Goal: Task Accomplishment & Management: Use online tool/utility

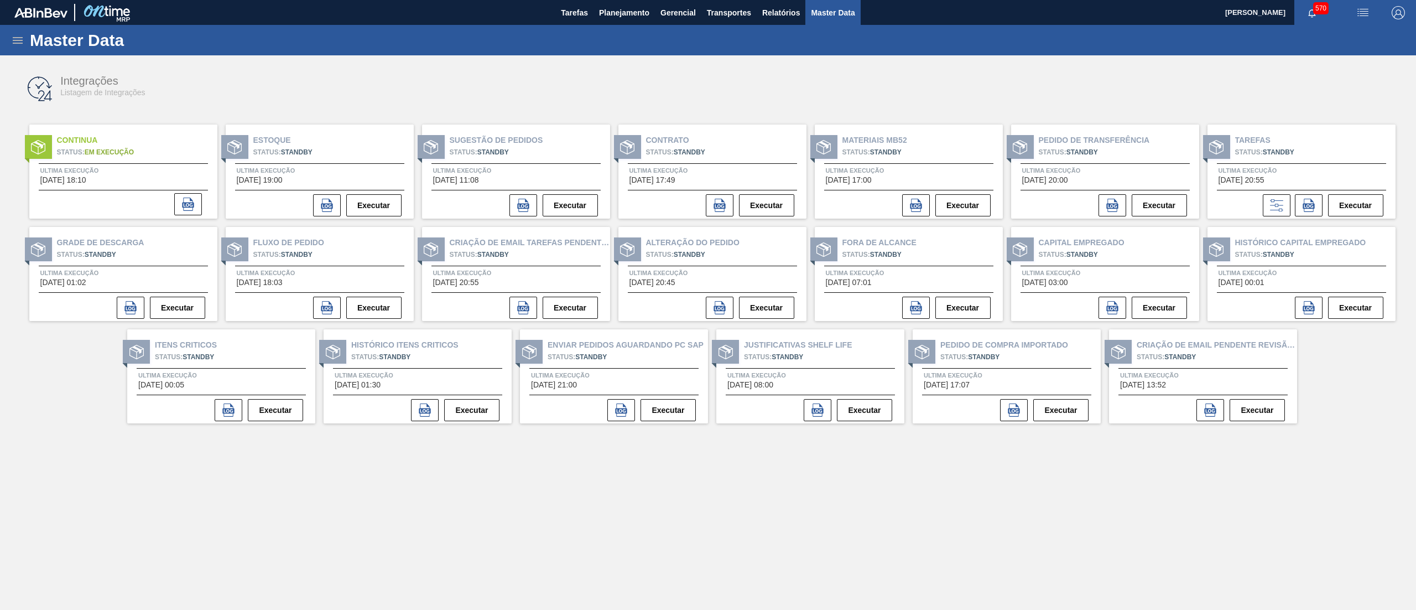
click at [16, 39] on icon at bounding box center [17, 40] width 13 height 13
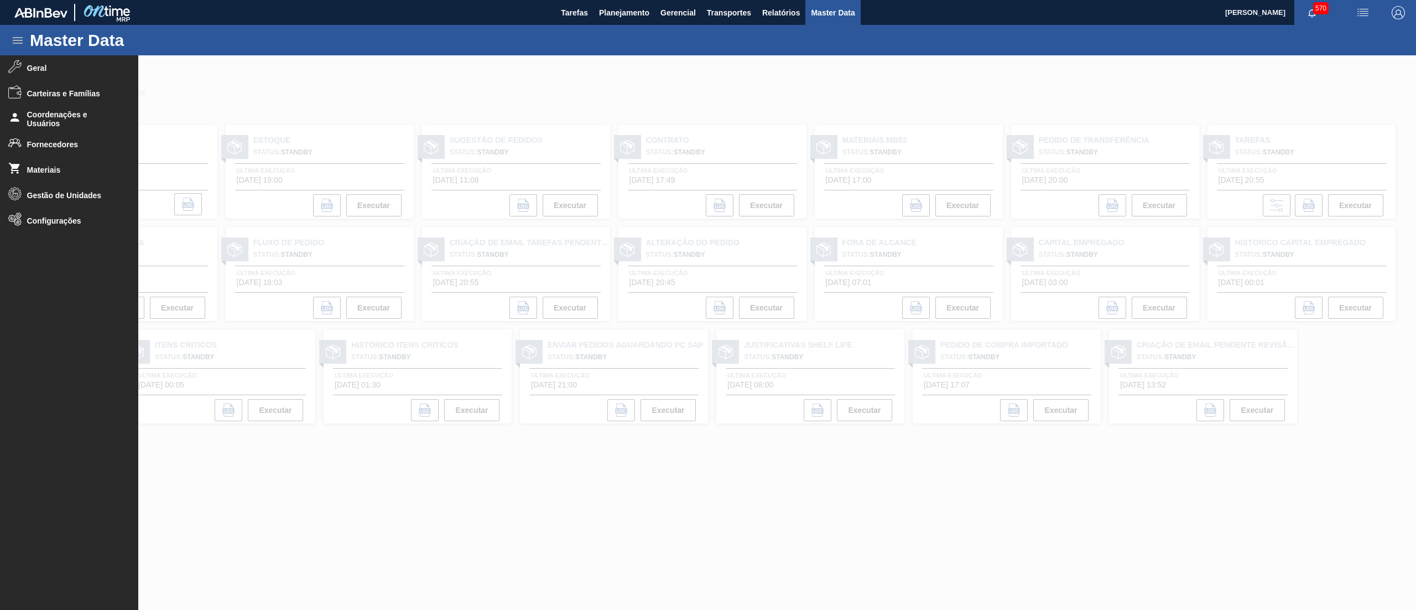
click at [607, 72] on div at bounding box center [708, 332] width 1416 height 554
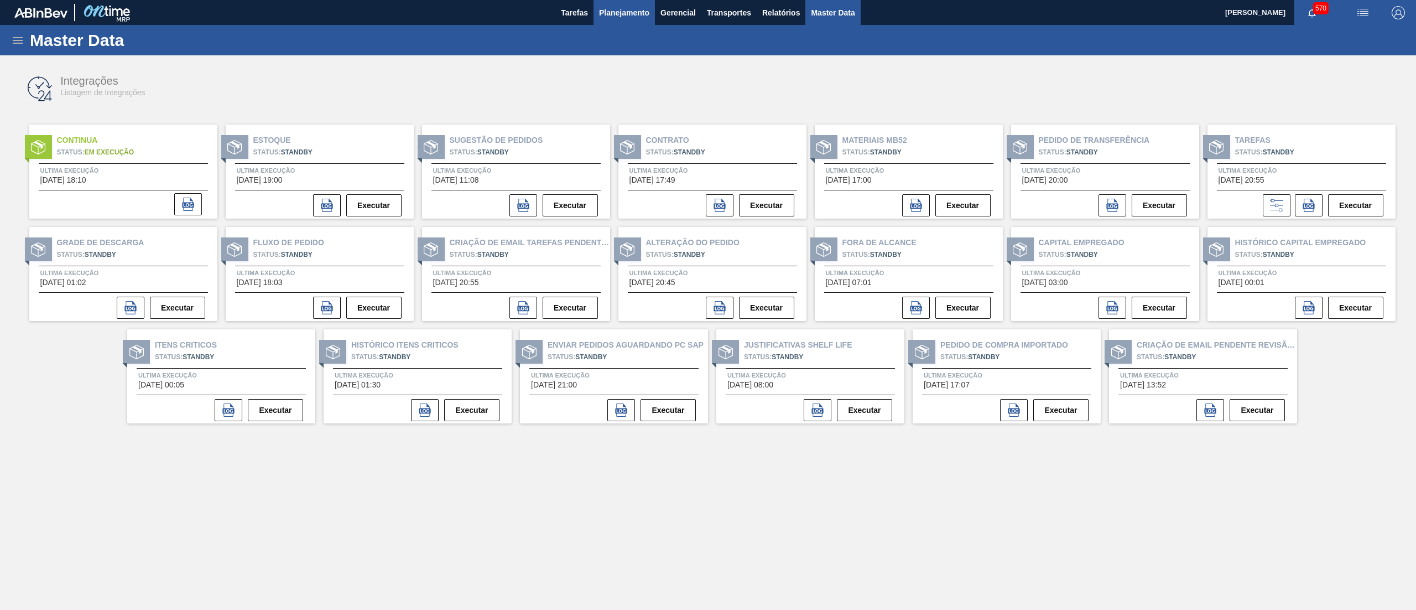
click at [618, 23] on button "Planejamento" at bounding box center [624, 12] width 61 height 25
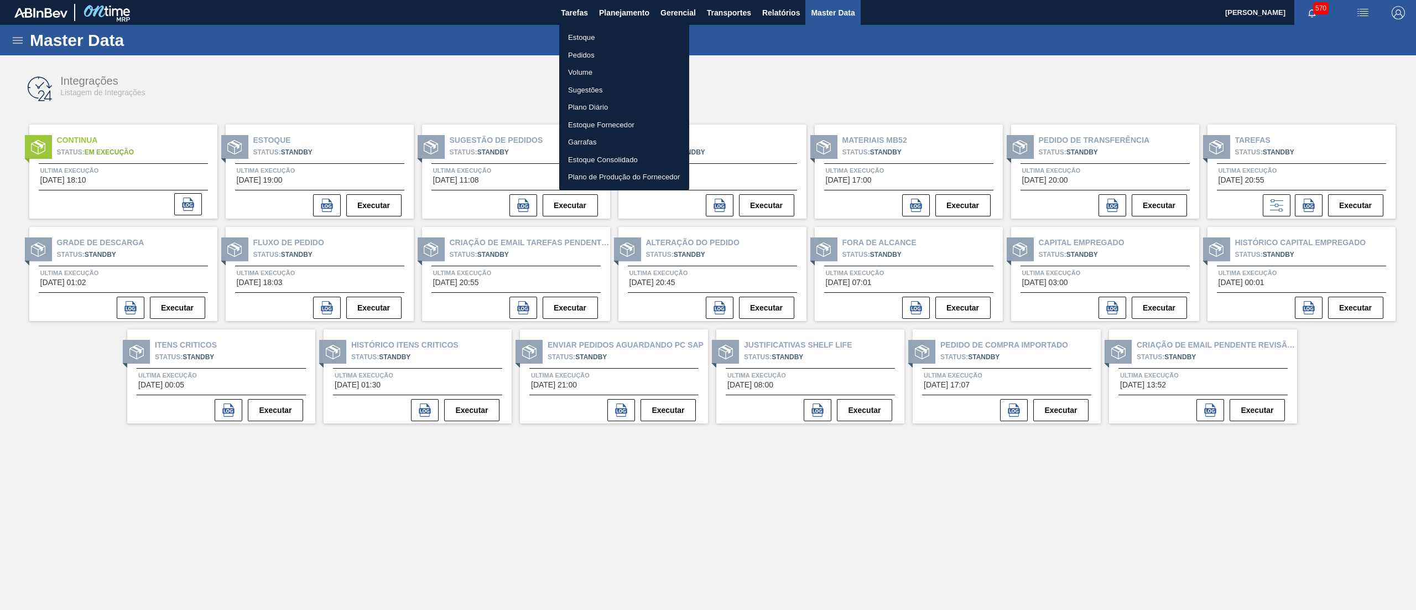
click at [609, 40] on li "Estoque" at bounding box center [624, 38] width 130 height 18
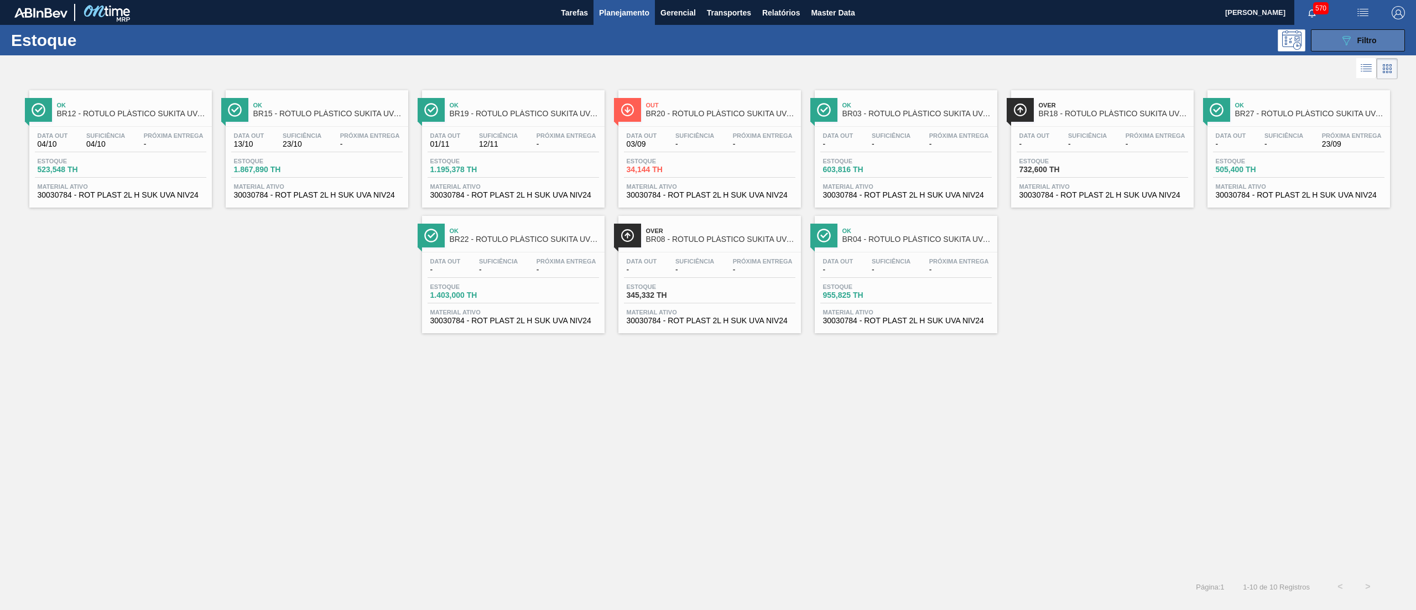
click at [1344, 44] on icon "089F7B8B-B2A5-4AFE-B5C0-19BA573D28AC" at bounding box center [1346, 40] width 13 height 13
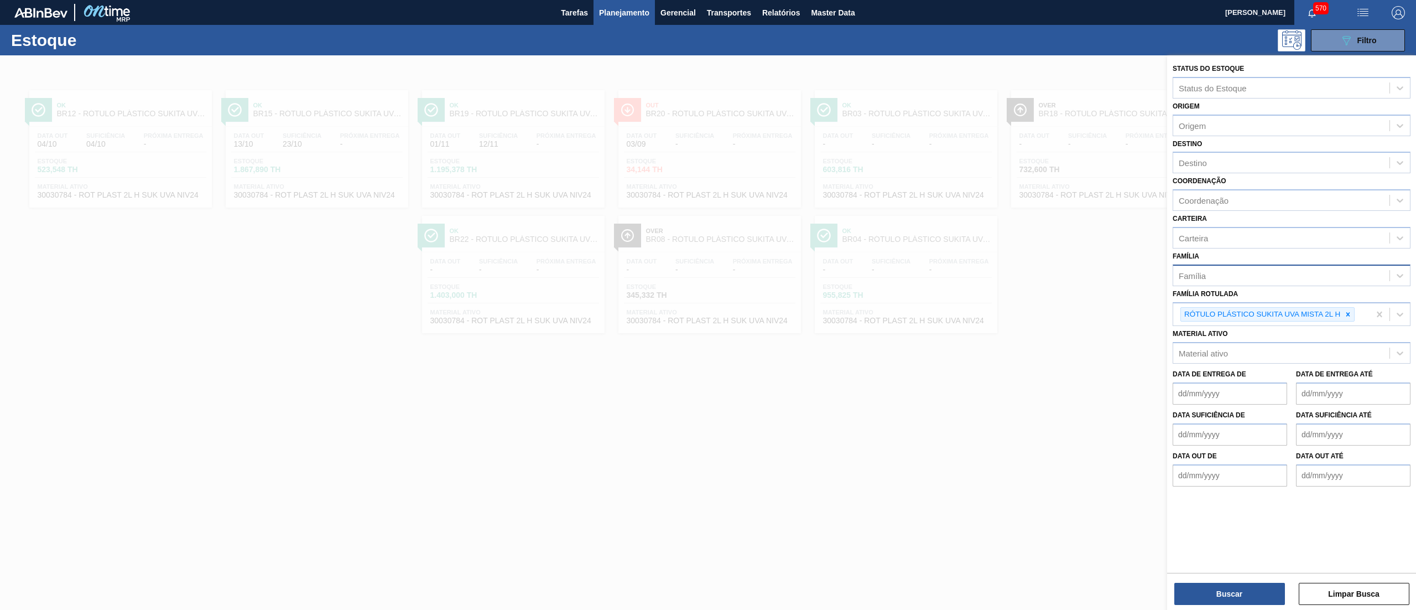
click at [1208, 274] on div "Família" at bounding box center [1281, 275] width 216 height 16
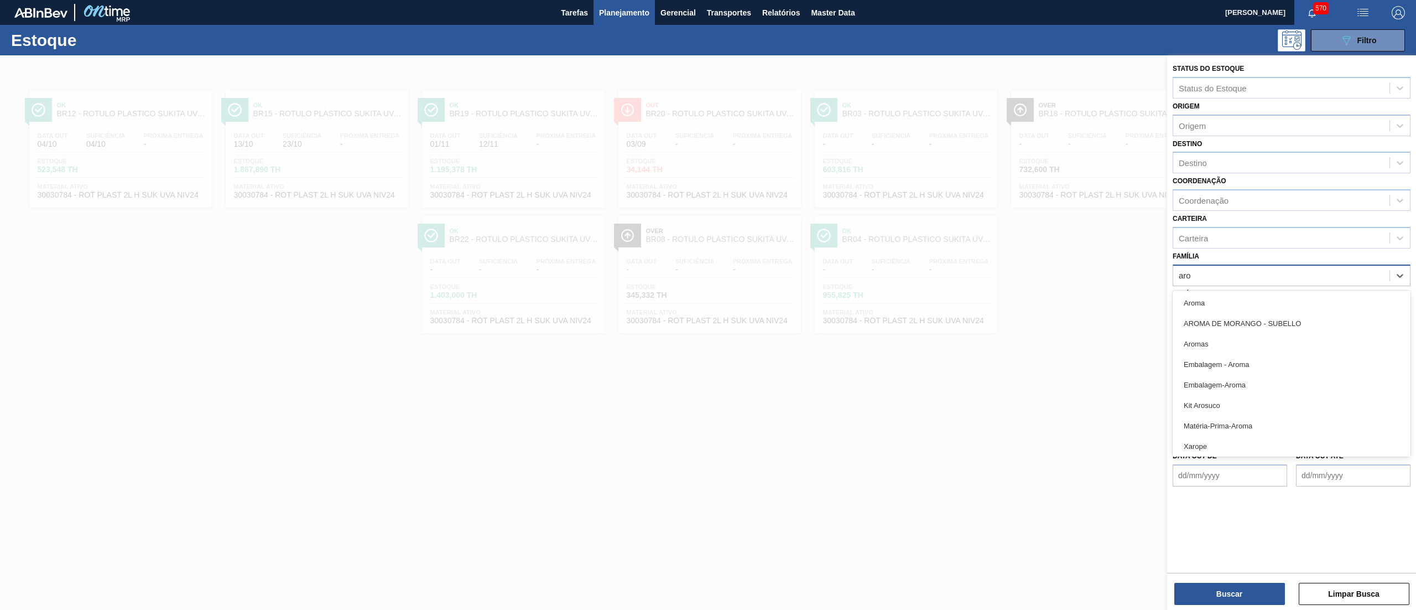
type input "arom"
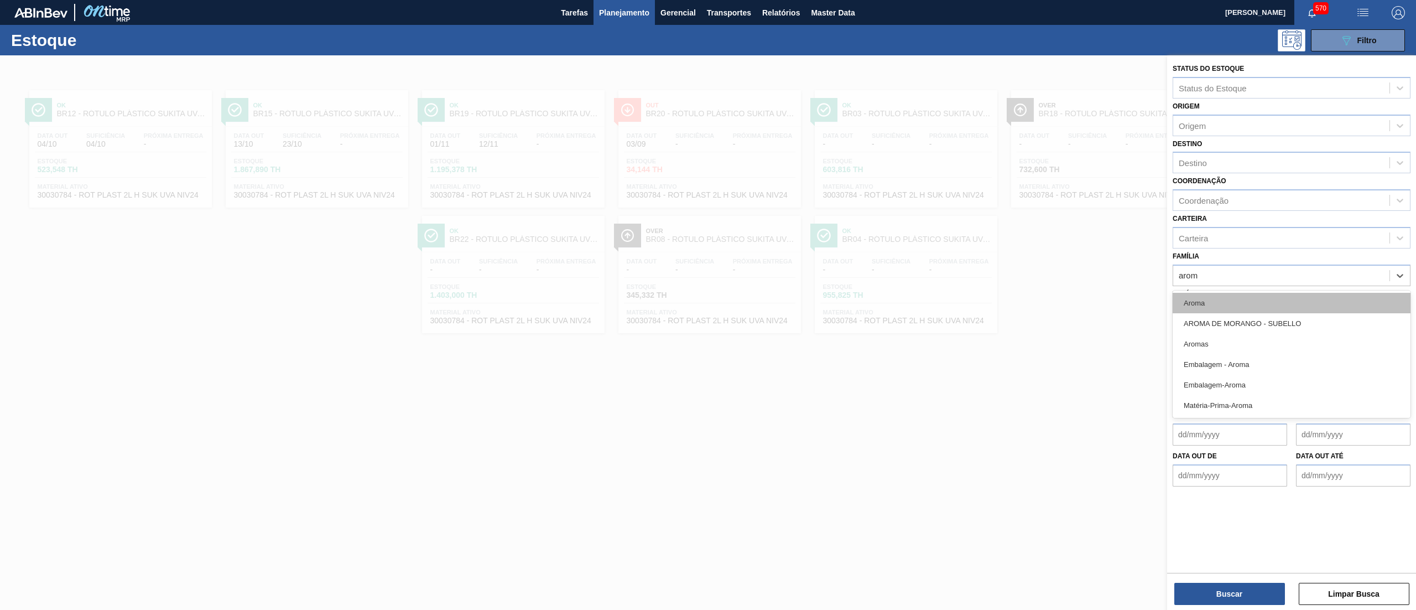
click at [1265, 299] on div "Aroma" at bounding box center [1292, 303] width 238 height 20
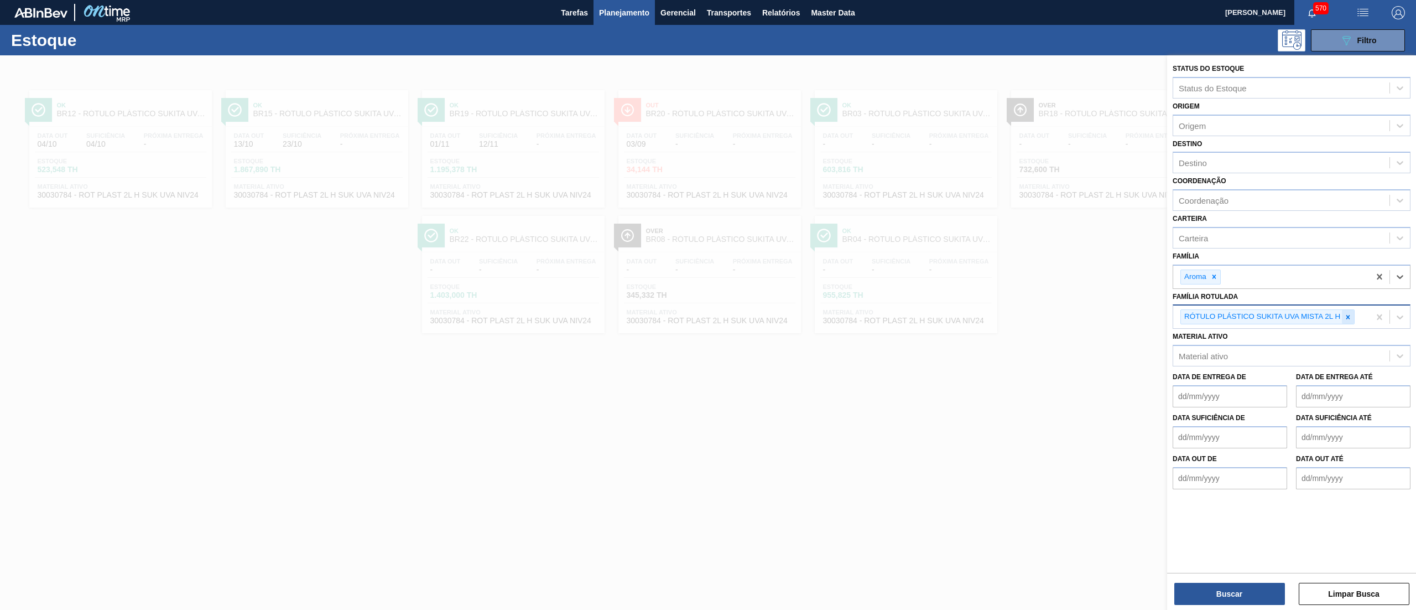
click at [1346, 314] on icon at bounding box center [1348, 317] width 8 height 8
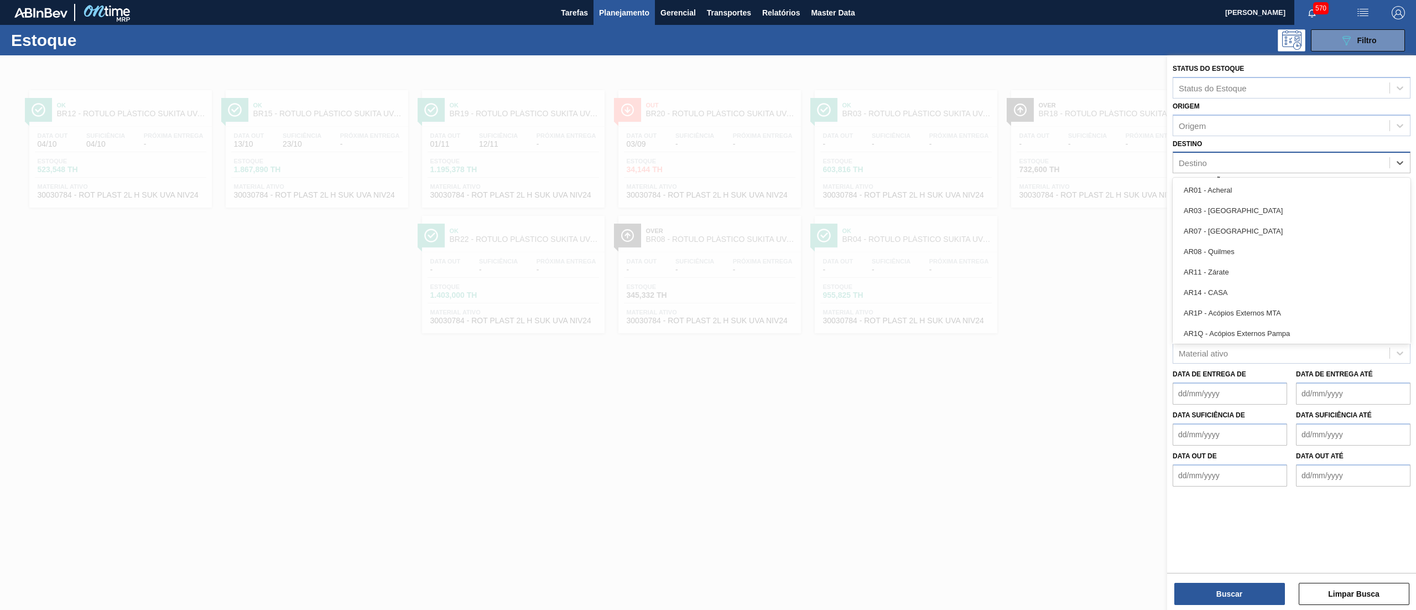
click at [1240, 168] on div "Destino" at bounding box center [1281, 163] width 216 height 16
type input "13"
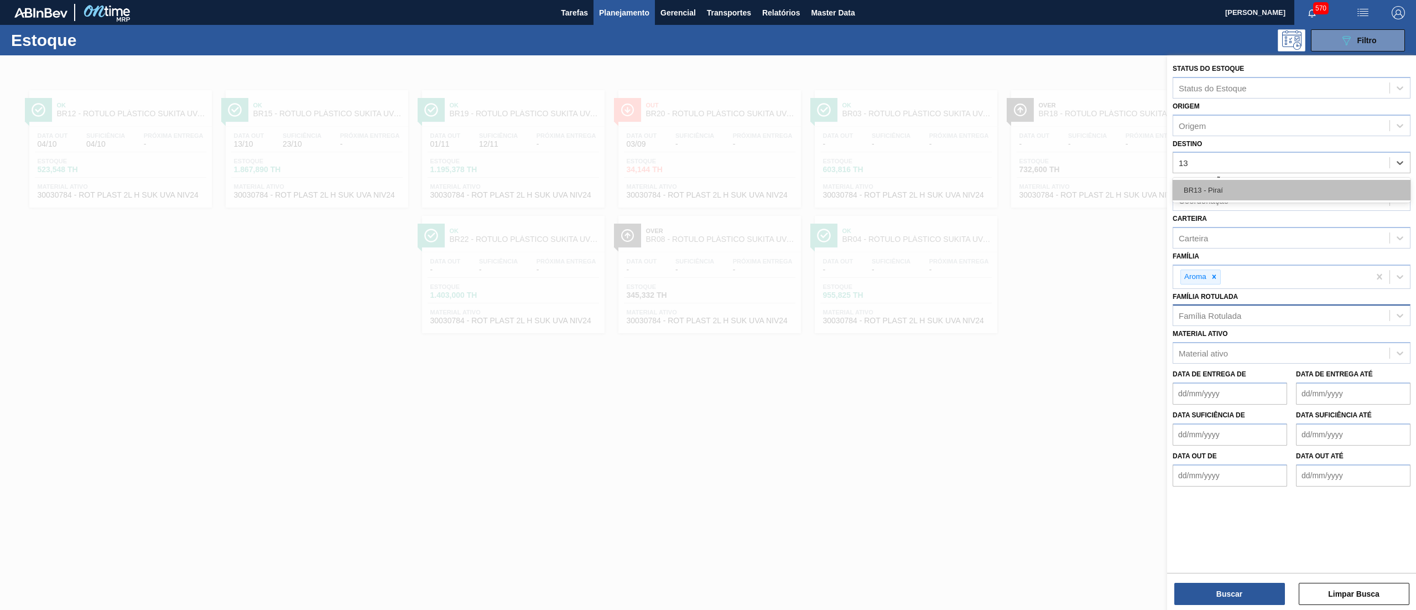
click at [1244, 190] on div "BR13 - Piraí" at bounding box center [1292, 190] width 238 height 20
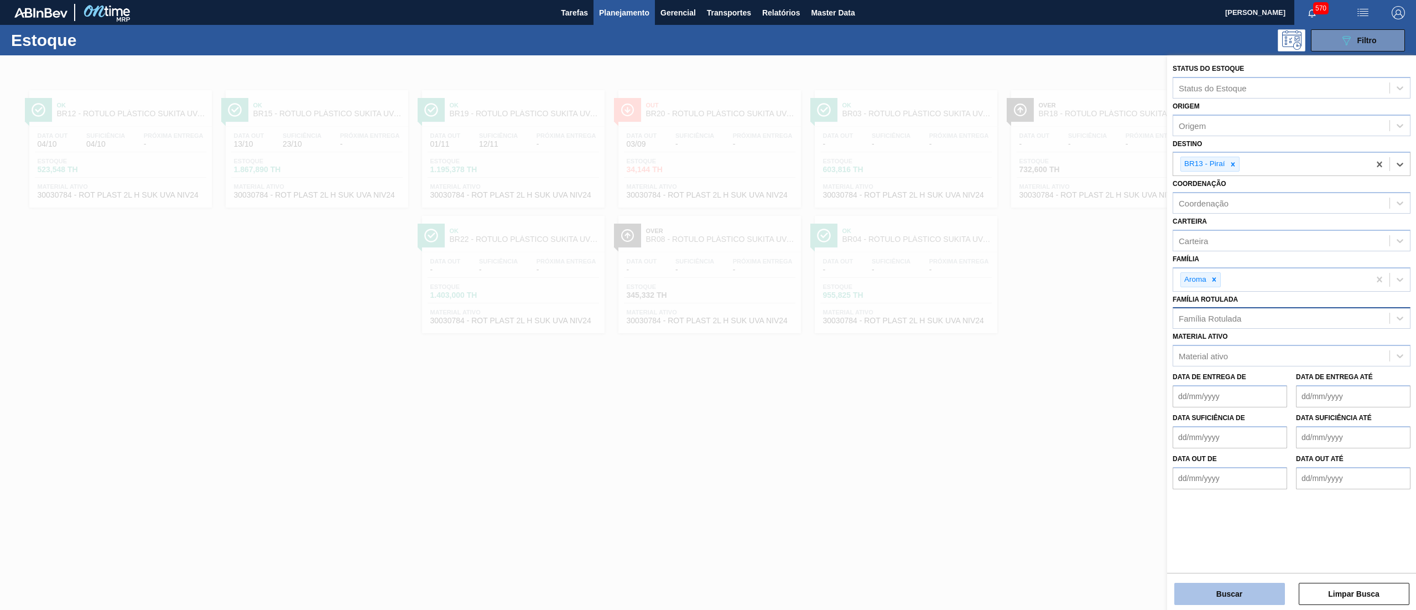
click at [1209, 603] on button "Buscar" at bounding box center [1229, 594] width 111 height 22
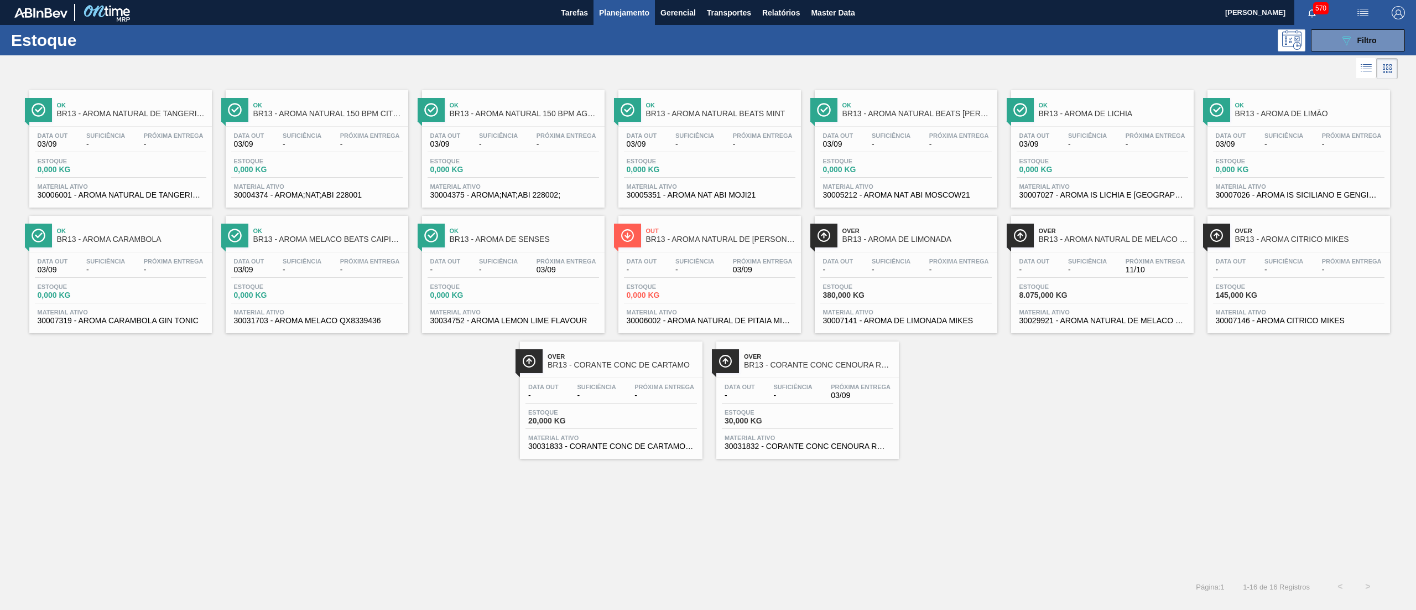
click at [1278, 319] on span "30007146 - AROMA CITRICO MIKES" at bounding box center [1299, 320] width 166 height 8
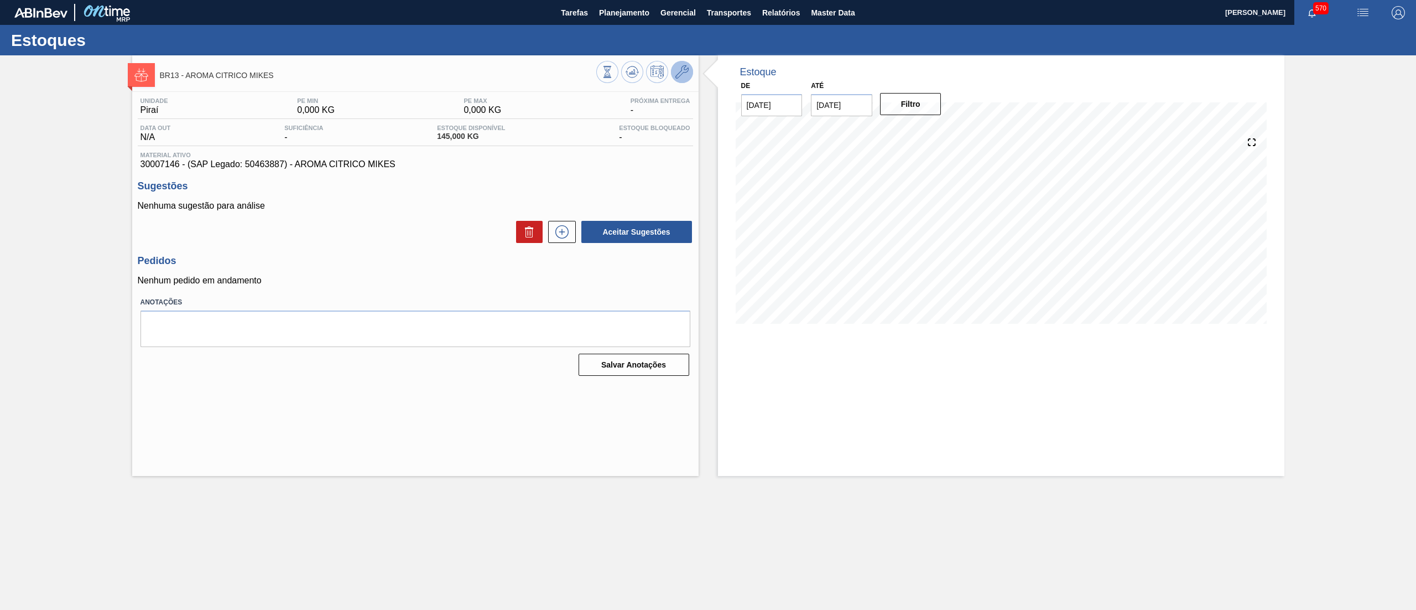
click at [679, 73] on icon at bounding box center [681, 71] width 13 height 13
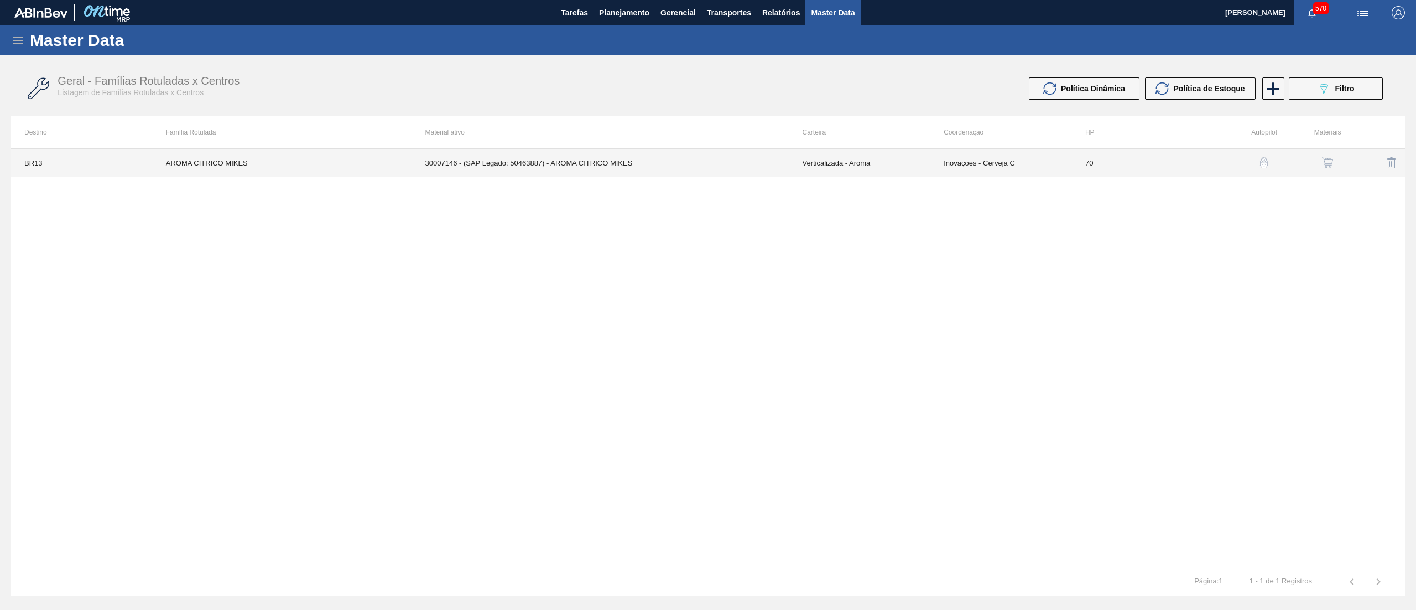
click at [728, 176] on td "30007146 - (SAP Legado: 50463887) - AROMA CITRICO MIKES" at bounding box center [600, 163] width 377 height 28
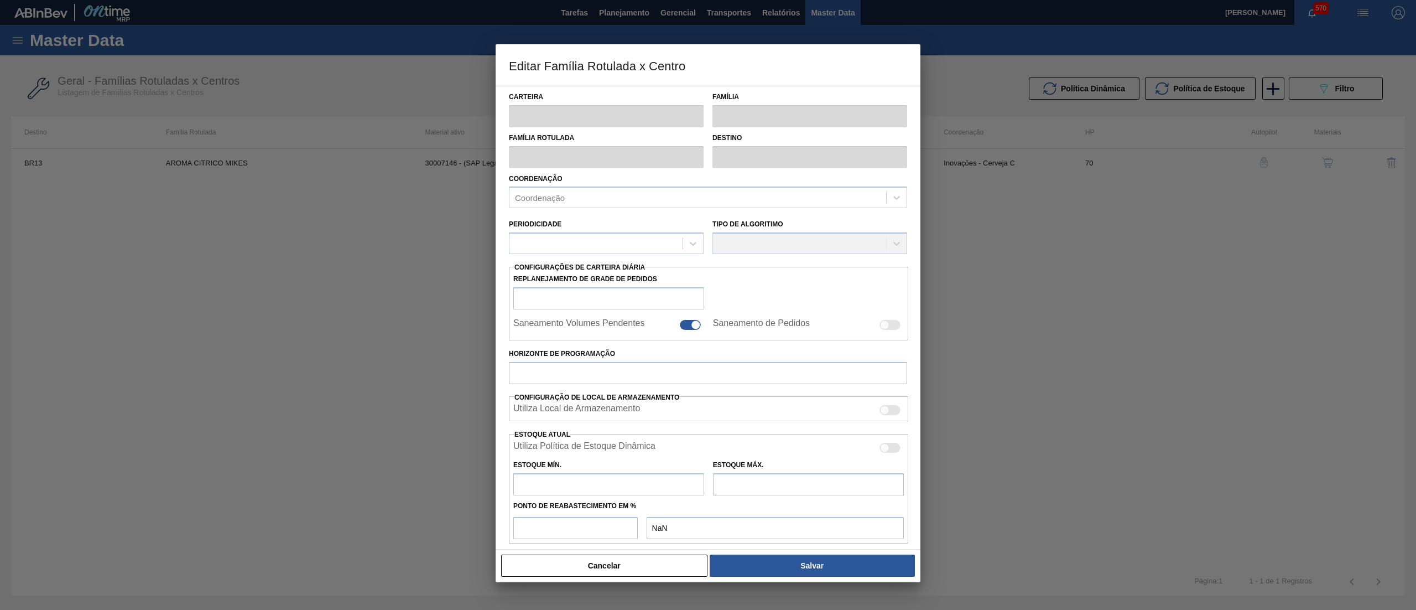
type input "Verticalizada - Aroma"
type input "Aroma"
type input "AROMA CITRICO MIKES"
type input "BR13 - Piraí"
type input "70"
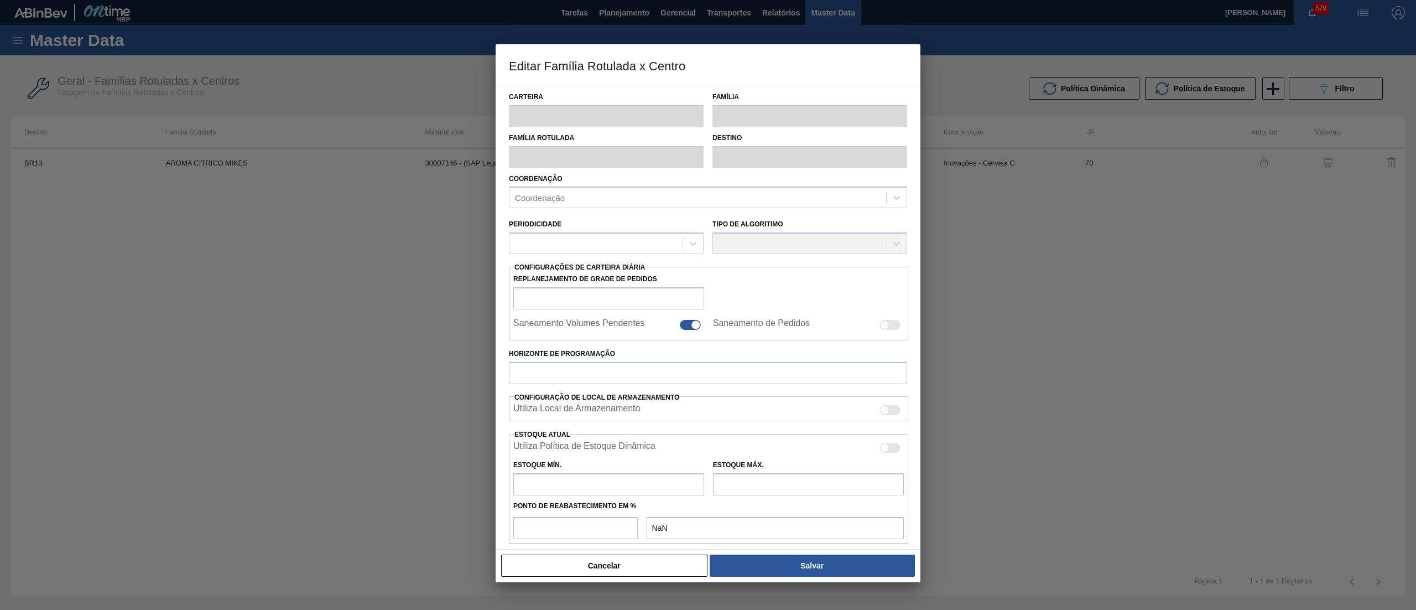
type input "0"
type input "100"
type input "0,000"
checkbox input "true"
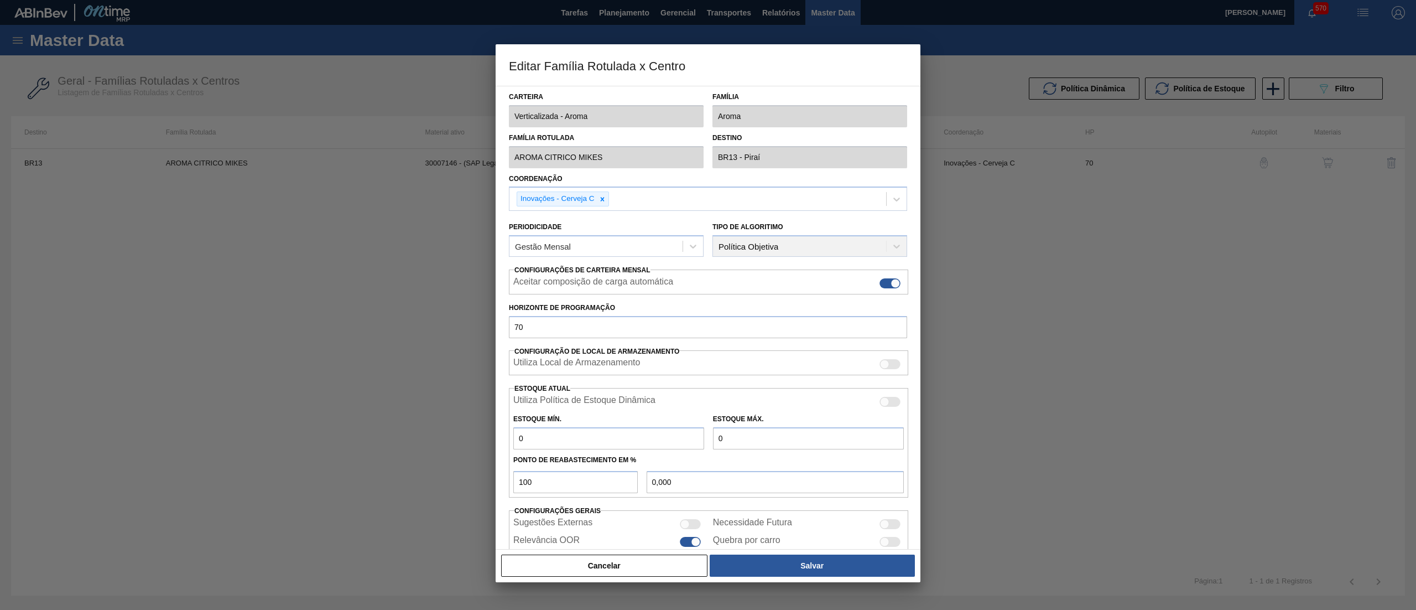
scroll to position [45, 0]
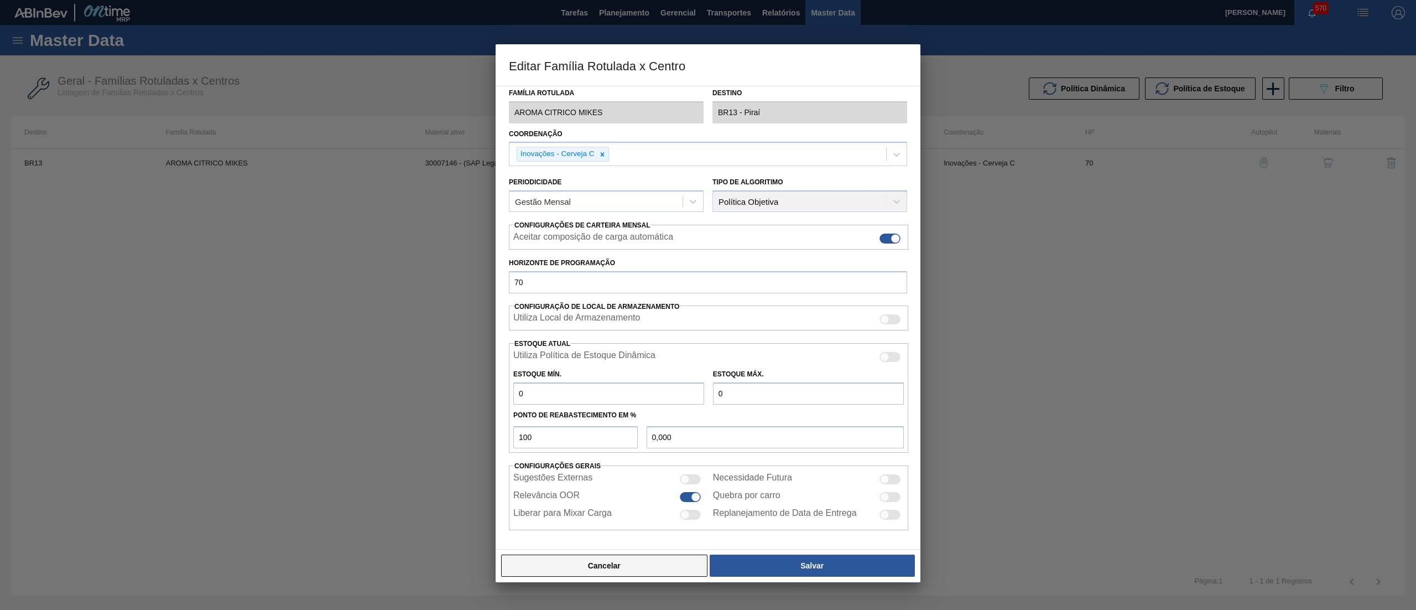
click at [640, 575] on button "Cancelar" at bounding box center [604, 565] width 206 height 22
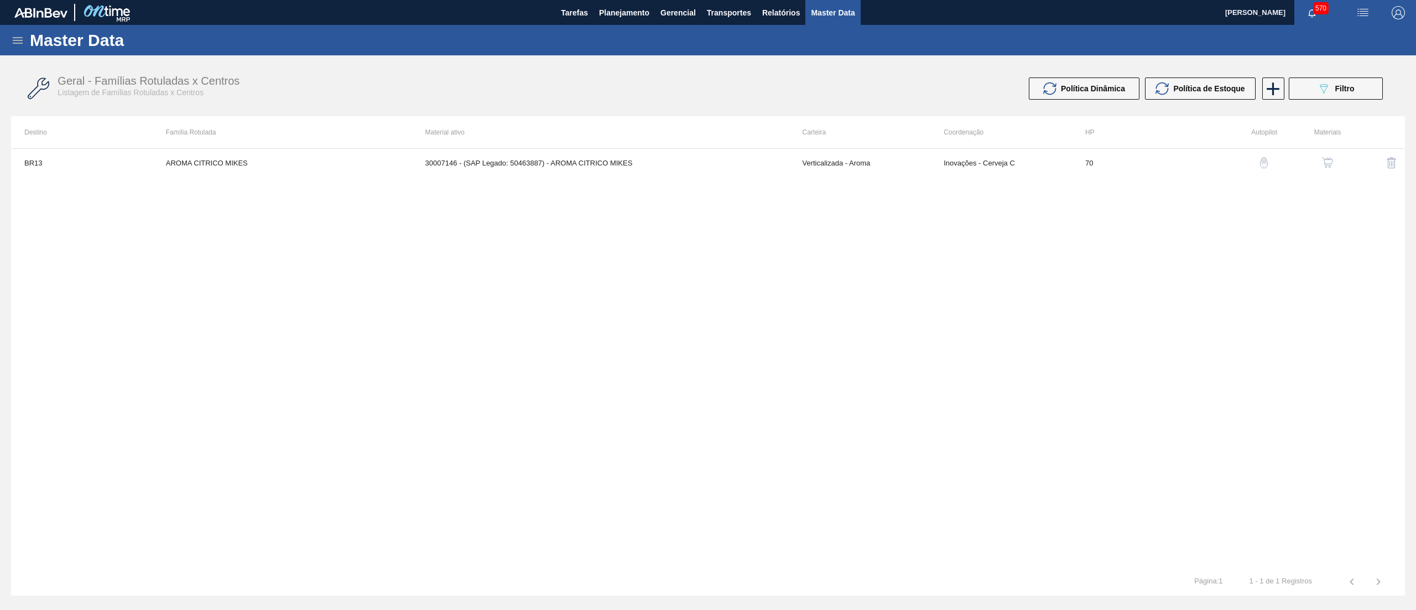
click at [20, 44] on icon at bounding box center [17, 40] width 13 height 13
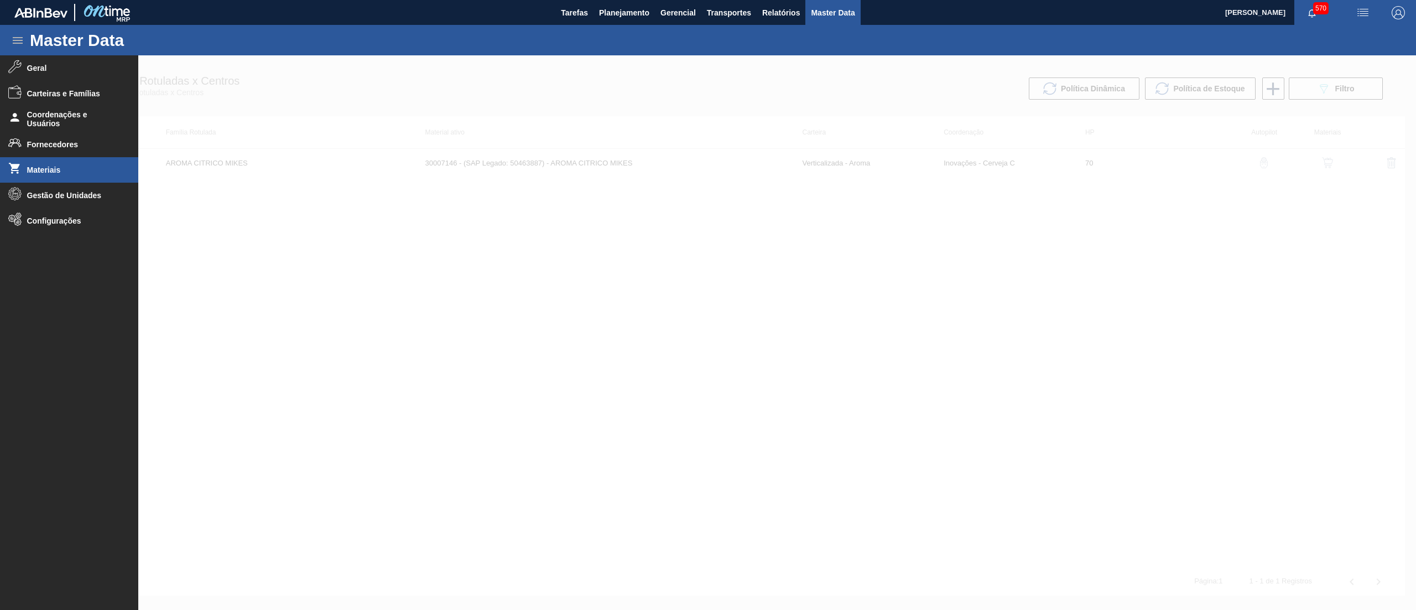
click at [58, 168] on span "Materiais" at bounding box center [72, 169] width 91 height 9
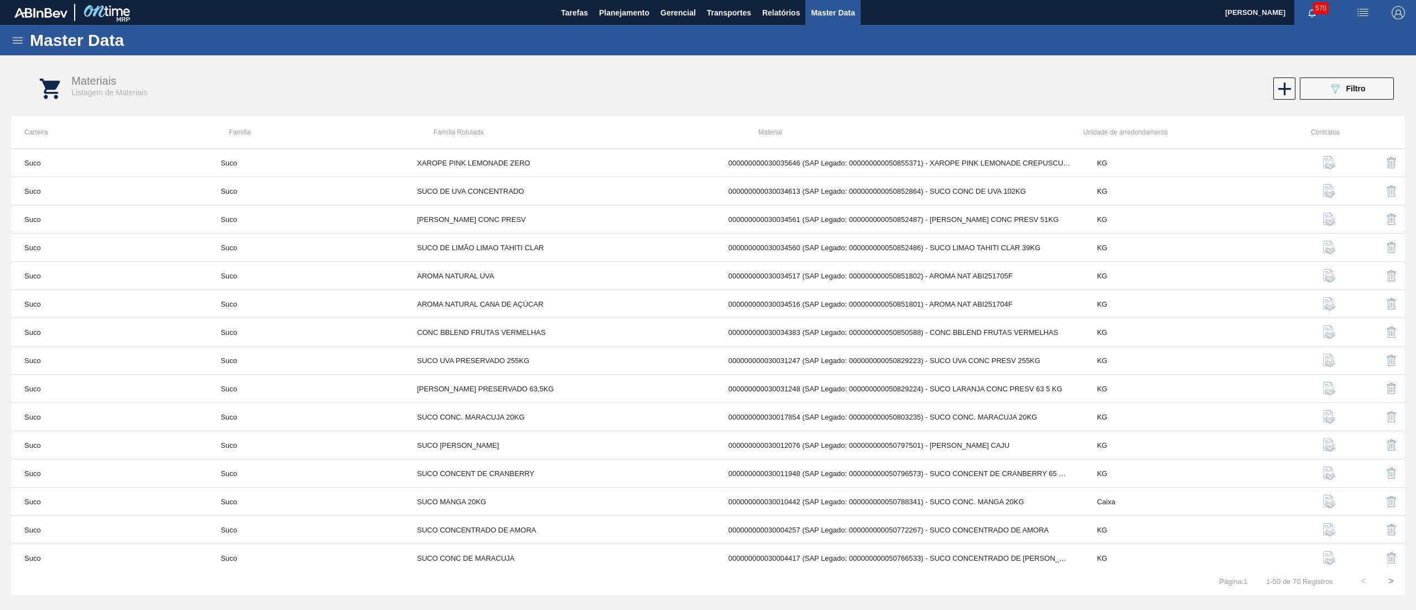
click at [18, 45] on icon at bounding box center [17, 40] width 13 height 13
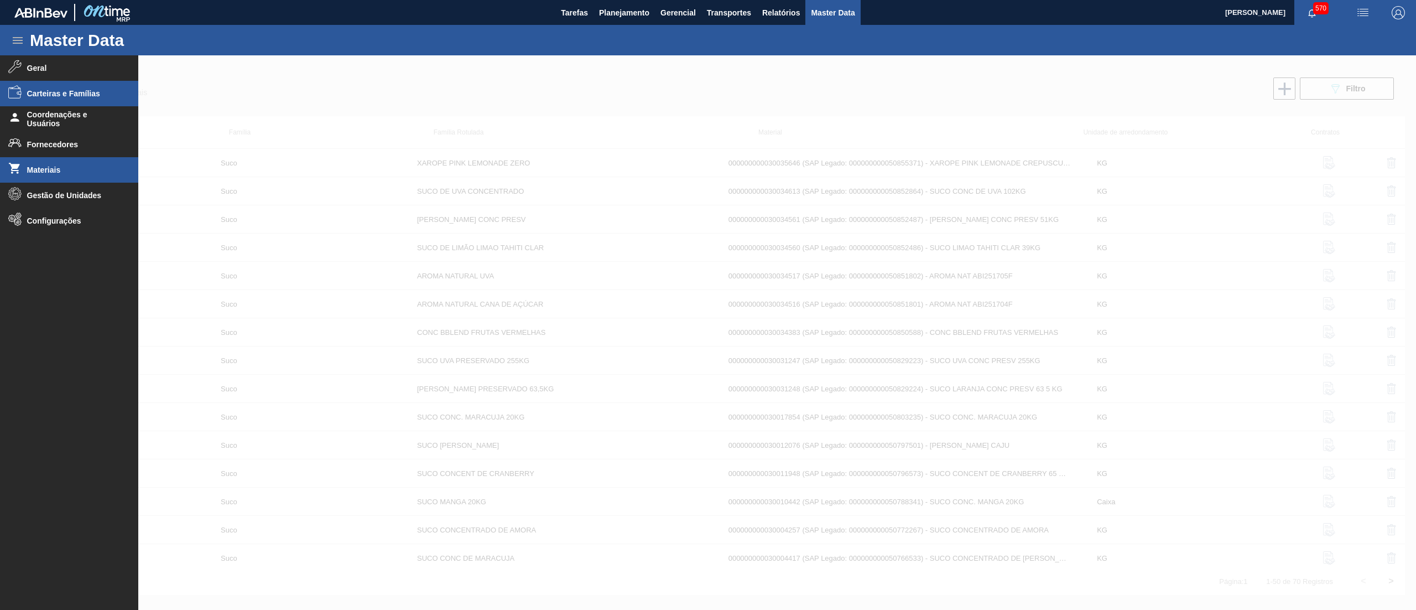
click at [60, 95] on span "Carteiras e Famílias" at bounding box center [72, 93] width 91 height 9
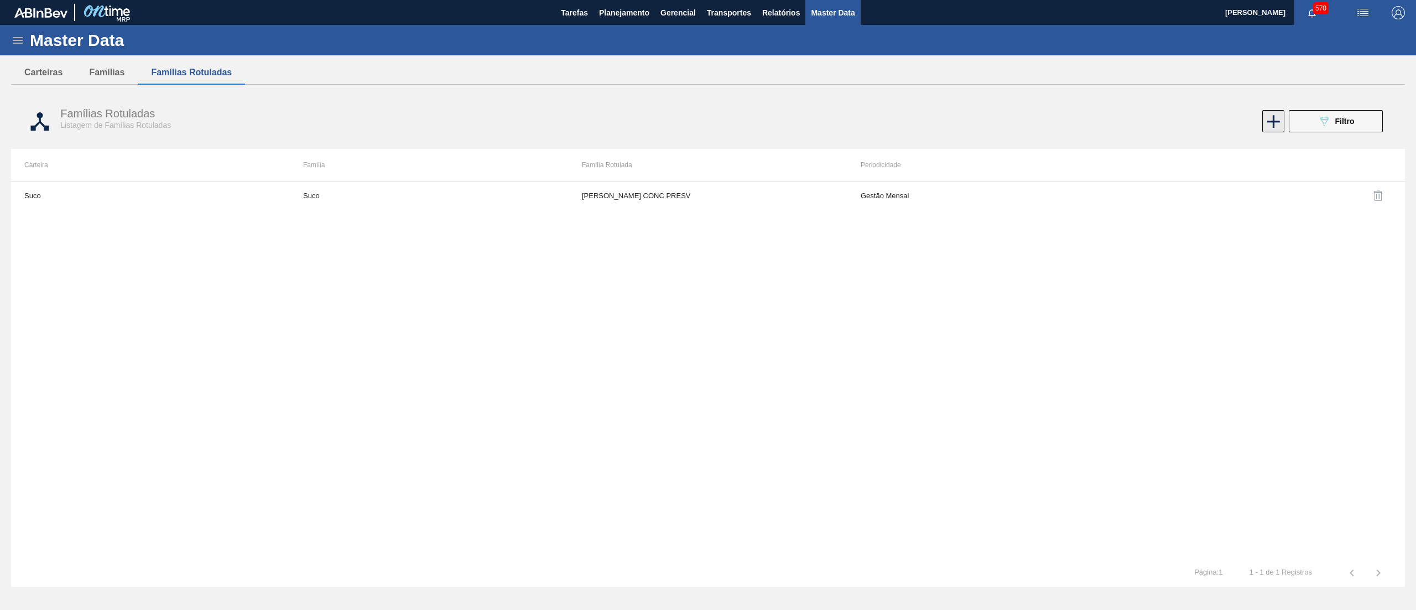
click at [1271, 123] on icon at bounding box center [1274, 122] width 22 height 22
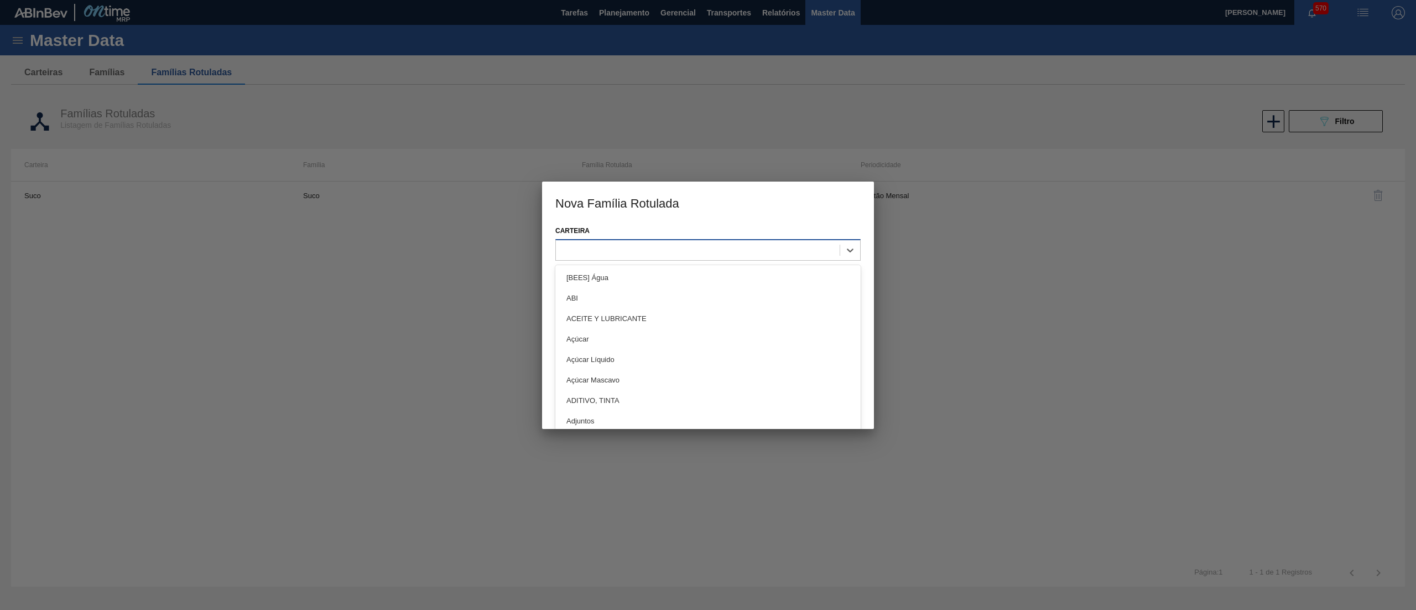
click at [641, 250] on div at bounding box center [698, 250] width 284 height 16
type input "ver"
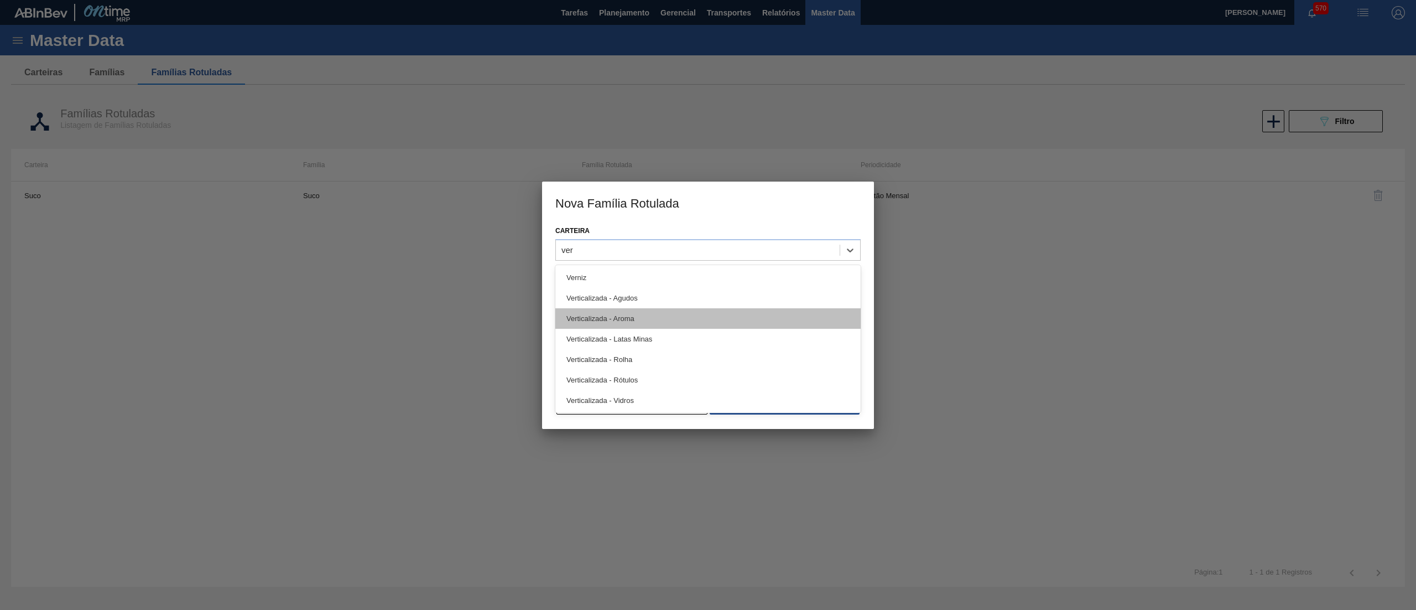
click at [646, 318] on div "Verticalizada - Aroma" at bounding box center [707, 318] width 305 height 20
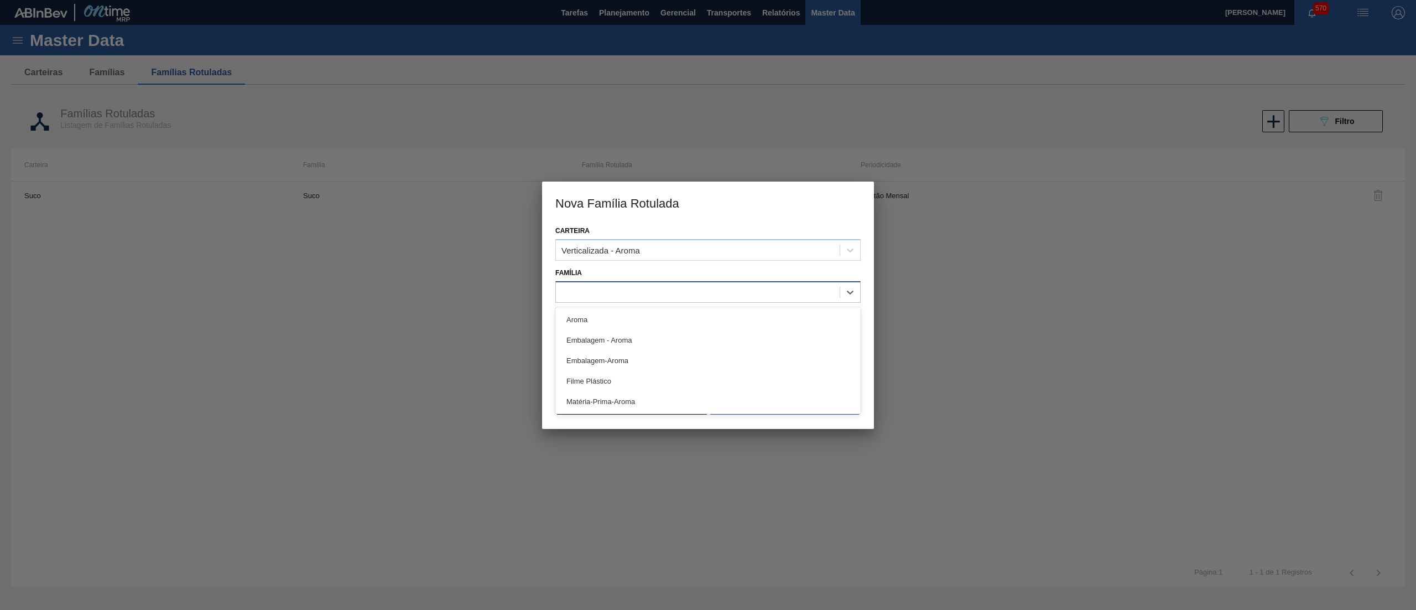
click at [630, 287] on div at bounding box center [698, 292] width 284 height 16
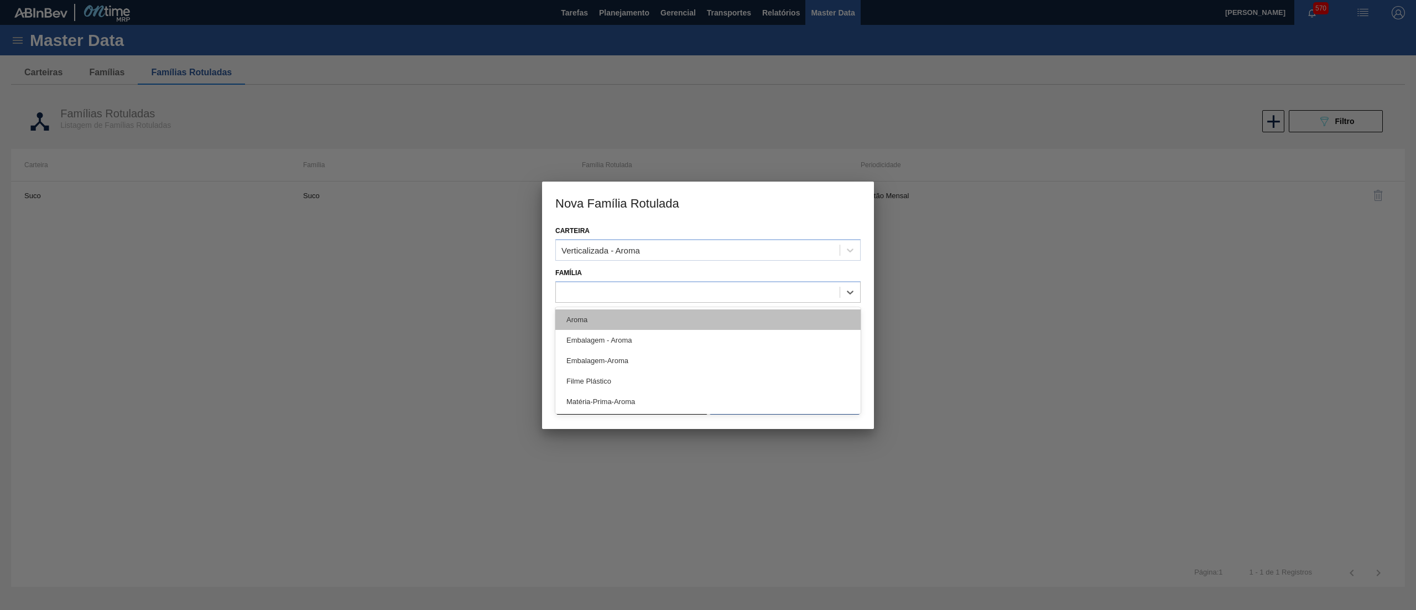
click at [640, 323] on div "Aroma" at bounding box center [707, 319] width 305 height 20
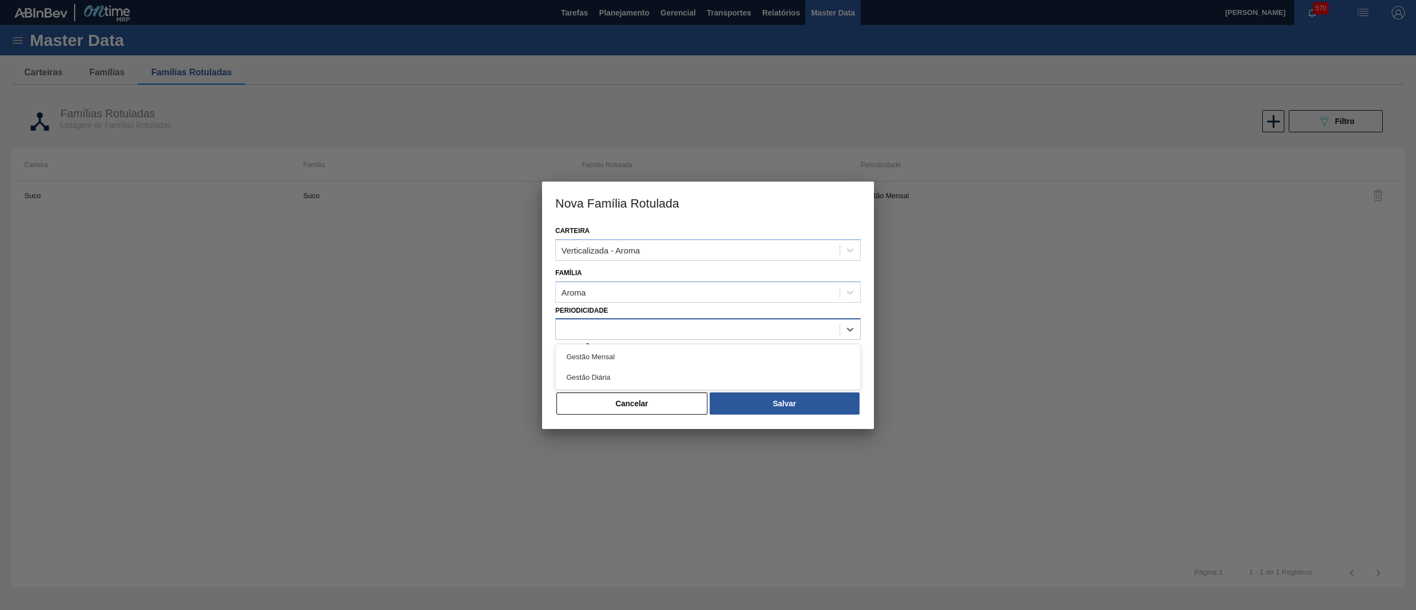
click at [652, 334] on div at bounding box center [698, 329] width 284 height 16
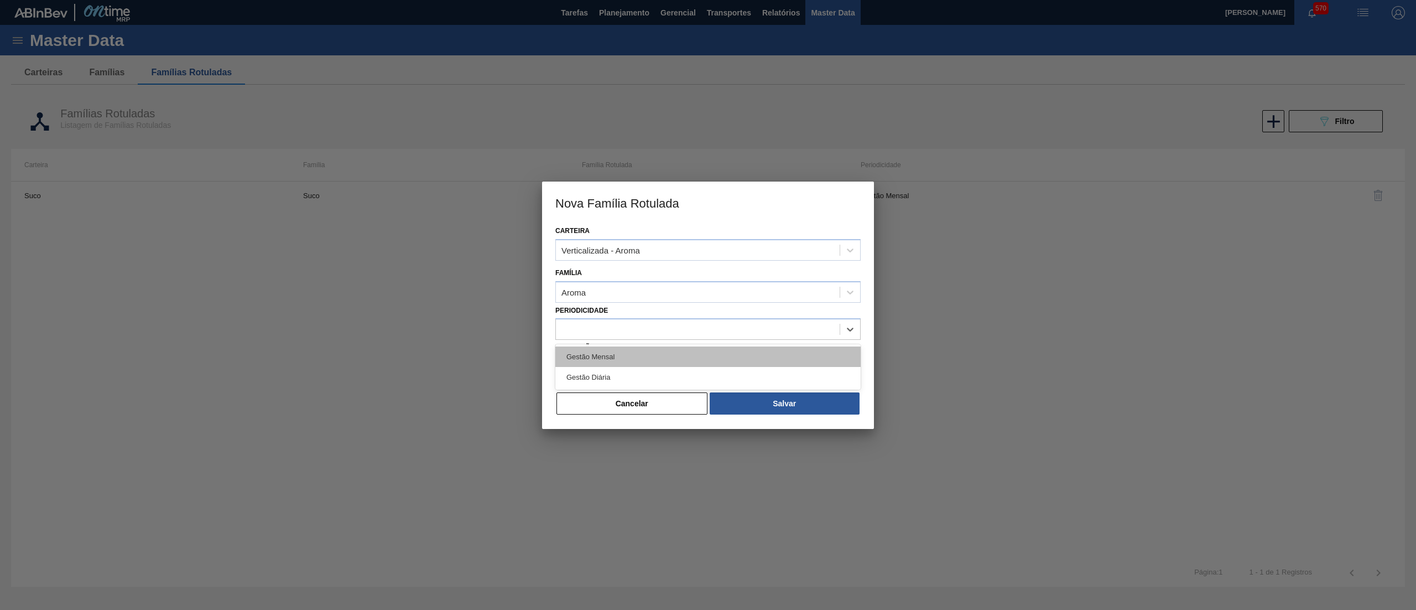
click at [649, 360] on div "Gestão Mensal" at bounding box center [707, 356] width 305 height 20
click at [649, 365] on input "Descrição" at bounding box center [707, 367] width 305 height 22
paste input "AROMA SC1424031 25KG"
click at [593, 362] on input "AROMA SC1424031 25KG" at bounding box center [707, 367] width 305 height 22
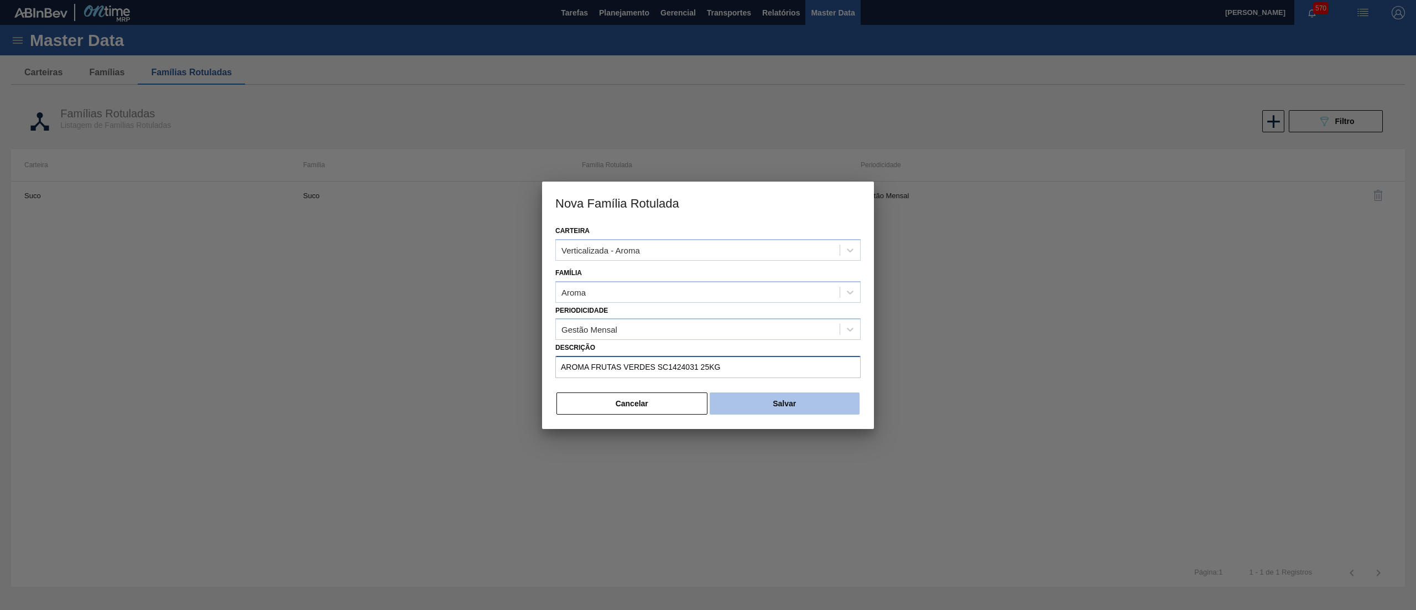
type input "AROMA FRUTAS VERDES SC1424031 25KG"
click at [777, 402] on button "Salvar" at bounding box center [785, 403] width 150 height 22
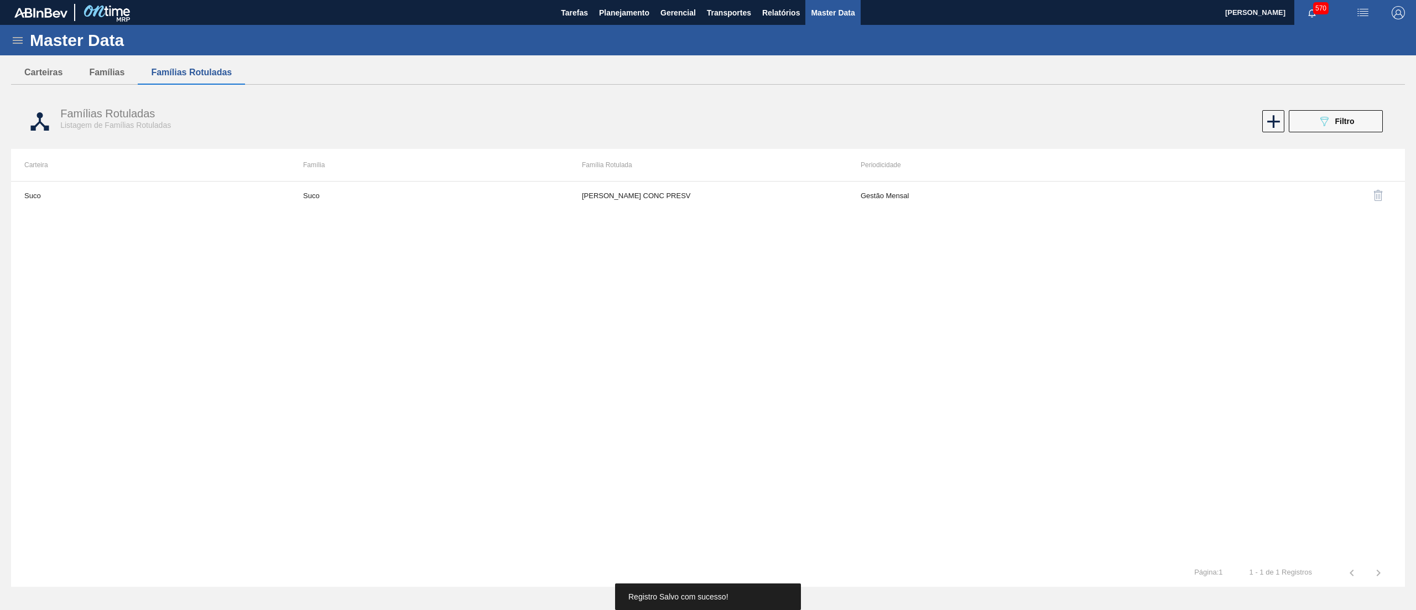
click at [13, 39] on icon at bounding box center [17, 40] width 13 height 13
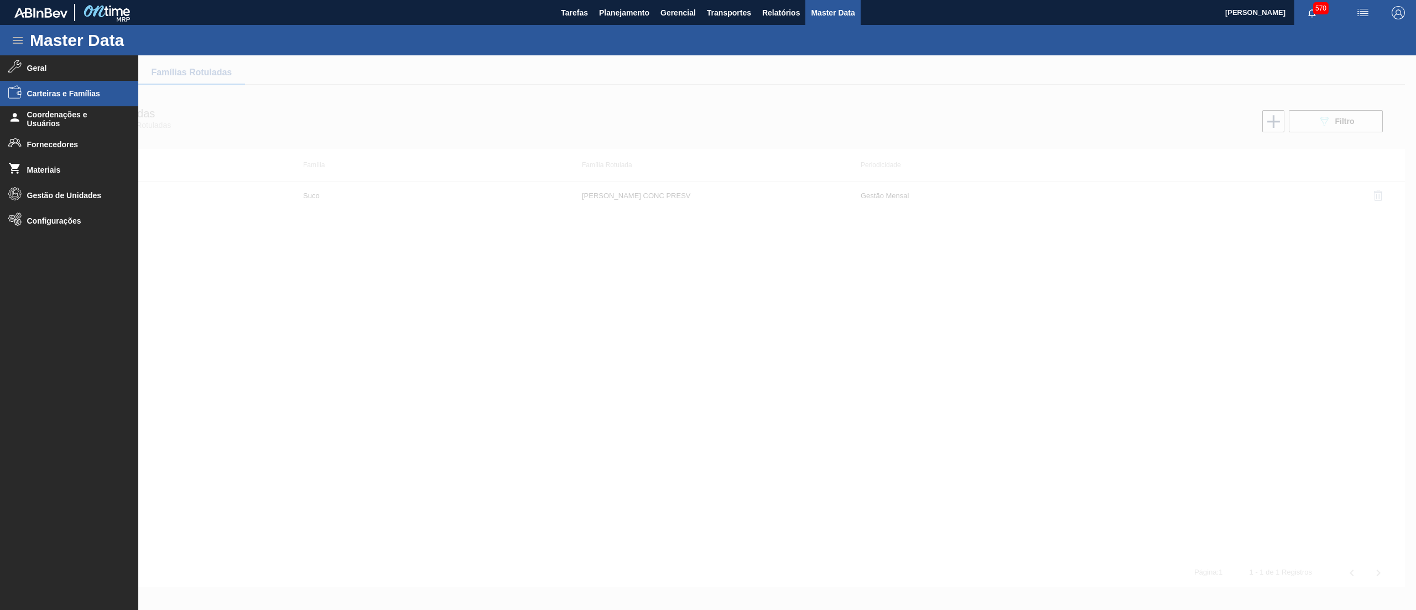
click at [413, 116] on div at bounding box center [708, 332] width 1416 height 554
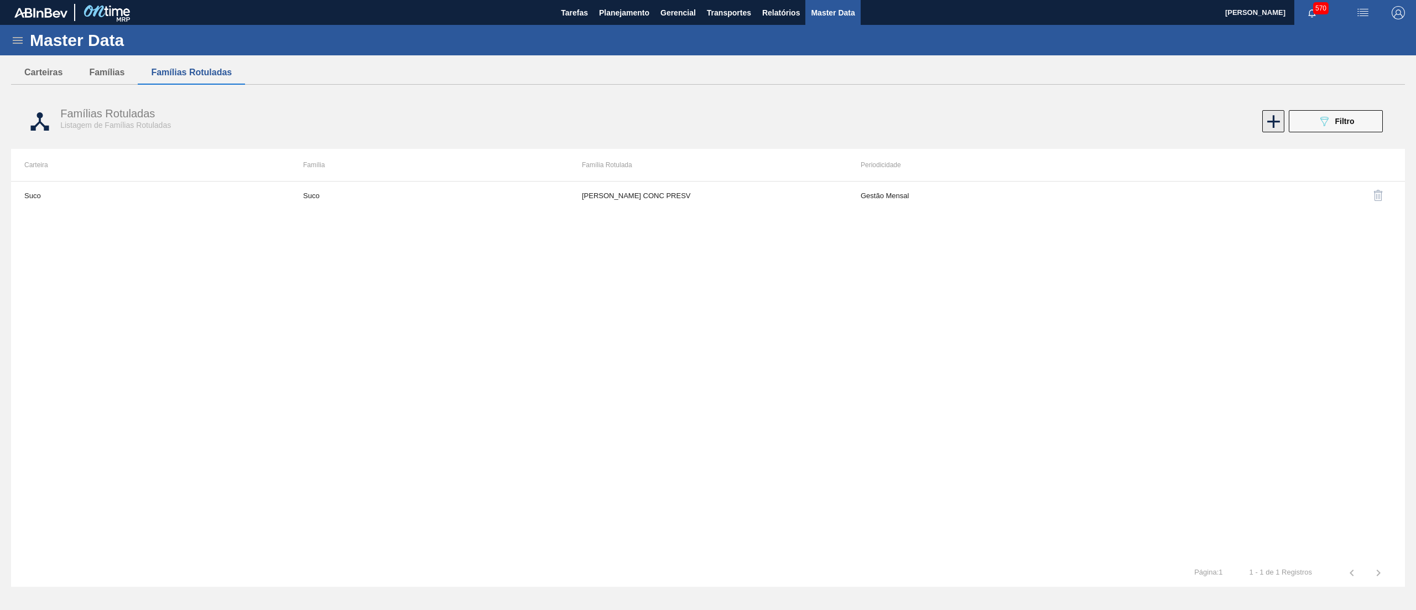
click at [1275, 122] on icon at bounding box center [1273, 121] width 13 height 13
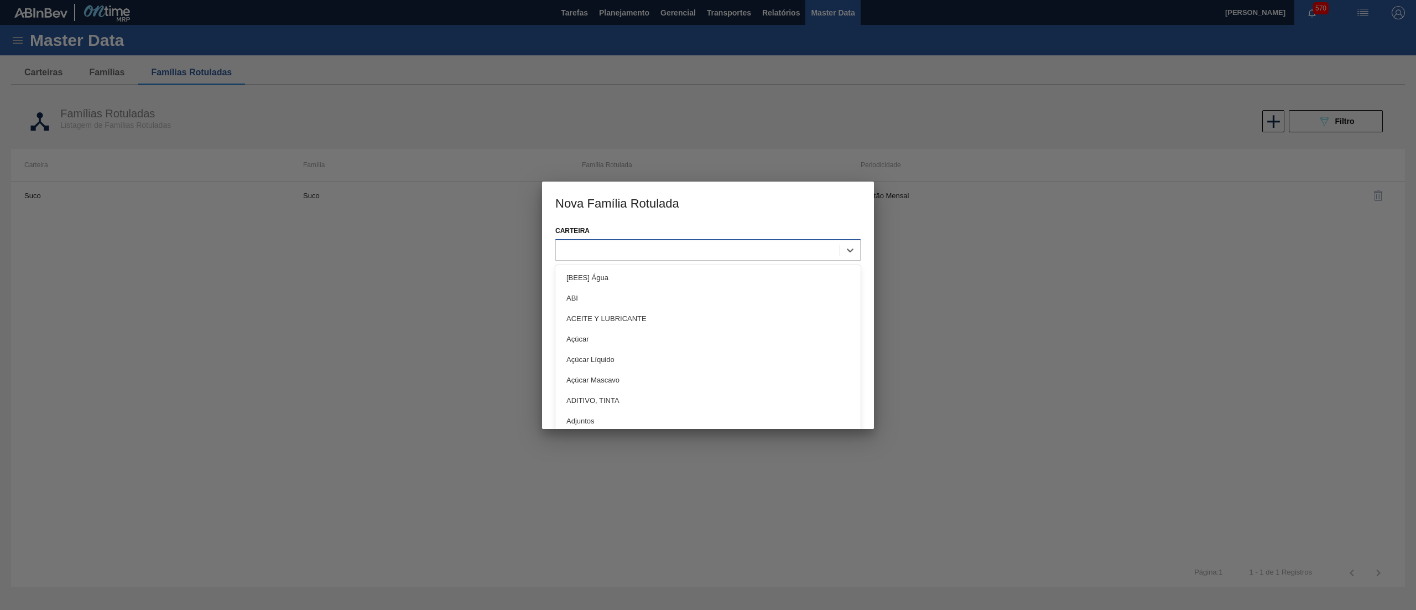
click at [704, 248] on div at bounding box center [698, 250] width 284 height 16
type input "VERT"
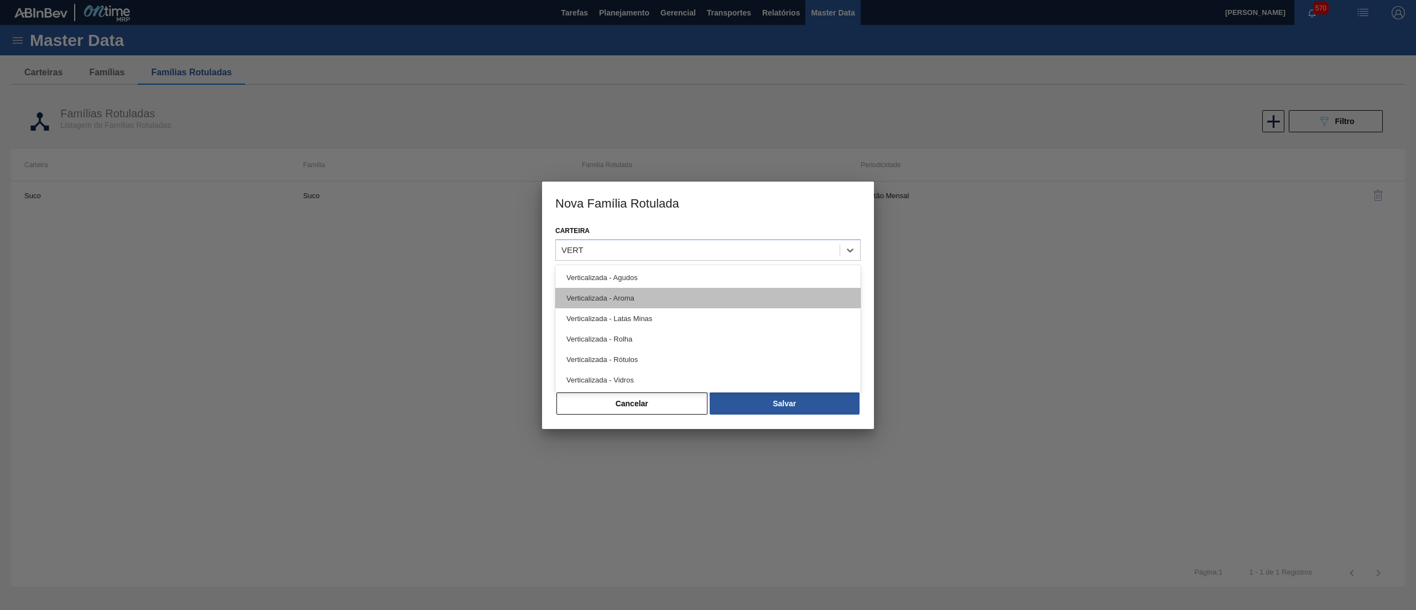
click at [663, 289] on div "Verticalizada - Aroma" at bounding box center [707, 298] width 305 height 20
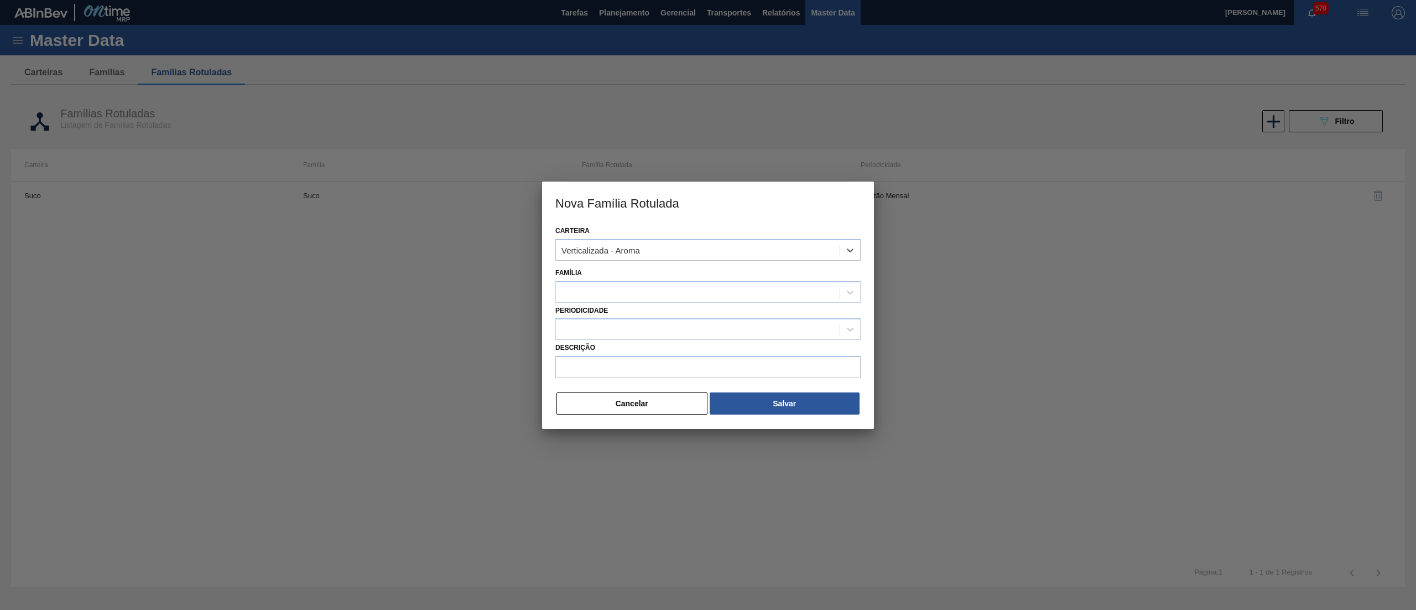
click at [663, 289] on div at bounding box center [698, 292] width 284 height 16
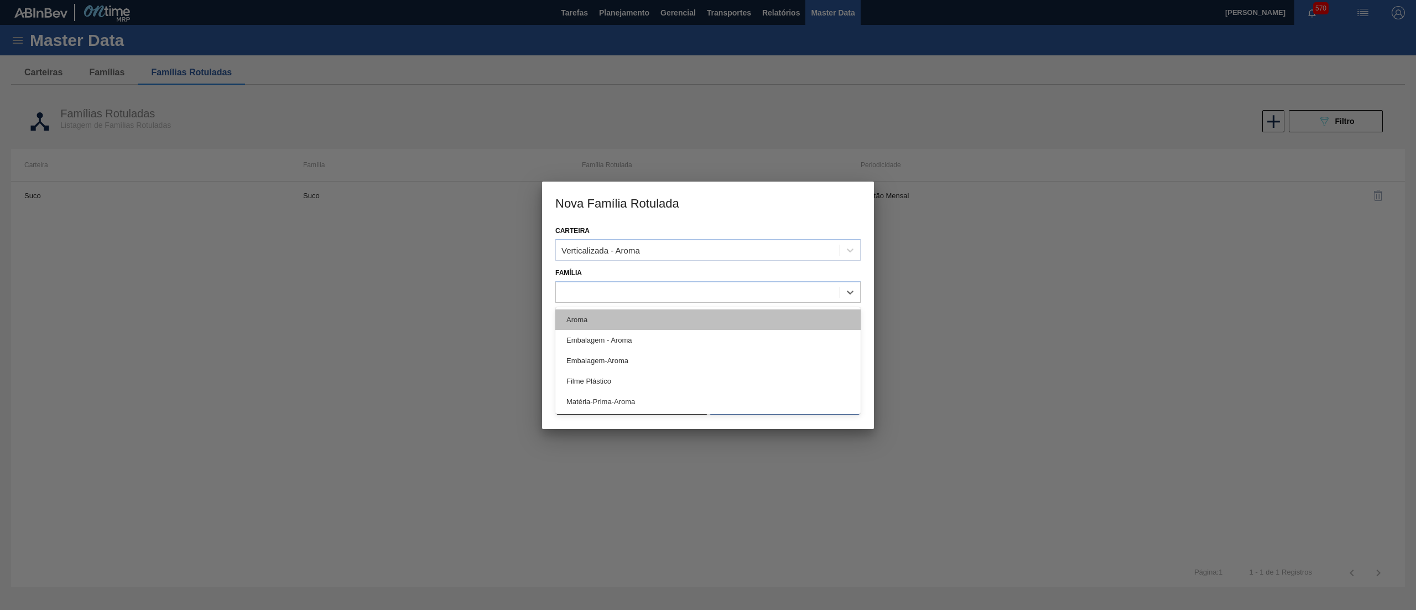
click at [622, 320] on div "Aroma" at bounding box center [707, 319] width 305 height 20
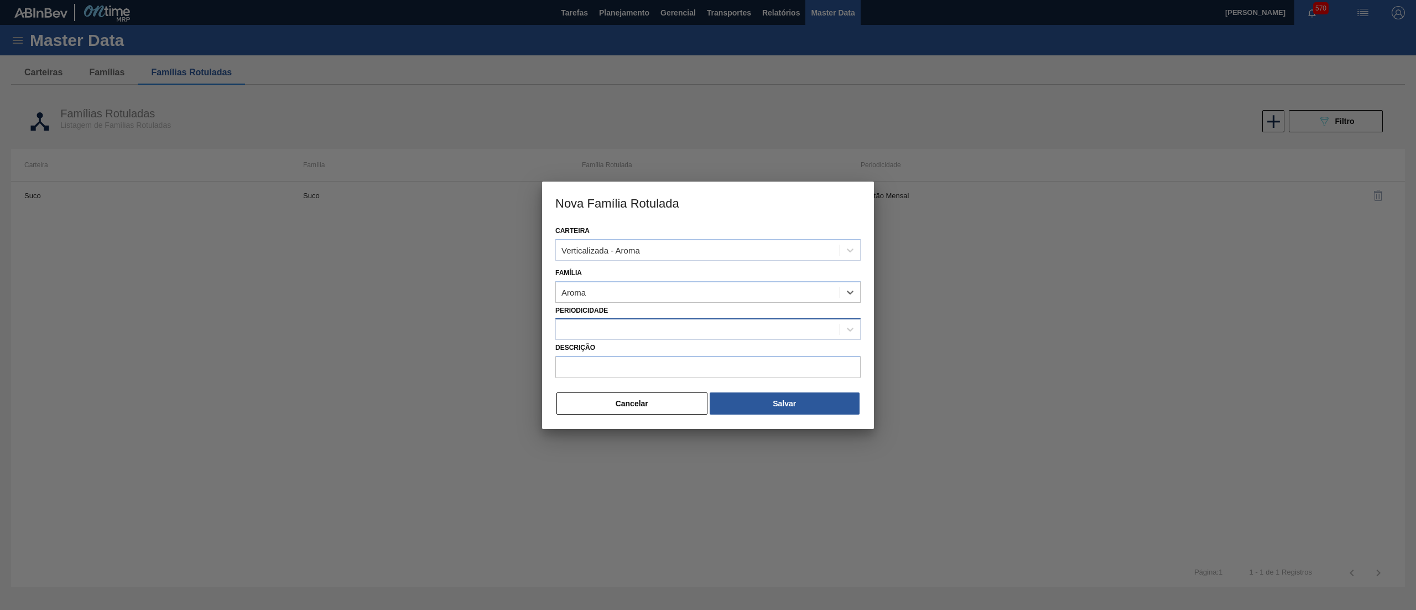
click at [614, 330] on div at bounding box center [698, 329] width 284 height 16
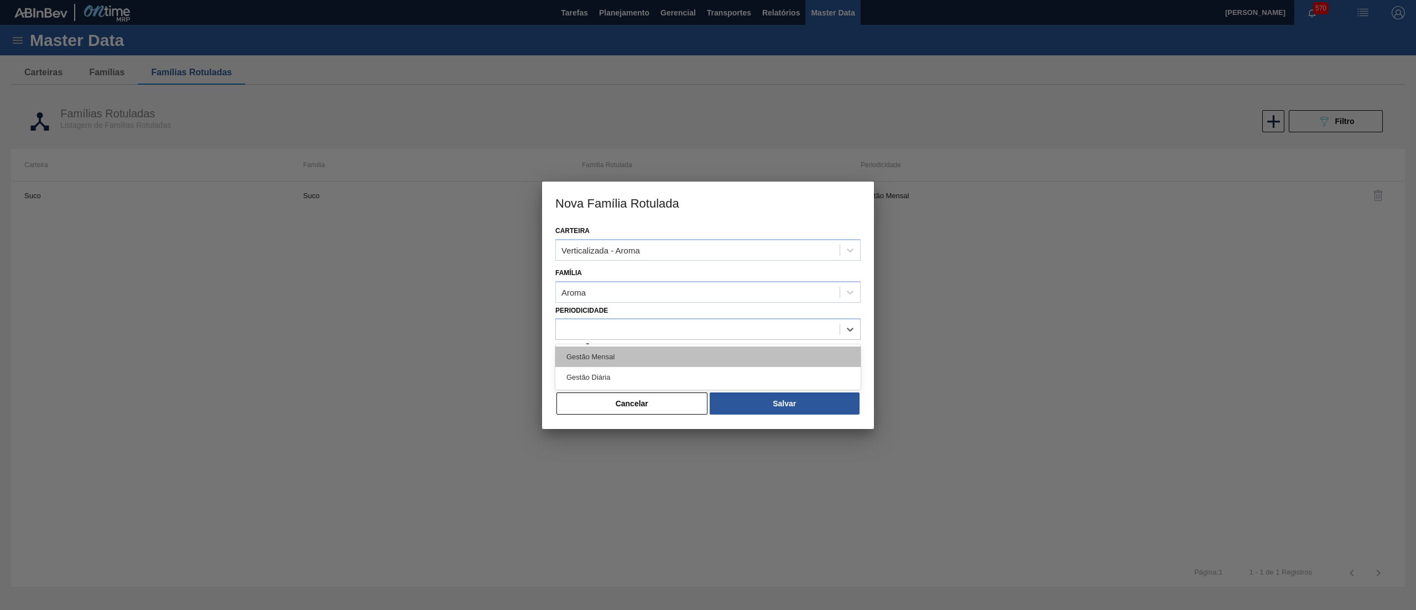
click at [622, 351] on div "Gestão Mensal" at bounding box center [707, 356] width 305 height 20
click at [633, 367] on input "Descrição" at bounding box center [707, 367] width 305 height 22
paste input "AROMA SC1424031 25KG"
drag, startPoint x: 668, startPoint y: 367, endPoint x: 371, endPoint y: 336, distance: 299.2
click at [371, 336] on div "Nova Família Rotulada Carteira Verticalizada - Aroma Família Aroma Periodicidad…" at bounding box center [708, 305] width 1416 height 610
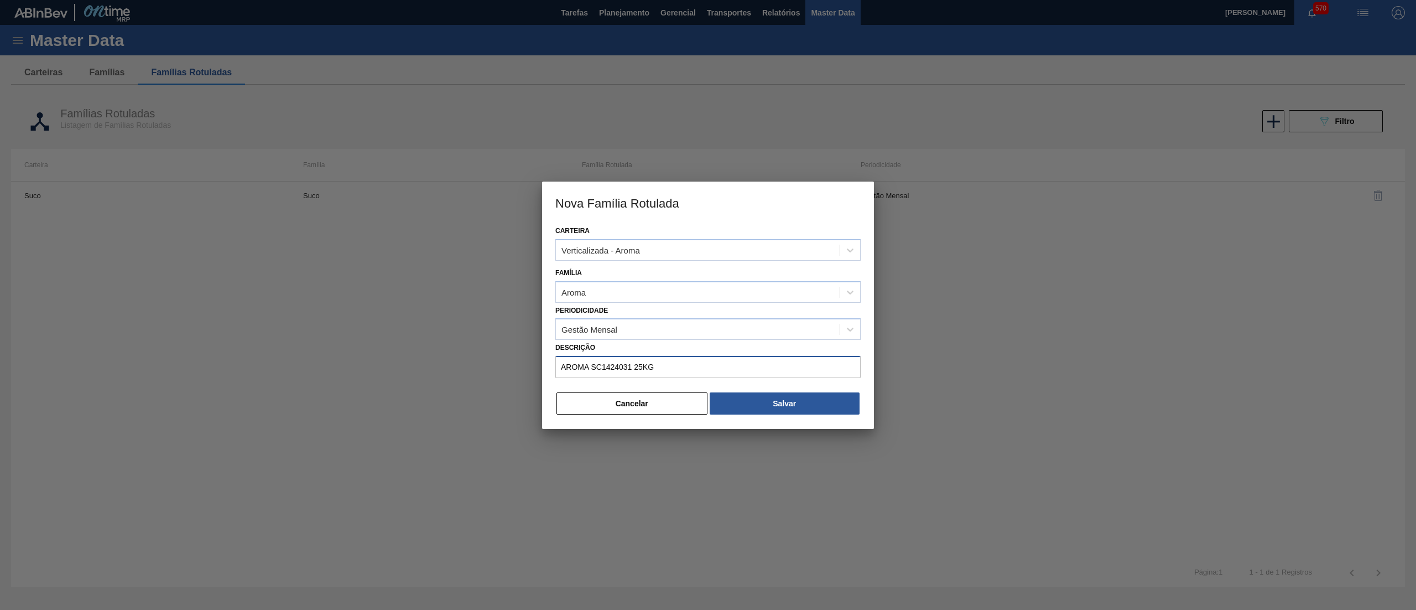
paste input "2"
click at [591, 364] on input "AROMA SC1424032 25KG" at bounding box center [707, 367] width 305 height 22
click at [661, 368] on input "AROMA FRUTAS VERDES MIX SC1424032 25KG" at bounding box center [707, 367] width 305 height 22
click at [657, 365] on input "AROMA FRUTAS VERDES MIX SC1424032 25KG" at bounding box center [707, 367] width 305 height 22
type input "AROMA FRUTAS VERDES GREEN MIX SC1424032 25KG"
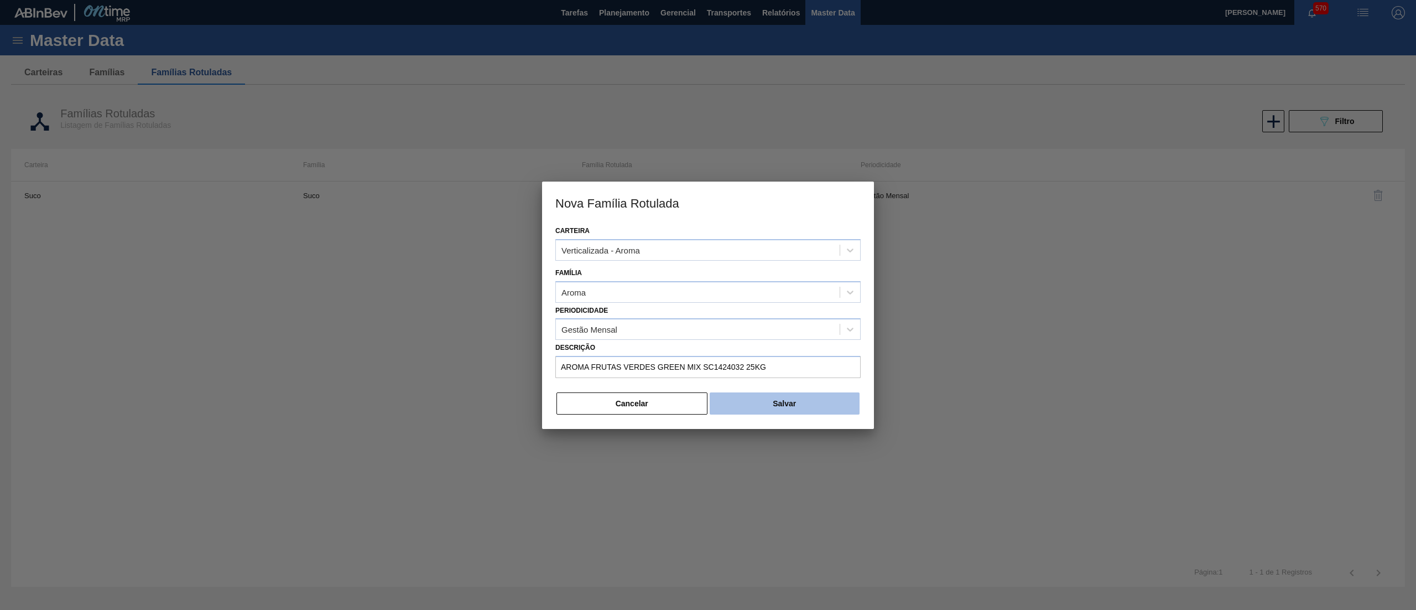
click at [778, 397] on button "Salvar" at bounding box center [785, 403] width 150 height 22
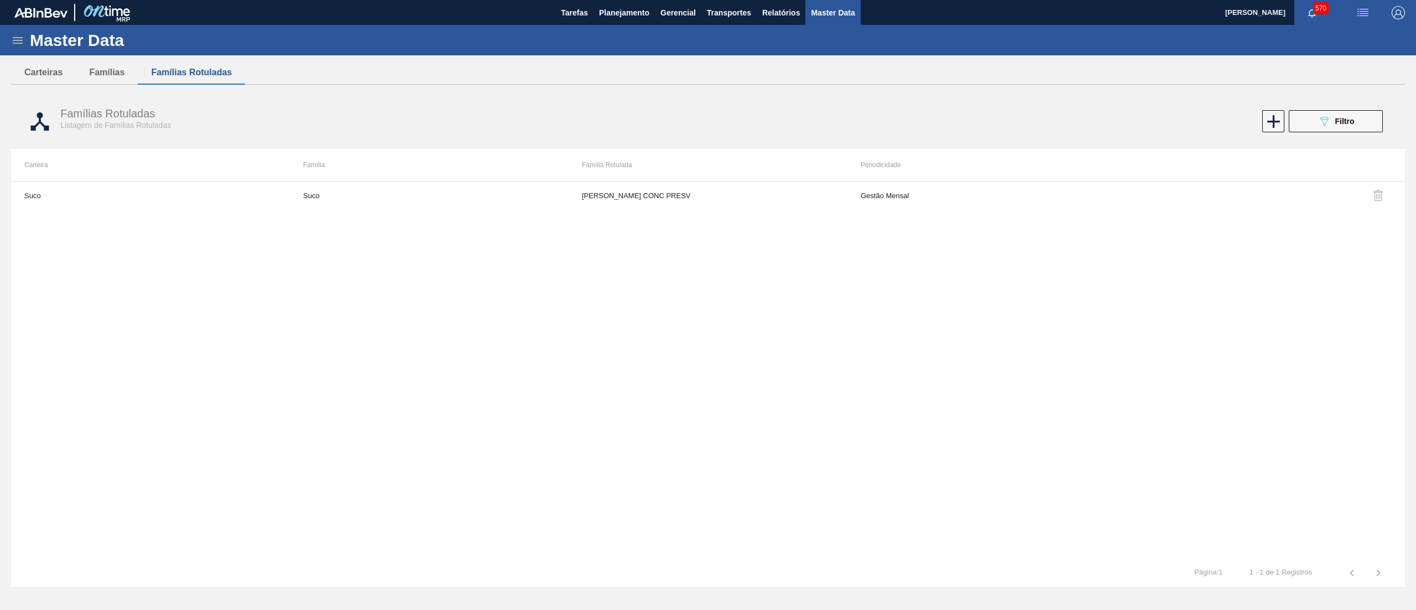
click at [11, 40] on icon at bounding box center [17, 40] width 13 height 13
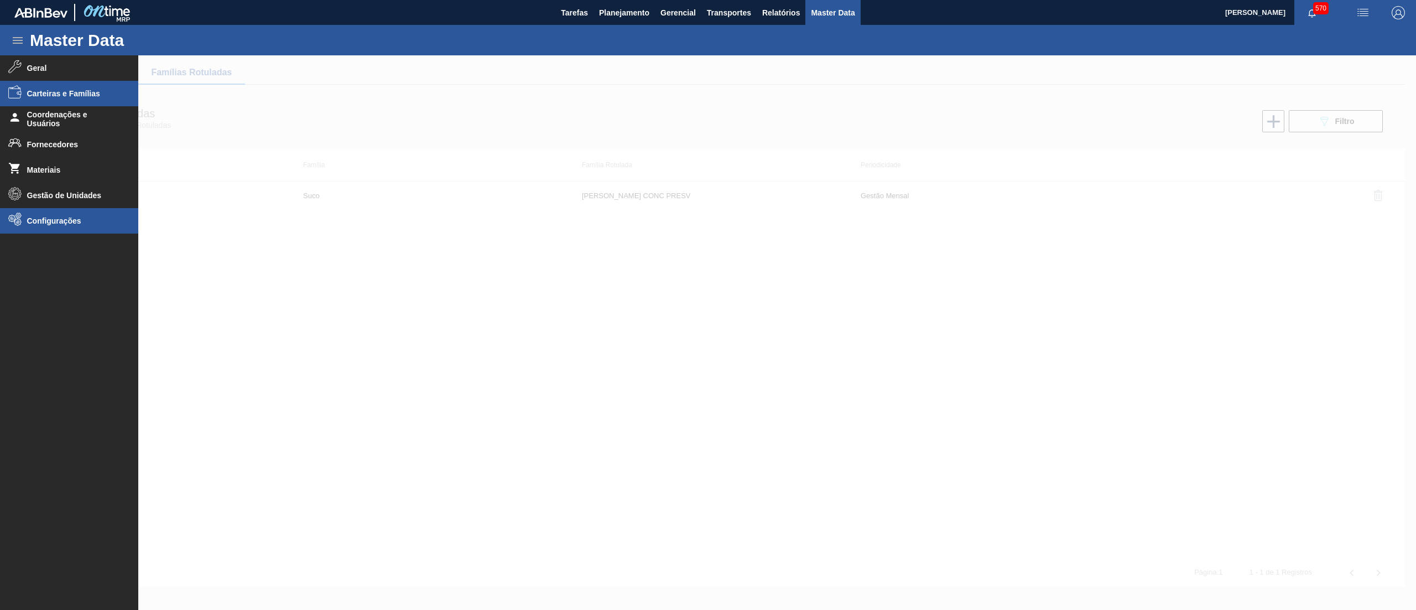
click at [60, 225] on span "Configurações" at bounding box center [72, 220] width 91 height 9
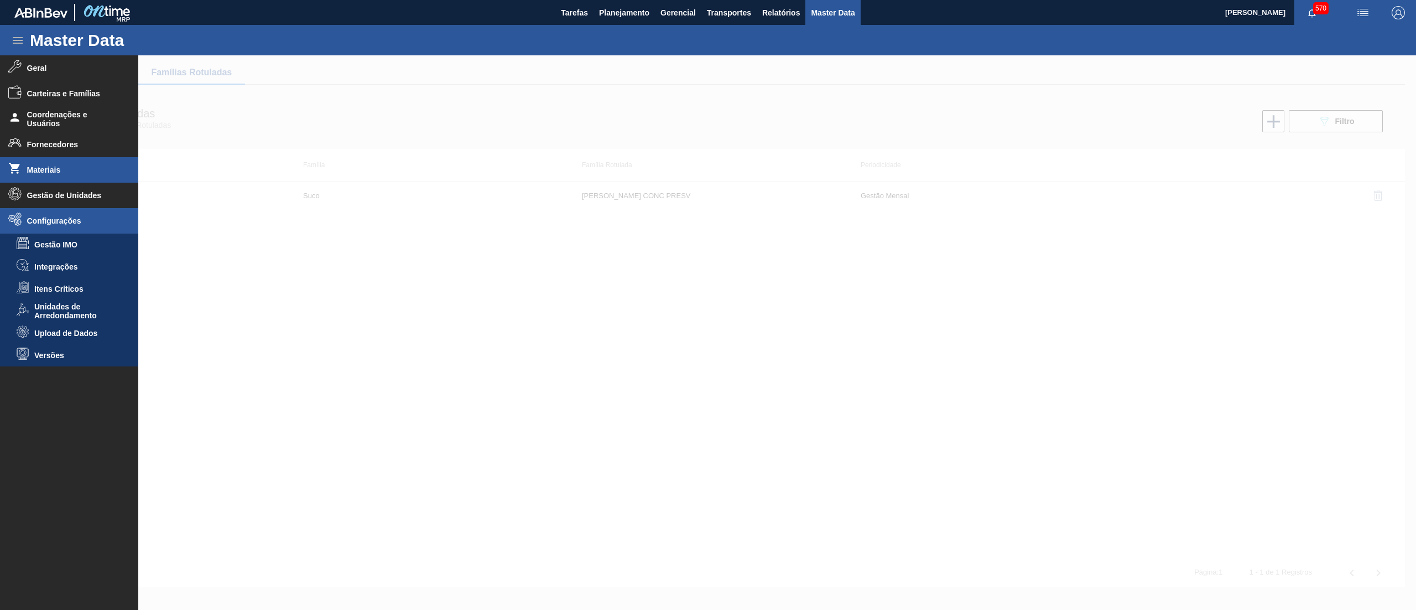
click at [62, 173] on span "Materiais" at bounding box center [72, 169] width 91 height 9
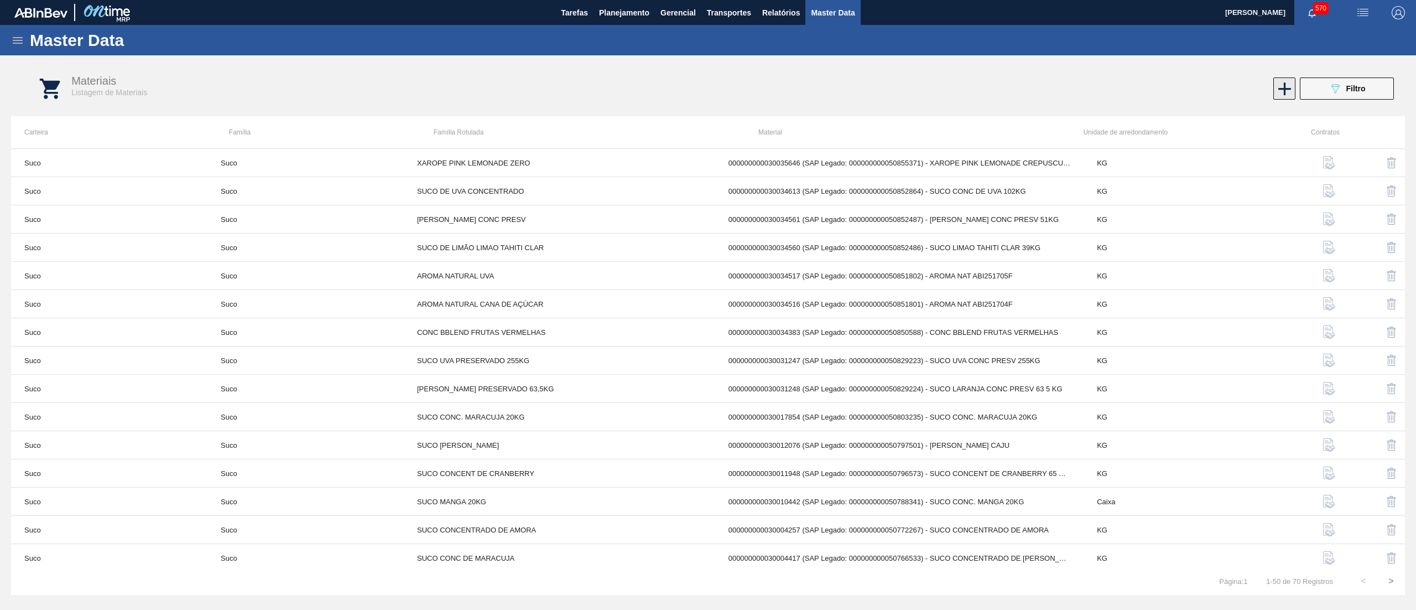
click at [1280, 90] on icon at bounding box center [1285, 89] width 22 height 22
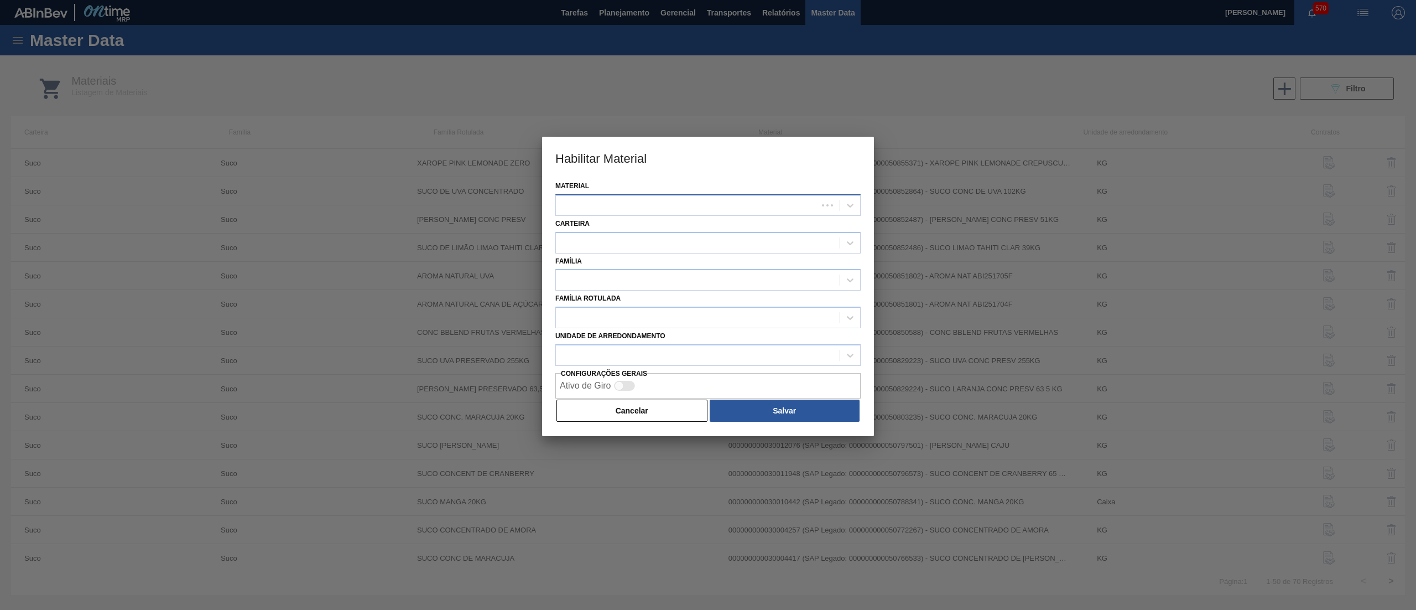
click at [701, 196] on div at bounding box center [707, 205] width 305 height 22
paste input "30036580"
type input "30036580"
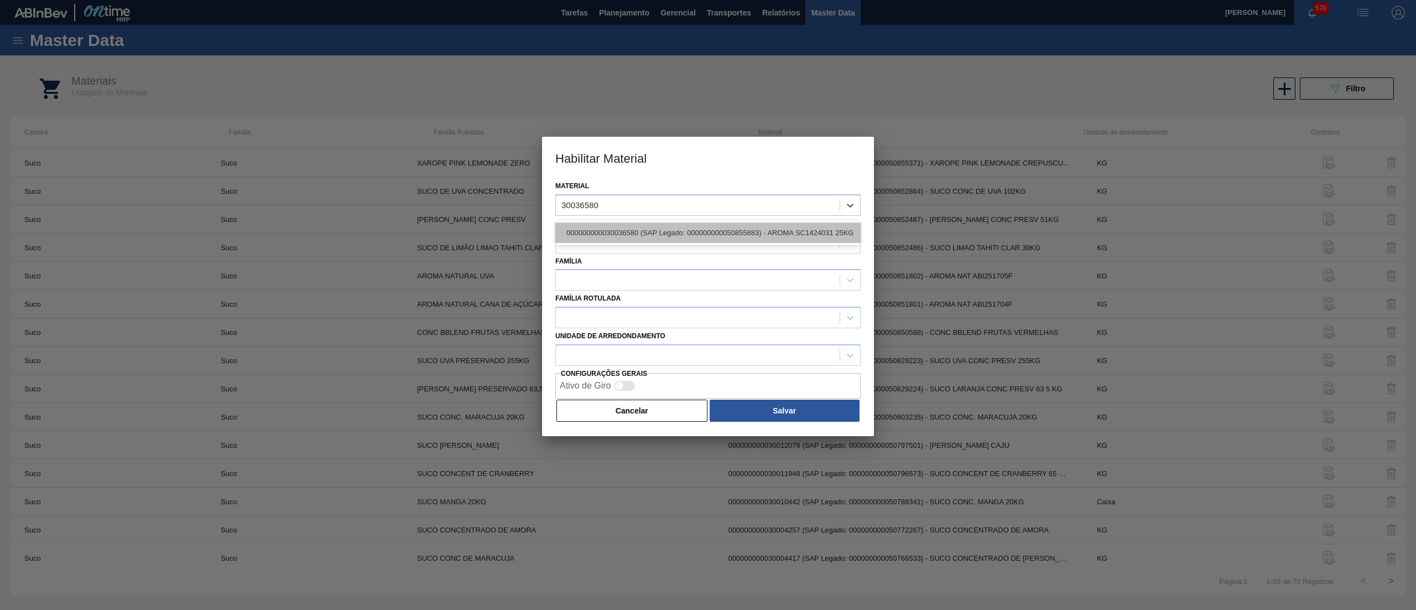
click at [768, 225] on div "000000000030036580 (SAP Legado: 000000000050855883) - AROMA SC1424031 25KG" at bounding box center [707, 232] width 305 height 20
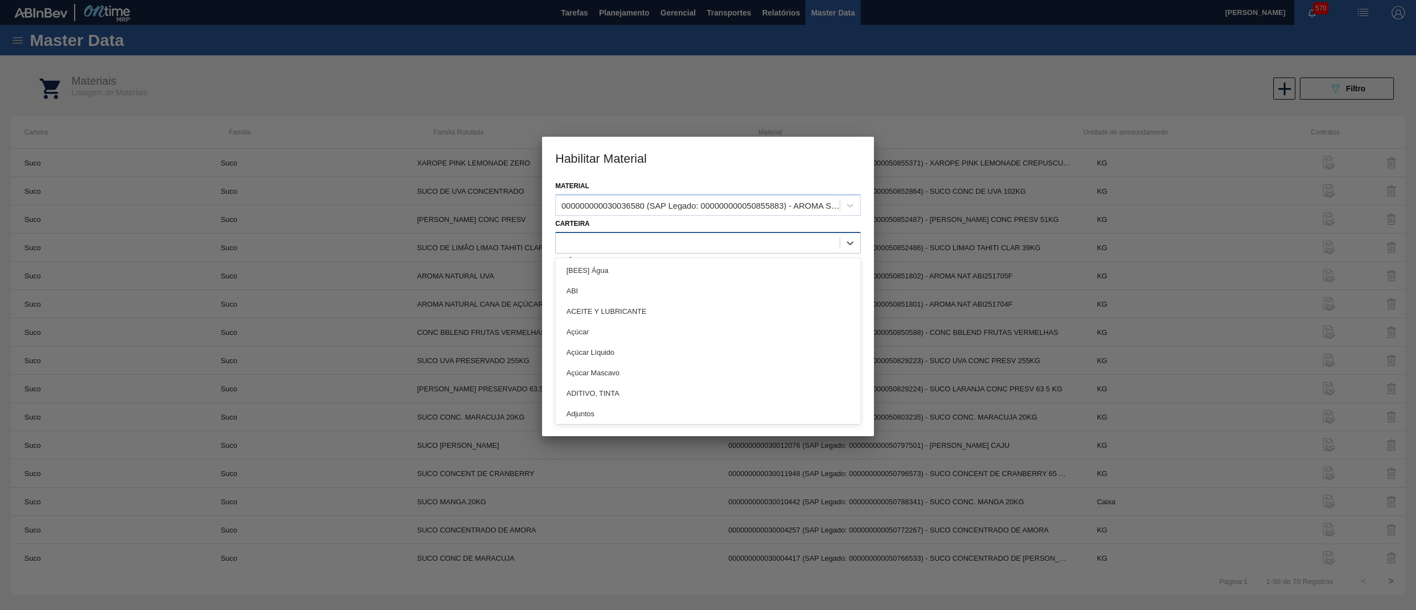
click at [684, 245] on div at bounding box center [698, 243] width 284 height 16
type input "VER"
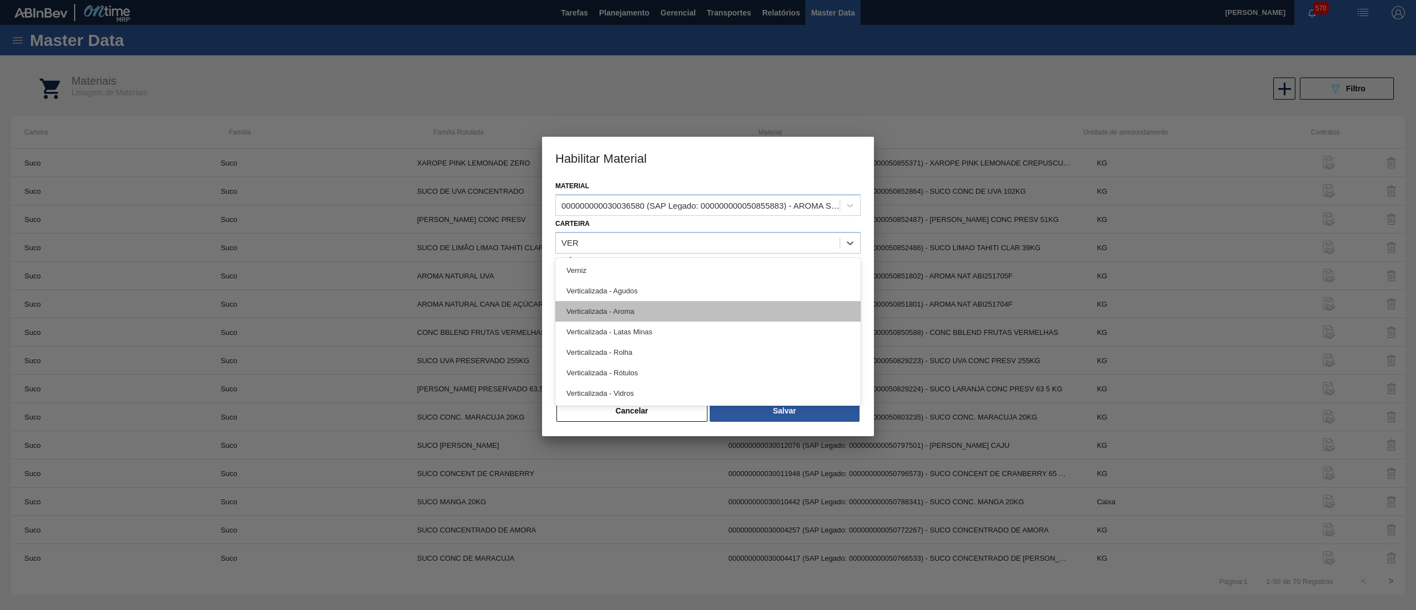
click at [652, 310] on div "Verticalizada - Aroma" at bounding box center [707, 311] width 305 height 20
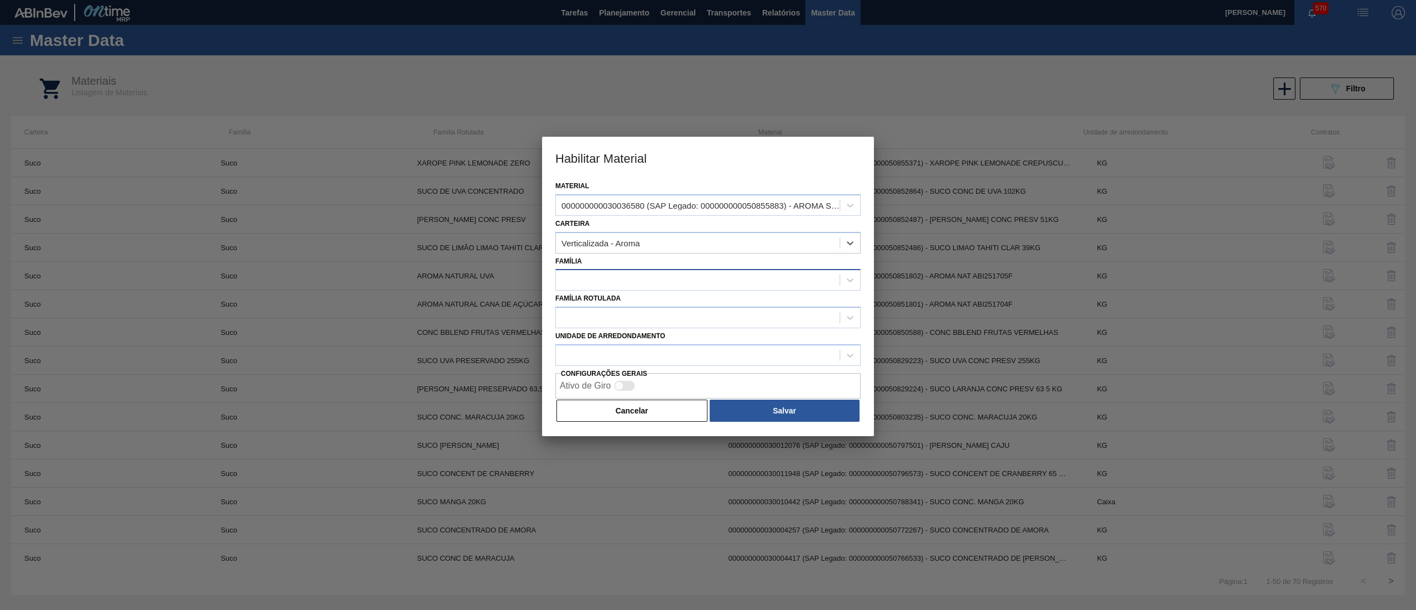
click at [612, 277] on div at bounding box center [698, 280] width 284 height 16
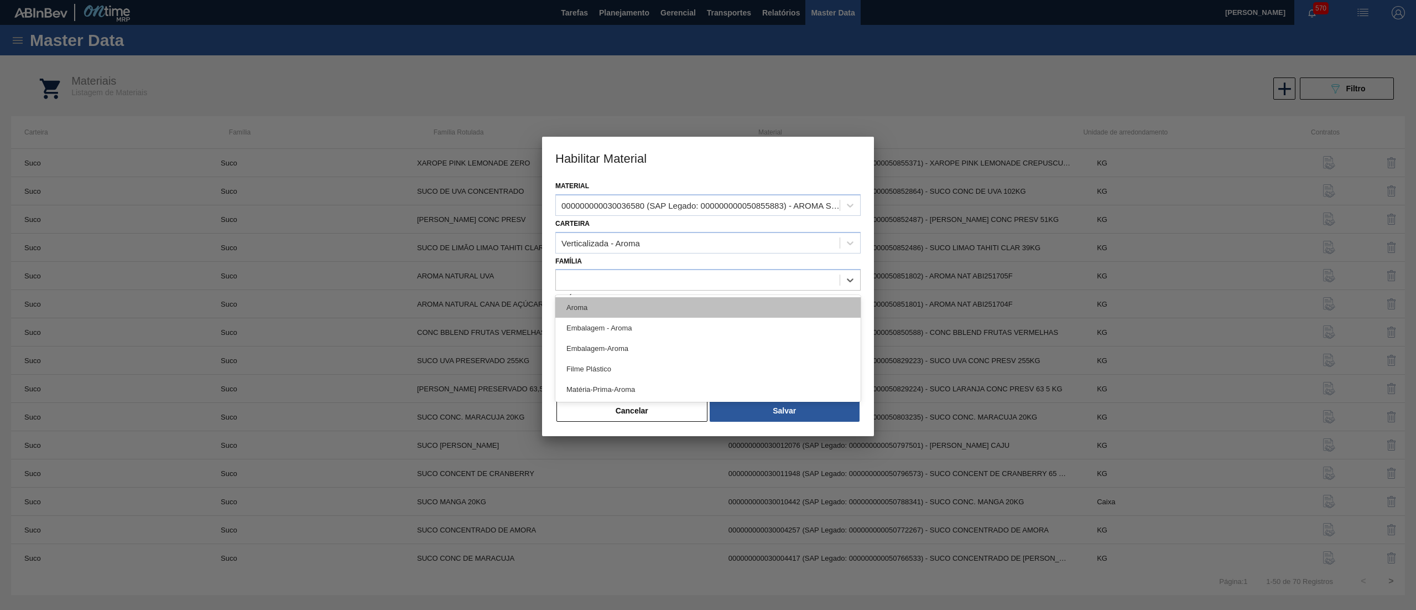
click at [614, 306] on div "Aroma" at bounding box center [707, 307] width 305 height 20
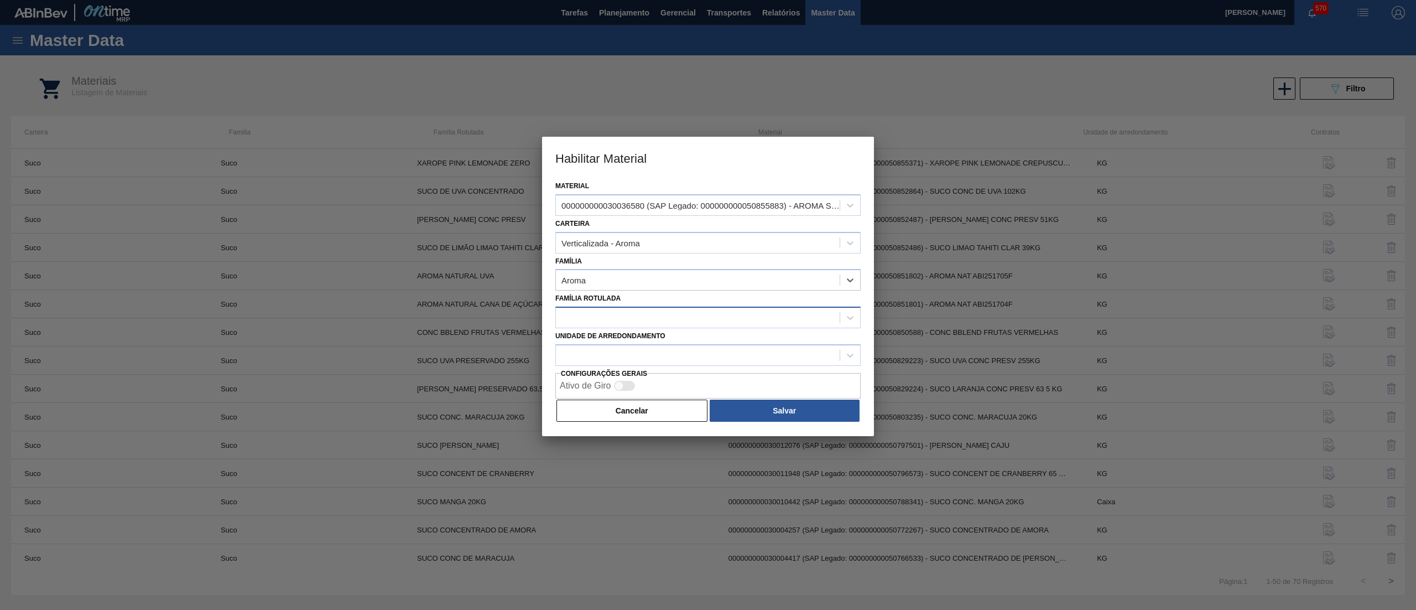
click at [616, 321] on div at bounding box center [698, 318] width 284 height 16
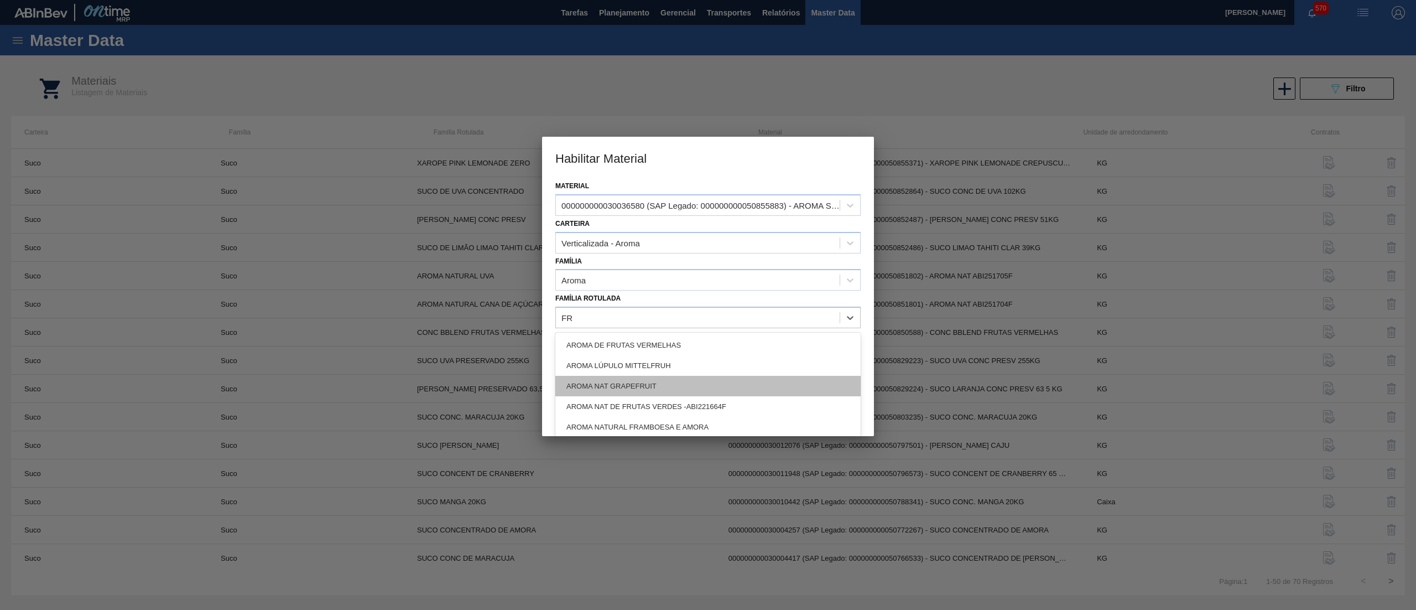
type Rotulada "F"
type Rotulada "VERD"
click at [768, 386] on div "AROMA FRUTAS VERDES SC1424031 25KG" at bounding box center [707, 386] width 305 height 20
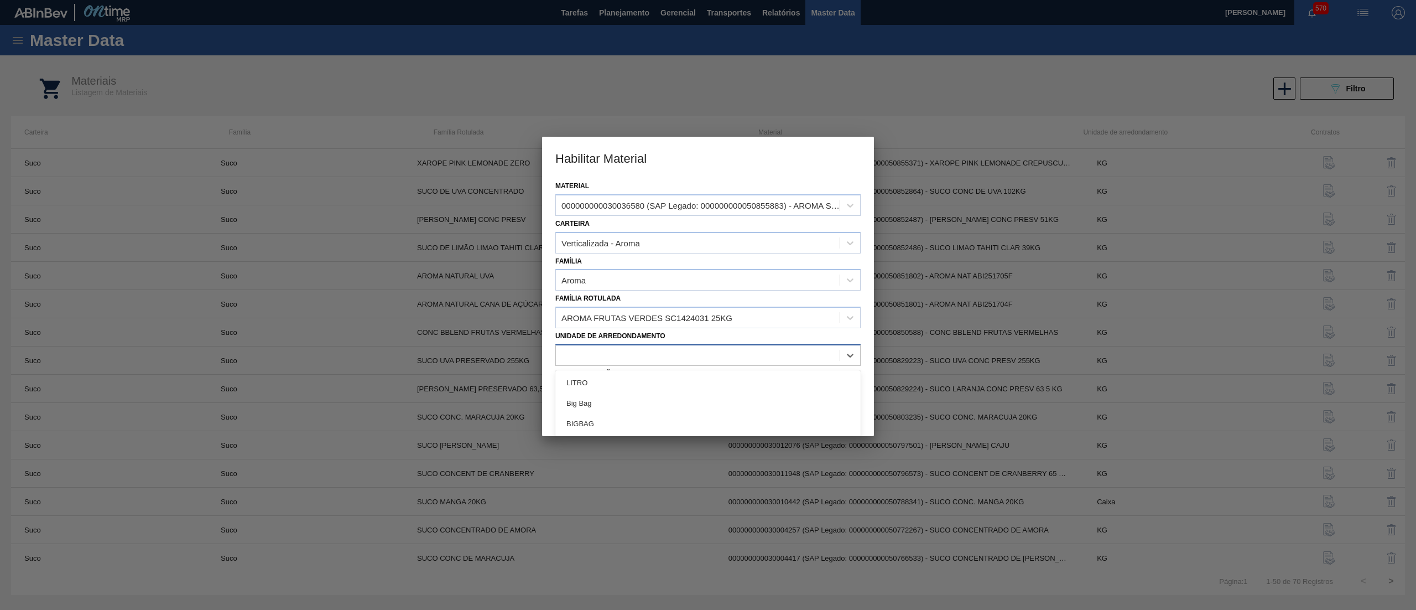
click at [649, 356] on div at bounding box center [698, 355] width 284 height 16
type arredondamento "KG"
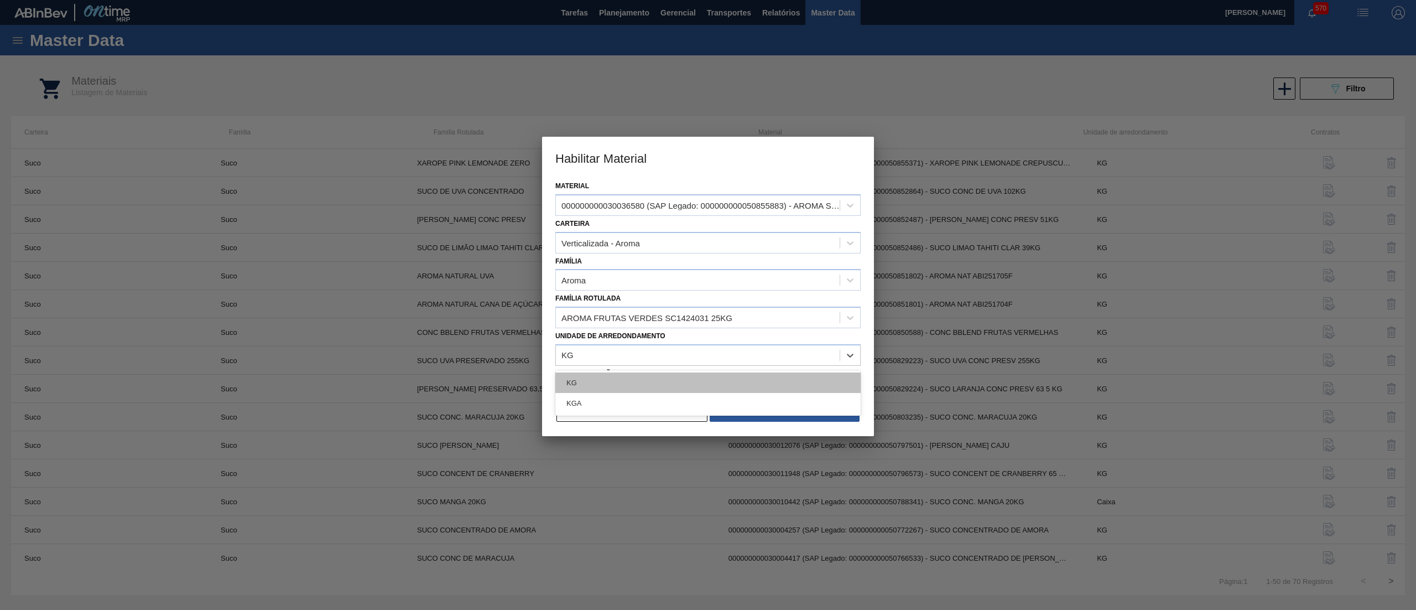
click at [631, 383] on div "KG" at bounding box center [707, 382] width 305 height 20
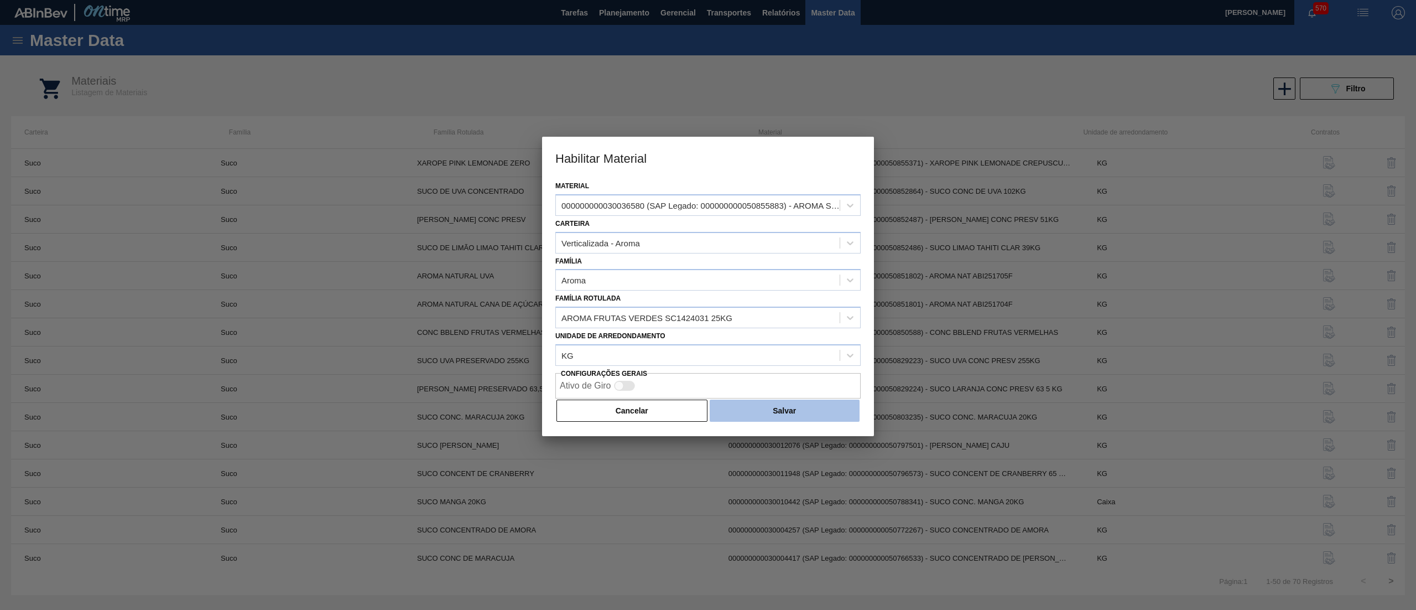
click at [746, 403] on button "Salvar" at bounding box center [785, 410] width 150 height 22
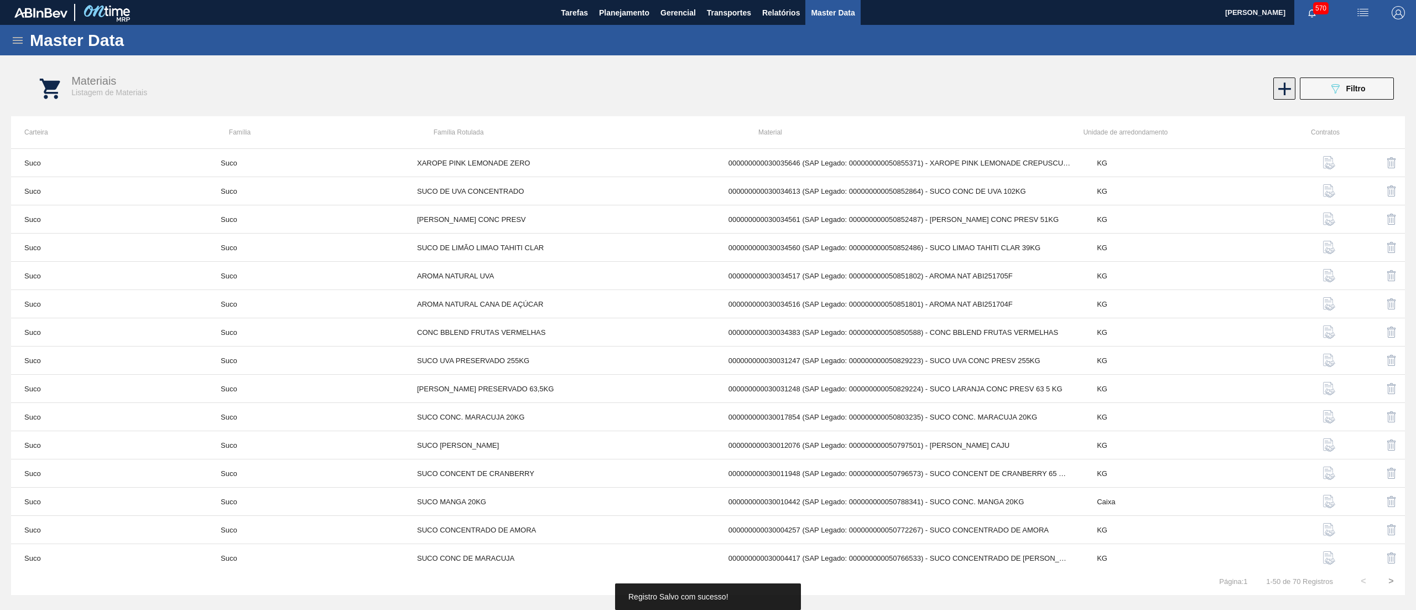
click at [1286, 80] on icon at bounding box center [1285, 89] width 22 height 22
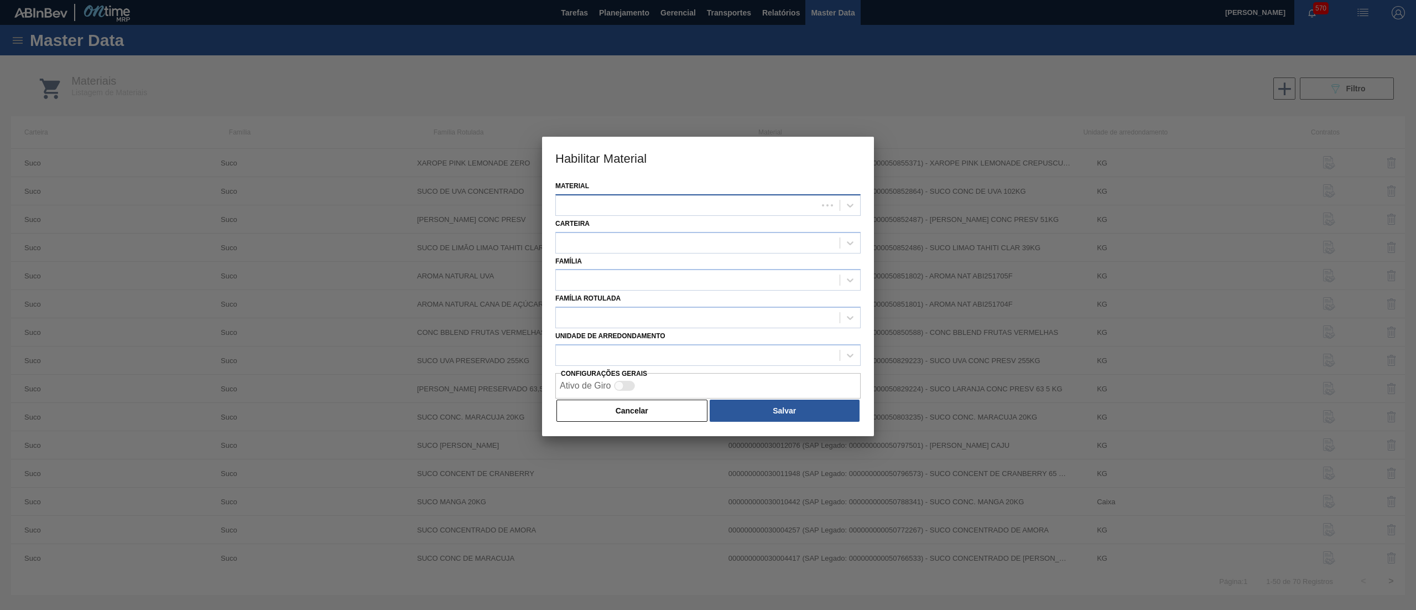
click at [588, 204] on div at bounding box center [687, 205] width 262 height 16
paste input "30036581"
type input "30036581"
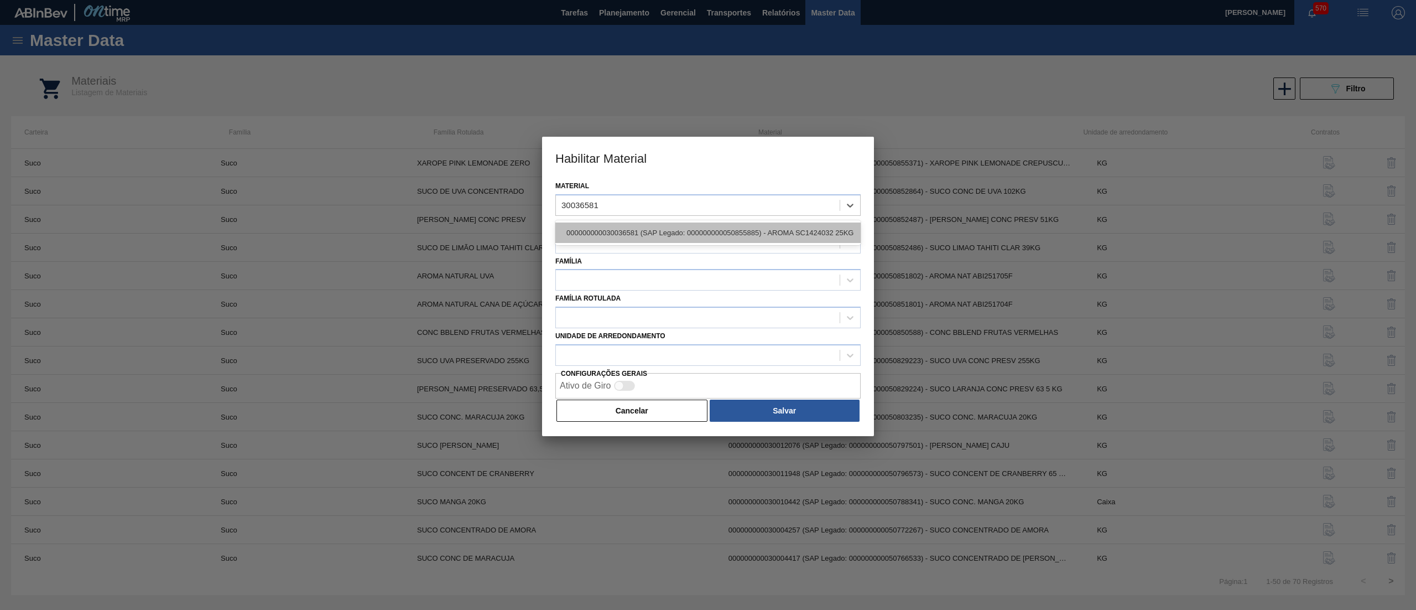
click at [666, 230] on div "000000000030036581 (SAP Legado: 000000000050855885) - AROMA SC1424032 25KG" at bounding box center [707, 232] width 305 height 20
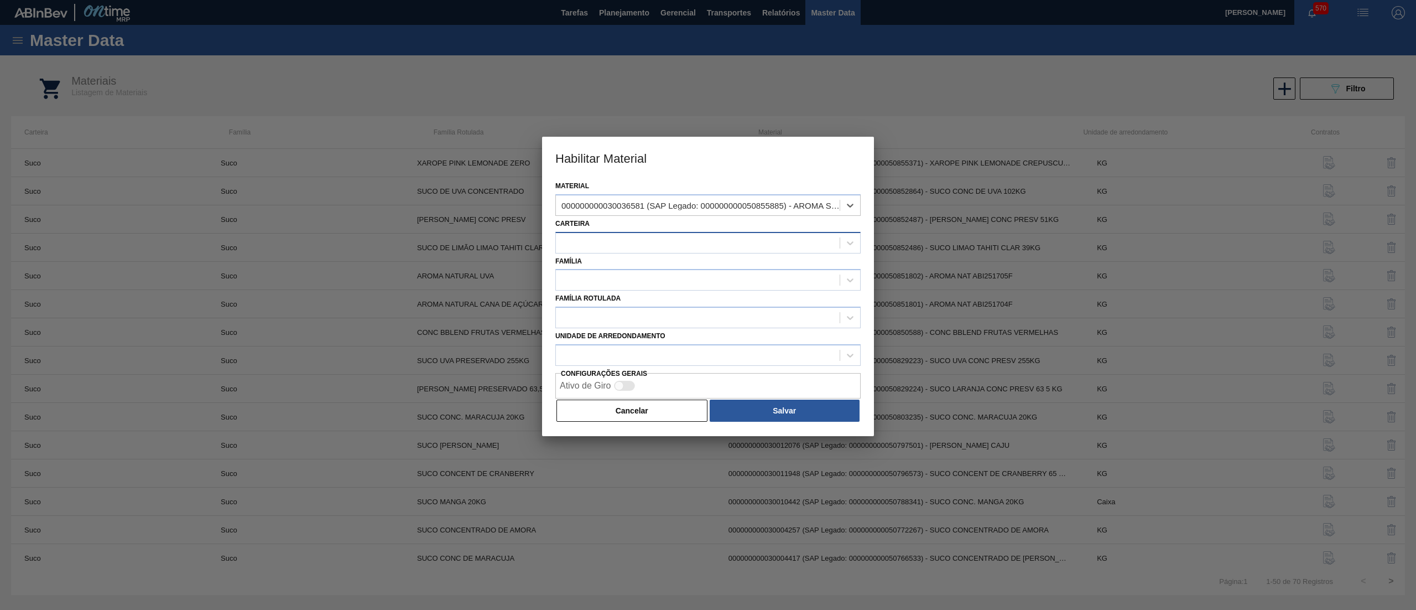
click at [644, 241] on div at bounding box center [698, 243] width 284 height 16
type input "VERT"
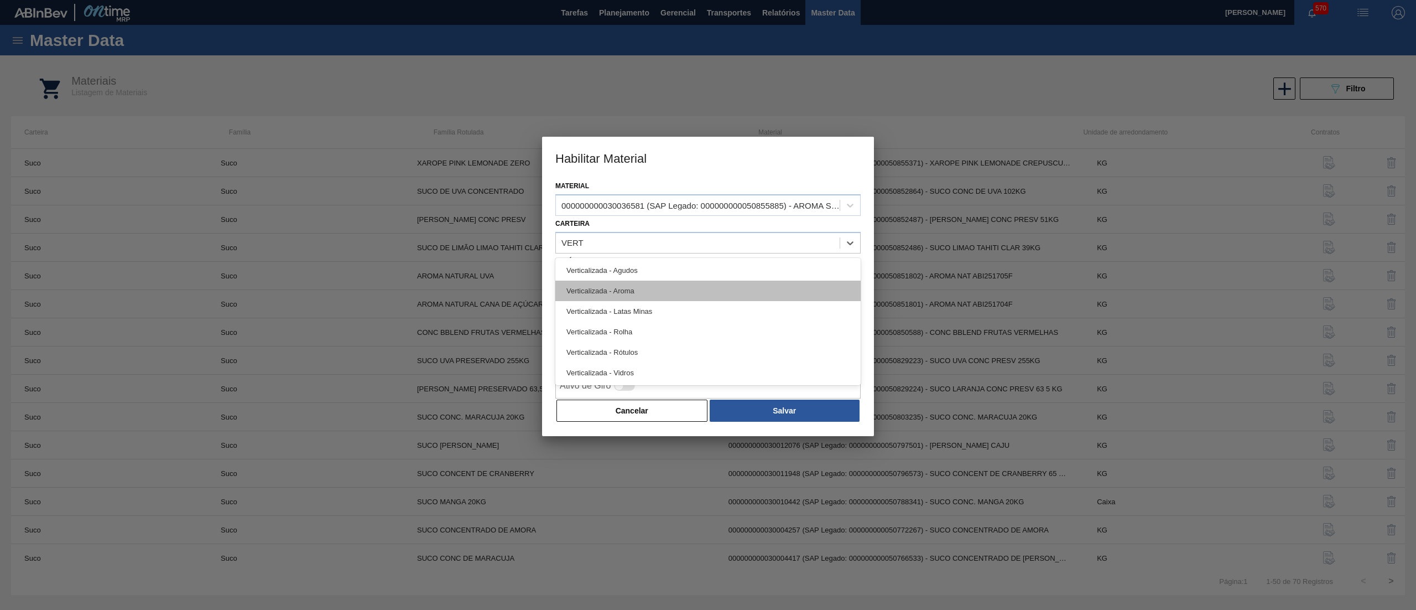
click at [673, 291] on div "Verticalizada - Aroma" at bounding box center [707, 290] width 305 height 20
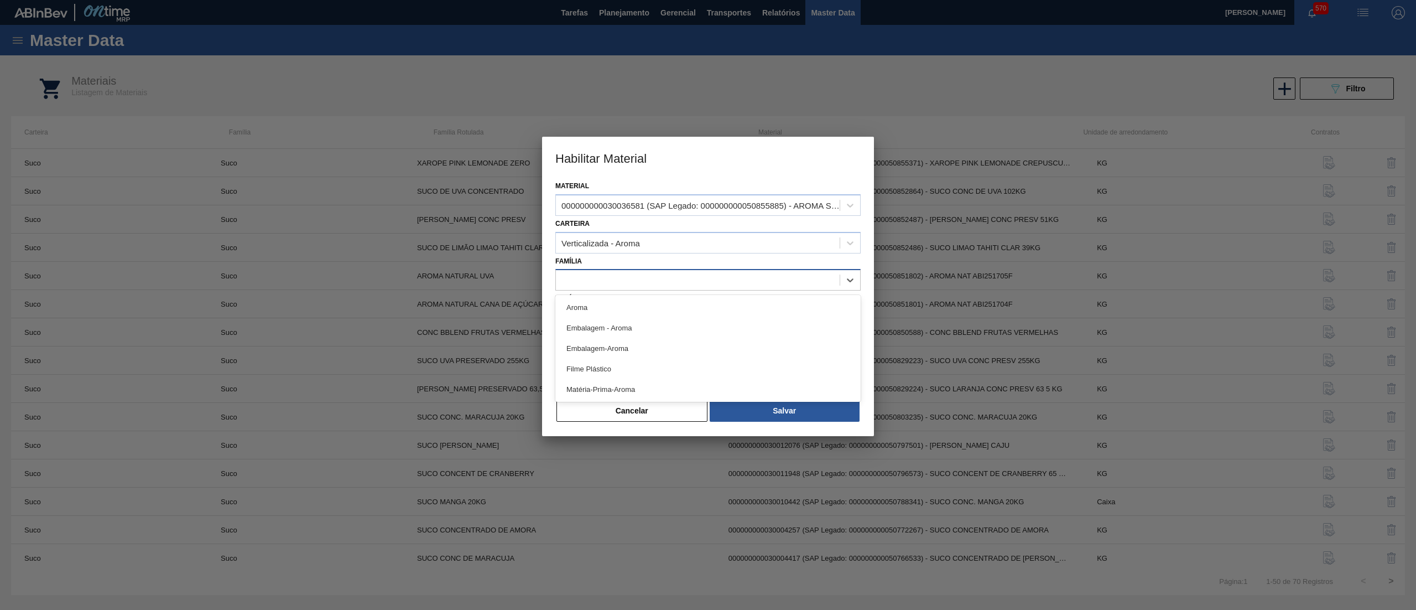
click at [658, 275] on div at bounding box center [698, 280] width 284 height 16
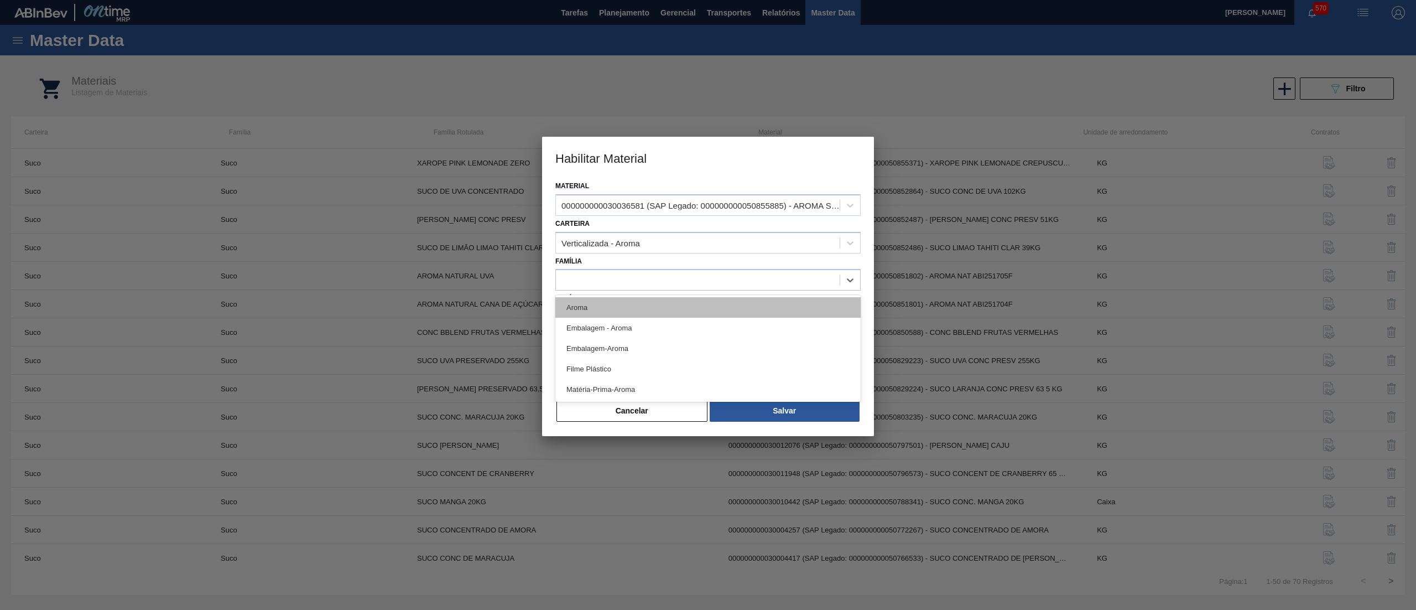
click at [641, 309] on div "Aroma" at bounding box center [707, 307] width 305 height 20
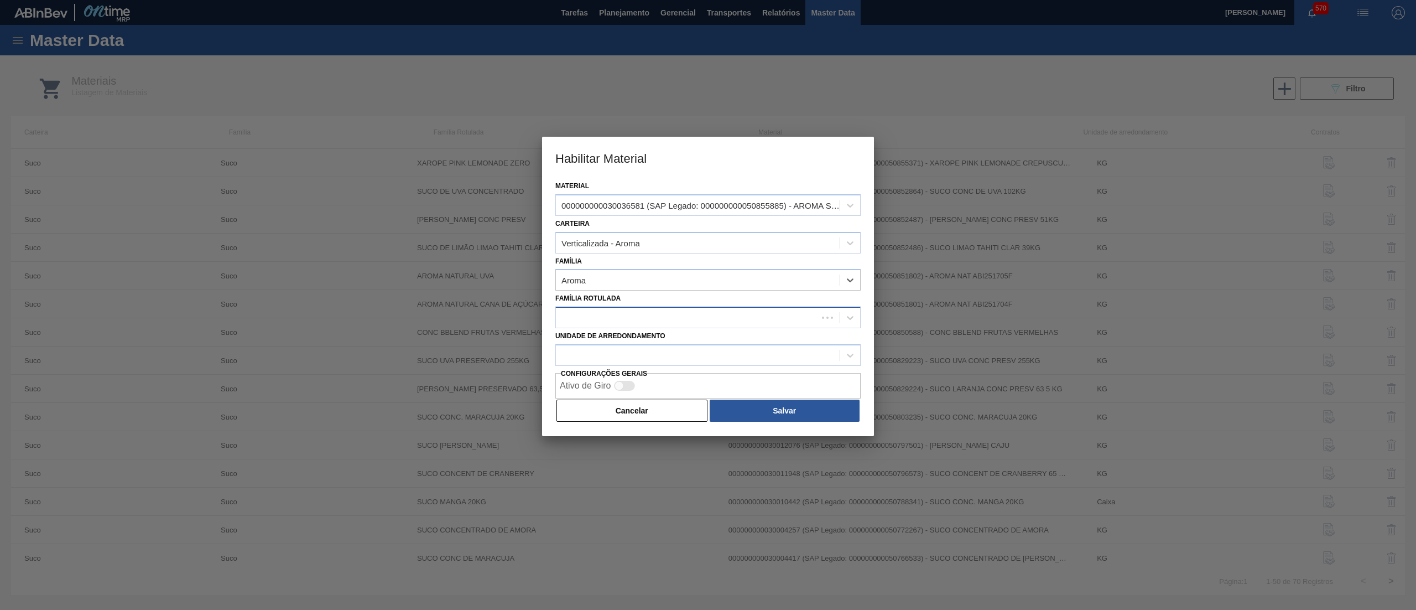
click at [635, 312] on div at bounding box center [687, 318] width 262 height 16
type Rotulada "GRE"
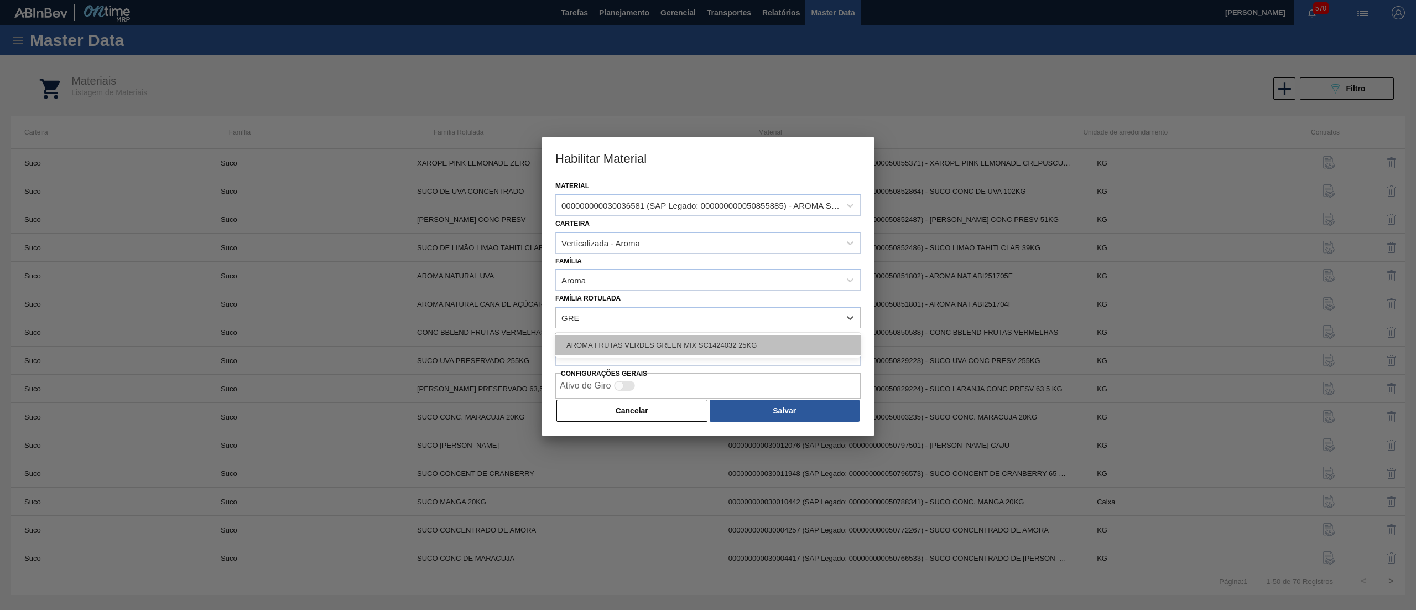
click at [710, 338] on div "AROMA FRUTAS VERDES GREEN MIX SC1424032 25KG" at bounding box center [707, 345] width 305 height 20
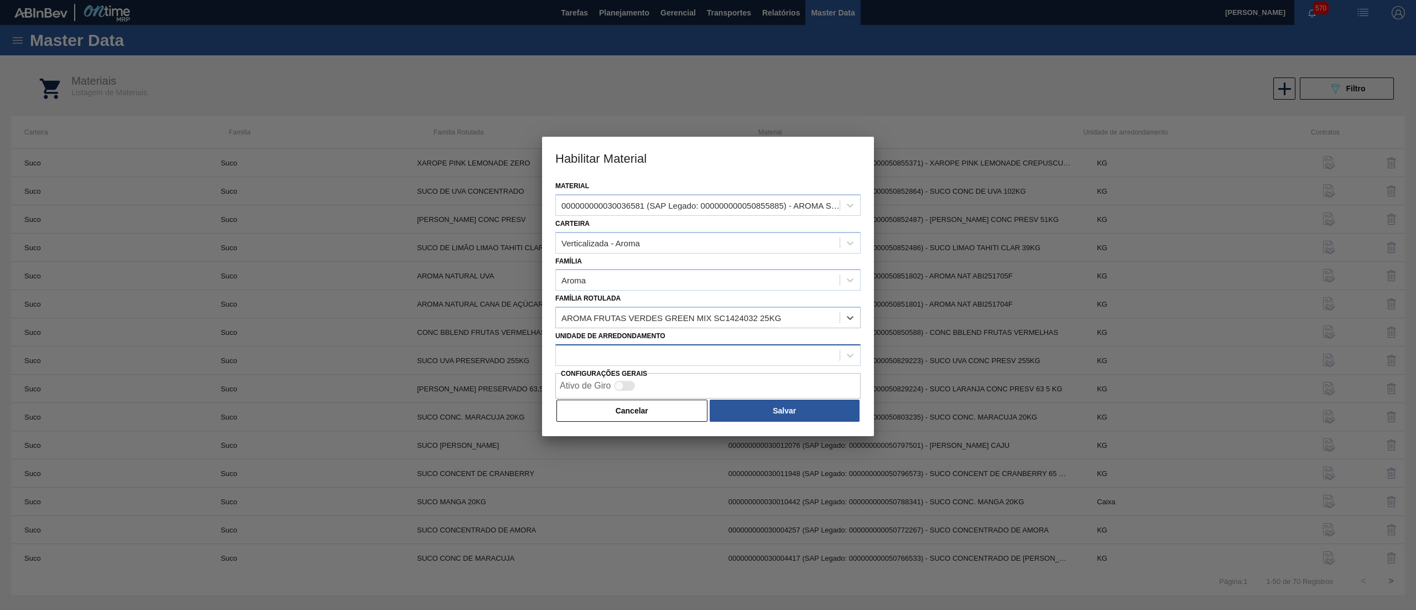
click at [682, 357] on div at bounding box center [698, 355] width 284 height 16
type arredondamento "KG"
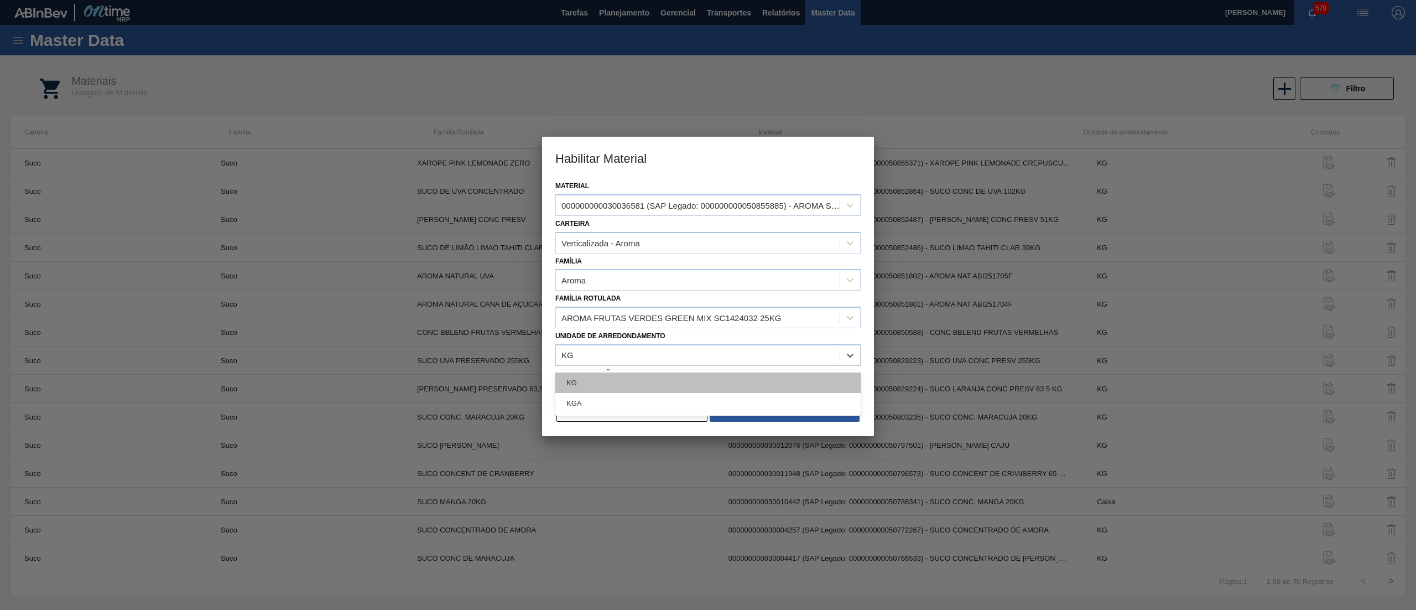
click at [686, 375] on div "KG" at bounding box center [707, 382] width 305 height 20
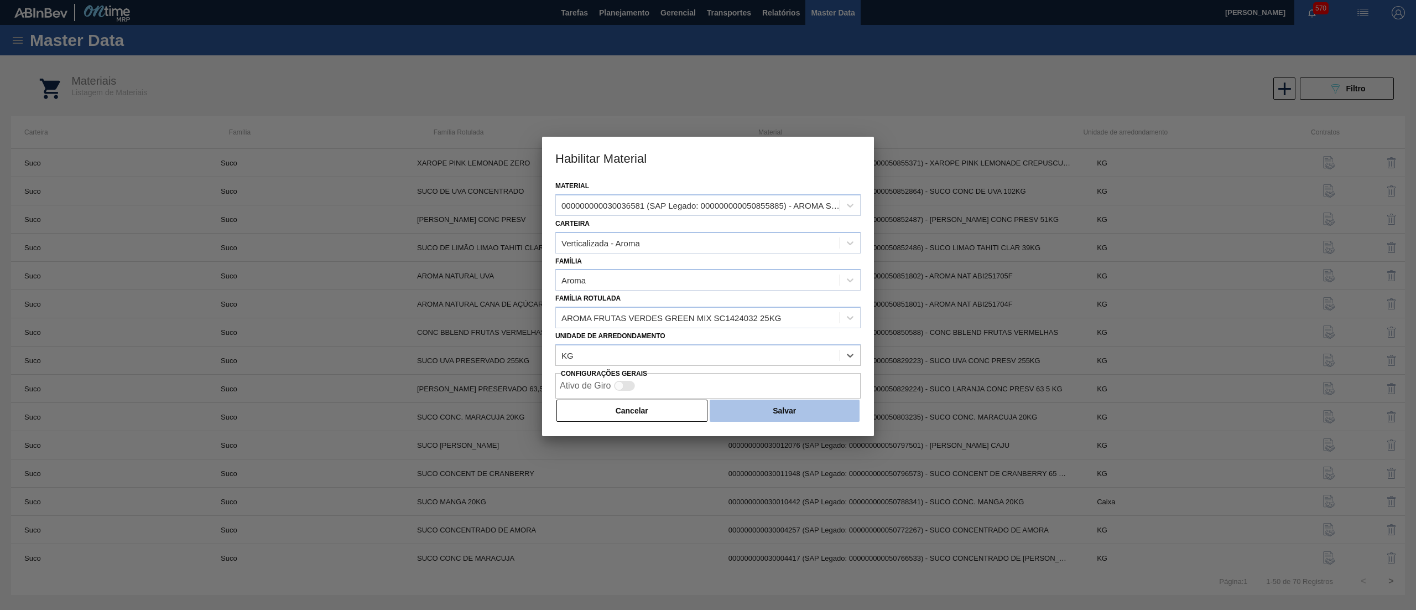
click at [740, 409] on button "Salvar" at bounding box center [785, 410] width 150 height 22
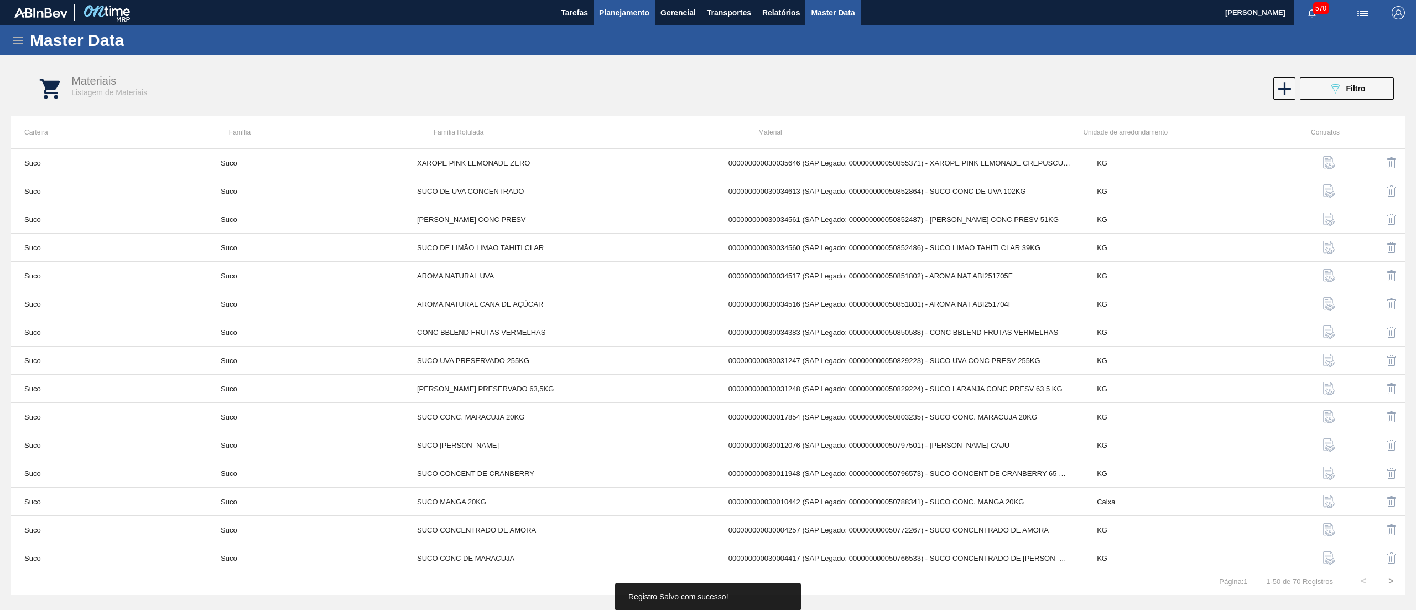
click at [640, 6] on span "Planejamento" at bounding box center [624, 12] width 50 height 13
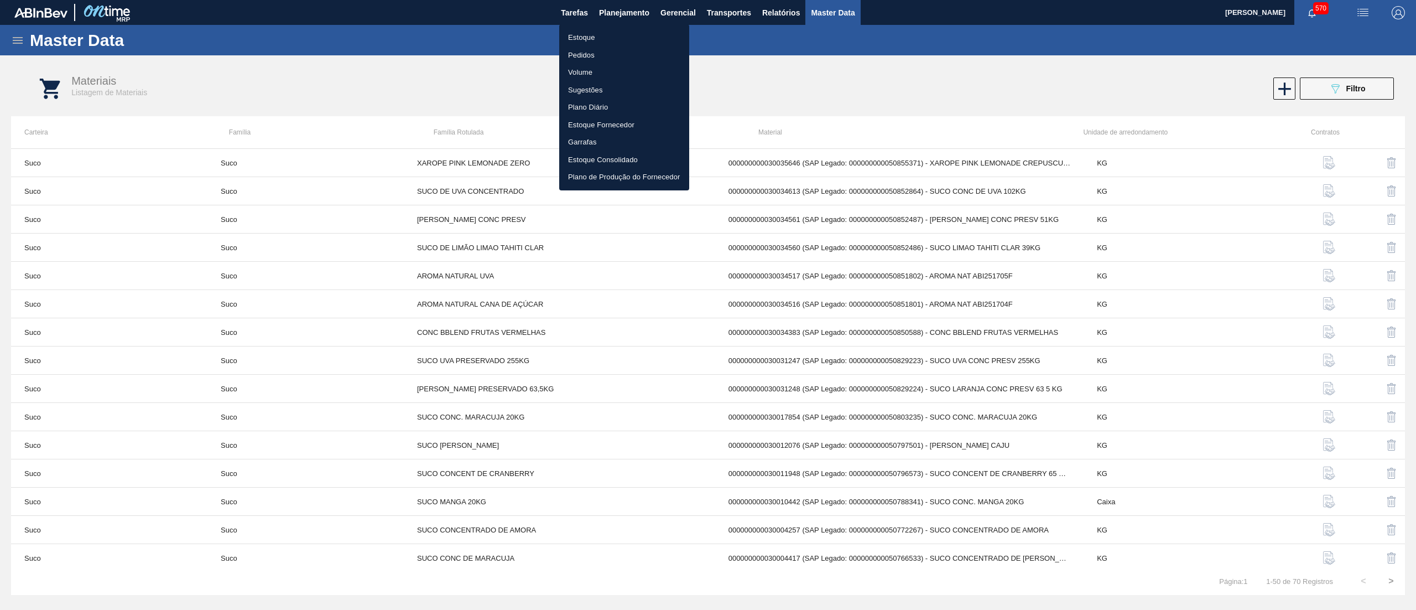
click at [621, 37] on li "Estoque" at bounding box center [624, 38] width 130 height 18
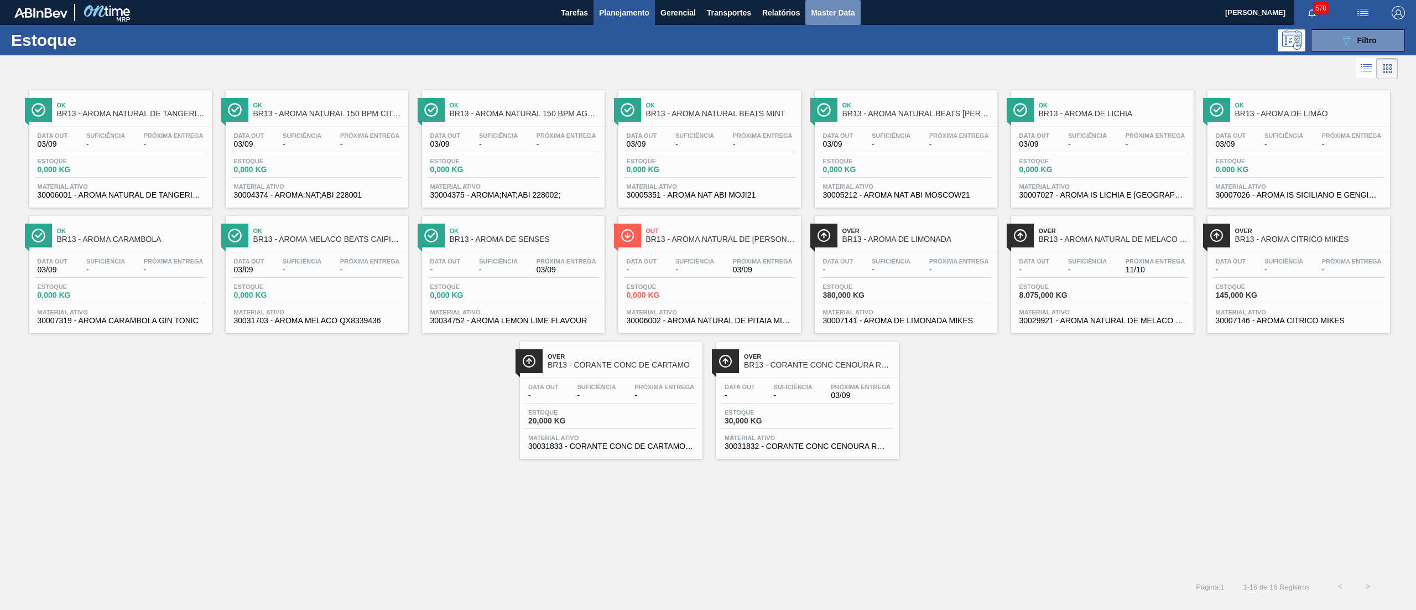
click at [841, 12] on span "Master Data" at bounding box center [833, 12] width 44 height 13
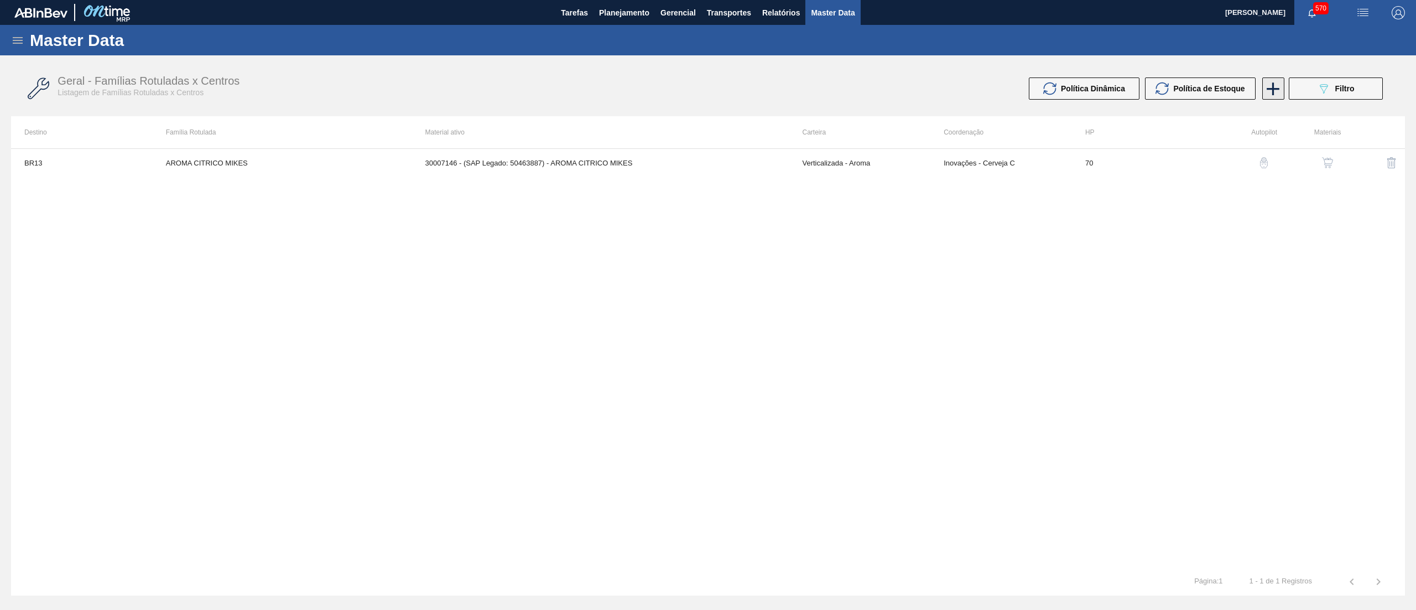
click at [1275, 97] on icon at bounding box center [1273, 89] width 22 height 22
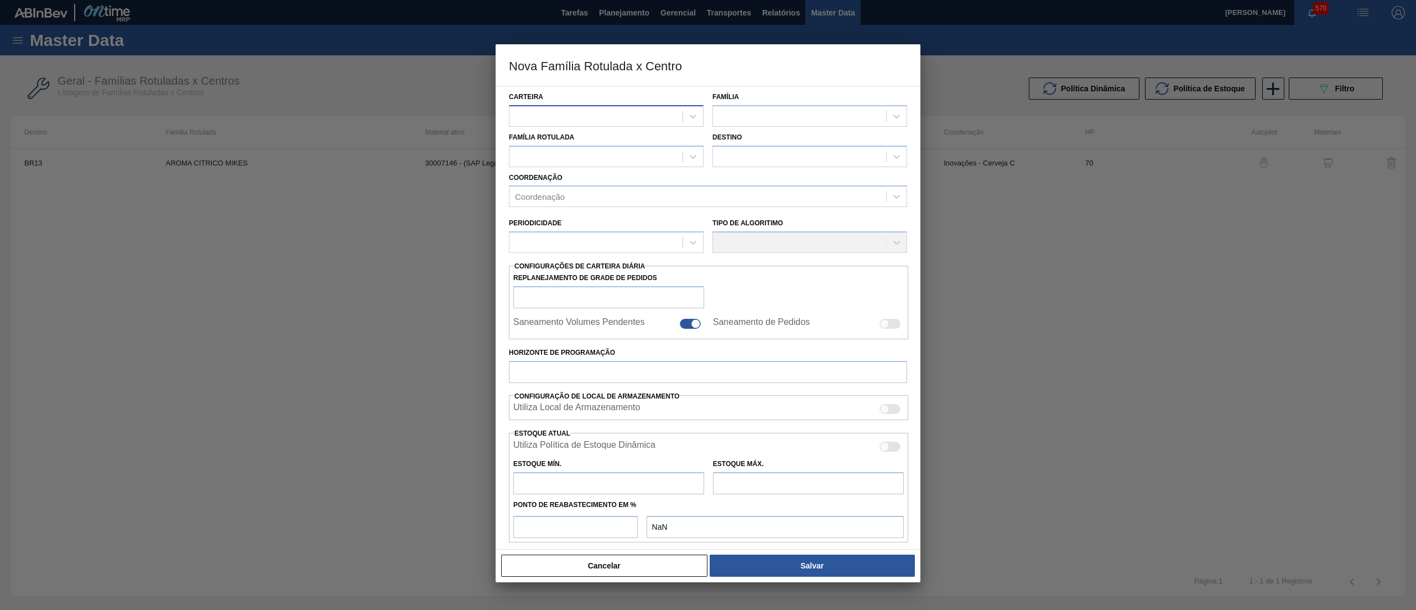
click at [581, 118] on div at bounding box center [596, 116] width 173 height 16
type input "VERT"
click at [589, 164] on div "Verticalizada - Aroma" at bounding box center [606, 164] width 195 height 20
click at [769, 117] on div at bounding box center [799, 116] width 173 height 16
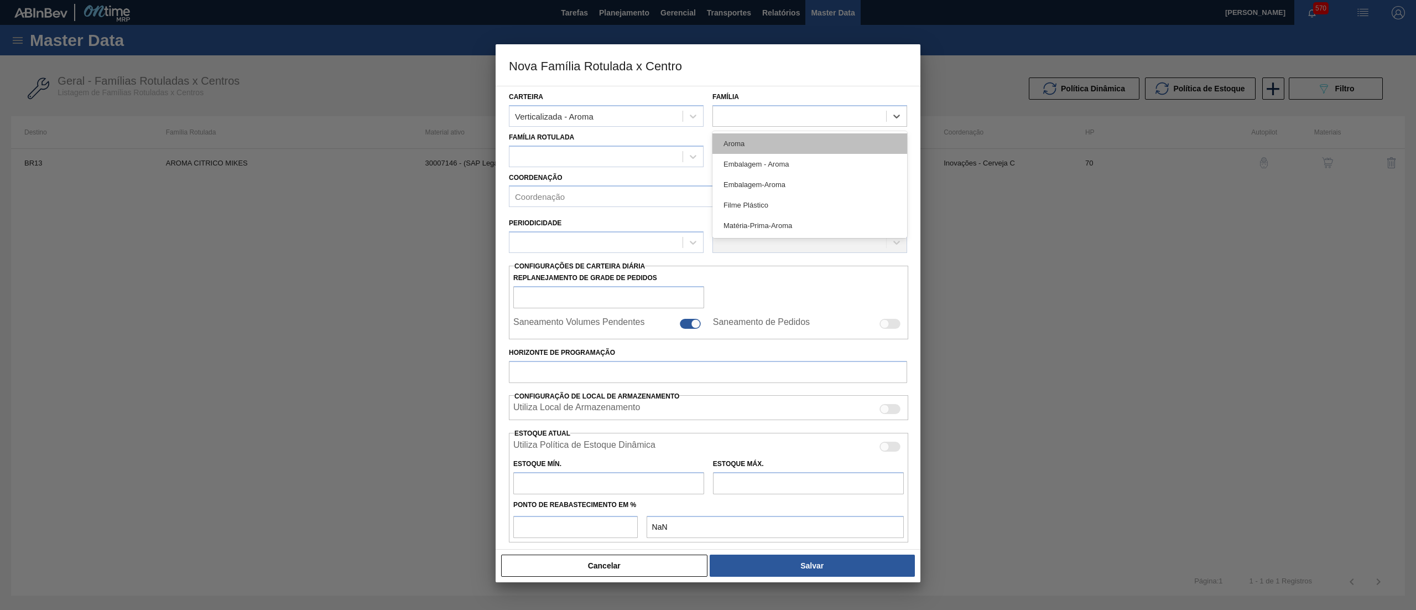
click at [768, 143] on div "Aroma" at bounding box center [810, 143] width 195 height 20
click at [610, 154] on div at bounding box center [596, 156] width 173 height 16
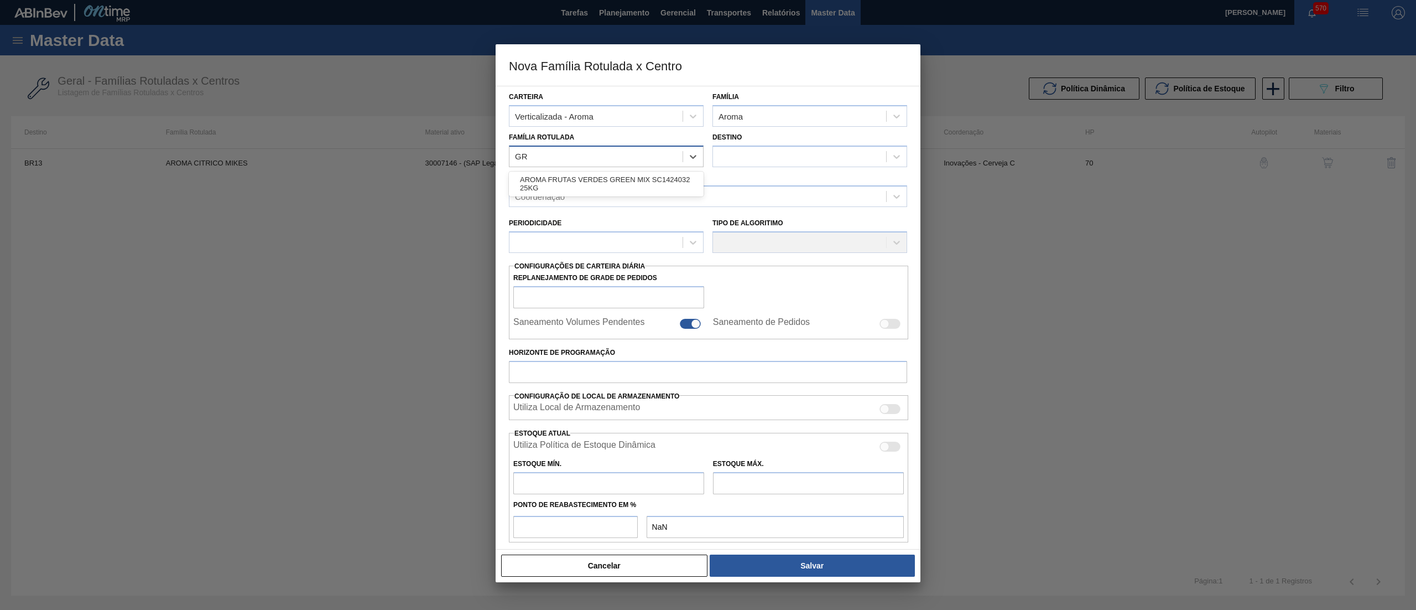
type Rotulada "GRE"
click at [605, 181] on div "AROMA FRUTAS VERDES GREEN MIX SC1424032 25KG" at bounding box center [606, 184] width 195 height 20
checkbox input "false"
click at [766, 152] on div at bounding box center [799, 156] width 173 height 16
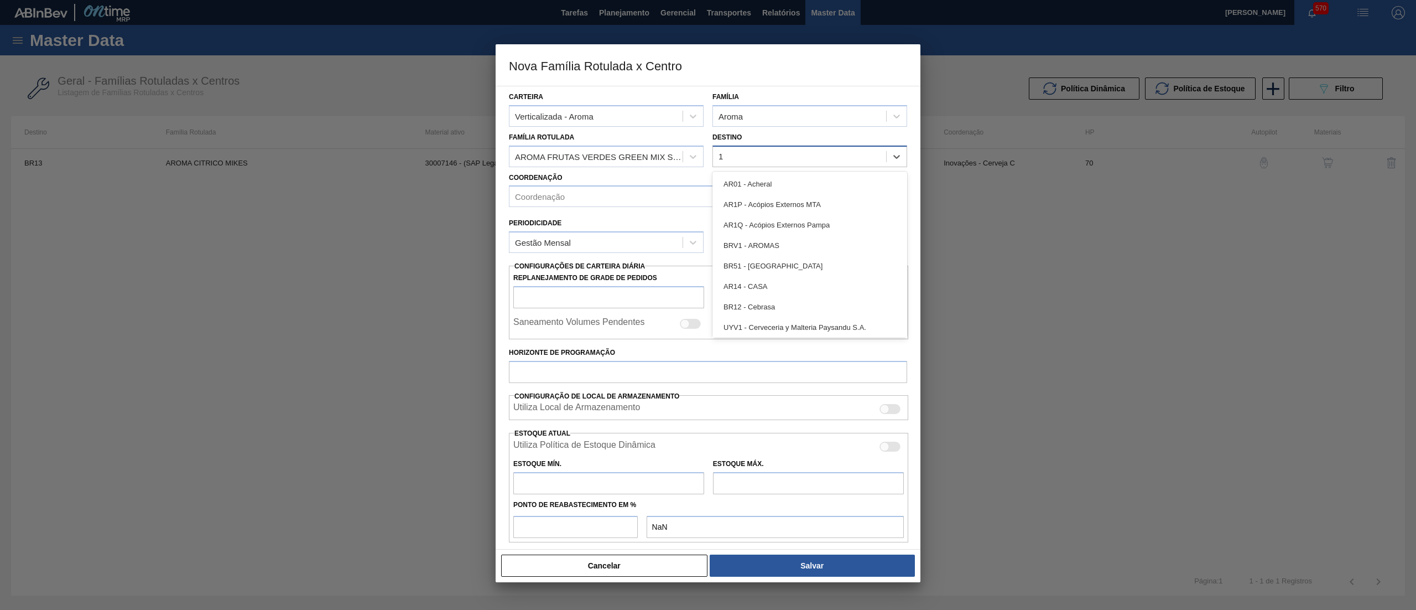
type input "18"
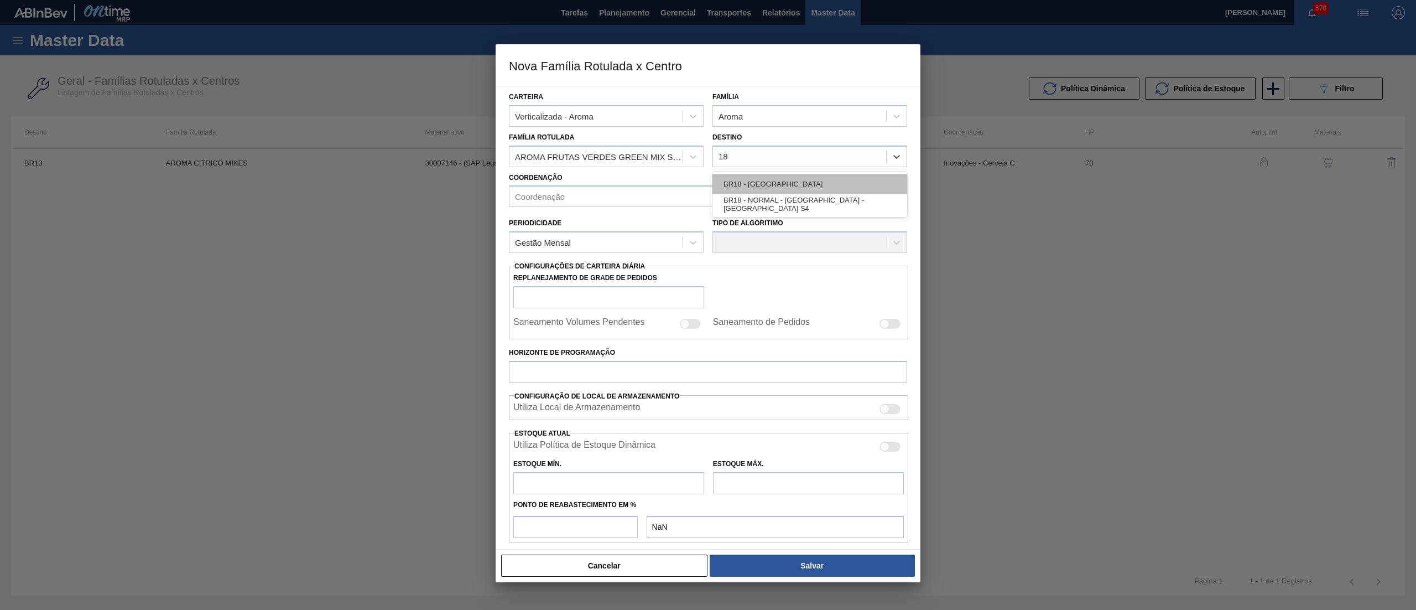
click at [783, 181] on div "BR18 - [GEOGRAPHIC_DATA]" at bounding box center [810, 184] width 195 height 20
click at [636, 191] on div "Coordenação" at bounding box center [698, 197] width 377 height 16
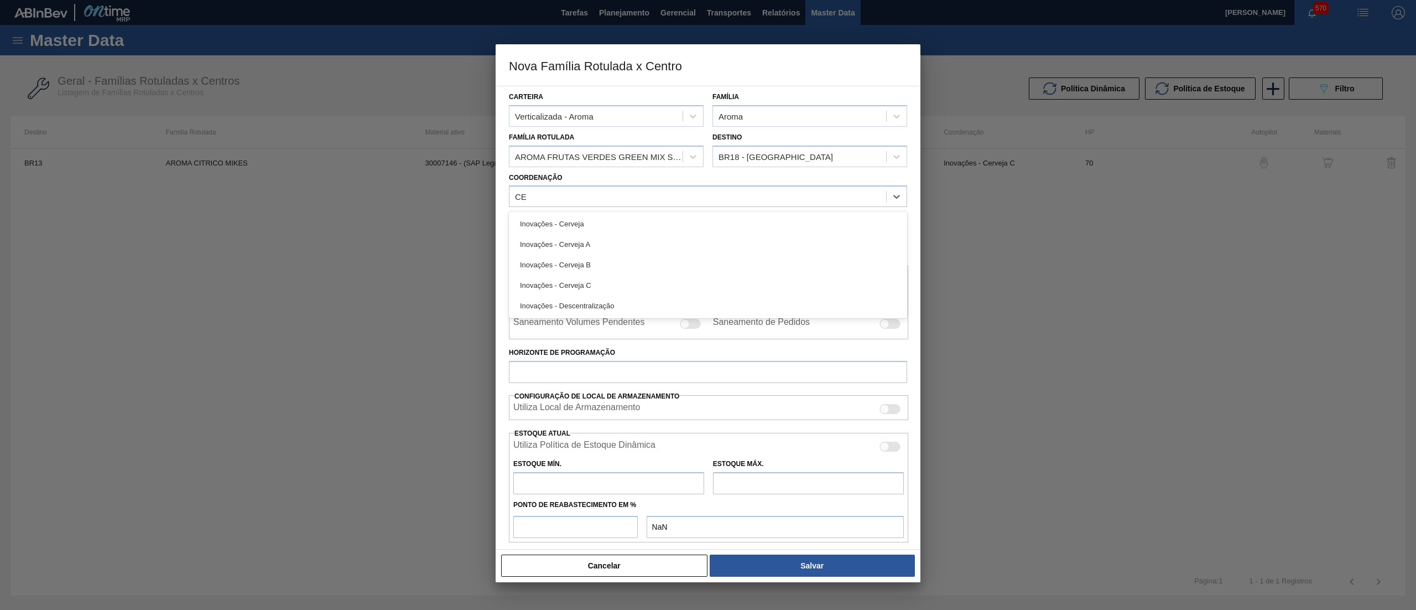
type input "CER"
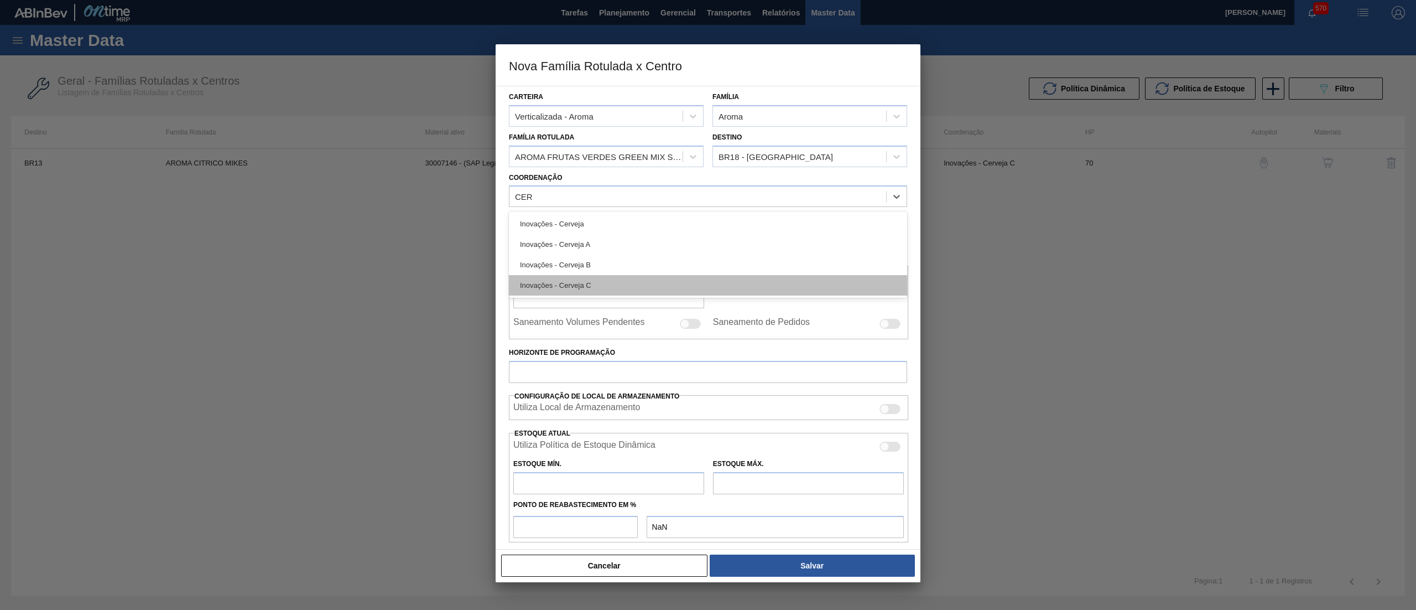
click at [613, 280] on div "Inovações - Cerveja C" at bounding box center [708, 285] width 398 height 20
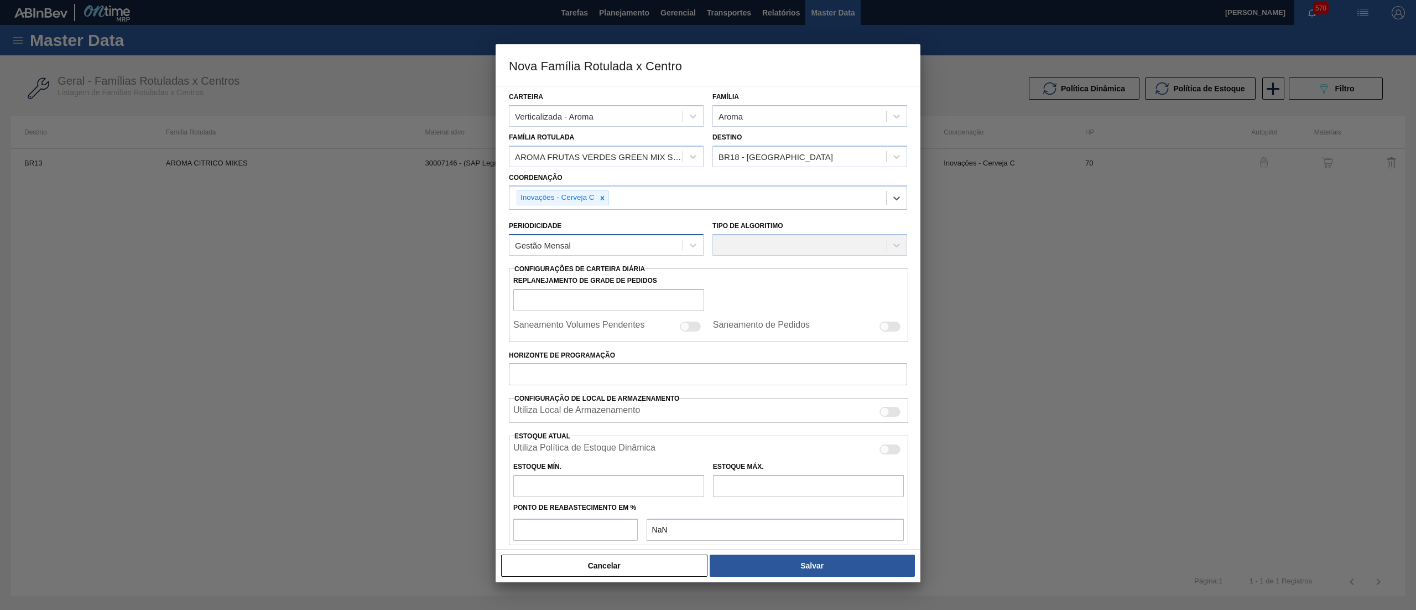
click at [585, 248] on div "Gestão Mensal" at bounding box center [596, 245] width 173 height 16
click at [563, 278] on div "Gestão Mensal" at bounding box center [606, 272] width 195 height 20
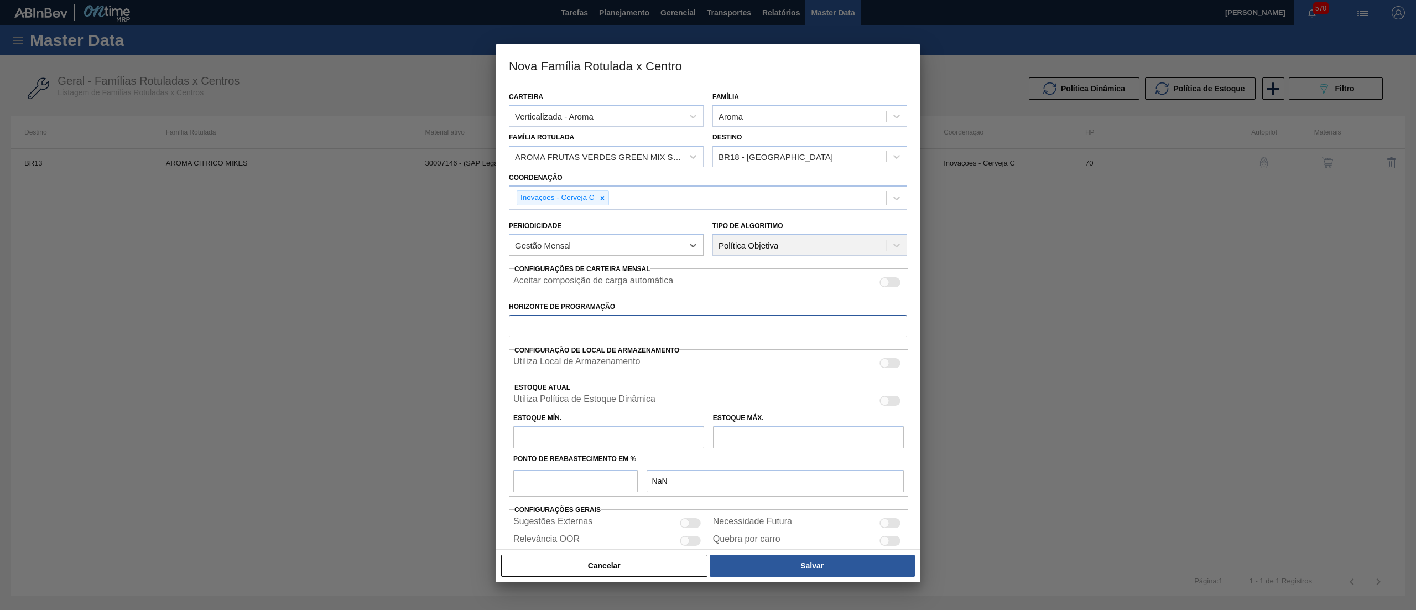
click at [596, 321] on input "Horizonte de Programação" at bounding box center [708, 326] width 398 height 22
type input "70"
click at [566, 481] on input "number" at bounding box center [575, 481] width 124 height 22
type input "1"
type input "0,000"
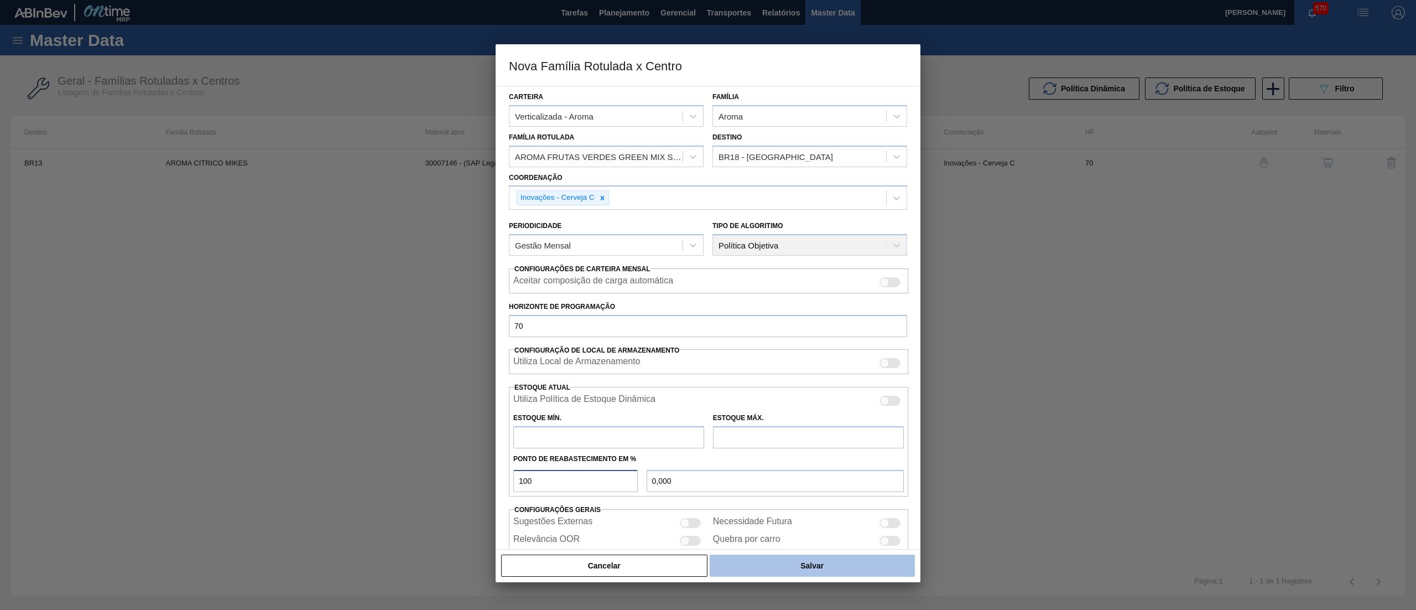
type input "100"
click at [861, 575] on button "Salvar" at bounding box center [812, 565] width 205 height 22
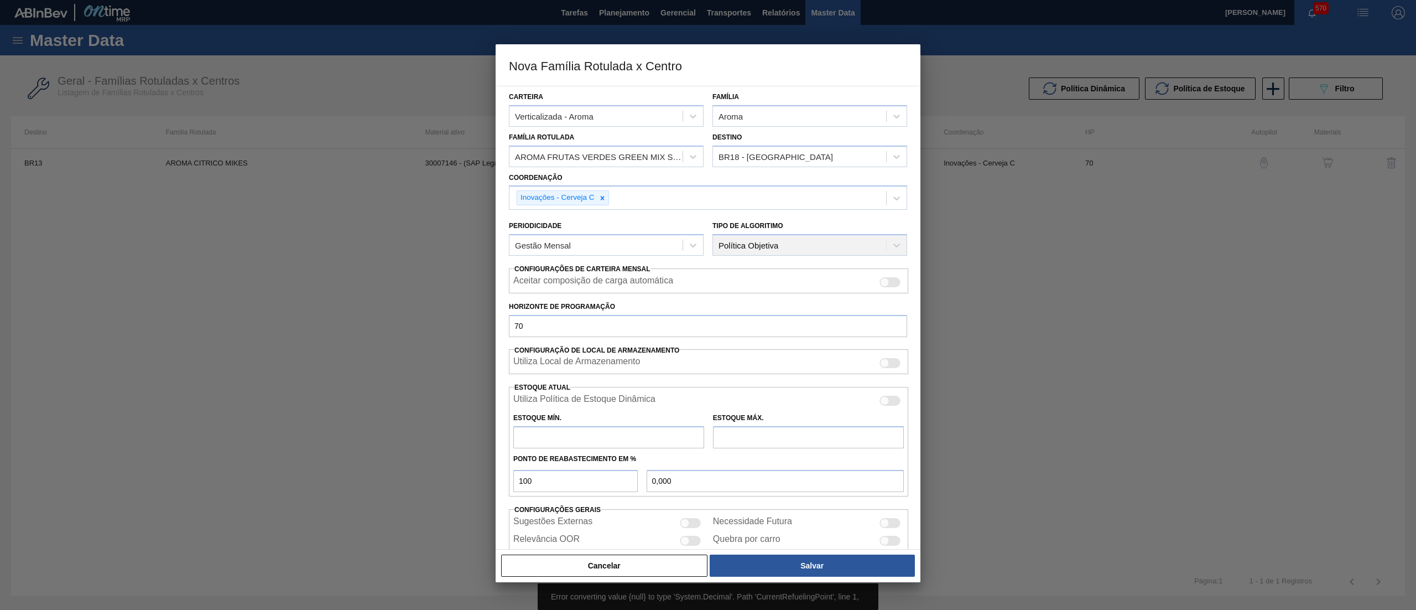
scroll to position [44, 0]
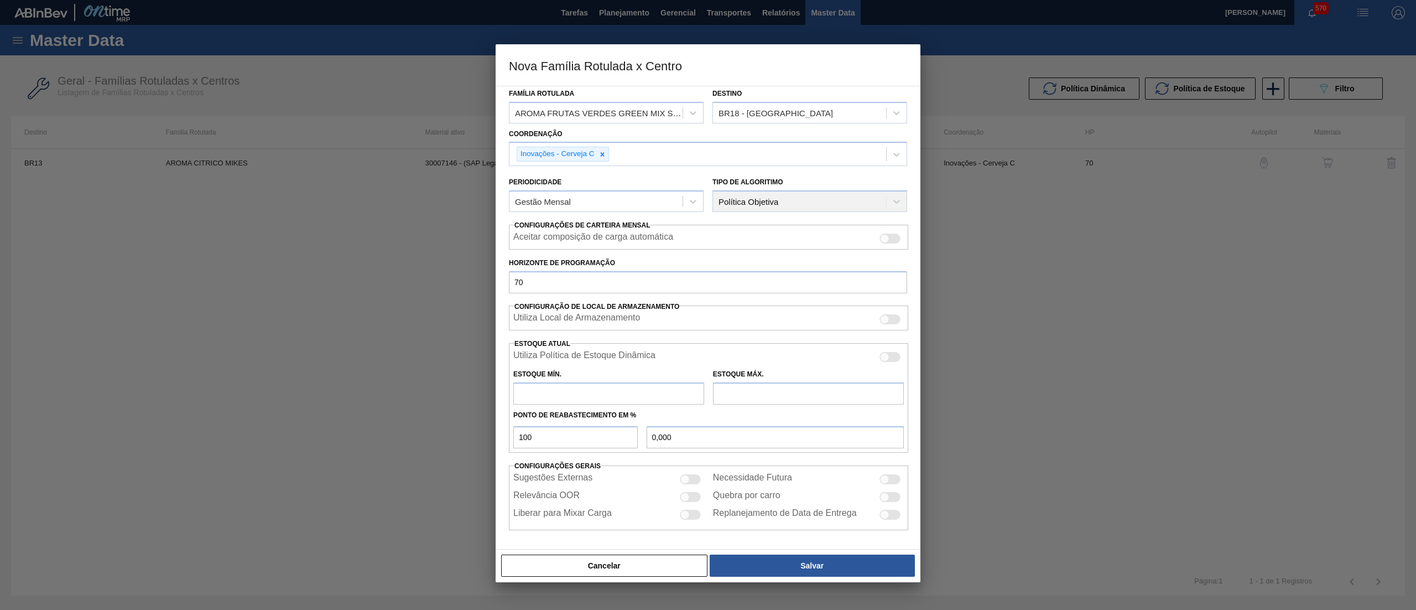
click at [627, 411] on label "Ponto de Reabastecimento em %" at bounding box center [574, 415] width 123 height 8
click at [615, 393] on input "text" at bounding box center [608, 393] width 191 height 22
click at [753, 393] on input "text" at bounding box center [808, 393] width 191 height 22
drag, startPoint x: 552, startPoint y: 399, endPoint x: 425, endPoint y: 396, distance: 126.7
click at [425, 396] on div "Nova Família Rotulada x Centro Carteira Verticalizada - Aroma Família Aroma Fam…" at bounding box center [708, 305] width 1416 height 610
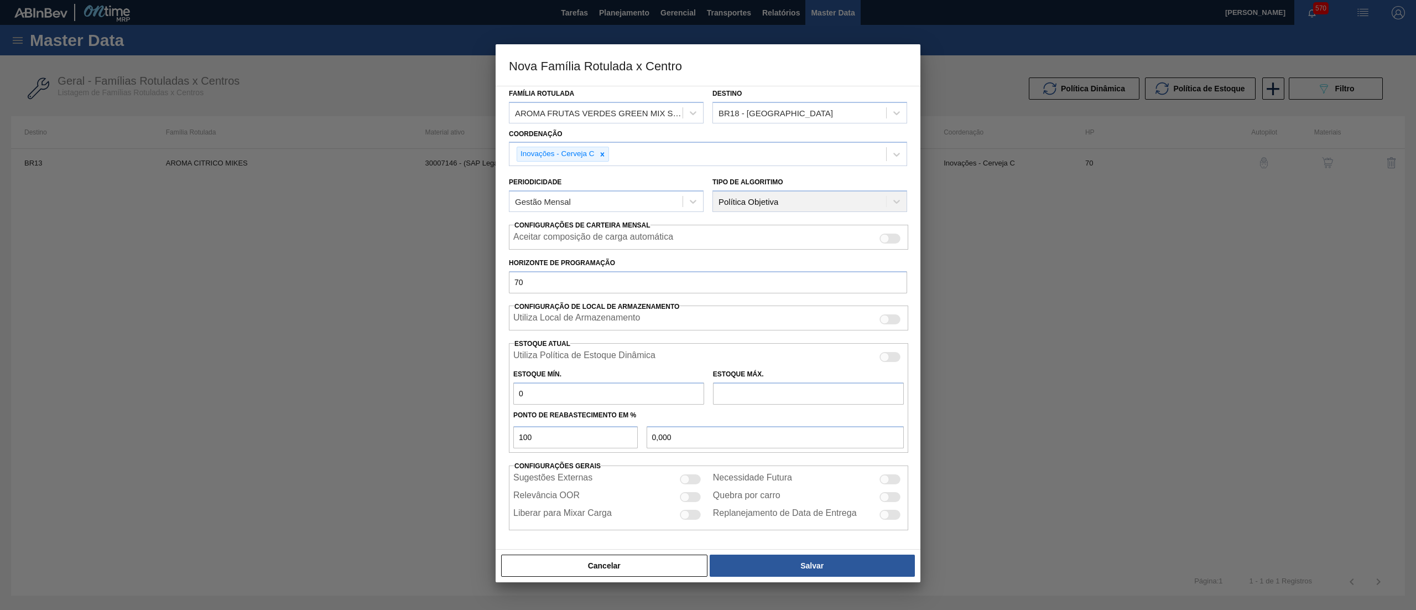
type input "1"
type input "1,000"
type input "15"
type input "15,000"
type input "150"
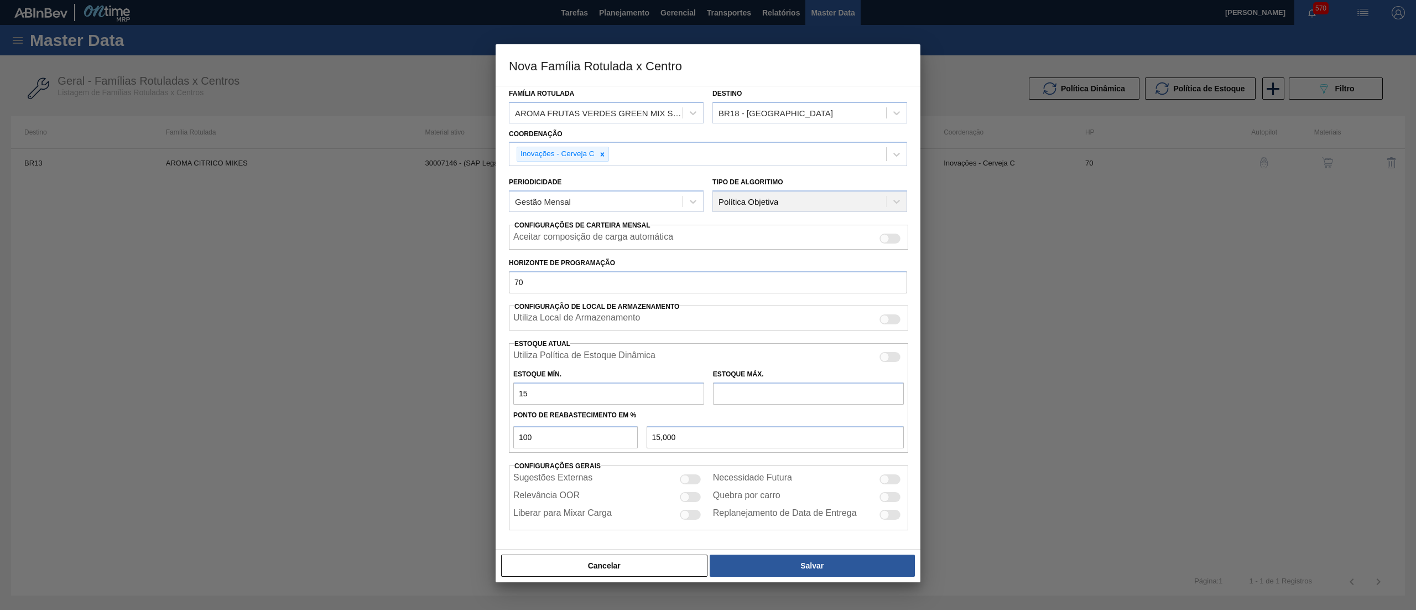
type input "150,000"
type input "150"
click at [738, 387] on input "text" at bounding box center [808, 393] width 191 height 22
type input "2"
type input "2,000"
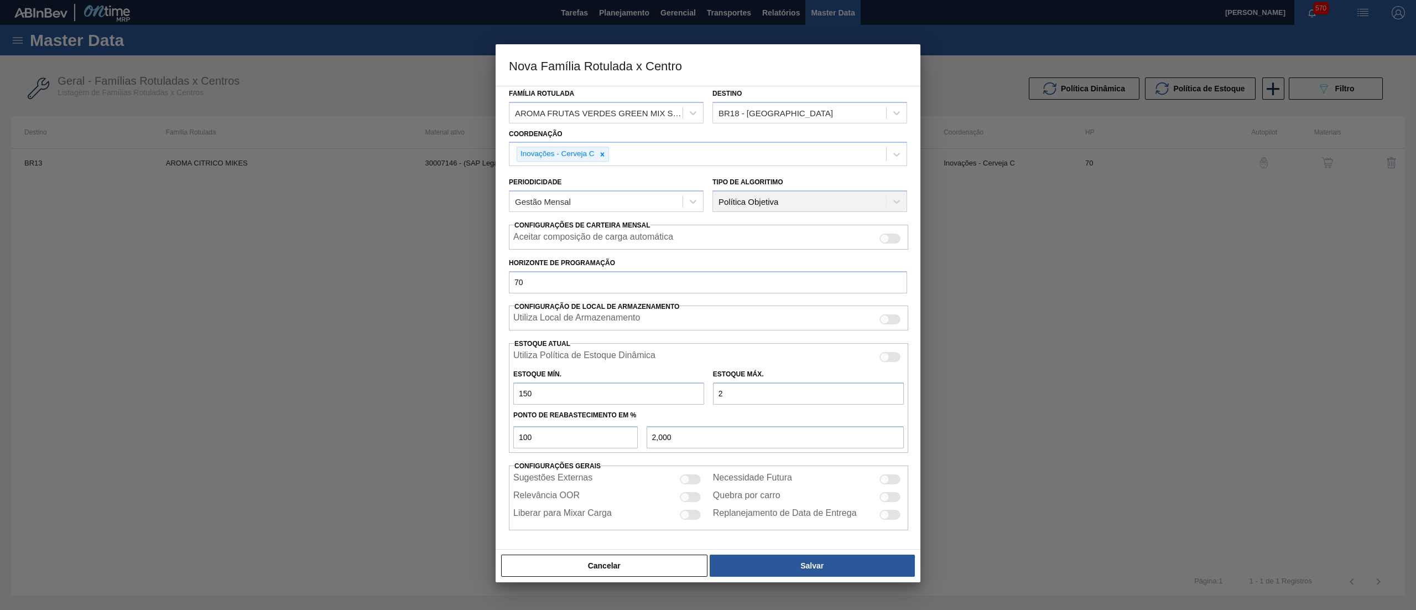
type input "25"
type input "25,000"
type input "250"
type input "250,000"
type input "2.500"
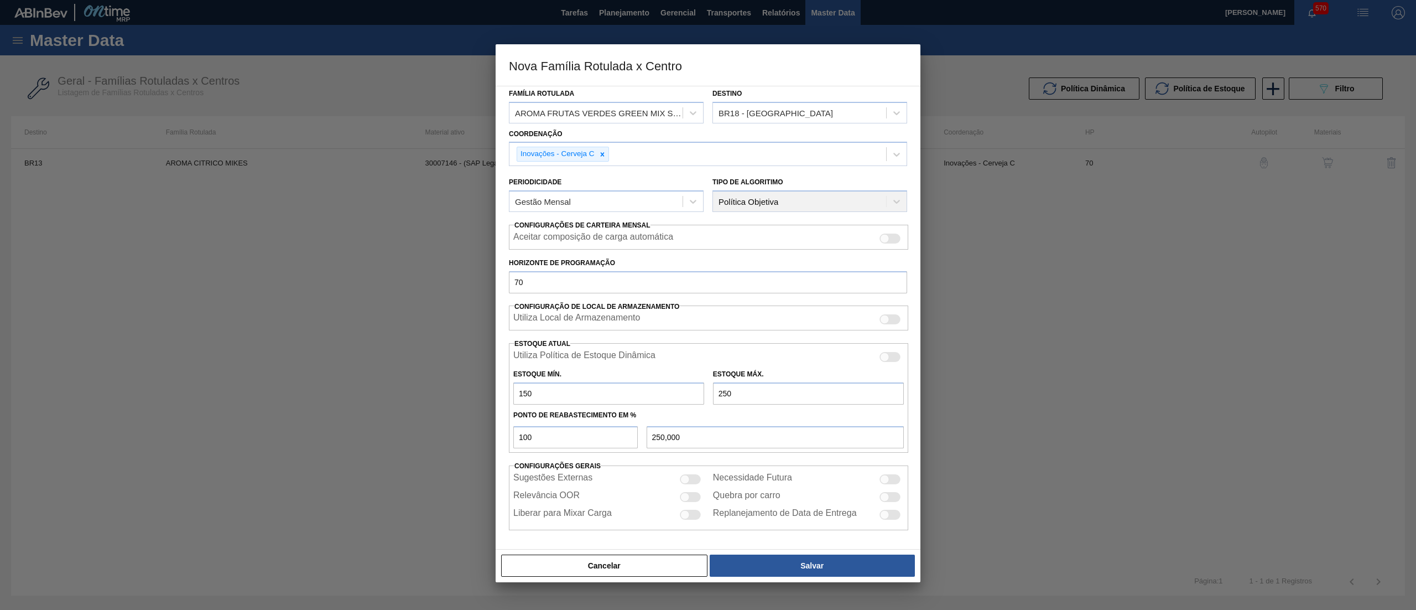
type input "2.500,000"
type input "2.500"
drag, startPoint x: 559, startPoint y: 396, endPoint x: 419, endPoint y: 422, distance: 142.5
click at [419, 422] on div "Nova Família Rotulada x Centro Carteira Verticalizada - Aroma Família Aroma Fam…" at bounding box center [708, 305] width 1416 height 610
drag, startPoint x: 564, startPoint y: 396, endPoint x: 470, endPoint y: 424, distance: 98.7
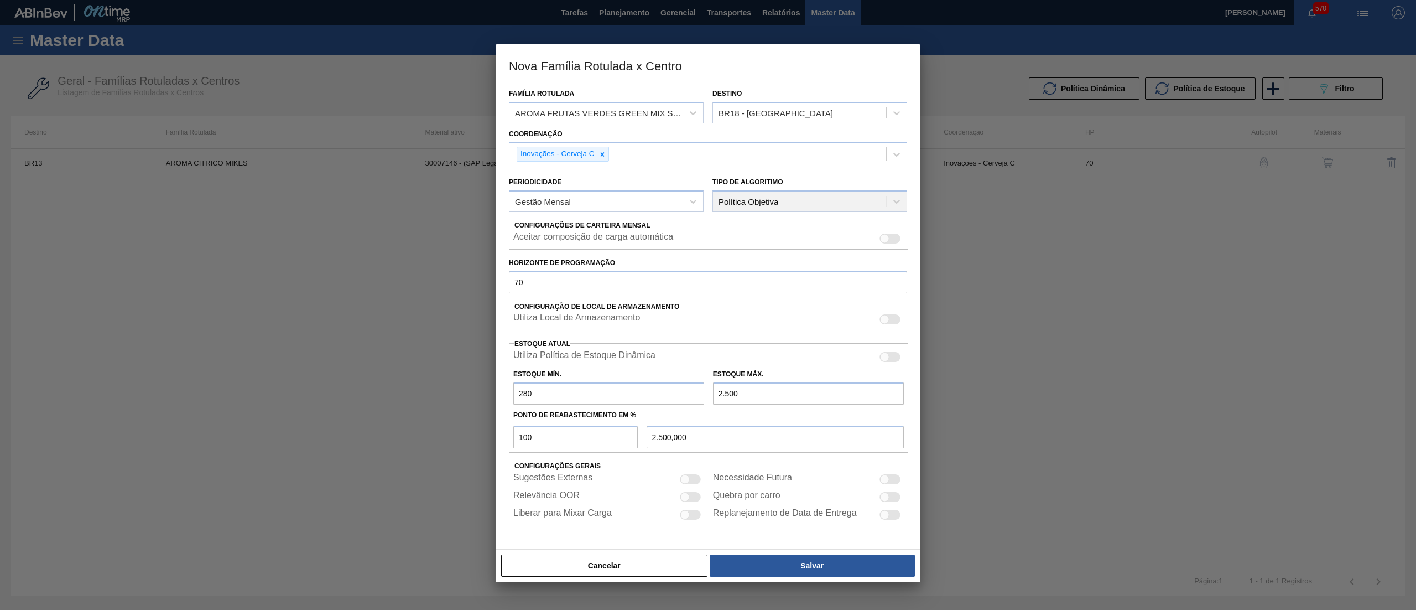
click at [470, 424] on div "Nova Família Rotulada x Centro Carteira Verticalizada - Aroma Família Aroma Fam…" at bounding box center [708, 305] width 1416 height 610
type input "320"
click at [815, 564] on button "Salvar" at bounding box center [812, 565] width 205 height 22
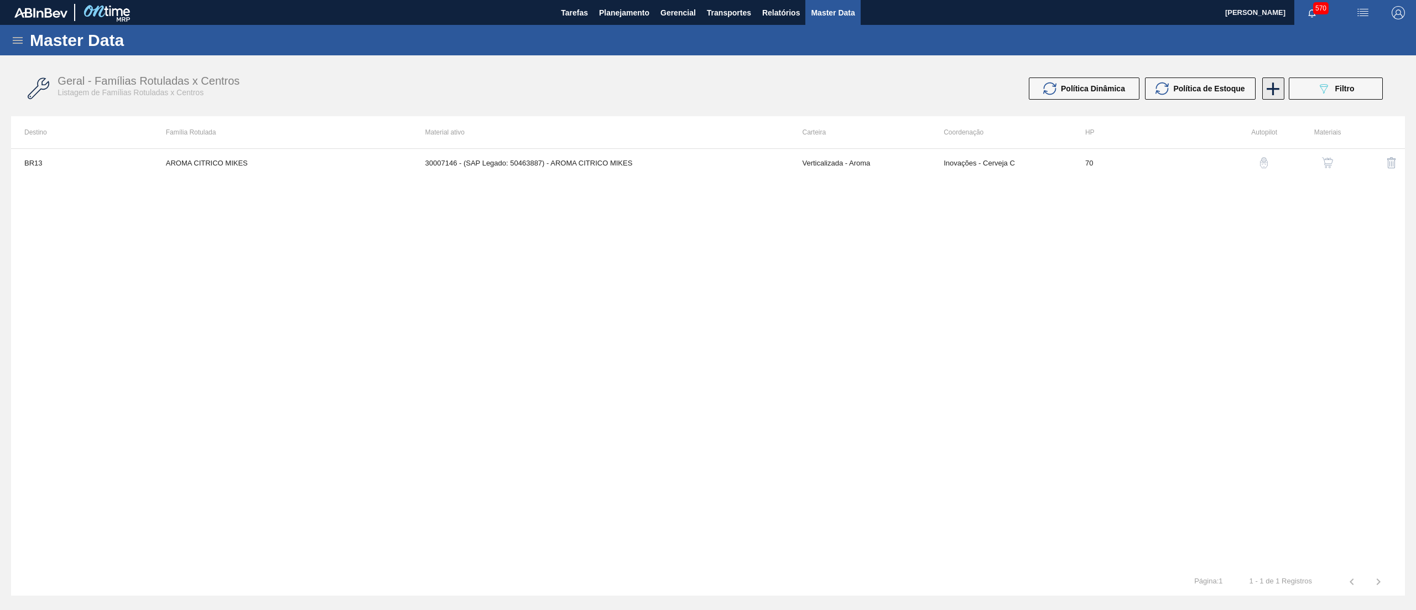
click at [1270, 86] on icon at bounding box center [1273, 89] width 22 height 22
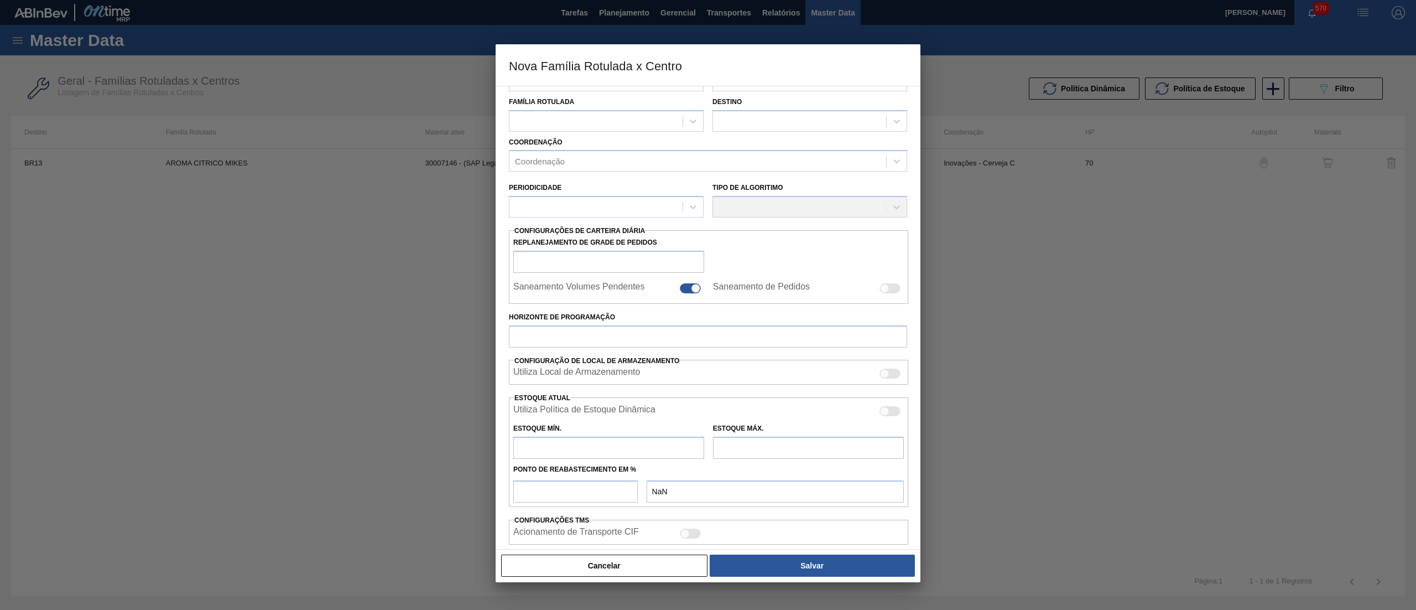
scroll to position [0, 0]
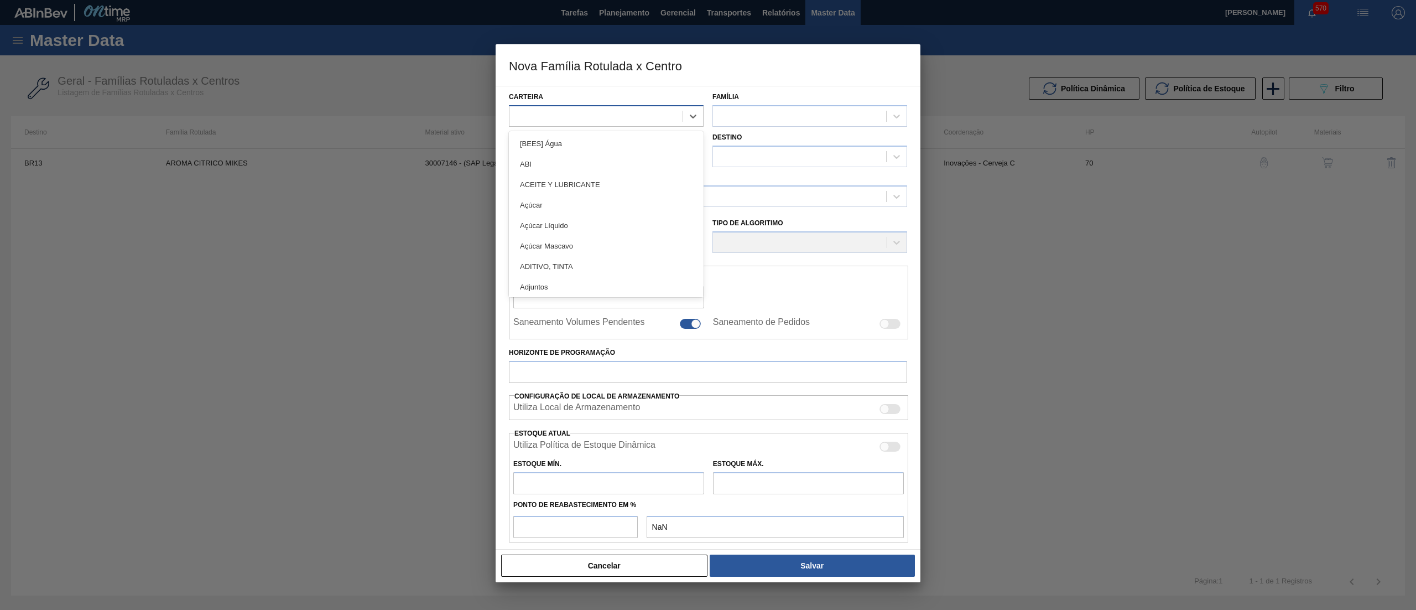
click at [569, 106] on div at bounding box center [606, 116] width 195 height 22
type input "VER"
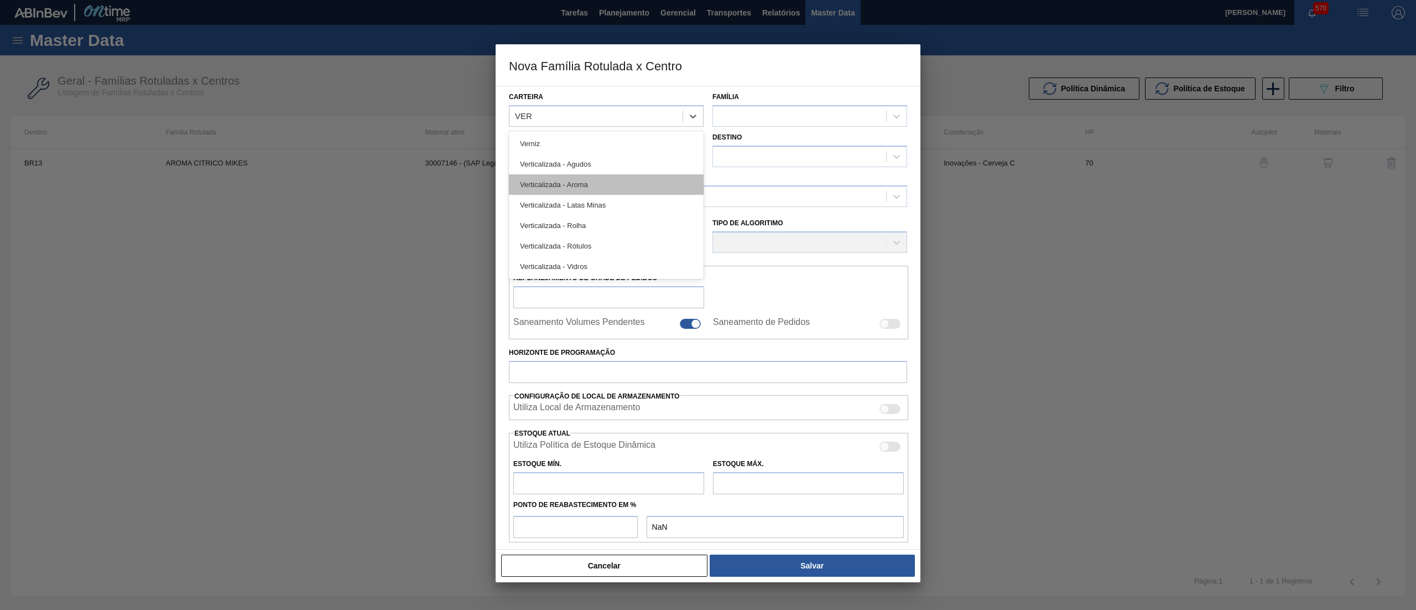
click at [621, 180] on div "Verticalizada - Aroma" at bounding box center [606, 184] width 195 height 20
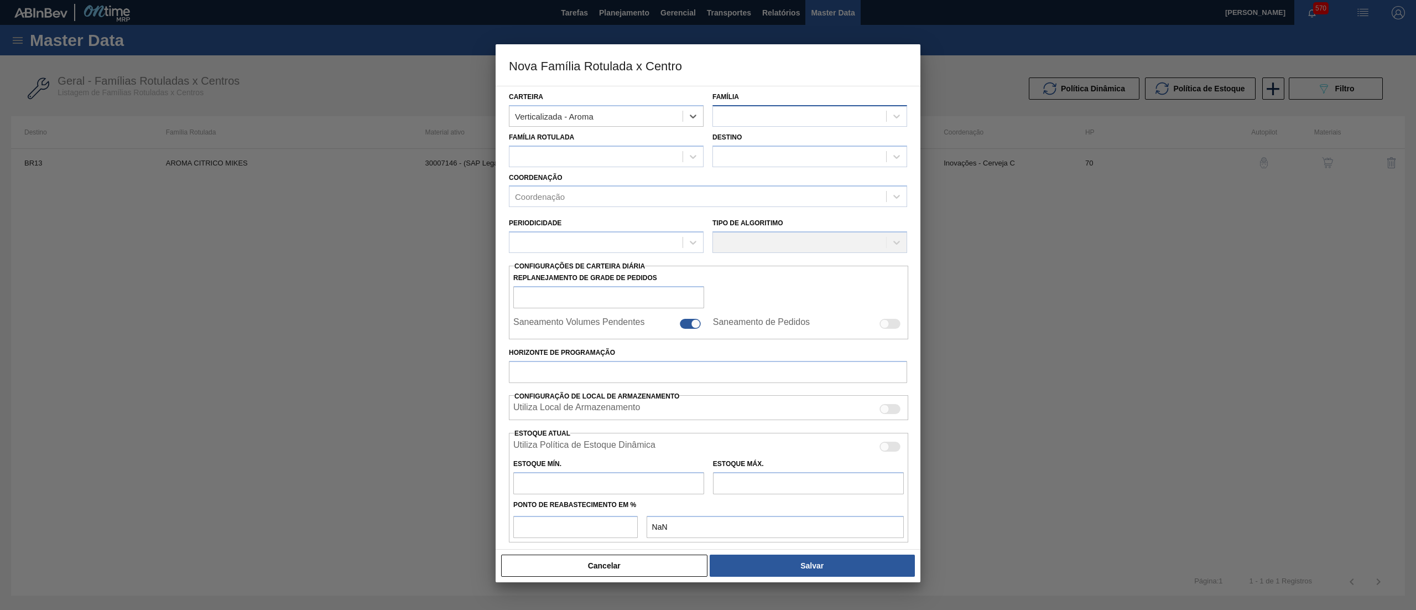
click at [784, 115] on div at bounding box center [799, 116] width 173 height 16
click at [779, 136] on div "Aroma" at bounding box center [810, 143] width 195 height 20
click at [617, 159] on div at bounding box center [596, 156] width 173 height 16
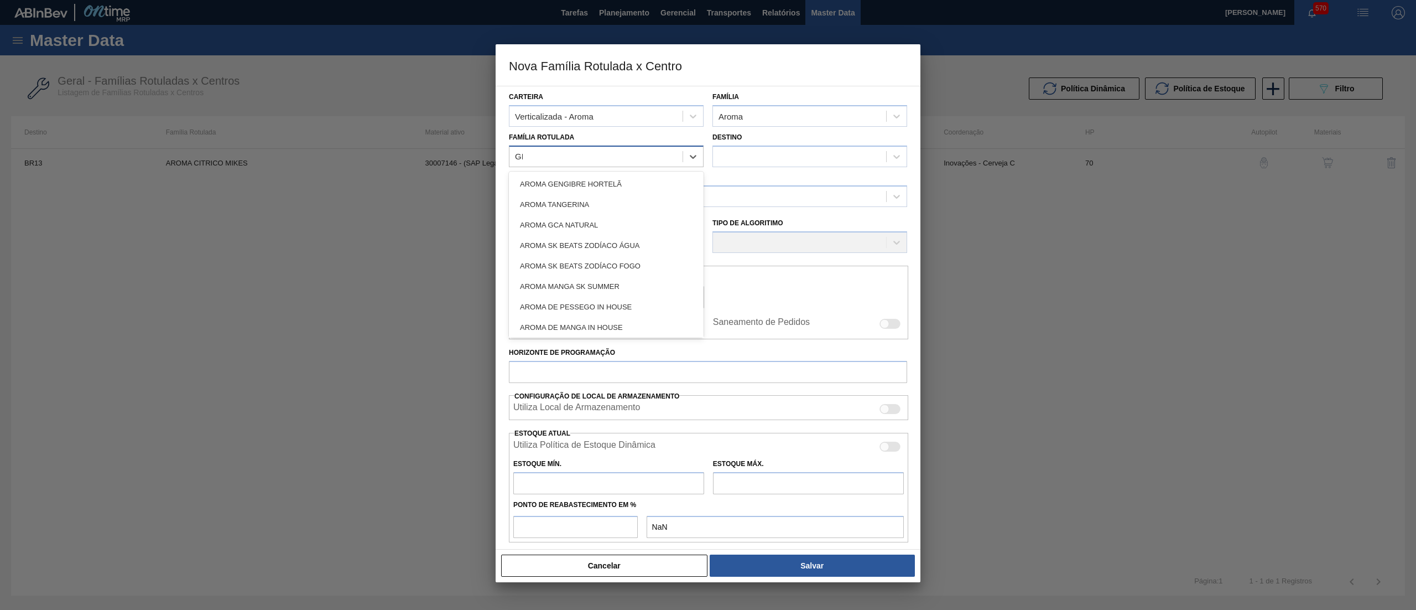
type Rotulada "GRE"
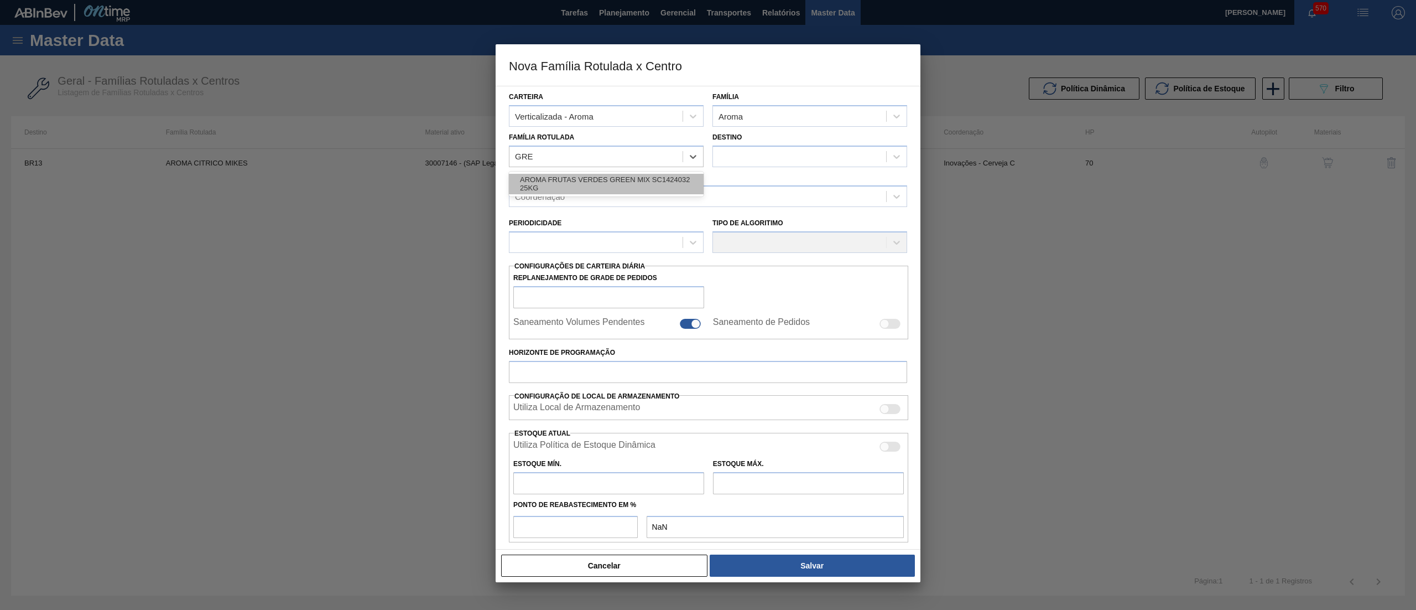
click at [617, 179] on div "AROMA FRUTAS VERDES GREEN MIX SC1424032 25KG" at bounding box center [606, 184] width 195 height 20
checkbox input "false"
click at [839, 167] on div "Coordenação Coordenação" at bounding box center [708, 187] width 407 height 40
click at [830, 162] on div at bounding box center [799, 156] width 173 height 16
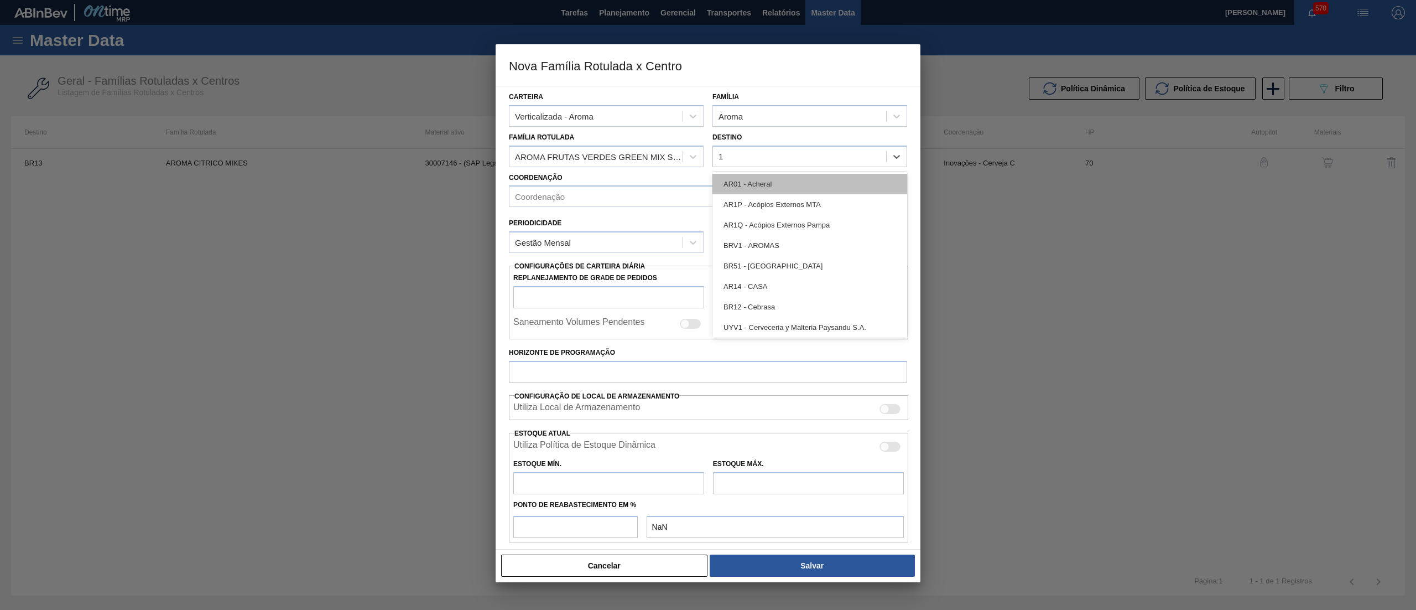
type input "18"
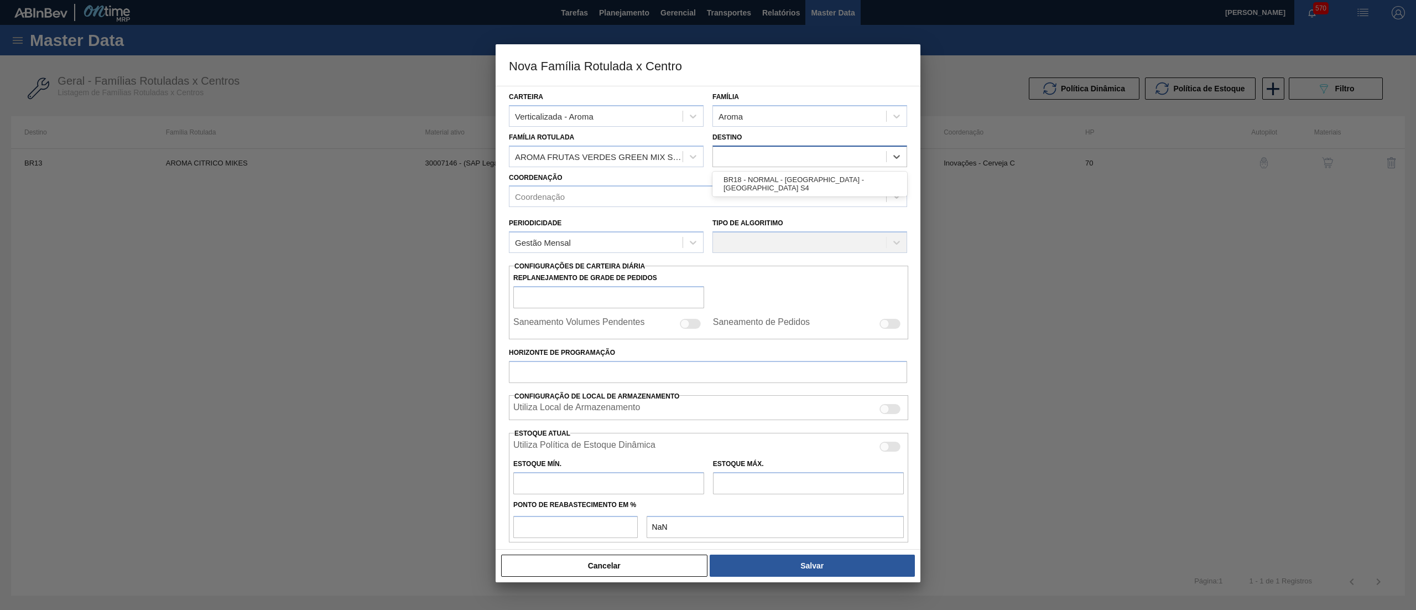
click at [786, 157] on div "18" at bounding box center [799, 156] width 173 height 16
click at [786, 157] on div at bounding box center [799, 156] width 173 height 16
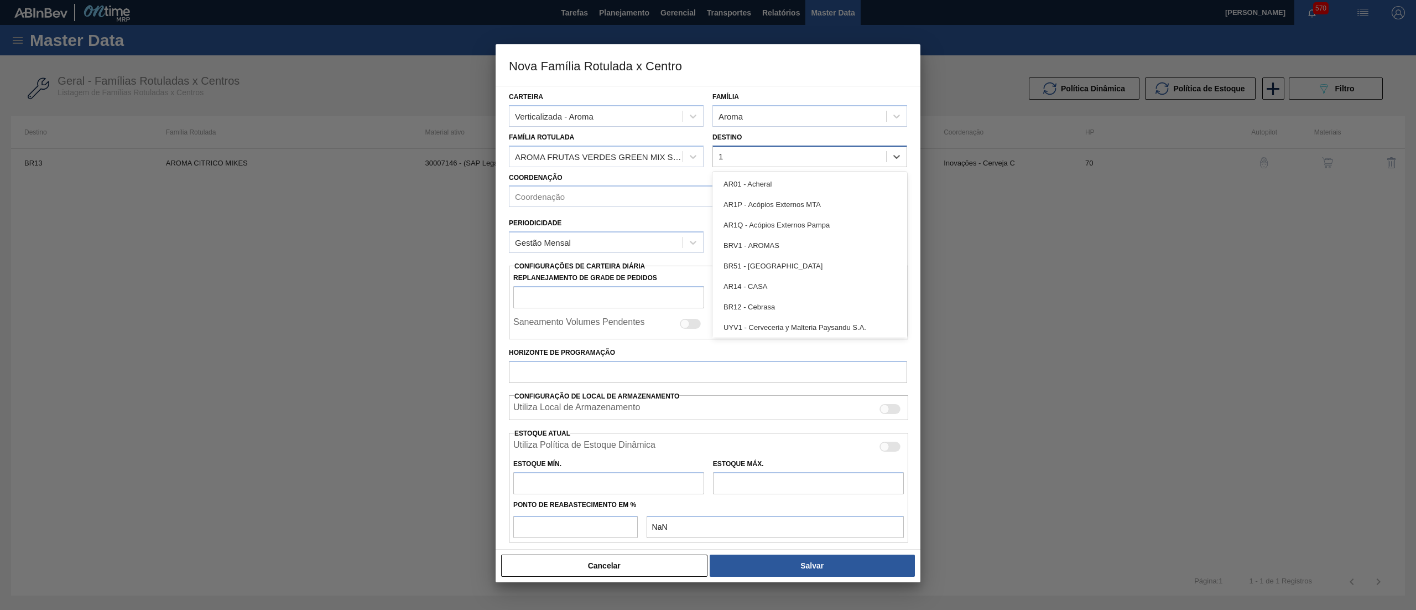
type input "13"
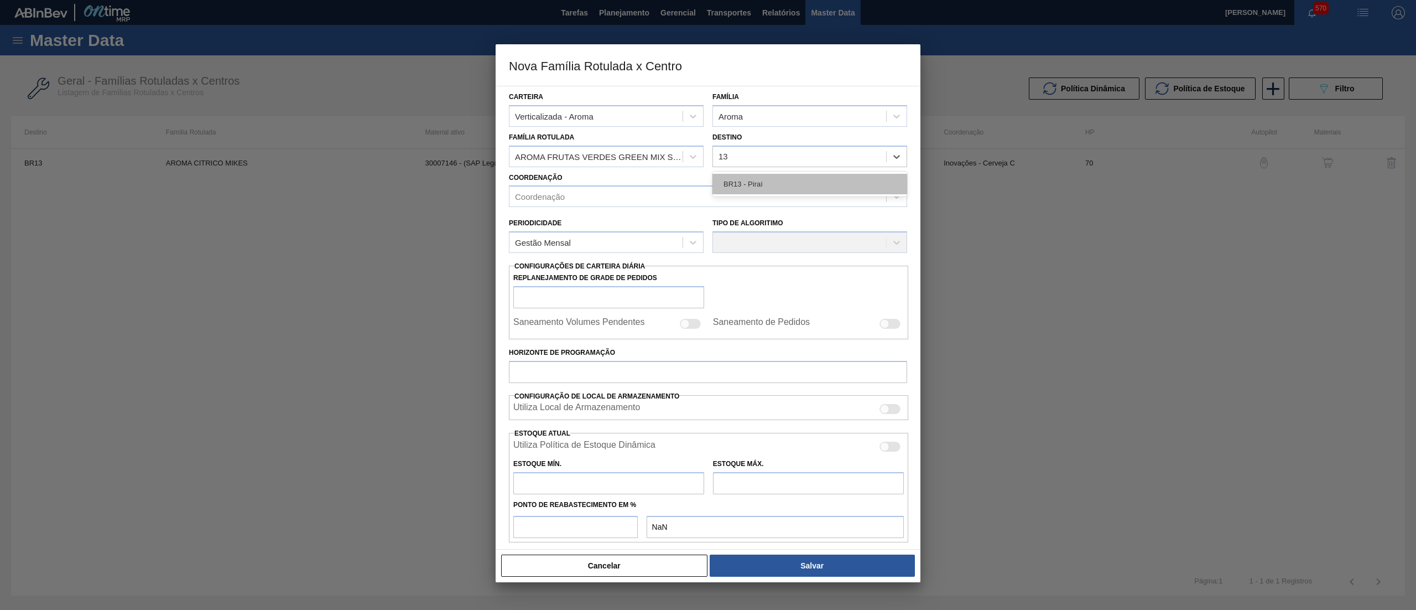
click at [777, 185] on div "BR13 - Piraí" at bounding box center [810, 184] width 195 height 20
click at [692, 198] on div "Coordenação" at bounding box center [698, 197] width 377 height 16
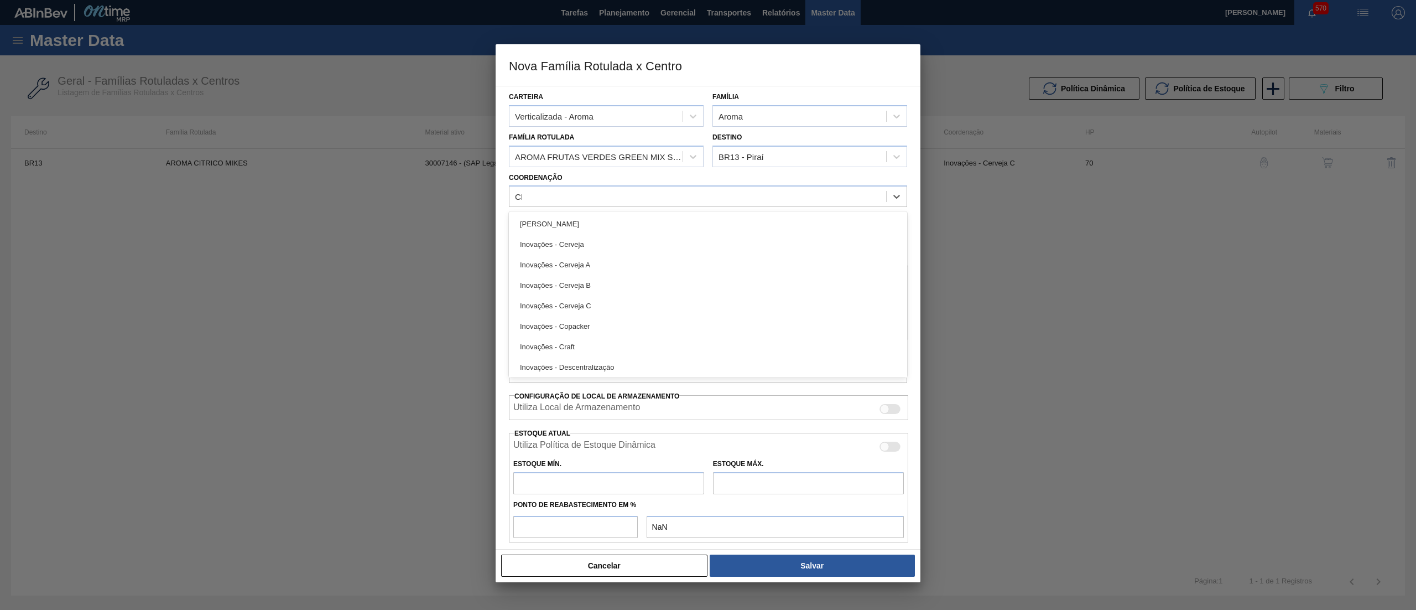
type input "CER"
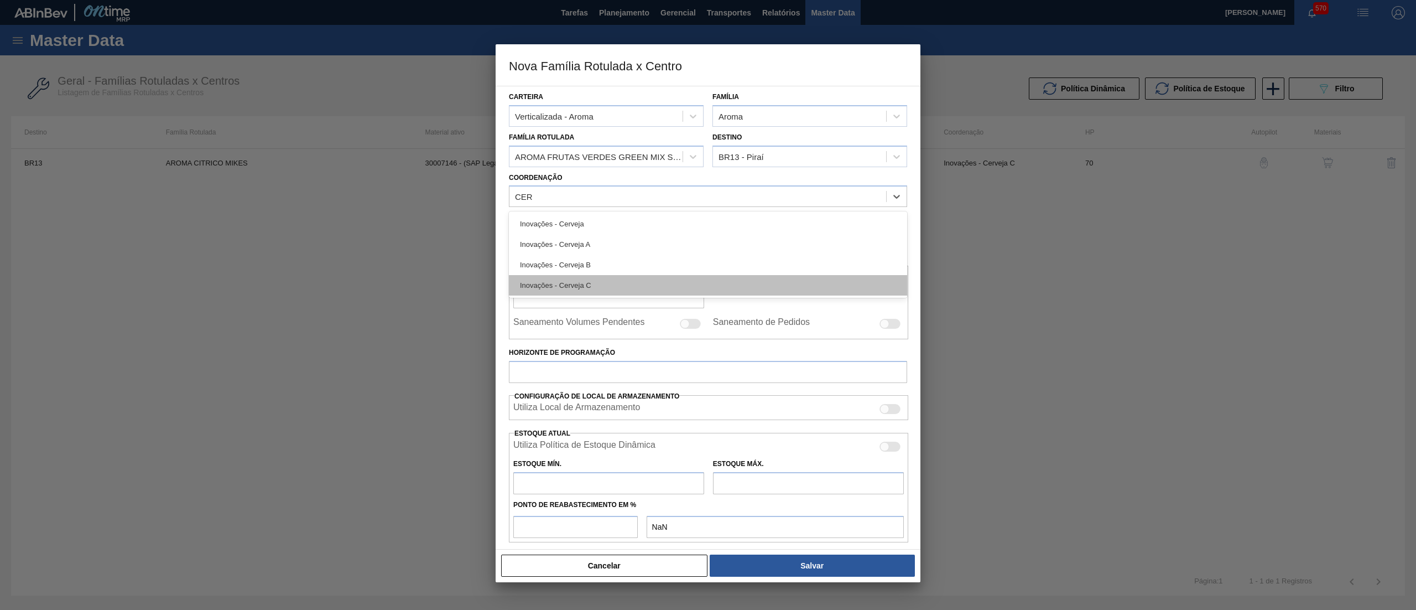
click at [651, 285] on div "Inovações - Cerveja C" at bounding box center [708, 285] width 398 height 20
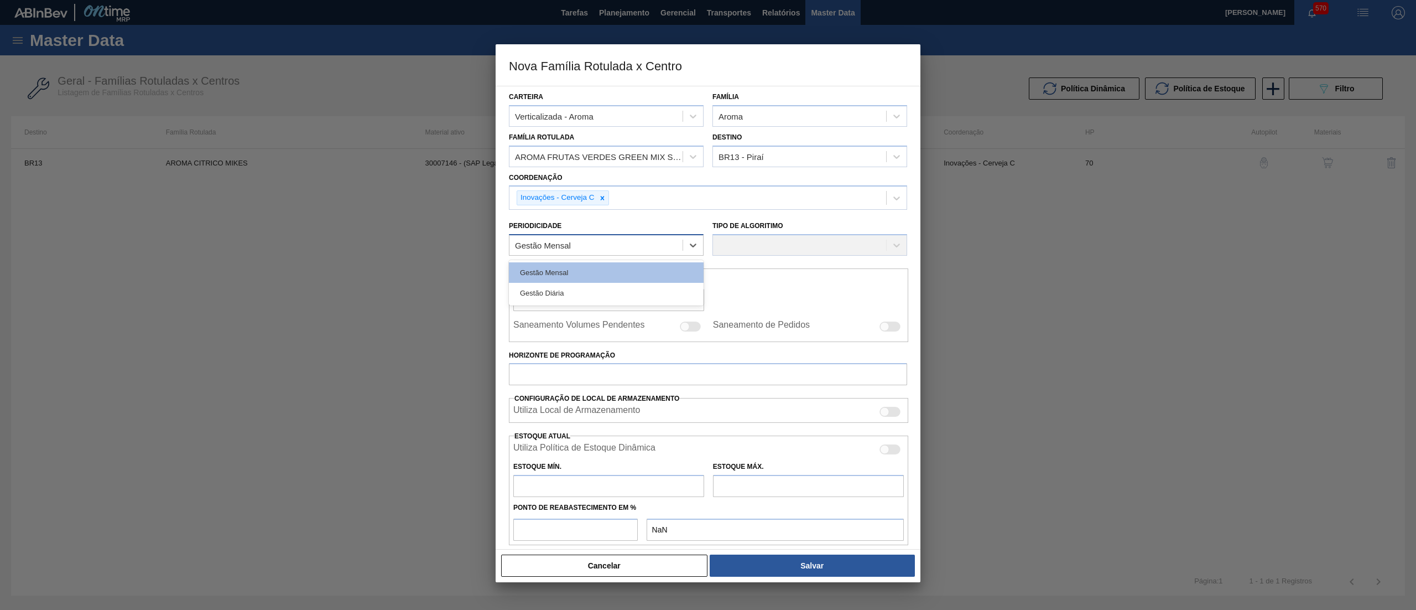
click at [591, 234] on div "Gestão Mensal" at bounding box center [606, 245] width 195 height 22
click at [558, 273] on div "Gestão Mensal" at bounding box center [606, 272] width 195 height 20
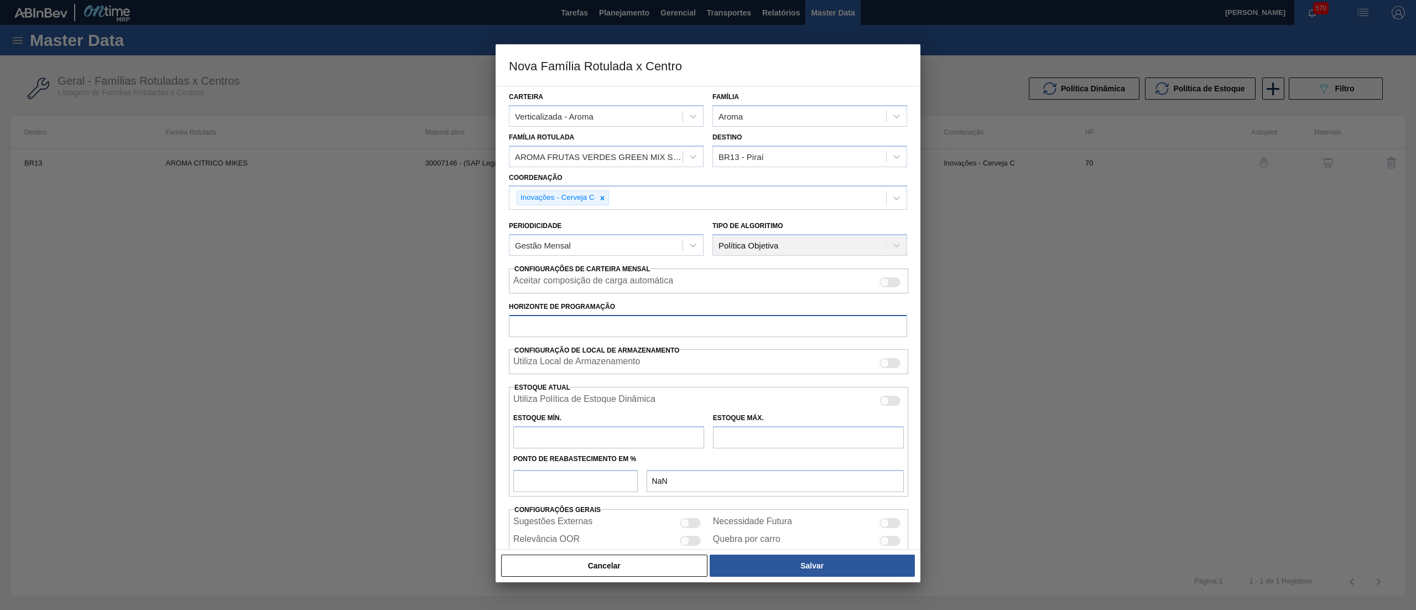
click at [580, 331] on input "Horizonte de Programação" at bounding box center [708, 326] width 398 height 22
type input "70"
click at [599, 436] on input "text" at bounding box center [608, 437] width 191 height 22
type input "3"
type input "3,000"
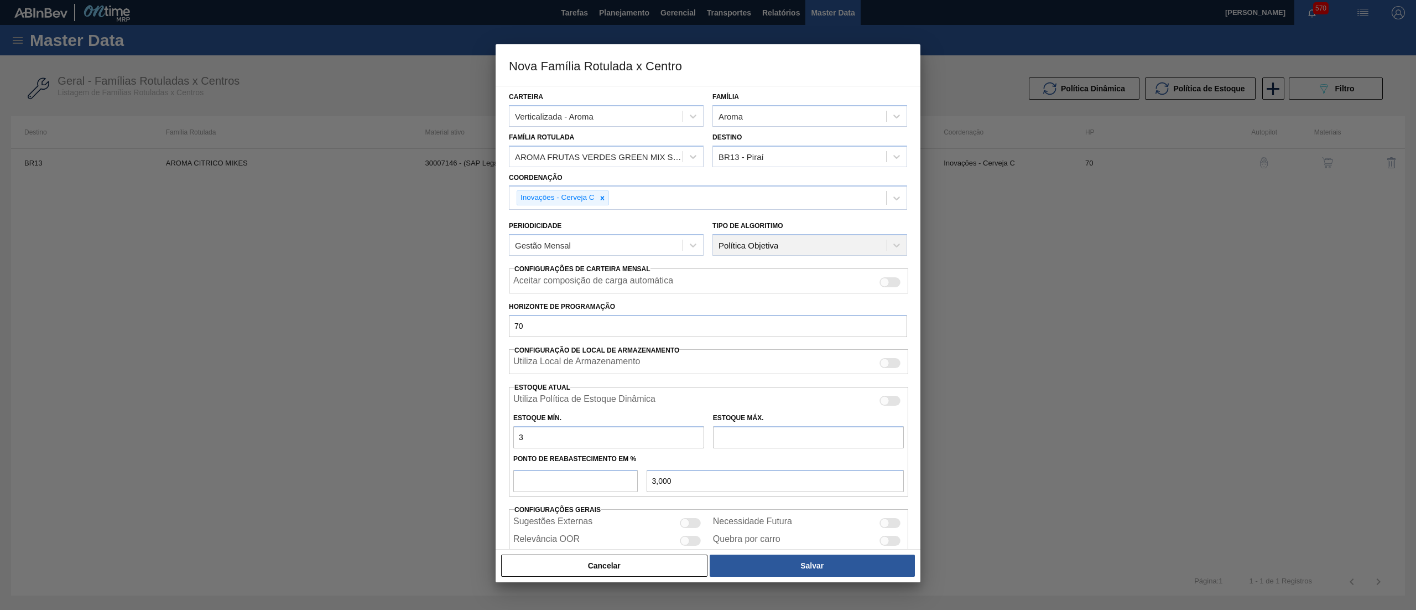
type input "31"
type input "31,000"
type input "3"
type input "3,000"
type input "32"
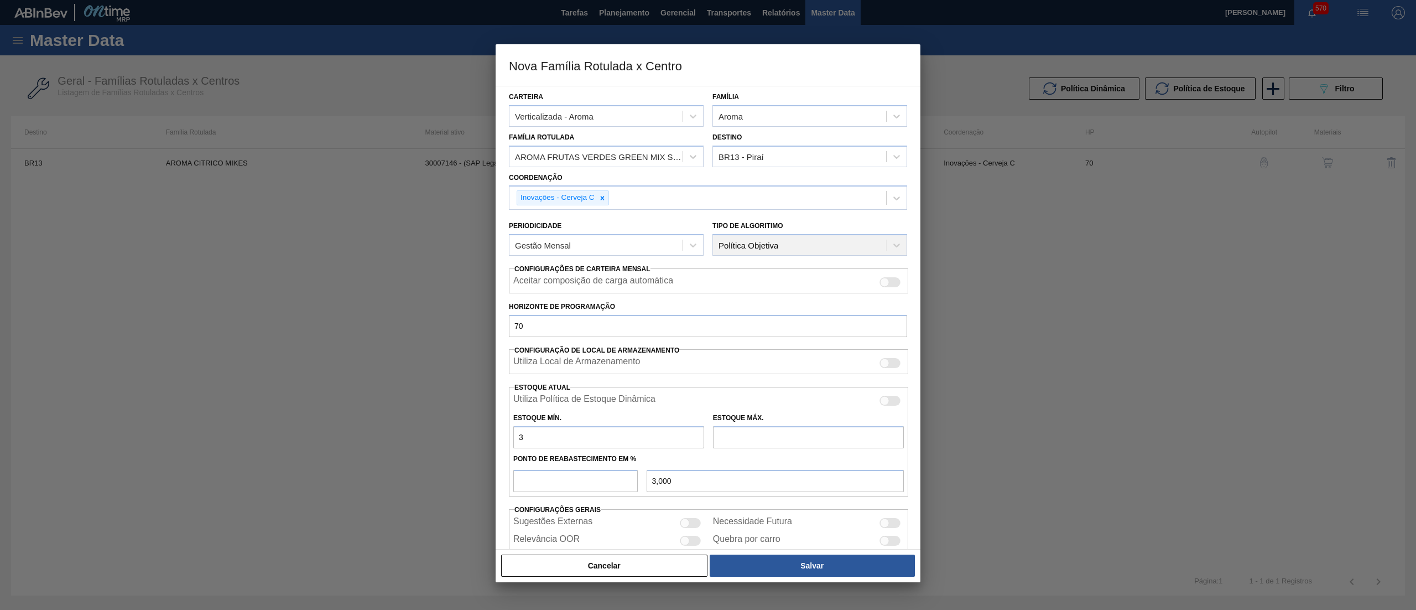
type input "32,000"
type input "320"
type input "320,000"
type input "320"
click at [725, 437] on input "text" at bounding box center [808, 437] width 191 height 22
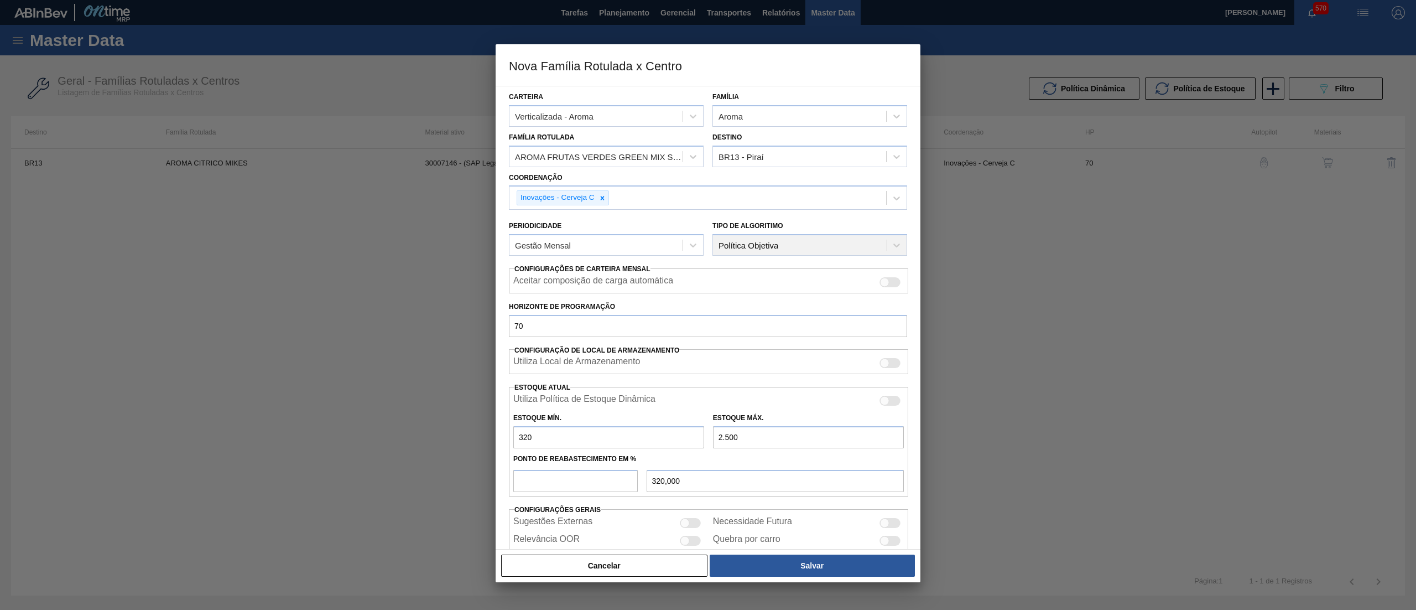
type input "2.500"
click at [597, 485] on input "number" at bounding box center [575, 481] width 124 height 22
type input "5"
type input "429,000"
type input "50"
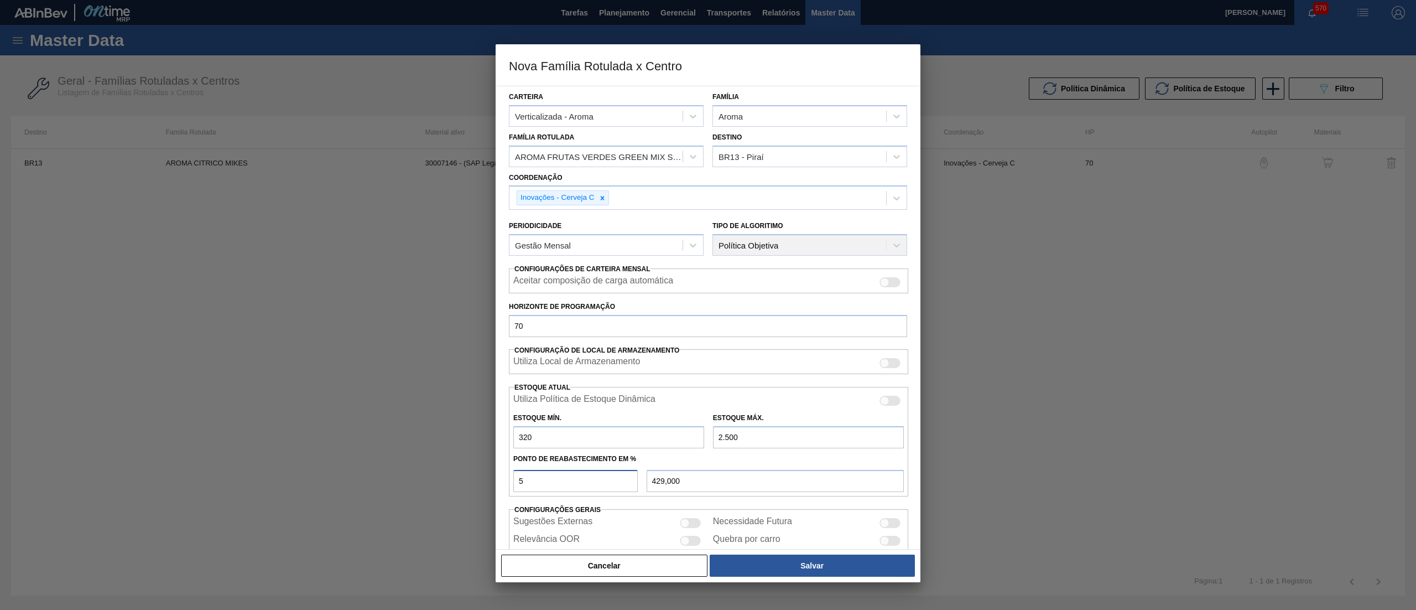
type input "1.410,000"
type input "50"
click at [807, 560] on button "Salvar" at bounding box center [812, 565] width 205 height 22
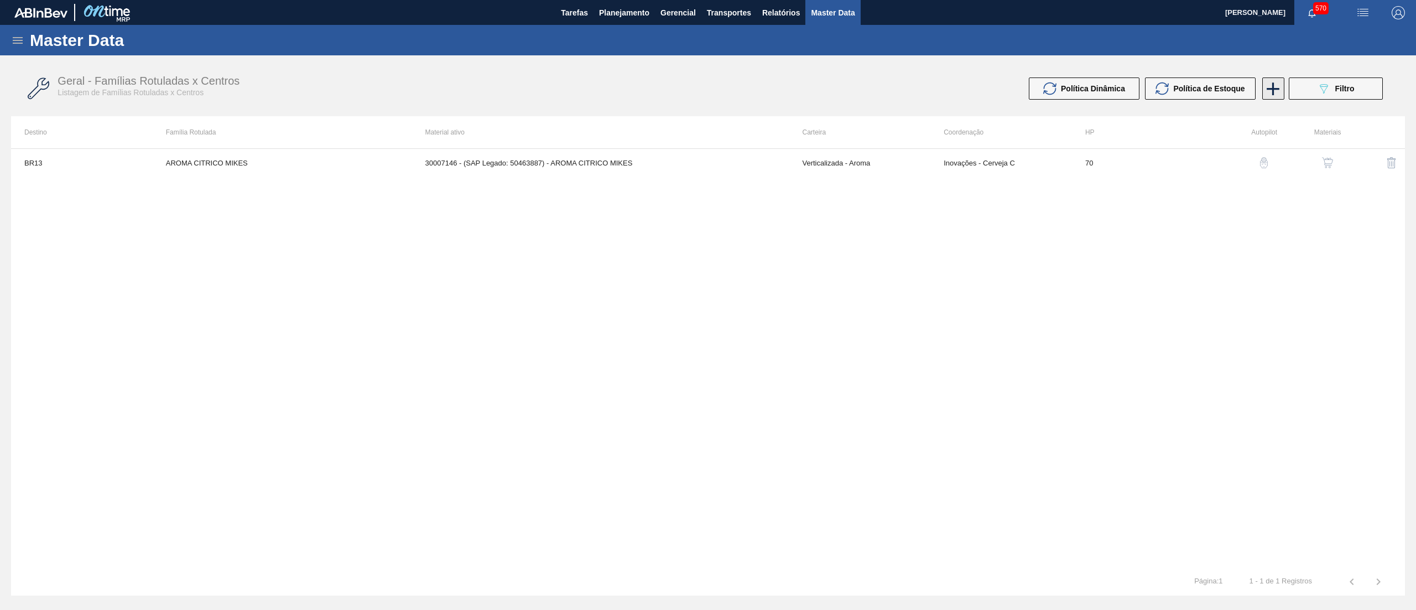
click at [1269, 90] on icon at bounding box center [1273, 89] width 22 height 22
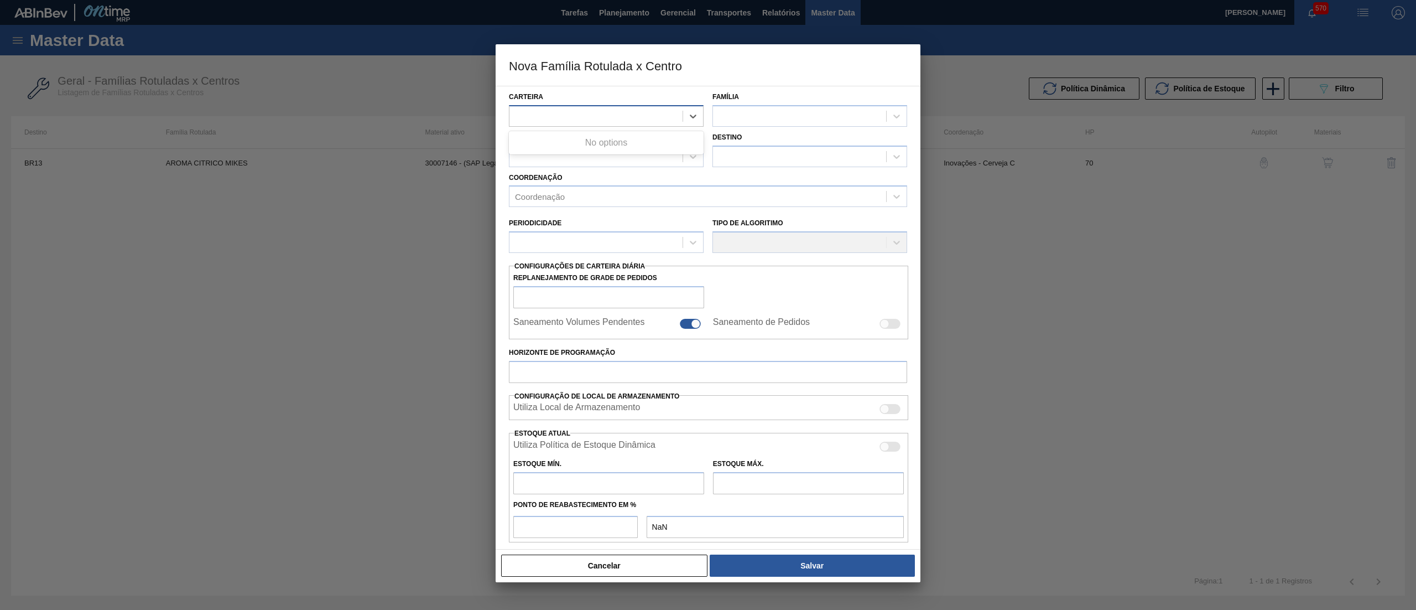
click at [649, 115] on div at bounding box center [596, 116] width 173 height 16
type input "VERT"
click at [614, 154] on div "Verticalizada - Aroma" at bounding box center [606, 164] width 195 height 20
click at [790, 115] on div at bounding box center [799, 116] width 173 height 16
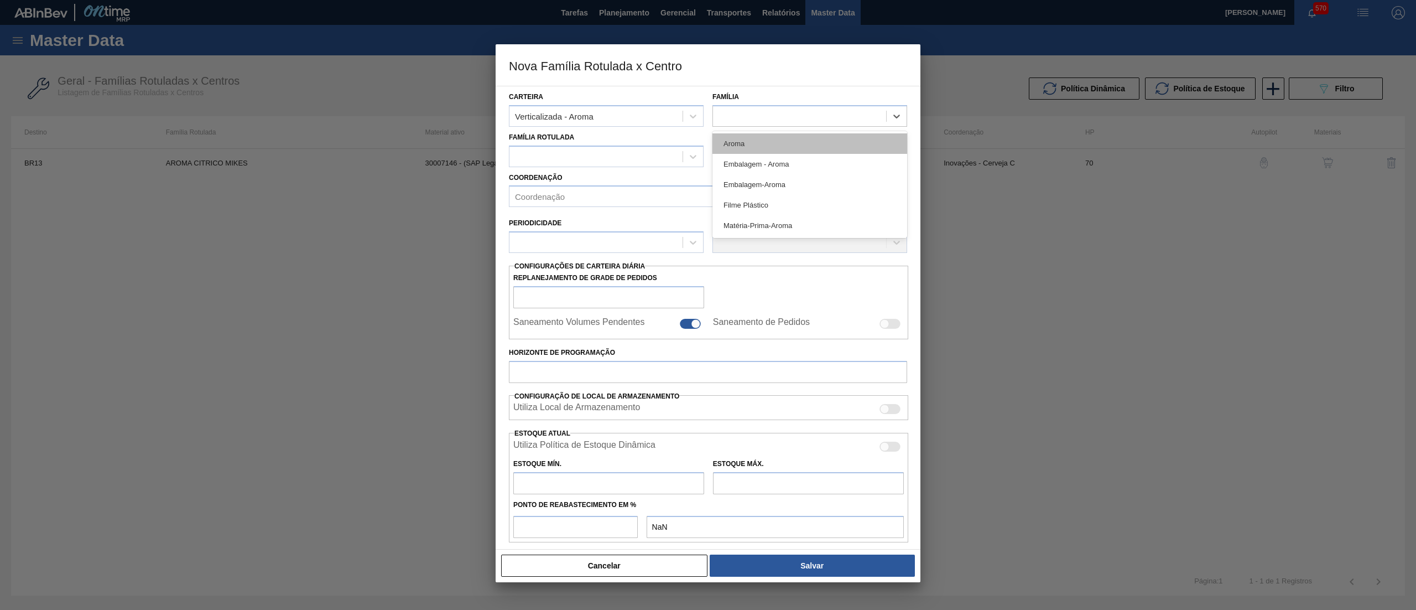
click at [764, 152] on div "Aroma" at bounding box center [810, 143] width 195 height 20
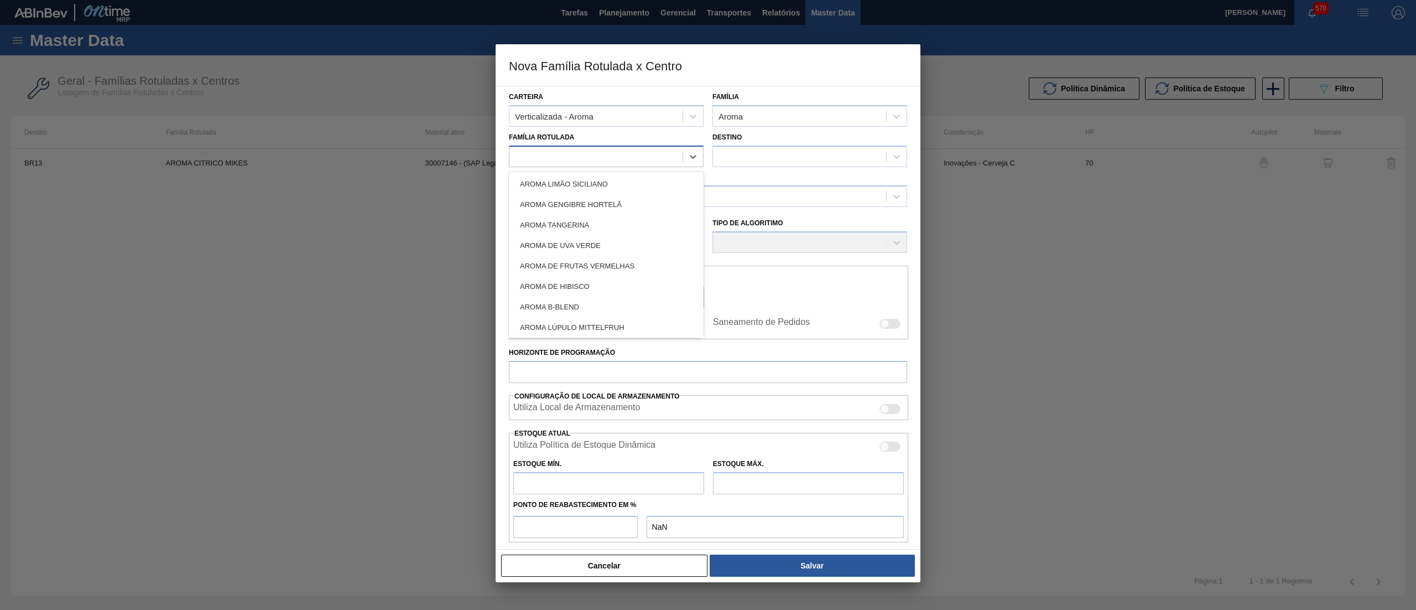
click at [649, 148] on div at bounding box center [596, 156] width 173 height 16
type Rotulada "VER"
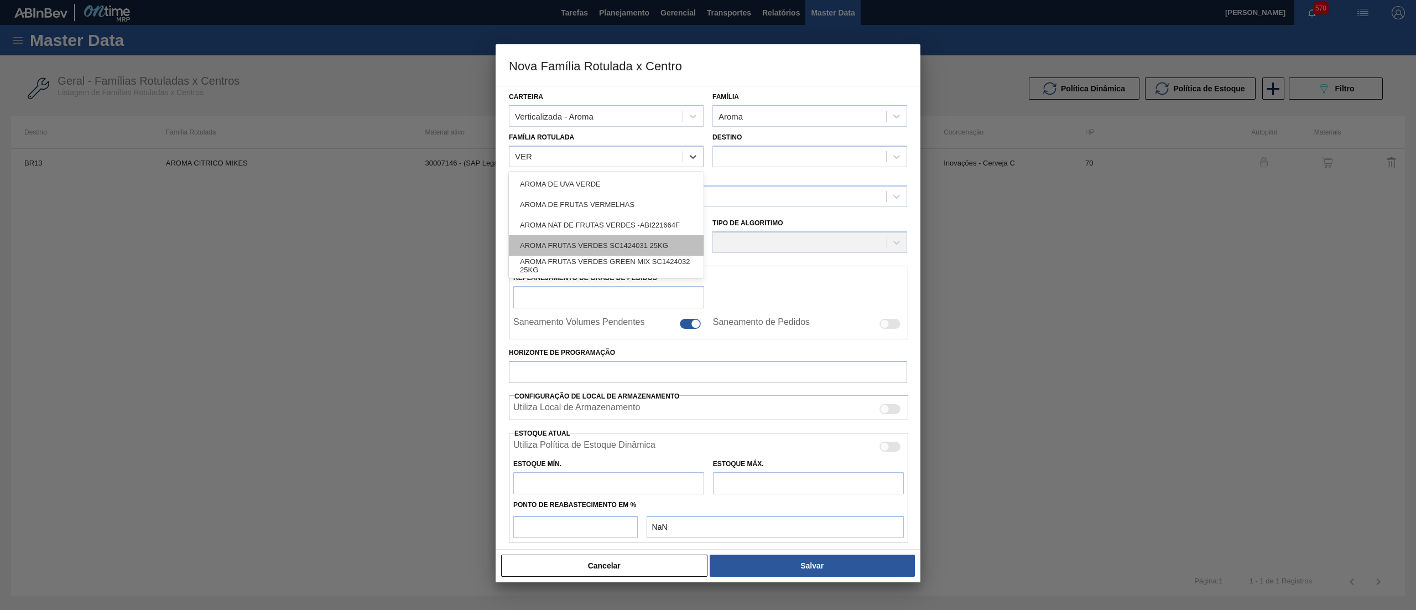
click at [660, 236] on div "AROMA FRUTAS VERDES SC1424031 25KG" at bounding box center [606, 245] width 195 height 20
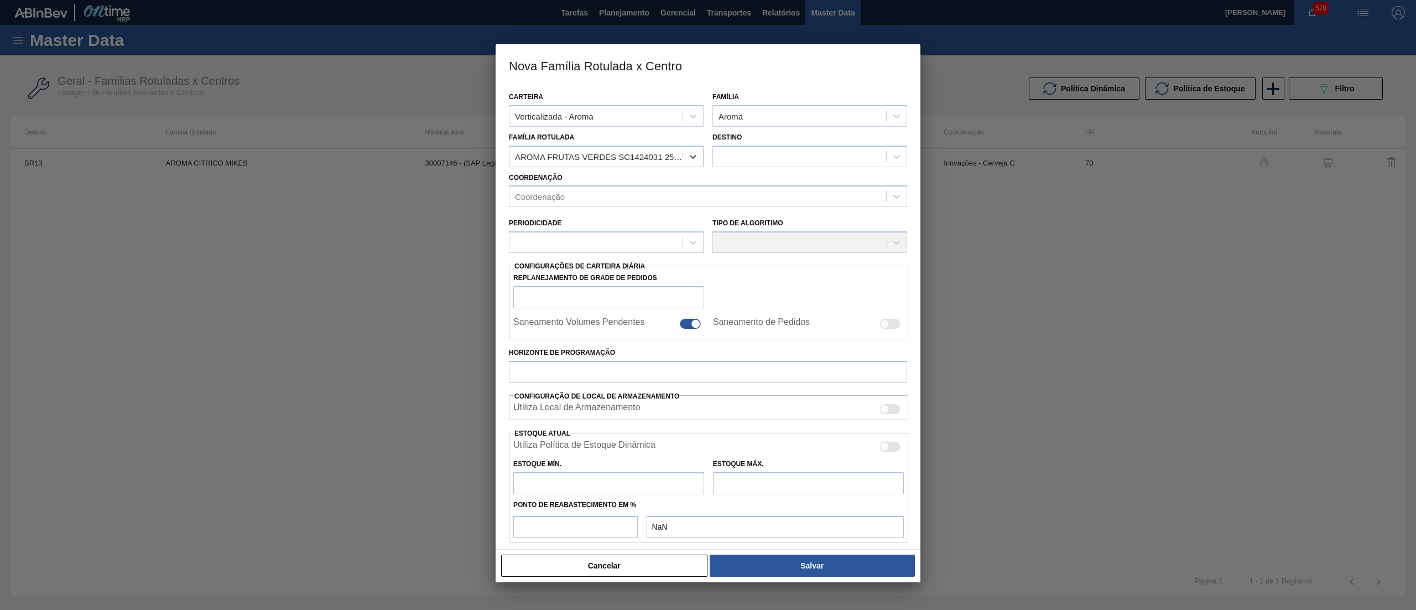
checkbox input "false"
click at [729, 162] on div at bounding box center [799, 156] width 173 height 16
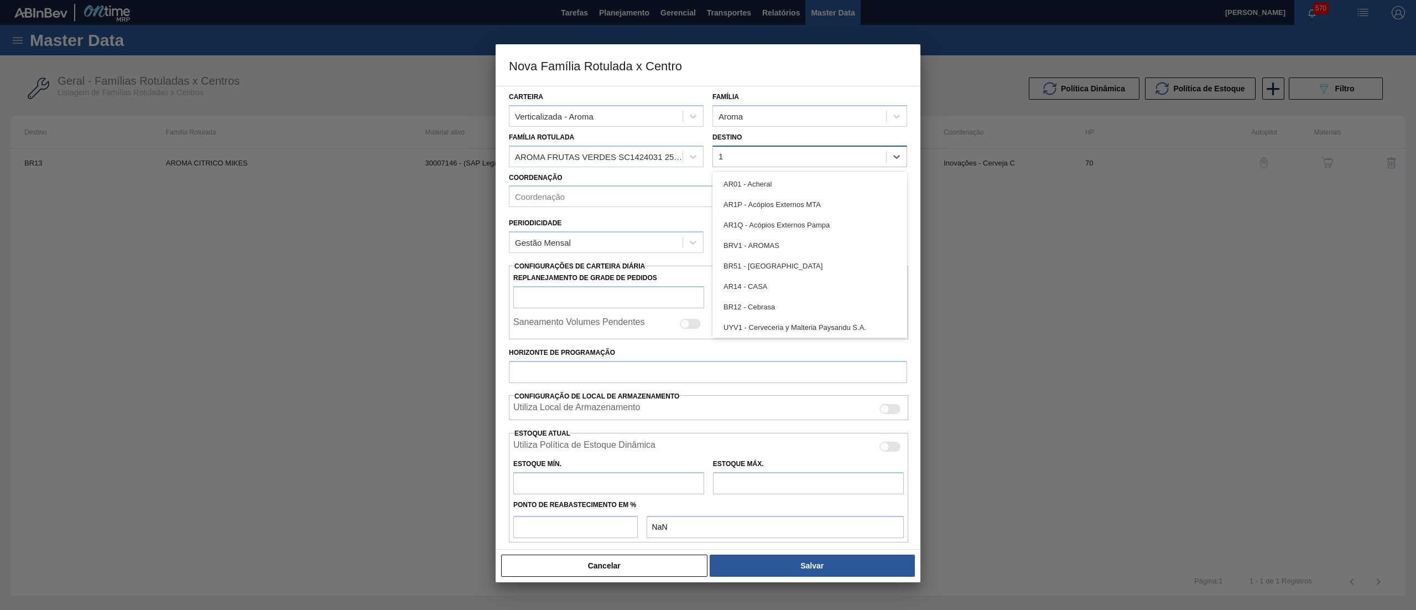
type input "13"
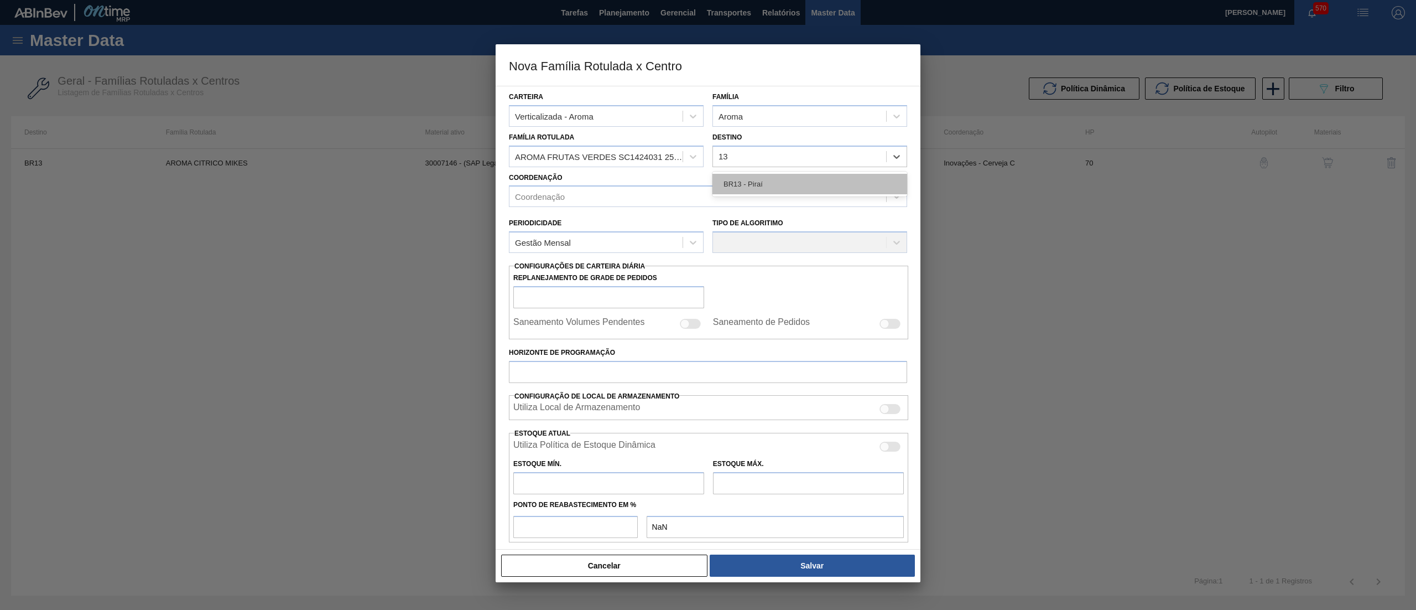
click at [739, 186] on div "BR13 - Piraí" at bounding box center [810, 184] width 195 height 20
click at [658, 190] on div "Coordenação" at bounding box center [698, 197] width 377 height 16
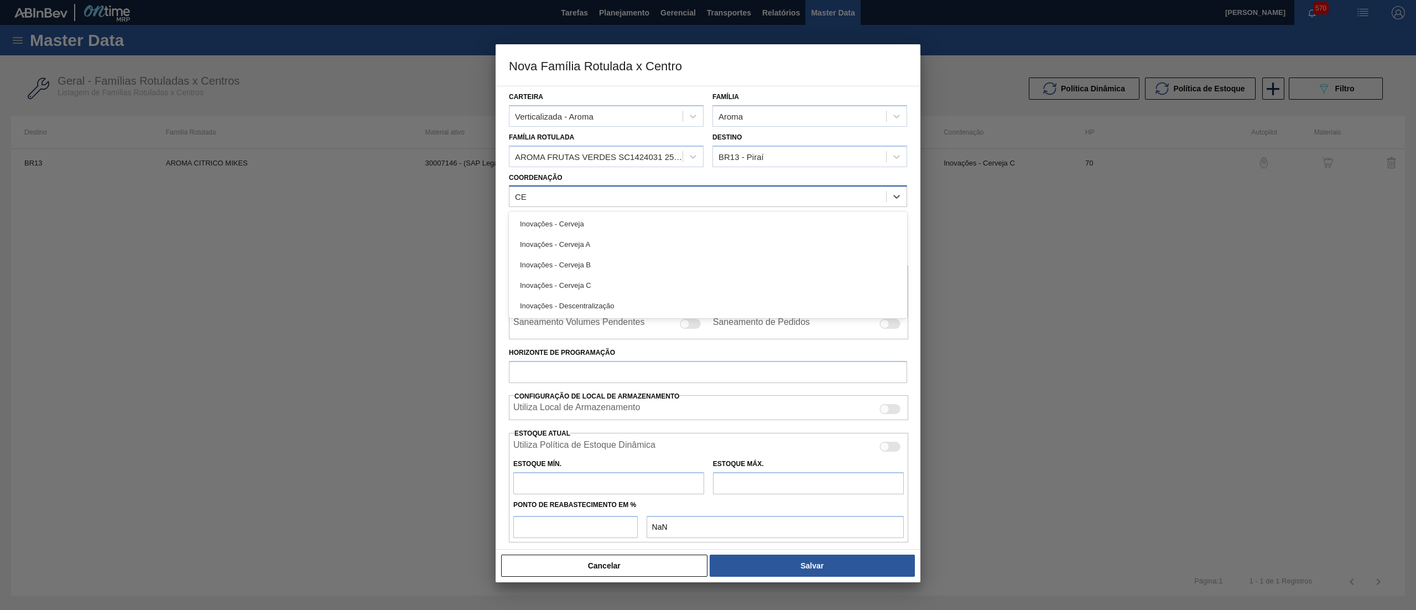
type input "CER"
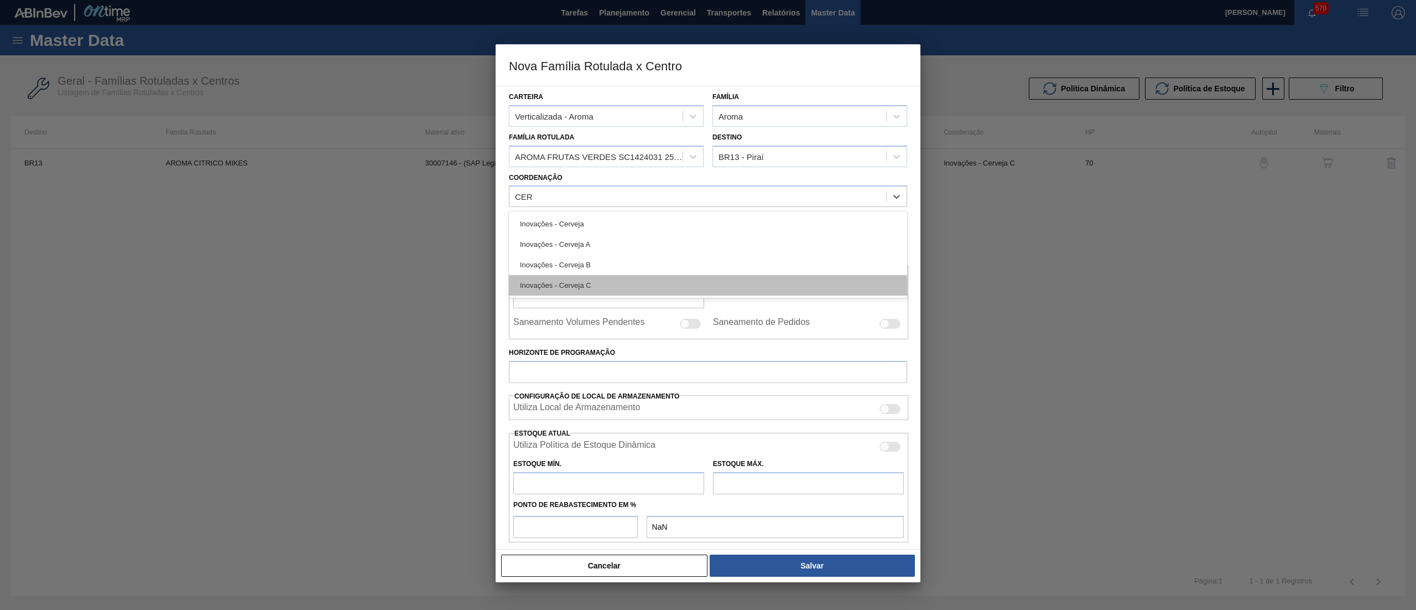
click at [627, 277] on div "Inovações - Cerveja C" at bounding box center [708, 285] width 398 height 20
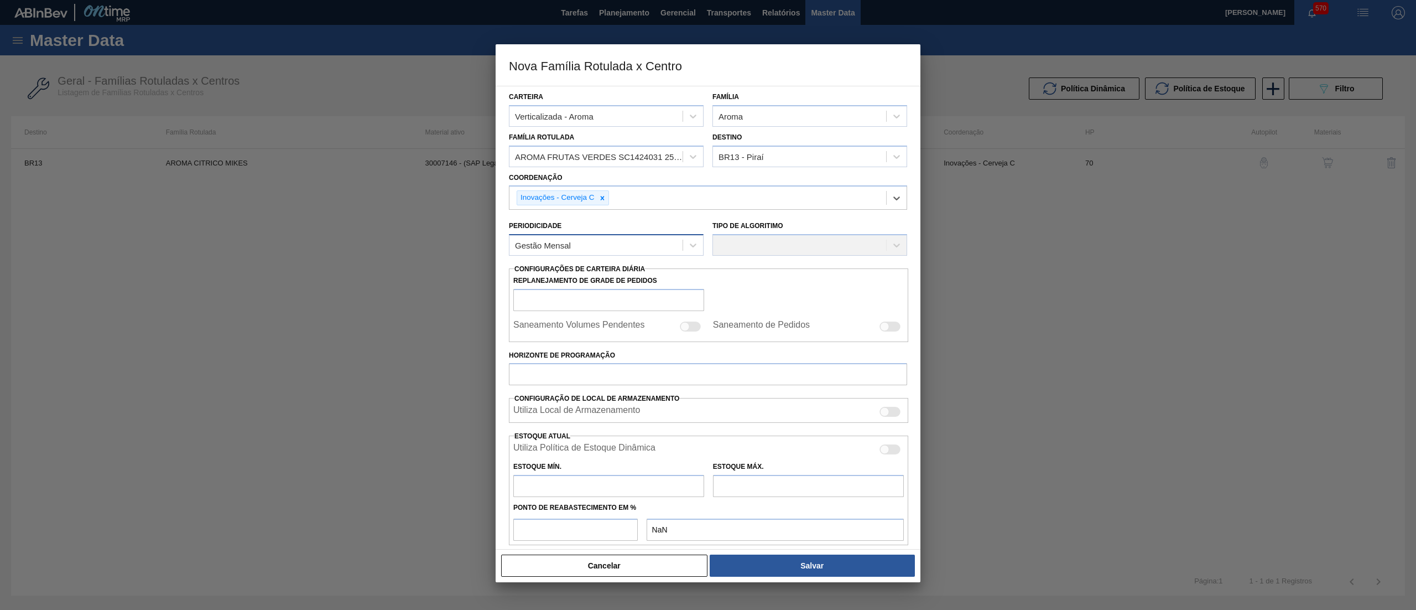
click at [596, 241] on div "Gestão Mensal" at bounding box center [596, 245] width 173 height 16
click at [580, 274] on div "Gestão Mensal" at bounding box center [606, 272] width 195 height 20
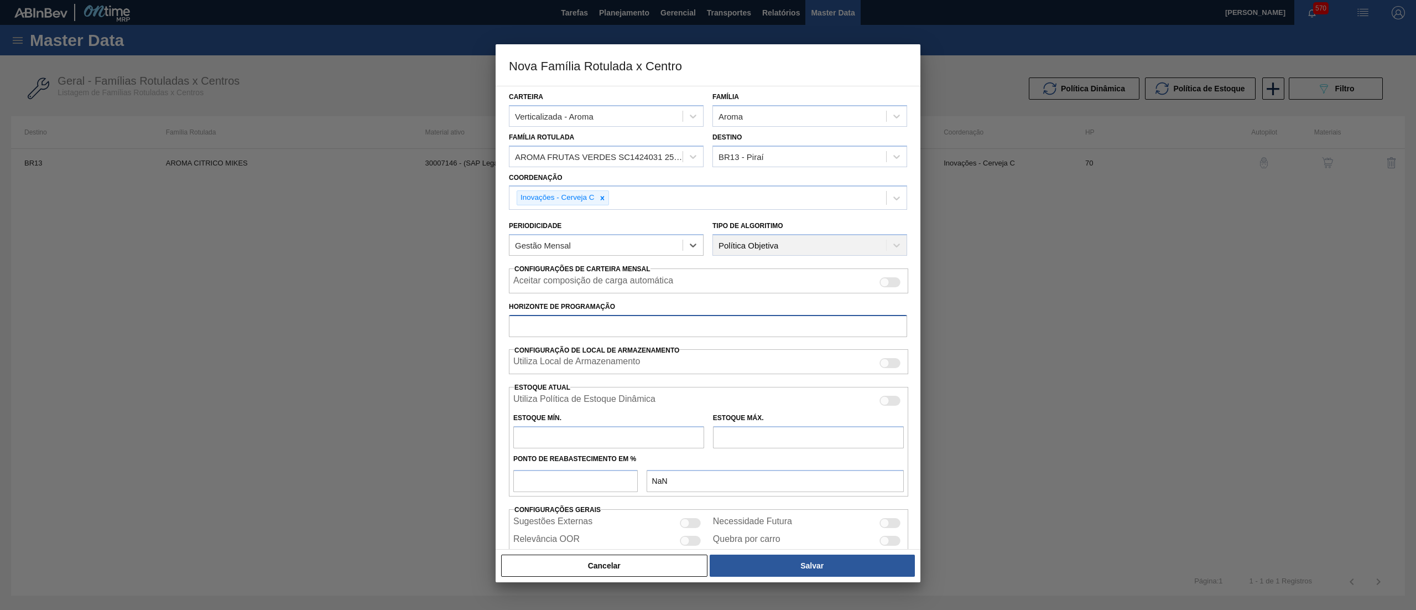
click at [563, 324] on input "Horizonte de Programação" at bounding box center [708, 326] width 398 height 22
type input "70"
click at [604, 444] on input "text" at bounding box center [608, 437] width 191 height 22
type input "3"
type input "3,000"
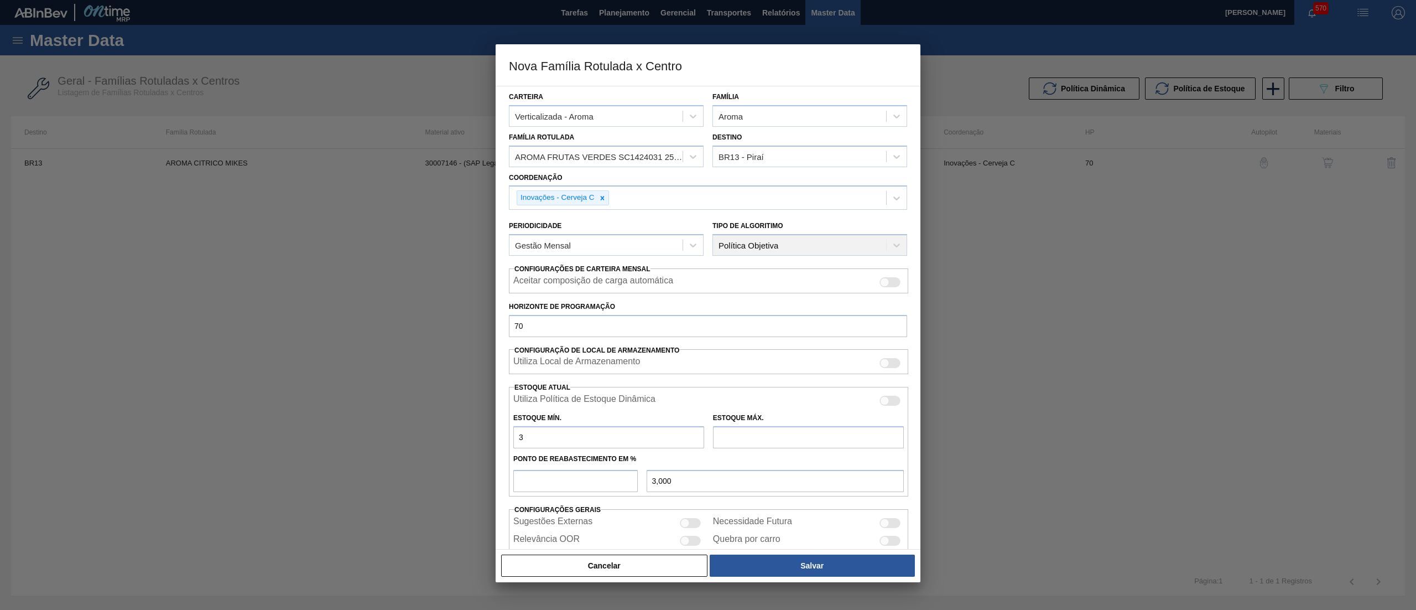
type input "32"
type input "32,000"
type input "320"
type input "320,000"
type input "320"
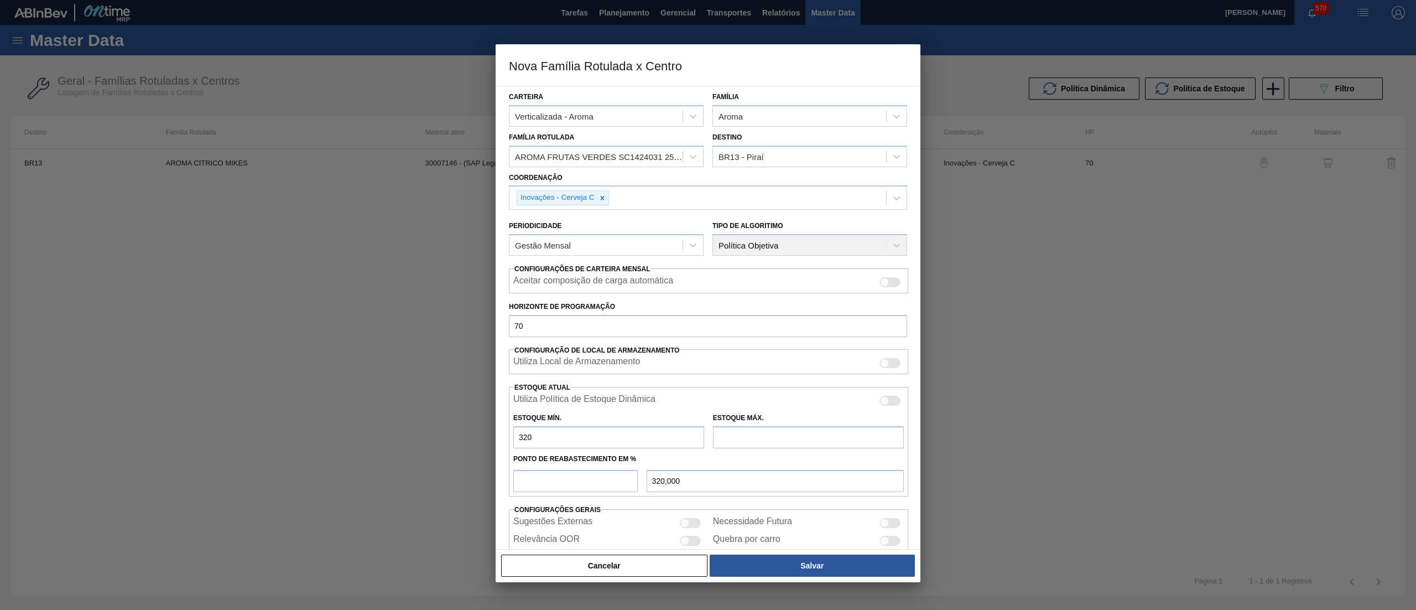
click at [731, 444] on input "text" at bounding box center [808, 437] width 191 height 22
type input "2.500"
click at [553, 478] on input "number" at bounding box center [575, 481] width 124 height 22
type input "5"
type input "429,000"
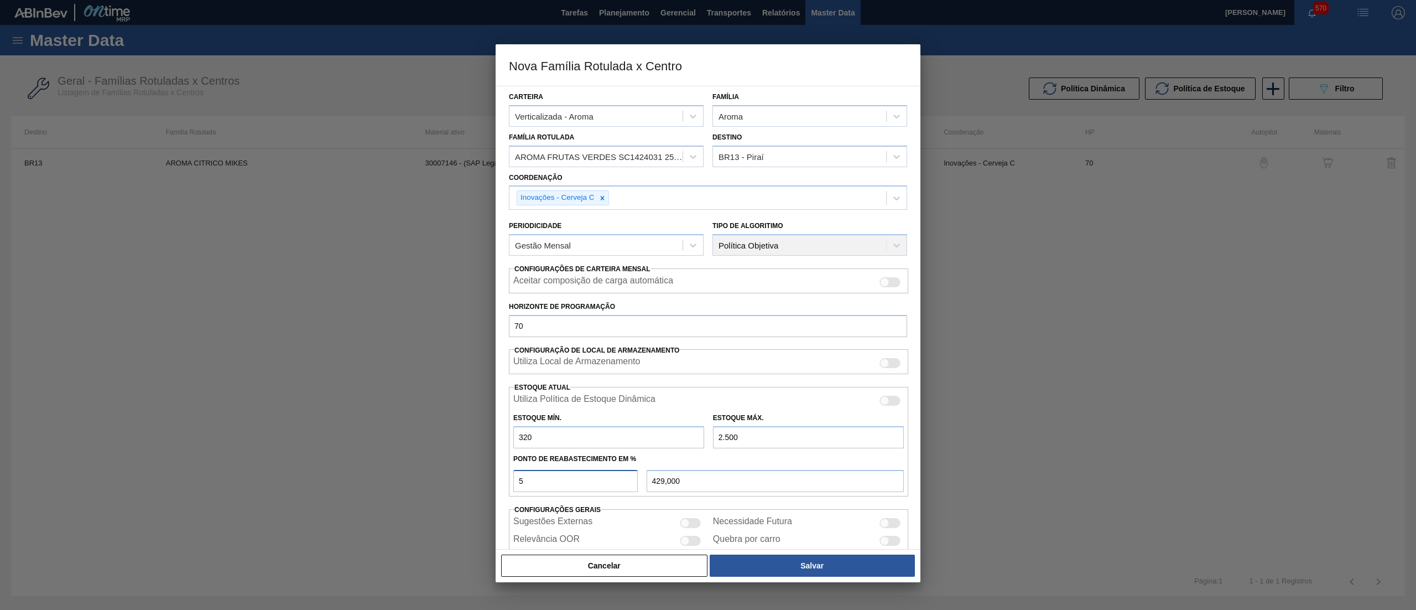
type input "50"
type input "1.410,000"
type input "50"
click at [782, 568] on button "Salvar" at bounding box center [812, 565] width 205 height 22
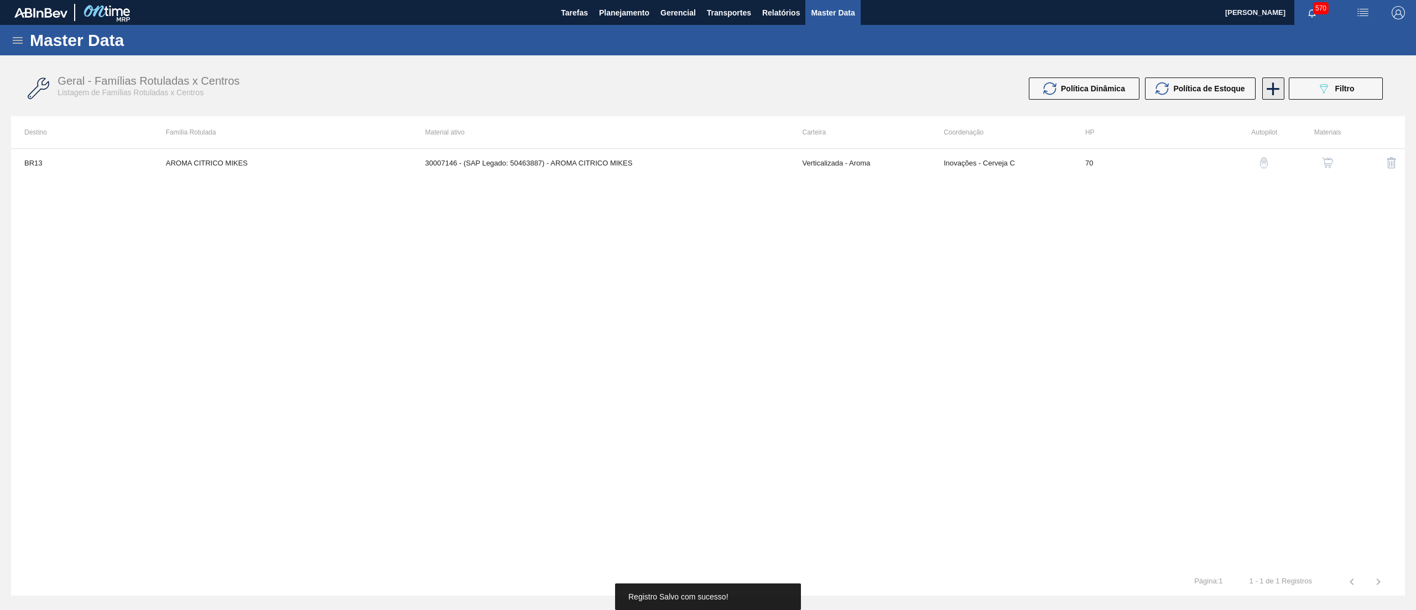
click at [1269, 90] on icon at bounding box center [1273, 89] width 22 height 22
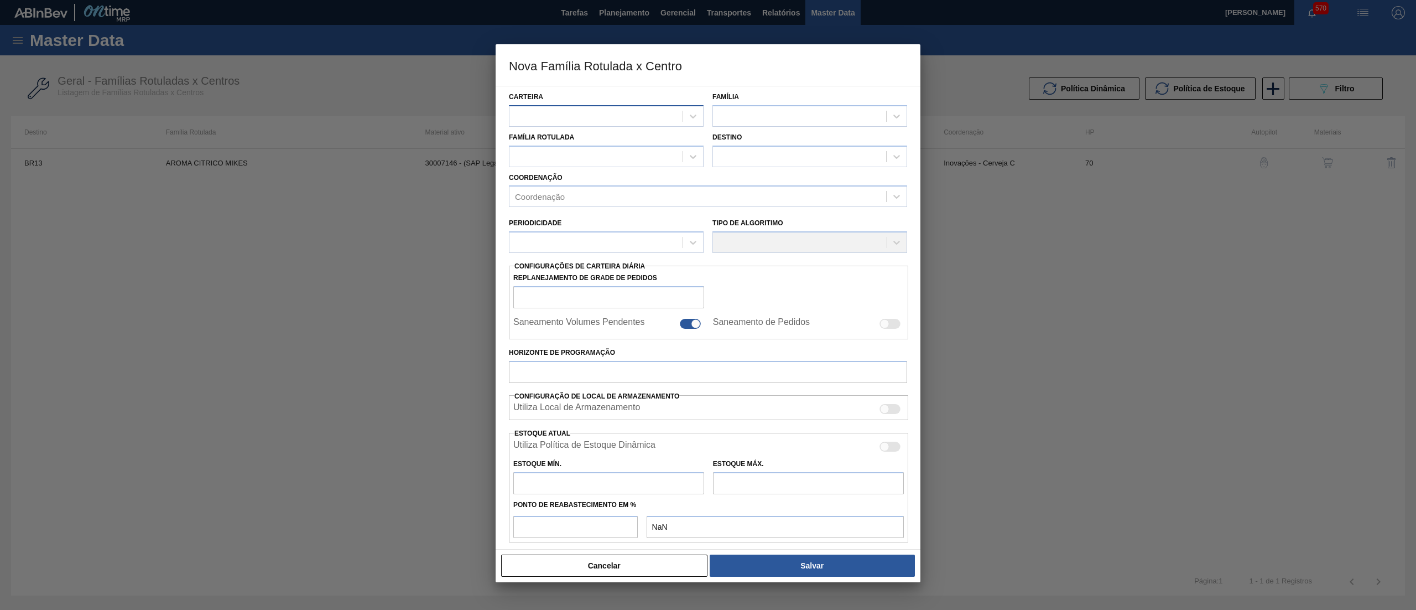
click at [586, 119] on div at bounding box center [596, 116] width 173 height 16
type input "VERT"
click at [616, 168] on div "Verticalizada - Aroma" at bounding box center [606, 164] width 195 height 20
click at [750, 117] on div at bounding box center [799, 116] width 173 height 16
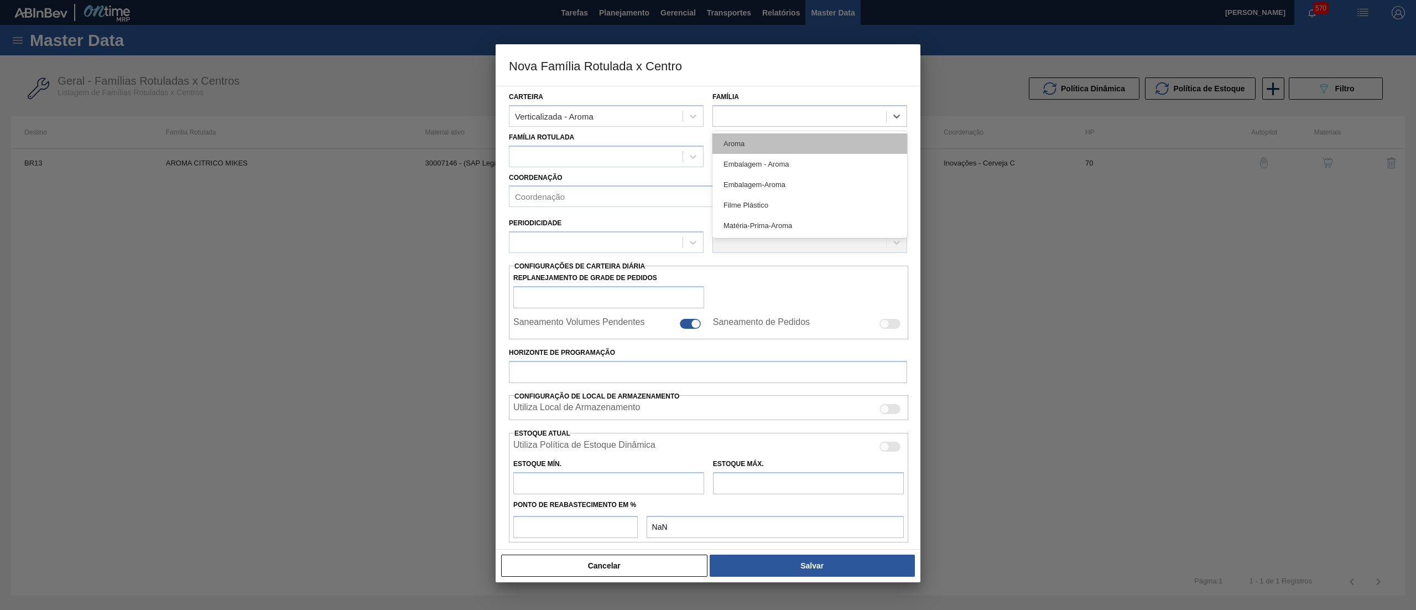
click at [768, 143] on div "Aroma" at bounding box center [810, 143] width 195 height 20
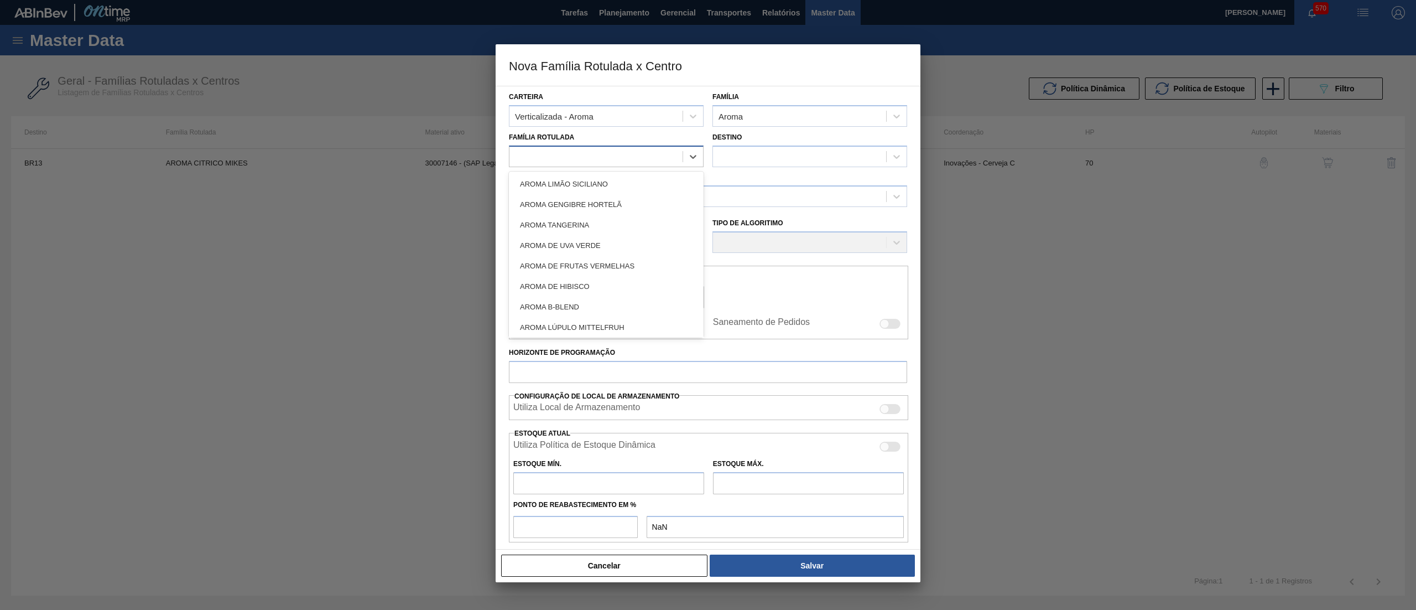
click at [655, 155] on div at bounding box center [596, 156] width 173 height 16
type Rotulada "VERD"
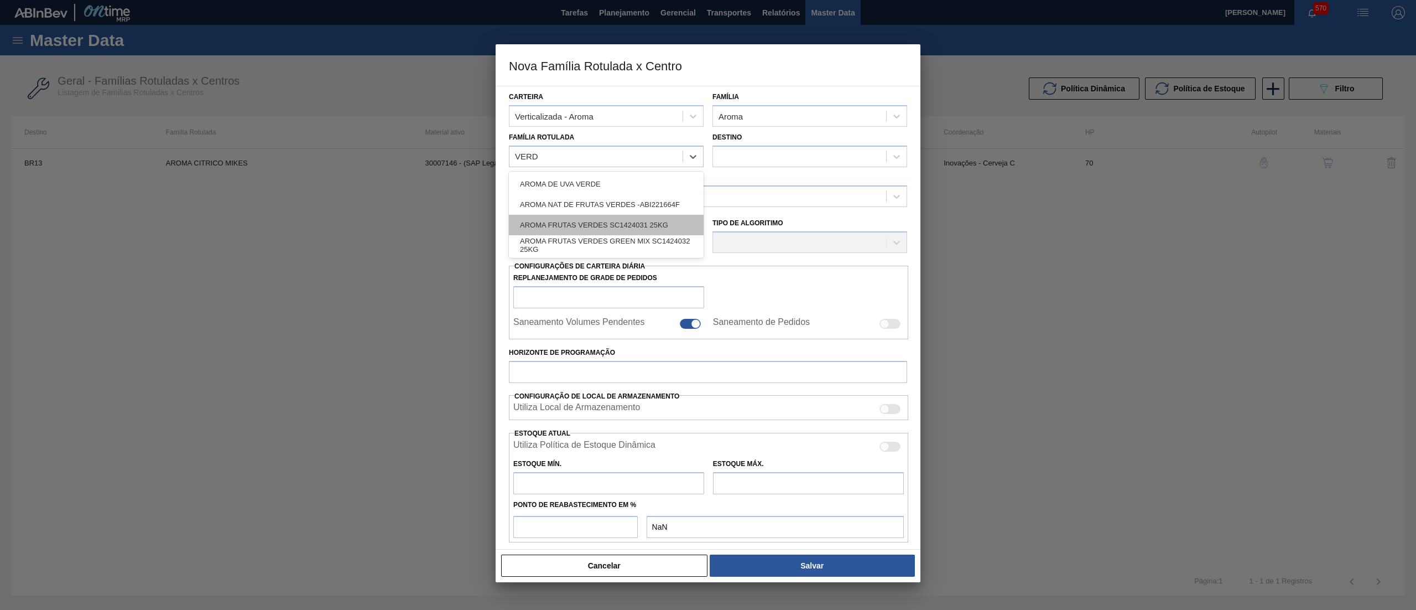
click at [631, 229] on div "AROMA FRUTAS VERDES SC1424031 25KG" at bounding box center [606, 225] width 195 height 20
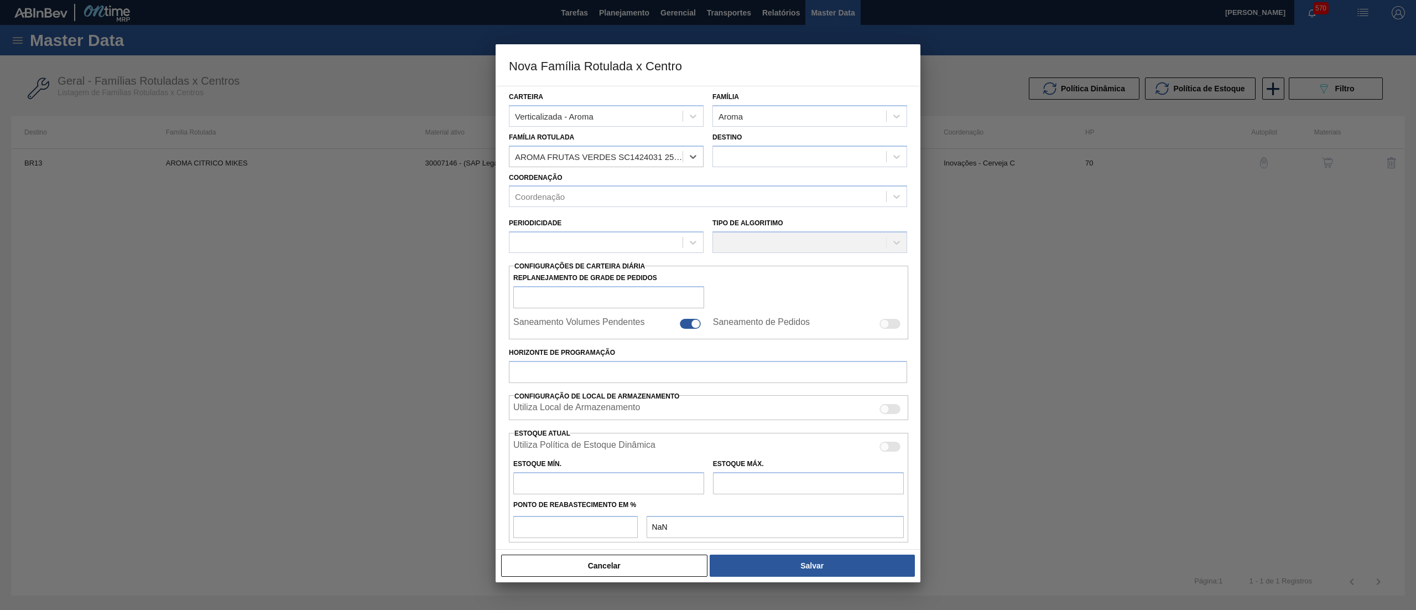
checkbox input "false"
click at [757, 159] on div at bounding box center [799, 156] width 173 height 16
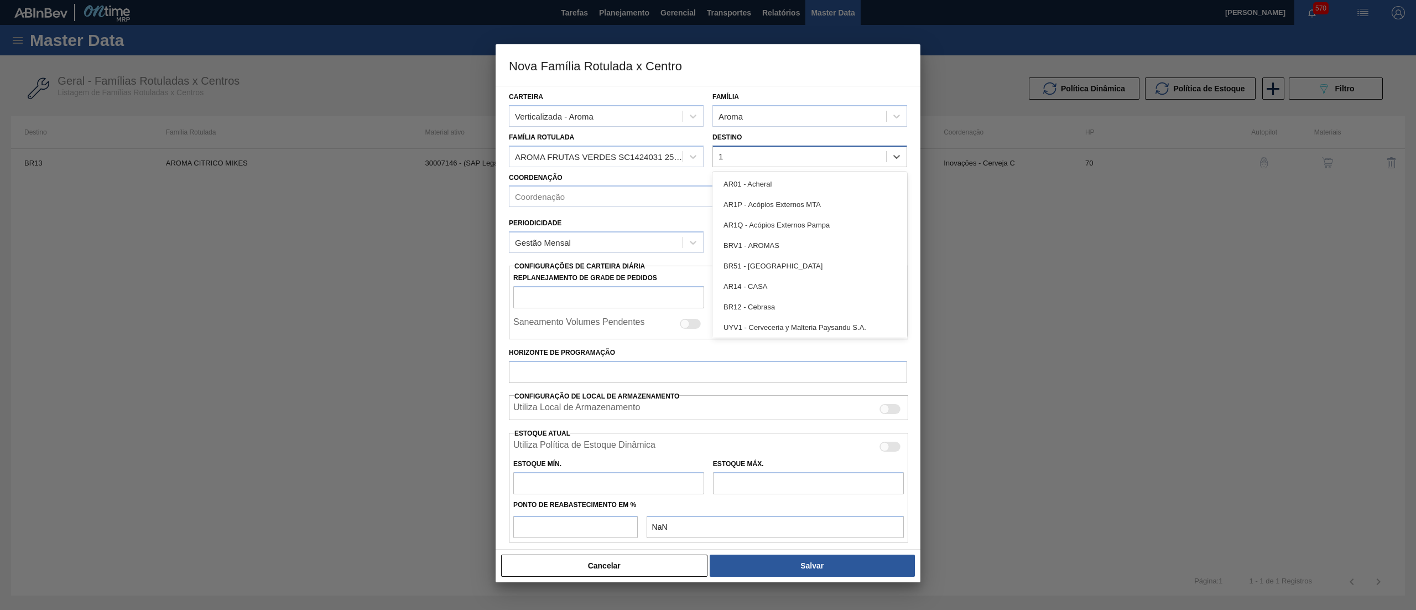
type input "18"
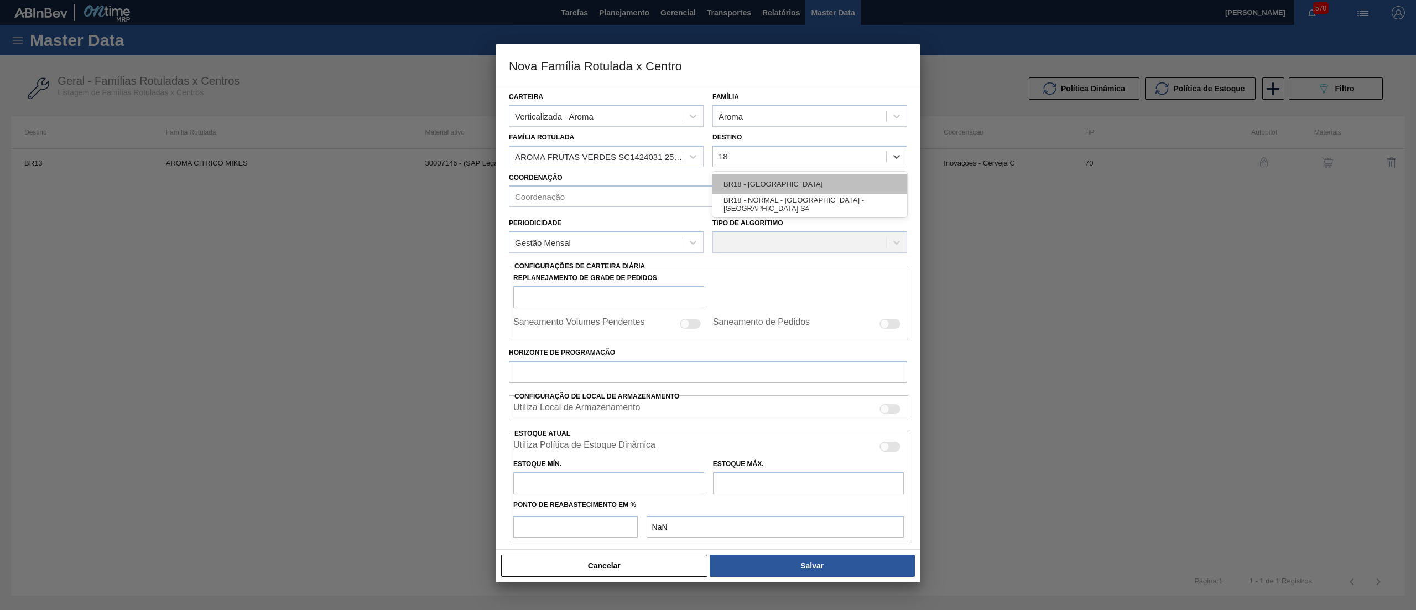
click at [775, 179] on div "BR18 - [GEOGRAPHIC_DATA]" at bounding box center [810, 184] width 195 height 20
click at [658, 195] on div "Coordenação" at bounding box center [698, 197] width 377 height 16
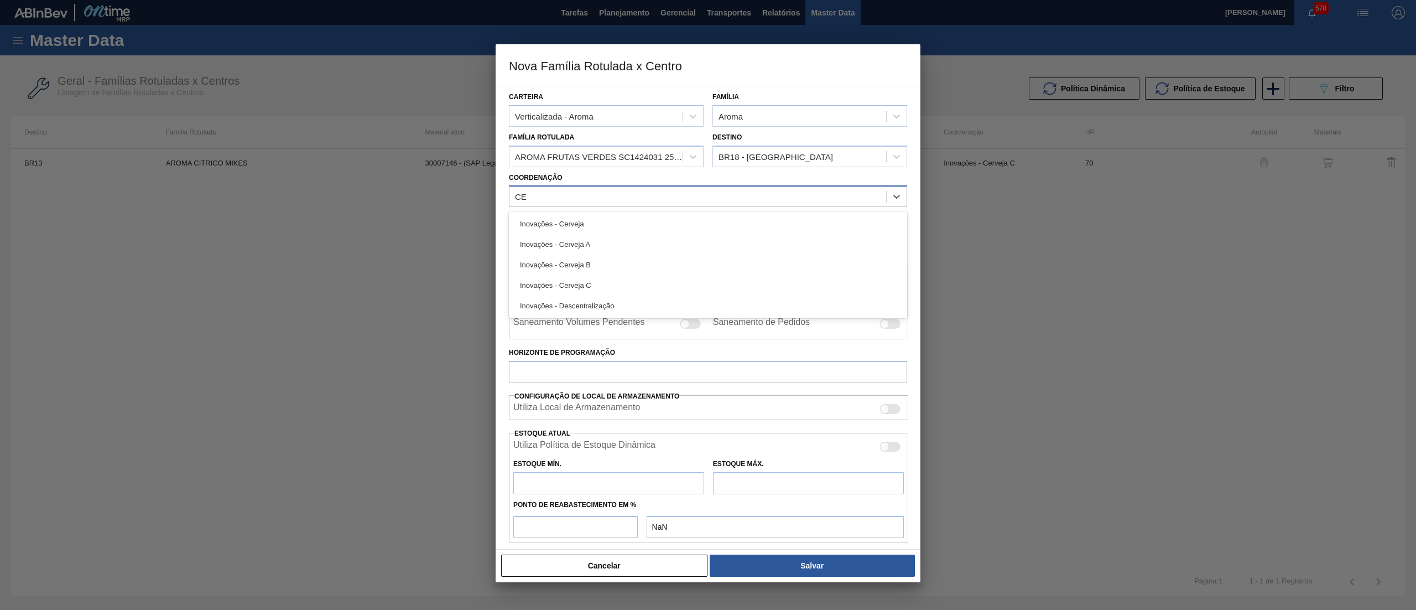
type input "CER"
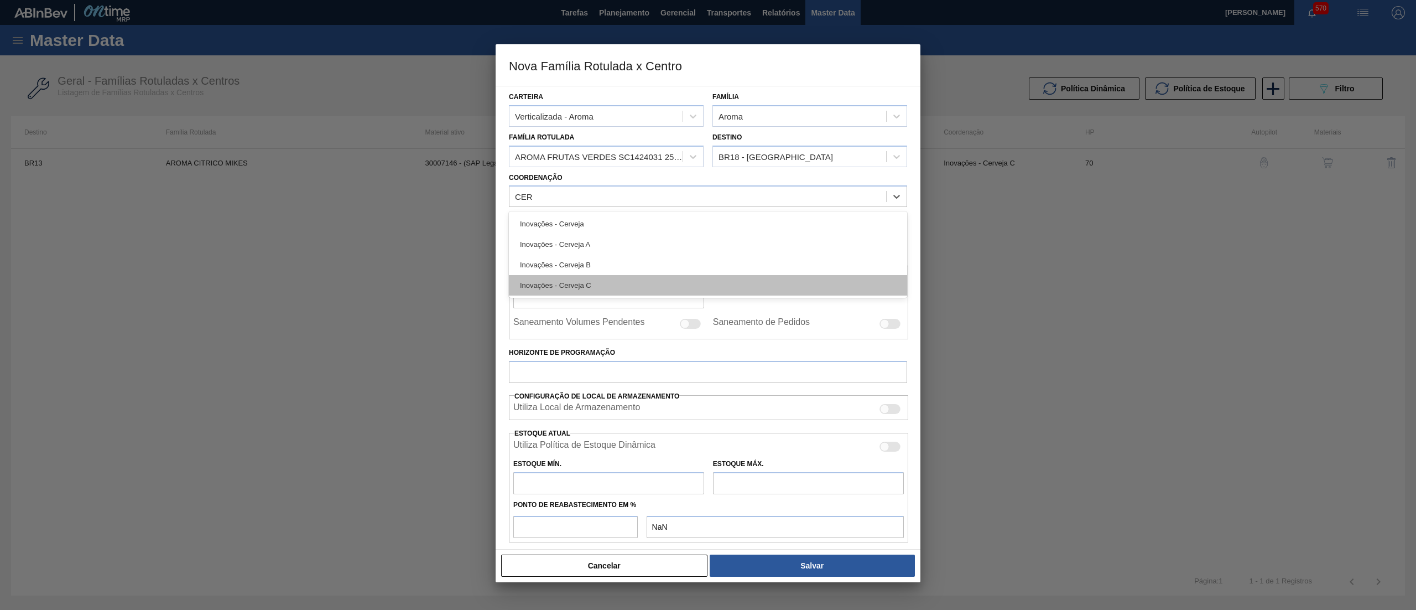
click at [632, 289] on div "Inovações - Cerveja C" at bounding box center [708, 285] width 398 height 20
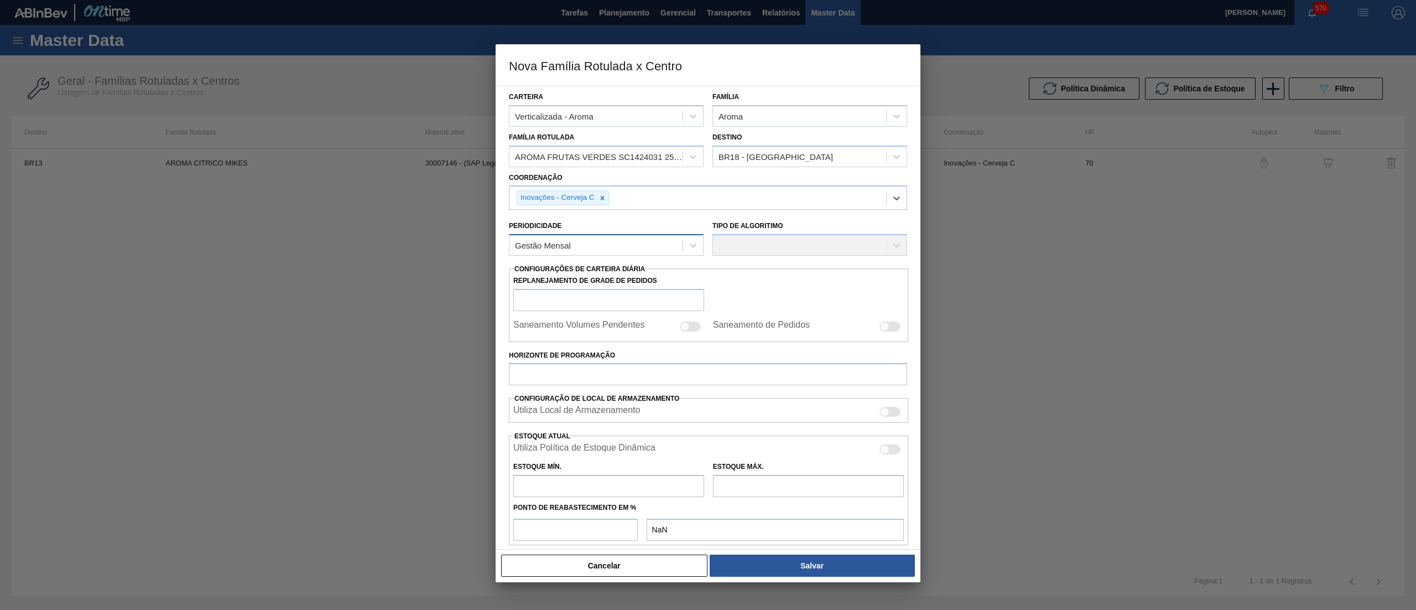
click at [611, 247] on div "Gestão Mensal" at bounding box center [596, 245] width 173 height 16
click at [606, 275] on div "Gestão Mensal" at bounding box center [606, 272] width 195 height 20
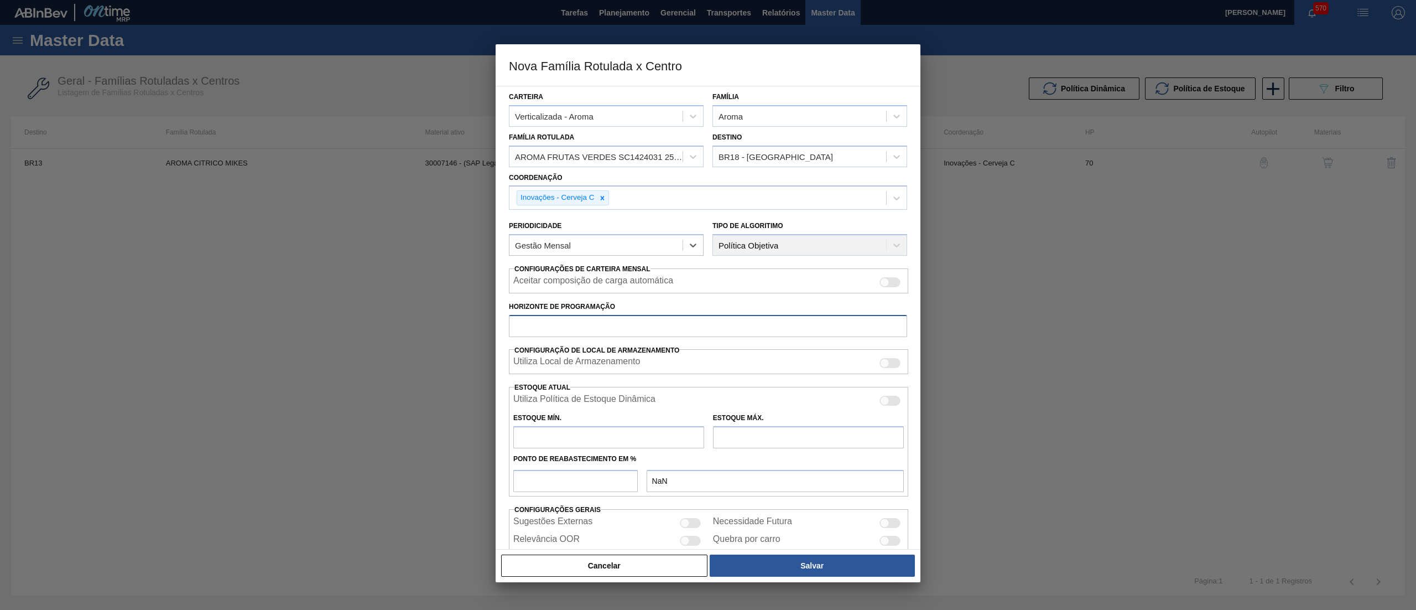
click at [592, 318] on input "Horizonte de Programação" at bounding box center [708, 326] width 398 height 22
type input "70"
click at [623, 447] on input "text" at bounding box center [608, 437] width 191 height 22
type input "3"
type input "3,000"
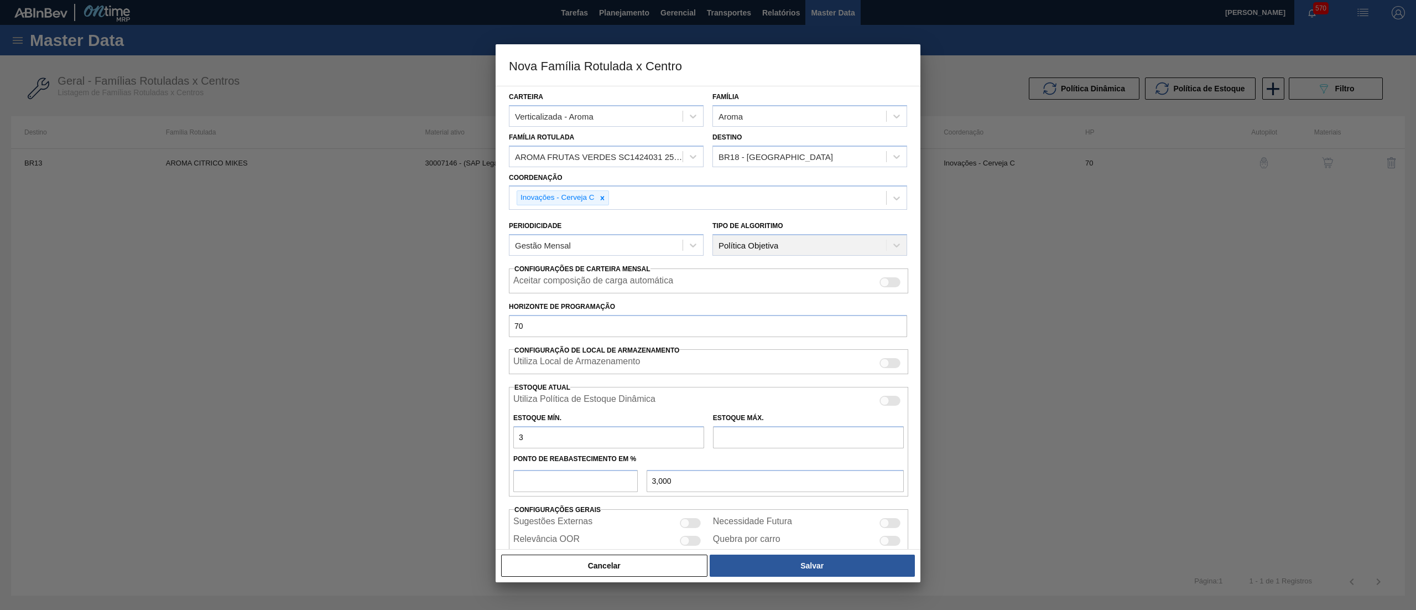
type input "32"
type input "32,000"
type input "320"
type input "320,000"
type input "320"
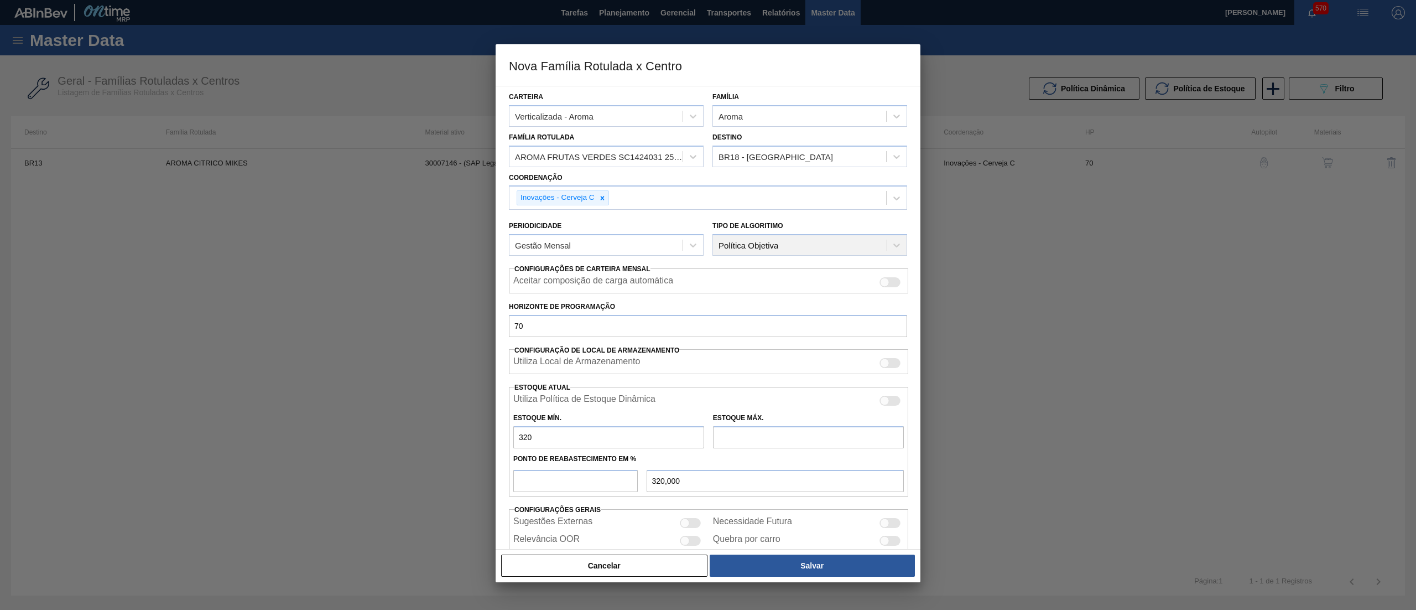
click at [744, 443] on input "text" at bounding box center [808, 437] width 191 height 22
type input "2.500"
click at [611, 480] on input "number" at bounding box center [575, 481] width 124 height 22
type input "5"
type input "429,000"
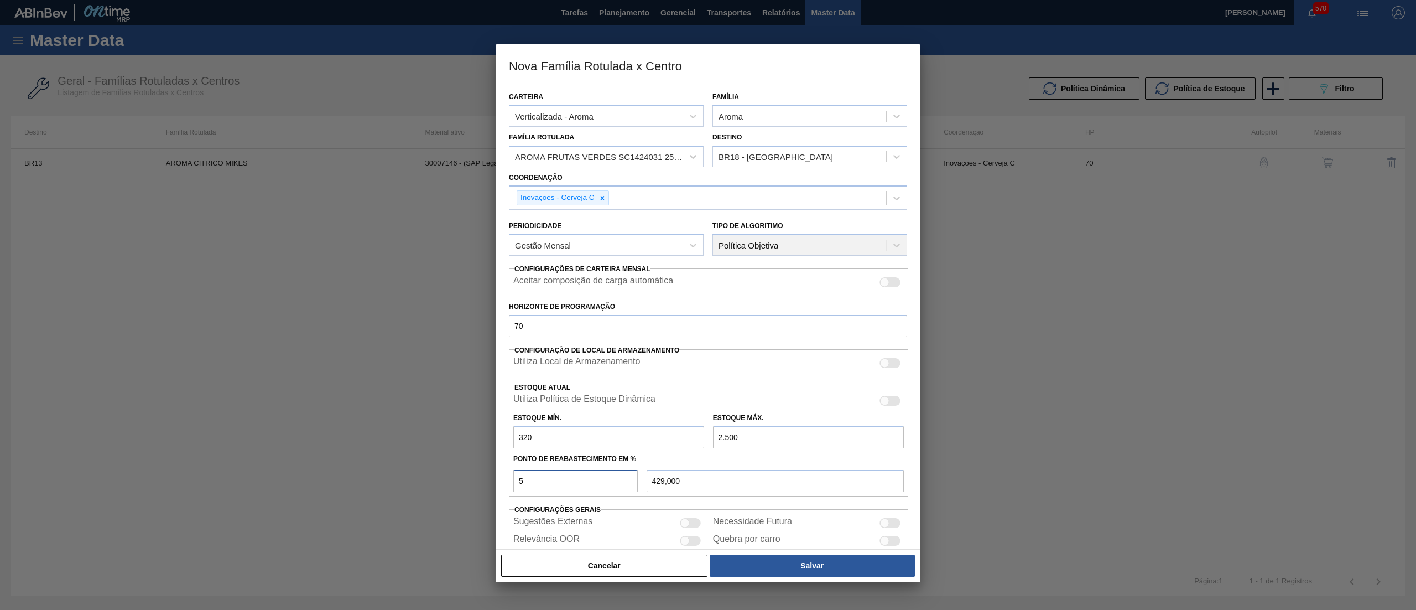
type input "50"
type input "1.410,000"
type input "50"
click at [812, 554] on button "Salvar" at bounding box center [812, 565] width 205 height 22
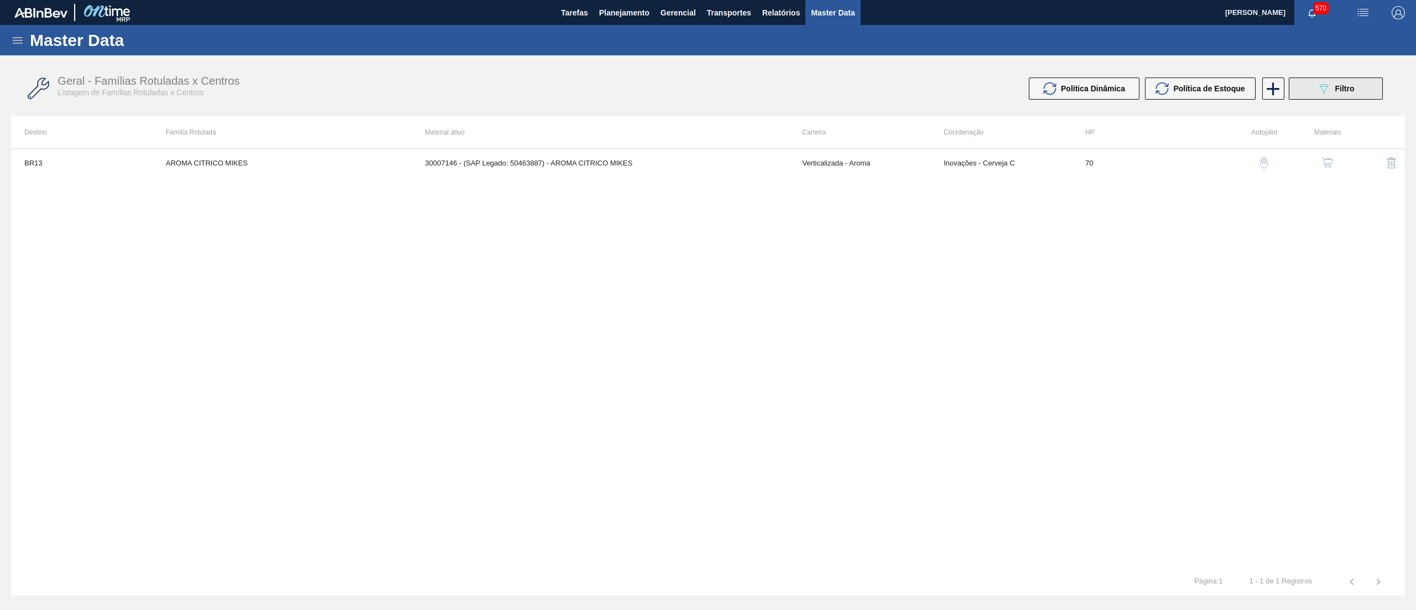
click at [1322, 88] on icon at bounding box center [1324, 88] width 8 height 9
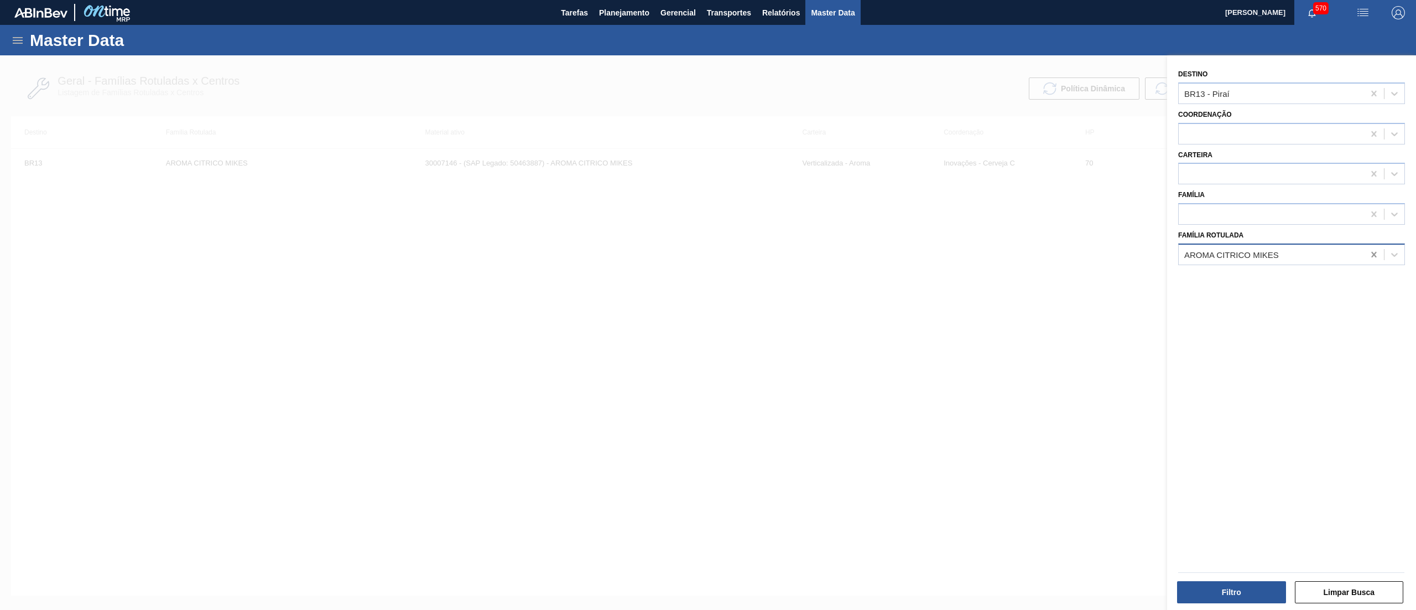
click at [1374, 253] on icon at bounding box center [1374, 254] width 11 height 11
type Rotulada "F"
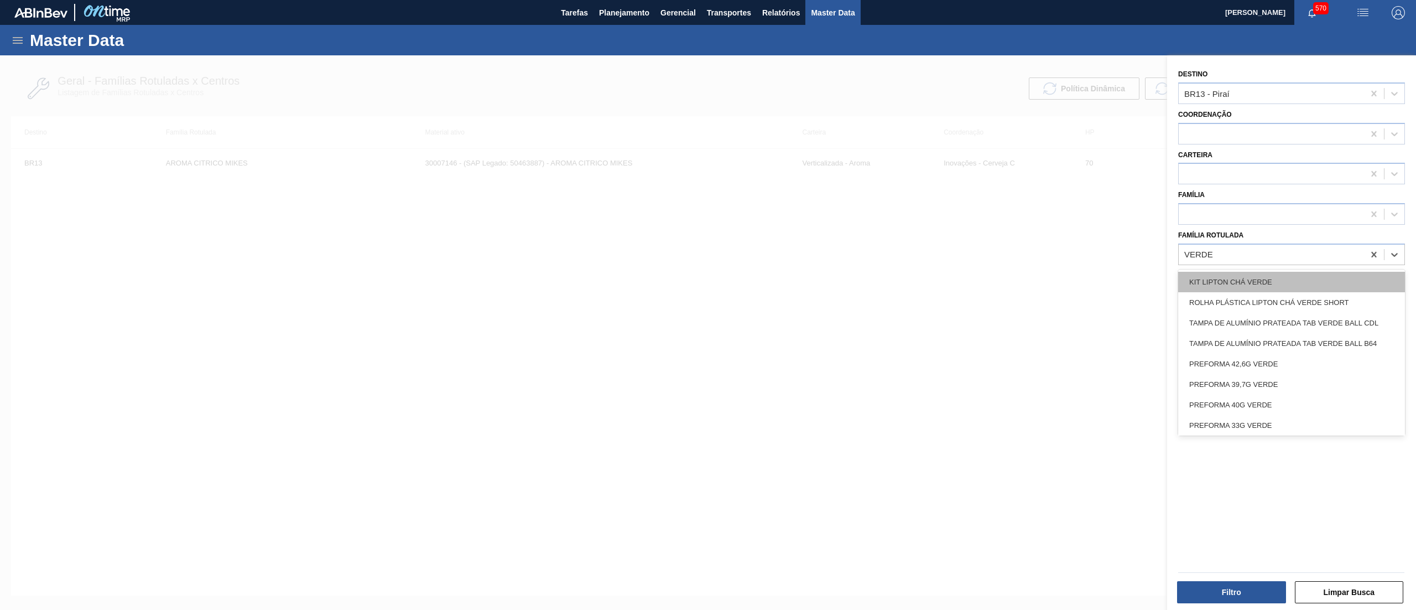
type Rotulada "VERDES"
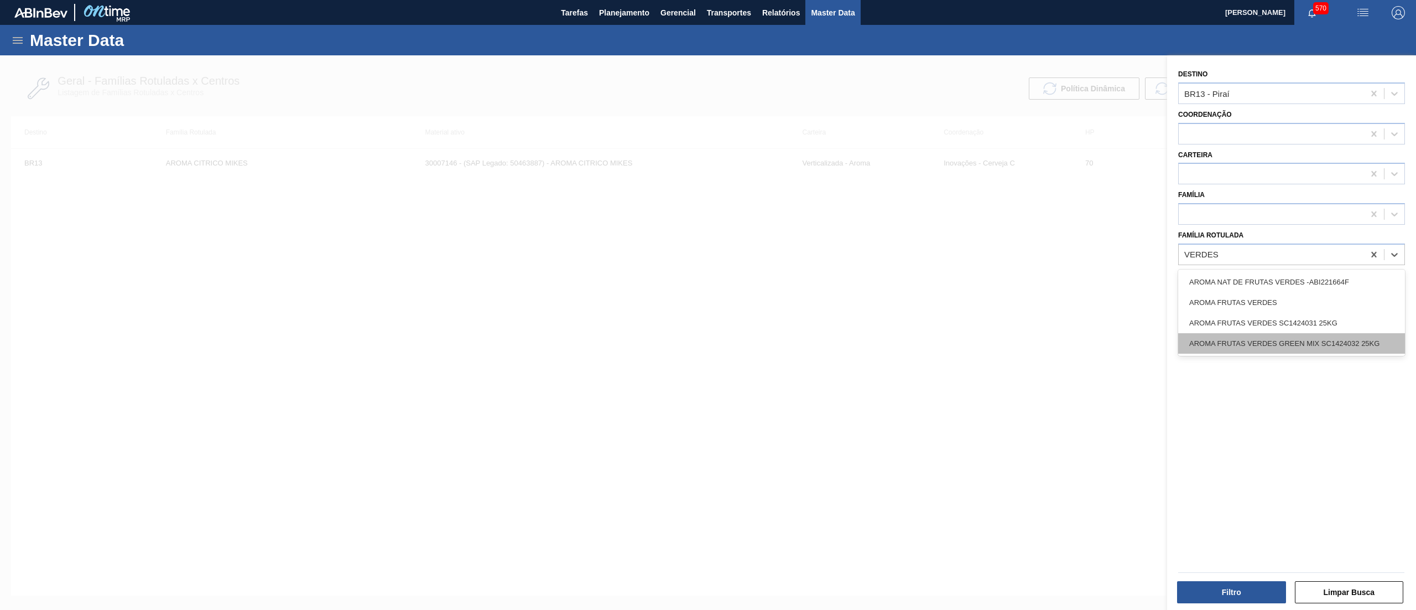
click at [1346, 341] on div "AROMA FRUTAS VERDES GREEN MIX SC1424032 25KG" at bounding box center [1291, 343] width 227 height 20
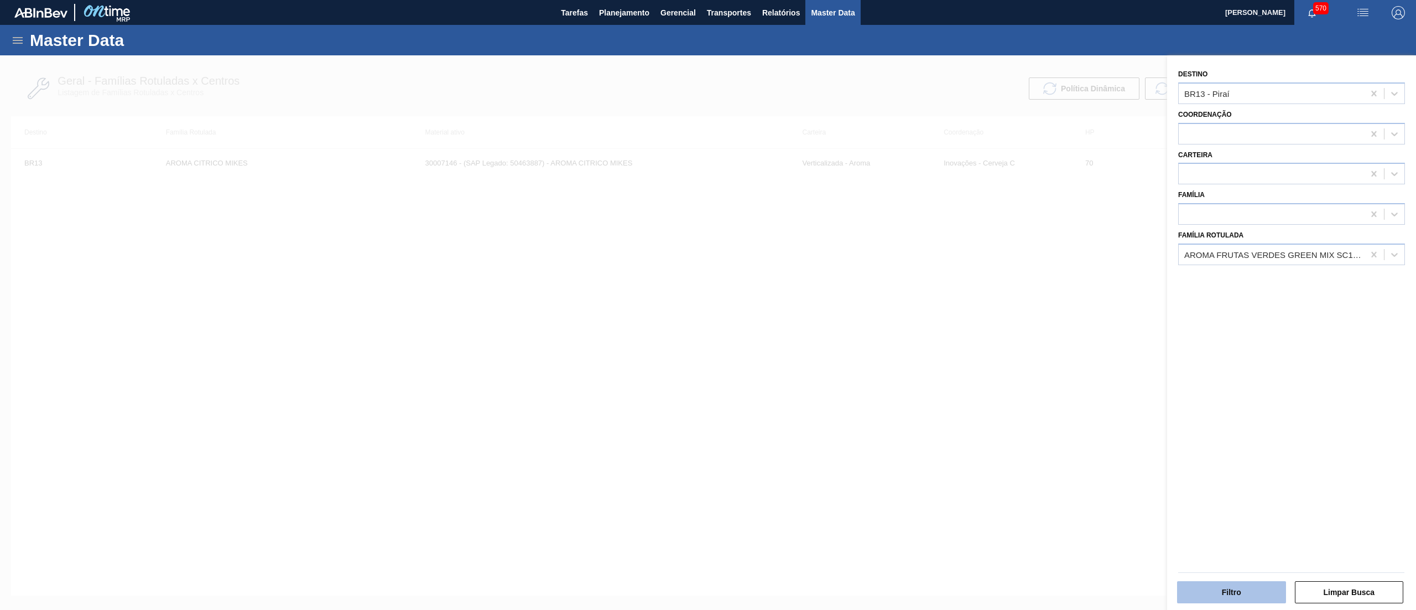
click at [1193, 595] on button "Filtro" at bounding box center [1231, 592] width 109 height 22
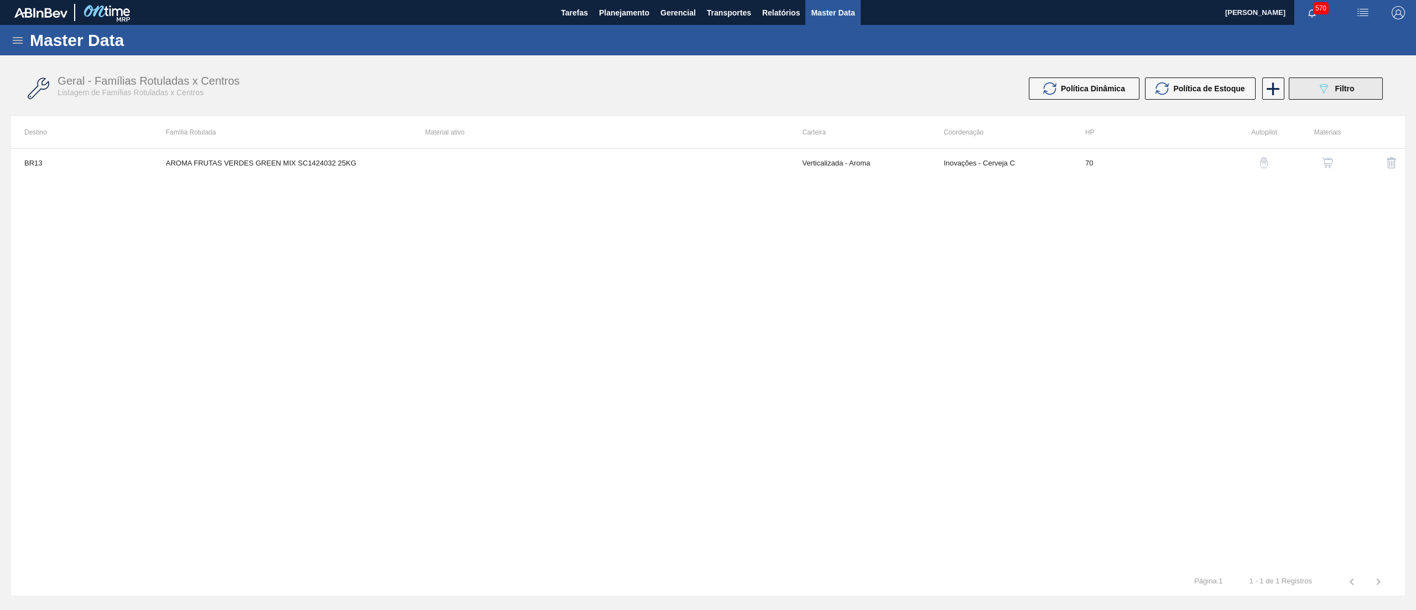
click at [1311, 94] on button "089F7B8B-B2A5-4AFE-B5C0-19BA573D28AC Filtro" at bounding box center [1336, 88] width 94 height 22
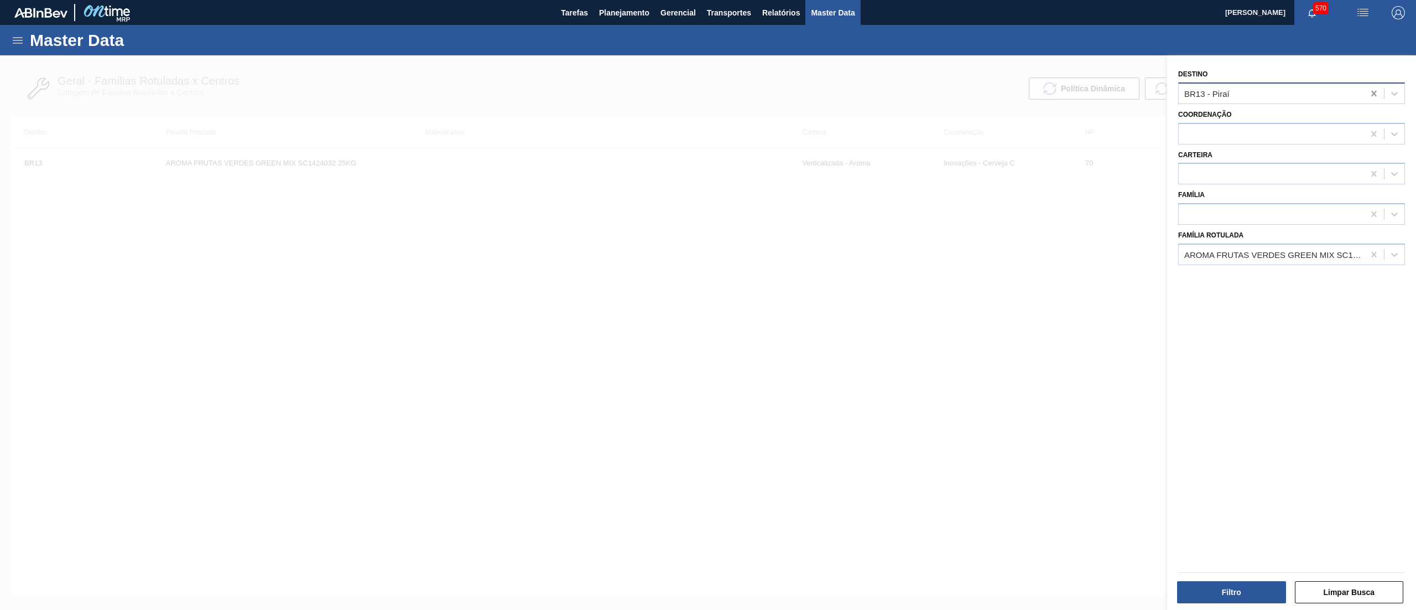
click at [1370, 94] on icon at bounding box center [1374, 93] width 11 height 11
click at [1230, 591] on button "Filtro" at bounding box center [1231, 592] width 109 height 22
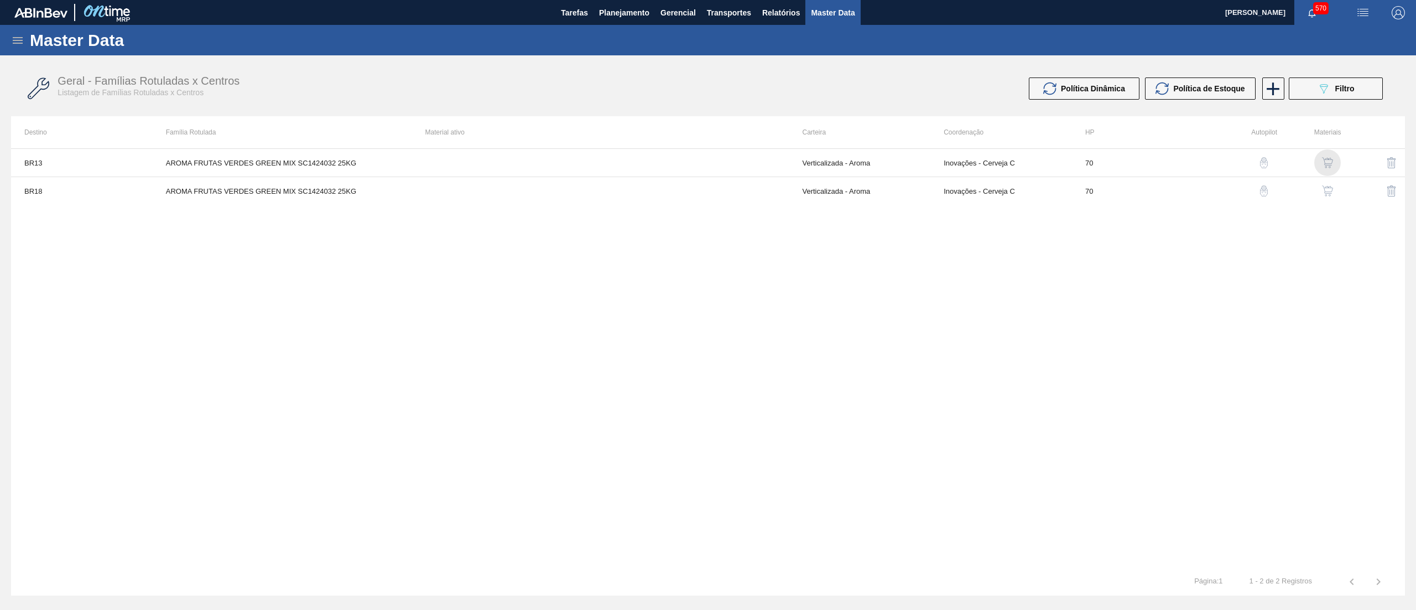
click at [1325, 165] on img "button" at bounding box center [1327, 162] width 11 height 11
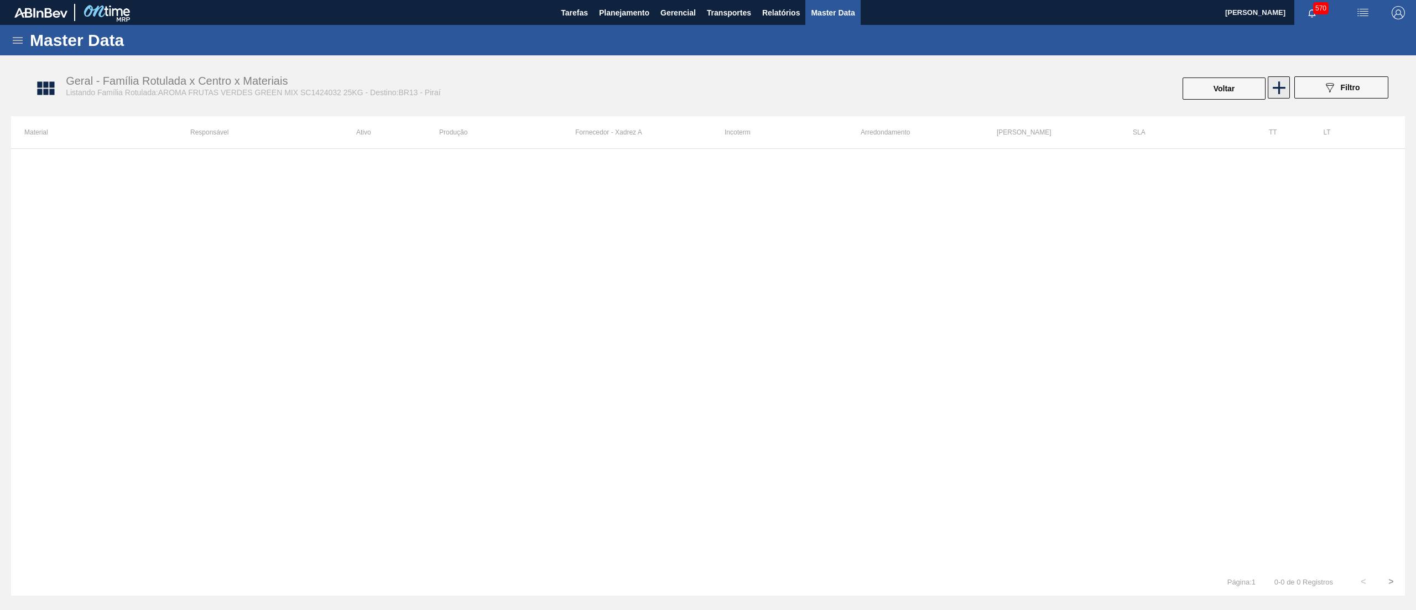
click at [1273, 90] on icon at bounding box center [1280, 88] width 22 height 22
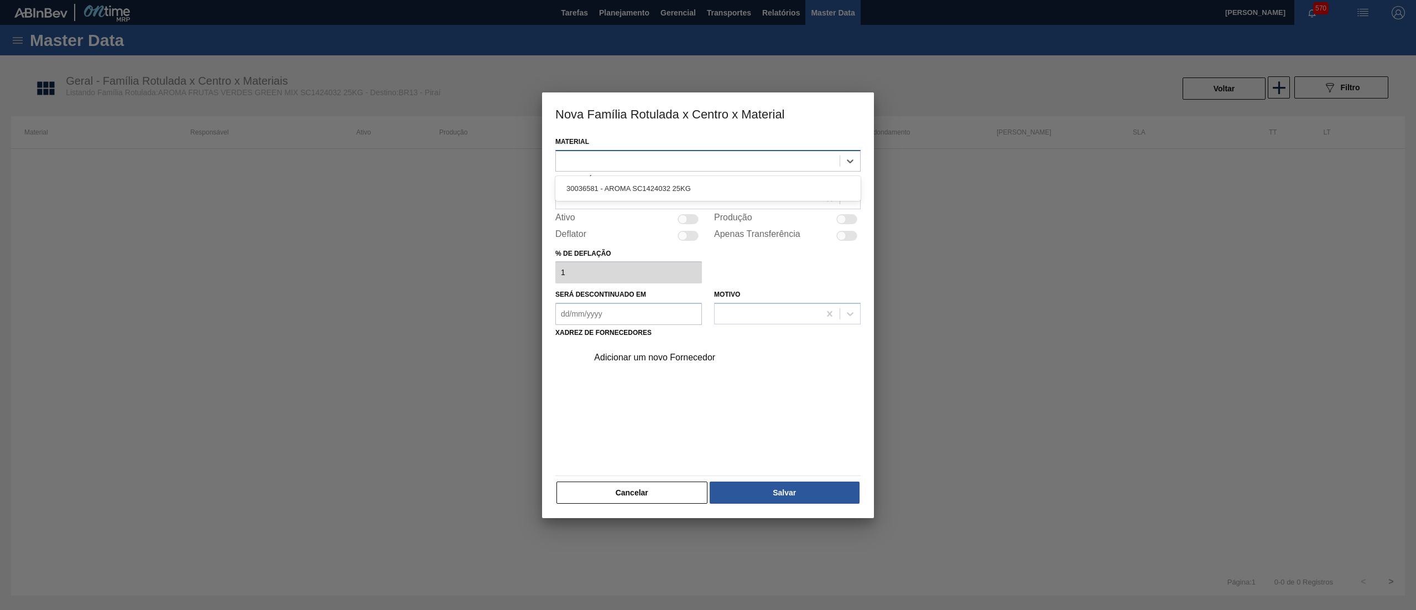
click at [663, 157] on div at bounding box center [698, 161] width 284 height 16
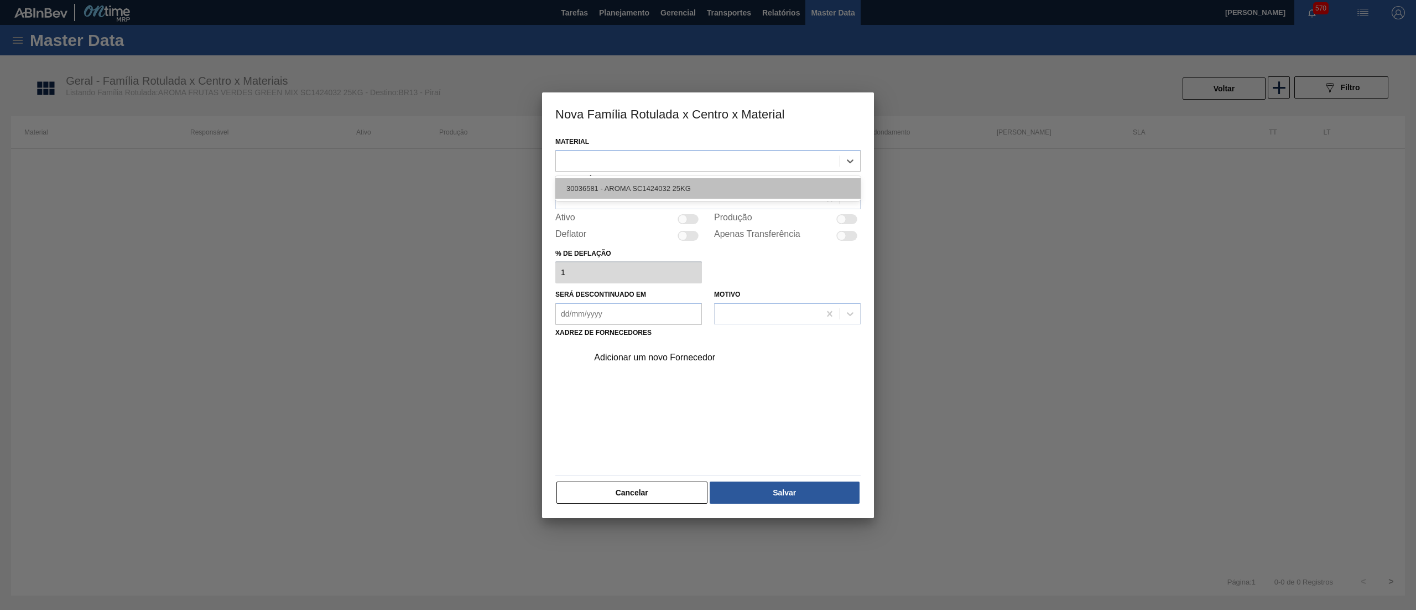
click at [657, 181] on div "30036581 - AROMA SC1424032 25KG" at bounding box center [707, 188] width 305 height 20
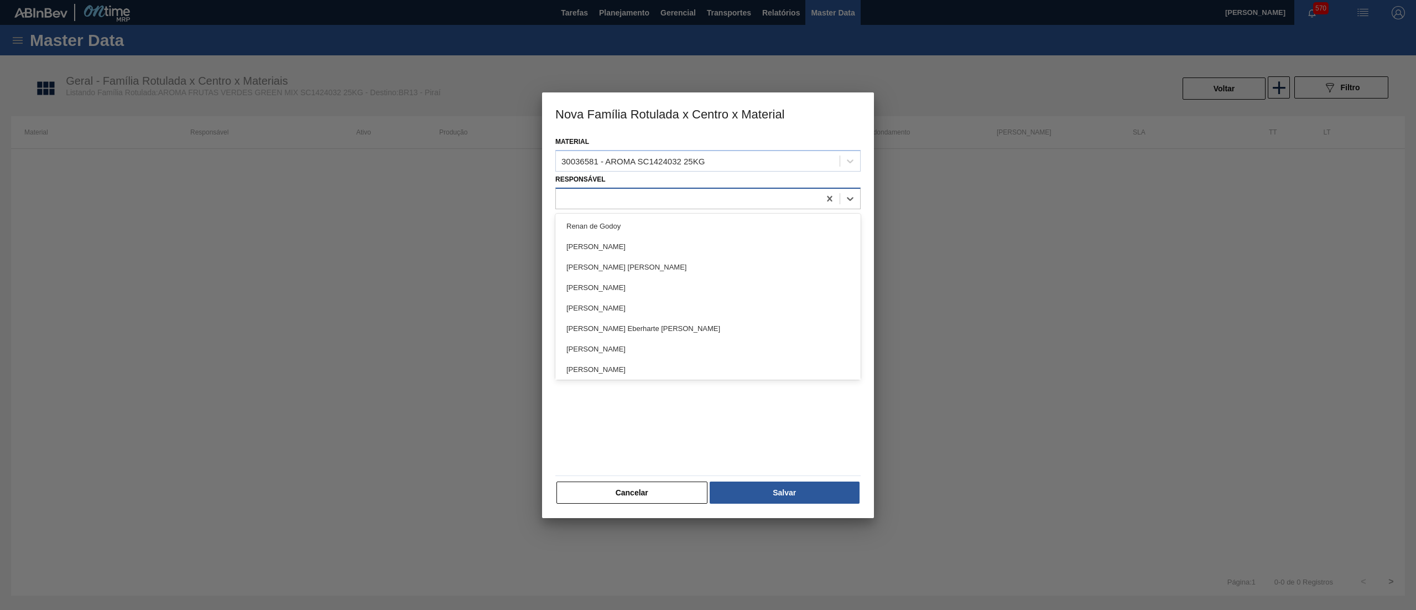
click at [627, 196] on div at bounding box center [688, 198] width 264 height 16
type input "LET"
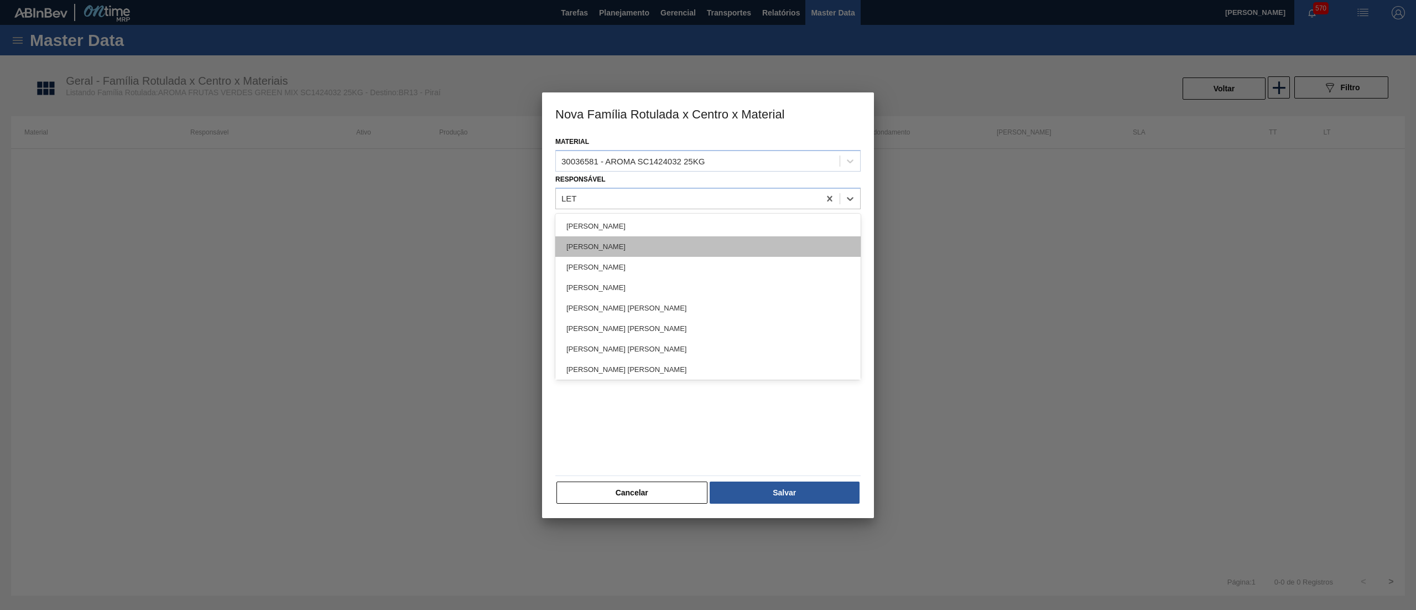
click at [630, 251] on div "[PERSON_NAME]" at bounding box center [707, 246] width 305 height 20
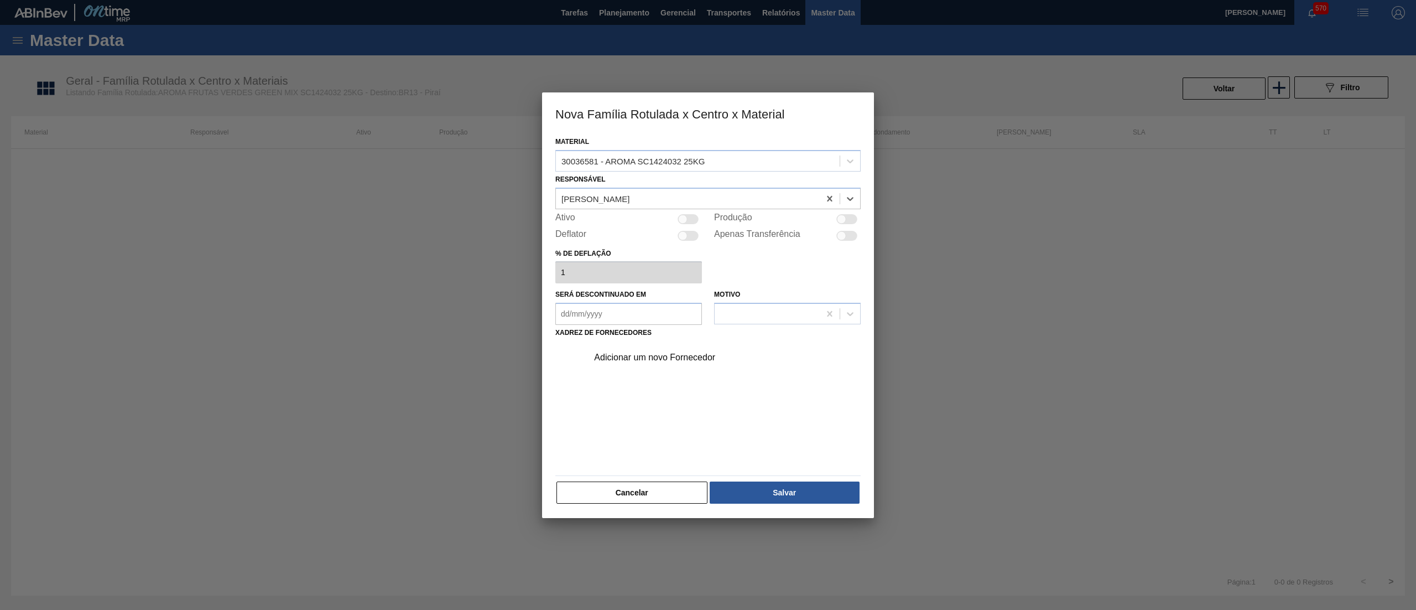
click at [688, 217] on div at bounding box center [688, 219] width 21 height 10
checkbox input "true"
click at [656, 355] on div "Adicionar um novo Fornecedor" at bounding box center [702, 357] width 217 height 10
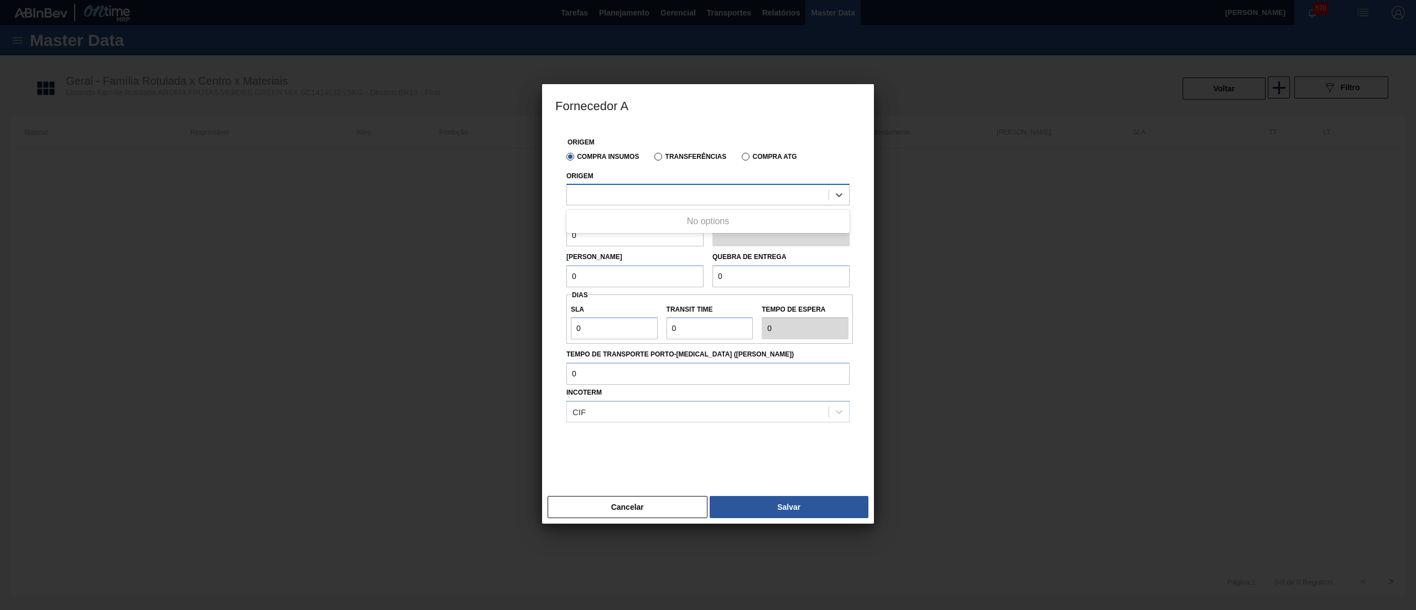
click at [656, 196] on div at bounding box center [698, 195] width 262 height 16
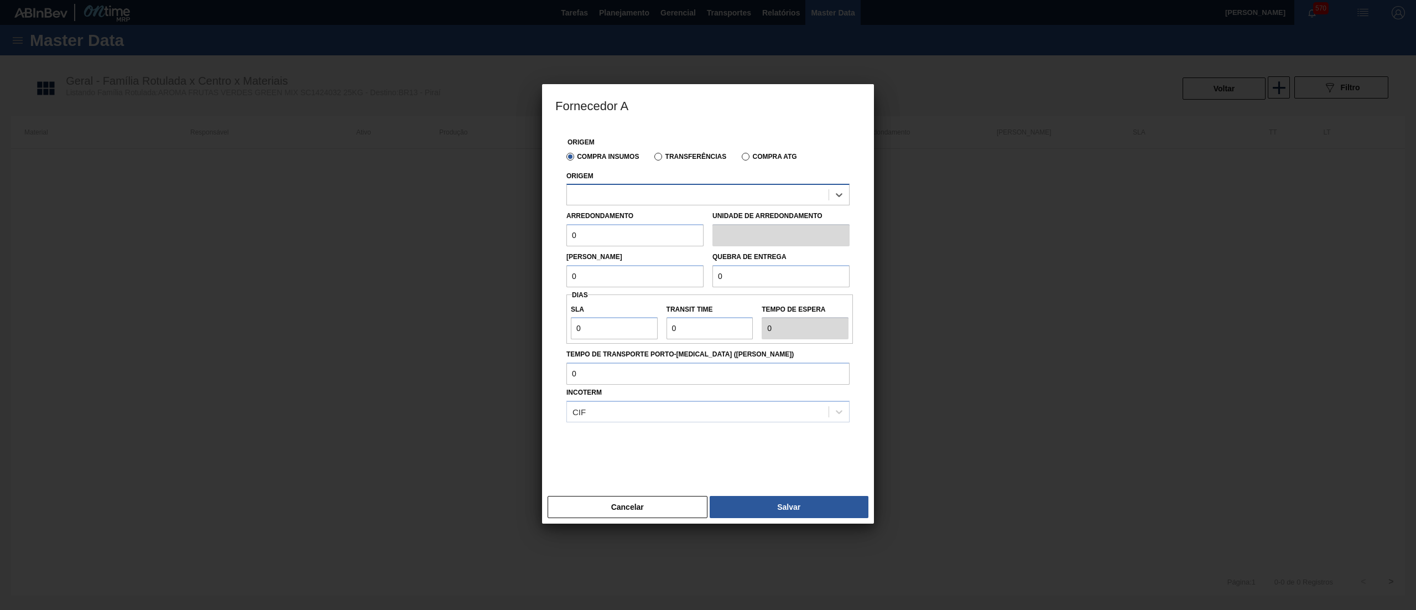
click at [656, 196] on div at bounding box center [698, 195] width 262 height 16
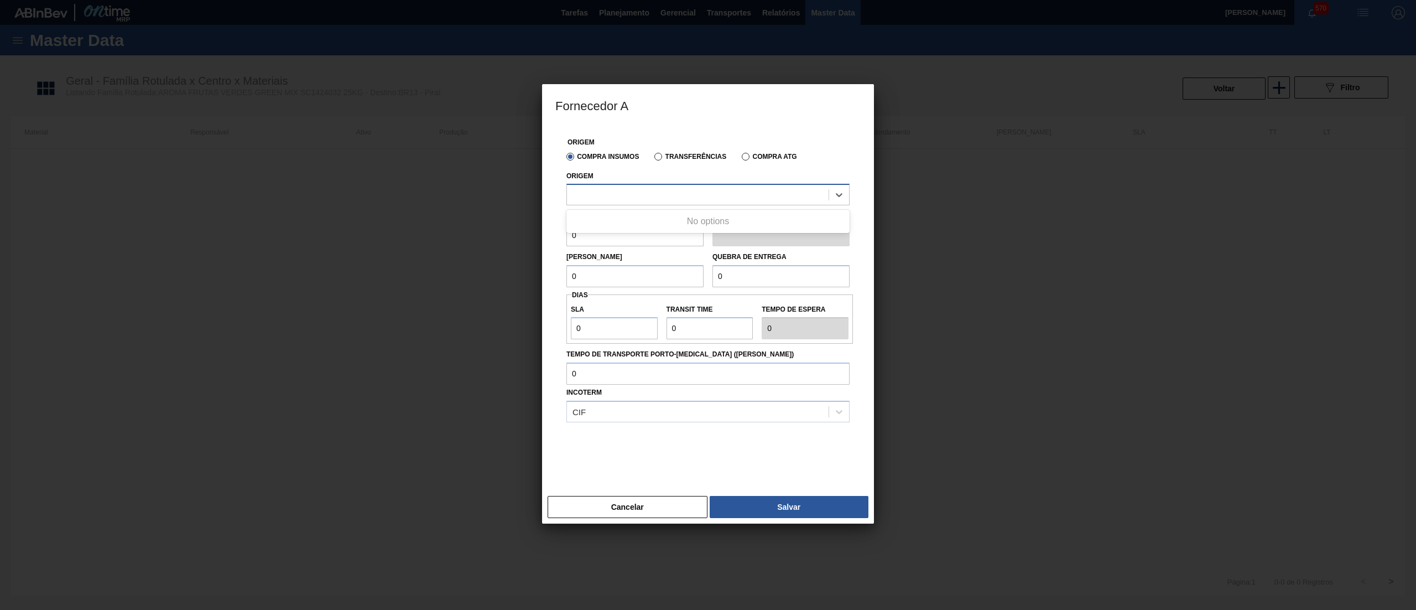
click at [656, 196] on div at bounding box center [698, 195] width 262 height 16
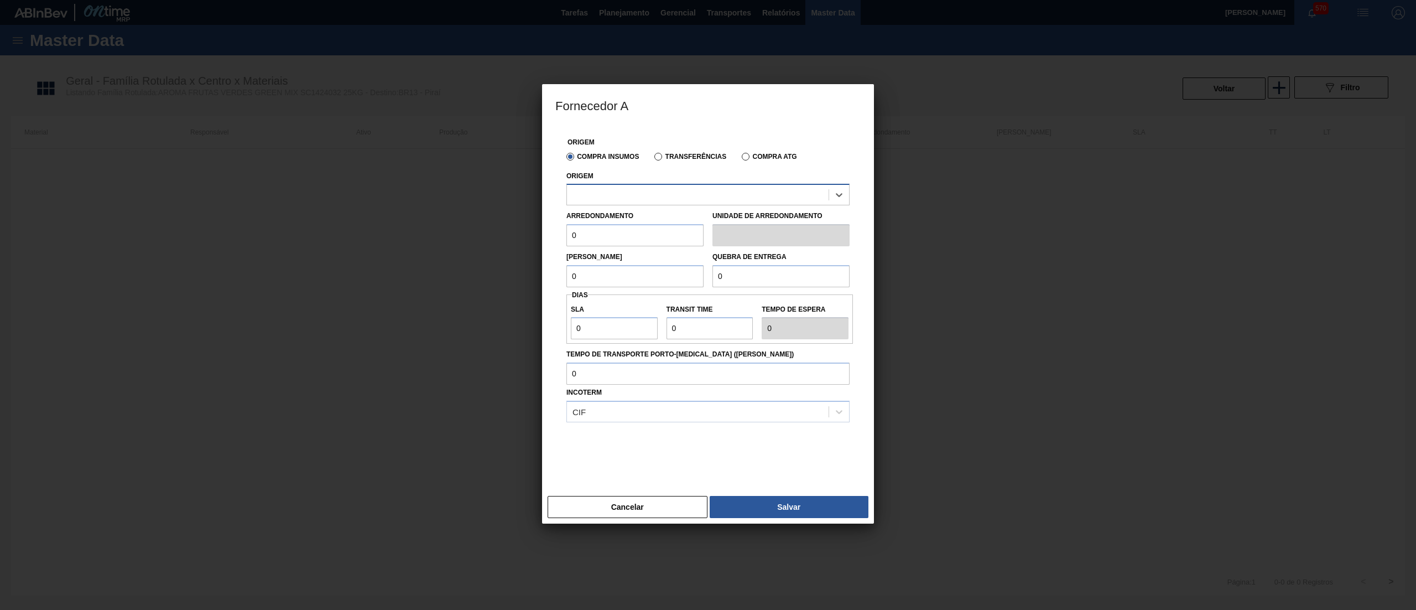
click at [656, 196] on div at bounding box center [698, 195] width 262 height 16
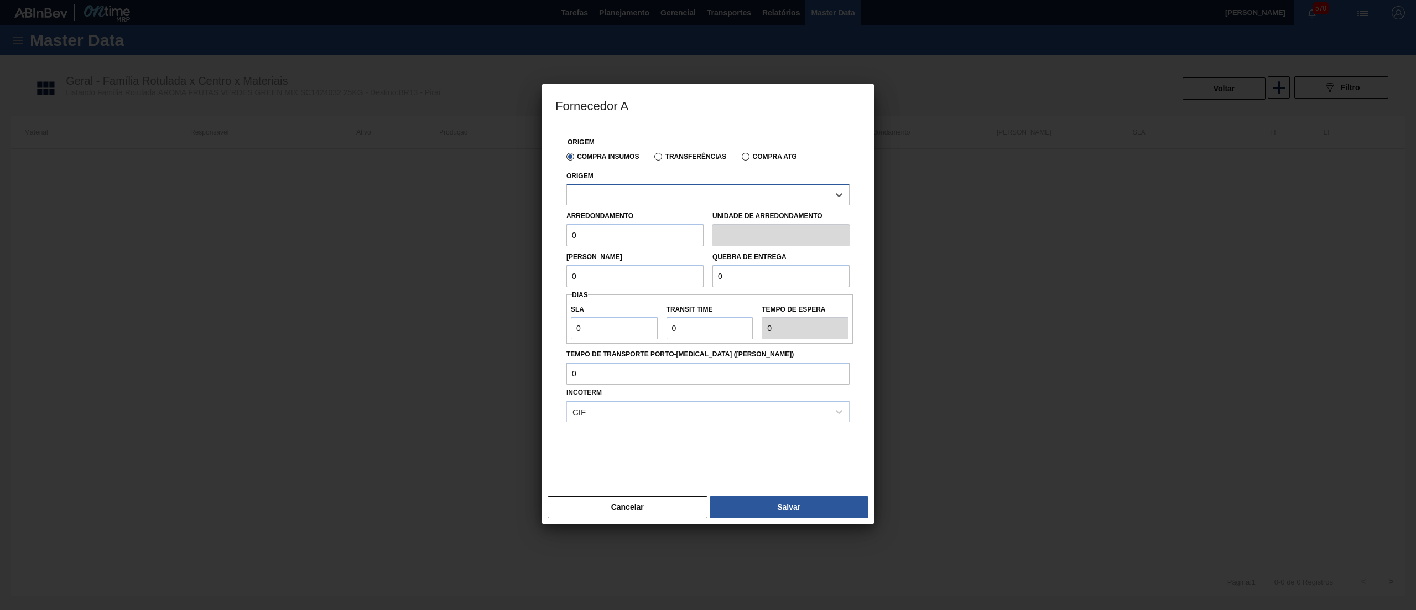
click at [656, 196] on div at bounding box center [698, 195] width 262 height 16
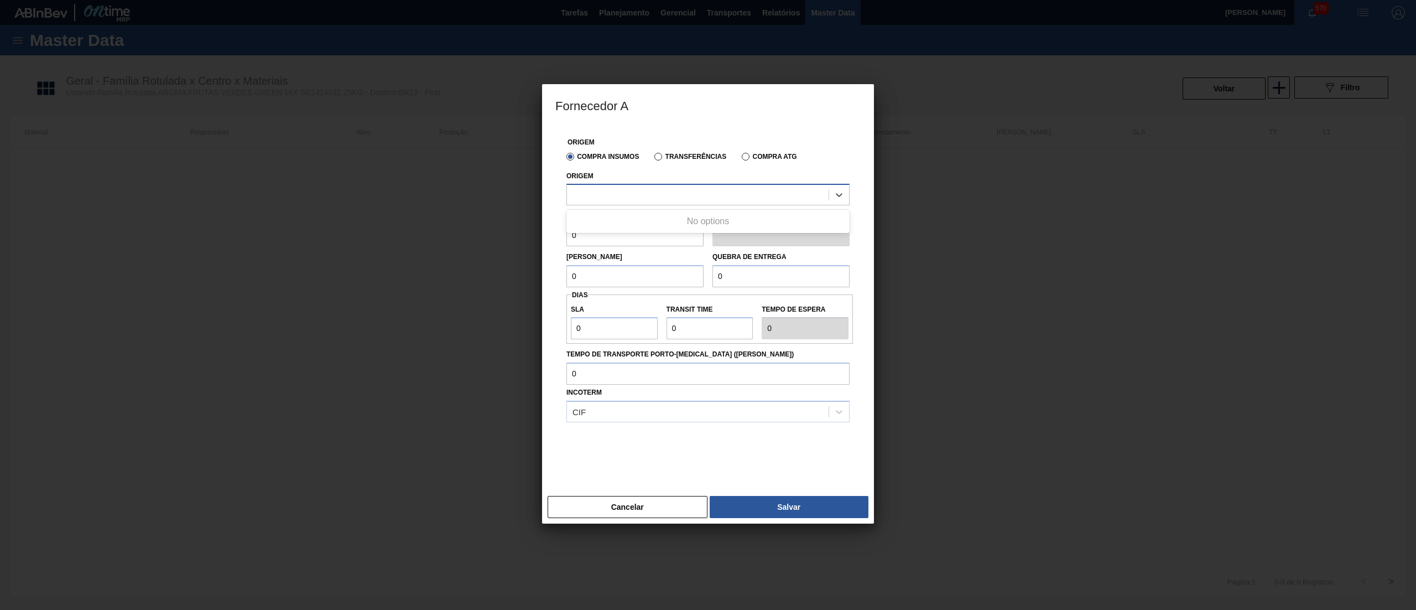
click at [656, 196] on div at bounding box center [698, 195] width 262 height 16
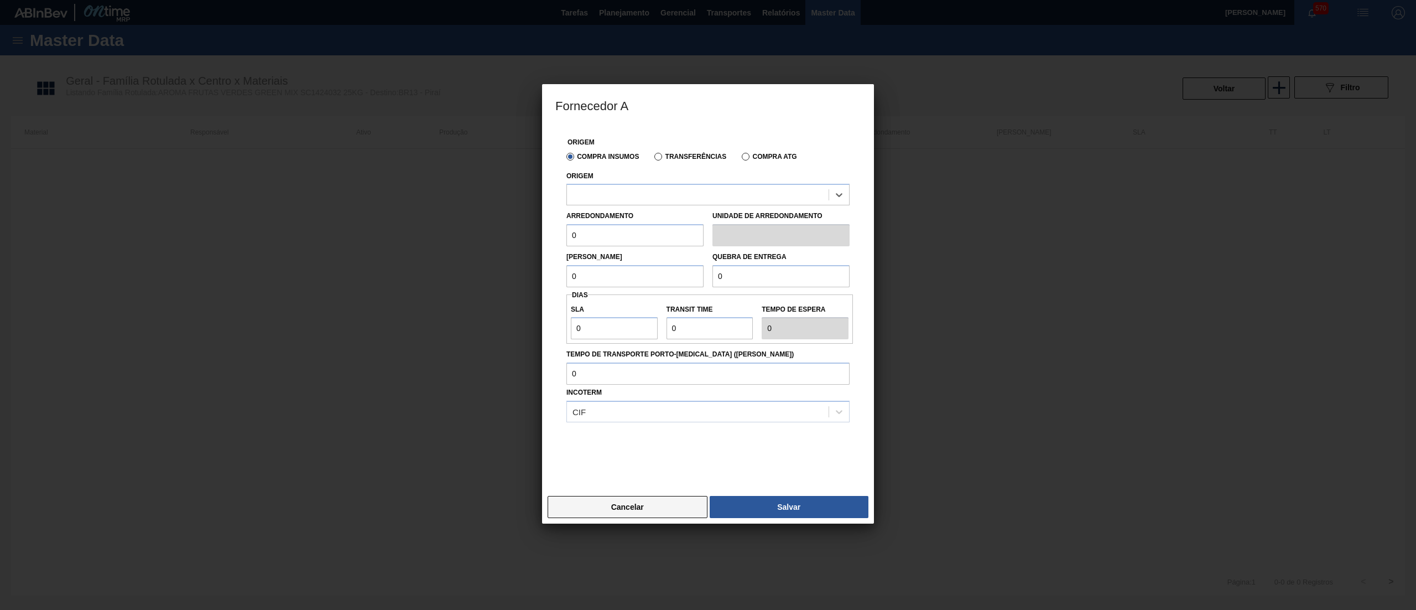
click at [662, 509] on button "Cancelar" at bounding box center [628, 507] width 160 height 22
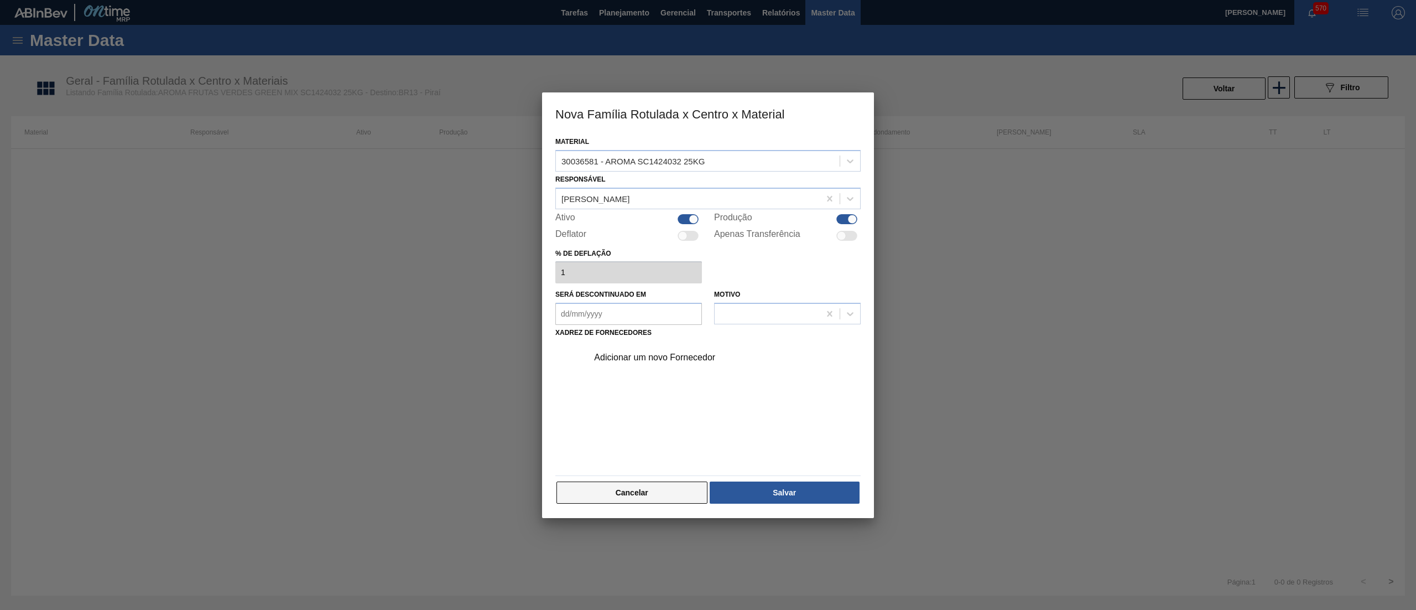
click at [675, 491] on button "Cancelar" at bounding box center [632, 492] width 151 height 22
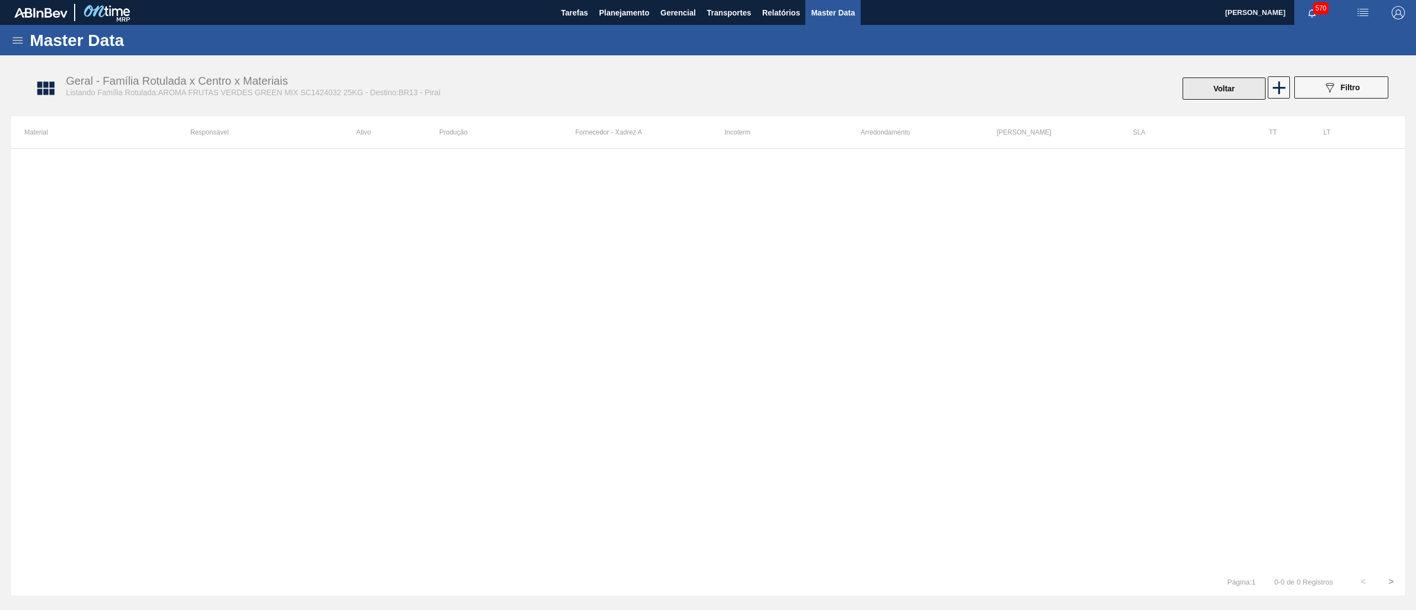
click at [1215, 96] on button "Voltar" at bounding box center [1224, 88] width 83 height 22
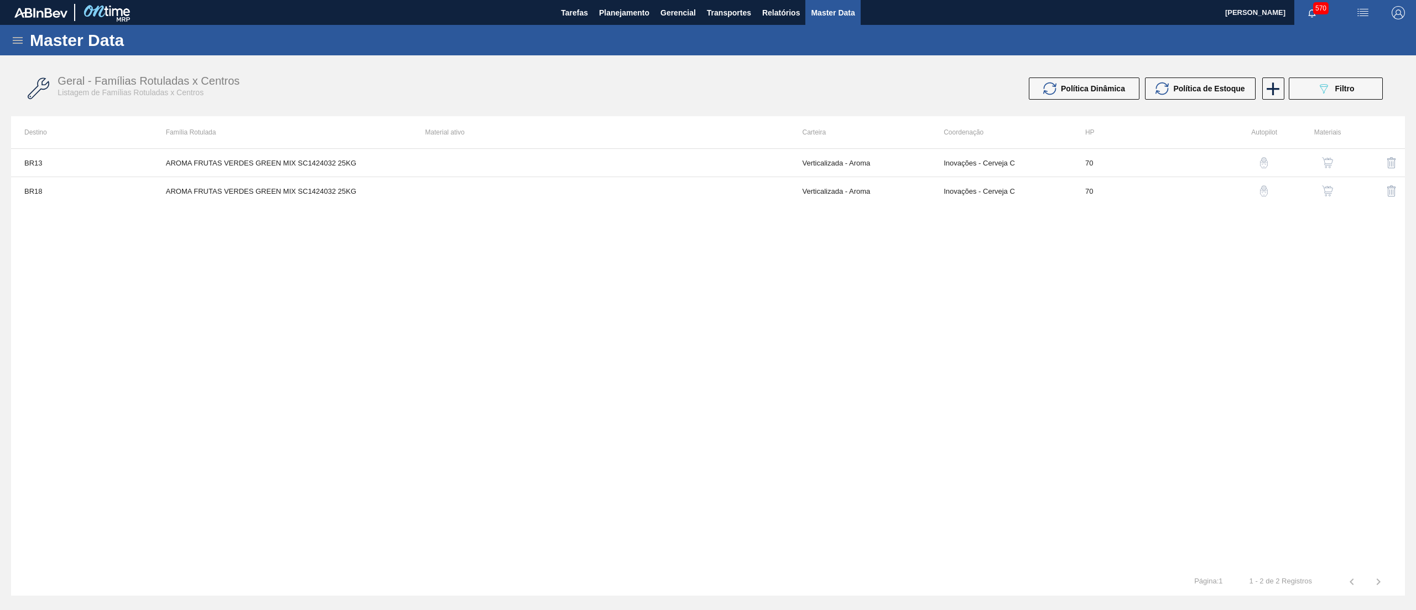
click at [1327, 193] on img "button" at bounding box center [1327, 190] width 11 height 11
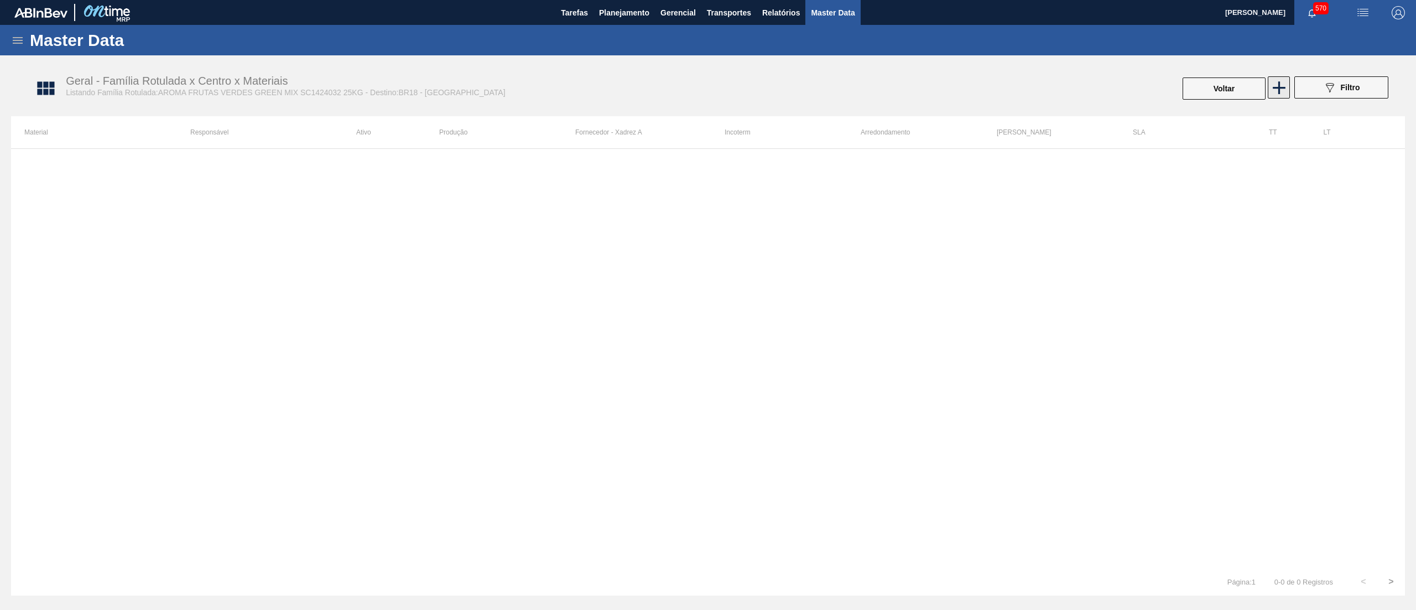
click at [1277, 88] on icon at bounding box center [1279, 87] width 13 height 13
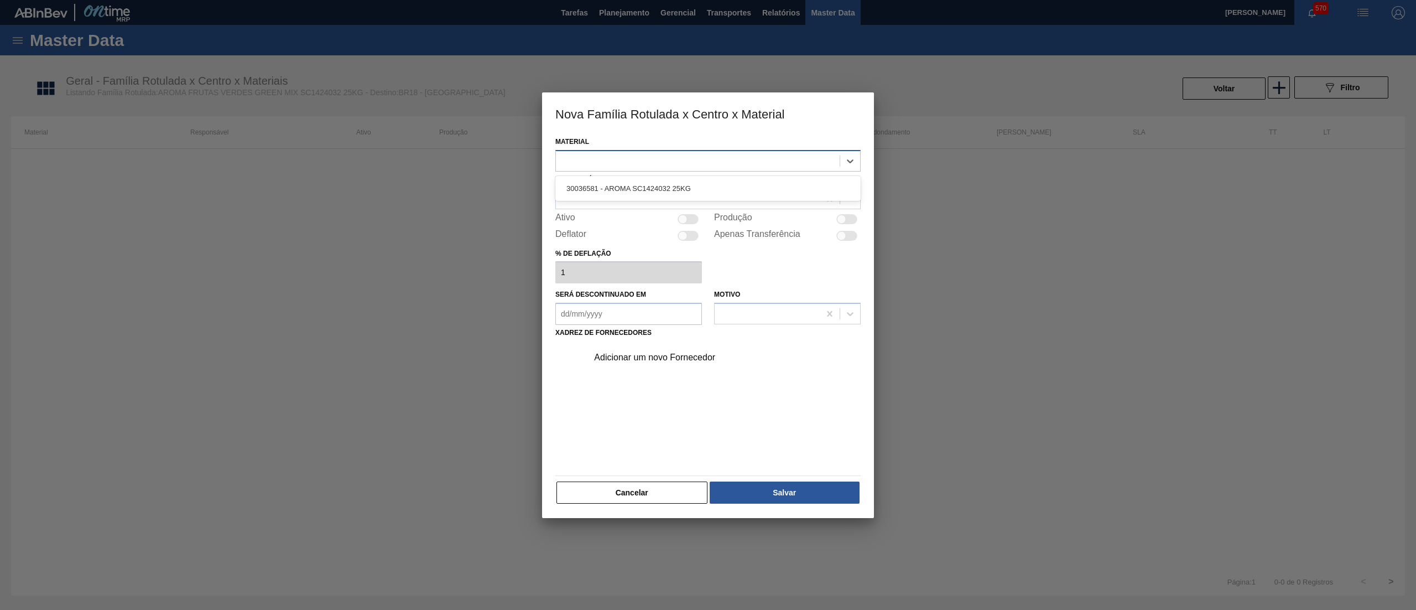
click at [651, 163] on div at bounding box center [698, 161] width 284 height 16
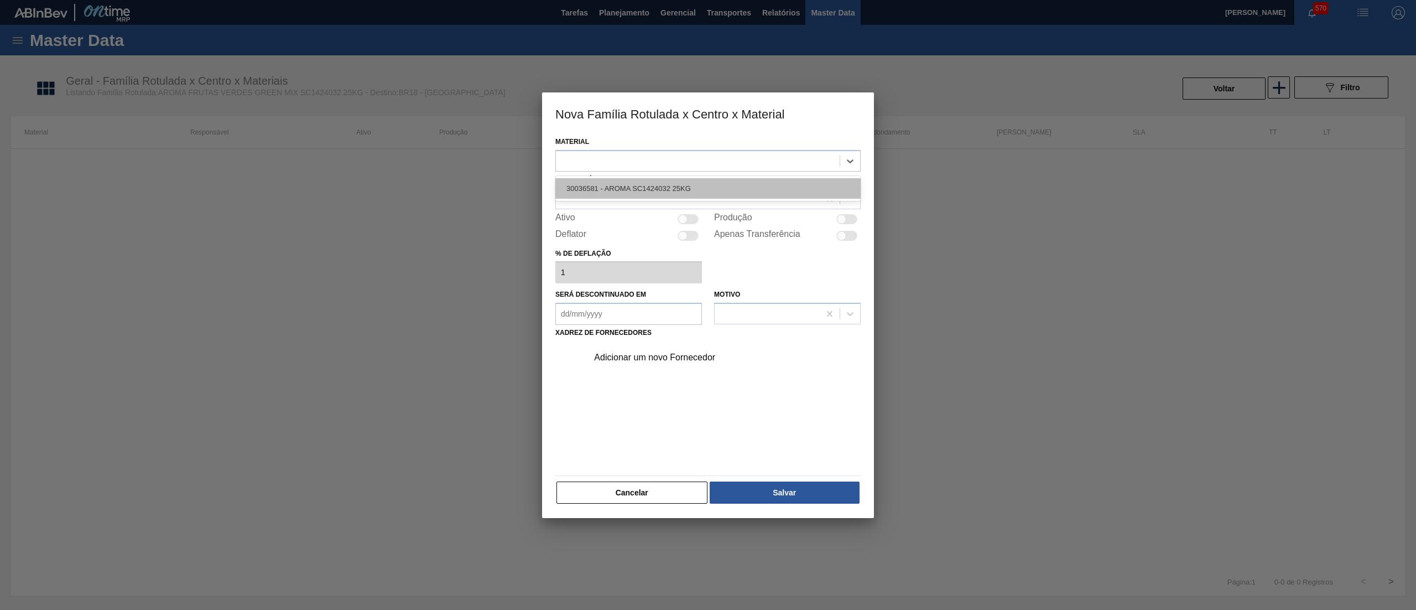
click at [680, 190] on div "30036581 - AROMA SC1424032 25KG" at bounding box center [707, 188] width 305 height 20
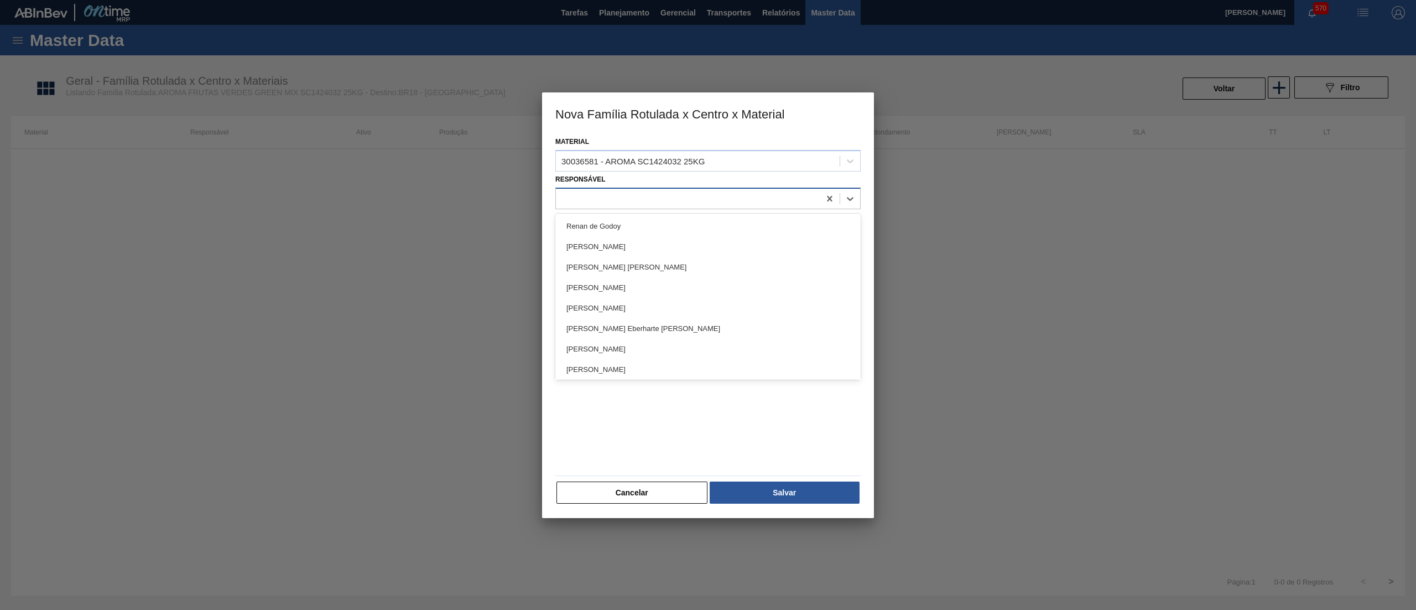
click at [653, 198] on div at bounding box center [688, 198] width 264 height 16
type input "LET"
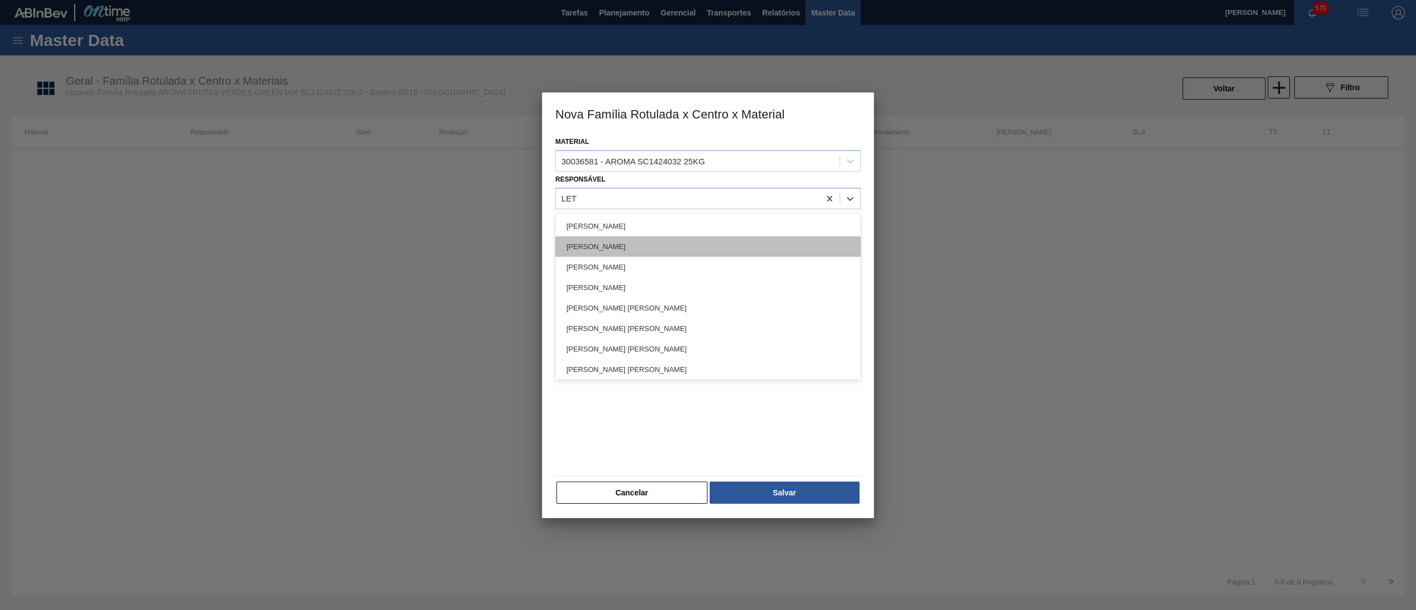
click at [648, 238] on div "[PERSON_NAME]" at bounding box center [707, 246] width 305 height 20
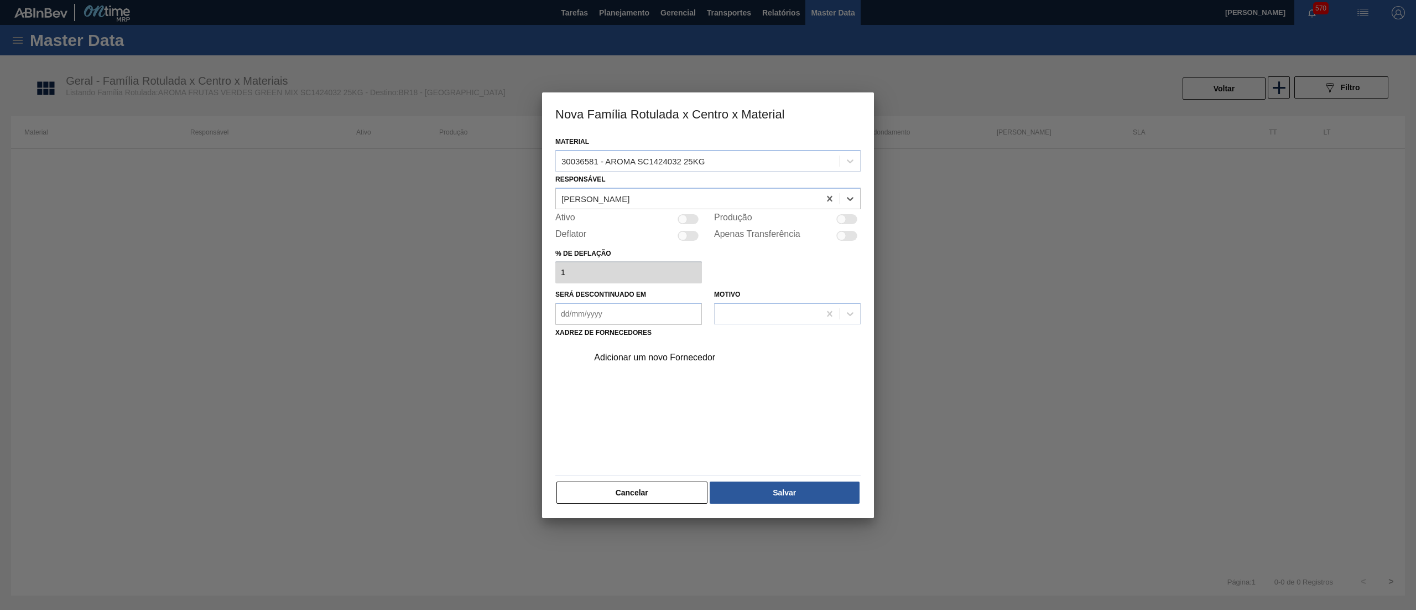
click at [692, 219] on div at bounding box center [688, 219] width 21 height 10
checkbox input "true"
click at [665, 352] on div "Adicionar um novo Fornecedor" at bounding box center [702, 357] width 217 height 10
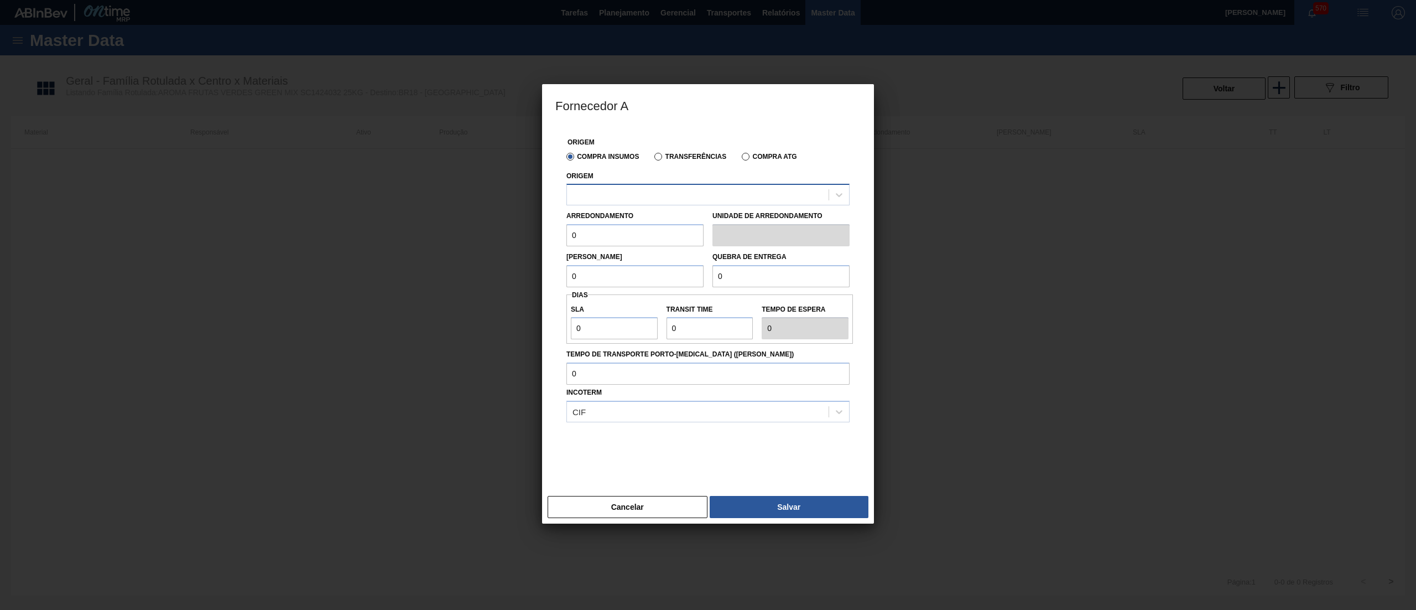
click at [637, 190] on div at bounding box center [698, 195] width 262 height 16
click at [649, 227] on div "294266 - Iff – essencias e fragancias ltda" at bounding box center [707, 222] width 283 height 20
drag, startPoint x: 621, startPoint y: 242, endPoint x: 538, endPoint y: 240, distance: 83.0
click at [538, 240] on div "Fornecedor A Origem Compra Insumos Transferências Compra ATG Origem 294266 - If…" at bounding box center [708, 305] width 1416 height 610
click at [656, 516] on button "Cancelar" at bounding box center [628, 508] width 160 height 22
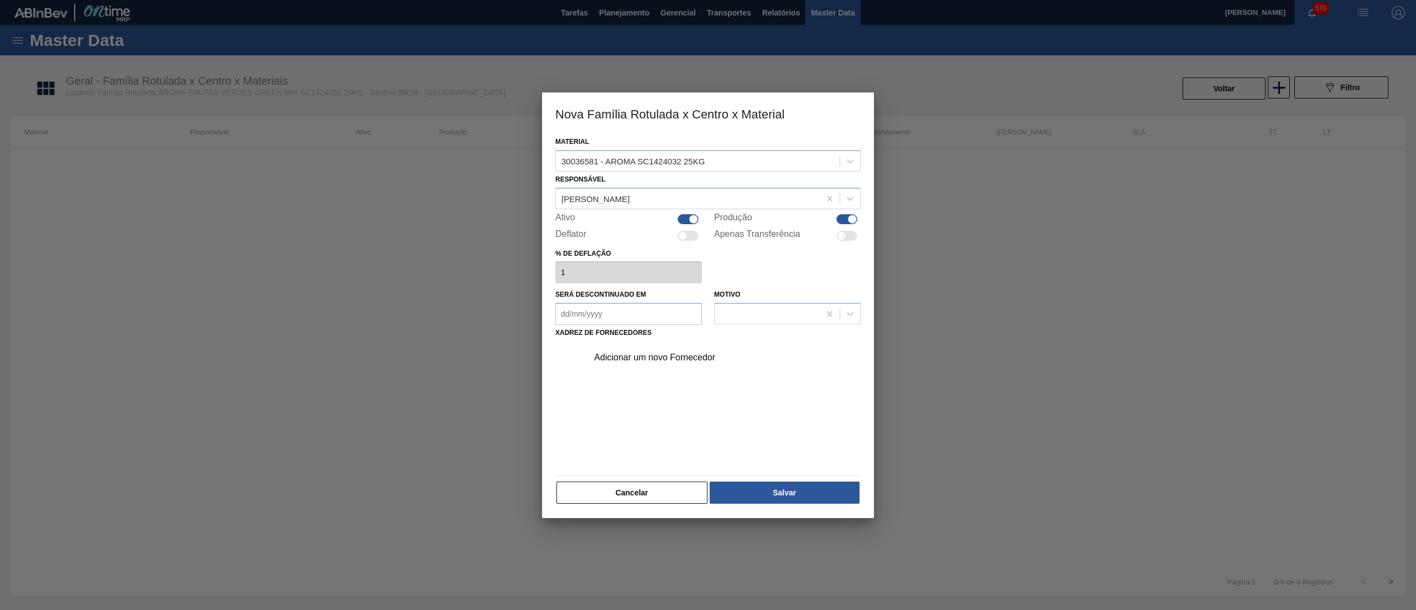
click at [703, 352] on div "Adicionar um novo Fornecedor" at bounding box center [702, 357] width 217 height 10
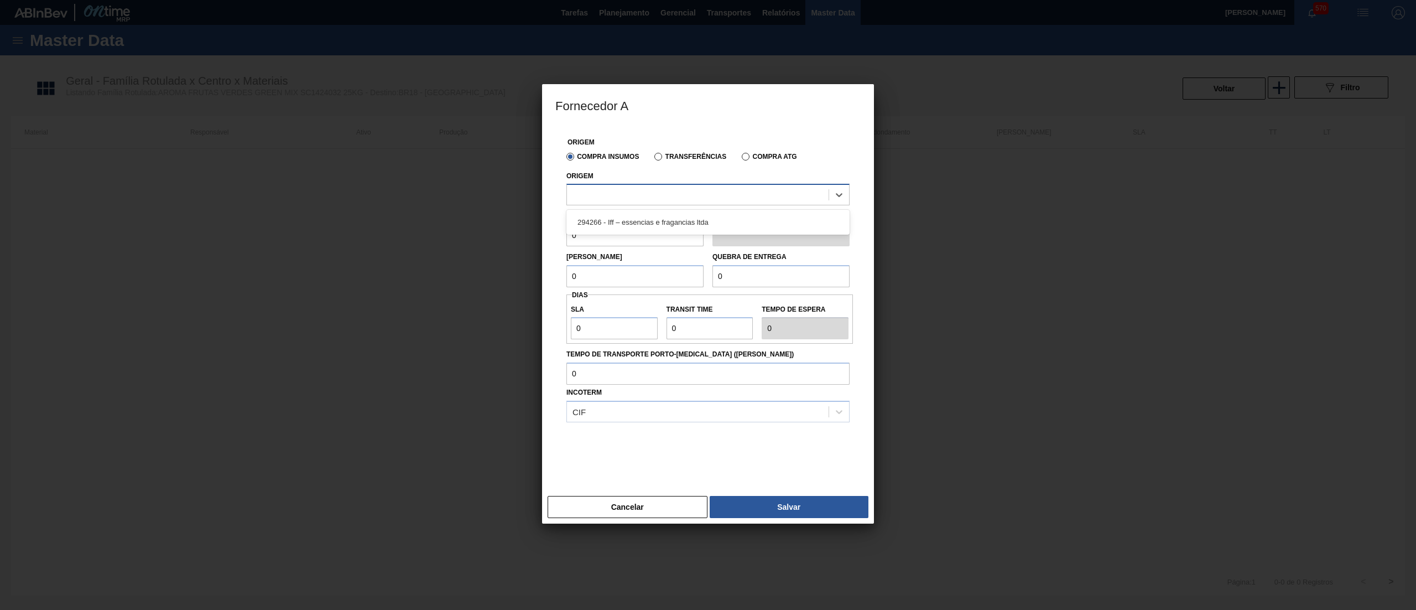
click at [611, 194] on div at bounding box center [698, 195] width 262 height 16
click at [644, 221] on div "294266 - Iff – essencias e fragancias ltda" at bounding box center [707, 222] width 283 height 20
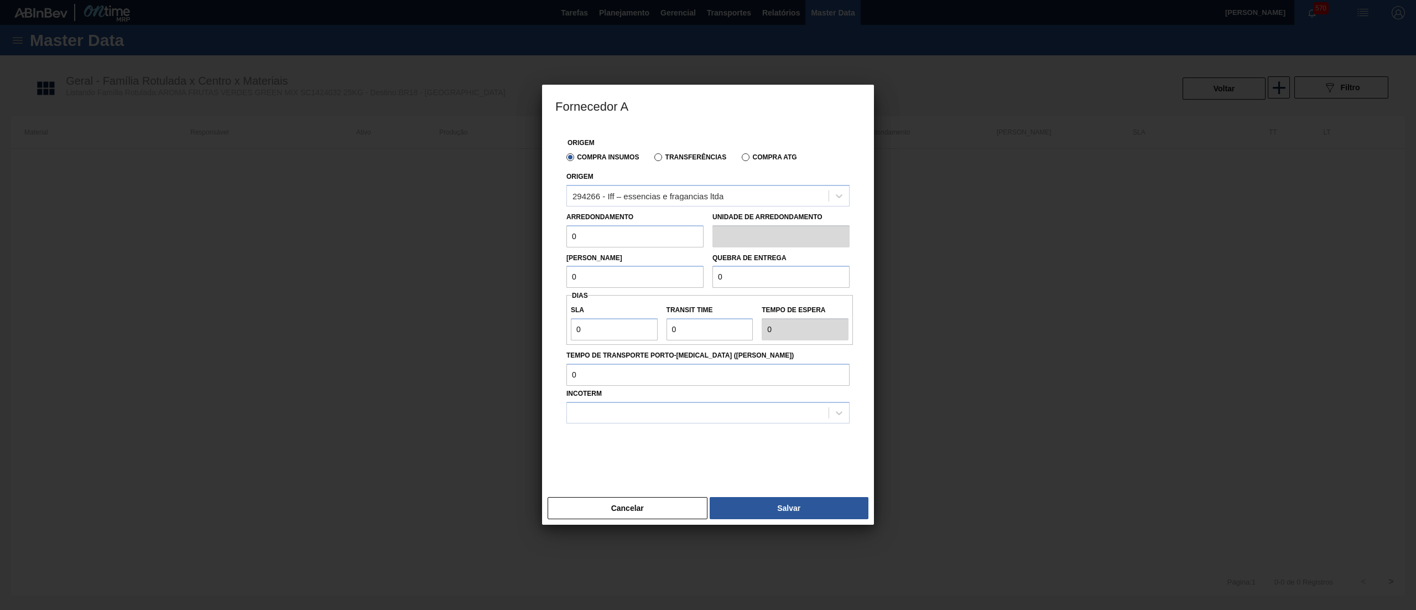
drag, startPoint x: 557, startPoint y: 236, endPoint x: 549, endPoint y: 236, distance: 7.7
click at [549, 236] on div "Origem Compra Insumos Transferências Compra ATG Origem 294266 - Iff – essencias…" at bounding box center [708, 309] width 332 height 366
drag, startPoint x: 602, startPoint y: 242, endPoint x: 532, endPoint y: 241, distance: 70.3
click at [532, 241] on div "Fornecedor A Origem Compra Insumos Transferências Compra ATG Origem 294266 - If…" at bounding box center [708, 305] width 1416 height 610
type input "25"
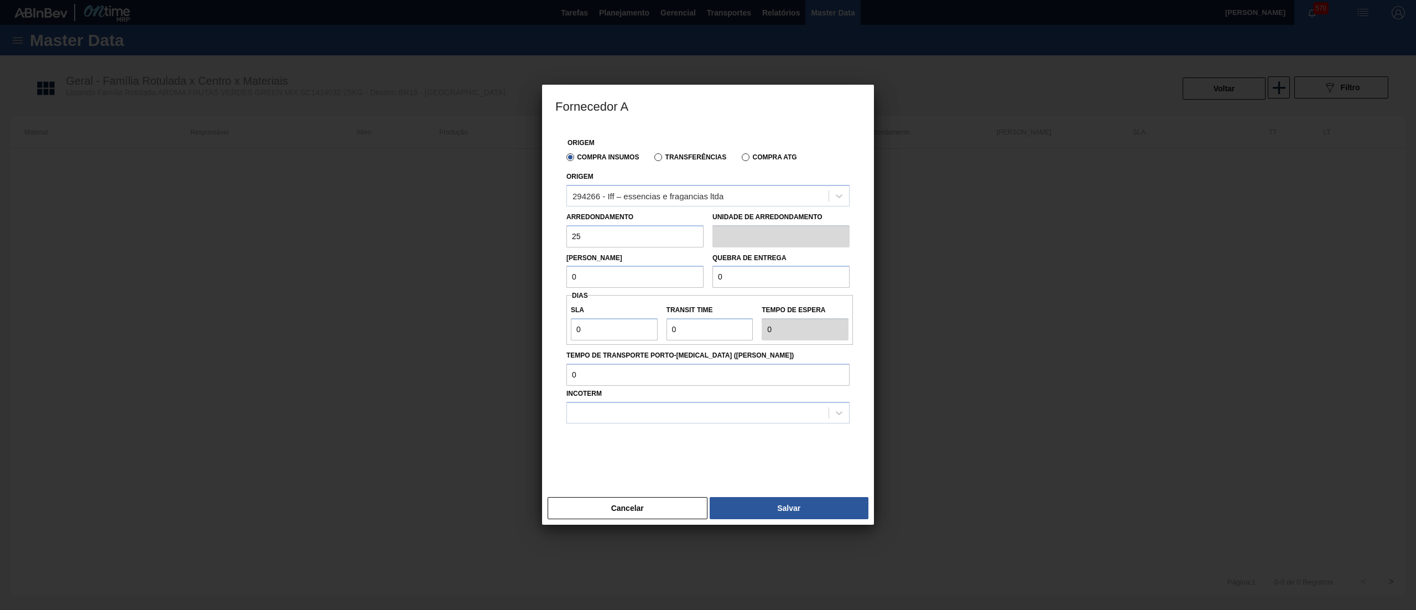
drag, startPoint x: 594, startPoint y: 283, endPoint x: 534, endPoint y: 291, distance: 60.3
click at [534, 291] on div "Fornecedor A Origem Compra Insumos Transferências Compra ATG Origem 294266 - If…" at bounding box center [708, 305] width 1416 height 610
paste input "25"
type input "25"
drag, startPoint x: 718, startPoint y: 278, endPoint x: 641, endPoint y: 280, distance: 77.5
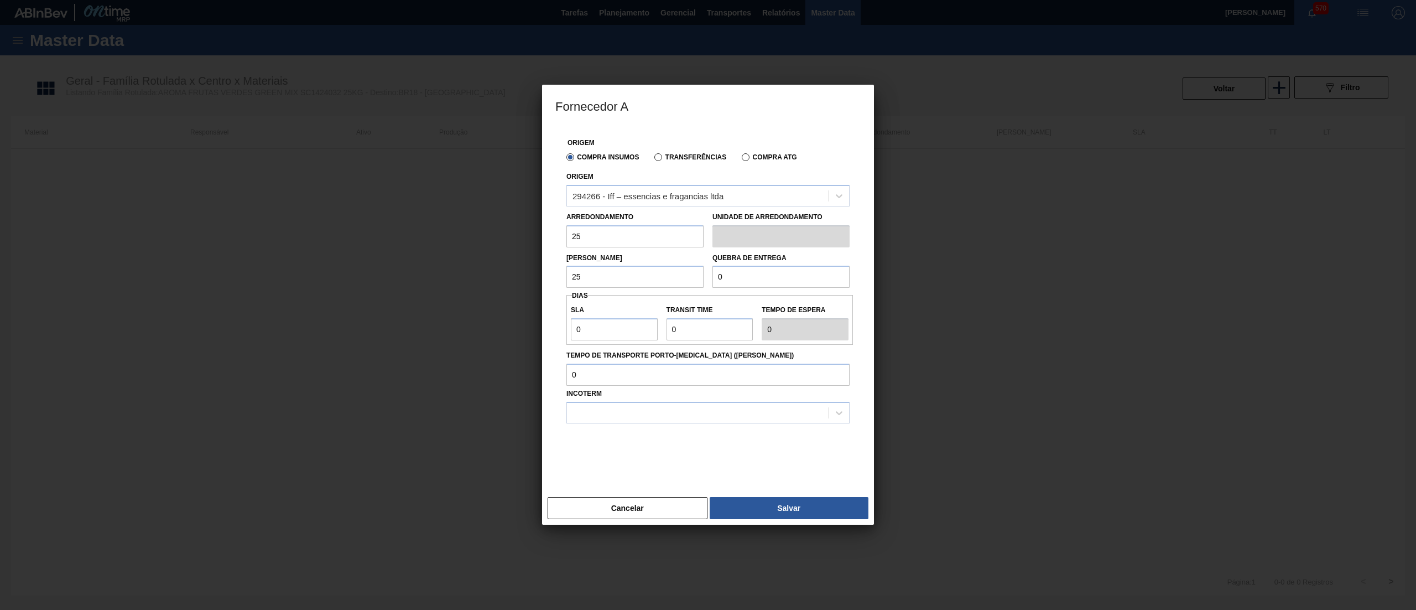
click at [641, 280] on div "Lote Mínimo 25 Quebra de entrega 0" at bounding box center [708, 267] width 292 height 41
paste input "25"
drag, startPoint x: 763, startPoint y: 280, endPoint x: 689, endPoint y: 278, distance: 74.1
click at [689, 278] on div "Lote Mínimo 25 Quebra de entrega 25" at bounding box center [708, 267] width 292 height 41
type input "2.000"
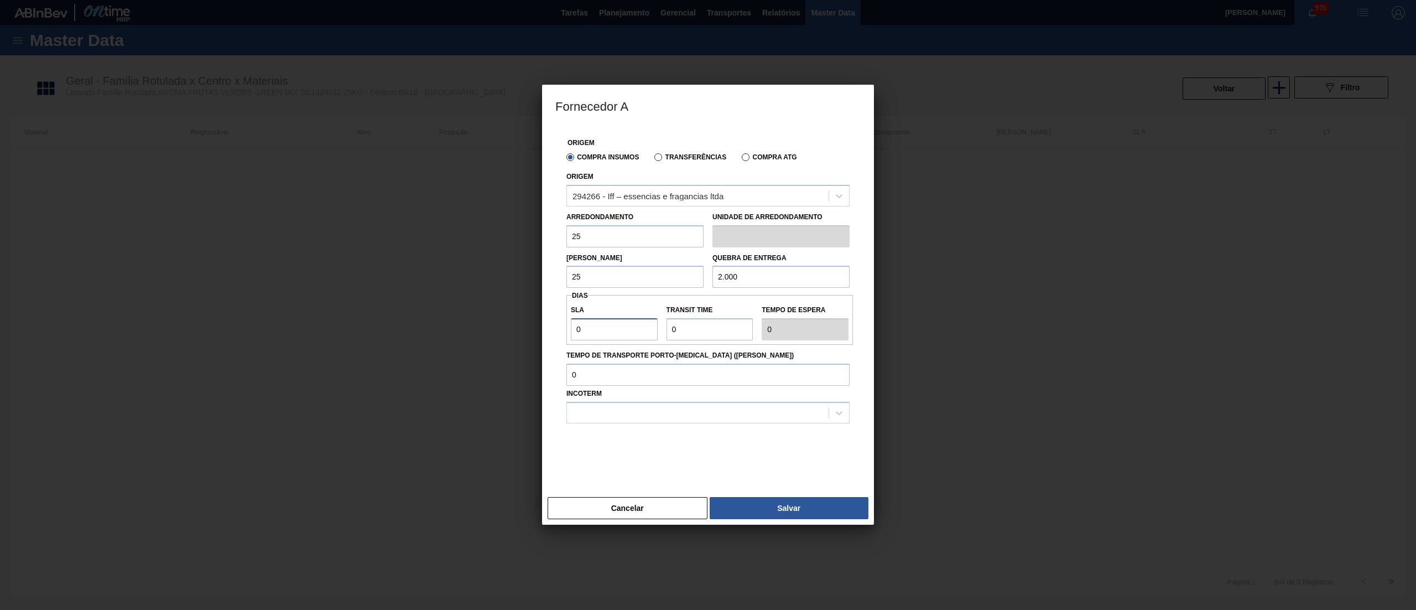
drag, startPoint x: 627, startPoint y: 333, endPoint x: 532, endPoint y: 323, distance: 95.7
click at [532, 323] on div "Fornecedor A Origem Compra Insumos Transferências Compra ATG Origem 294266 - If…" at bounding box center [708, 305] width 1416 height 610
type input "3"
type input "30"
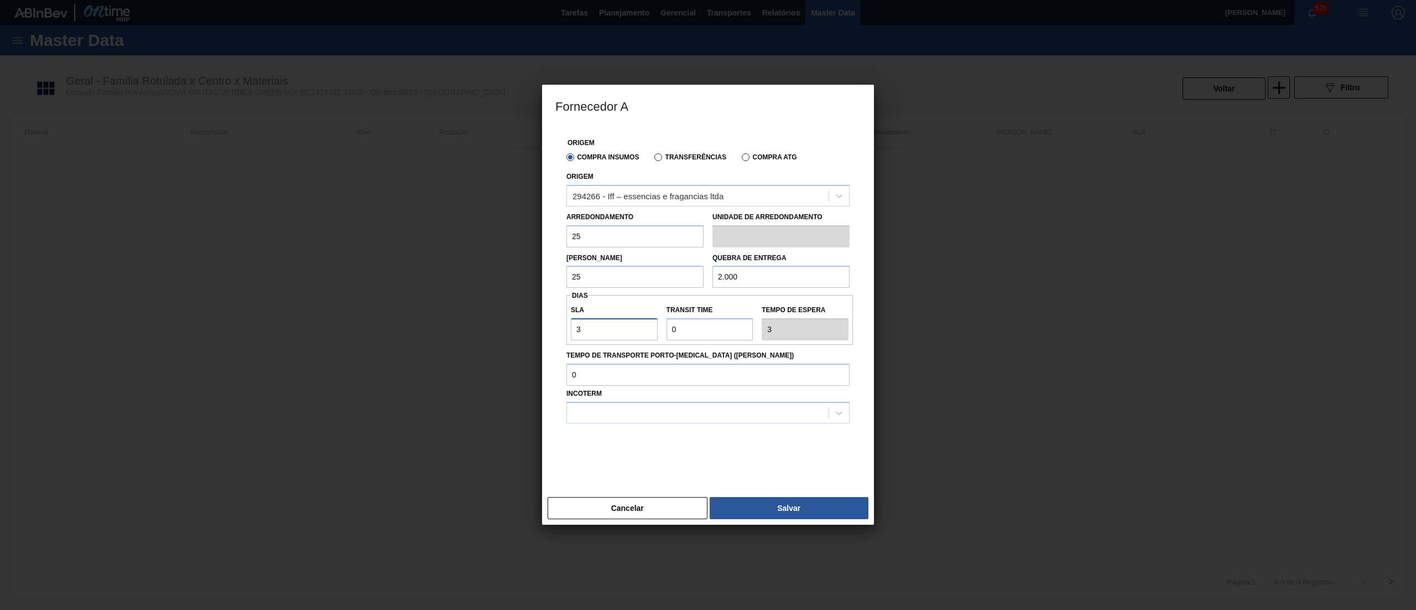
type input "30"
drag, startPoint x: 684, startPoint y: 330, endPoint x: 643, endPoint y: 331, distance: 41.5
click at [643, 331] on div "SLA 30 Transit Time Tempo de espera 30" at bounding box center [709, 319] width 287 height 41
type input "2"
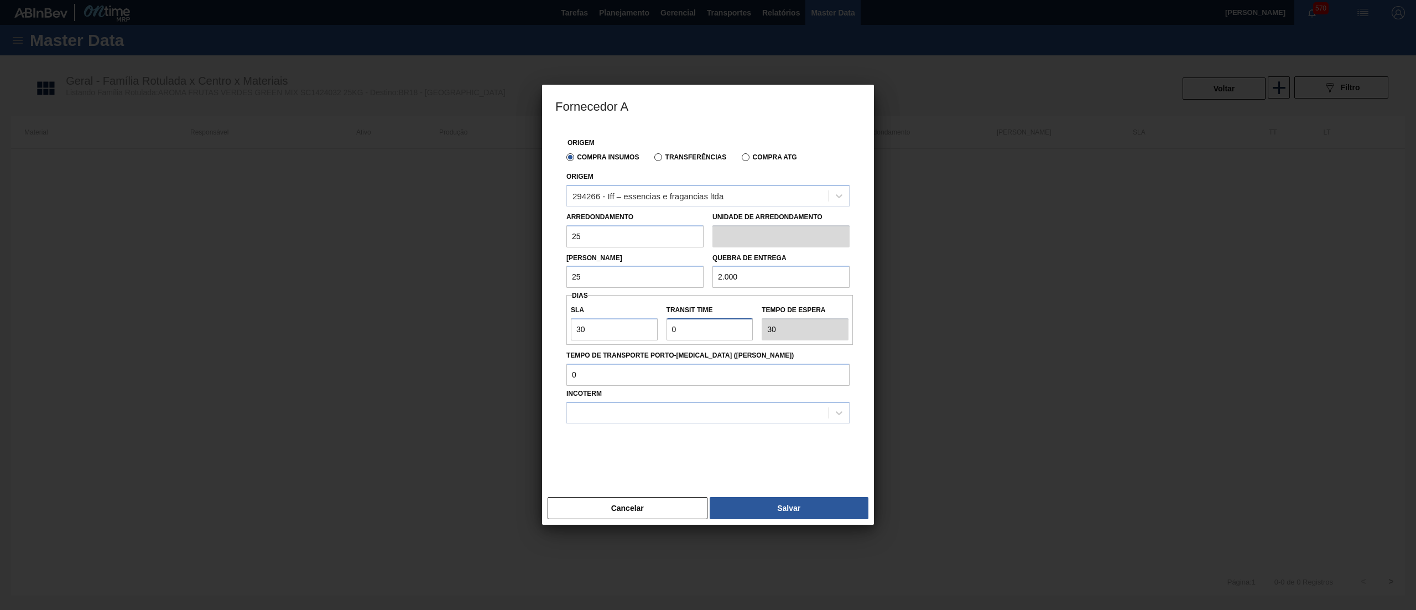
type input "32"
type input "2"
click at [633, 415] on div at bounding box center [698, 412] width 262 height 16
click at [649, 456] on div "FOB" at bounding box center [707, 460] width 283 height 20
click at [779, 507] on button "Salvar" at bounding box center [789, 508] width 159 height 22
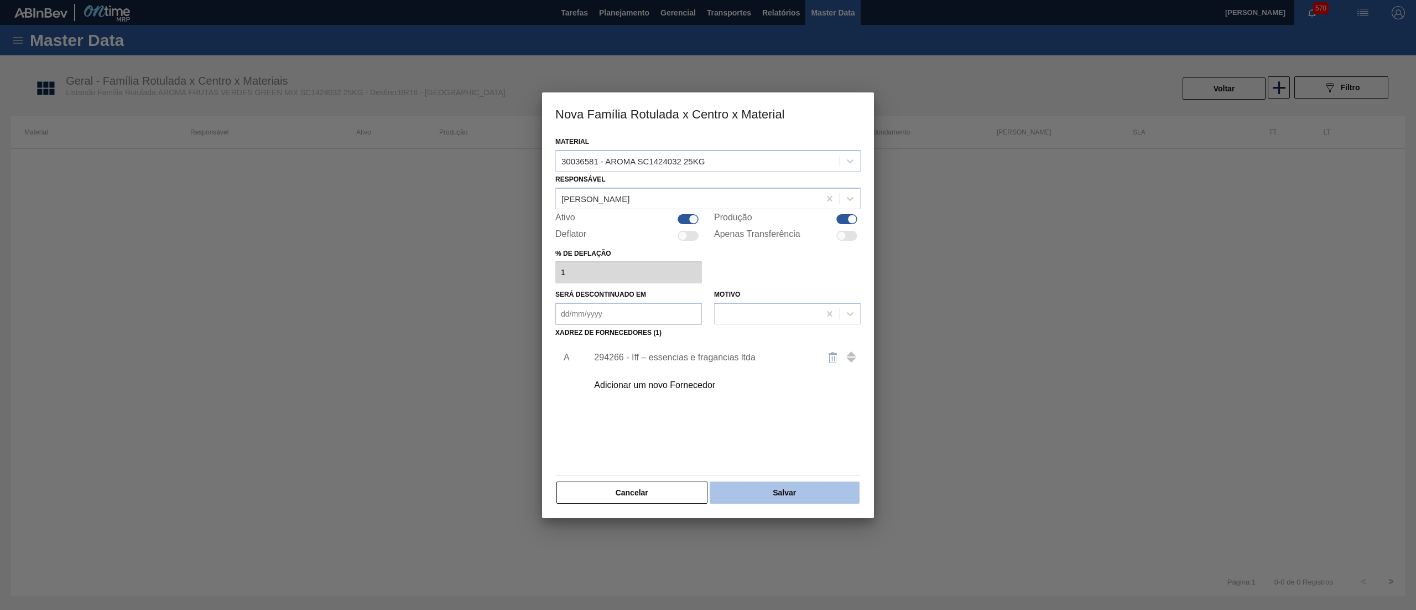
click at [784, 490] on button "Salvar" at bounding box center [785, 492] width 150 height 22
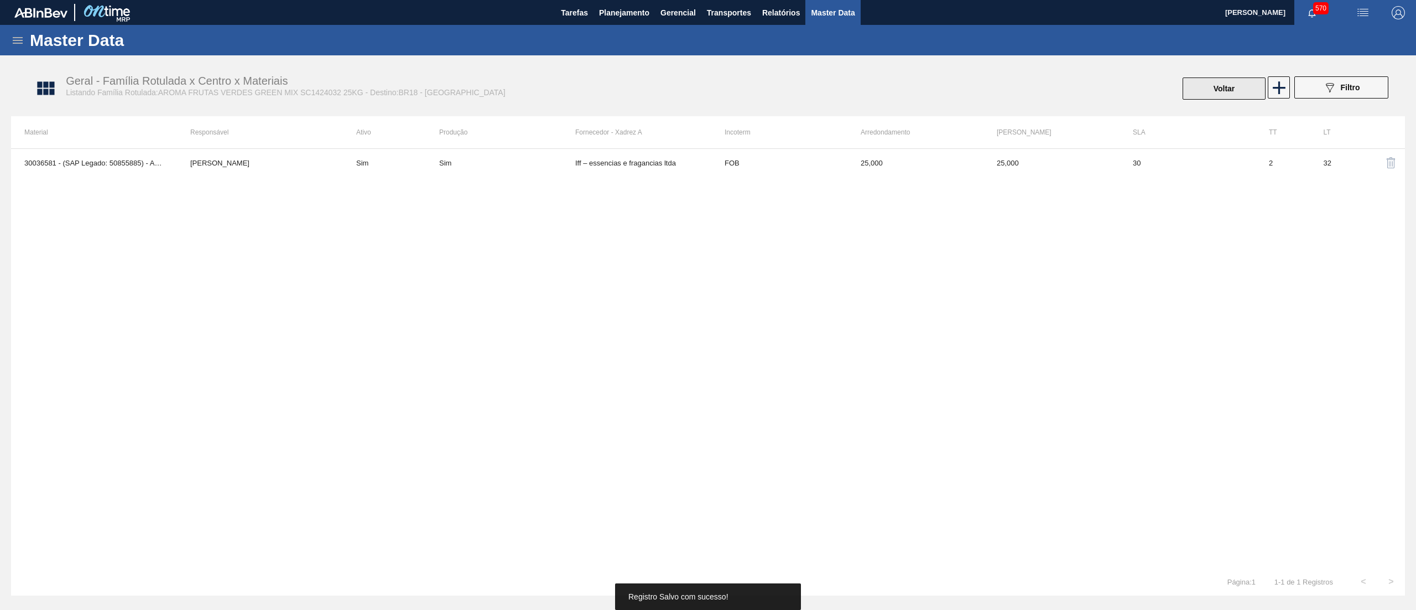
click at [1235, 92] on button "Voltar" at bounding box center [1224, 88] width 83 height 22
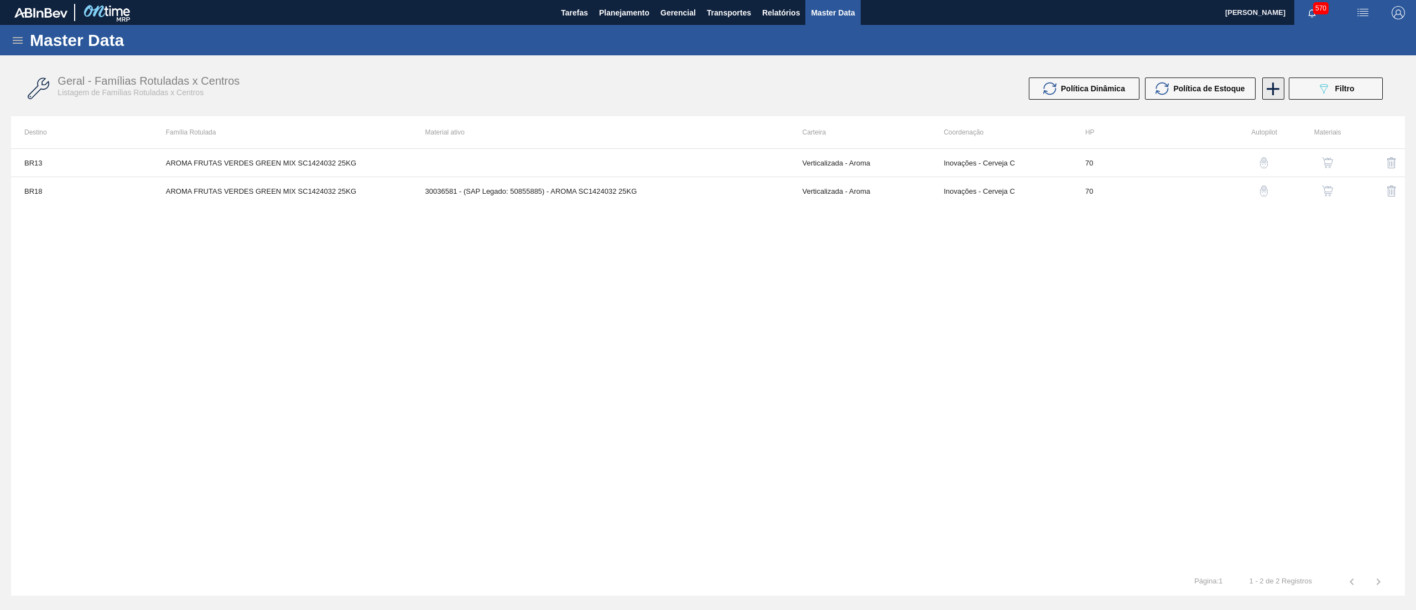
click at [1276, 89] on icon at bounding box center [1273, 88] width 13 height 13
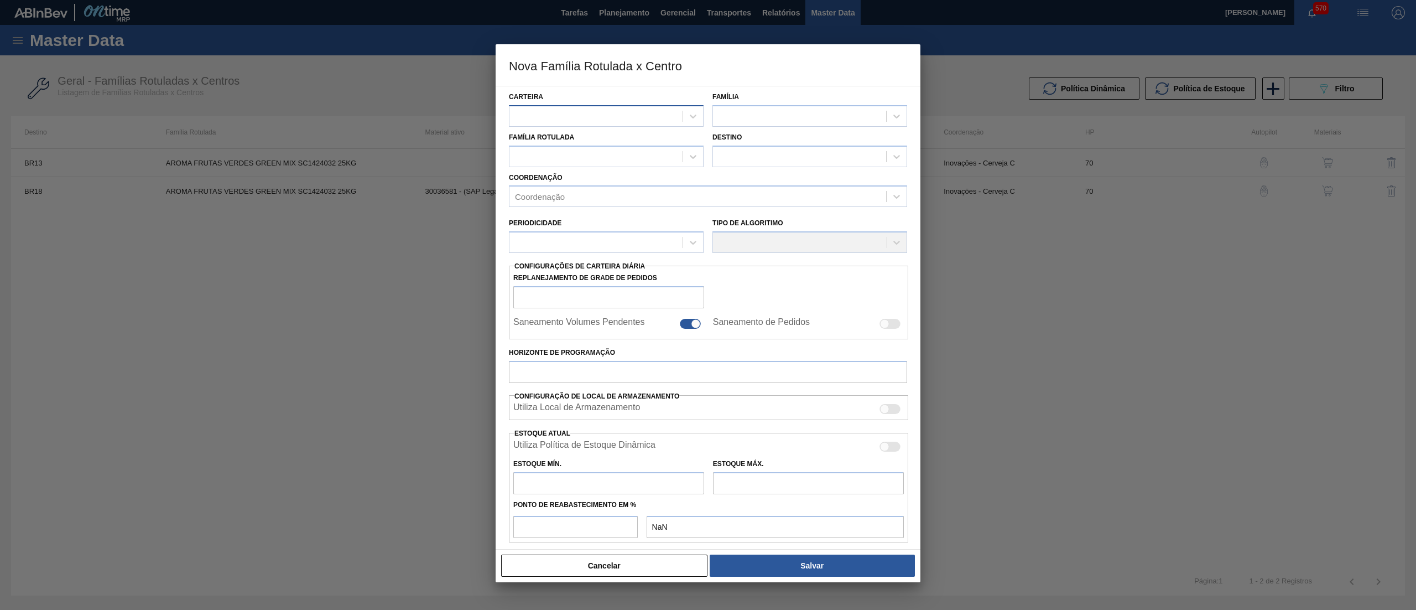
click at [626, 119] on div at bounding box center [596, 116] width 173 height 16
type input "VER"
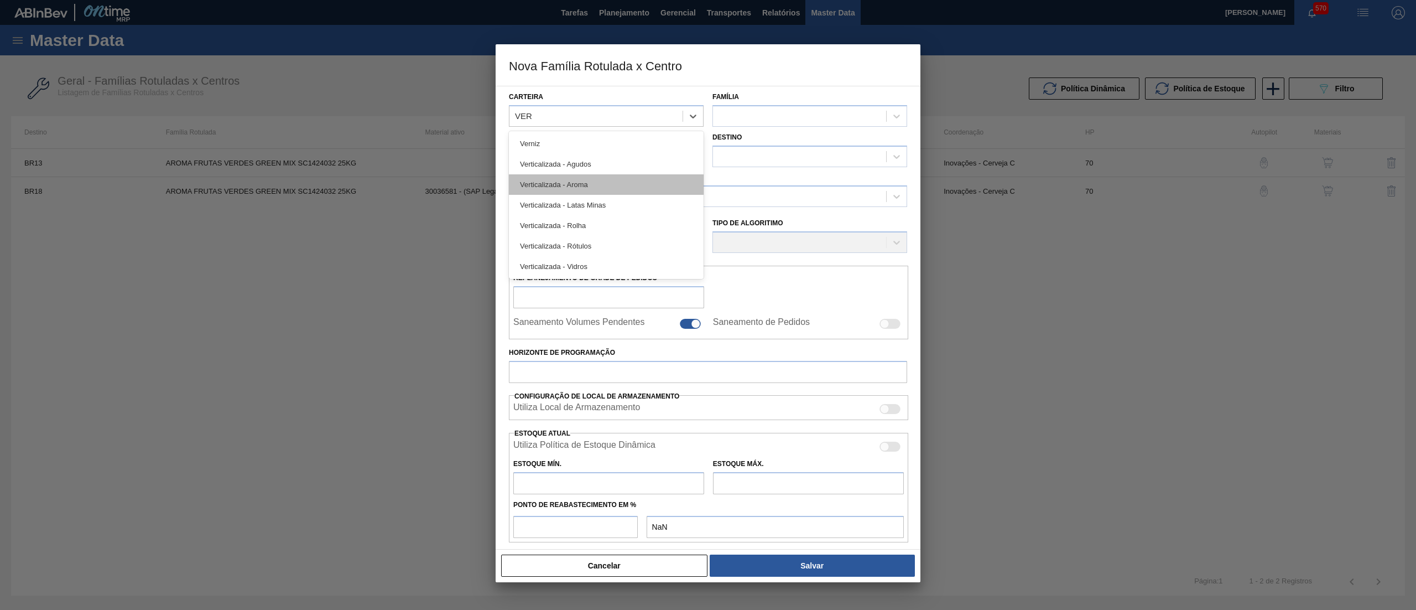
click at [594, 194] on div "Verticalizada - Aroma" at bounding box center [606, 184] width 195 height 20
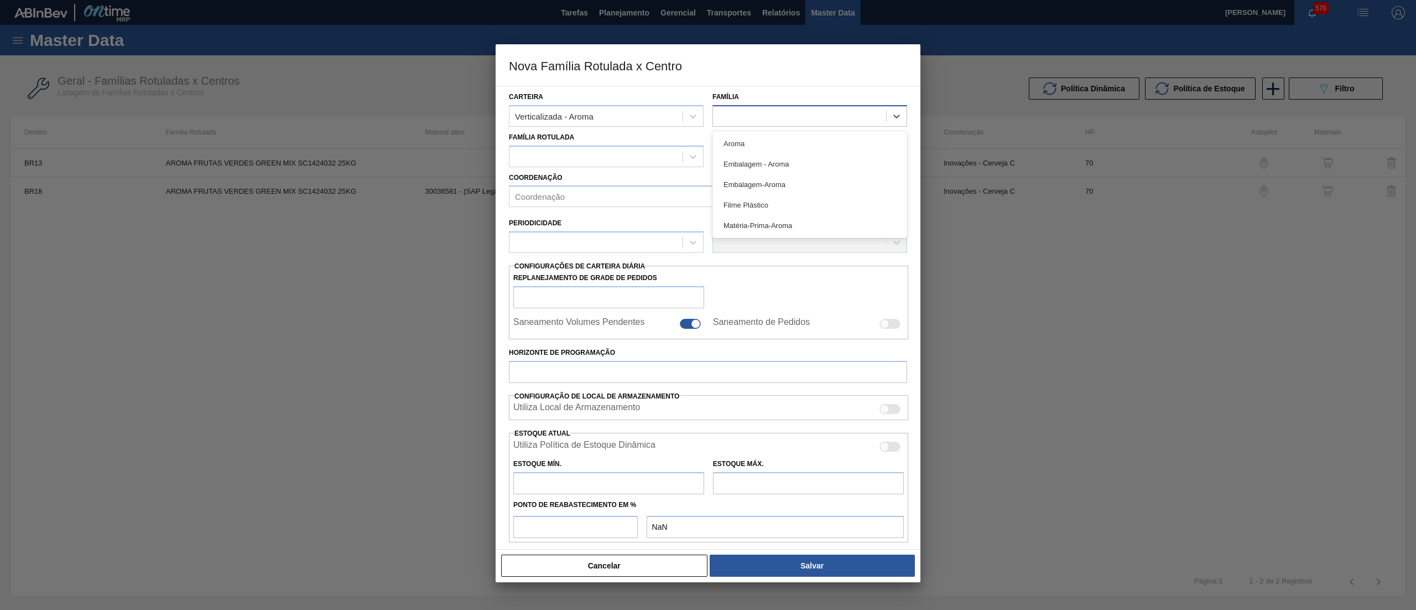
click at [803, 116] on div at bounding box center [799, 116] width 173 height 16
drag, startPoint x: 788, startPoint y: 143, endPoint x: 709, endPoint y: 141, distance: 79.7
click at [787, 143] on div "Aroma" at bounding box center [810, 143] width 195 height 20
click at [605, 155] on div at bounding box center [596, 156] width 173 height 16
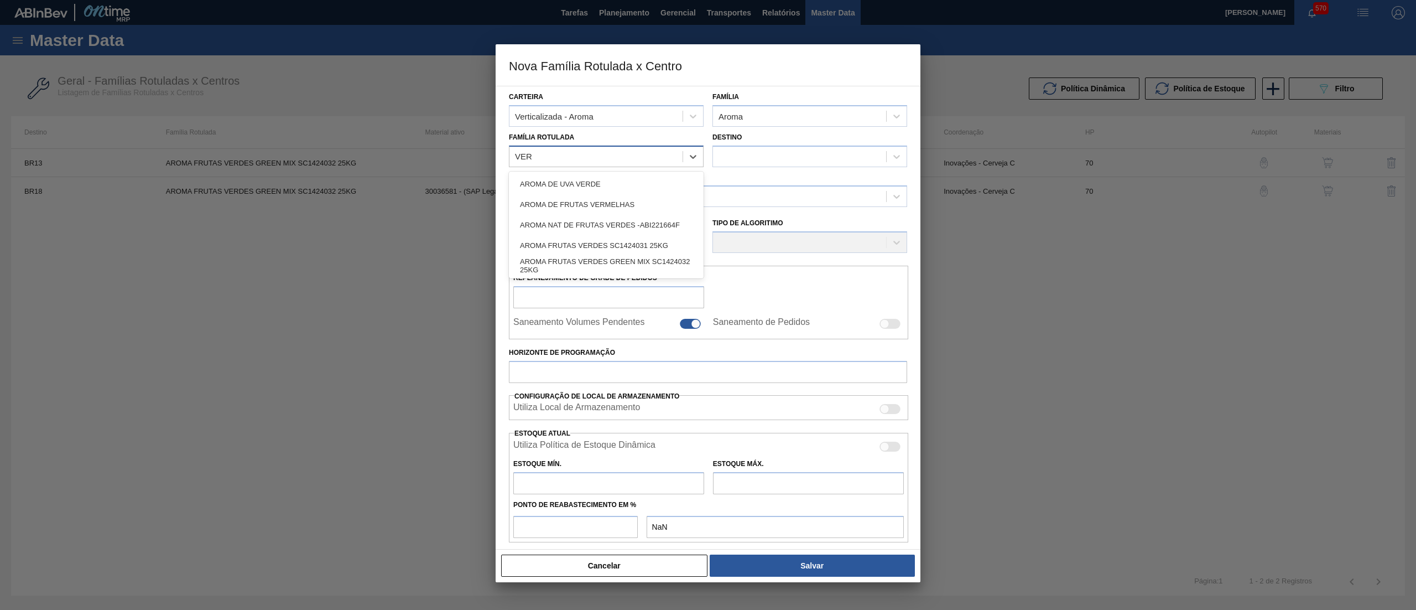
type Rotulada "VERD"
click at [636, 232] on div "AROMA FRUTAS VERDES SC1424031 25KG" at bounding box center [606, 225] width 195 height 20
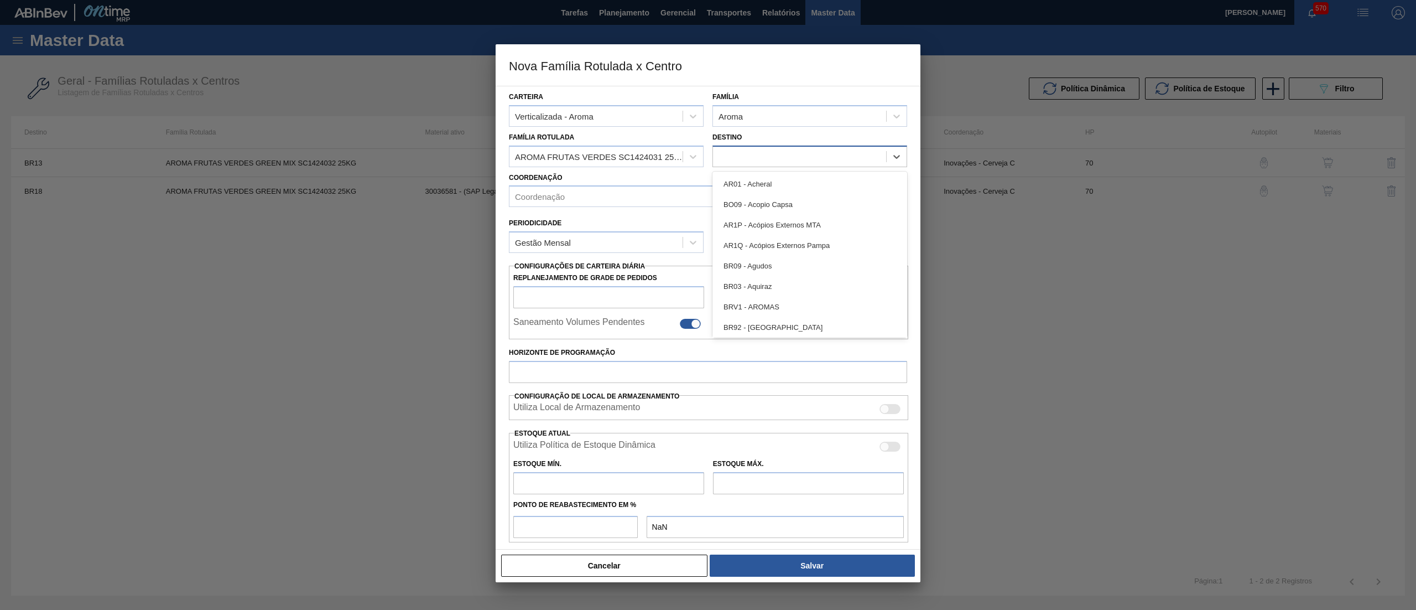
click at [737, 154] on div at bounding box center [799, 156] width 173 height 16
checkbox input "false"
type input "16"
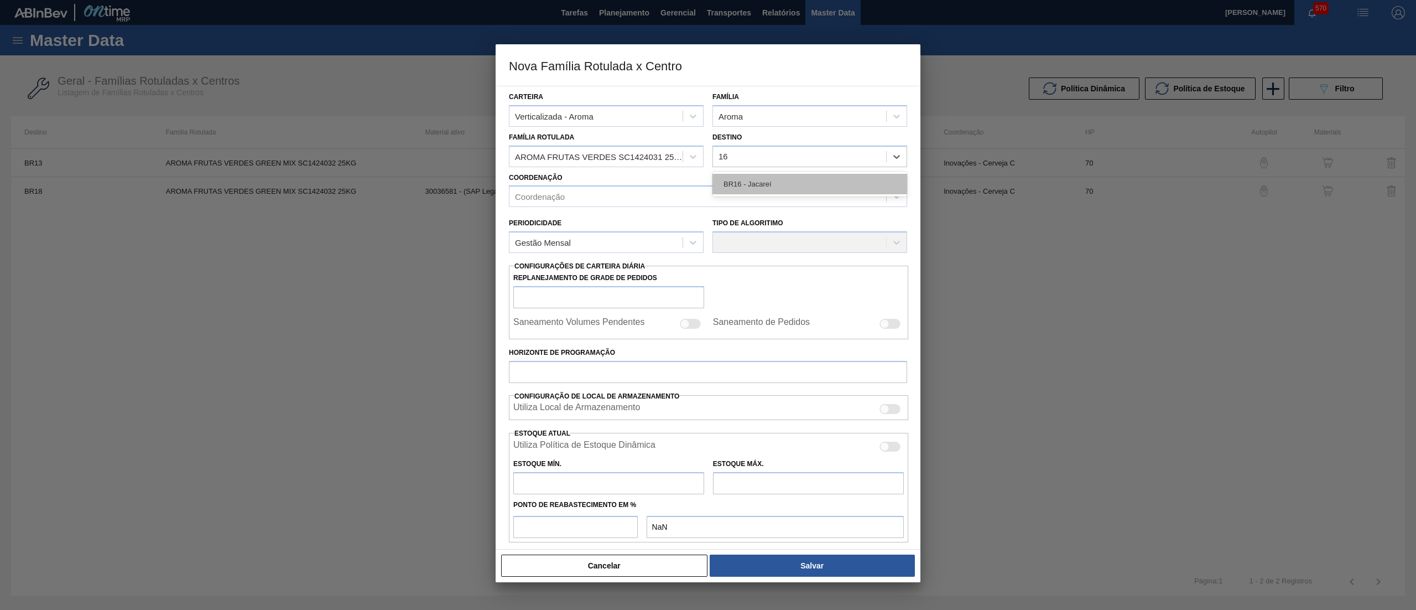
click at [753, 176] on div "BR16 - Jacareí" at bounding box center [810, 184] width 195 height 20
click at [656, 203] on div "Coordenação" at bounding box center [698, 197] width 377 height 16
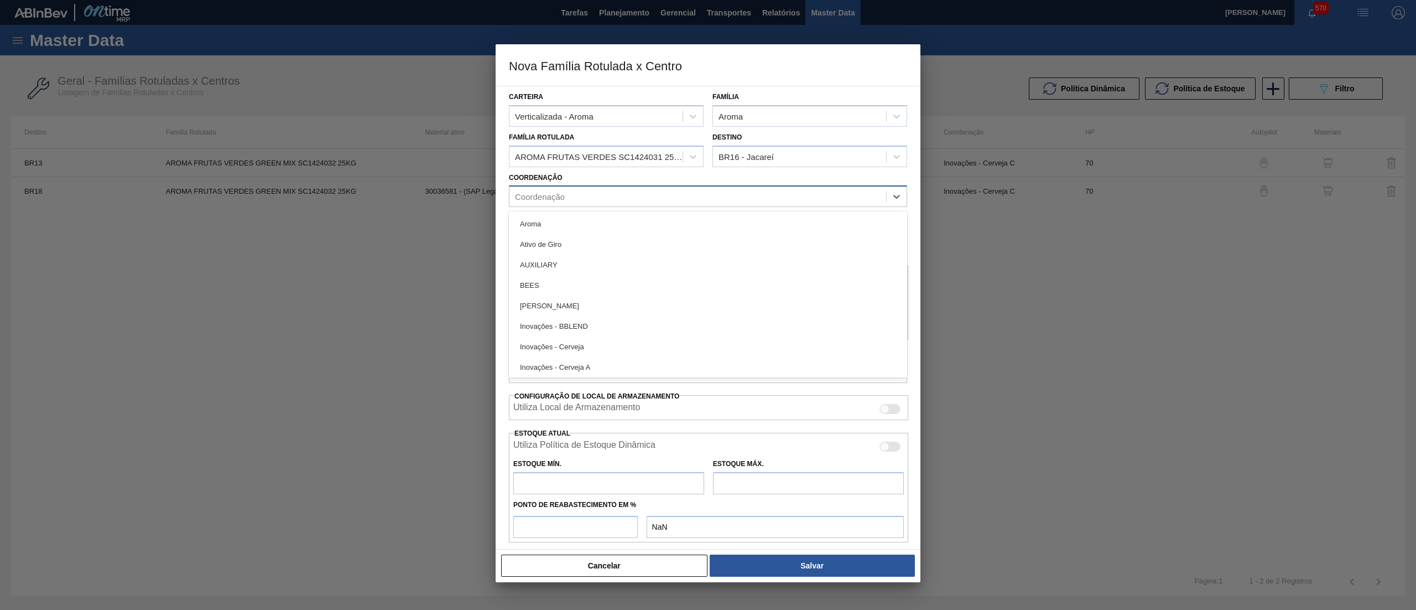
type input "C"
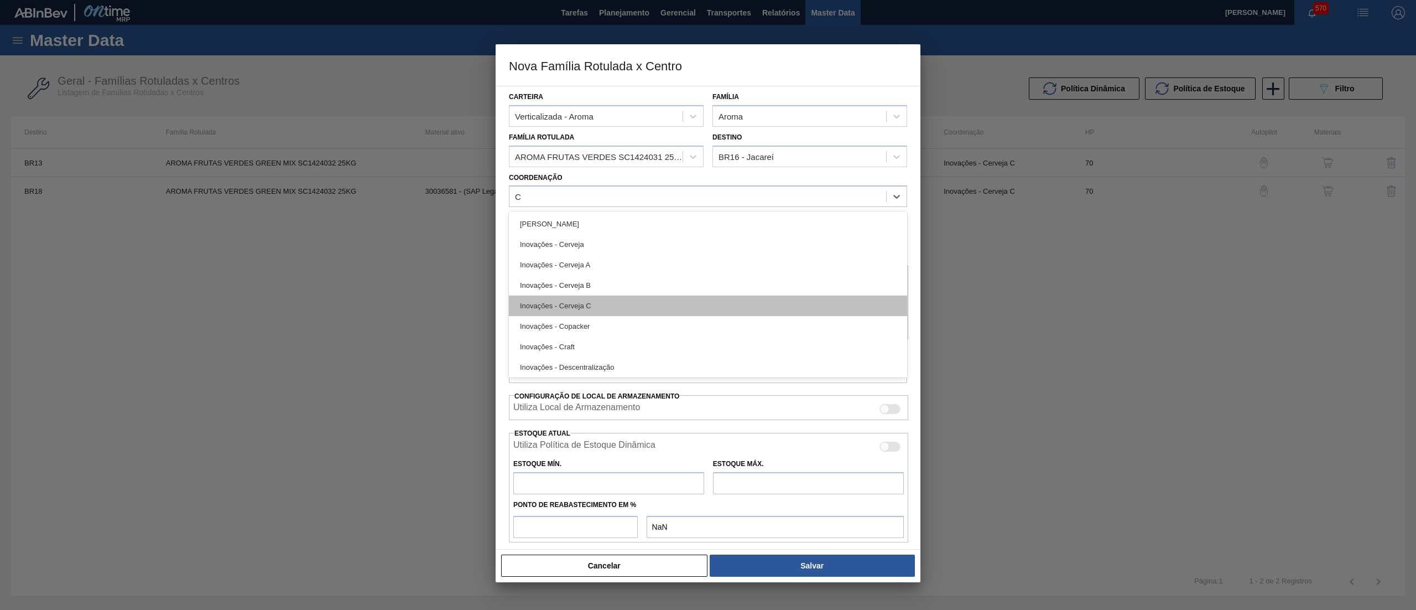
click at [614, 301] on div "Inovações - Cerveja C" at bounding box center [708, 305] width 398 height 20
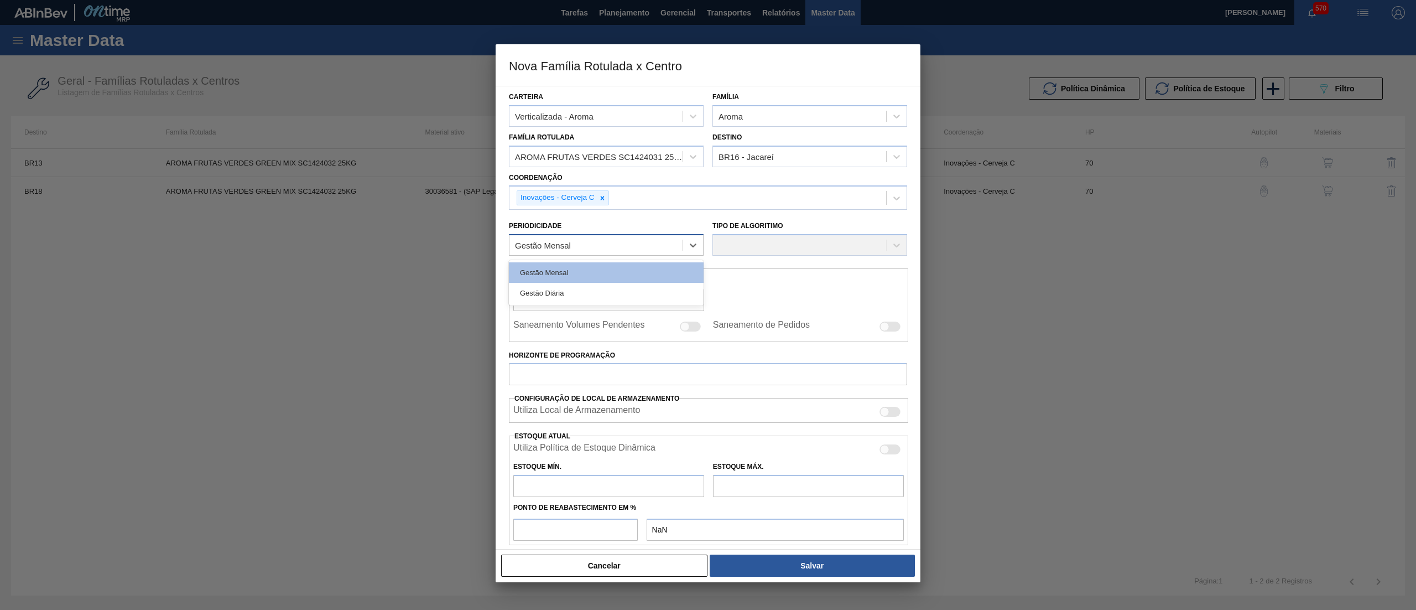
click at [596, 247] on div "Gestão Mensal" at bounding box center [596, 245] width 173 height 16
click at [602, 274] on div "Gestão Mensal" at bounding box center [606, 272] width 195 height 20
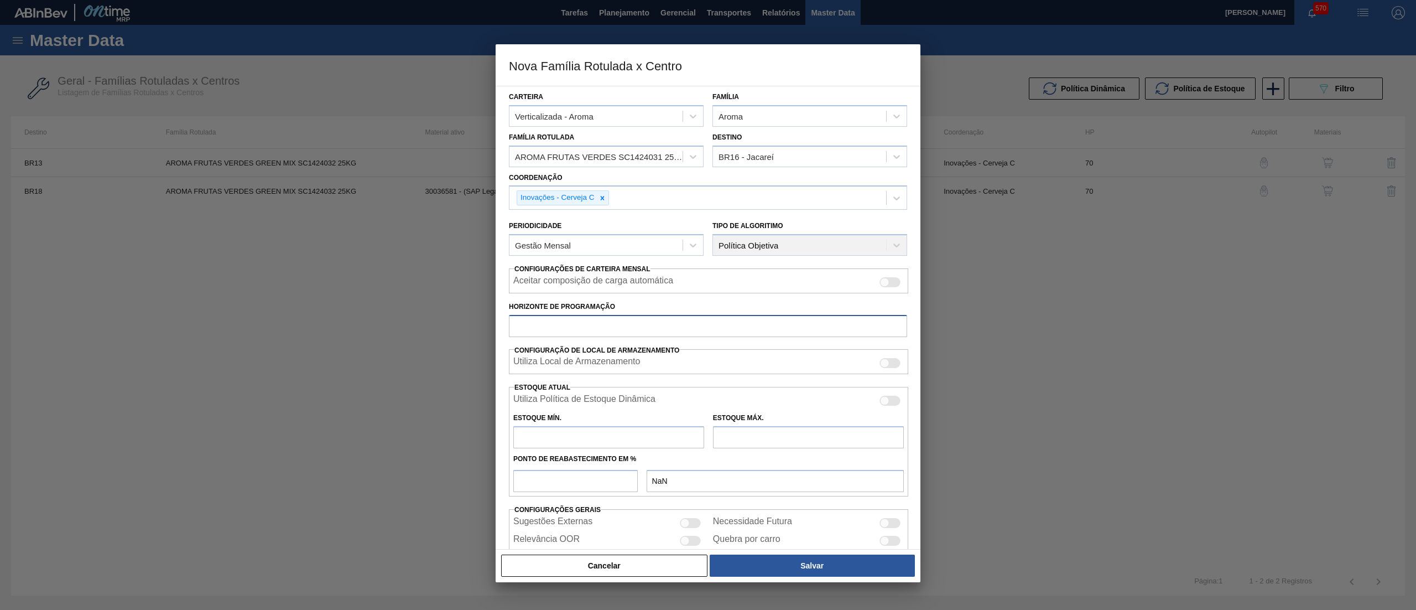
click at [594, 325] on input "Horizonte de Programação" at bounding box center [708, 326] width 398 height 22
type input "70"
click at [571, 442] on input "text" at bounding box center [608, 437] width 191 height 22
type input "3"
type input "3,000"
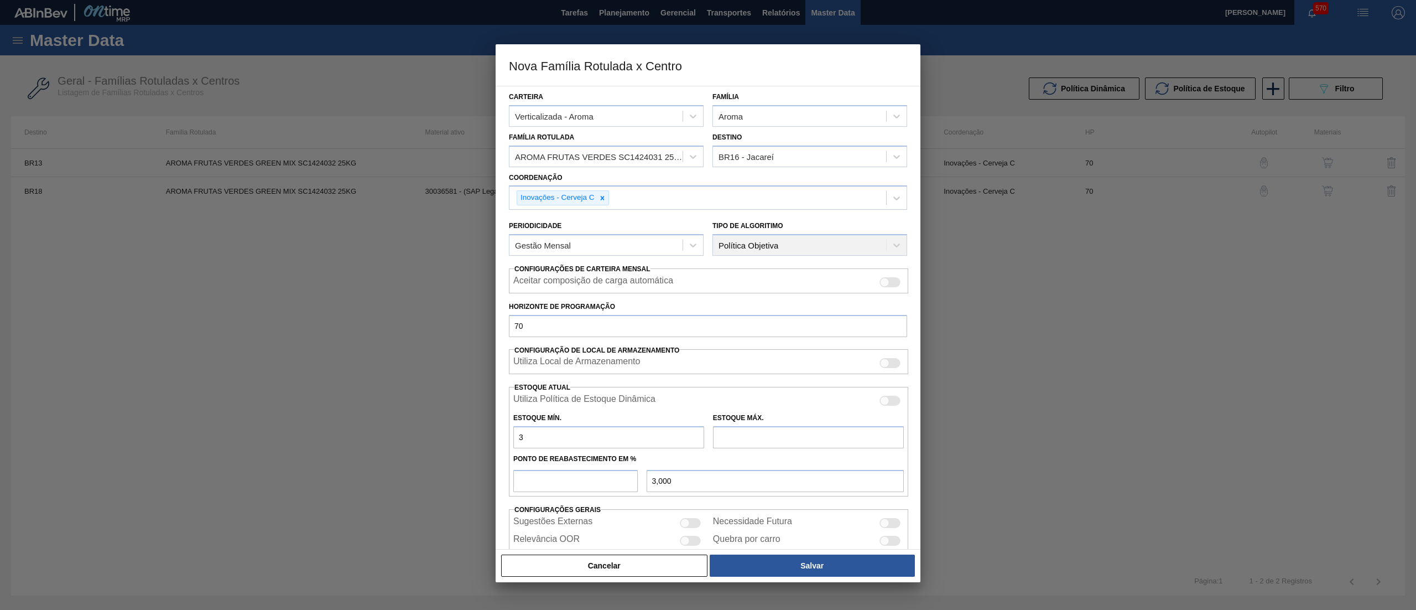
type input "32"
type input "32,000"
type input "320"
type input "320,000"
type input "320"
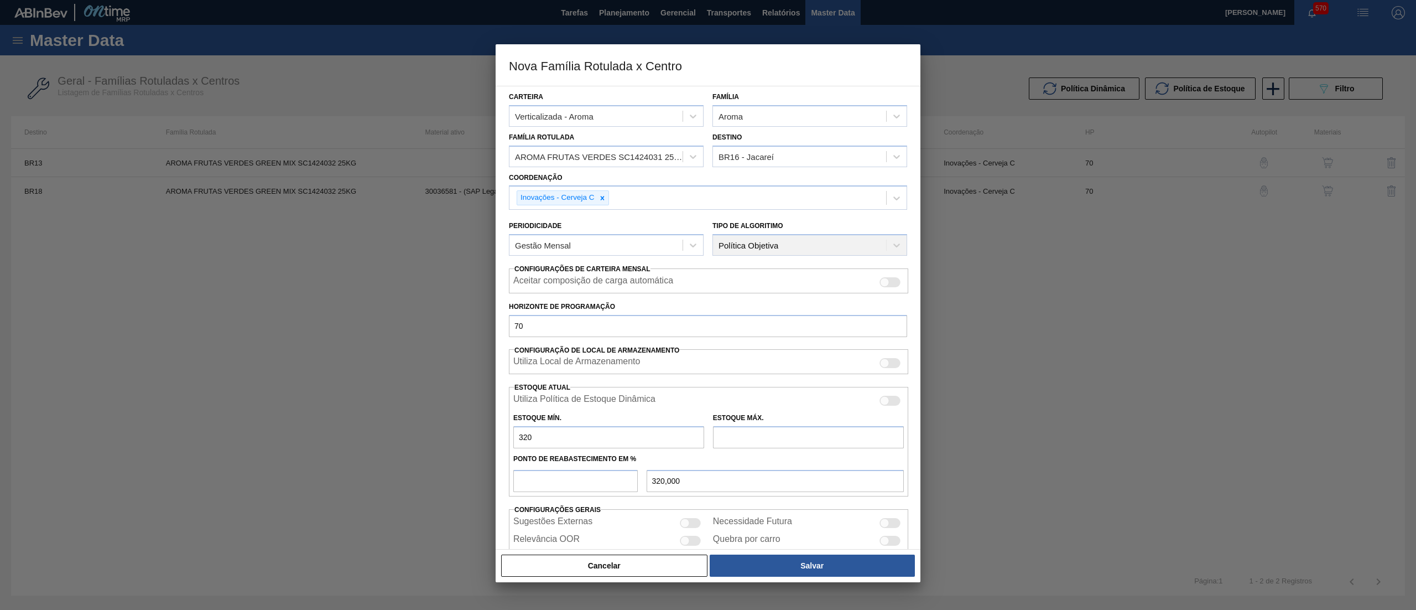
click at [766, 438] on input "text" at bounding box center [808, 437] width 191 height 22
type input "2.500"
click at [559, 479] on input "number" at bounding box center [575, 481] width 124 height 22
type input "5"
type input "429,000"
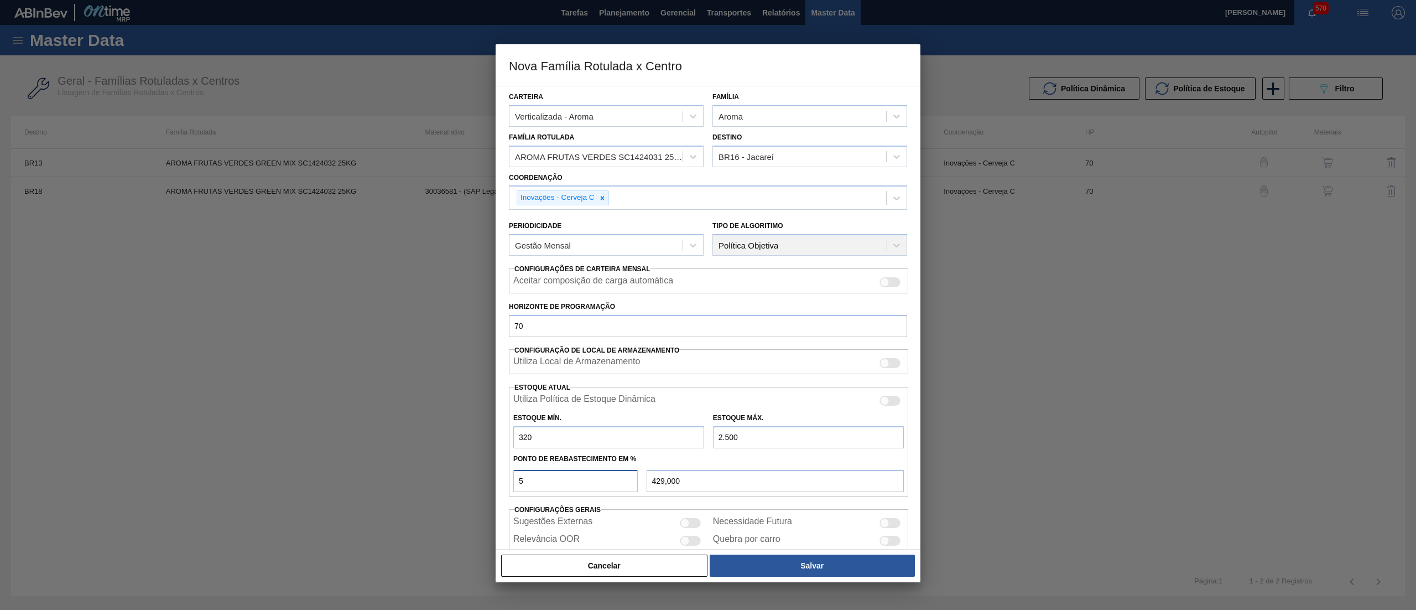
type input "50"
type input "1.410,000"
type input "50"
click at [801, 569] on button "Salvar" at bounding box center [812, 565] width 205 height 22
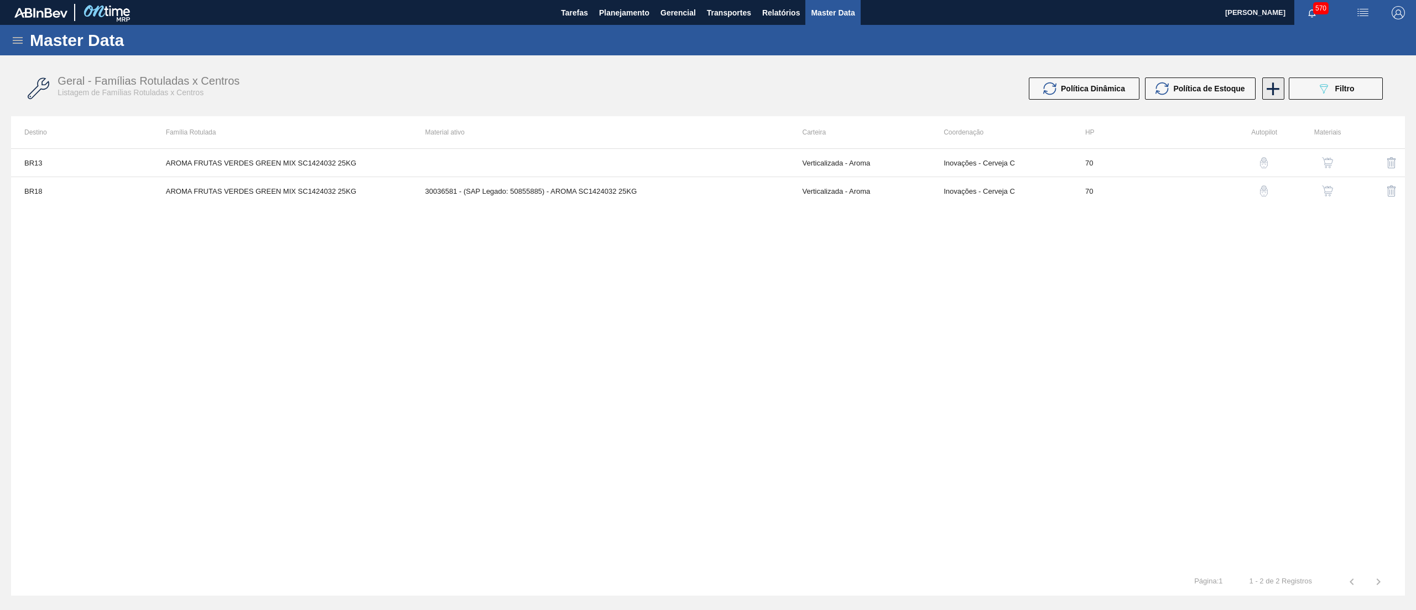
click at [1269, 86] on icon at bounding box center [1273, 89] width 22 height 22
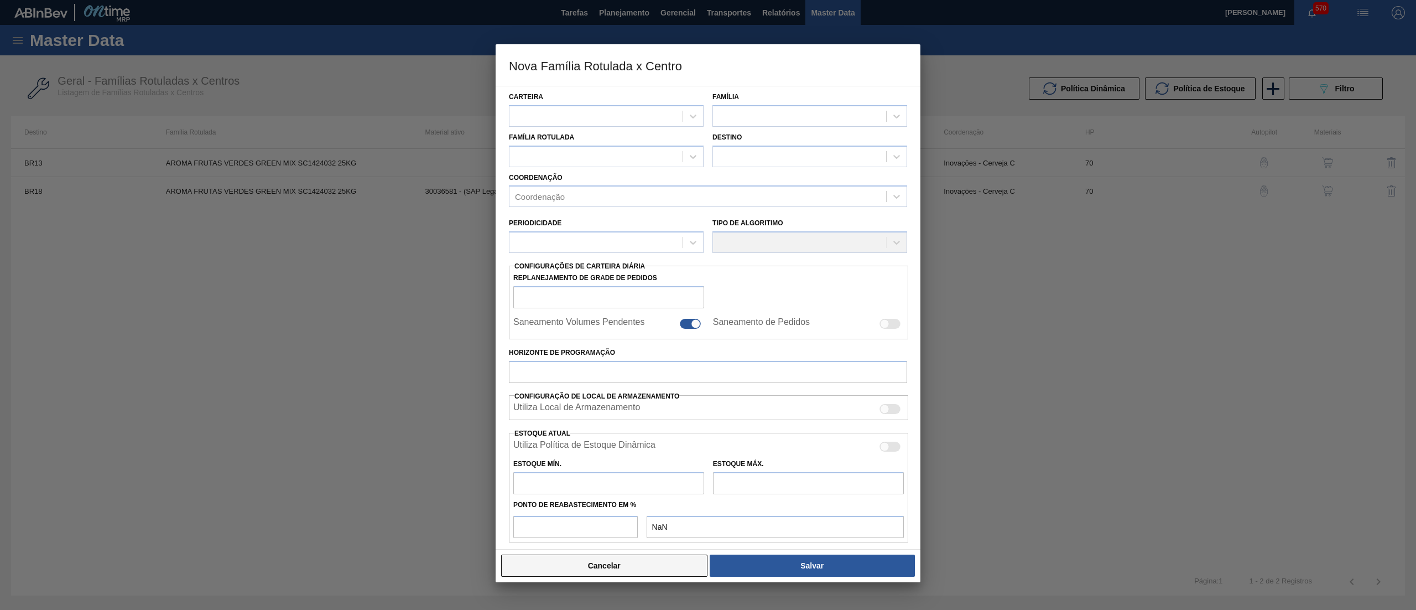
click at [676, 564] on button "Cancelar" at bounding box center [604, 565] width 206 height 22
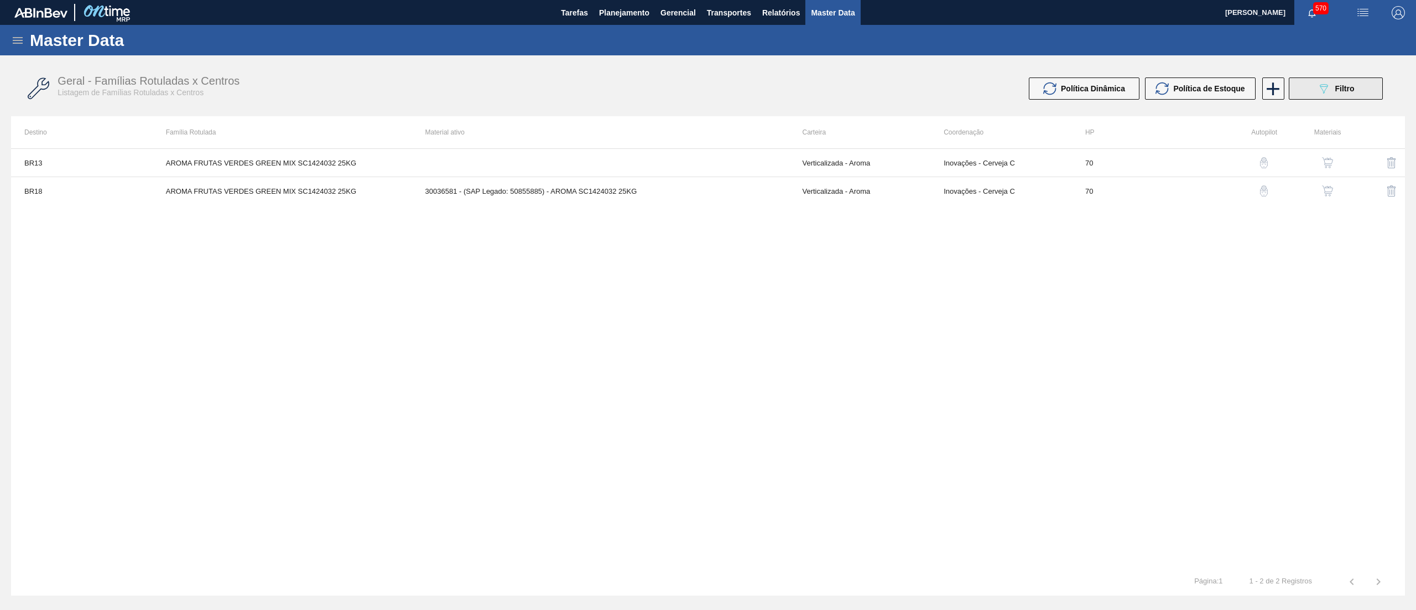
click at [1320, 87] on icon "089F7B8B-B2A5-4AFE-B5C0-19BA573D28AC" at bounding box center [1323, 88] width 13 height 13
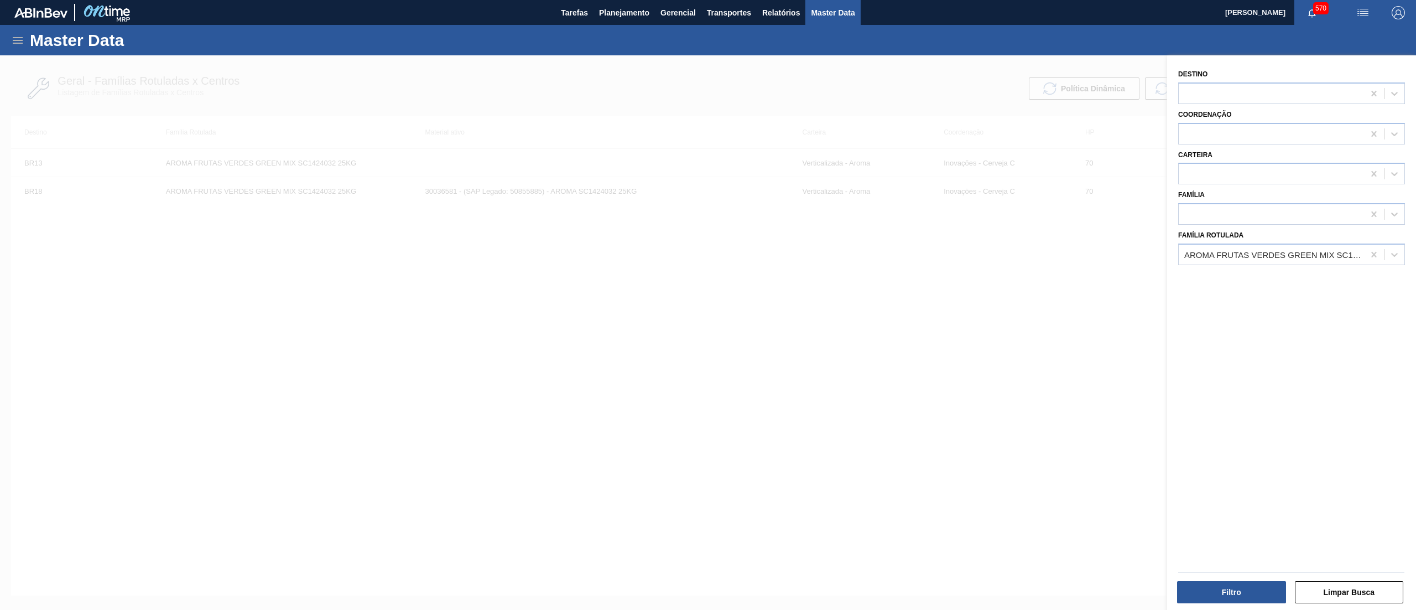
click at [1025, 316] on div at bounding box center [708, 360] width 1416 height 610
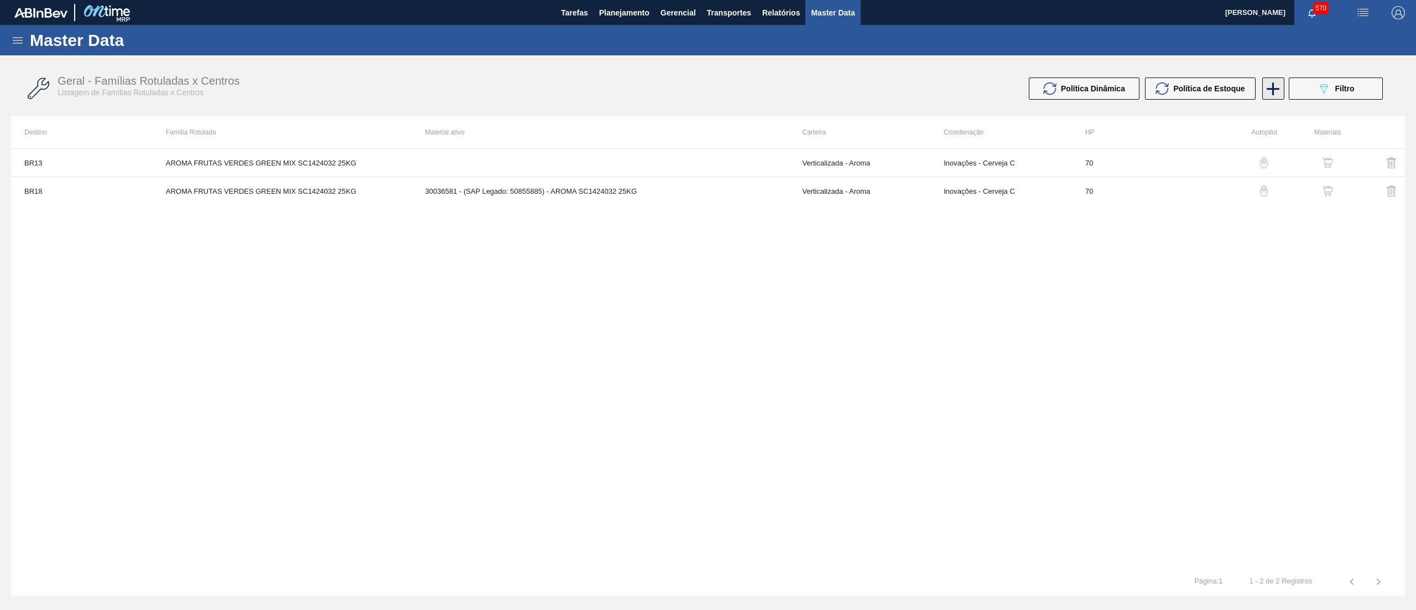
click at [1269, 91] on icon at bounding box center [1273, 89] width 22 height 22
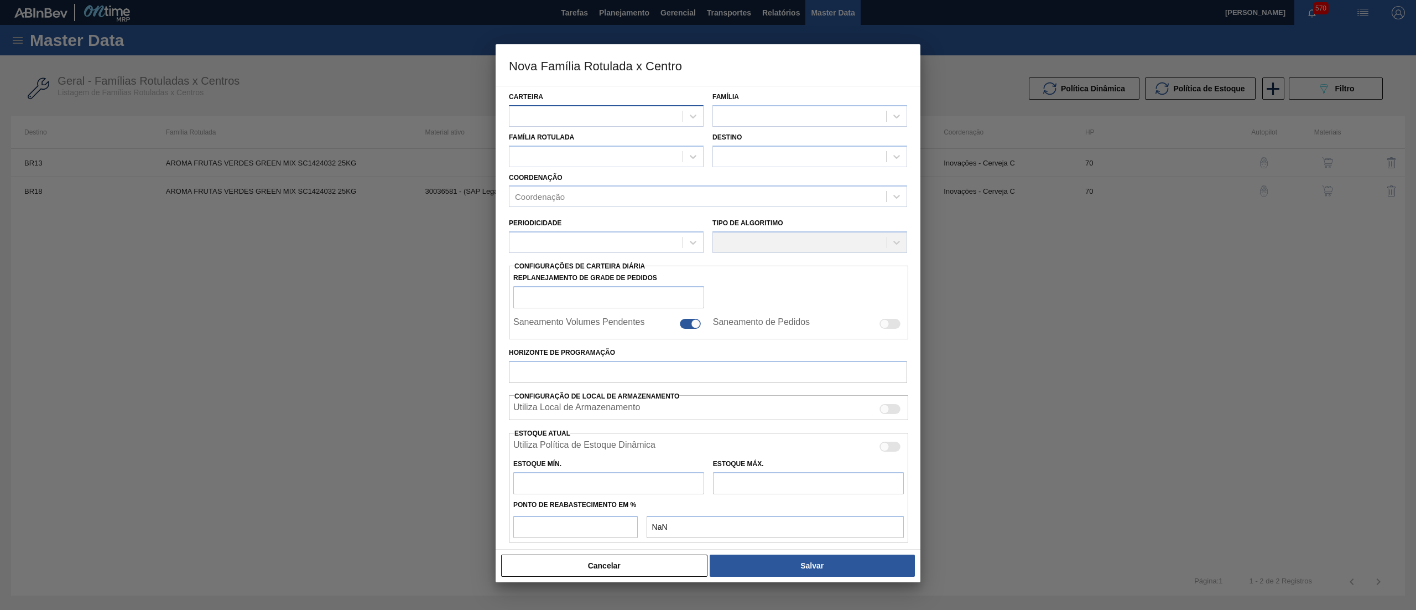
click at [598, 116] on div at bounding box center [596, 116] width 173 height 16
type input "VERT"
click at [602, 158] on div "Verticalizada - Aroma" at bounding box center [606, 164] width 195 height 20
click at [831, 122] on div at bounding box center [799, 116] width 173 height 16
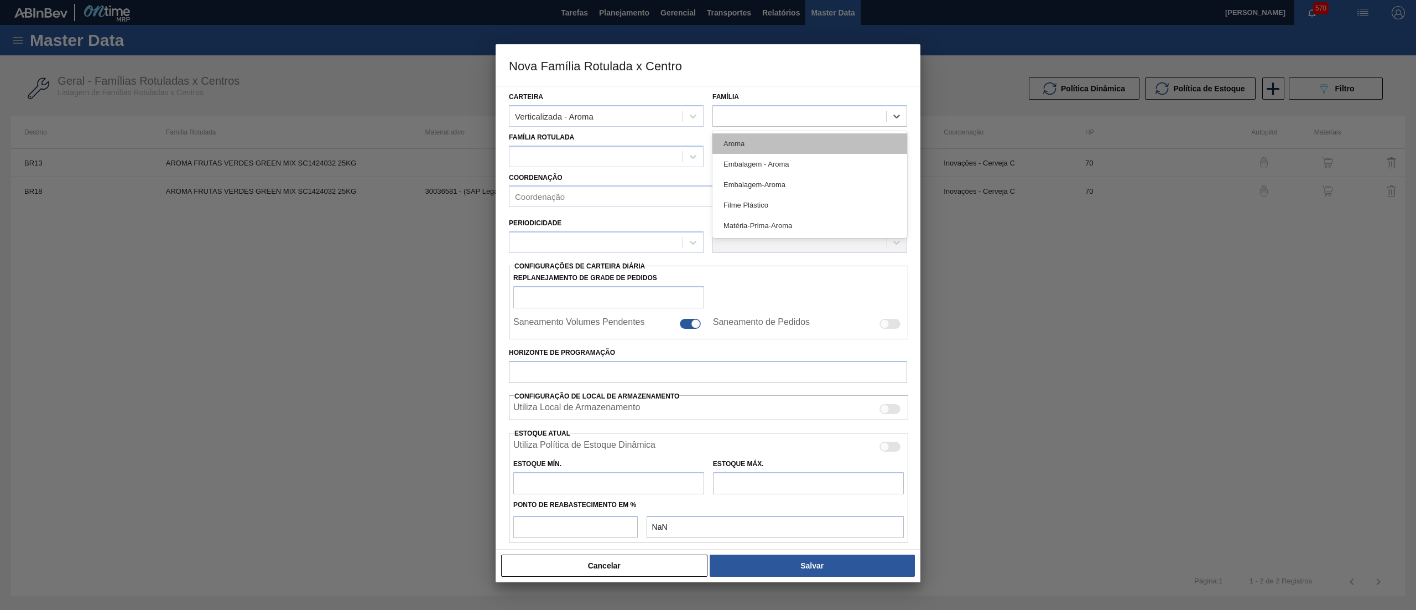
click at [815, 145] on div "Aroma" at bounding box center [810, 143] width 195 height 20
click at [623, 147] on div at bounding box center [606, 156] width 195 height 22
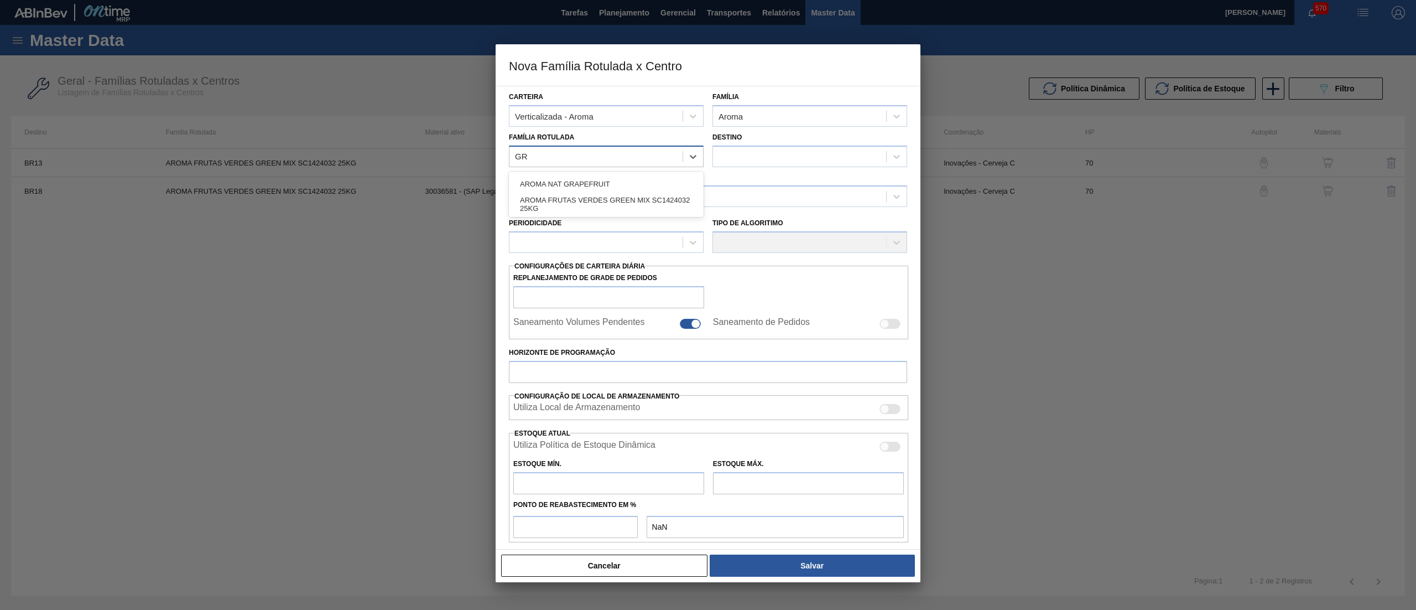
type Rotulada "GRE"
click at [645, 181] on div "AROMA FRUTAS VERDES GREEN MIX SC1424032 25KG" at bounding box center [606, 184] width 195 height 20
checkbox input "false"
click at [784, 158] on div at bounding box center [799, 156] width 173 height 16
type input "16"
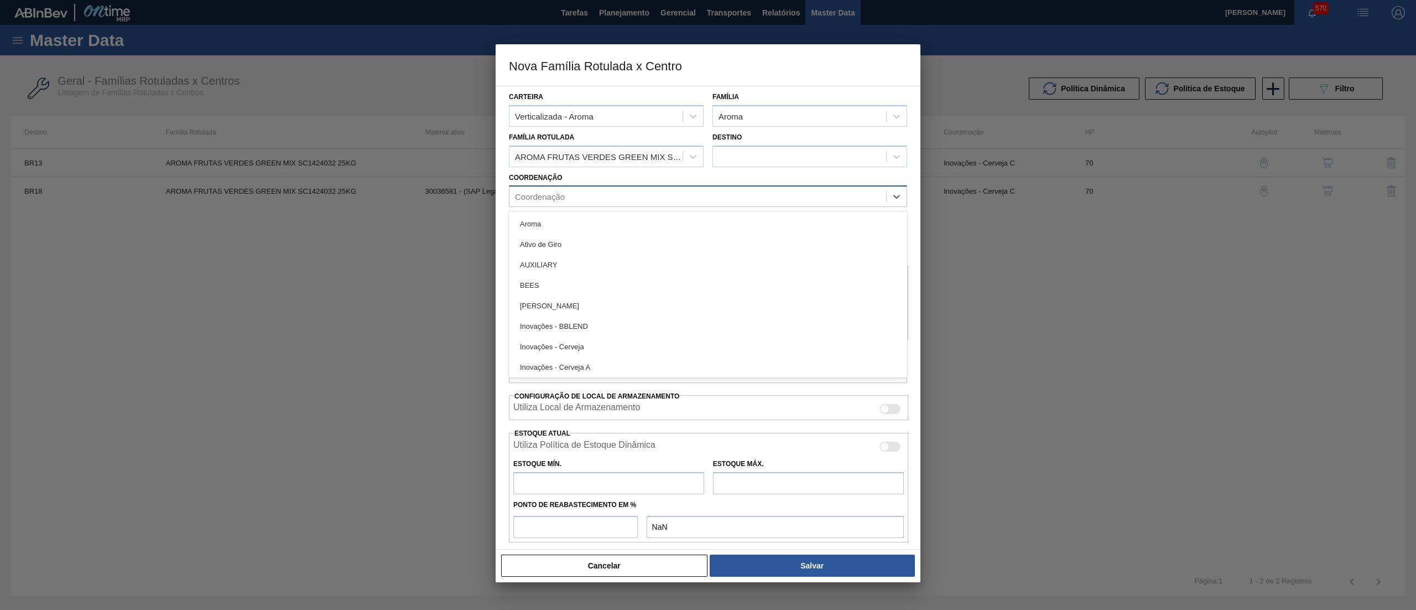
click at [580, 193] on div "Coordenação" at bounding box center [698, 197] width 377 height 16
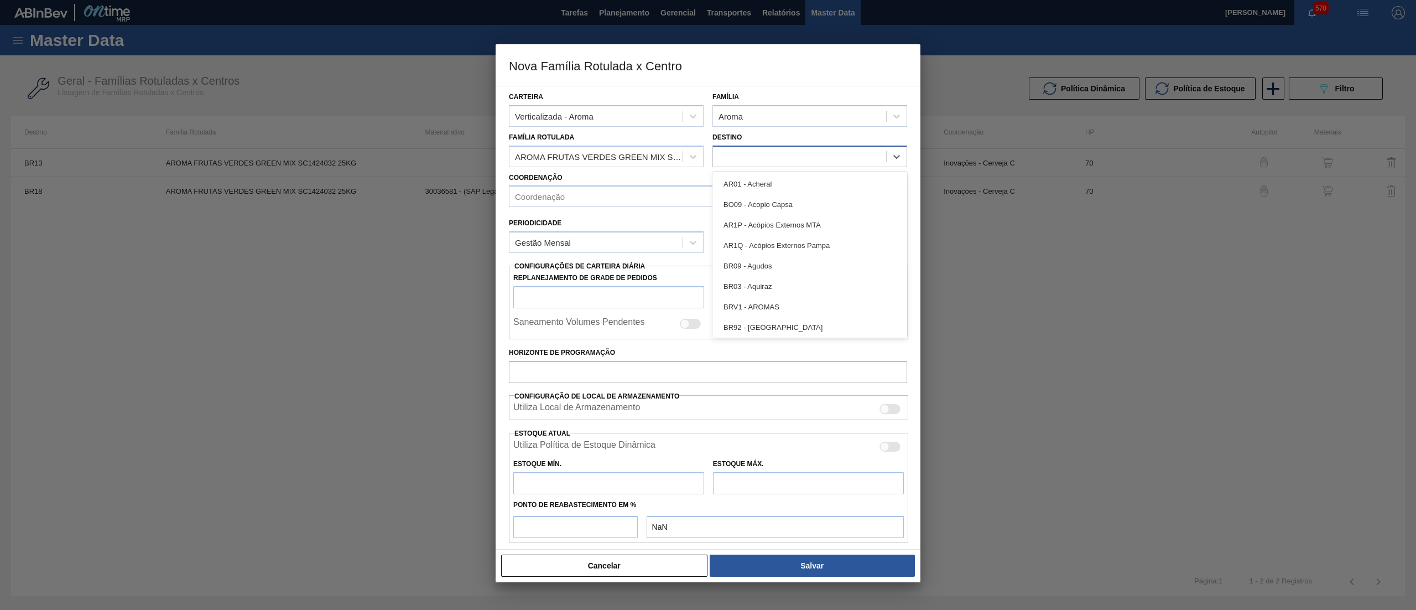
click at [740, 157] on div at bounding box center [799, 156] width 173 height 16
type input "16"
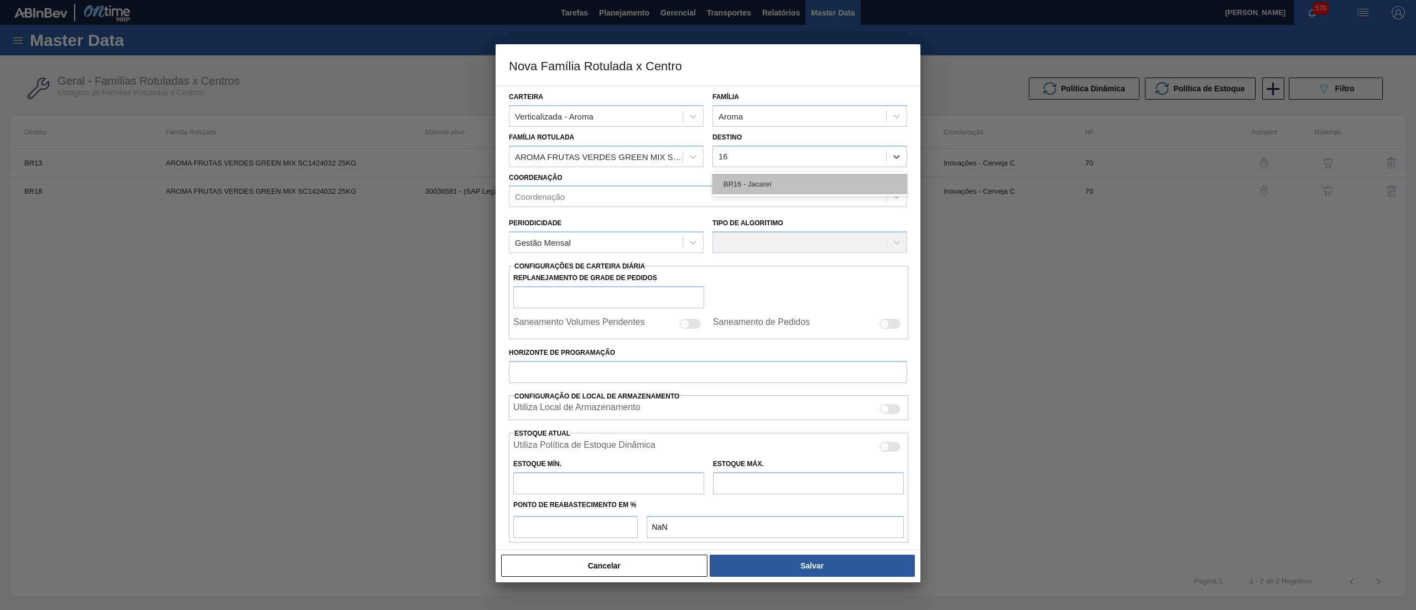
drag, startPoint x: 751, startPoint y: 187, endPoint x: 739, endPoint y: 185, distance: 12.3
click at [750, 187] on div "BR16 - Jacareí" at bounding box center [810, 184] width 195 height 20
click at [704, 191] on div "Coordenação" at bounding box center [698, 197] width 377 height 16
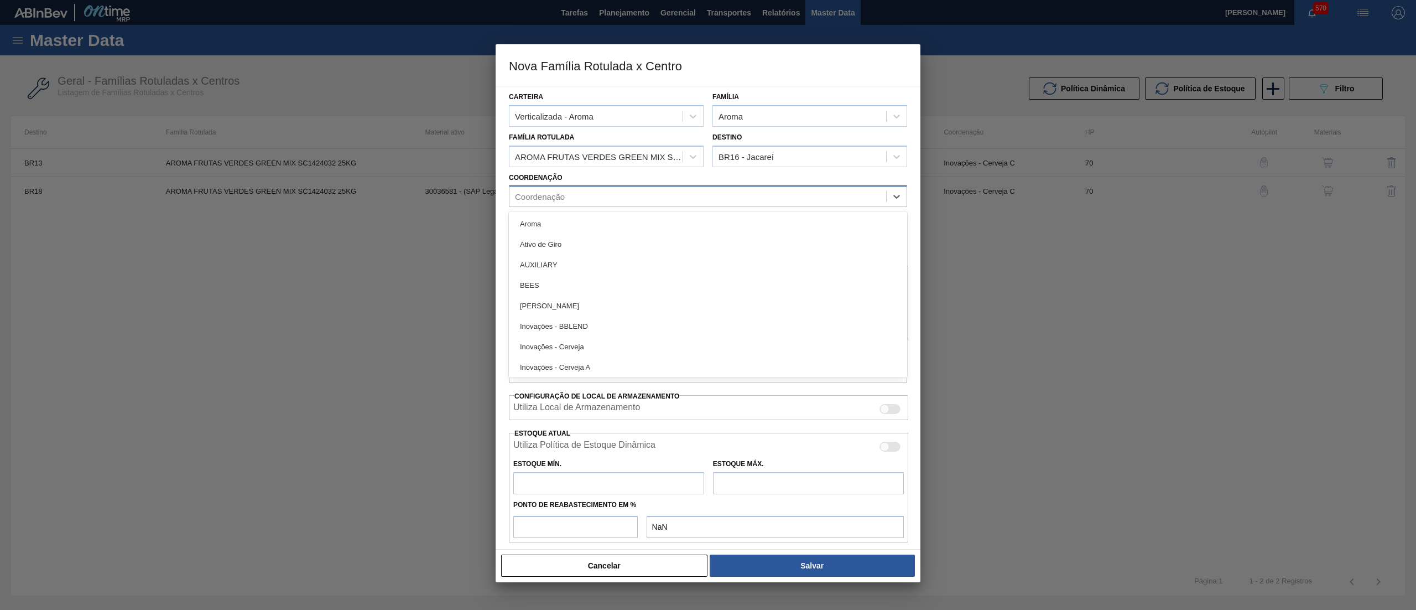
type input "C"
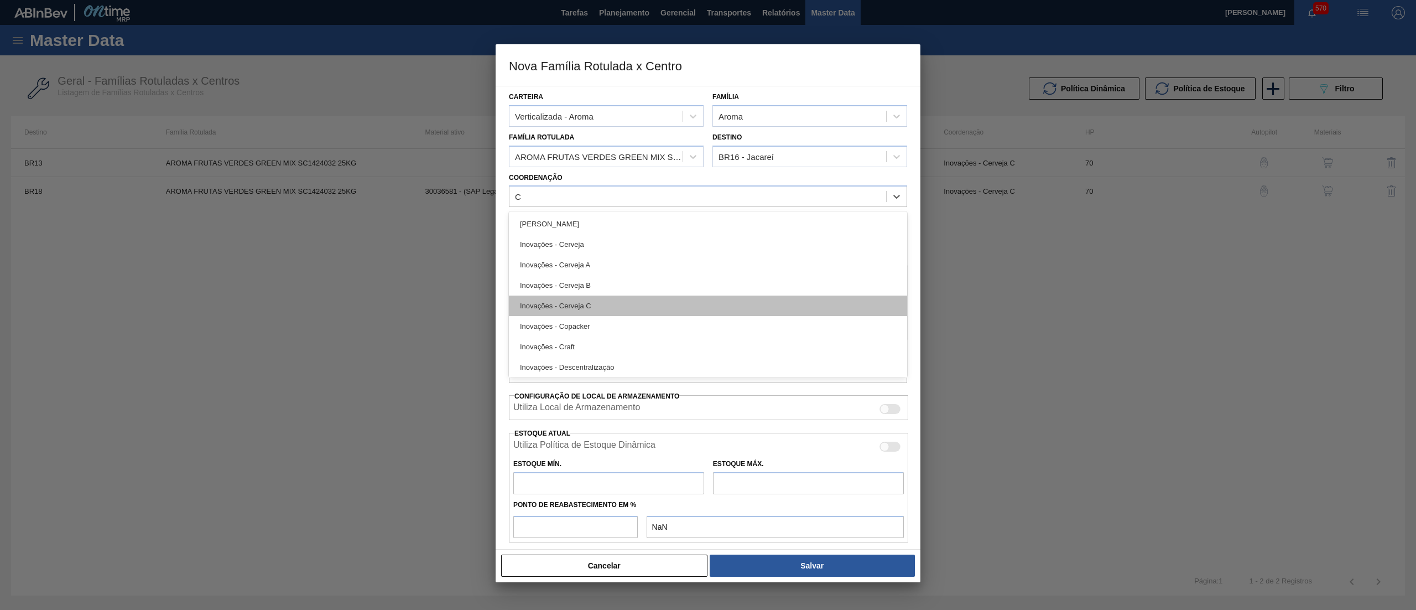
click at [600, 302] on div "Inovações - Cerveja C" at bounding box center [708, 305] width 398 height 20
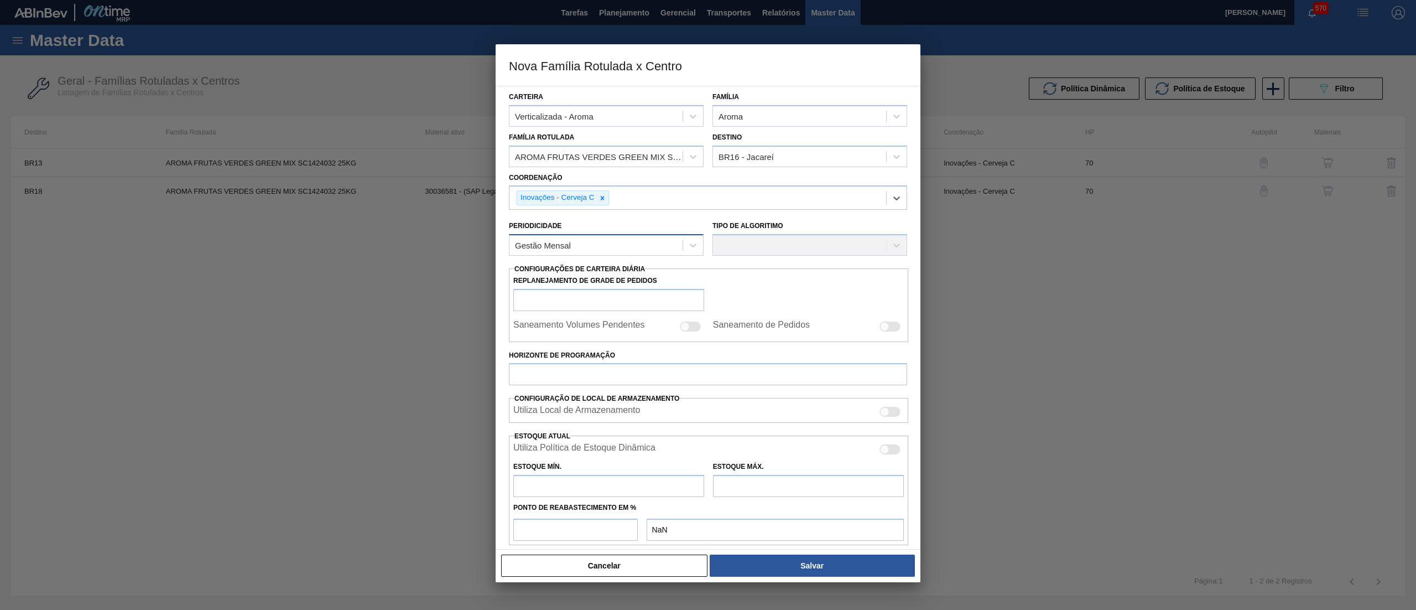
click at [591, 248] on div "Gestão Mensal" at bounding box center [596, 245] width 173 height 16
click at [565, 269] on div "Gestão Mensal" at bounding box center [606, 272] width 195 height 20
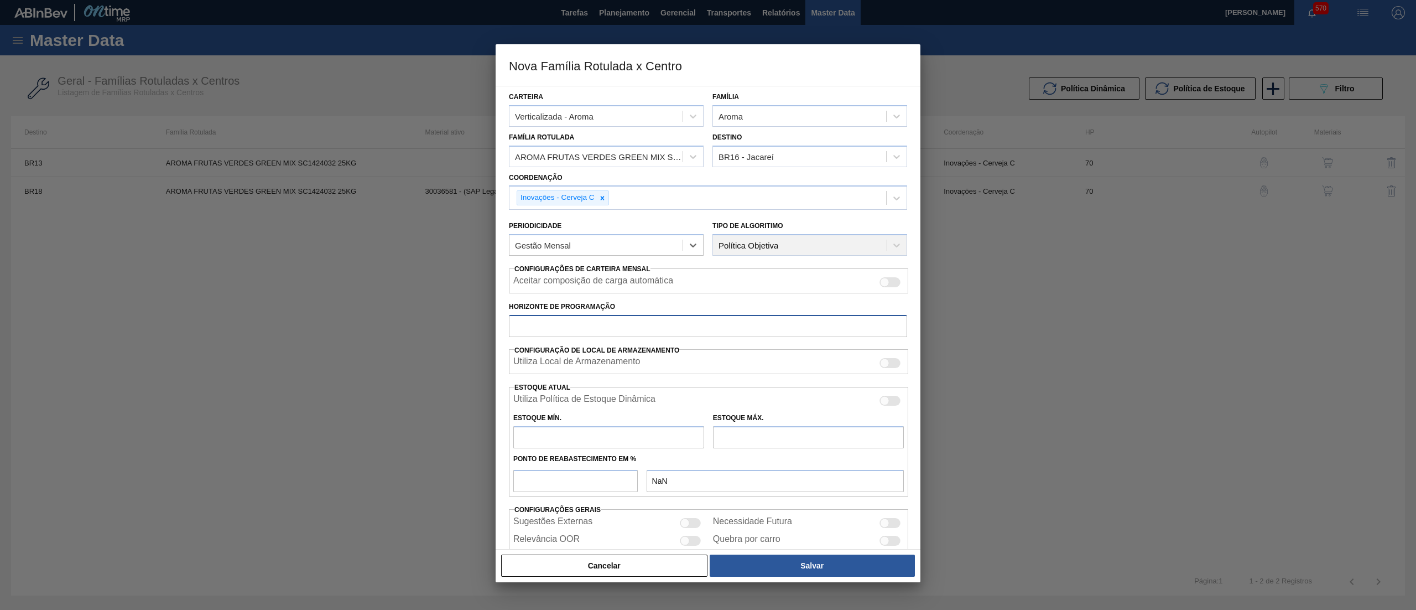
click at [557, 323] on input "Horizonte de Programação" at bounding box center [708, 326] width 398 height 22
type input "70"
click at [574, 440] on input "text" at bounding box center [608, 437] width 191 height 22
type input "320"
type input "320,000"
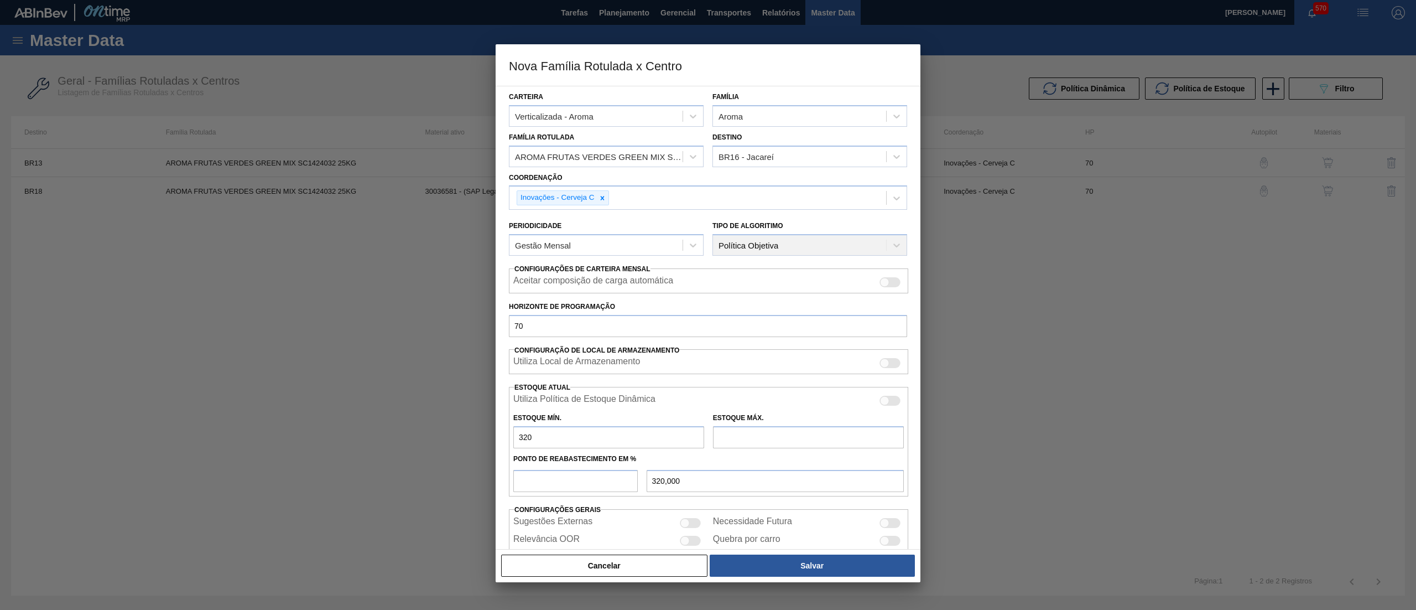
click at [775, 446] on input "text" at bounding box center [808, 437] width 191 height 22
type input "2.500"
click at [602, 489] on input "number" at bounding box center [575, 481] width 124 height 22
type input "5"
type input "429,000"
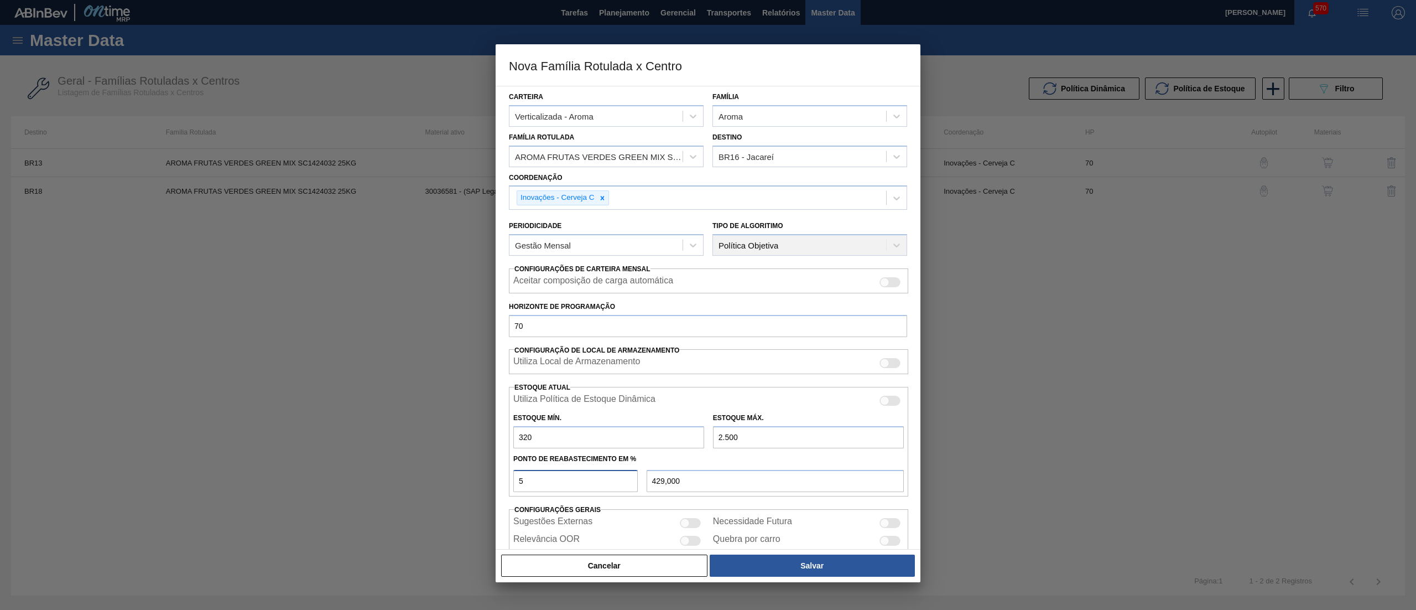
type input "50"
type input "1.410,000"
type input "50"
click at [758, 565] on button "Salvar" at bounding box center [812, 565] width 205 height 22
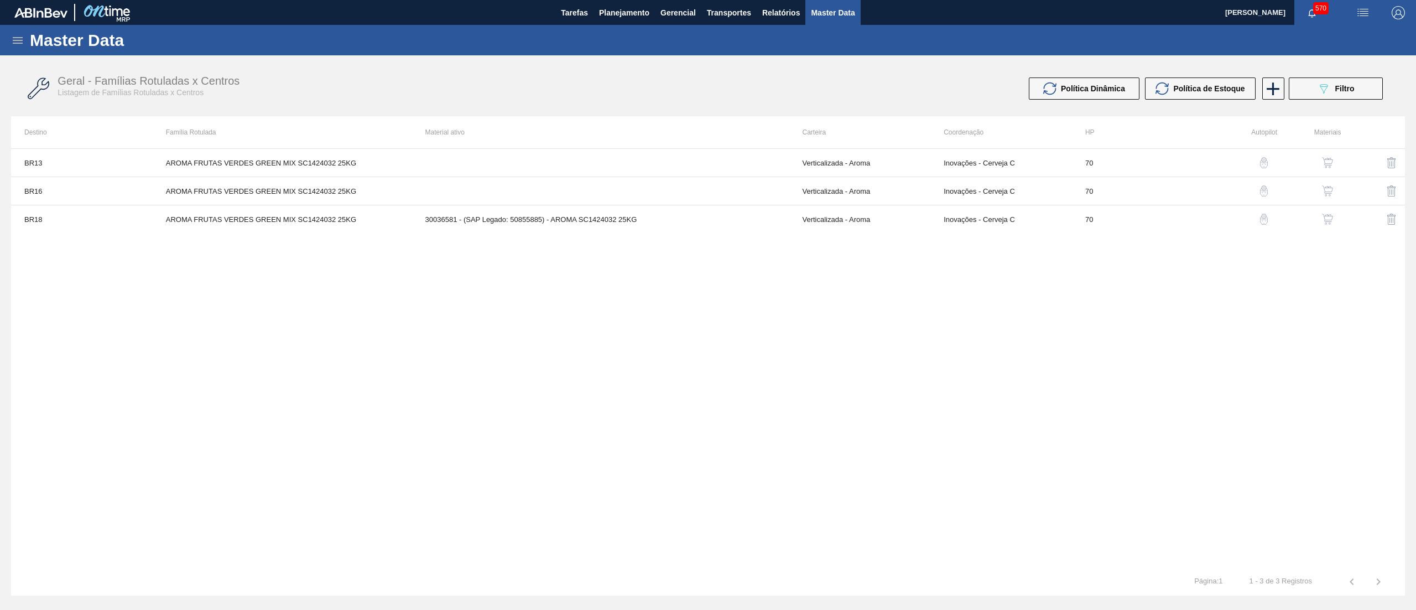
click at [1326, 183] on button "button" at bounding box center [1327, 191] width 27 height 27
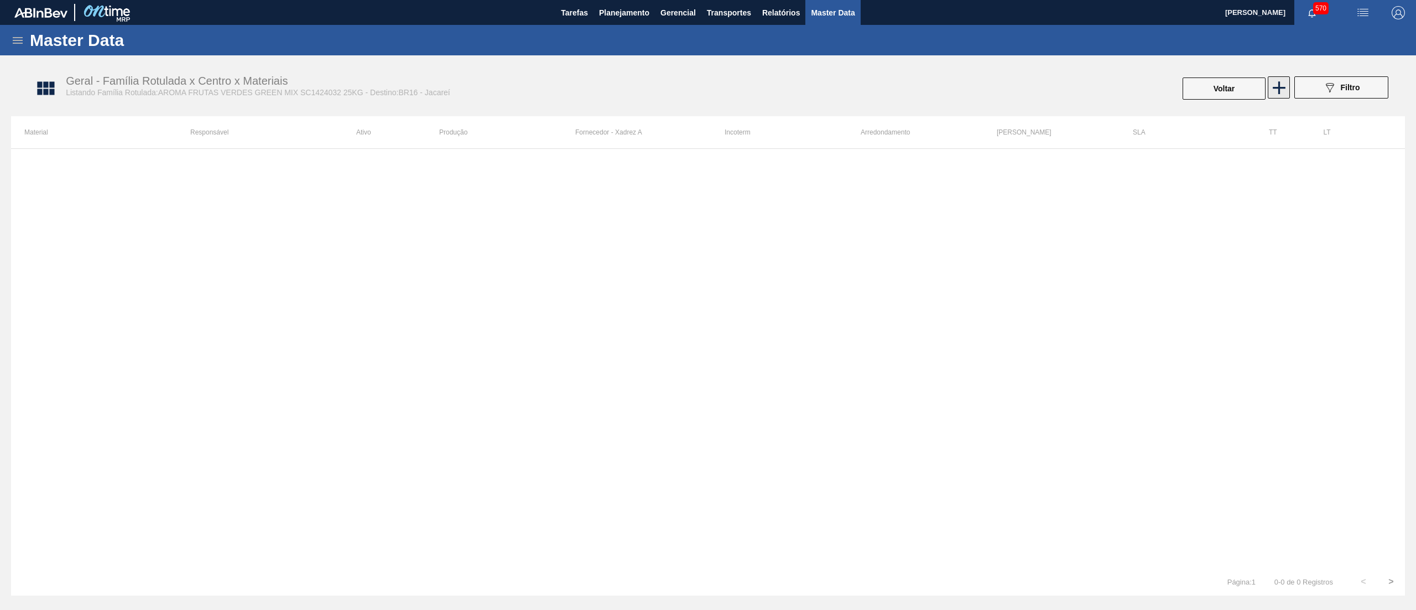
click at [1275, 86] on icon at bounding box center [1279, 87] width 13 height 13
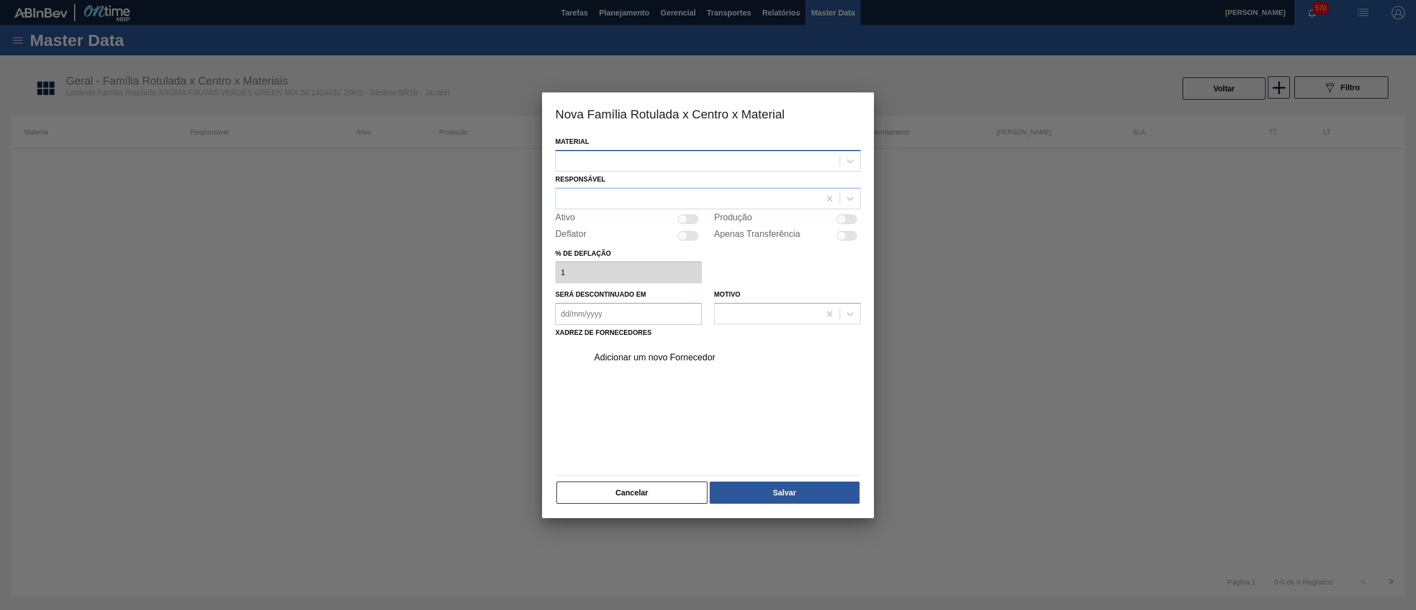
click at [713, 162] on div at bounding box center [698, 161] width 284 height 16
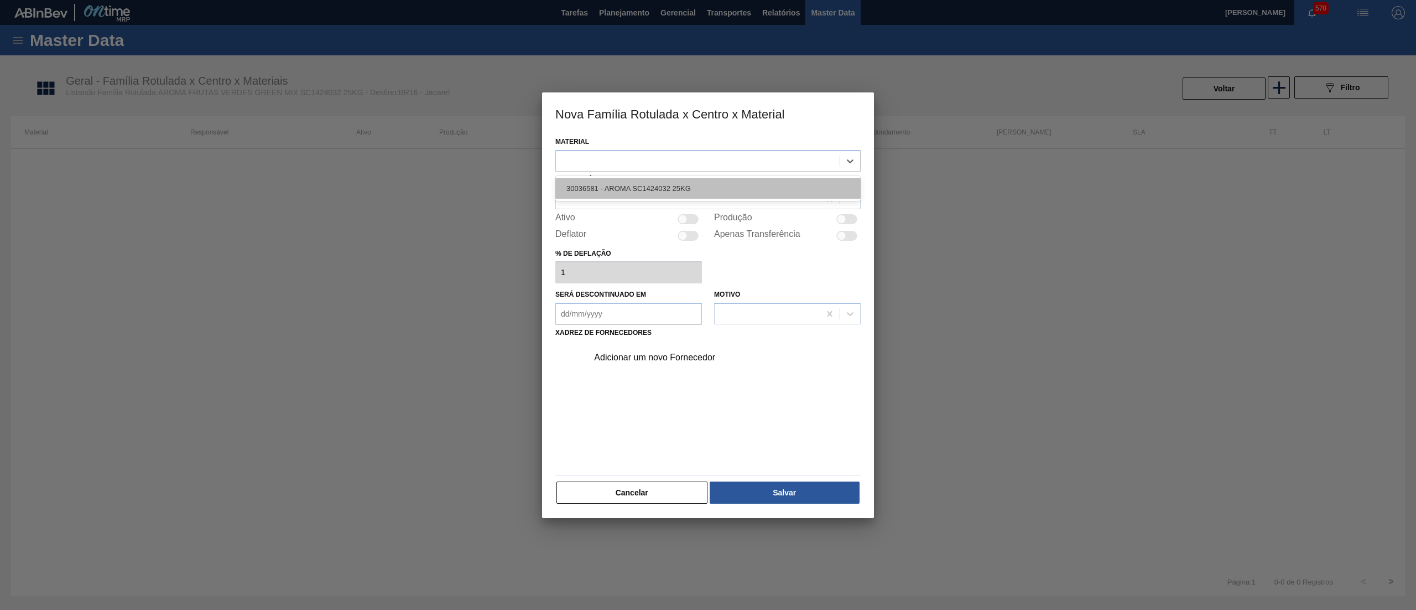
click at [699, 185] on div "30036581 - AROMA SC1424032 25KG" at bounding box center [707, 188] width 305 height 20
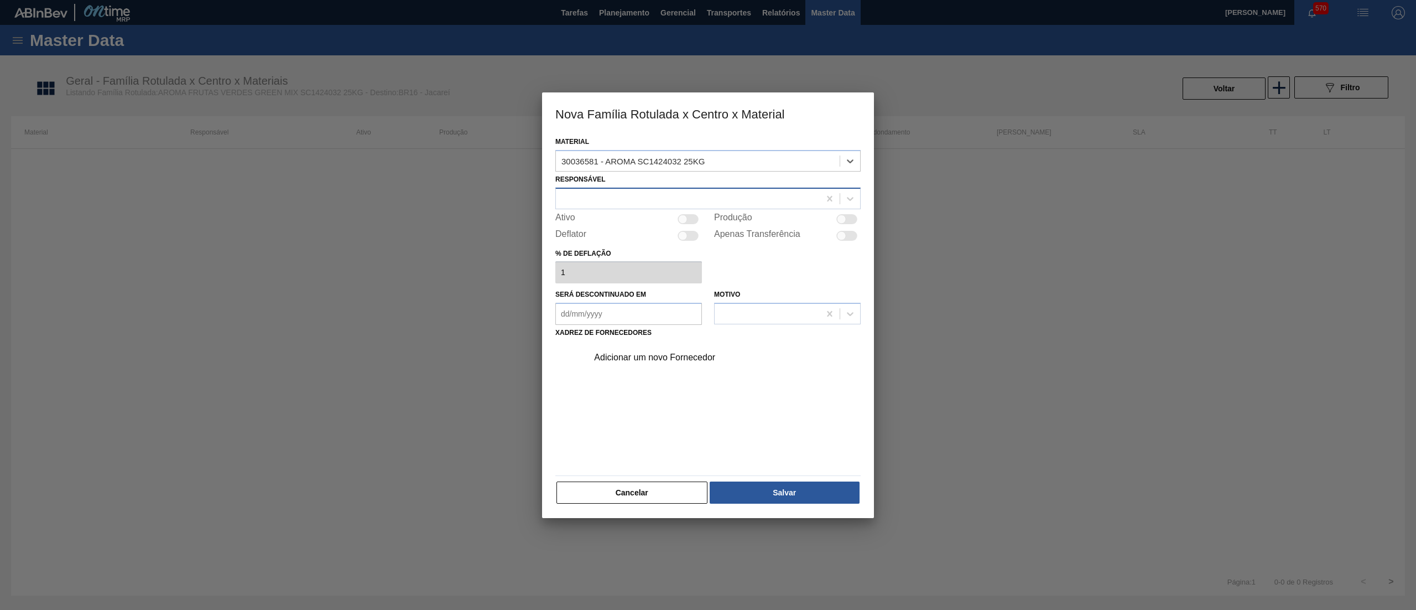
click at [672, 202] on div at bounding box center [688, 198] width 264 height 16
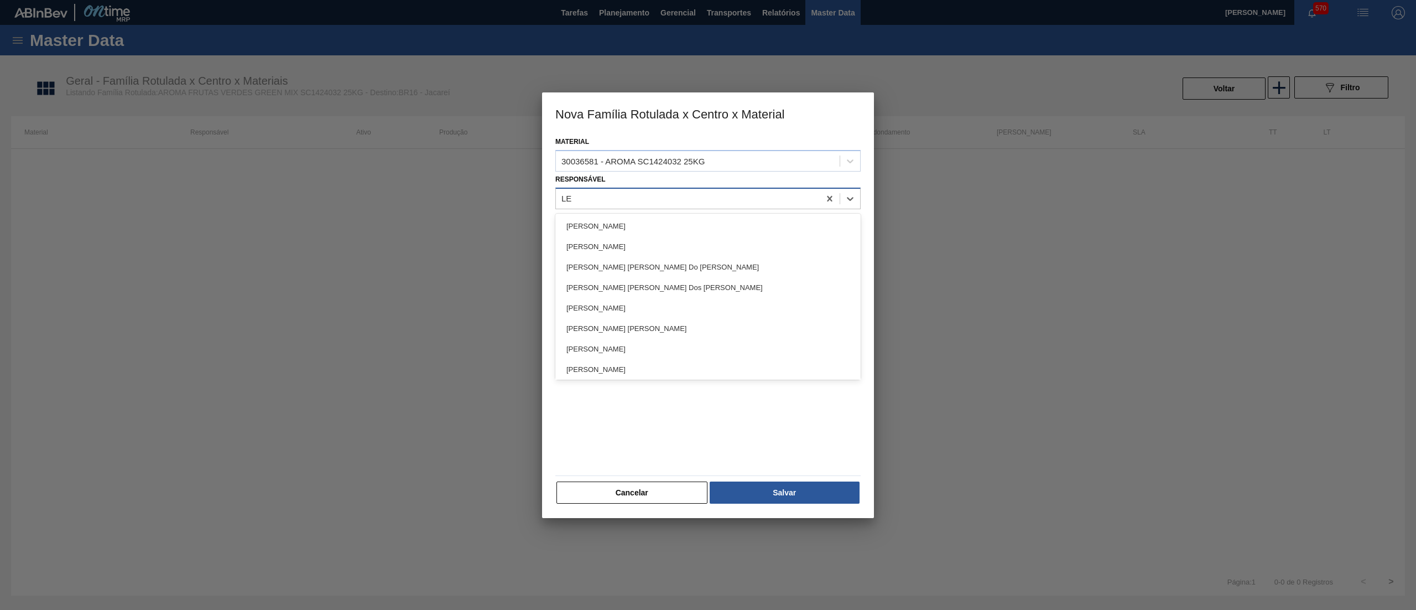
type input "LET"
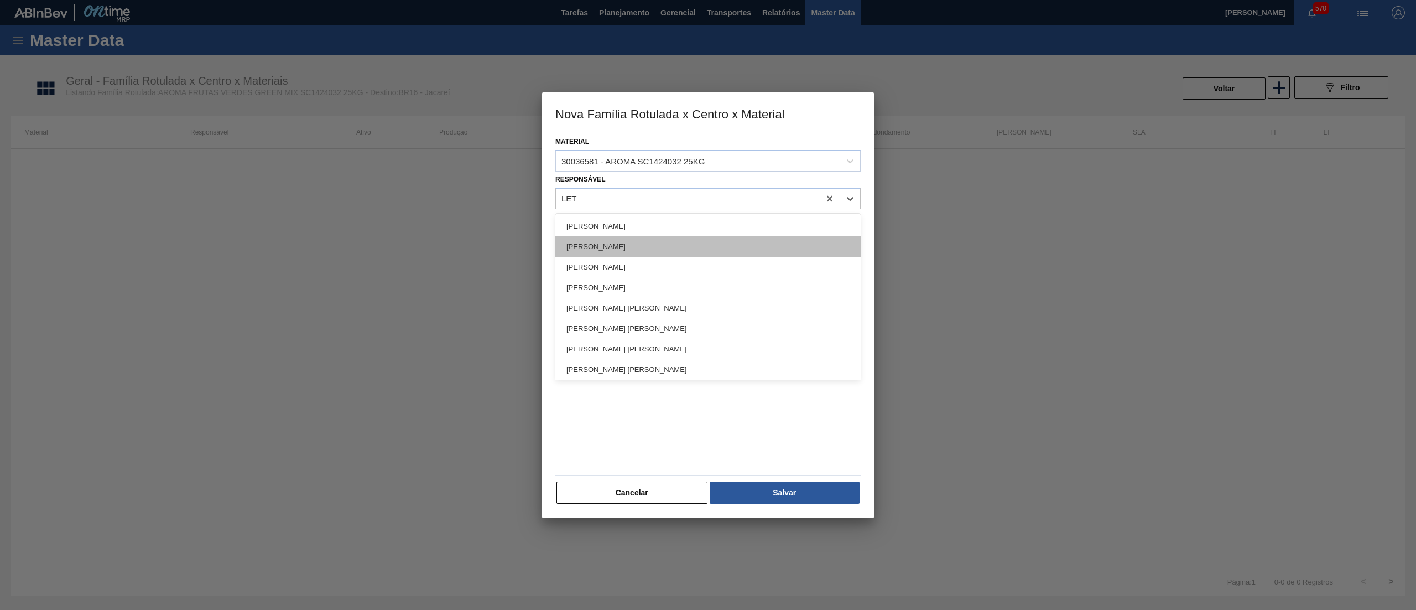
click at [640, 237] on div "[PERSON_NAME]" at bounding box center [707, 246] width 305 height 20
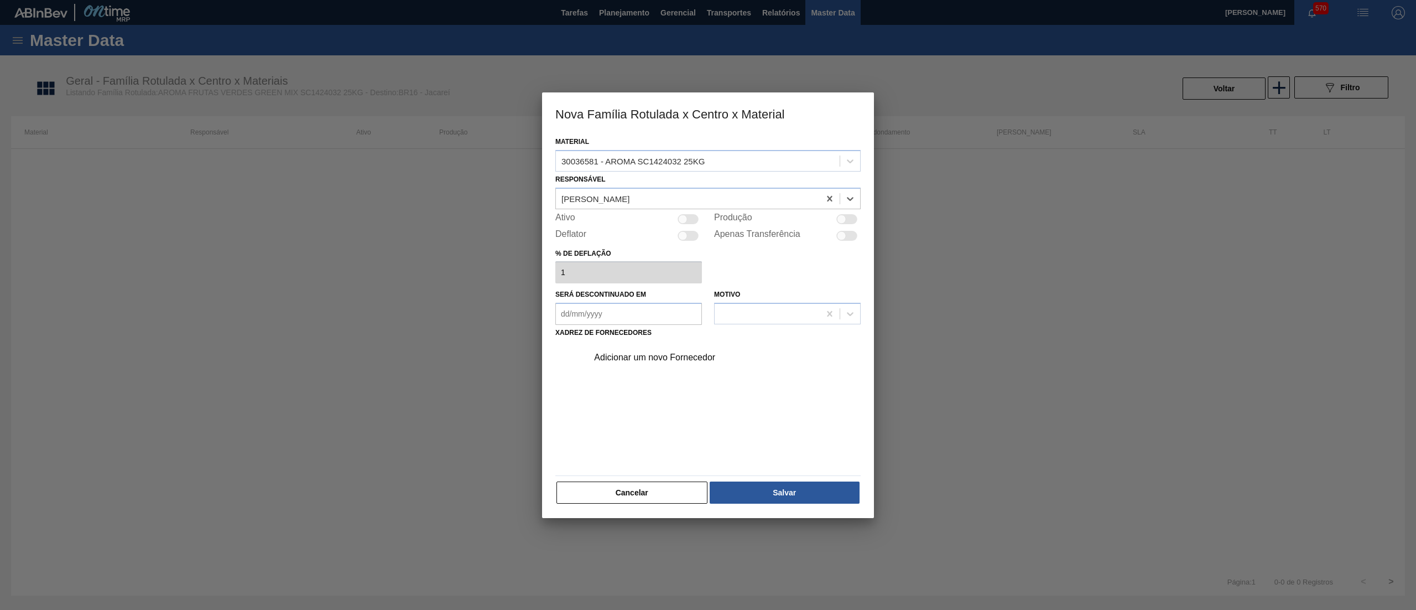
click at [689, 223] on div at bounding box center [688, 219] width 21 height 10
checkbox input "true"
click at [660, 354] on div "Adicionar um novo Fornecedor" at bounding box center [702, 357] width 217 height 10
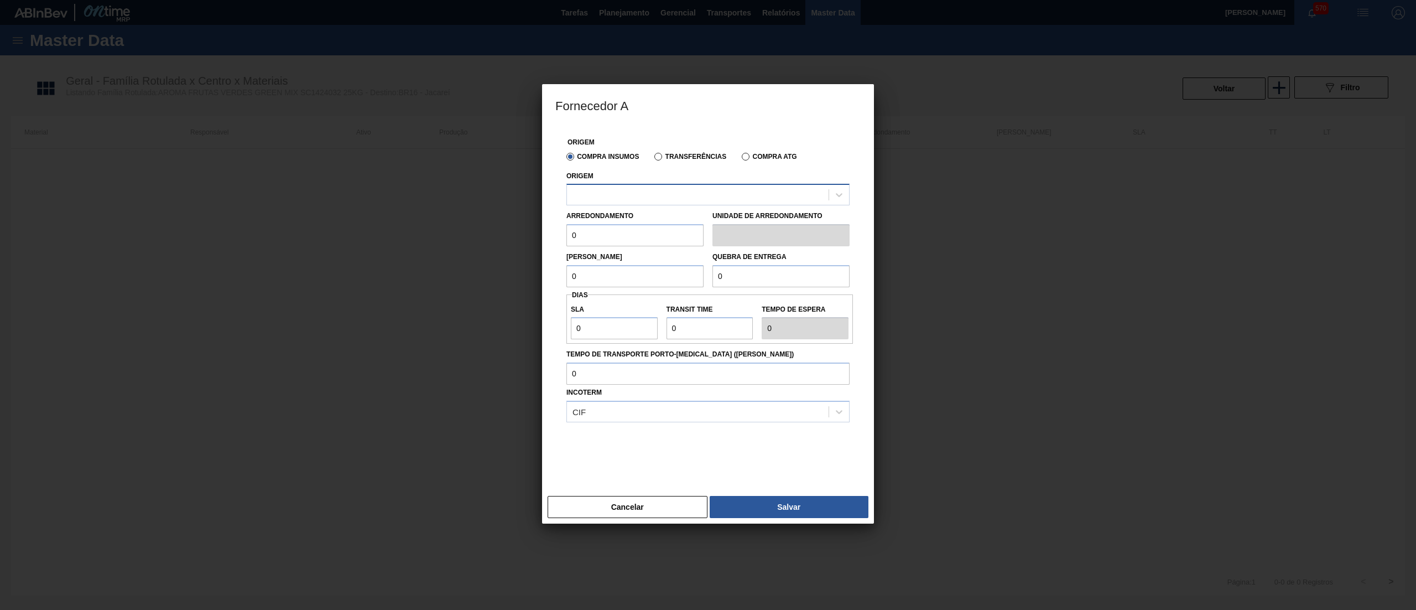
click at [640, 189] on div at bounding box center [698, 195] width 262 height 16
click at [644, 228] on div "294266 - Iff – essencias e fragancias ltda" at bounding box center [707, 222] width 283 height 20
drag, startPoint x: 597, startPoint y: 236, endPoint x: 548, endPoint y: 245, distance: 50.6
click at [548, 245] on div "Origem Compra Insumos Transferências Compra ATG Origem 294266 - Iff – essencias…" at bounding box center [708, 309] width 332 height 366
drag, startPoint x: 605, startPoint y: 237, endPoint x: 525, endPoint y: 249, distance: 81.1
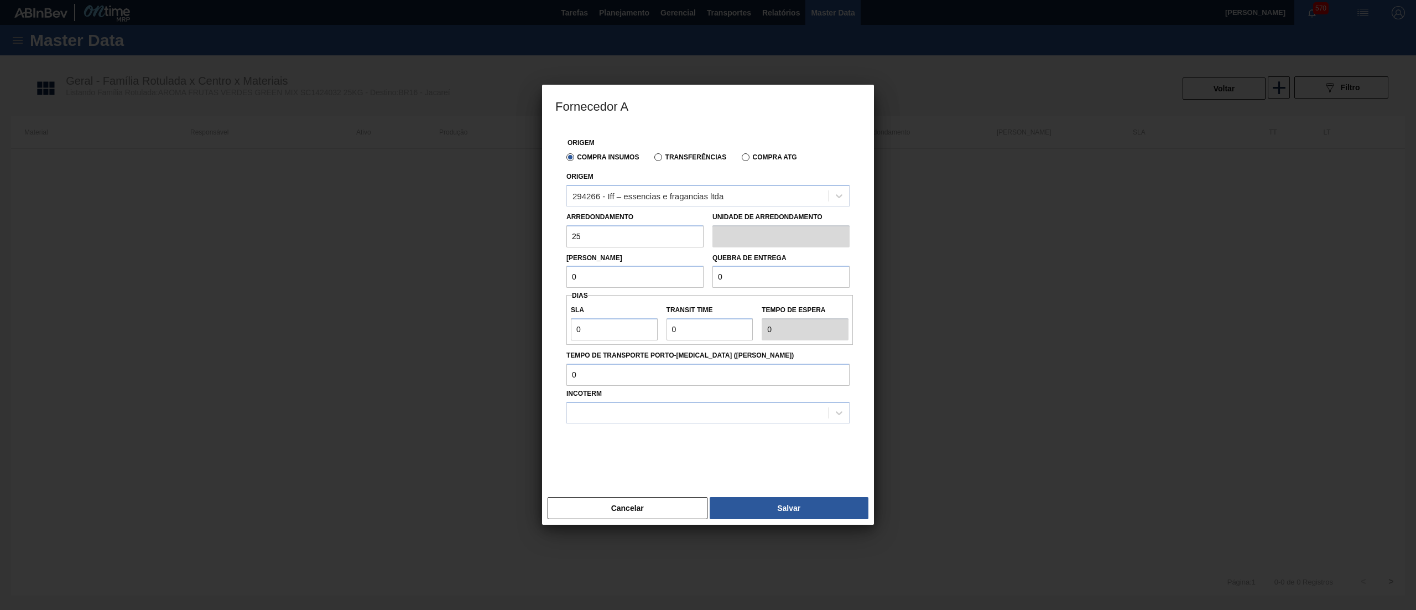
click at [525, 249] on div "Fornecedor A Origem Compra Insumos Transferências Compra ATG Origem 294266 - If…" at bounding box center [708, 305] width 1416 height 610
type input "25"
drag, startPoint x: 552, startPoint y: 280, endPoint x: 523, endPoint y: 285, distance: 29.3
click at [523, 285] on div "Fornecedor A Origem Compra Insumos Transferências Compra ATG Origem 294266 - If…" at bounding box center [708, 305] width 1416 height 610
paste input "25"
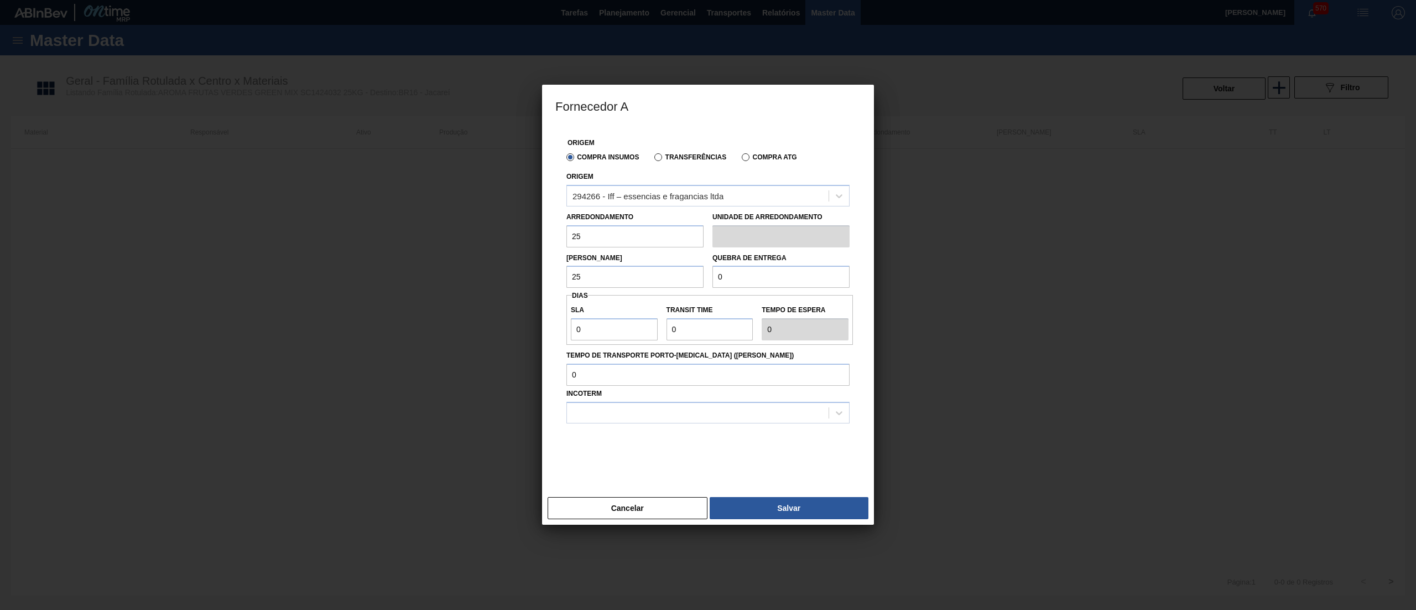
type input "25"
drag, startPoint x: 720, startPoint y: 281, endPoint x: 672, endPoint y: 290, distance: 49.5
click at [672, 290] on div "Origem Compra Insumos Transferências Compra ATG Origem 294266 - Iff – essencias…" at bounding box center [707, 302] width 305 height 352
type input "2.000"
drag, startPoint x: 601, startPoint y: 329, endPoint x: 538, endPoint y: 339, distance: 63.8
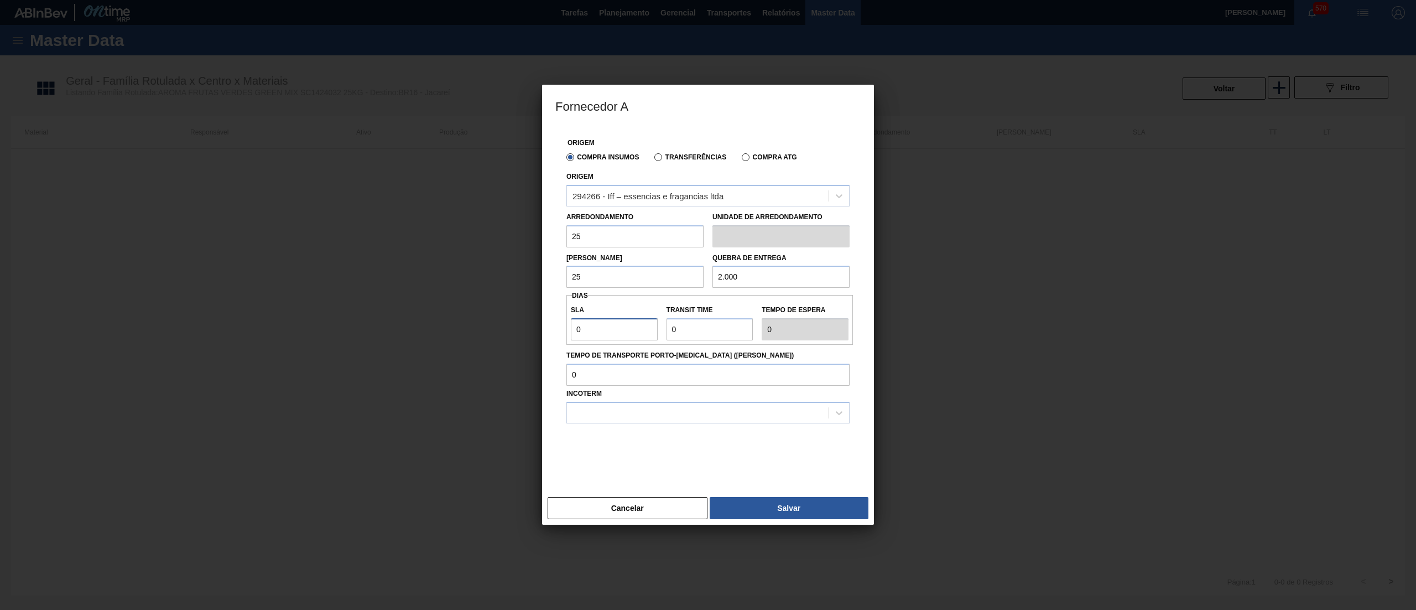
click at [538, 339] on div "Fornecedor A Origem Compra Insumos Transferências Compra ATG Origem 294266 - If…" at bounding box center [708, 305] width 1416 height 610
type input "3"
type input "30"
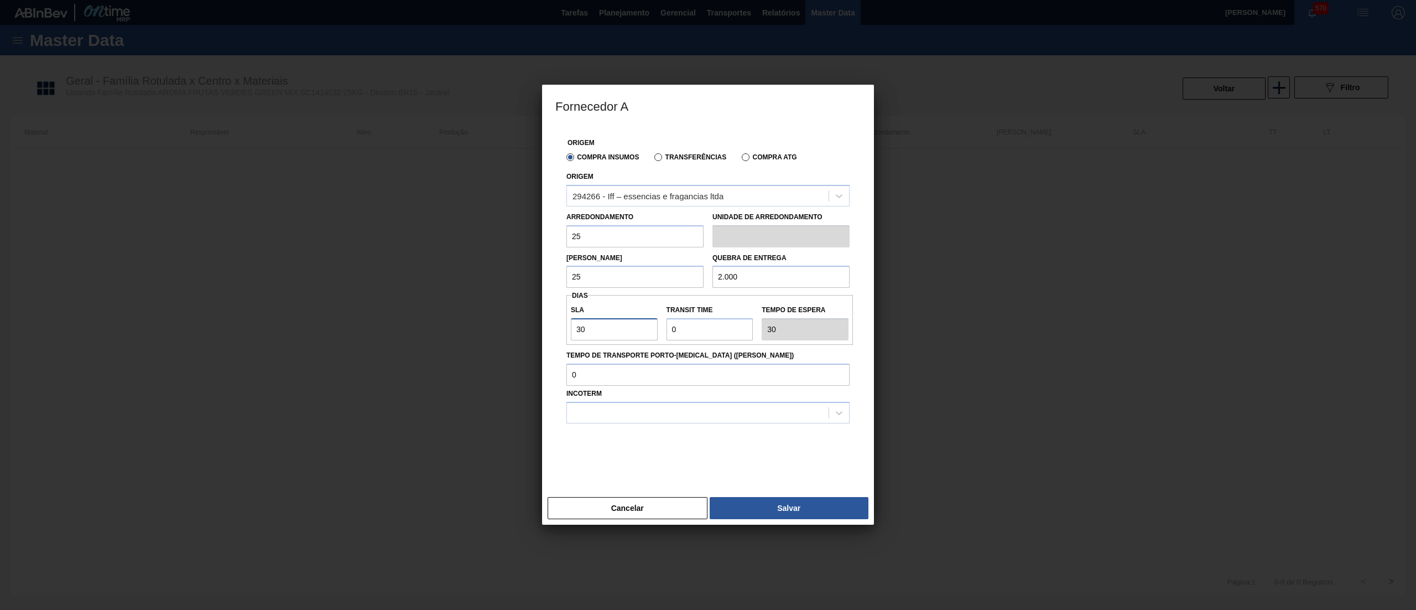
type input "30"
drag, startPoint x: 708, startPoint y: 336, endPoint x: 616, endPoint y: 349, distance: 93.3
click at [616, 349] on div "Origem Compra Insumos Transferências Compra ATG Origem 294266 - Iff – essencias…" at bounding box center [707, 302] width 305 height 352
type input "2"
type input "32"
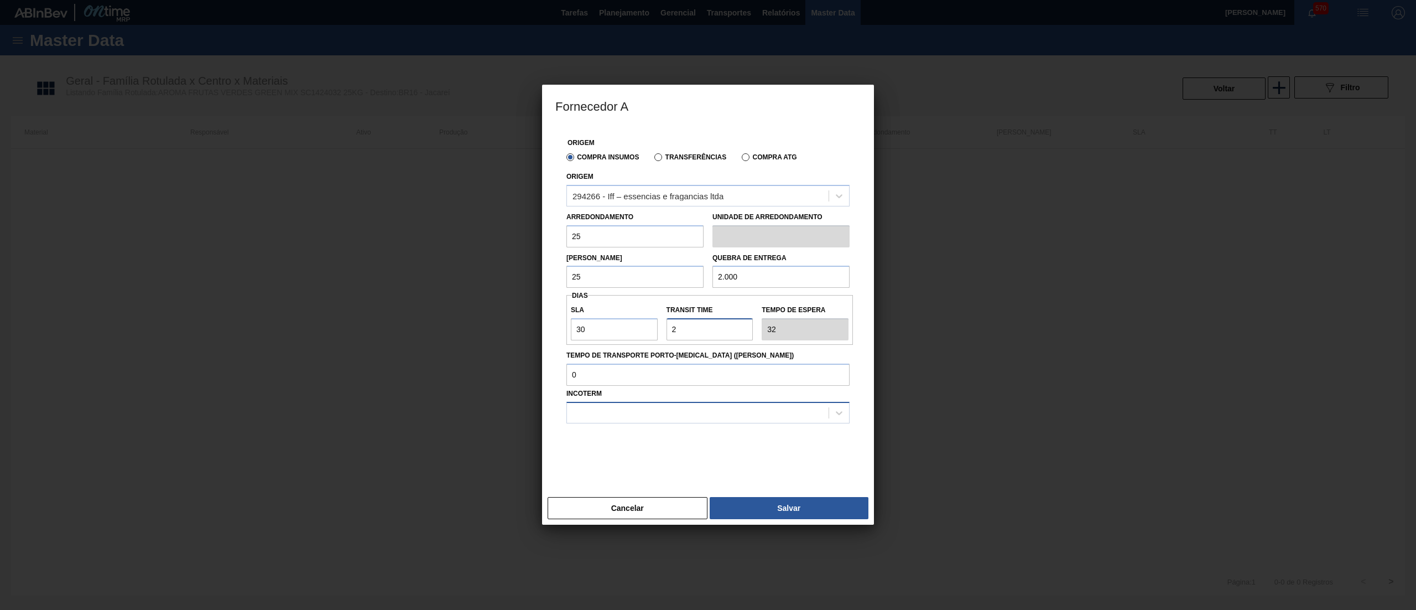
type input "2"
click at [640, 412] on div at bounding box center [698, 412] width 262 height 16
click at [622, 458] on div "FOB" at bounding box center [707, 460] width 283 height 20
drag, startPoint x: 762, startPoint y: 492, endPoint x: 784, endPoint y: 512, distance: 29.8
click at [782, 508] on div "Cancelar Salvar" at bounding box center [708, 507] width 332 height 33
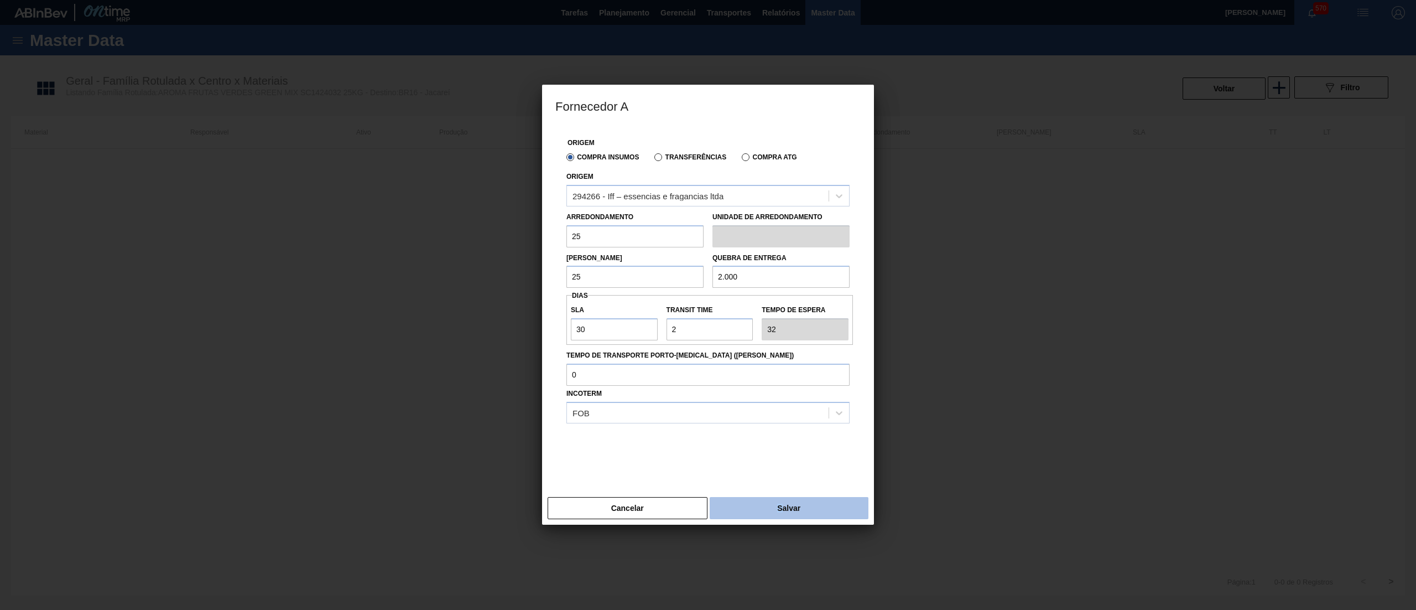
click at [784, 512] on button "Salvar" at bounding box center [789, 508] width 159 height 22
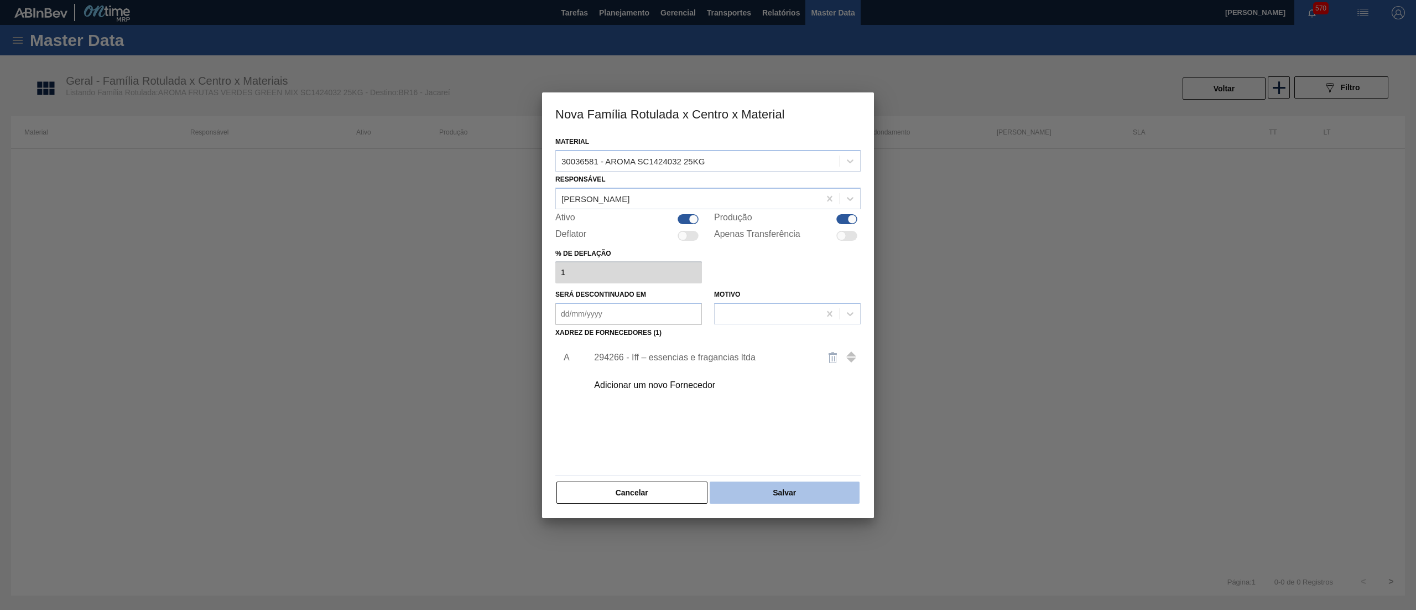
click at [836, 493] on button "Salvar" at bounding box center [785, 492] width 150 height 22
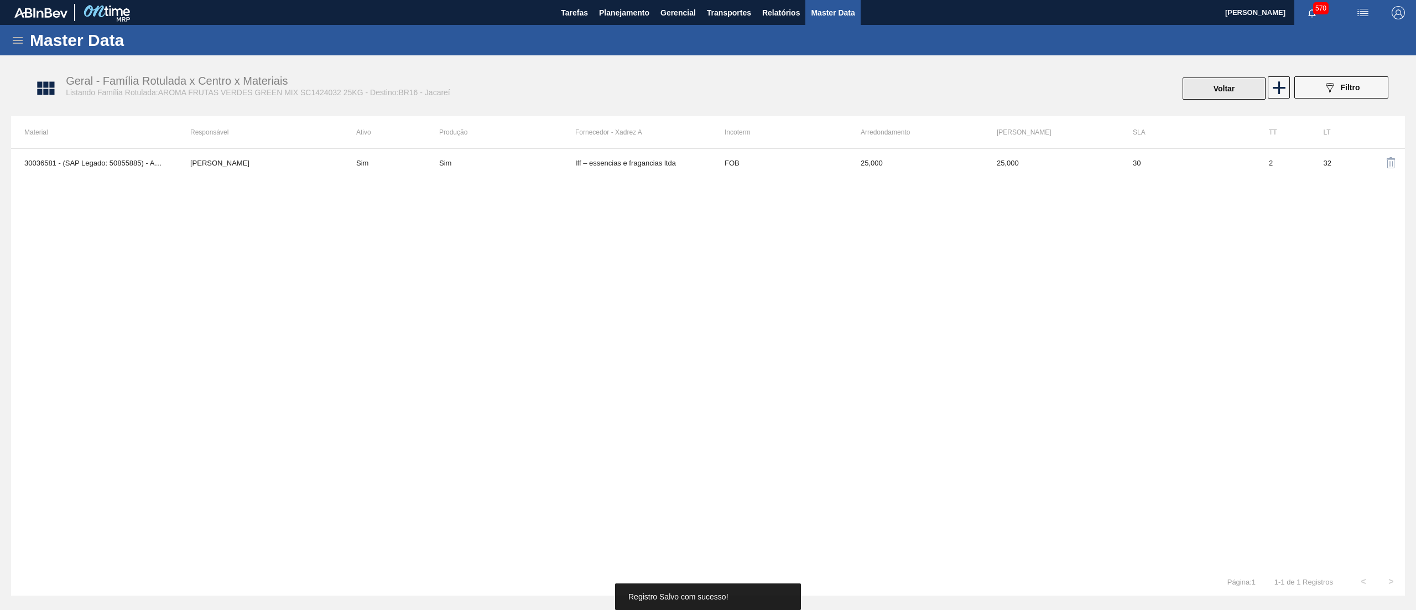
click at [1229, 91] on button "Voltar" at bounding box center [1224, 88] width 83 height 22
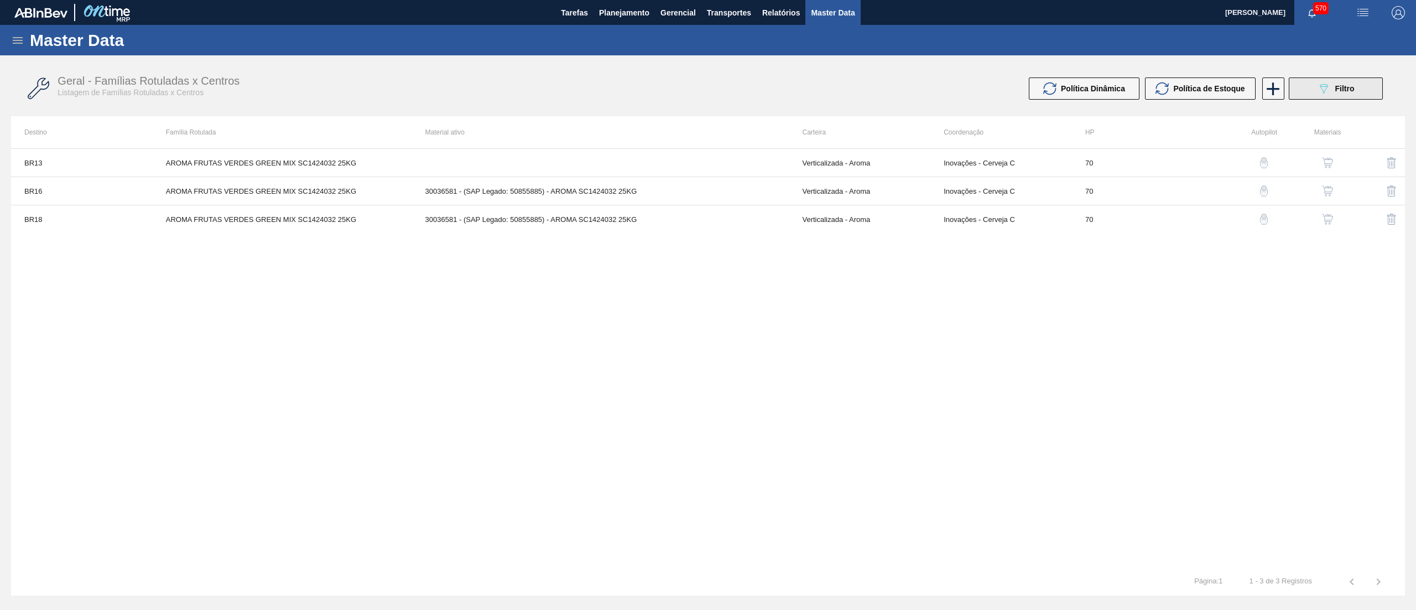
click at [1318, 86] on icon "089F7B8B-B2A5-4AFE-B5C0-19BA573D28AC" at bounding box center [1323, 88] width 13 height 13
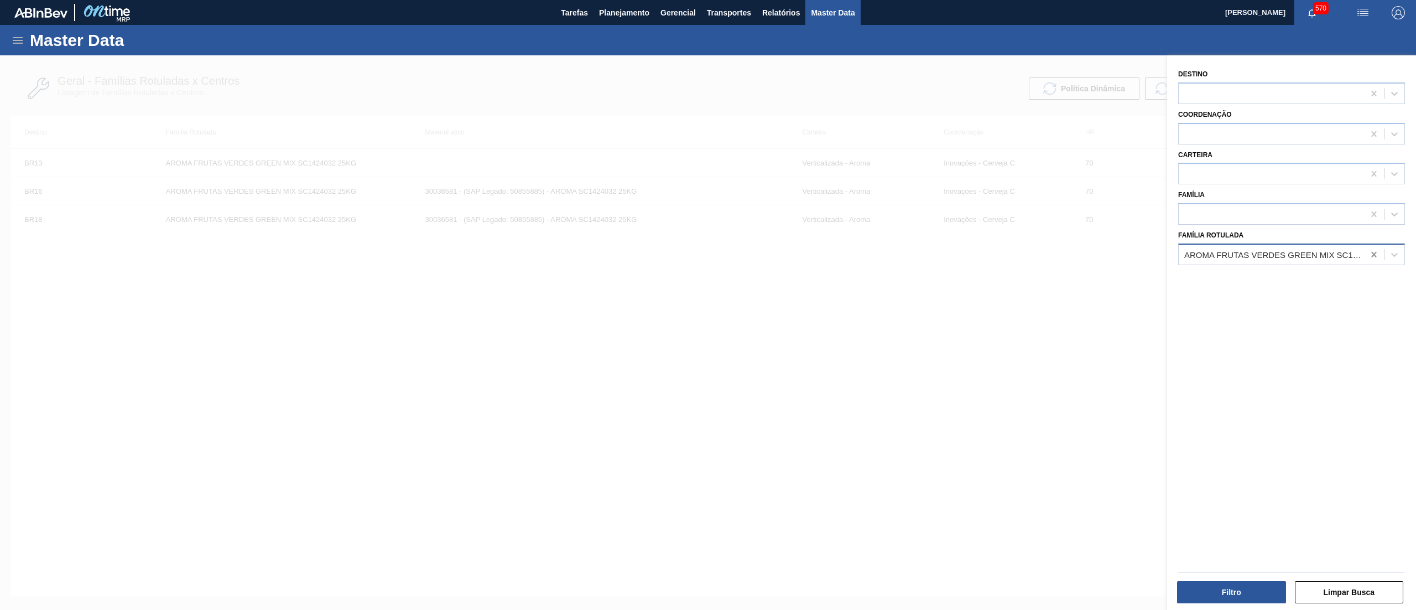
click at [1377, 254] on icon at bounding box center [1374, 254] width 11 height 11
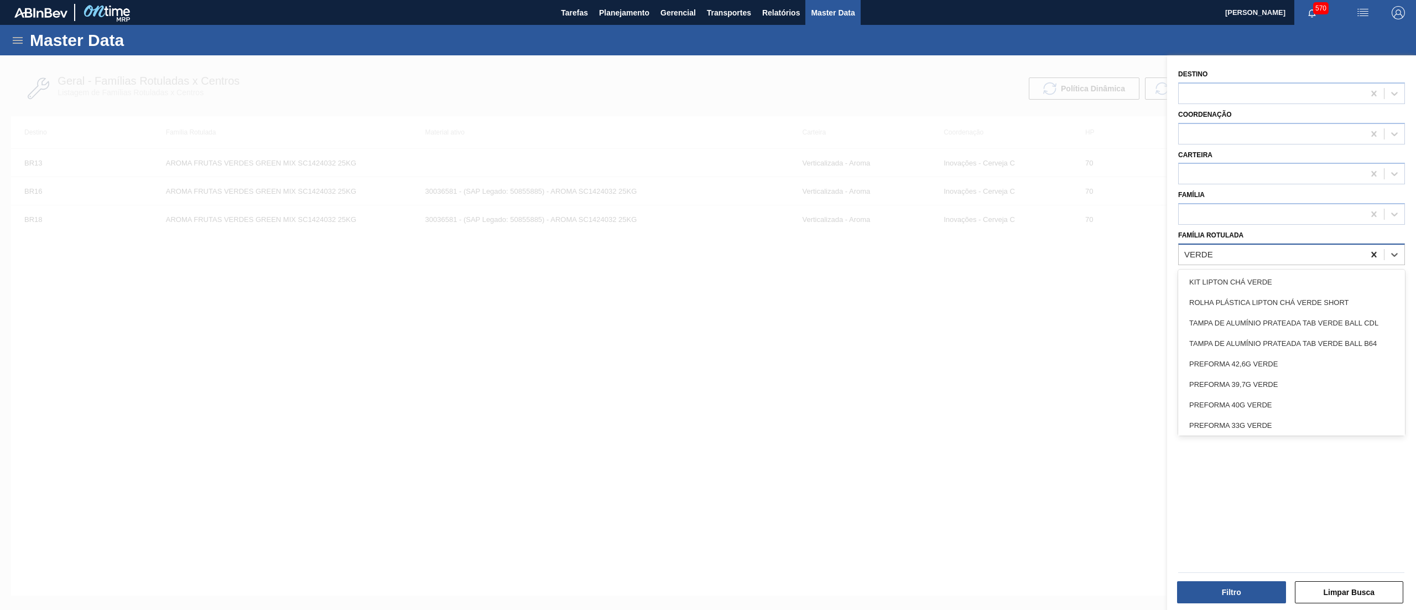
type Rotulada "VERDES"
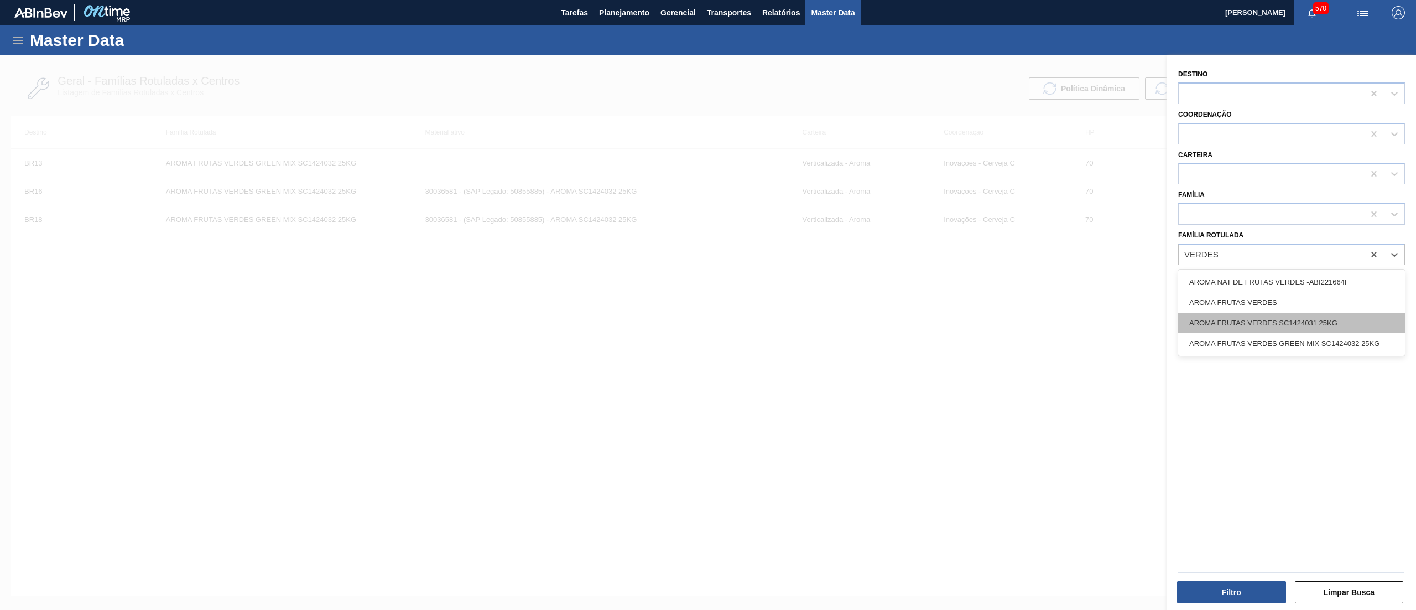
click at [1341, 313] on div "AROMA FRUTAS VERDES SC1424031 25KG" at bounding box center [1291, 323] width 227 height 20
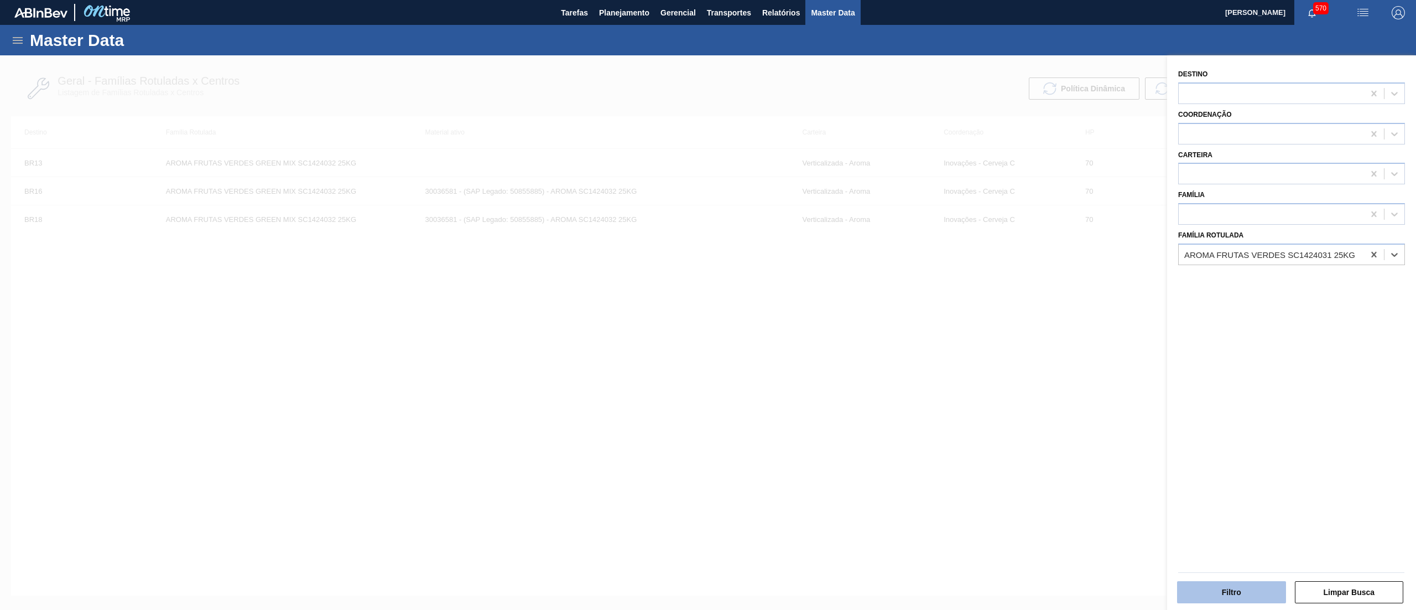
click at [1189, 602] on button "Filtro" at bounding box center [1231, 592] width 109 height 22
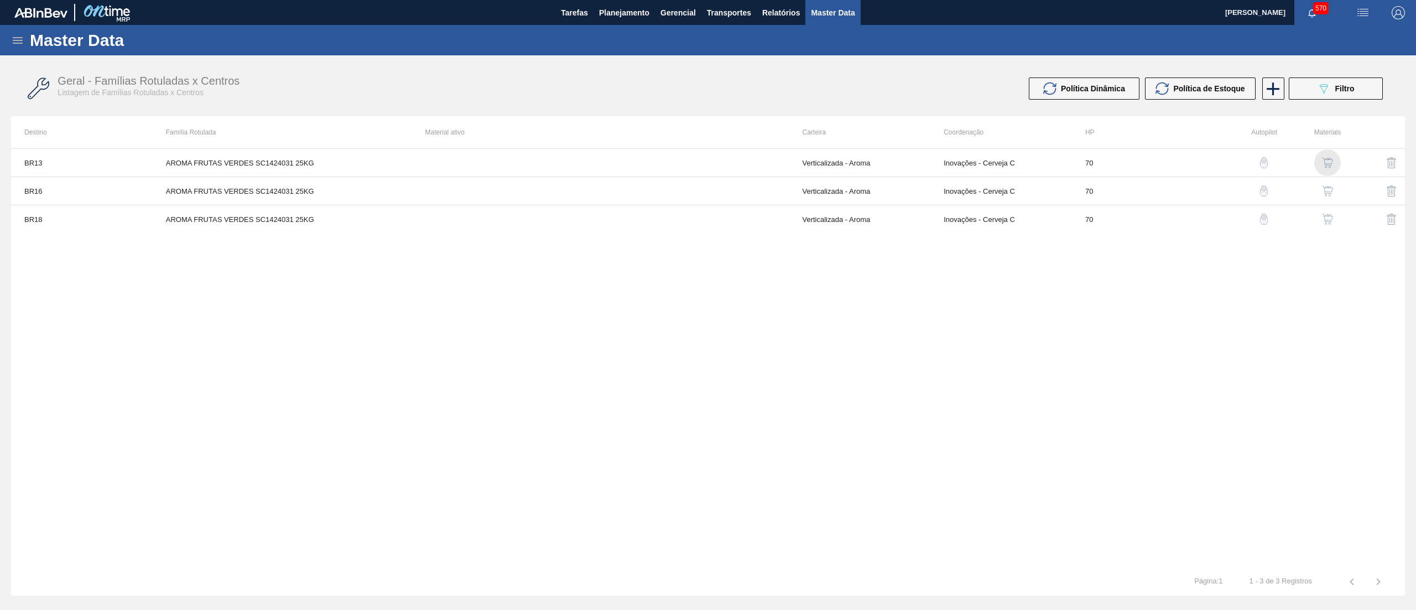
click at [1329, 164] on img "button" at bounding box center [1327, 162] width 11 height 11
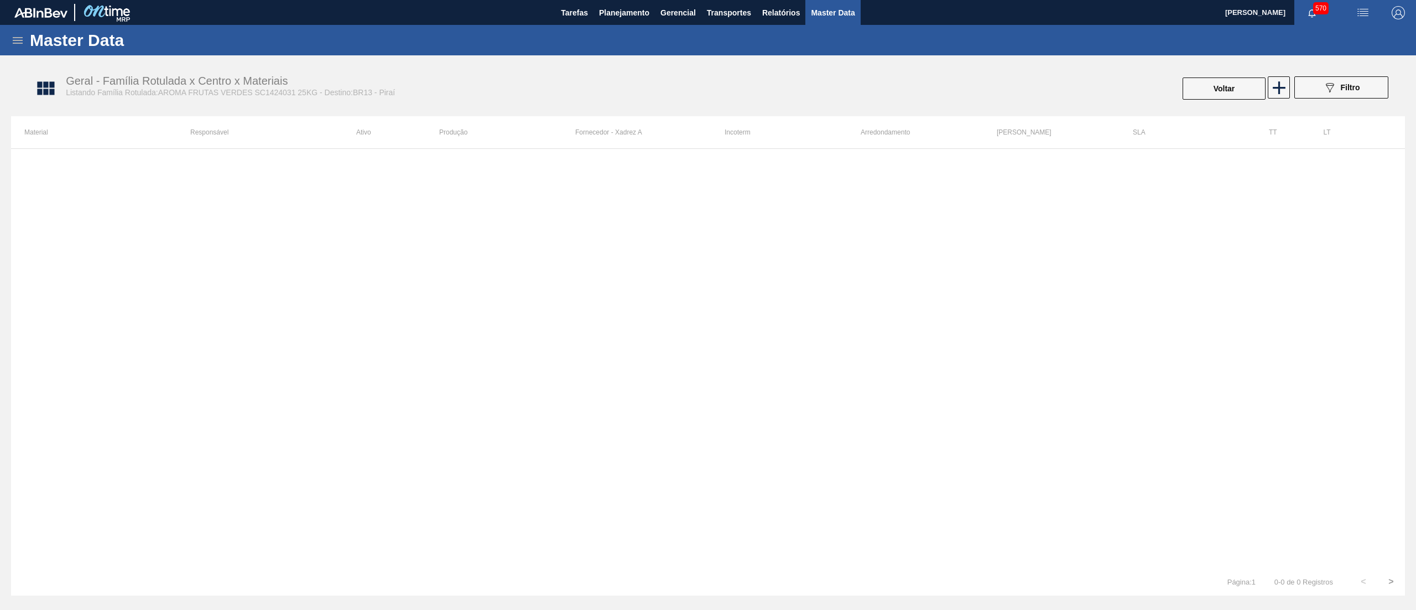
click at [1266, 92] on div "Voltar" at bounding box center [1224, 88] width 85 height 24
click at [1272, 92] on icon at bounding box center [1280, 88] width 22 height 22
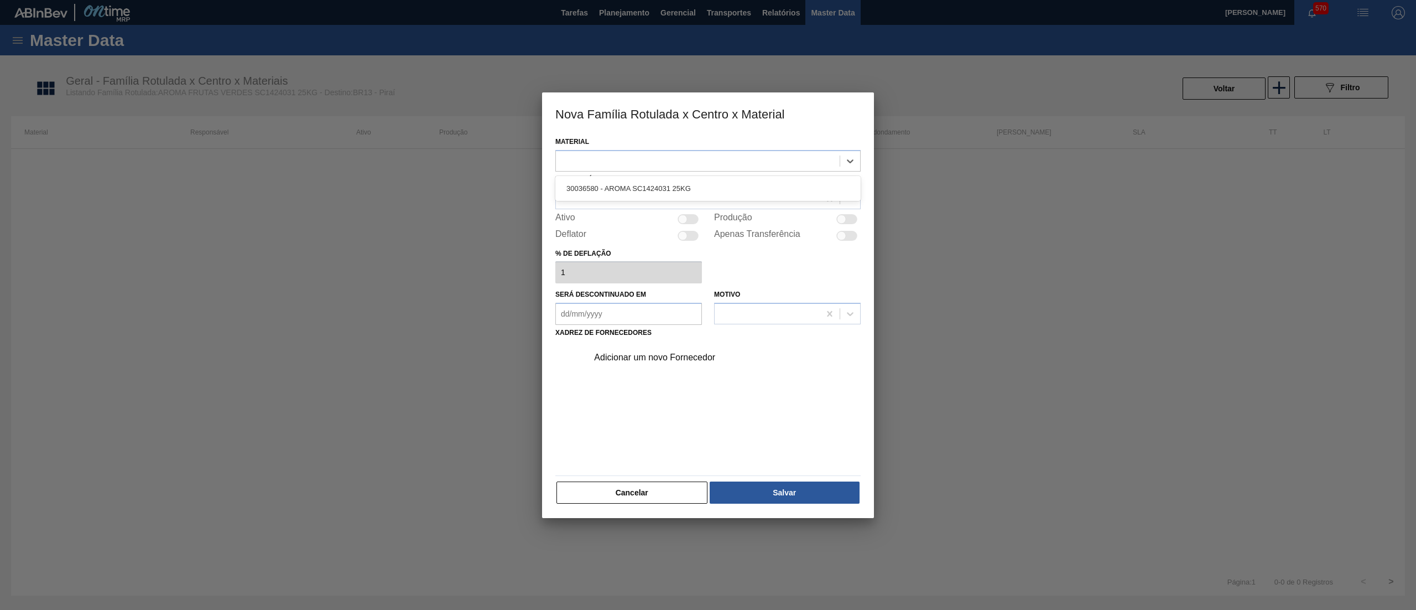
click at [747, 162] on div at bounding box center [698, 161] width 284 height 16
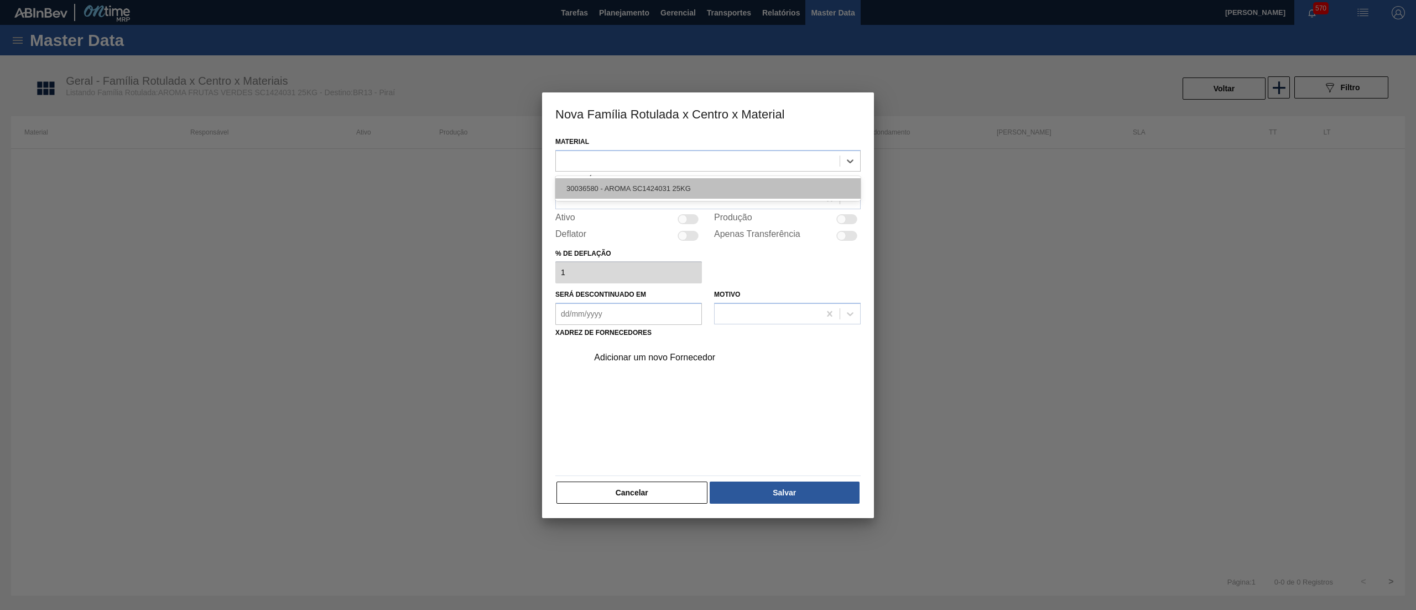
click at [724, 183] on div "30036580 - AROMA SC1424031 25KG" at bounding box center [707, 188] width 305 height 20
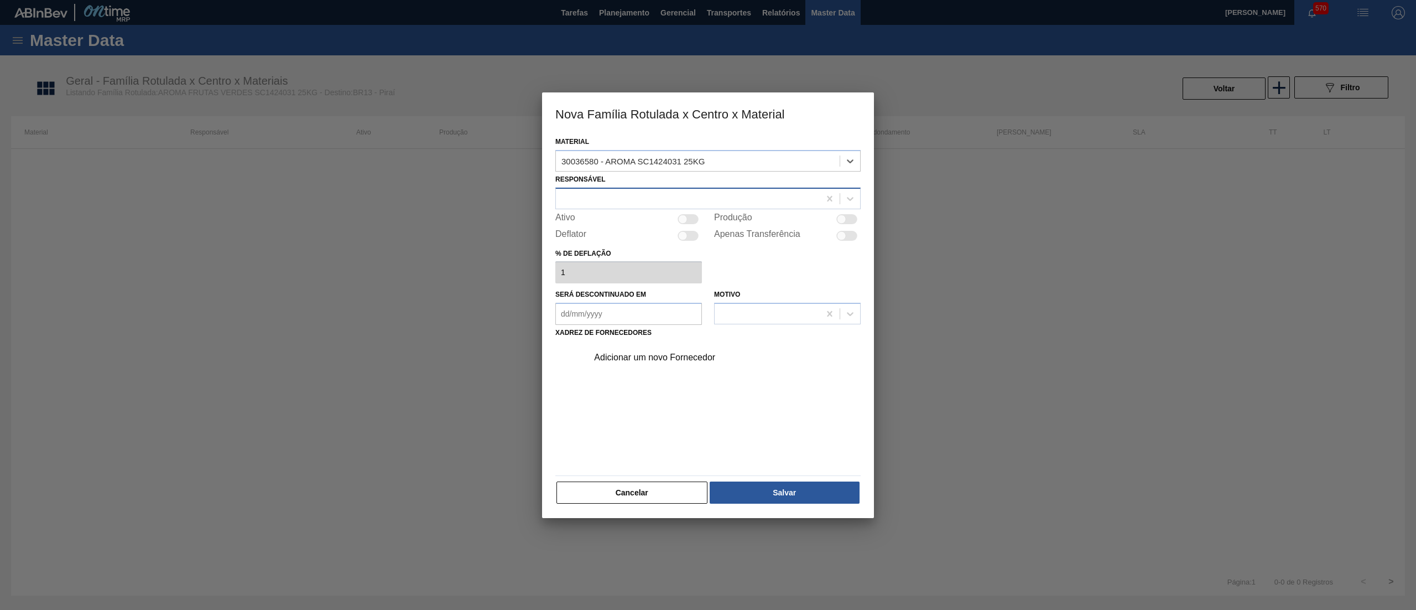
click at [698, 188] on div at bounding box center [707, 199] width 305 height 22
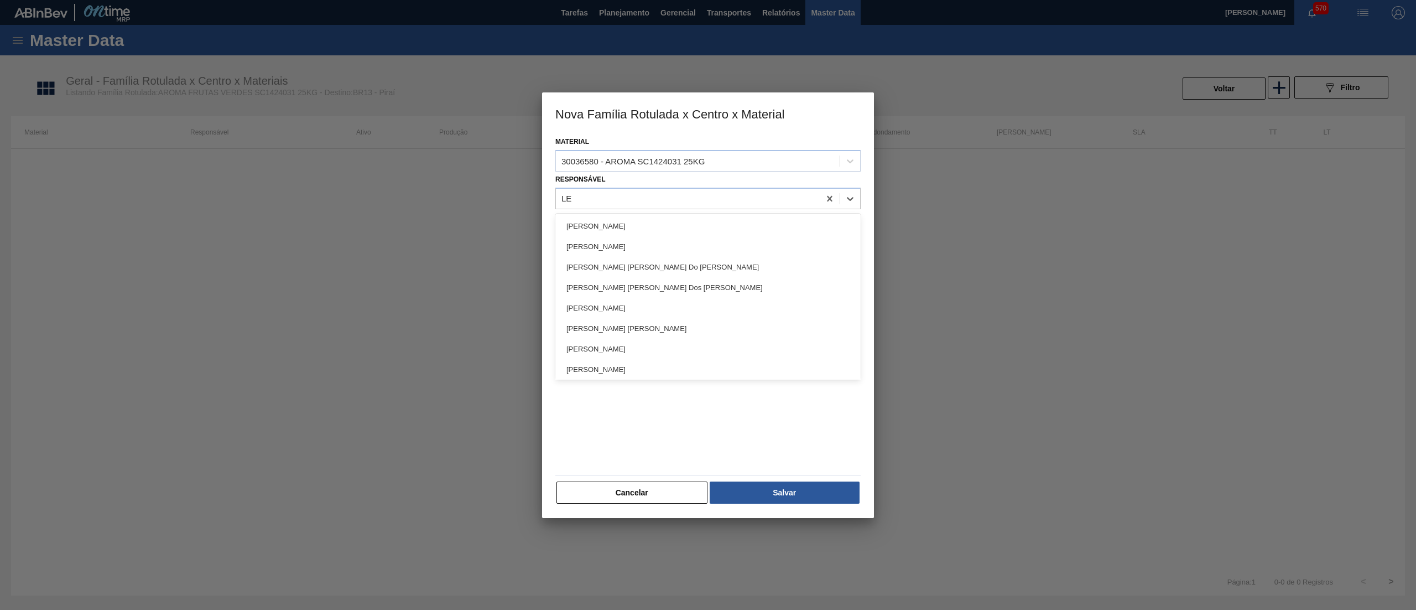
type input "LET"
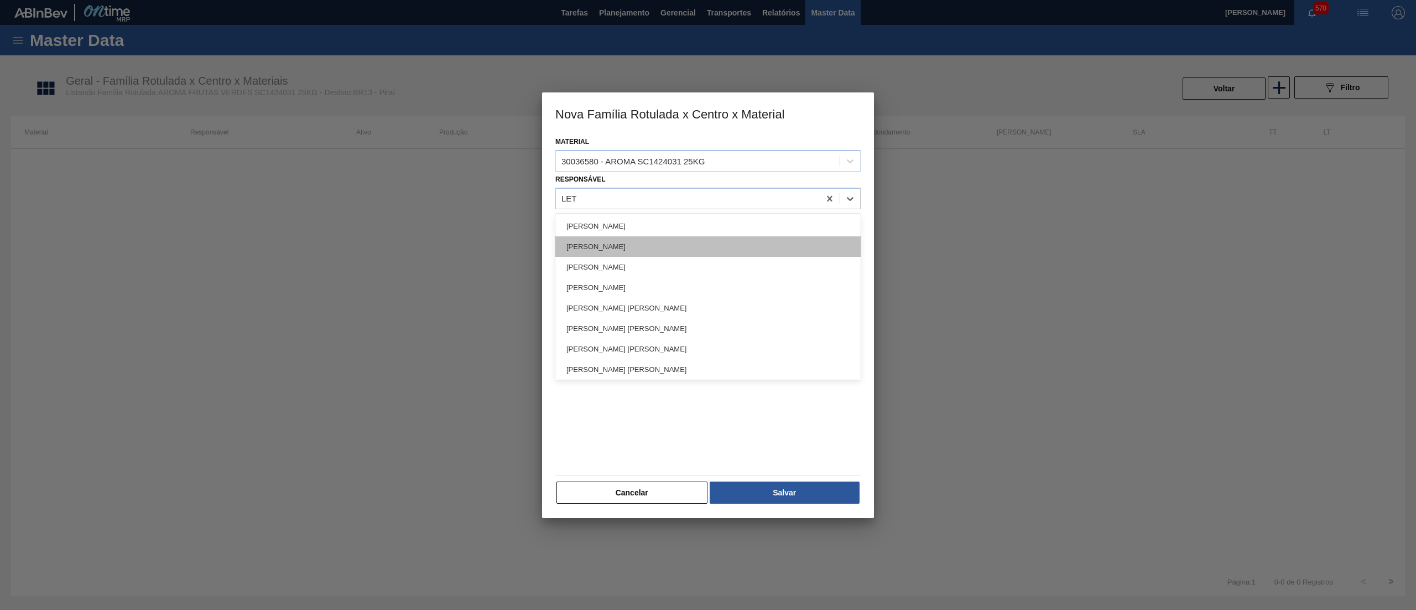
click at [662, 236] on div "[PERSON_NAME]" at bounding box center [707, 246] width 305 height 20
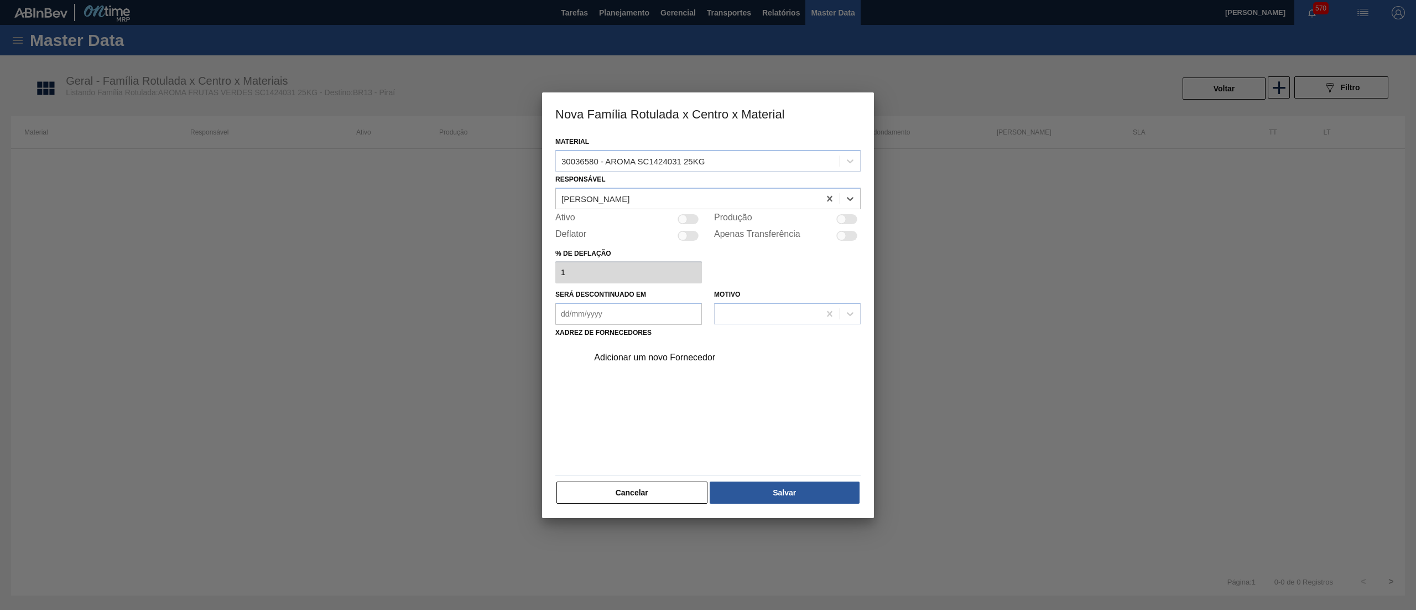
click at [690, 231] on div at bounding box center [688, 236] width 21 height 10
checkbox input "true"
click at [687, 212] on div "Ativo" at bounding box center [628, 218] width 147 height 13
click at [682, 217] on div at bounding box center [682, 218] width 9 height 9
checkbox input "true"
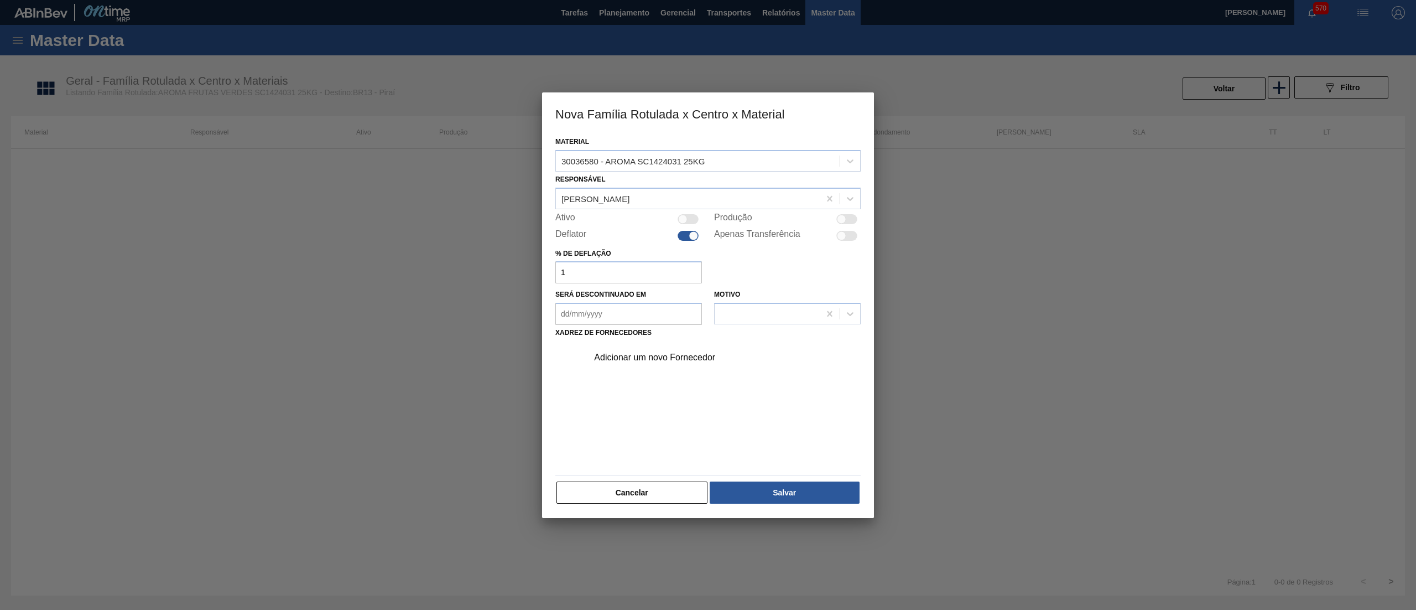
checkbox input "true"
click at [686, 227] on div "Material 30036580 - AROMA SC1424031 25KG Responsável [PERSON_NAME] Ativo Produç…" at bounding box center [707, 319] width 305 height 371
click at [686, 235] on div at bounding box center [688, 236] width 21 height 10
checkbox input "false"
click at [660, 358] on div "Adicionar um novo Fornecedor" at bounding box center [702, 357] width 217 height 10
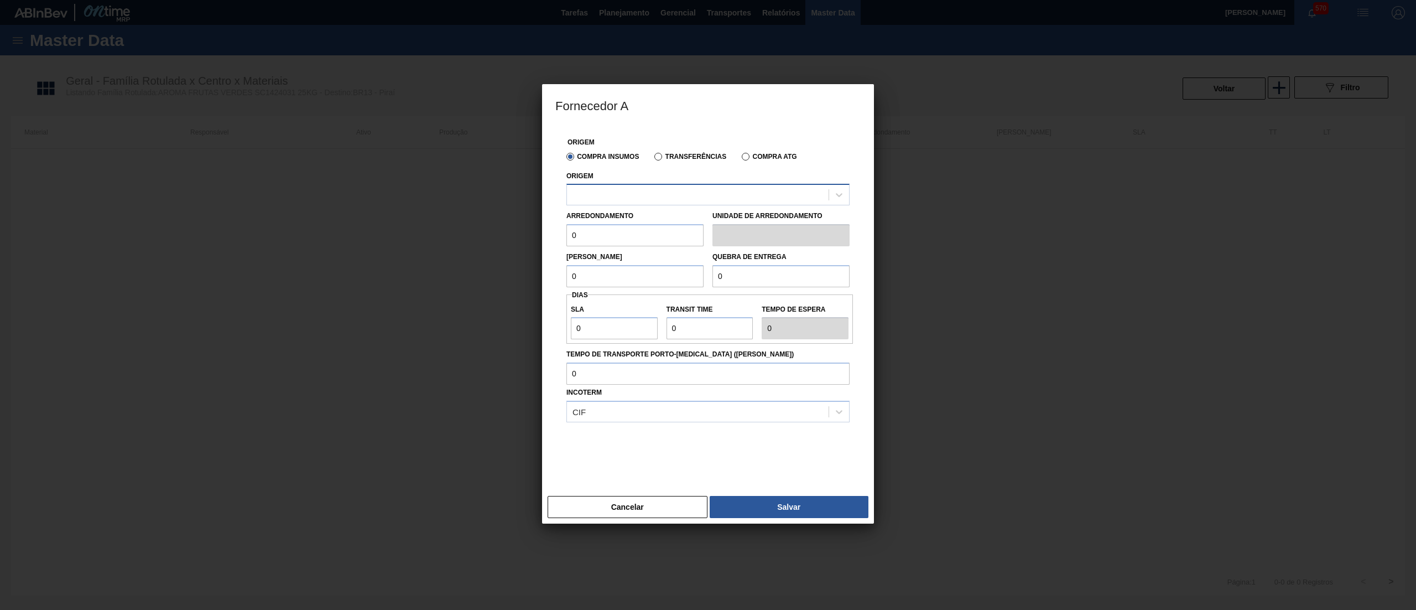
click at [662, 198] on div at bounding box center [698, 195] width 262 height 16
click at [638, 508] on button "Cancelar" at bounding box center [628, 507] width 160 height 22
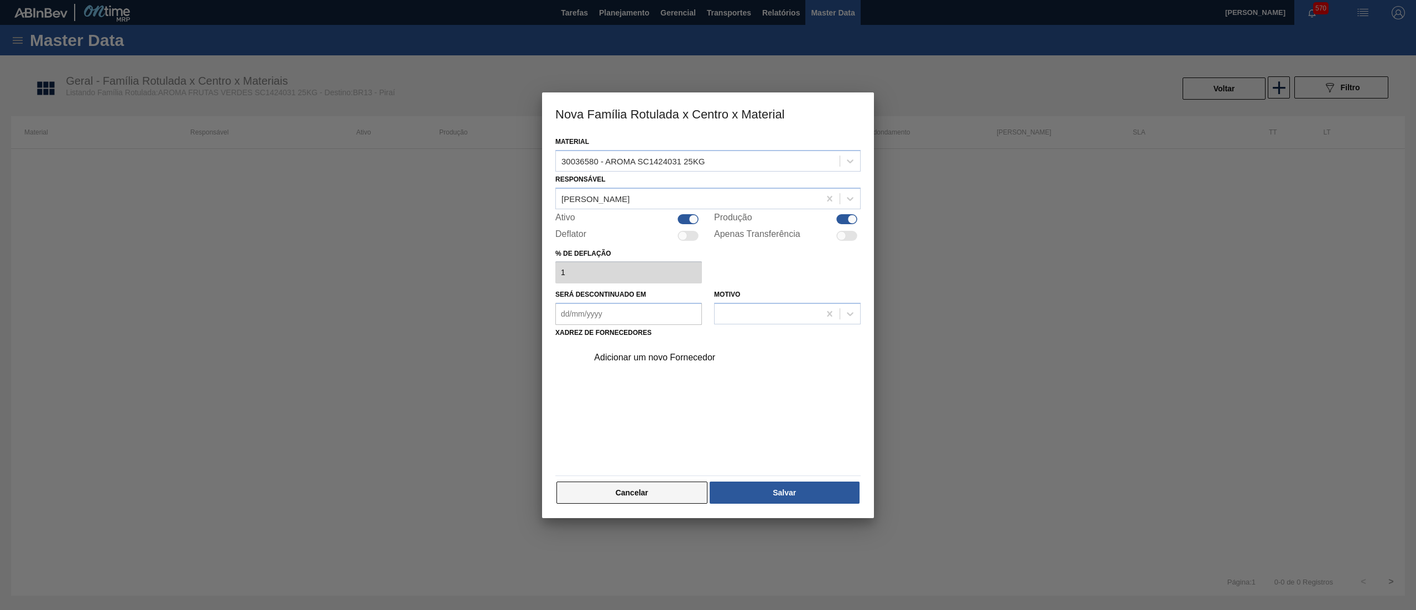
click at [690, 488] on button "Cancelar" at bounding box center [632, 492] width 151 height 22
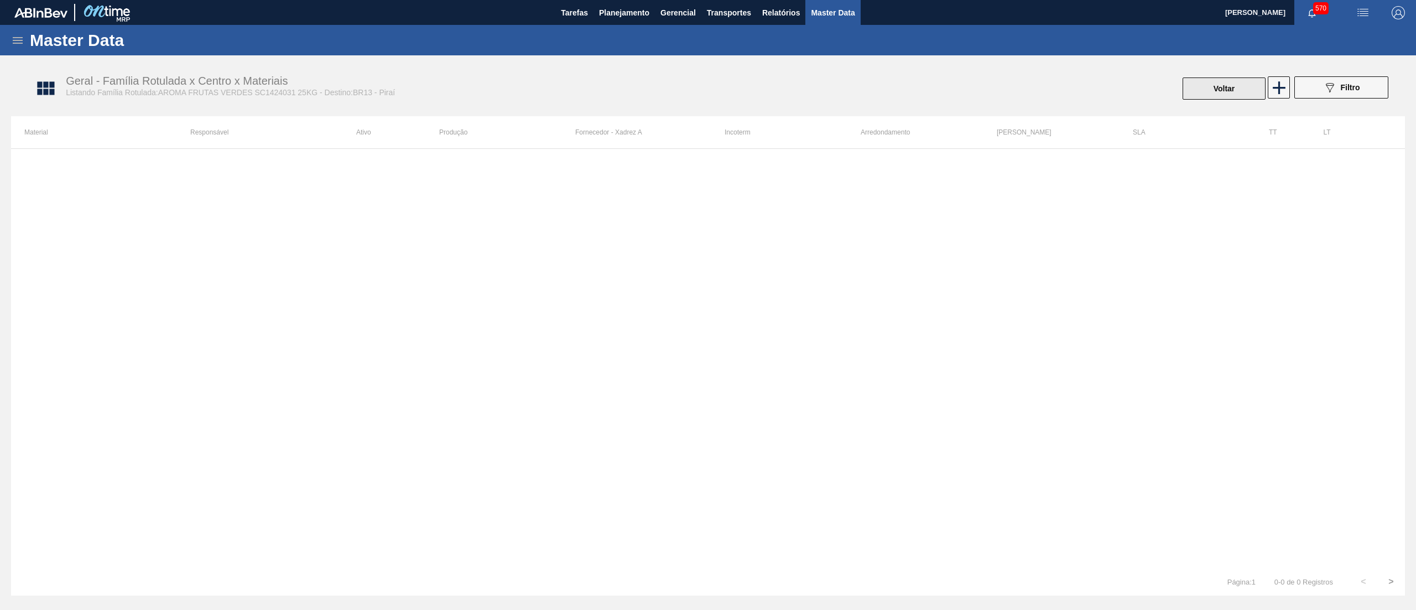
click at [1210, 98] on button "Voltar" at bounding box center [1224, 88] width 83 height 22
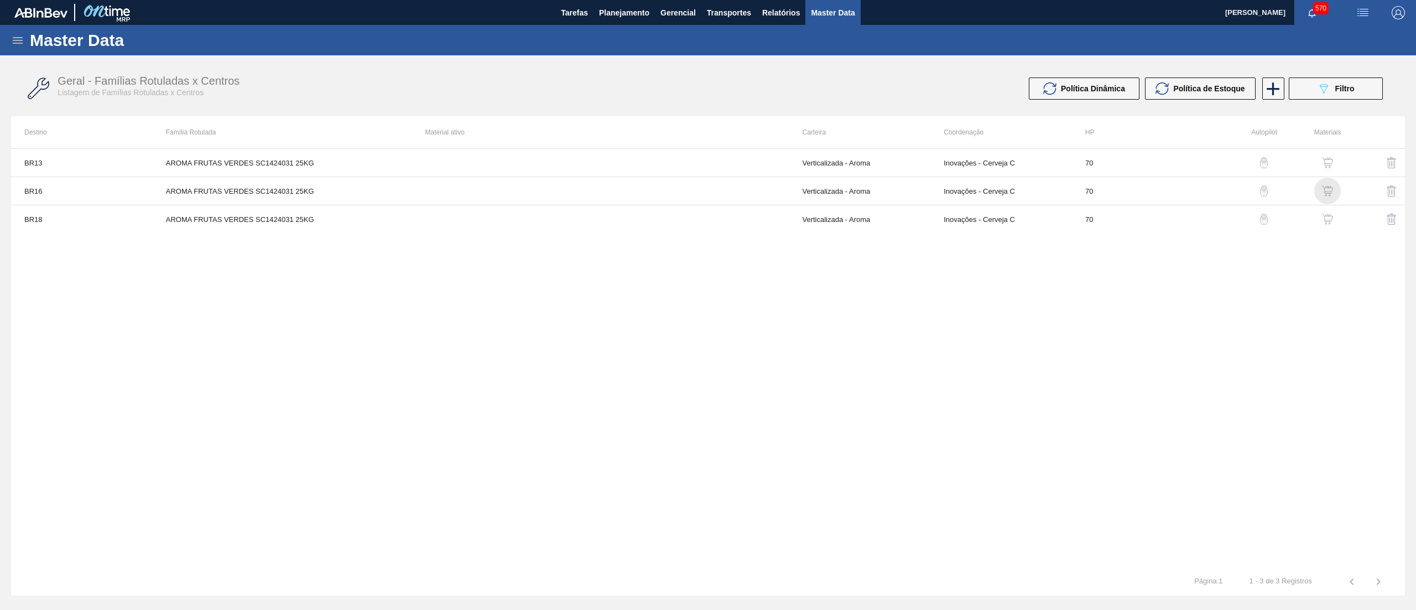
click at [1328, 191] on img "button" at bounding box center [1327, 190] width 11 height 11
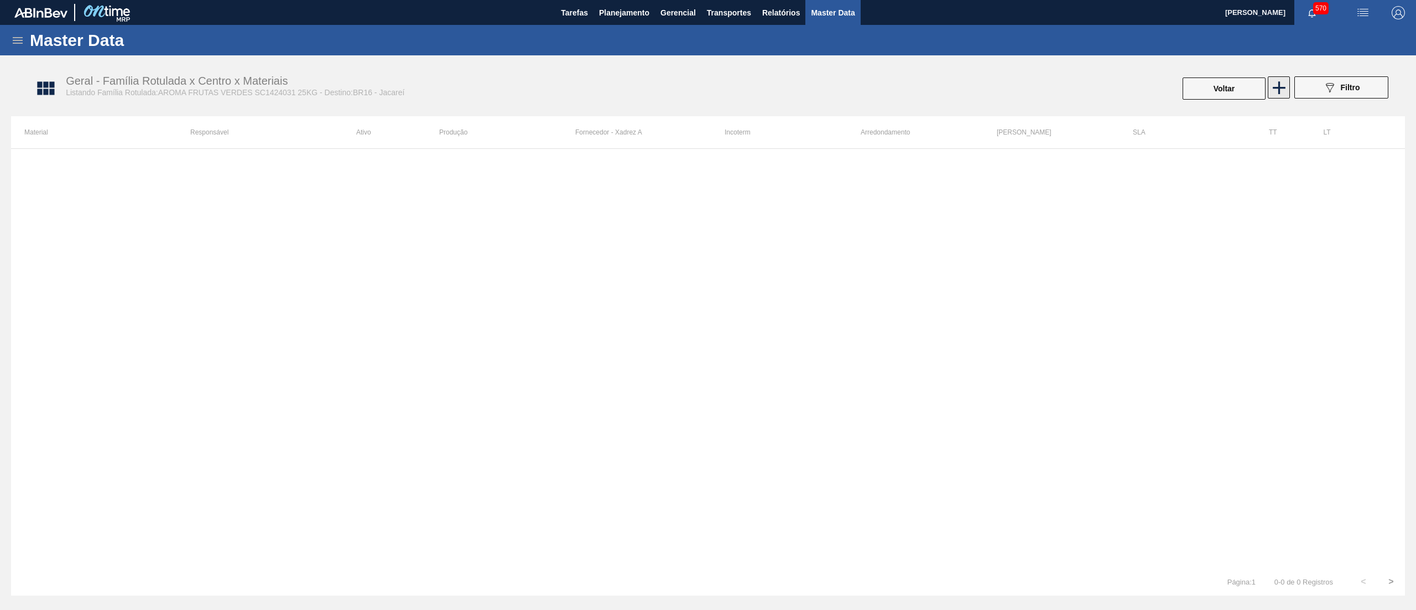
click at [1281, 95] on icon at bounding box center [1280, 88] width 22 height 22
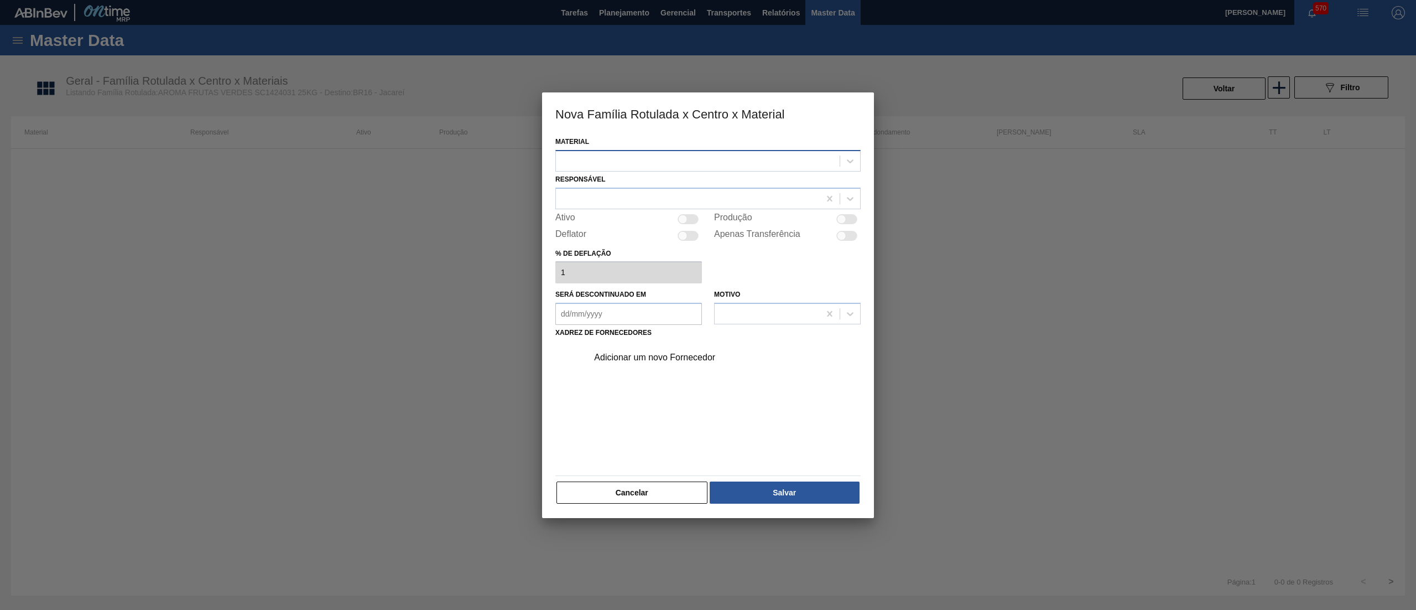
click at [794, 162] on div at bounding box center [698, 161] width 284 height 16
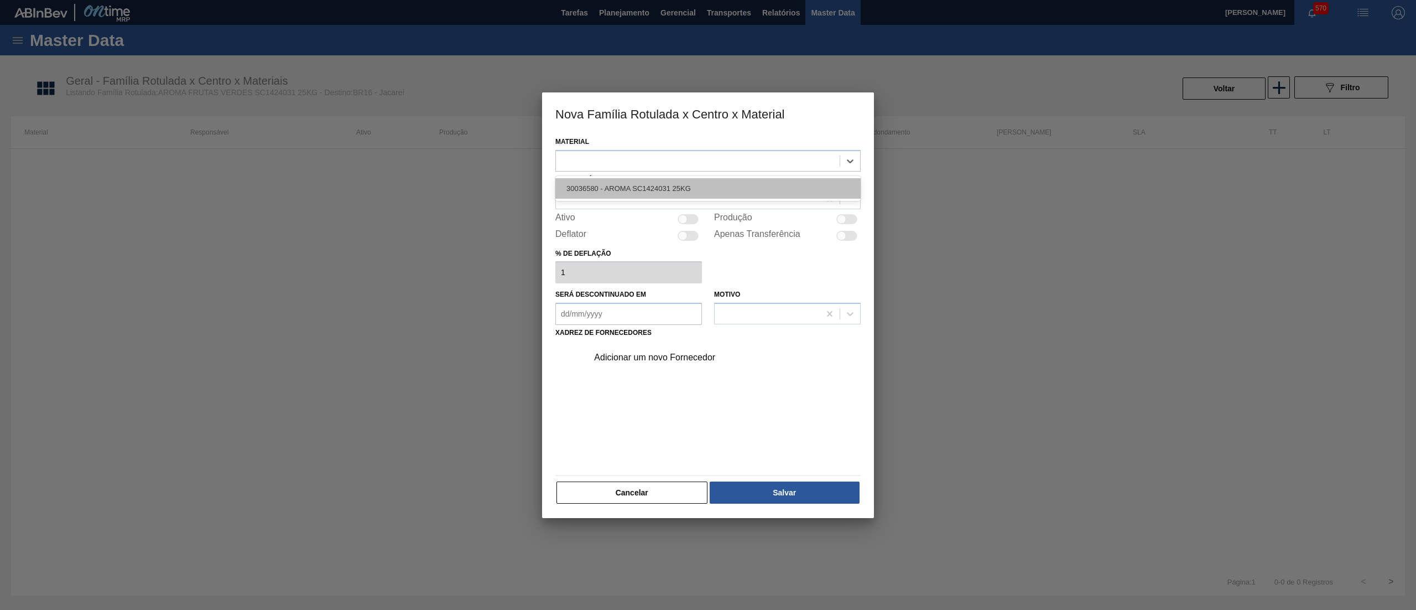
click at [761, 185] on div "30036580 - AROMA SC1424031 25KG" at bounding box center [707, 188] width 305 height 20
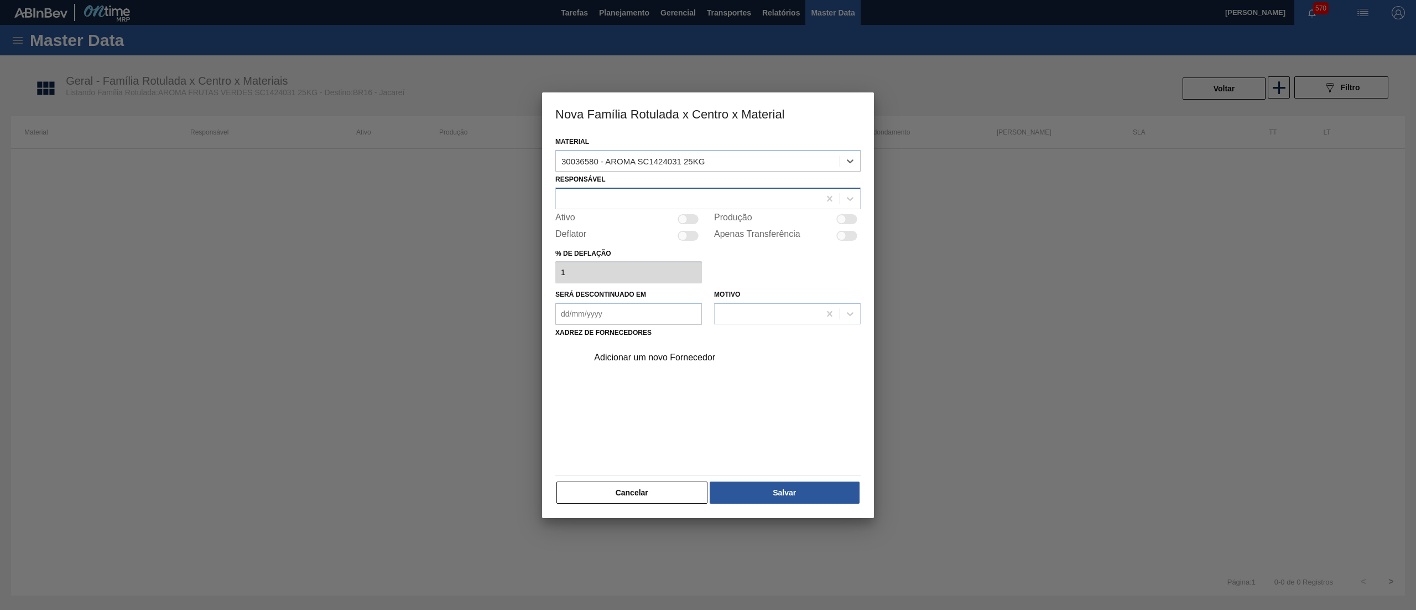
click at [713, 194] on div at bounding box center [688, 198] width 264 height 16
type input "LET"
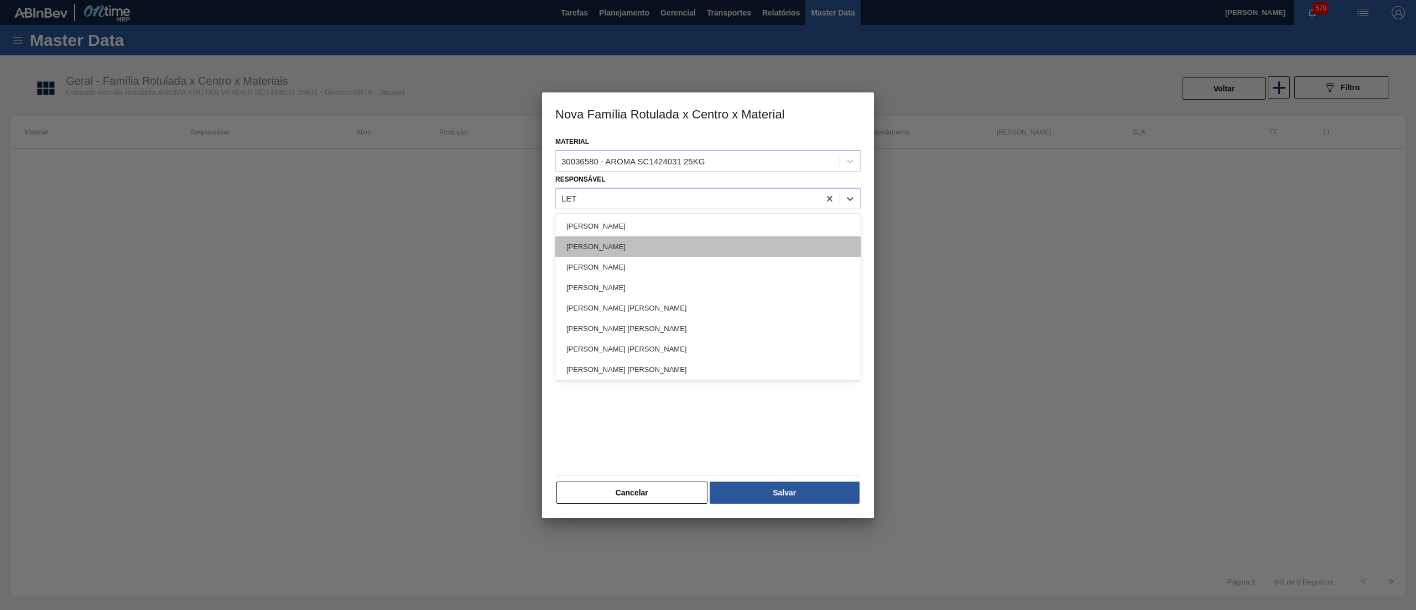
click at [651, 247] on div "[PERSON_NAME]" at bounding box center [707, 246] width 305 height 20
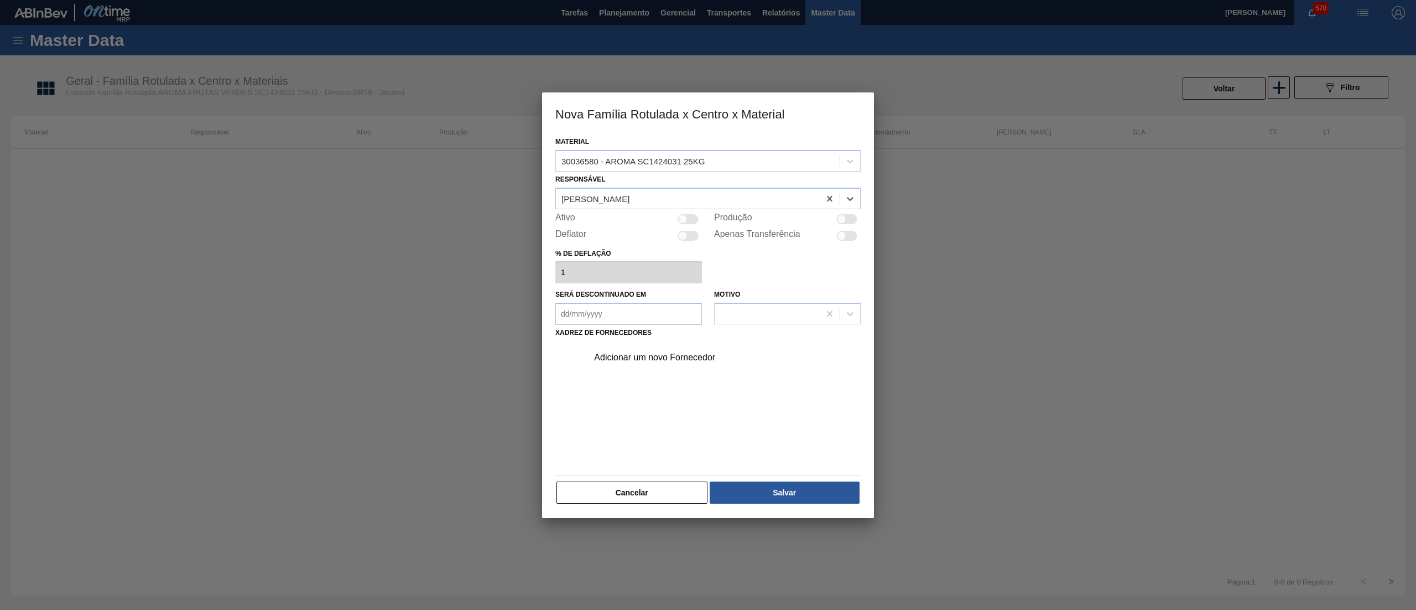
click at [687, 222] on div at bounding box center [688, 219] width 21 height 10
checkbox input "true"
click at [682, 356] on div "Adicionar um novo Fornecedor" at bounding box center [702, 357] width 217 height 10
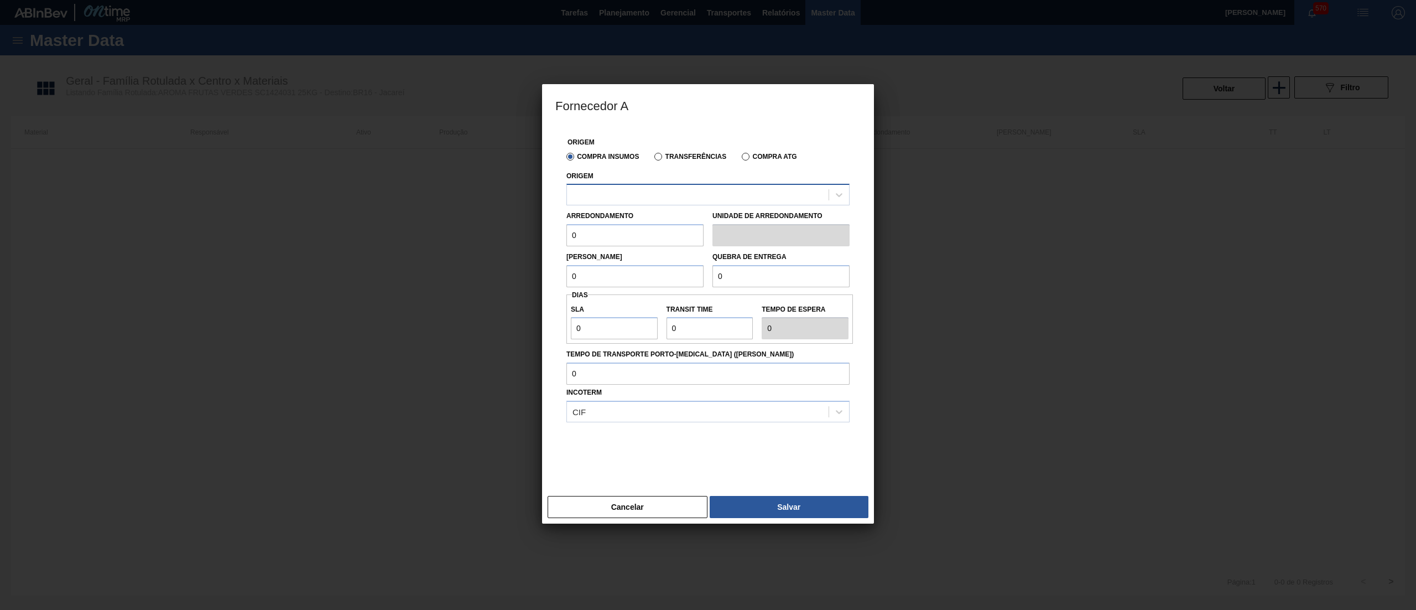
click at [651, 201] on div at bounding box center [698, 195] width 262 height 16
click at [659, 222] on div "294266 - Iff – essencias e fragancias ltda" at bounding box center [707, 222] width 283 height 20
drag, startPoint x: 626, startPoint y: 236, endPoint x: 540, endPoint y: 250, distance: 86.9
click at [540, 250] on div "Fornecedor A Origem Compra Insumos Transferências Compra ATG Origem 294266 - If…" at bounding box center [708, 305] width 1416 height 610
type input "25"
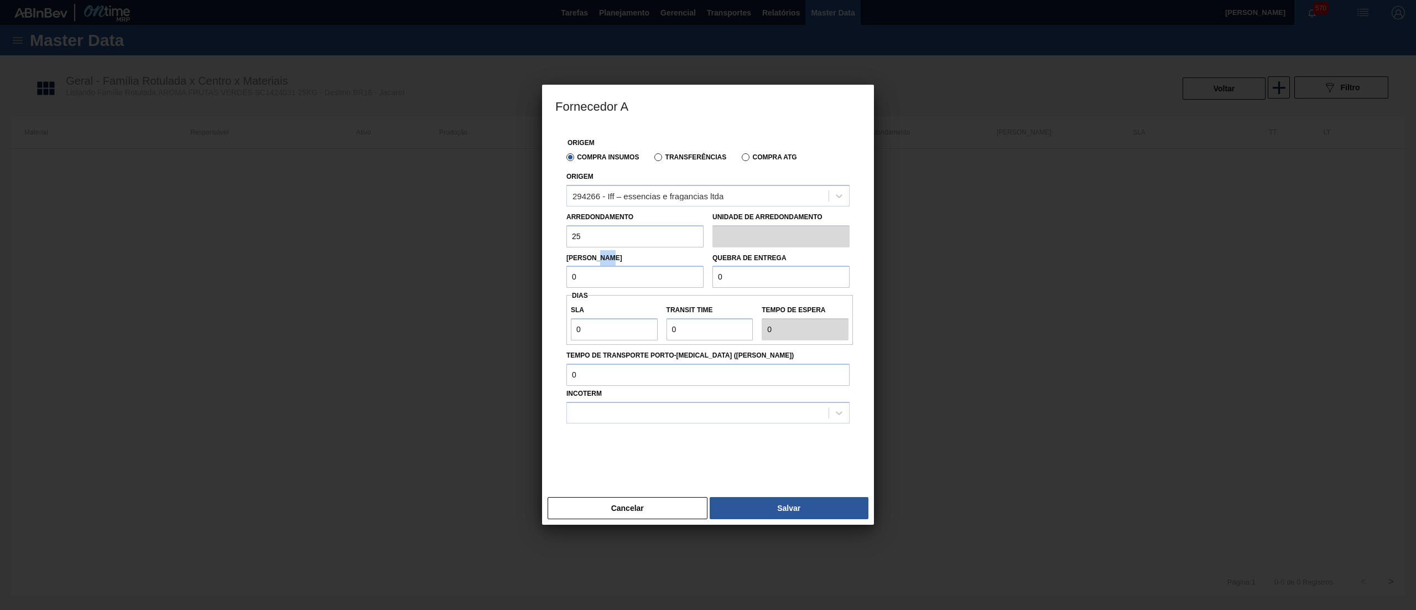
drag, startPoint x: 596, startPoint y: 264, endPoint x: 569, endPoint y: 270, distance: 28.2
click at [570, 270] on div "Lote Mínimo 0" at bounding box center [634, 269] width 137 height 38
drag, startPoint x: 592, startPoint y: 277, endPoint x: 530, endPoint y: 285, distance: 62.6
click at [530, 285] on div "Fornecedor A Origem Compra Insumos Transferências Compra ATG Origem 294266 - If…" at bounding box center [708, 305] width 1416 height 610
type input "25"
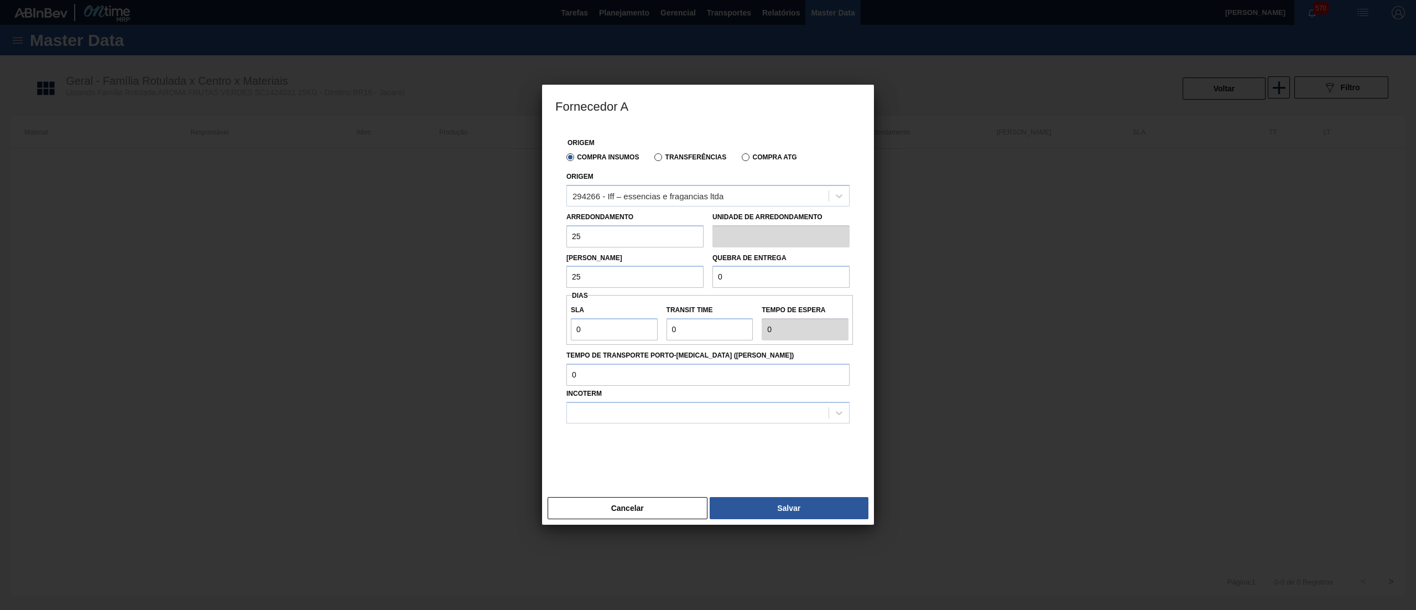
drag, startPoint x: 747, startPoint y: 279, endPoint x: 673, endPoint y: 296, distance: 75.5
click at [673, 296] on div "Origem Compra Insumos Transferências Compra ATG Origem 294266 - Iff – essencias…" at bounding box center [707, 302] width 305 height 352
type input "2.500"
drag, startPoint x: 574, startPoint y: 337, endPoint x: 523, endPoint y: 335, distance: 50.9
click at [523, 335] on div "Fornecedor A Origem Compra Insumos Transferências Compra ATG Origem 294266 - If…" at bounding box center [708, 305] width 1416 height 610
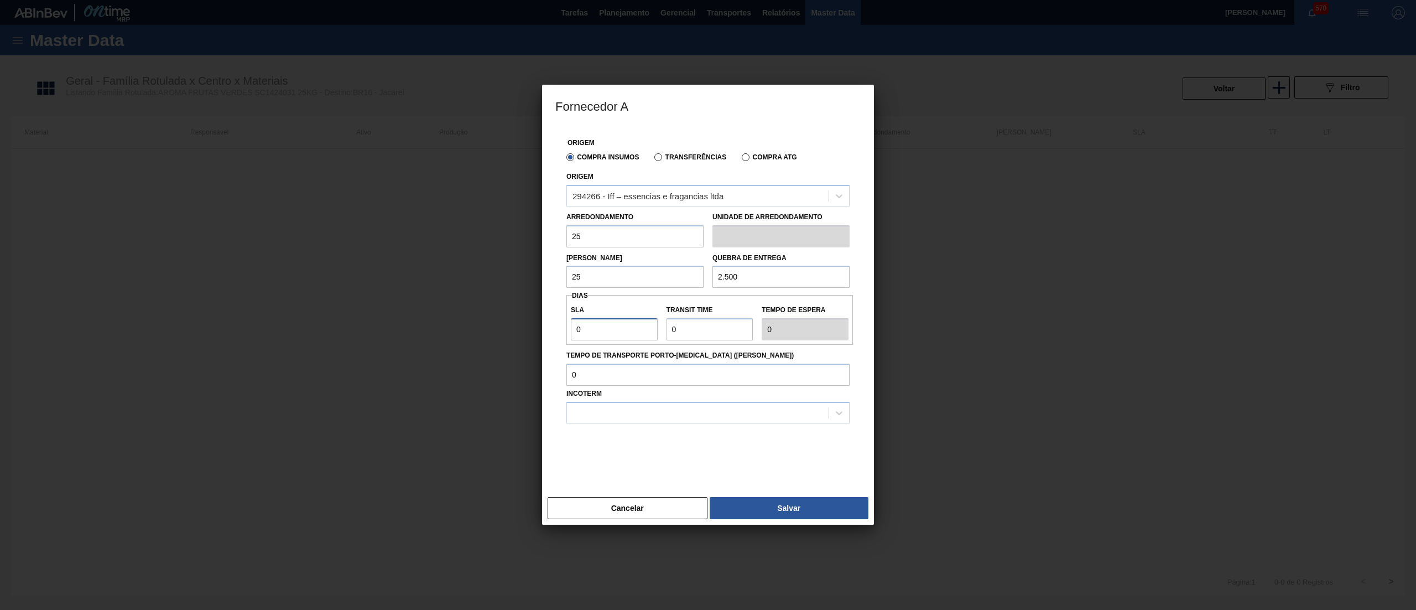
type input "3"
type input "30"
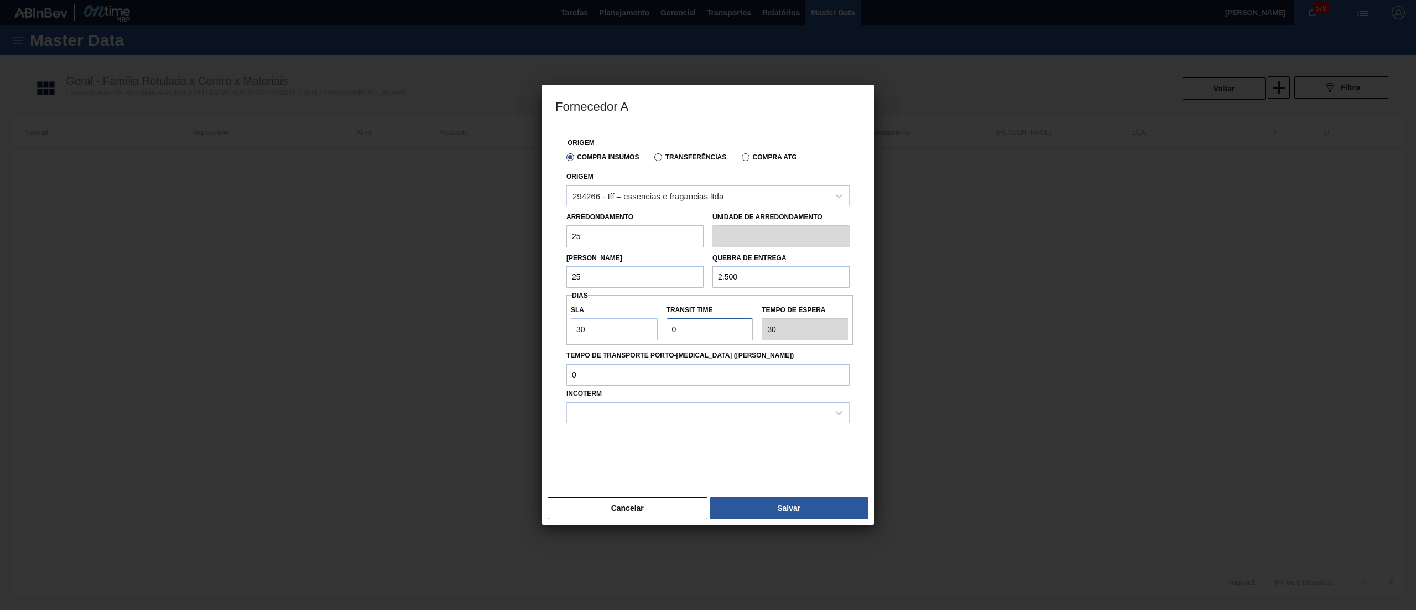
drag, startPoint x: 694, startPoint y: 329, endPoint x: 605, endPoint y: 347, distance: 91.0
click at [605, 347] on div "Origem Compra Insumos Transferências Compra ATG Origem 294266 - Iff – essencias…" at bounding box center [707, 302] width 305 height 352
type input "2"
type input "32"
type input "2"
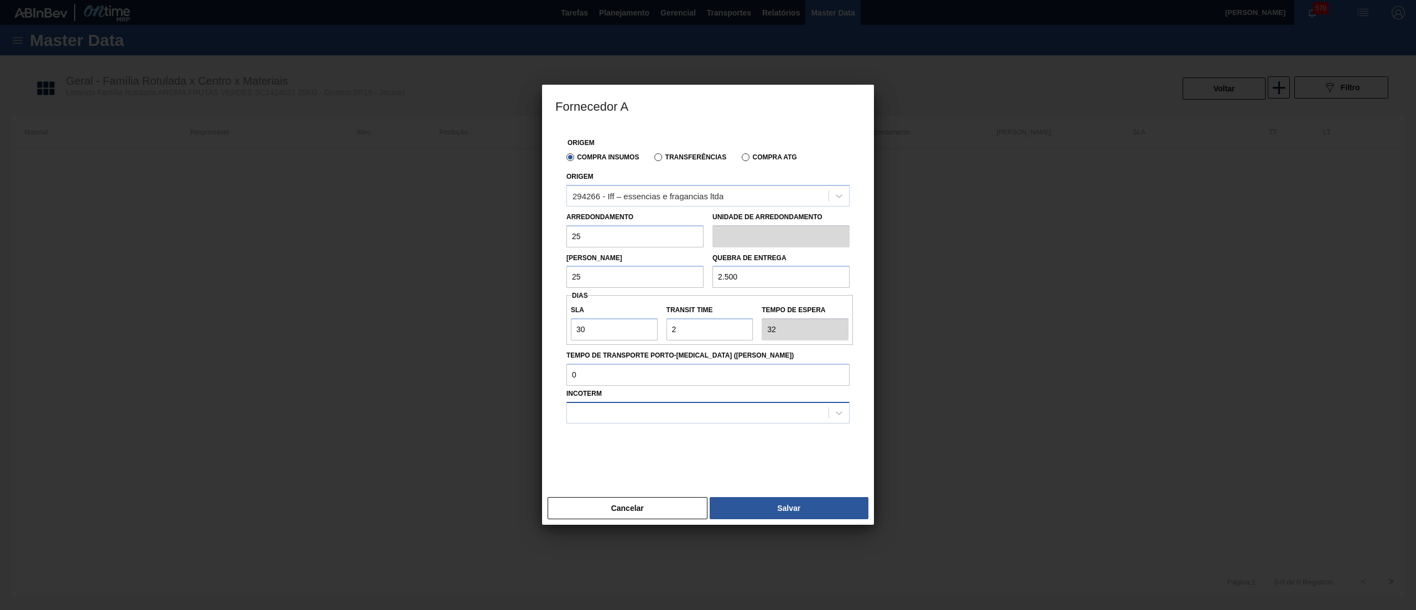
click at [596, 413] on div at bounding box center [698, 412] width 262 height 16
click at [594, 453] on div "FOB" at bounding box center [707, 460] width 283 height 20
click at [764, 500] on button "Salvar" at bounding box center [789, 508] width 159 height 22
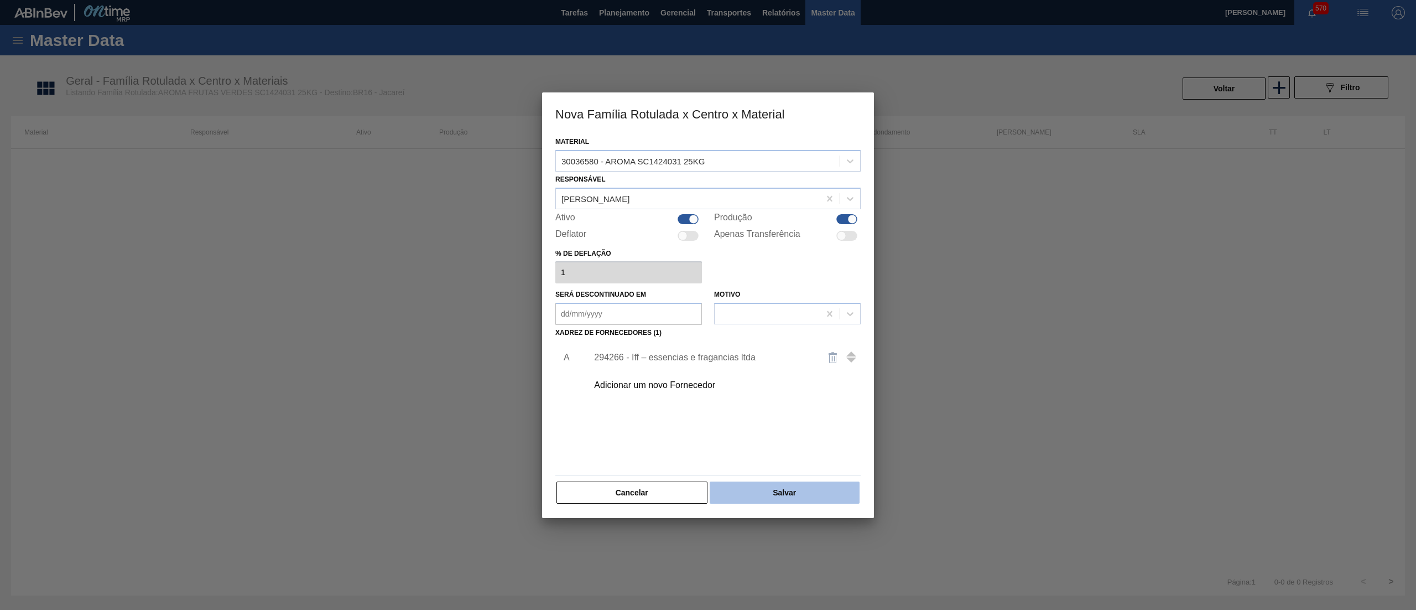
click at [813, 493] on button "Salvar" at bounding box center [785, 492] width 150 height 22
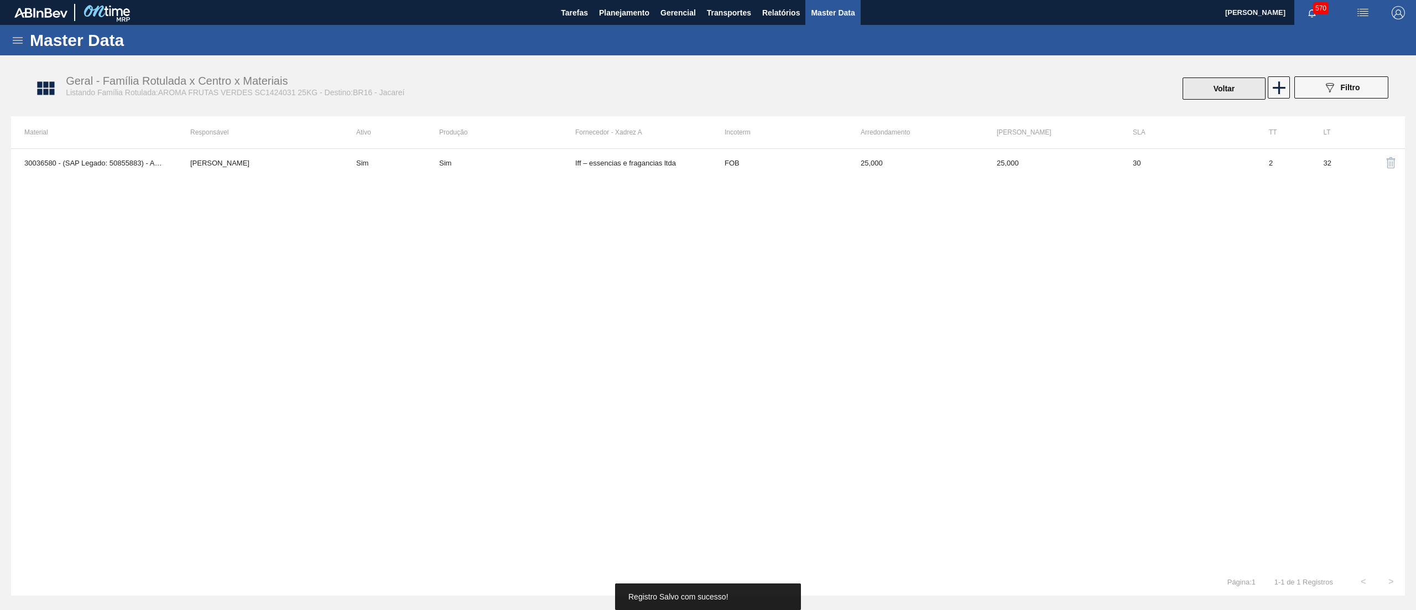
click at [1218, 98] on button "Voltar" at bounding box center [1224, 88] width 83 height 22
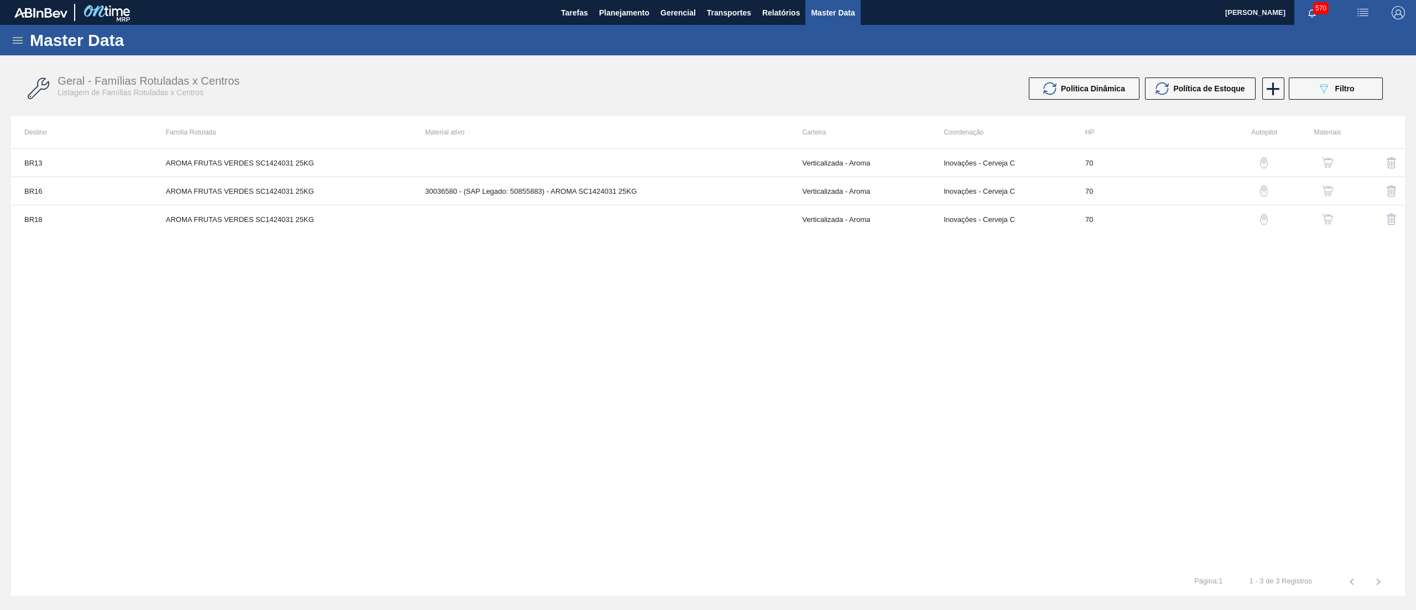
click at [1324, 219] on img "button" at bounding box center [1327, 219] width 11 height 11
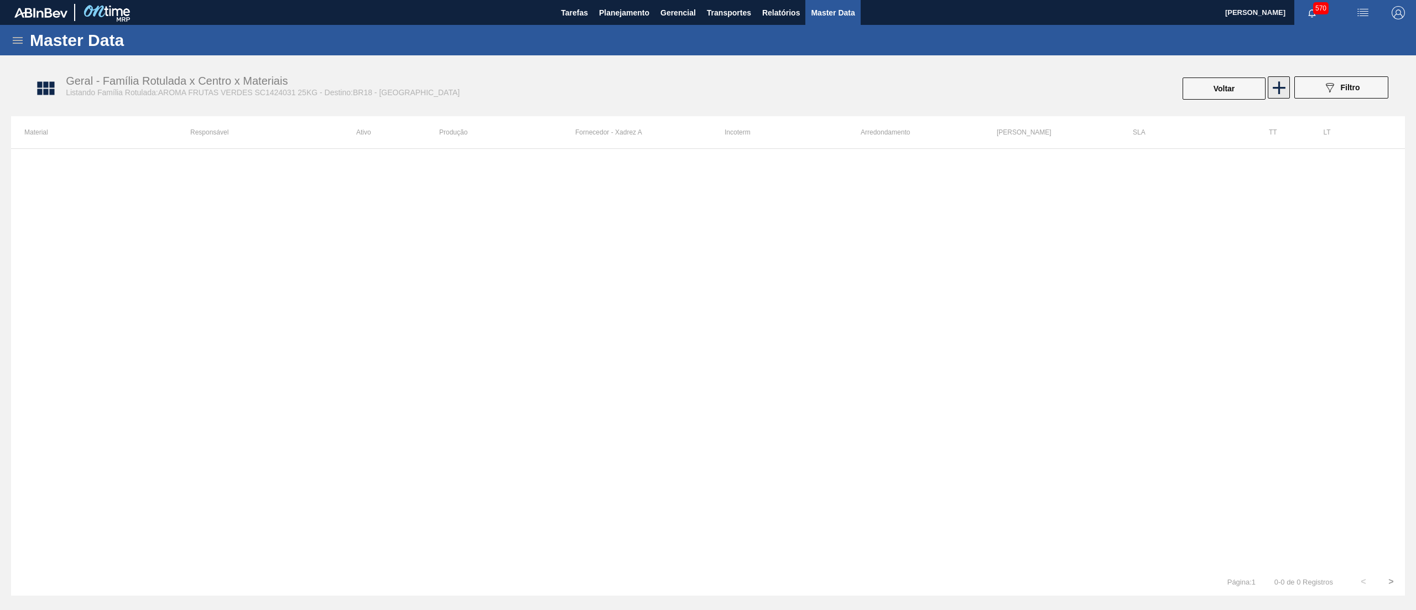
click at [1277, 91] on icon at bounding box center [1280, 88] width 22 height 22
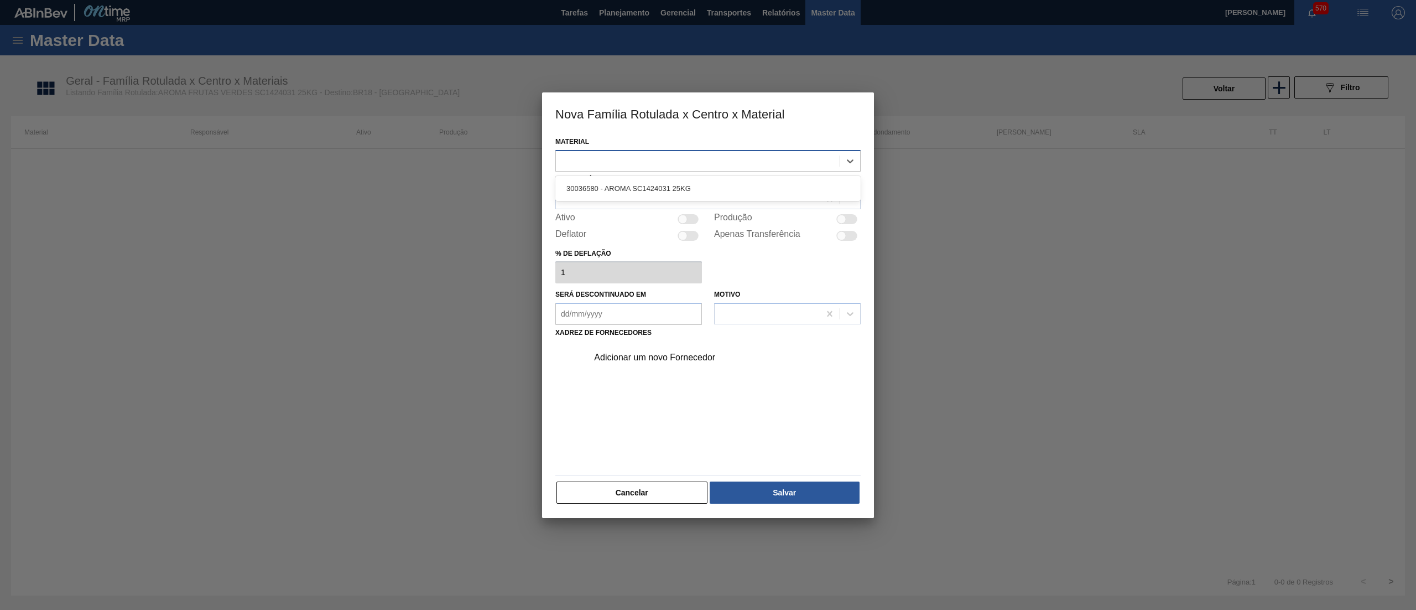
click at [745, 159] on div at bounding box center [698, 161] width 284 height 16
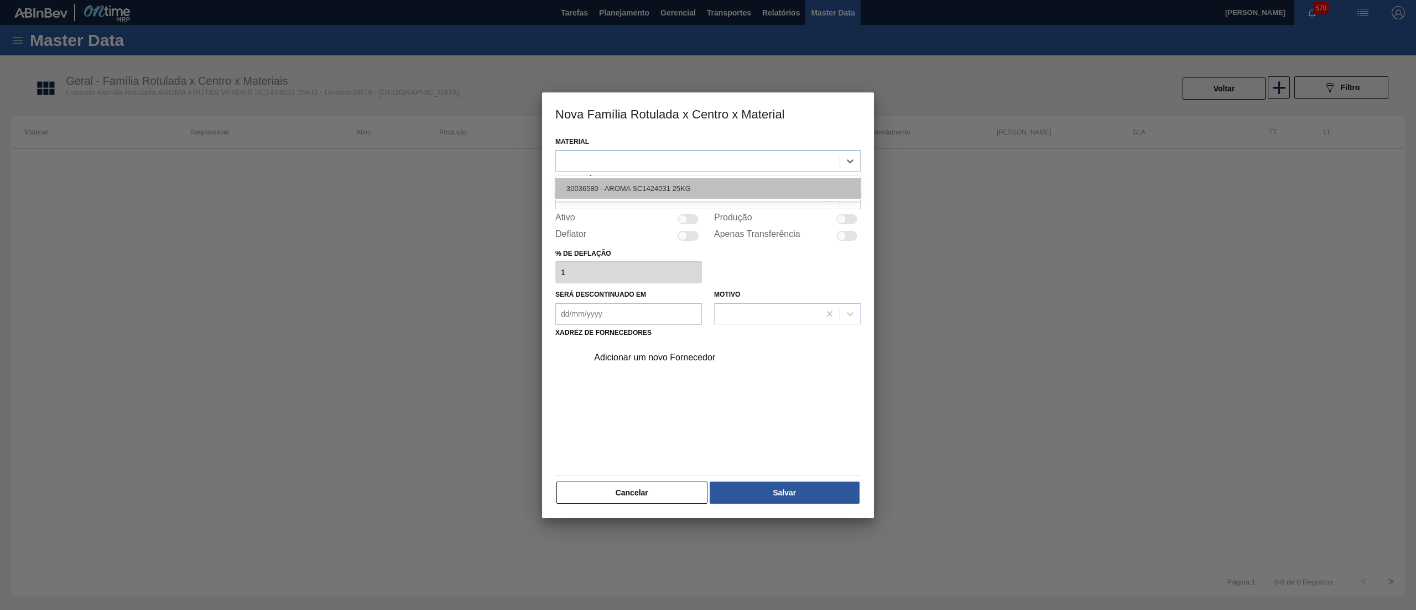
click at [724, 190] on div "30036580 - AROMA SC1424031 25KG" at bounding box center [707, 188] width 305 height 20
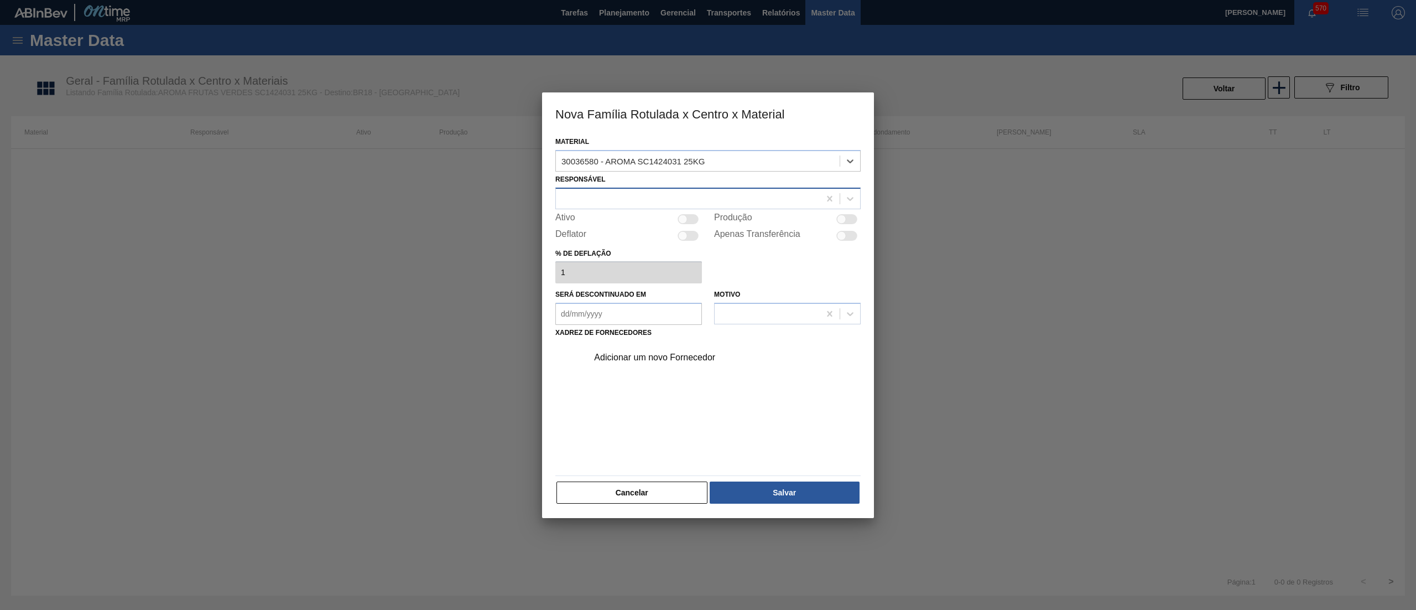
click at [685, 200] on div at bounding box center [688, 198] width 264 height 16
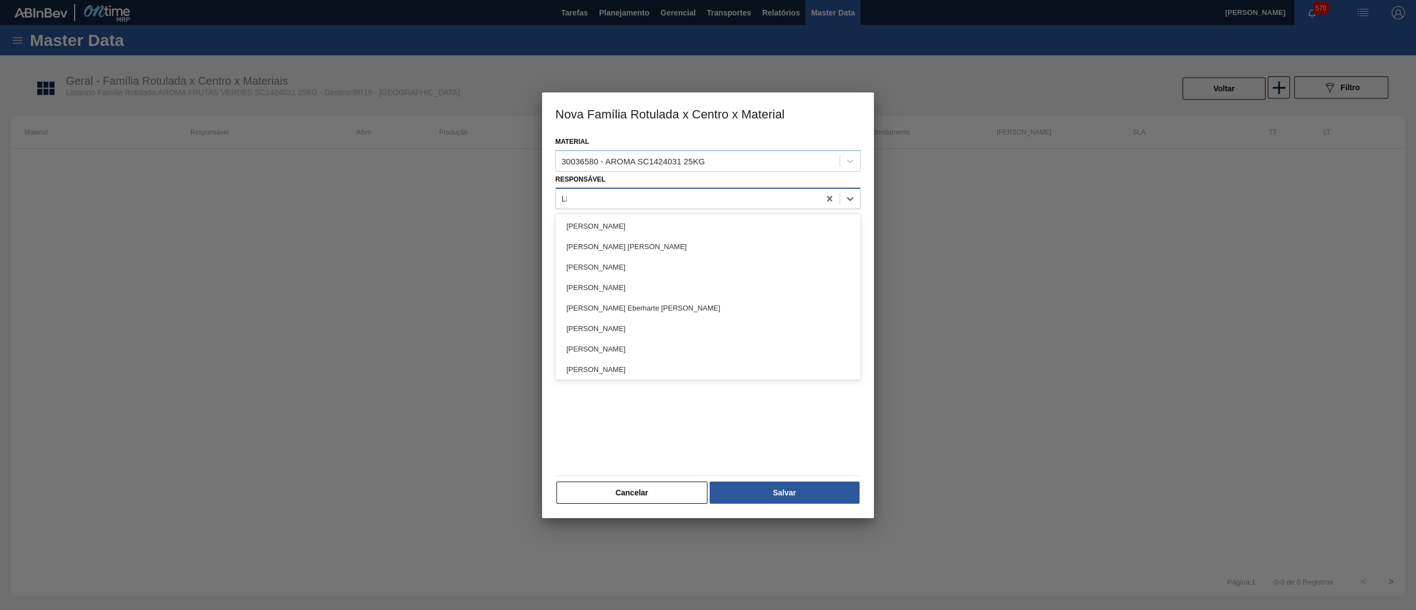
type input "LET"
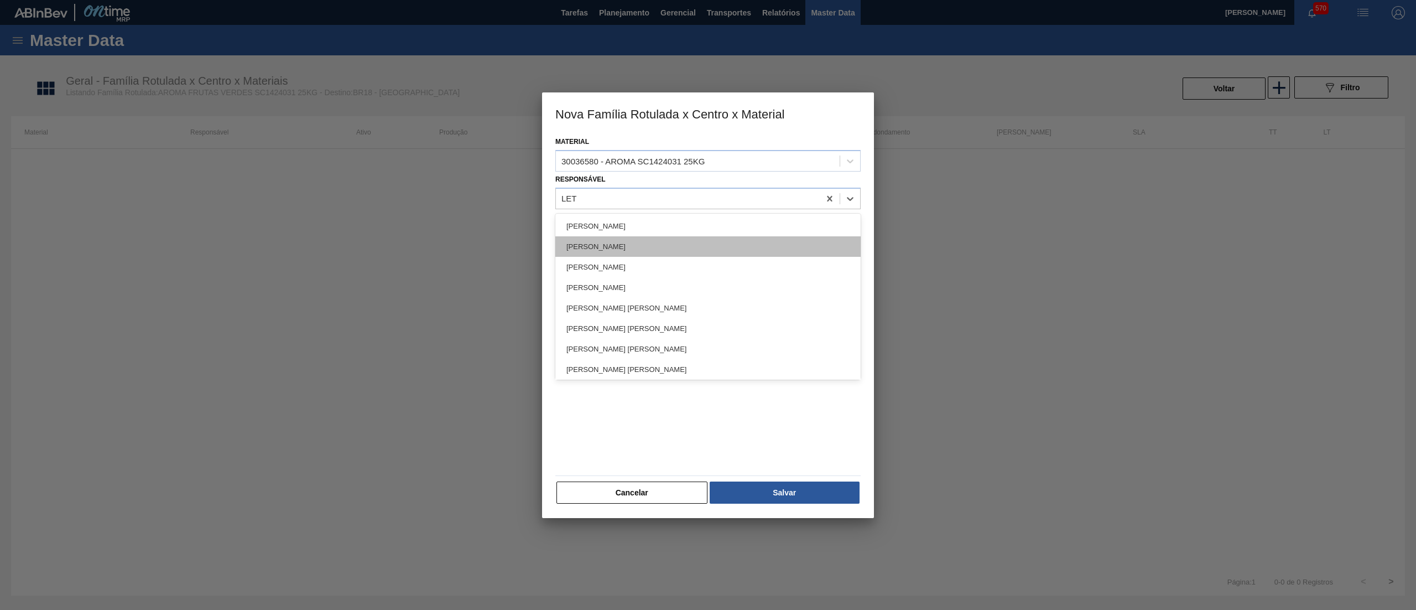
click at [648, 239] on div "[PERSON_NAME]" at bounding box center [707, 246] width 305 height 20
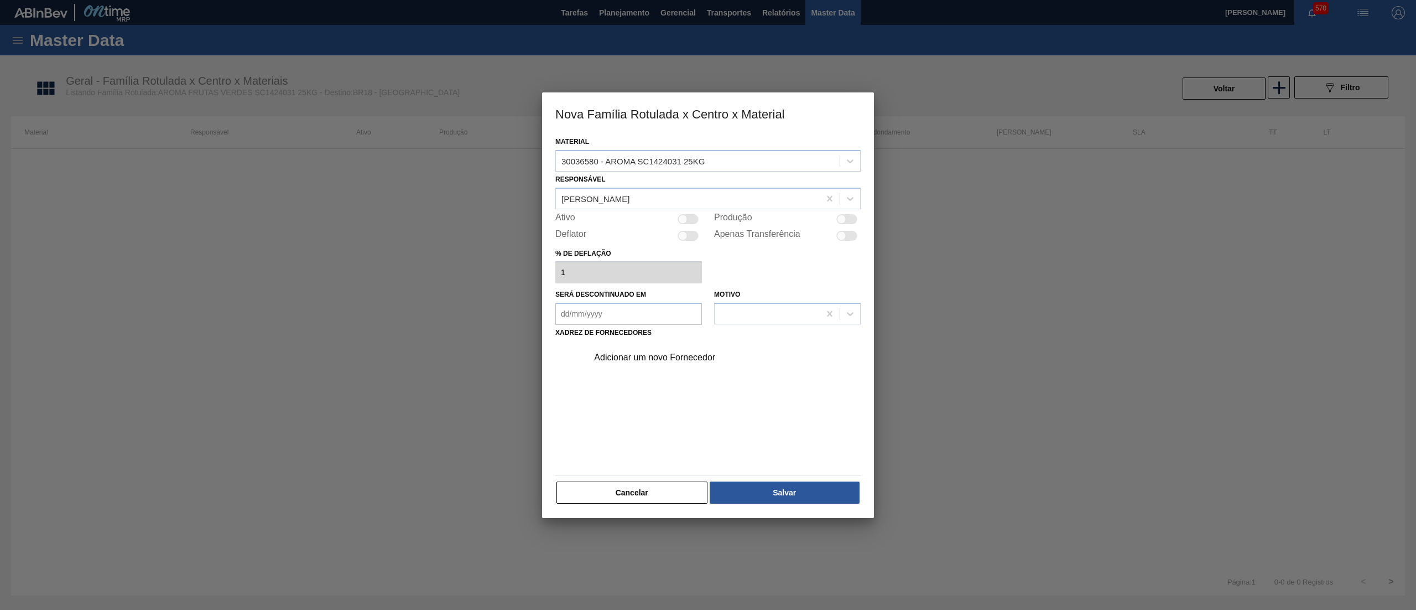
click at [680, 222] on div at bounding box center [688, 219] width 21 height 10
checkbox input "true"
click at [669, 358] on div "Adicionar um novo Fornecedor" at bounding box center [702, 357] width 217 height 10
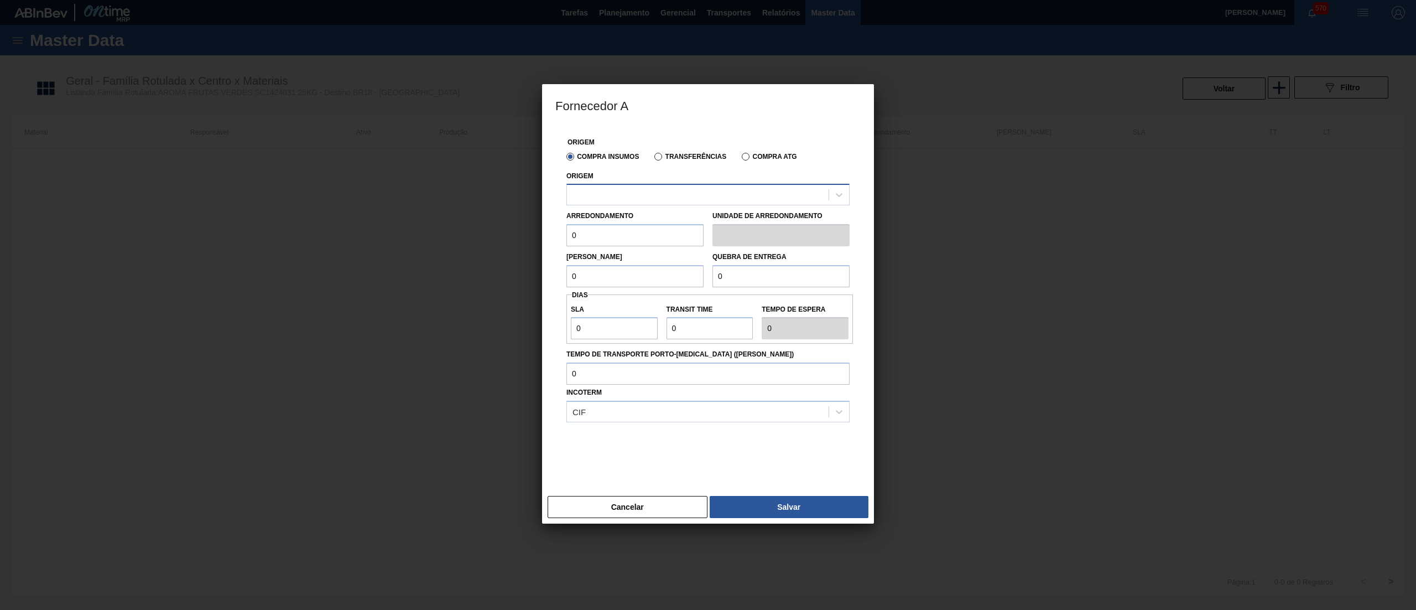
click at [638, 199] on div at bounding box center [698, 195] width 262 height 16
click at [634, 223] on div "294266 - Iff – essencias e fragancias ltda" at bounding box center [707, 222] width 283 height 20
drag, startPoint x: 594, startPoint y: 228, endPoint x: 540, endPoint y: 238, distance: 55.2
click at [540, 238] on div "Fornecedor A Origem Compra Insumos Transferências Compra ATG Origem 294266 - If…" at bounding box center [708, 305] width 1416 height 610
drag, startPoint x: 557, startPoint y: 243, endPoint x: 516, endPoint y: 250, distance: 41.6
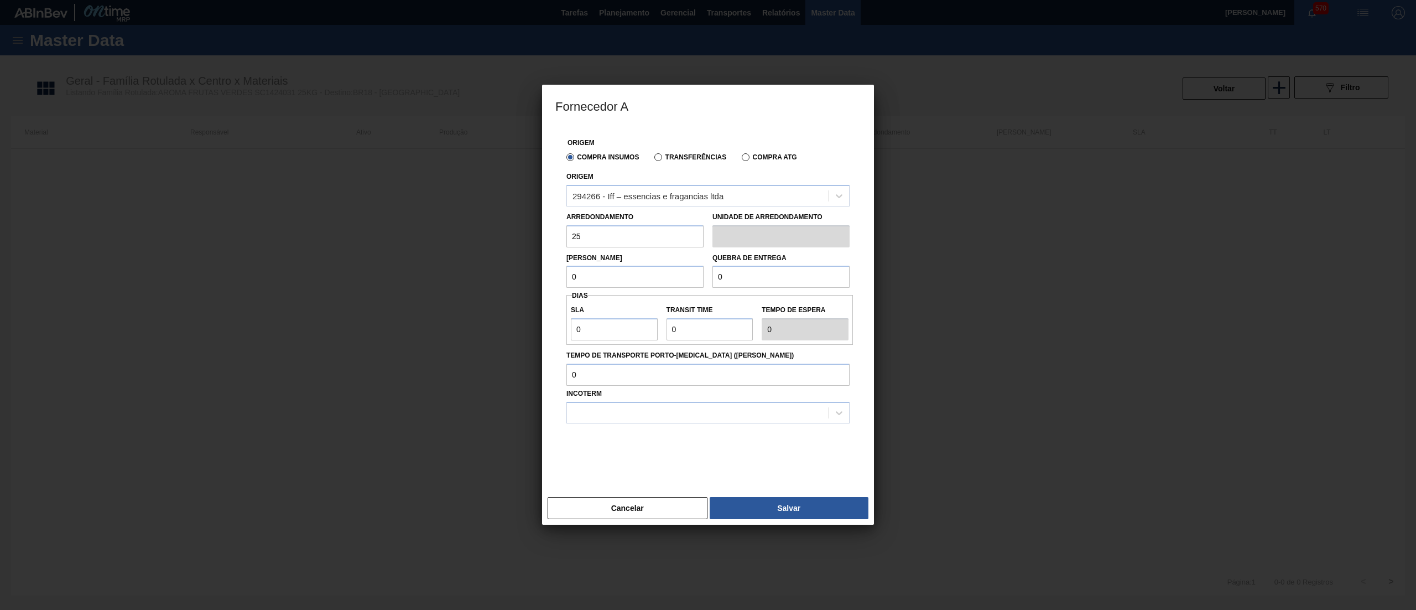
click at [516, 250] on div "Fornecedor A Origem Compra Insumos Transferências Compra ATG Origem 294266 - If…" at bounding box center [708, 305] width 1416 height 610
type input "25"
drag, startPoint x: 581, startPoint y: 274, endPoint x: 523, endPoint y: 283, distance: 58.2
click at [523, 283] on div "Fornecedor A Origem Compra Insumos Transferências Compra ATG Origem 294266 - If…" at bounding box center [708, 305] width 1416 height 610
paste input "25"
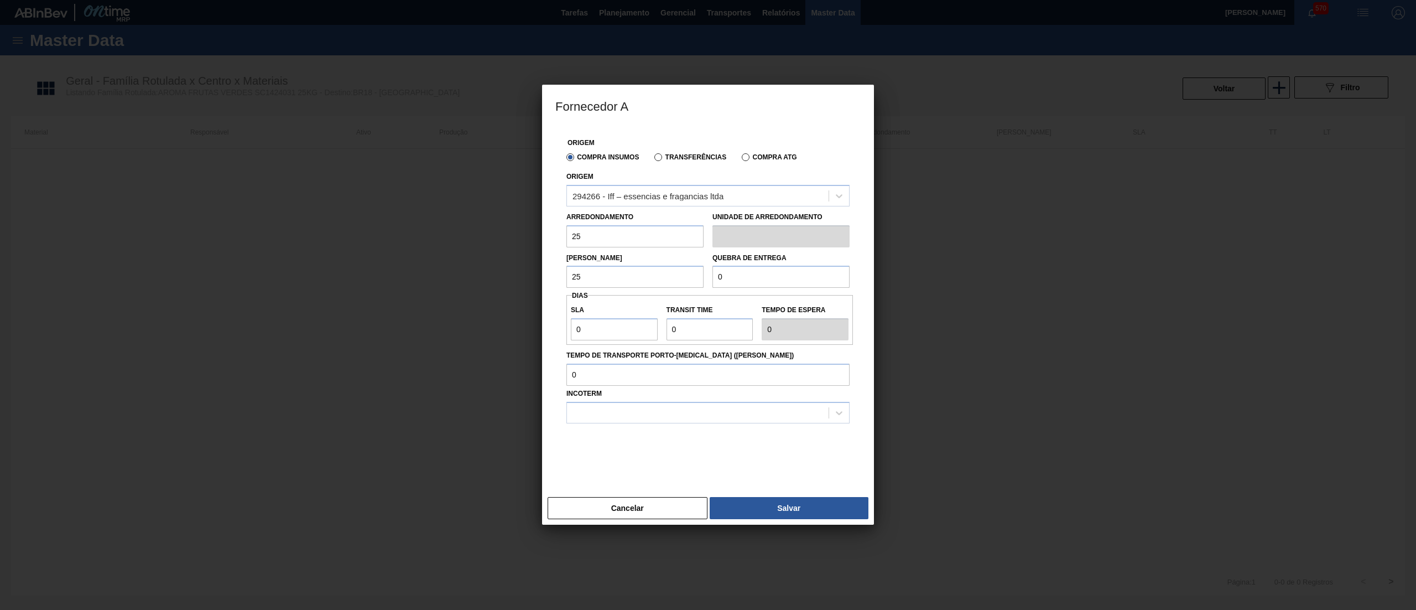
type input "25"
drag, startPoint x: 739, startPoint y: 280, endPoint x: 654, endPoint y: 294, distance: 86.3
click at [654, 294] on div "Origem Compra Insumos Transferências Compra ATG Origem 294266 - Iff – essencias…" at bounding box center [707, 302] width 305 height 352
type input "2.000"
drag, startPoint x: 565, startPoint y: 331, endPoint x: 552, endPoint y: 332, distance: 13.3
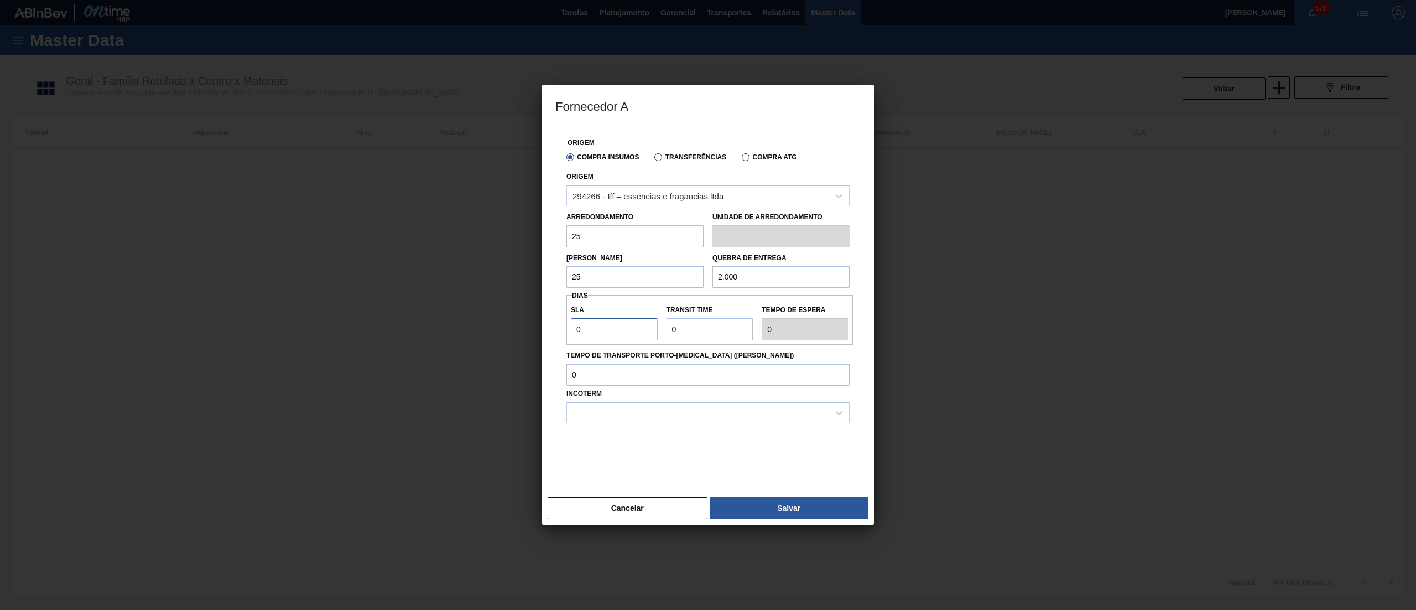
click at [554, 332] on div "Origem Compra Insumos Transferências Compra ATG Origem 294266 - Iff – essencias…" at bounding box center [708, 309] width 332 height 366
type input "3"
type input "30"
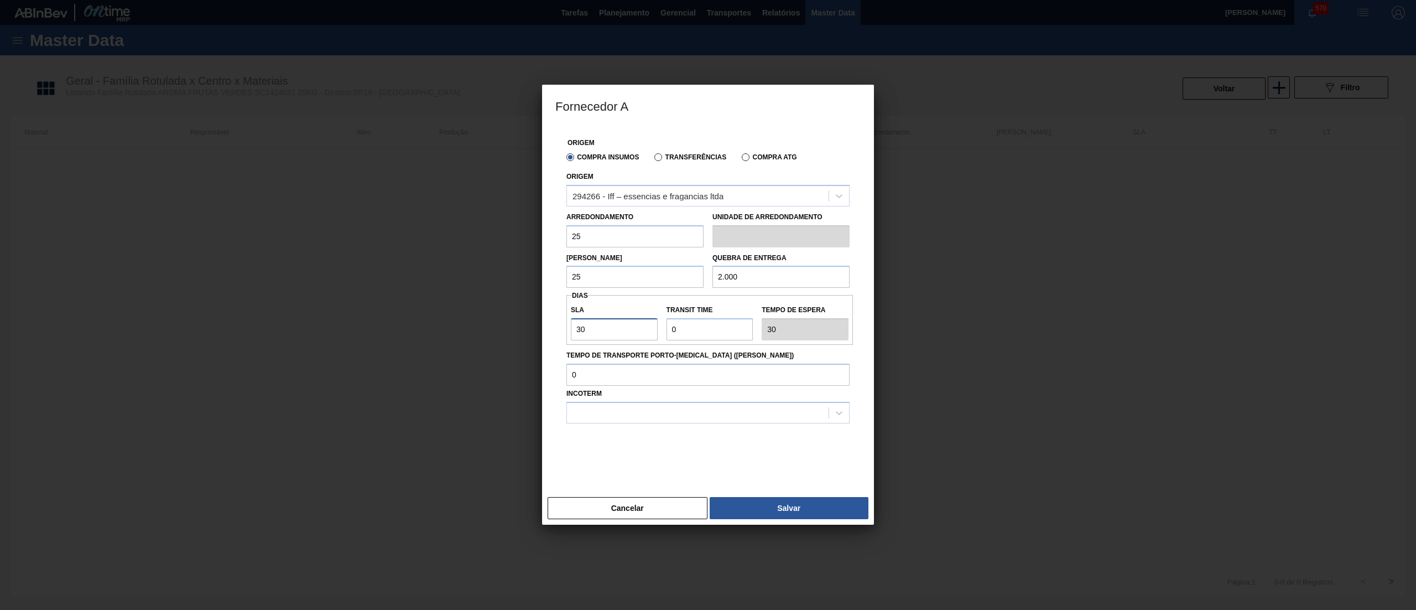
type input "30"
drag, startPoint x: 698, startPoint y: 329, endPoint x: 581, endPoint y: 346, distance: 118.5
click at [581, 346] on div "Origem Compra Insumos Transferências Compra ATG Origem 294266 - Iff – essencias…" at bounding box center [707, 302] width 305 height 352
type input "2"
type input "32"
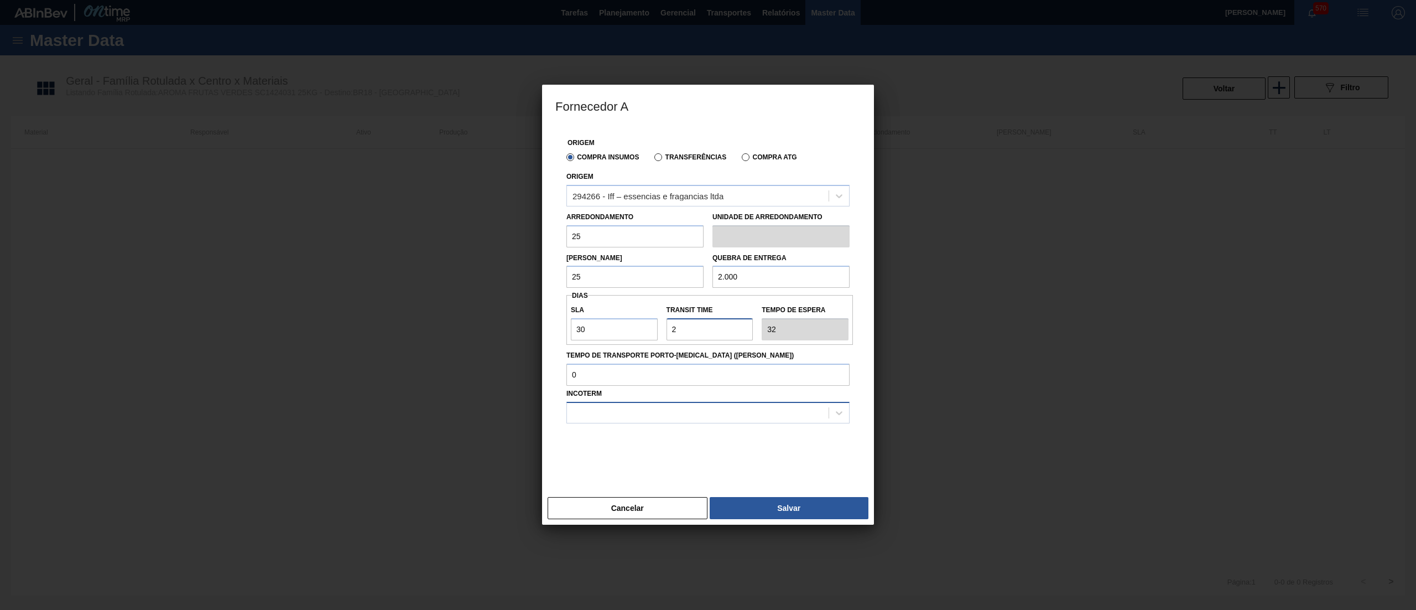
type input "2"
click at [653, 414] on div at bounding box center [698, 412] width 262 height 16
click at [629, 460] on div "FOB" at bounding box center [707, 460] width 283 height 20
click at [789, 511] on button "Salvar" at bounding box center [789, 508] width 159 height 22
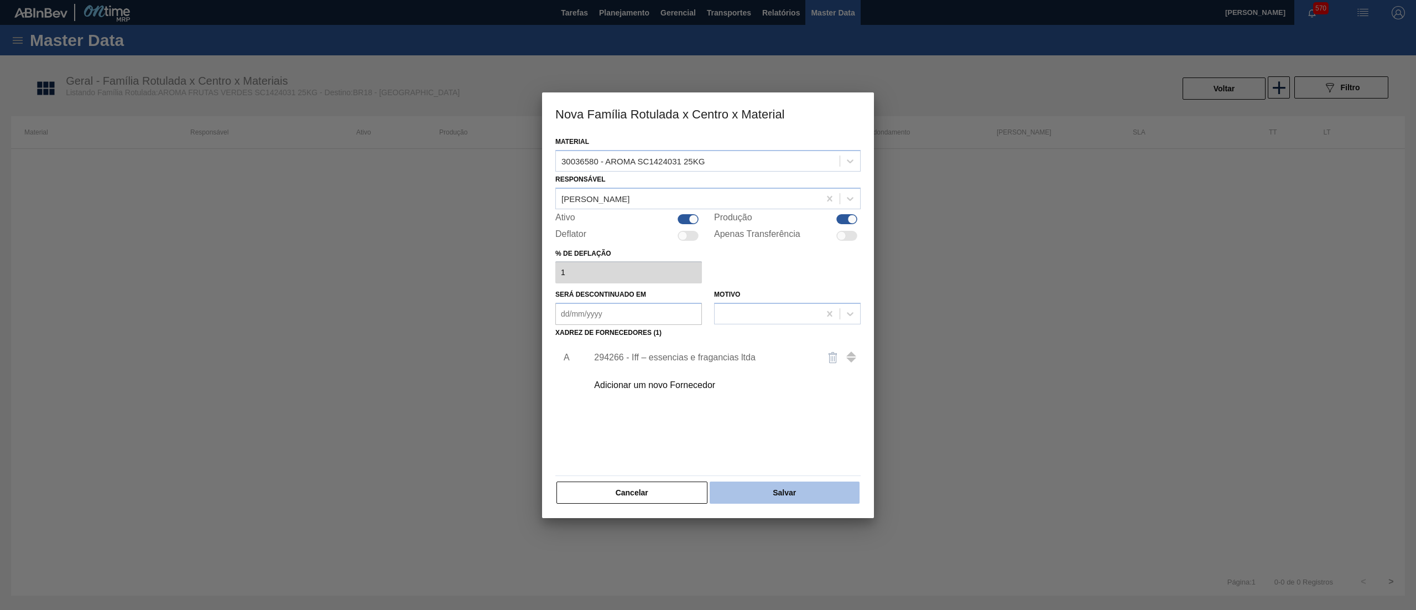
click at [802, 484] on button "Salvar" at bounding box center [785, 492] width 150 height 22
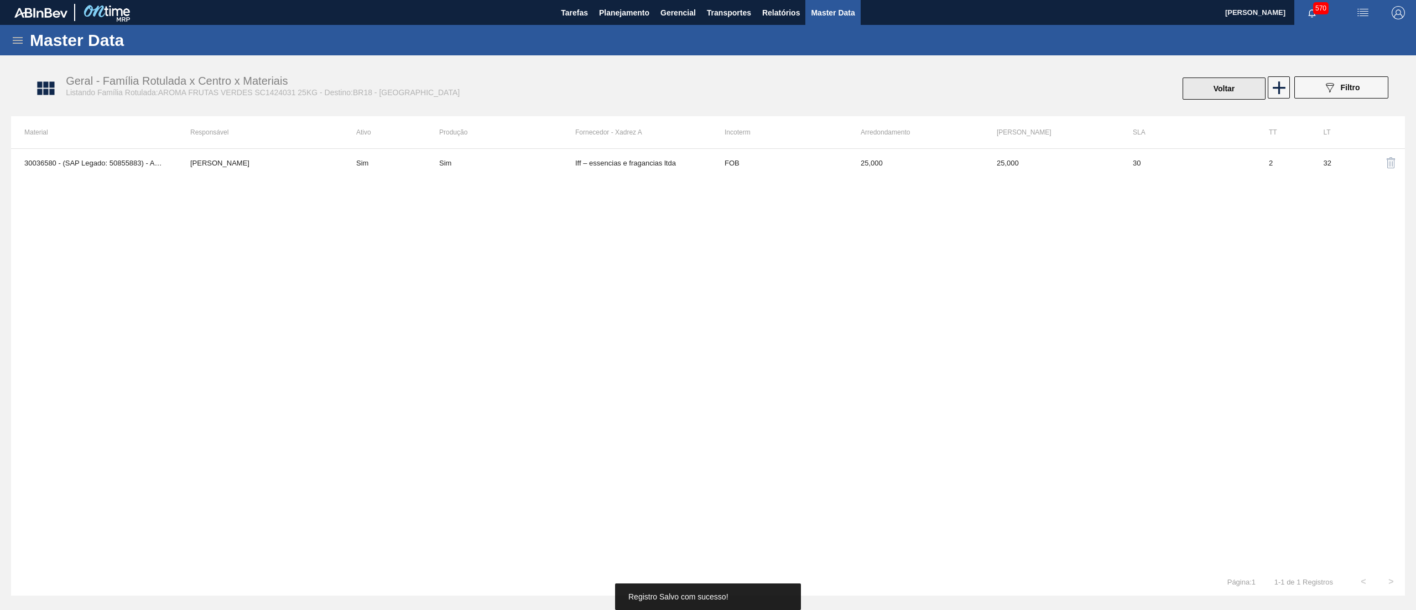
click at [1193, 92] on button "Voltar" at bounding box center [1224, 88] width 83 height 22
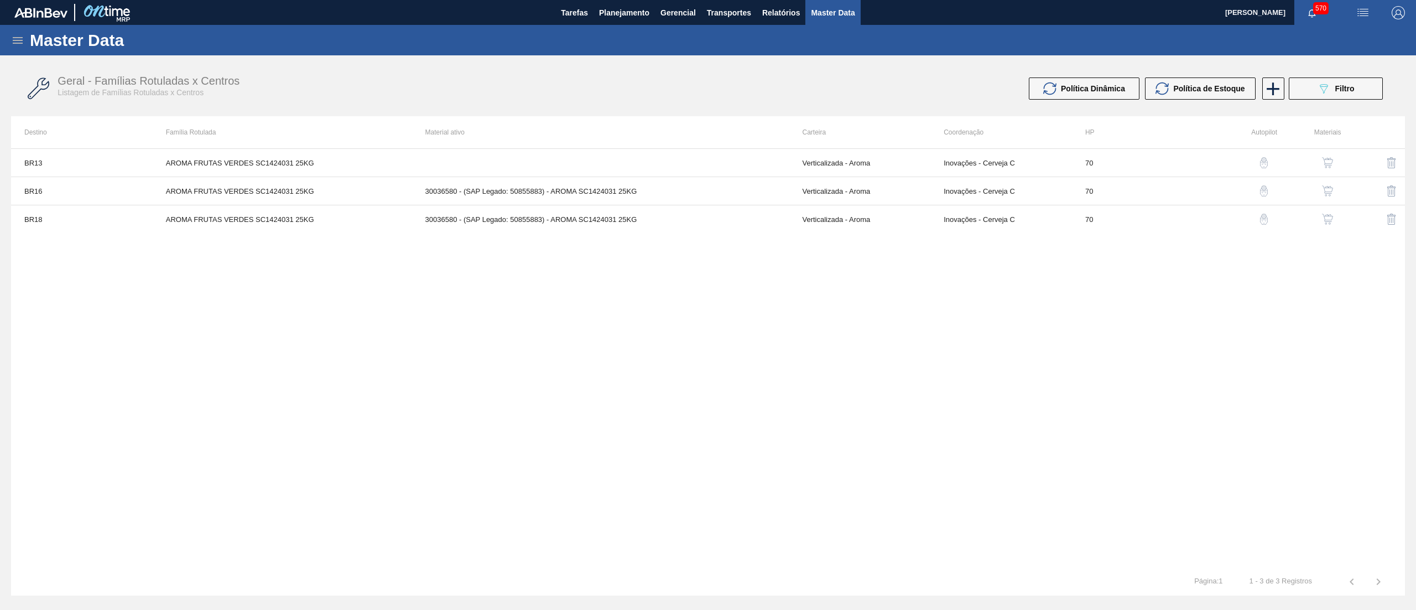
click at [617, 27] on div "Master Data" at bounding box center [708, 40] width 1416 height 30
click at [627, 17] on span "Planejamento" at bounding box center [624, 12] width 50 height 13
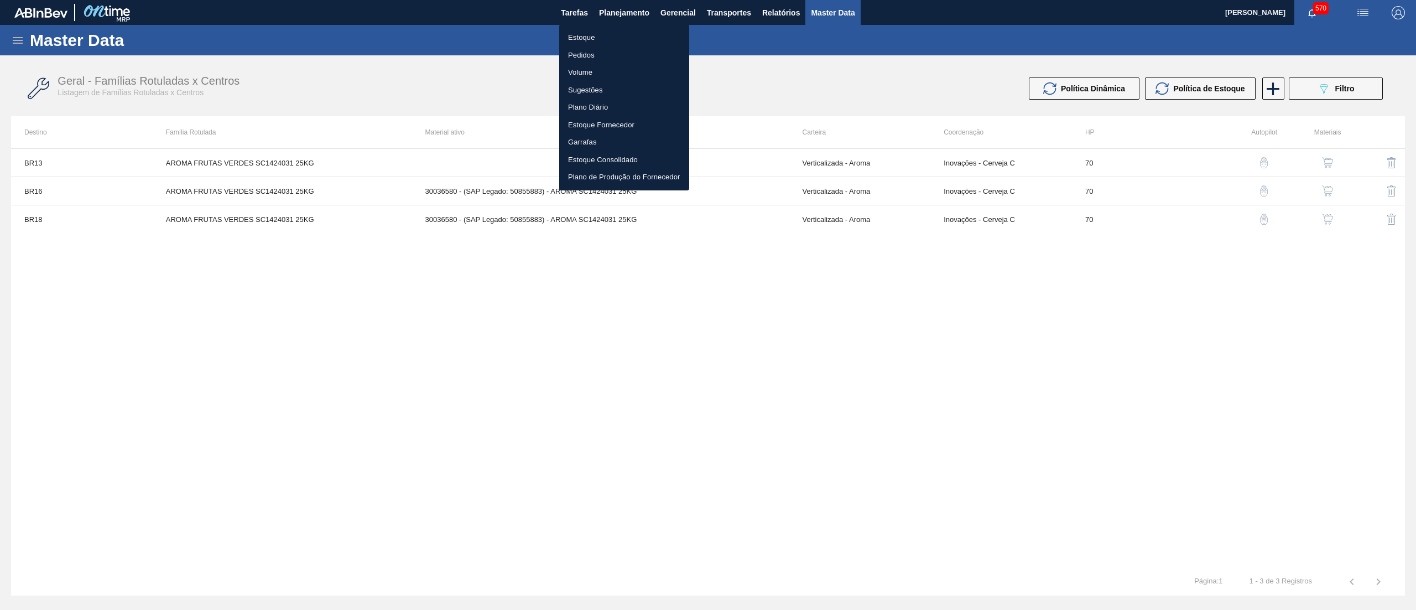
click at [611, 37] on li "Estoque" at bounding box center [624, 38] width 130 height 18
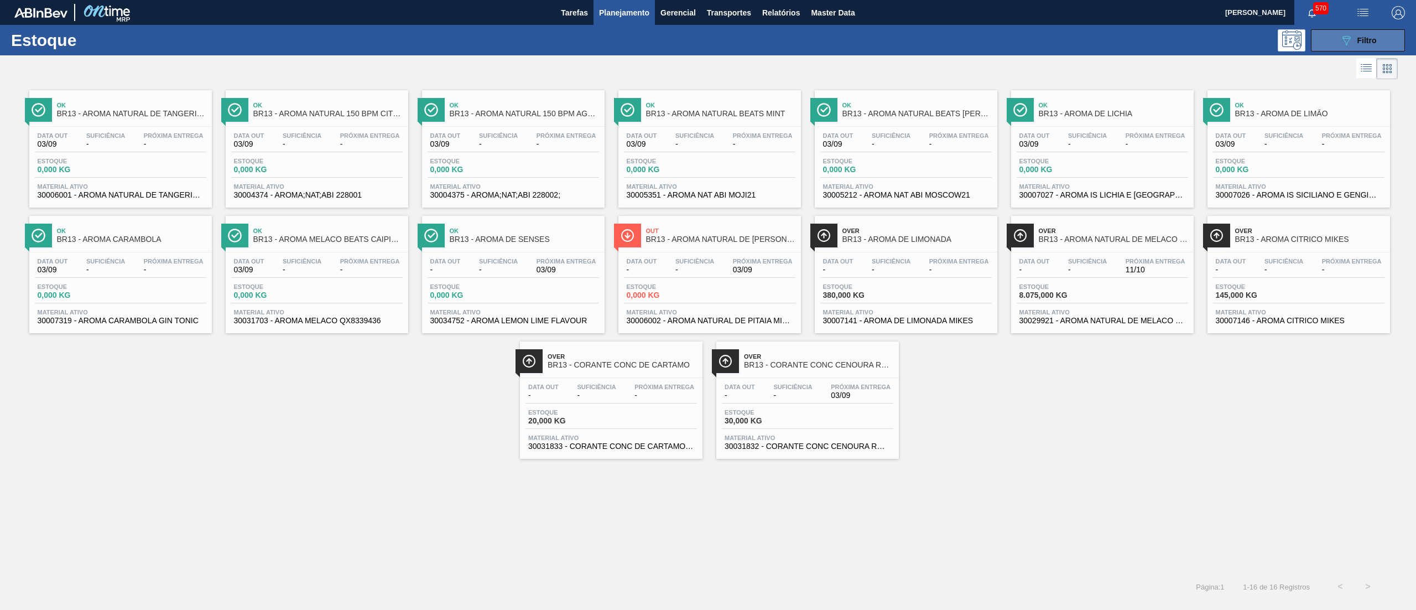
click at [1338, 35] on button "089F7B8B-B2A5-4AFE-B5C0-19BA573D28AC Filtro" at bounding box center [1358, 40] width 94 height 22
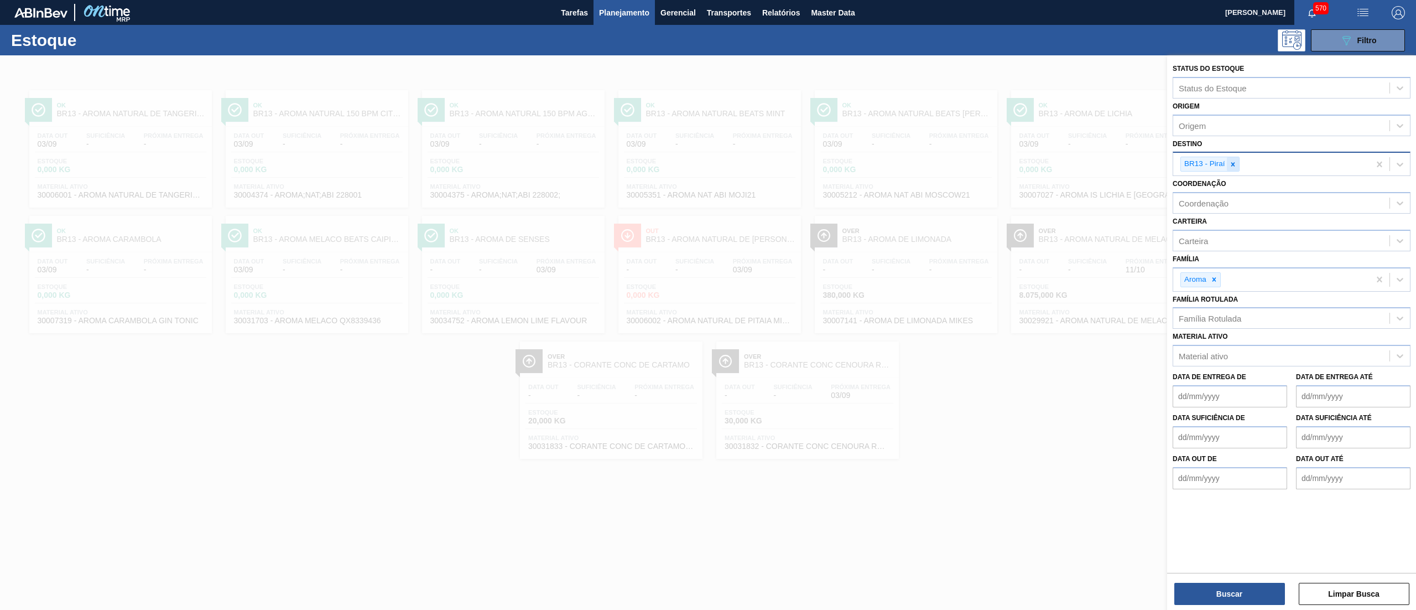
click at [1235, 160] on icon at bounding box center [1233, 164] width 8 height 8
click at [1226, 318] on div "Família Rotulada" at bounding box center [1210, 315] width 63 height 9
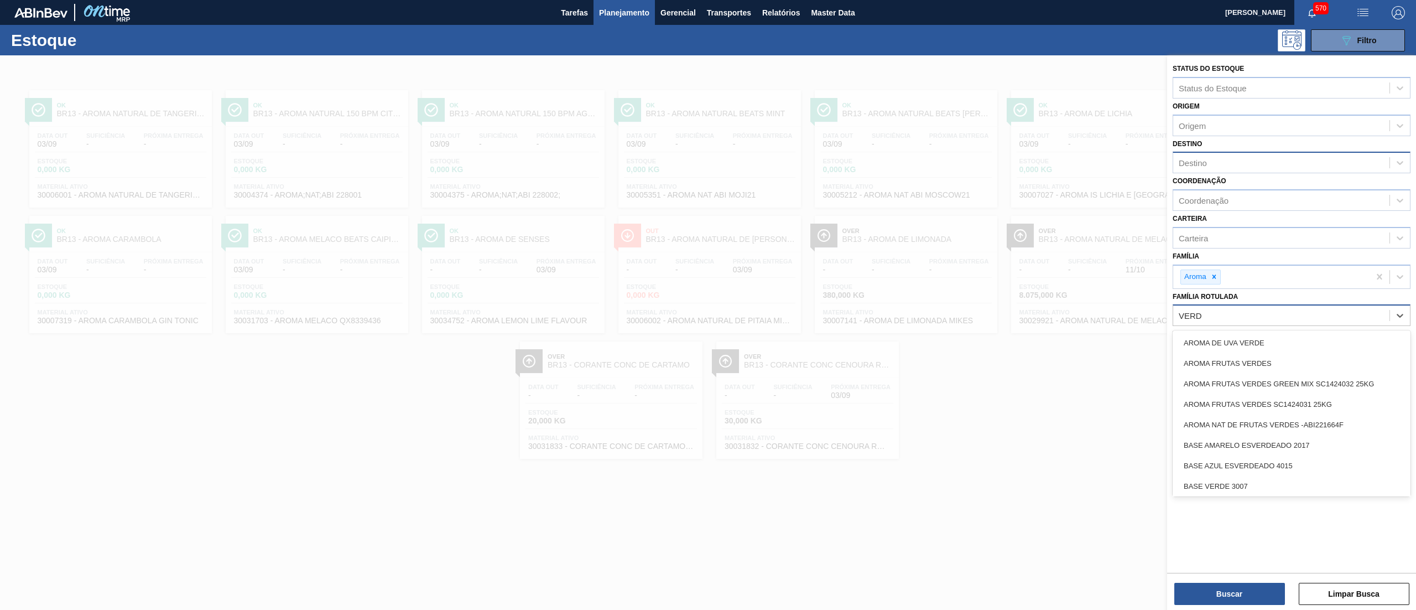
type Rotulada "VERDE"
click at [1240, 388] on div "AROMA FRUTAS VERDES GREEN MIX SC1424032 25KG" at bounding box center [1292, 383] width 238 height 20
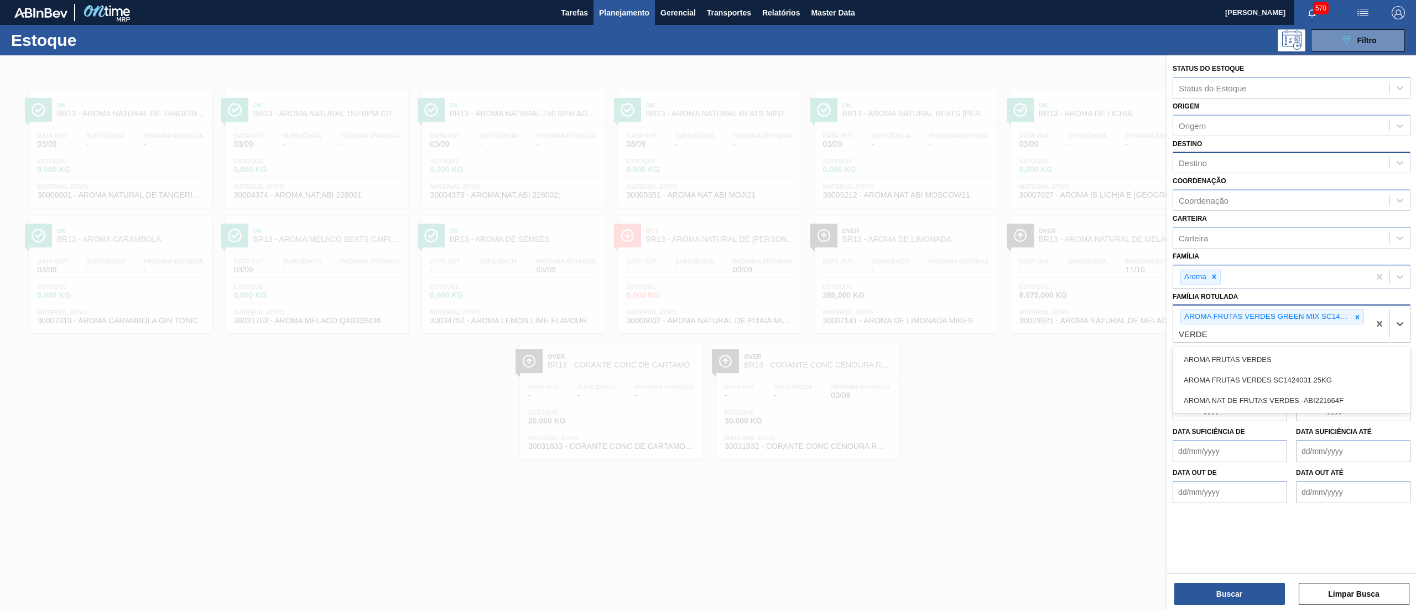
type Rotulada "VERDES"
click at [1255, 380] on div "AROMA FRUTAS VERDES SC1424031 25KG" at bounding box center [1292, 380] width 238 height 20
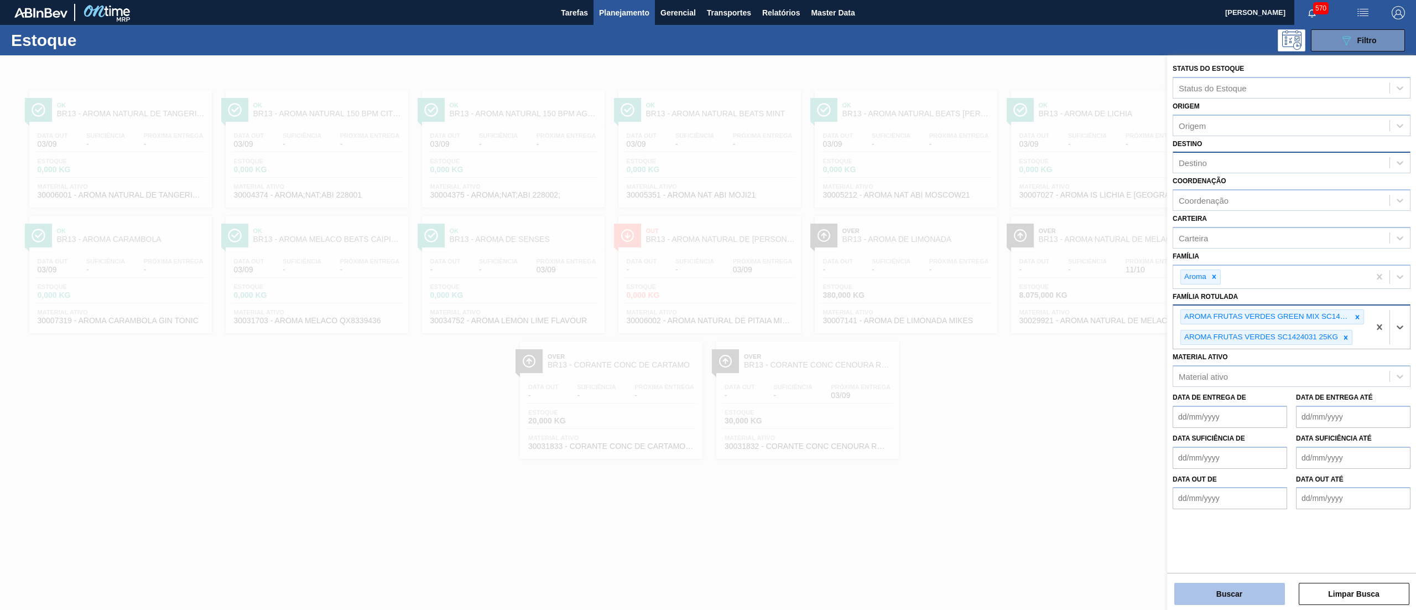
click at [1229, 590] on button "Buscar" at bounding box center [1229, 594] width 111 height 22
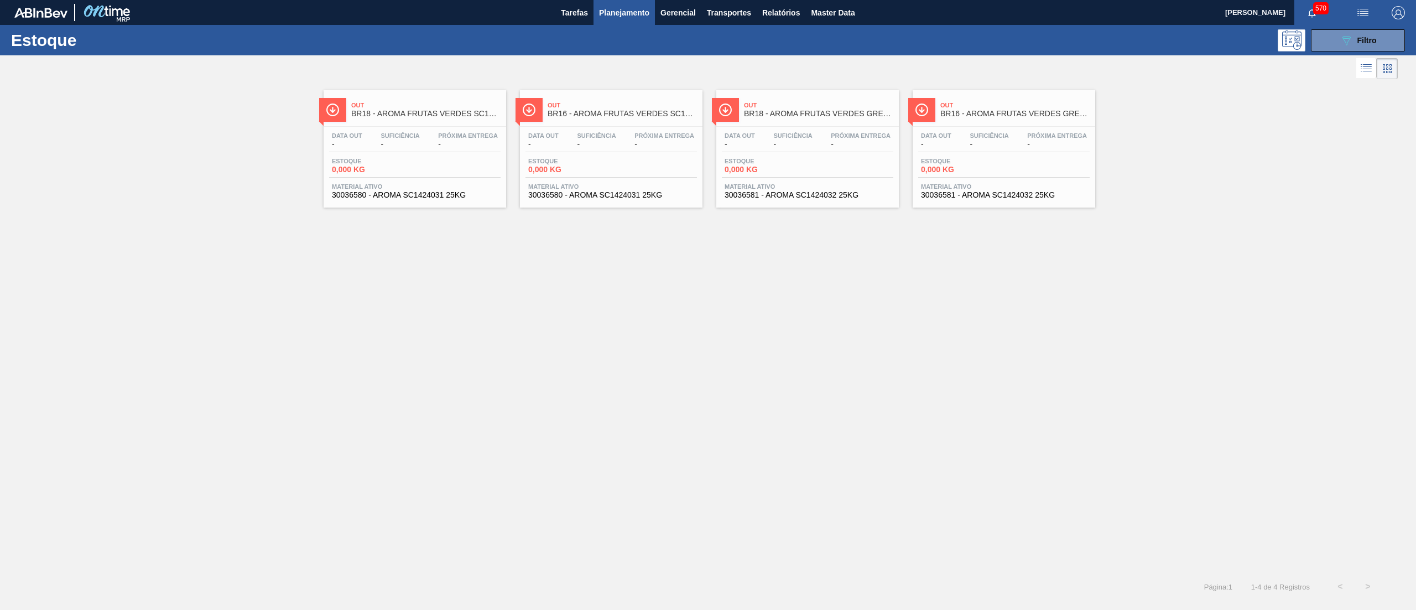
click at [449, 199] on span "30036580 - AROMA SC1424031 25KG" at bounding box center [415, 195] width 166 height 8
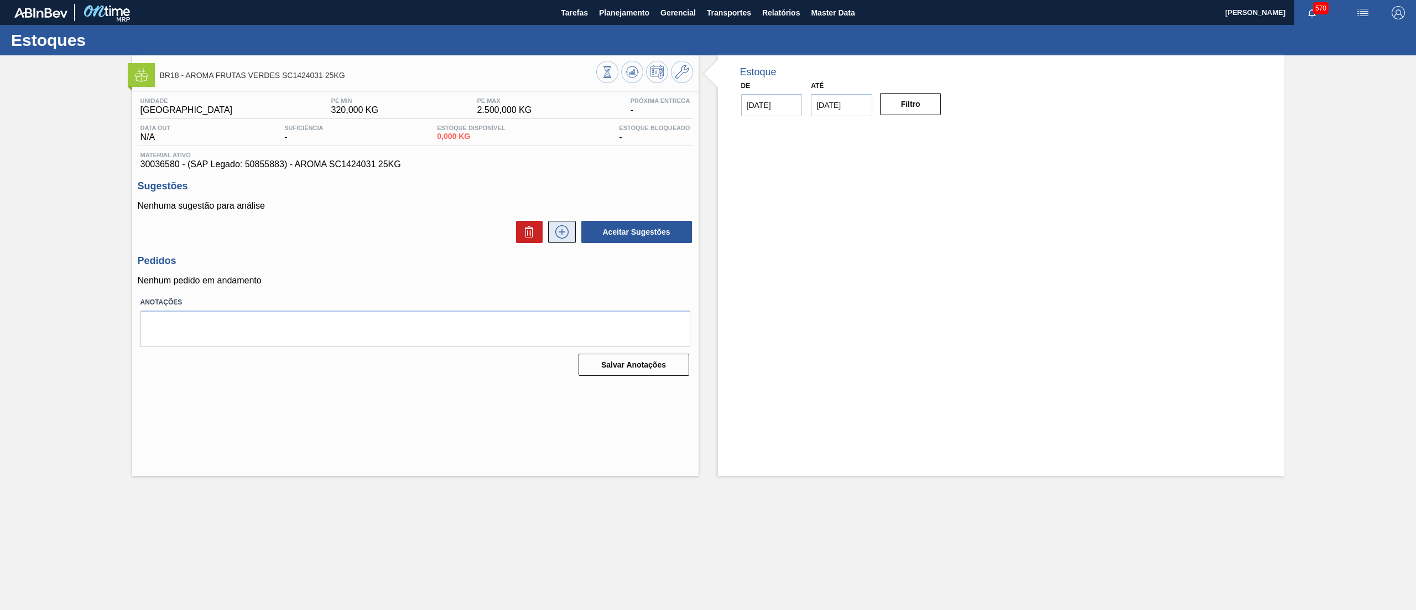
click at [563, 227] on icon at bounding box center [561, 231] width 13 height 13
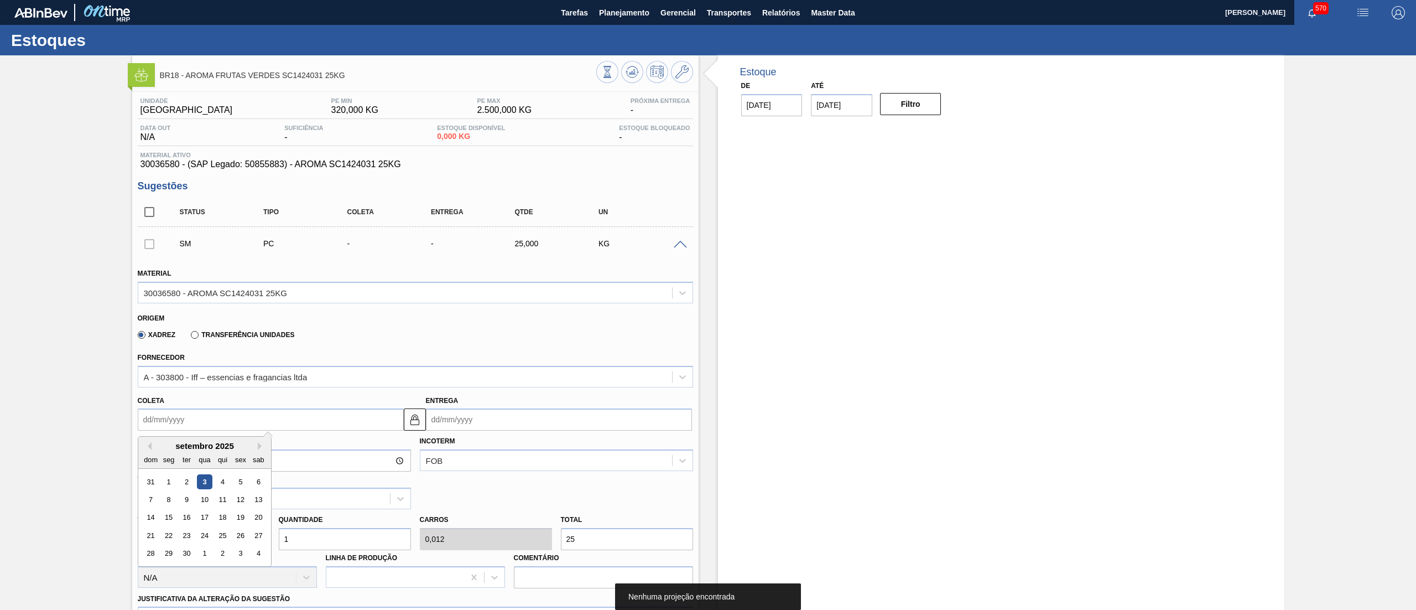
click at [209, 422] on input "Coleta" at bounding box center [271, 419] width 266 height 22
click at [221, 482] on div "4" at bounding box center [222, 481] width 15 height 15
type input "[DATE]"
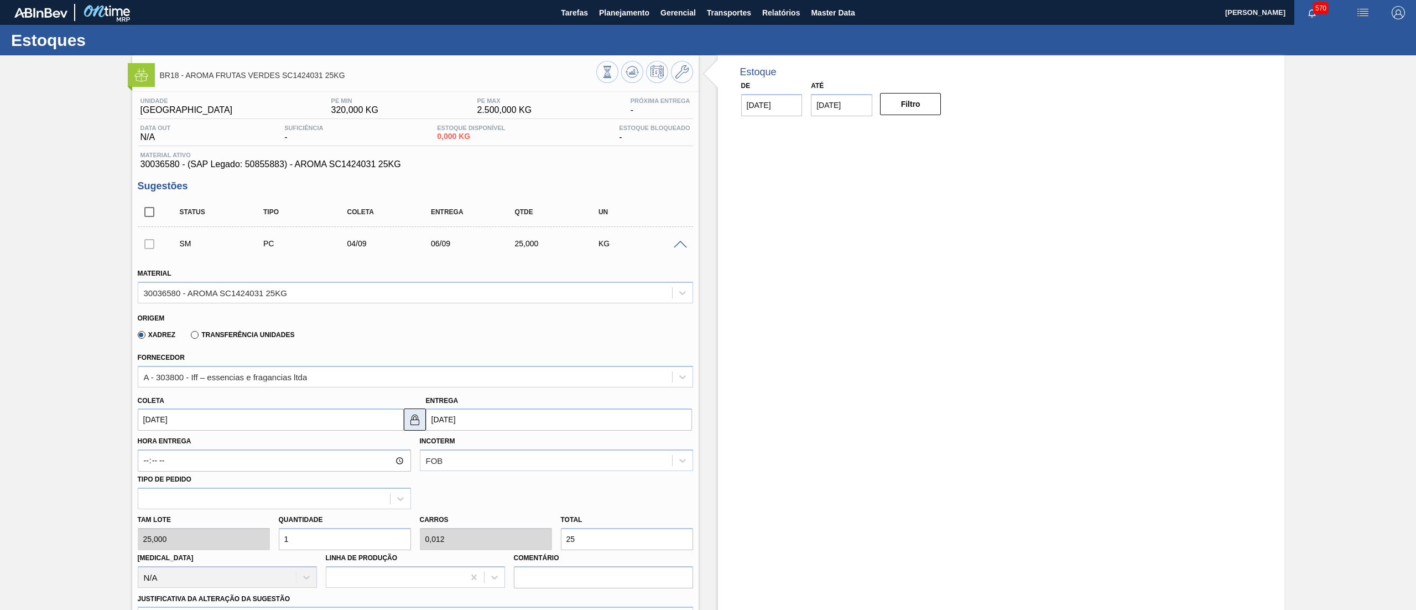
click at [412, 420] on img at bounding box center [414, 419] width 13 height 13
click at [456, 422] on input "[DATE]" at bounding box center [559, 419] width 266 height 22
click at [528, 482] on div "5" at bounding box center [528, 481] width 15 height 15
type input "[DATE]"
click at [408, 417] on img at bounding box center [414, 419] width 13 height 13
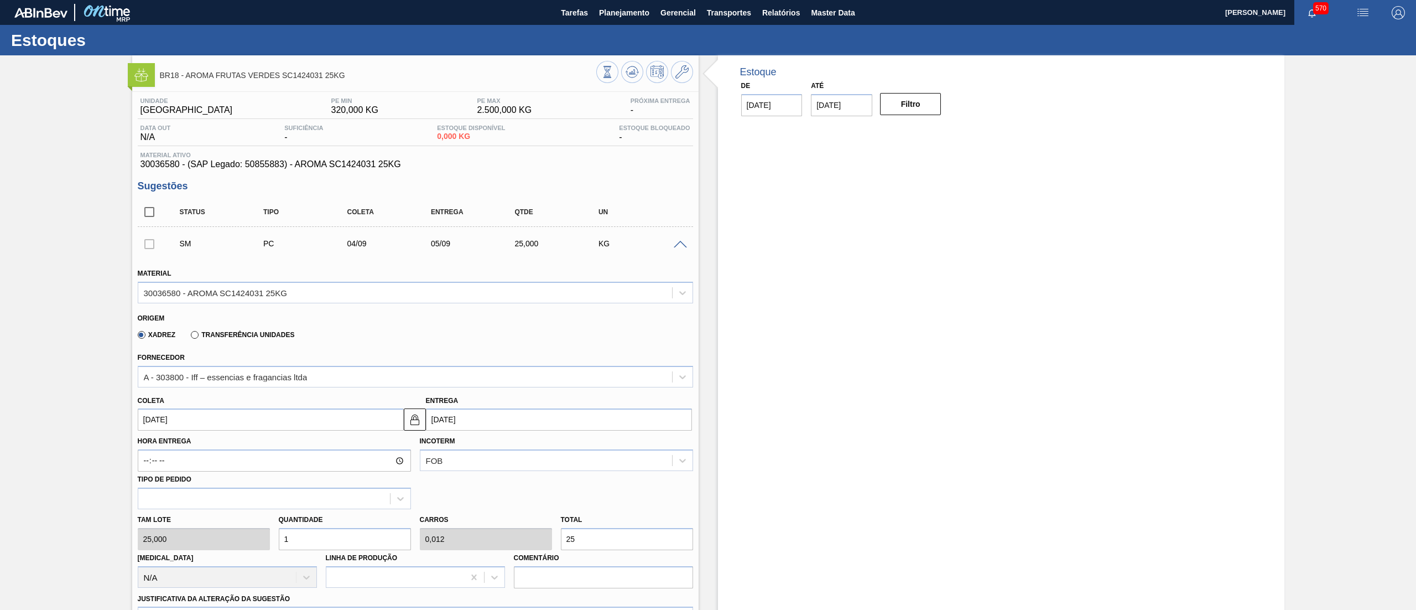
click at [268, 546] on div "[PERSON_NAME] 25,000 Quantidade 1 Carros 0,012 Total 25 [MEDICAL_DATA] N/A Linh…" at bounding box center [415, 548] width 564 height 79
type input "5"
type input "0,063"
type input "125"
type input "0"
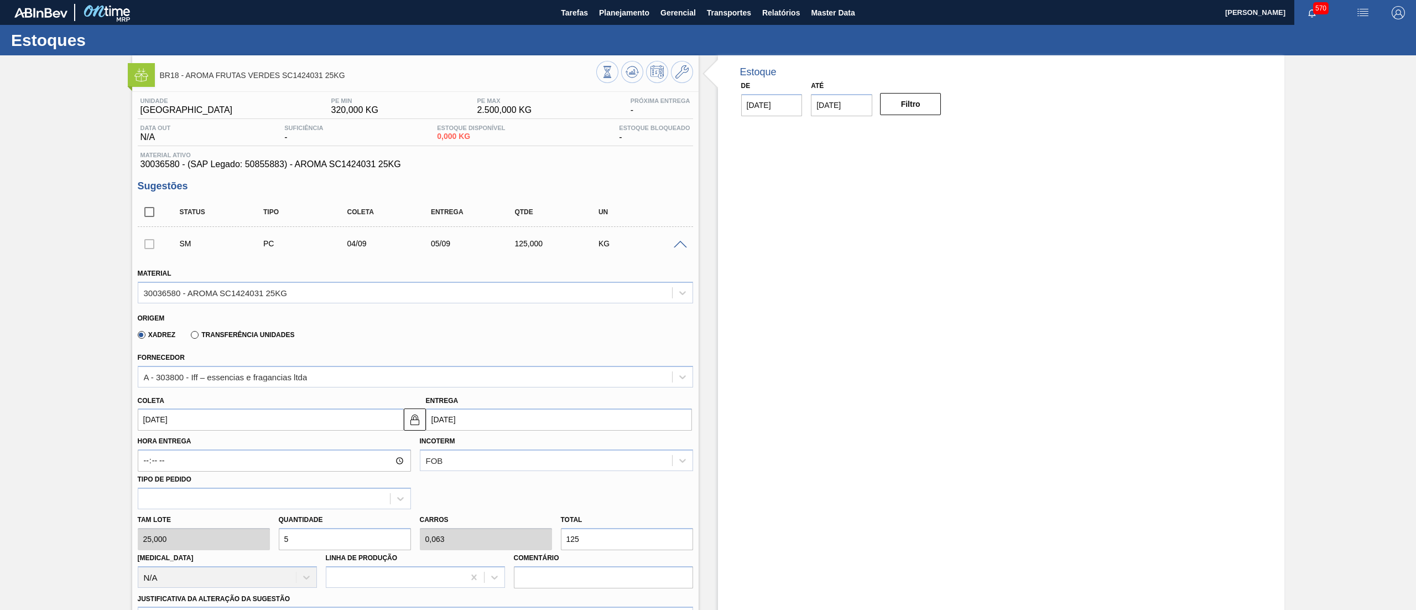
type input "0"
type input "2"
type input "0,025"
type input "50"
click at [200, 543] on div "[PERSON_NAME] 25,000 Quantidade 2 Carros 0,025 Total 50 [MEDICAL_DATA] N/A Linh…" at bounding box center [415, 548] width 564 height 79
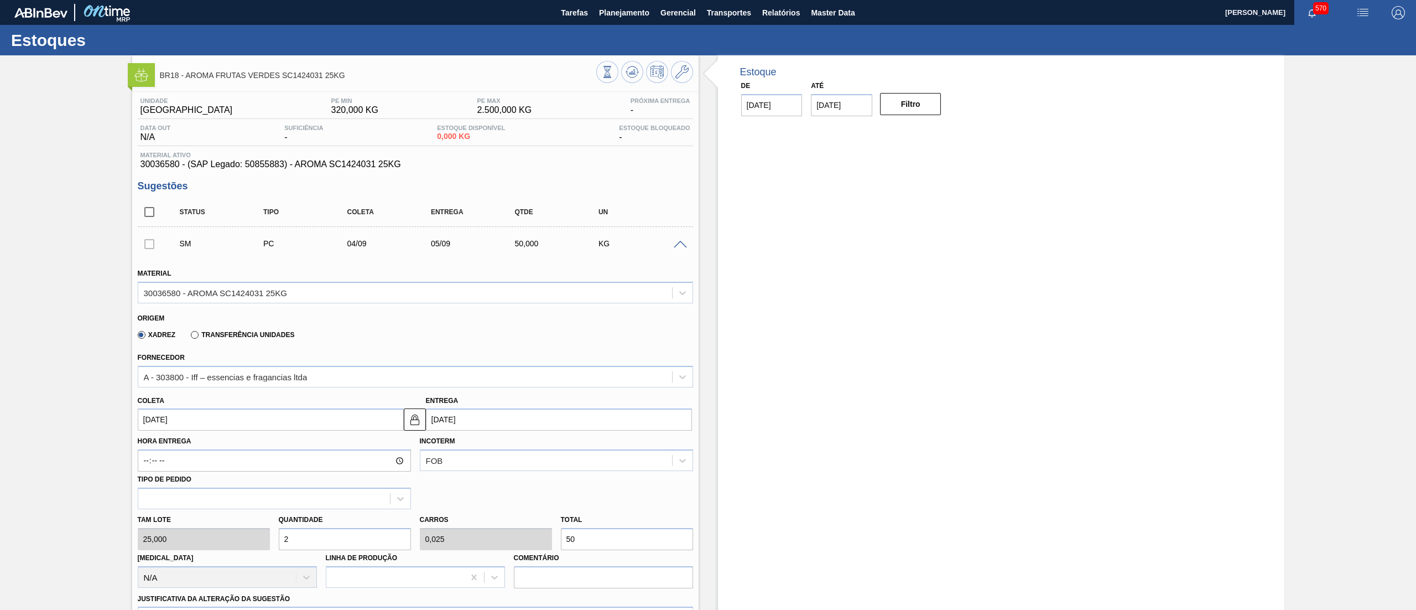
type input "4"
type input "0,05"
type input "100"
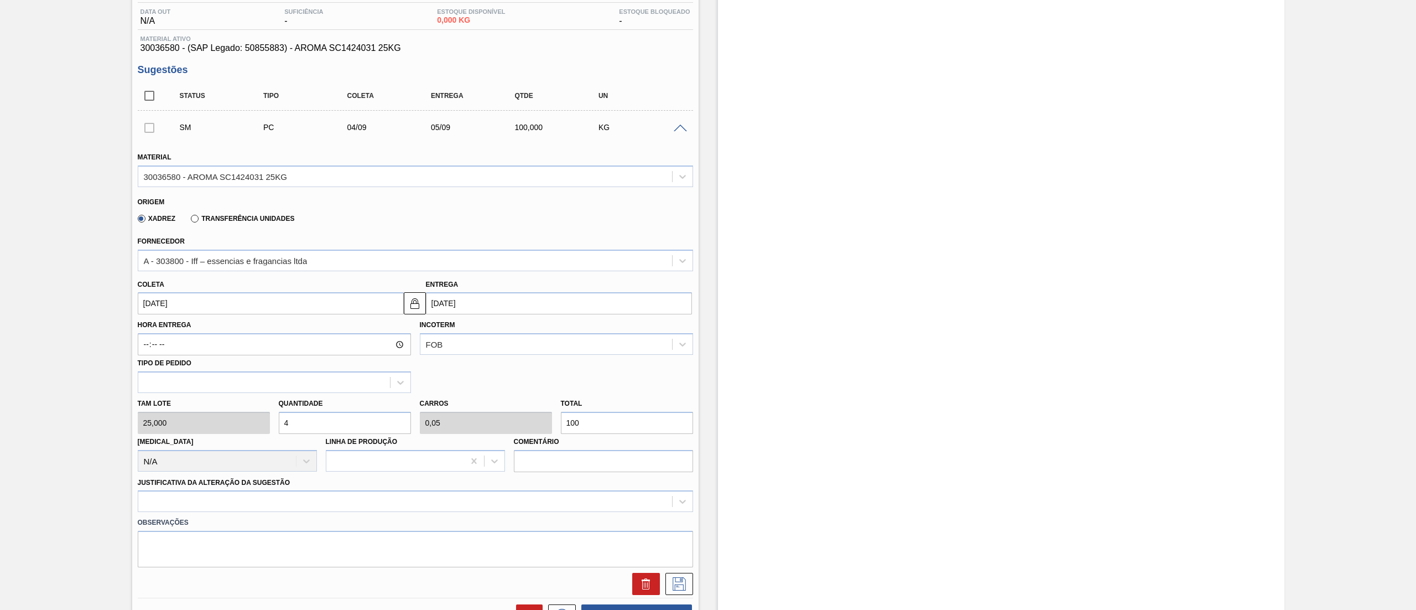
scroll to position [149, 0]
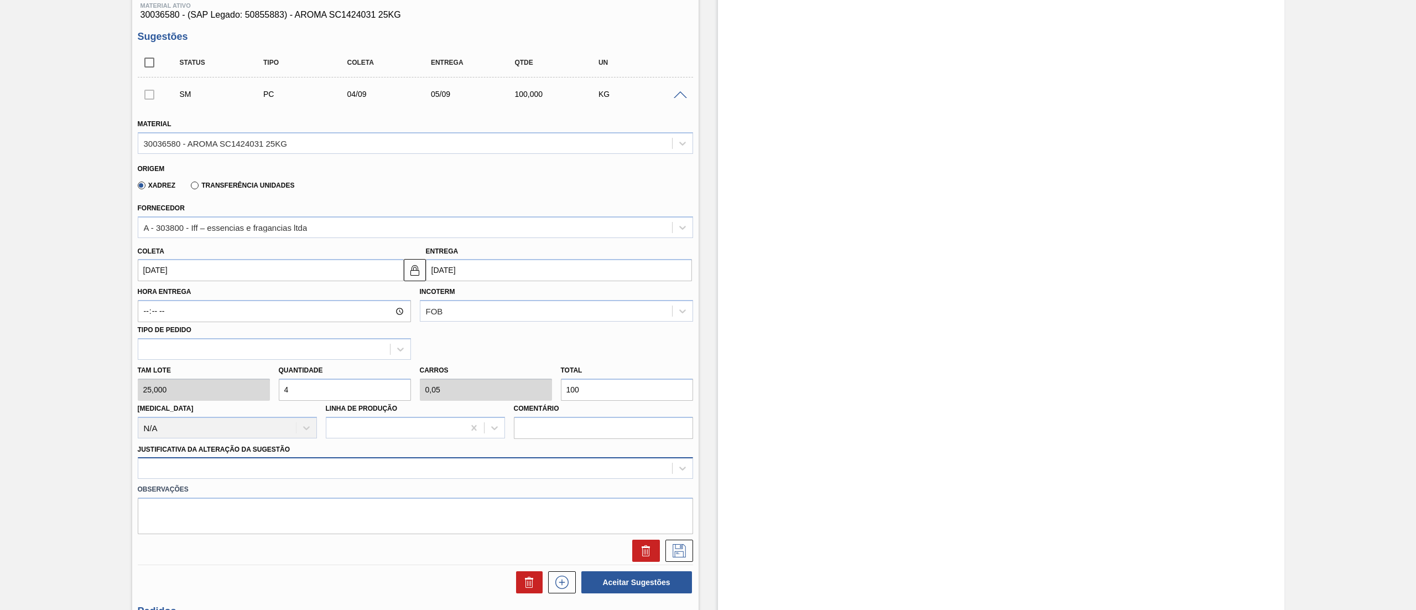
type input "4"
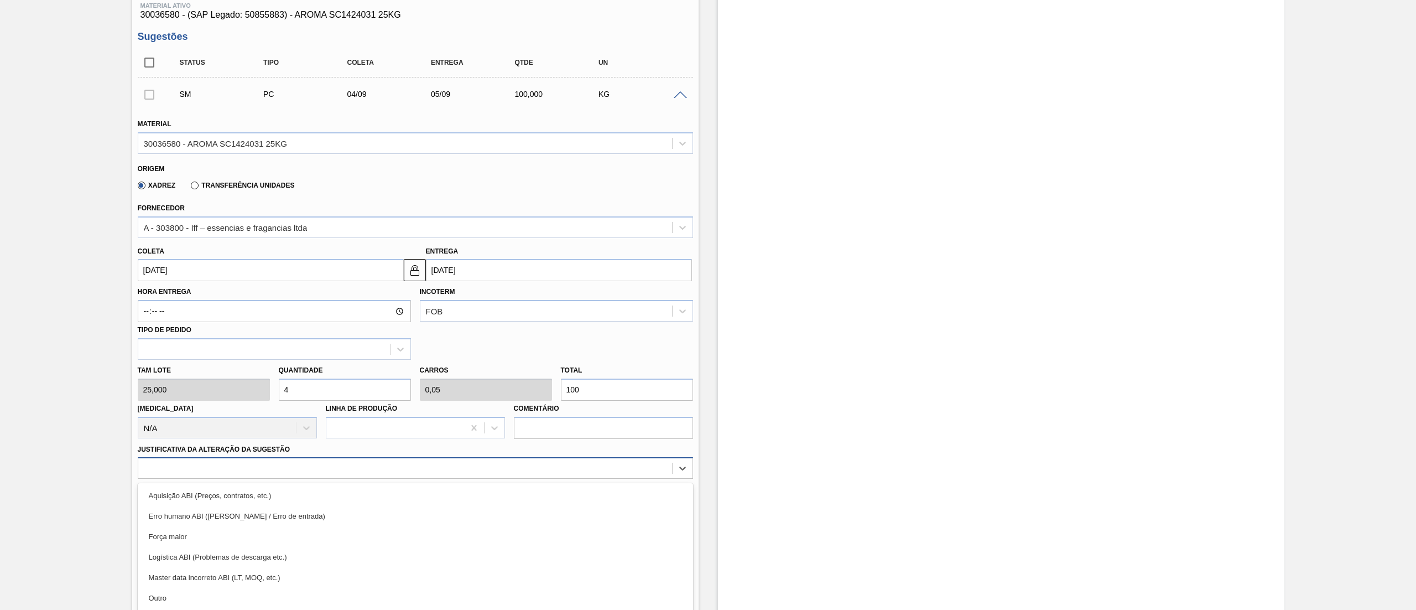
click at [310, 466] on div "option Erro humano ABI (Cálculo / Erro de entrada) focused, 2 of 18. 18 results…" at bounding box center [415, 468] width 555 height 22
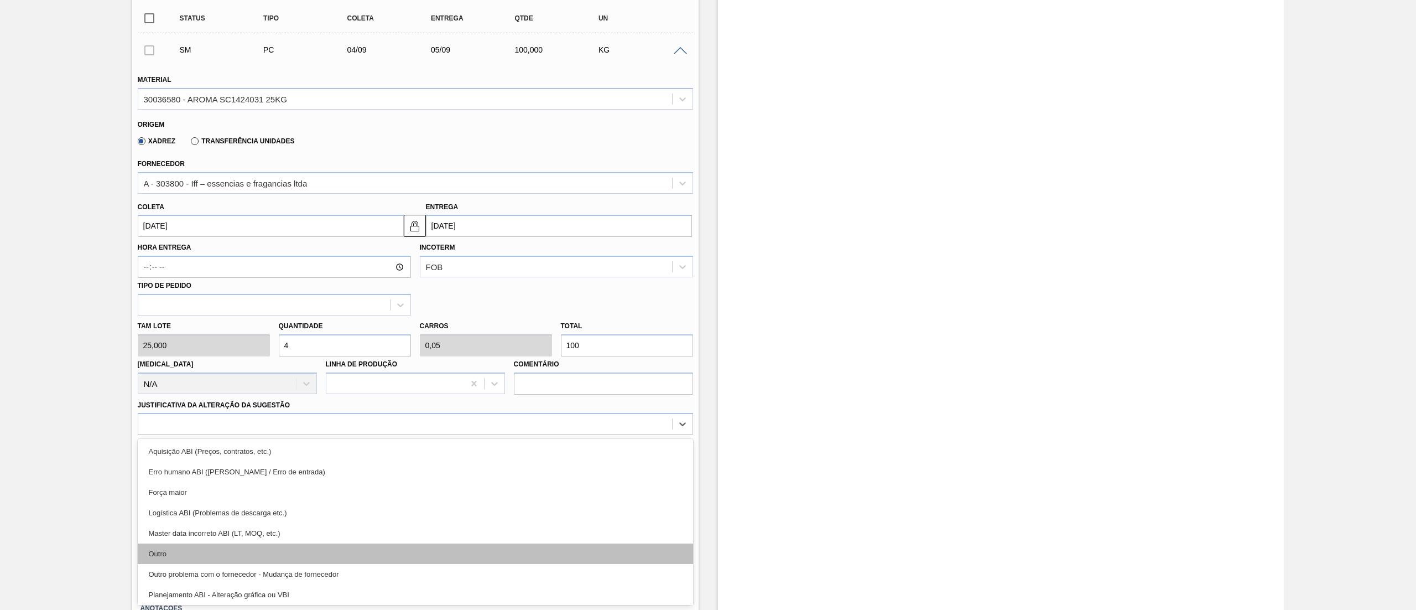
click at [248, 547] on div "Outro" at bounding box center [415, 553] width 555 height 20
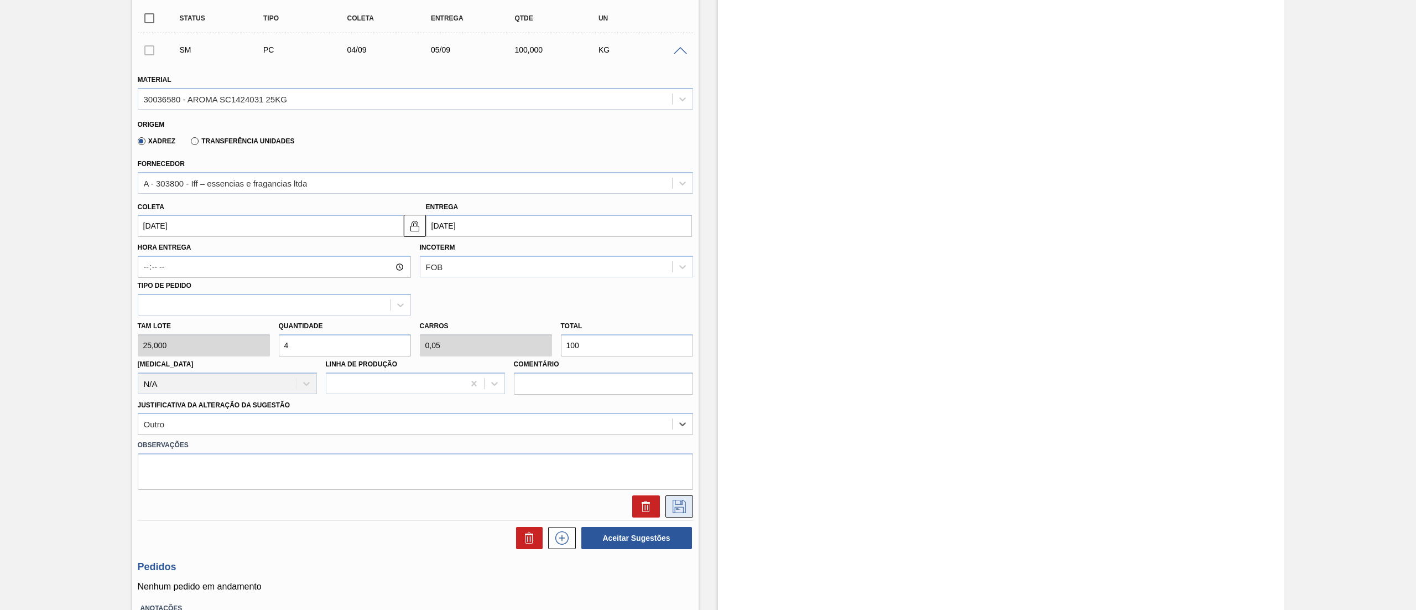
click at [676, 503] on icon at bounding box center [679, 506] width 18 height 13
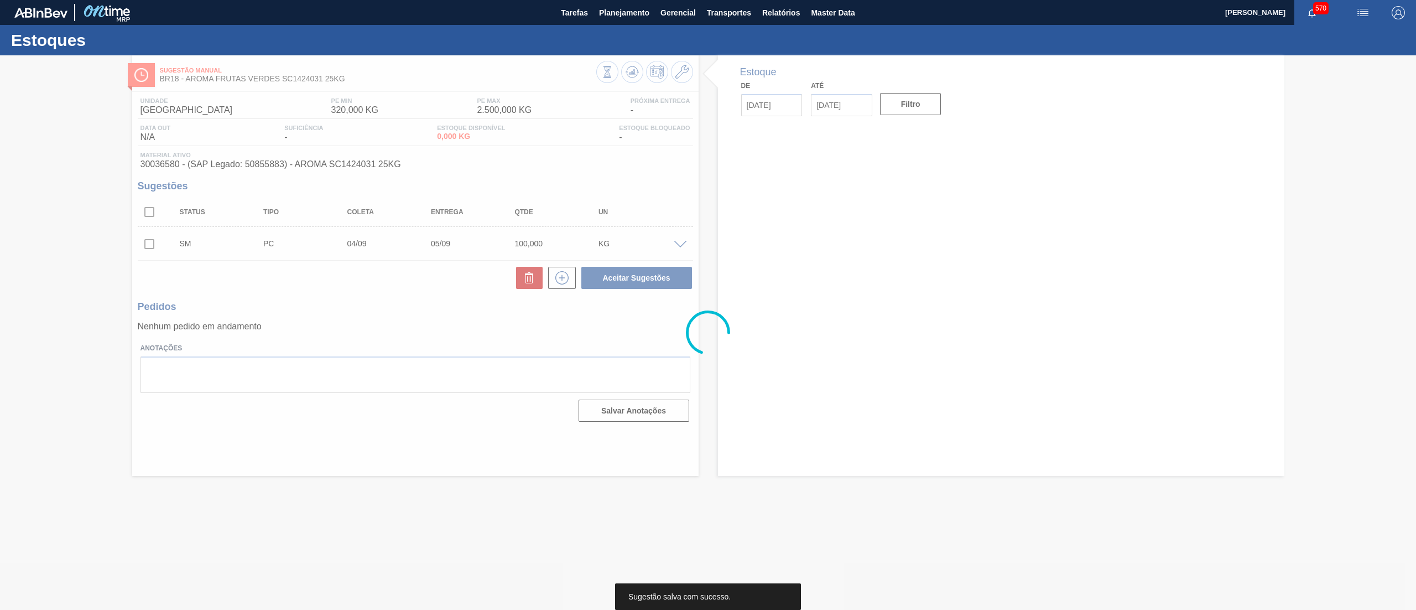
scroll to position [0, 0]
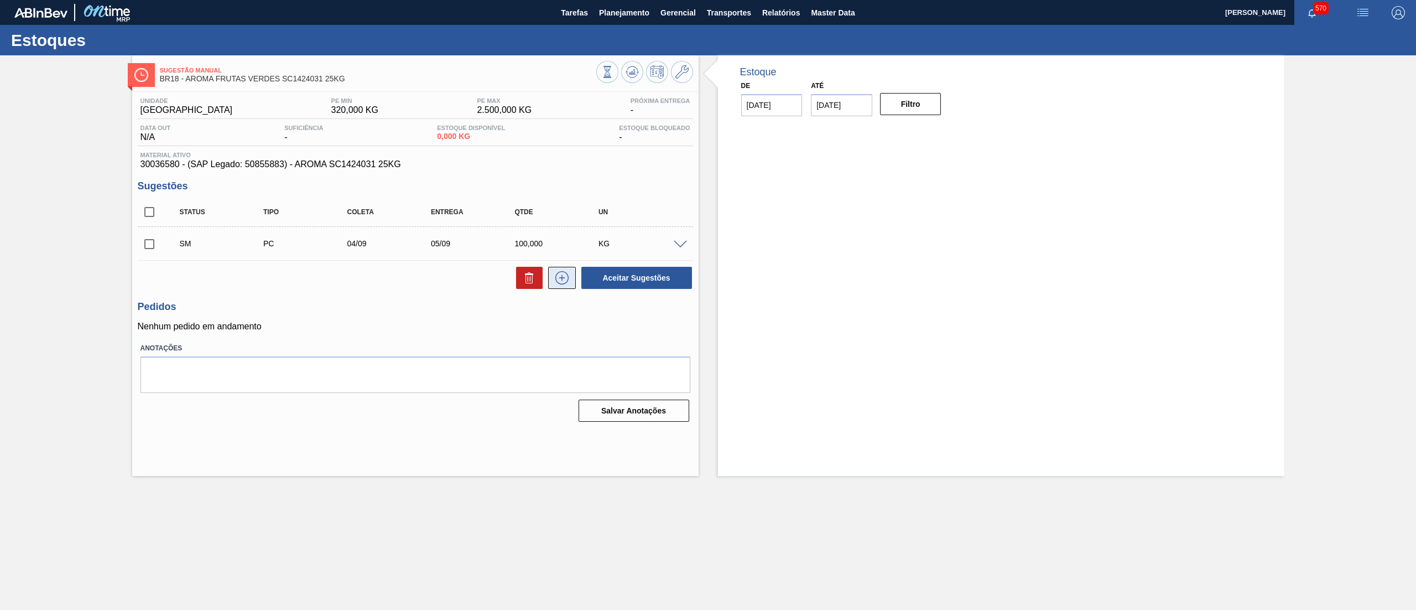
click at [563, 283] on icon at bounding box center [562, 277] width 18 height 13
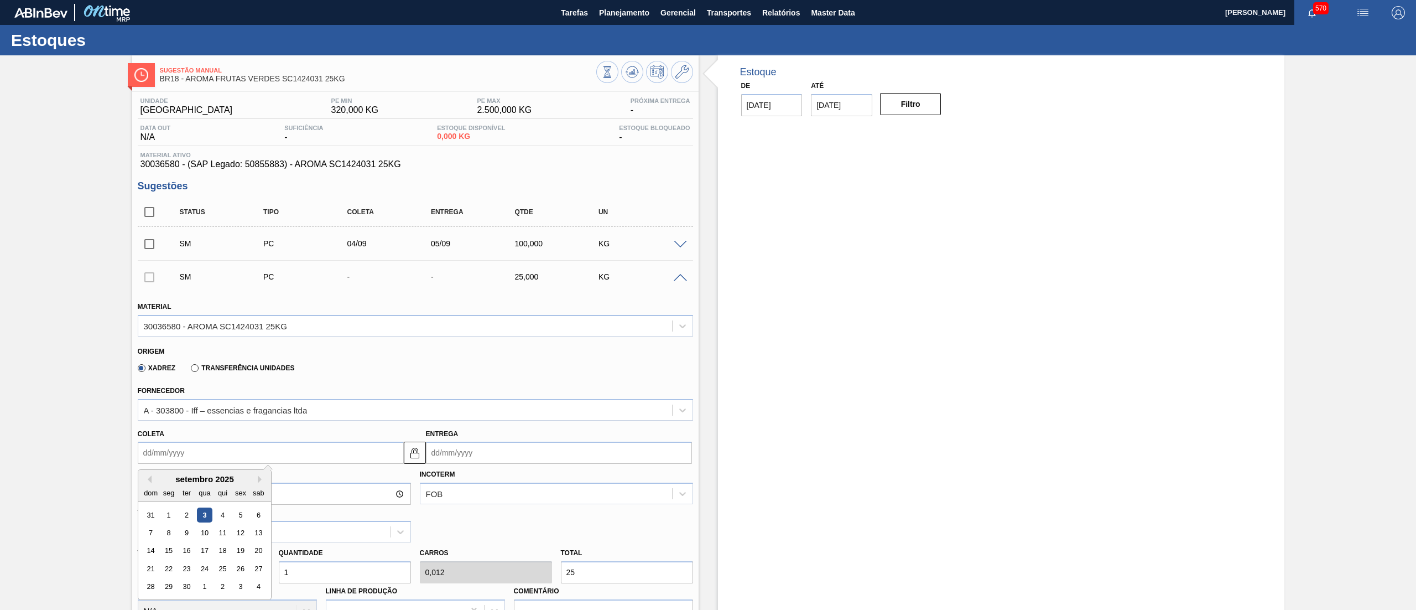
click at [225, 451] on input "Coleta" at bounding box center [271, 452] width 266 height 22
click at [258, 477] on button "Next Month" at bounding box center [262, 479] width 8 height 8
click at [241, 515] on div "3" at bounding box center [240, 514] width 15 height 15
type input "[DATE]"
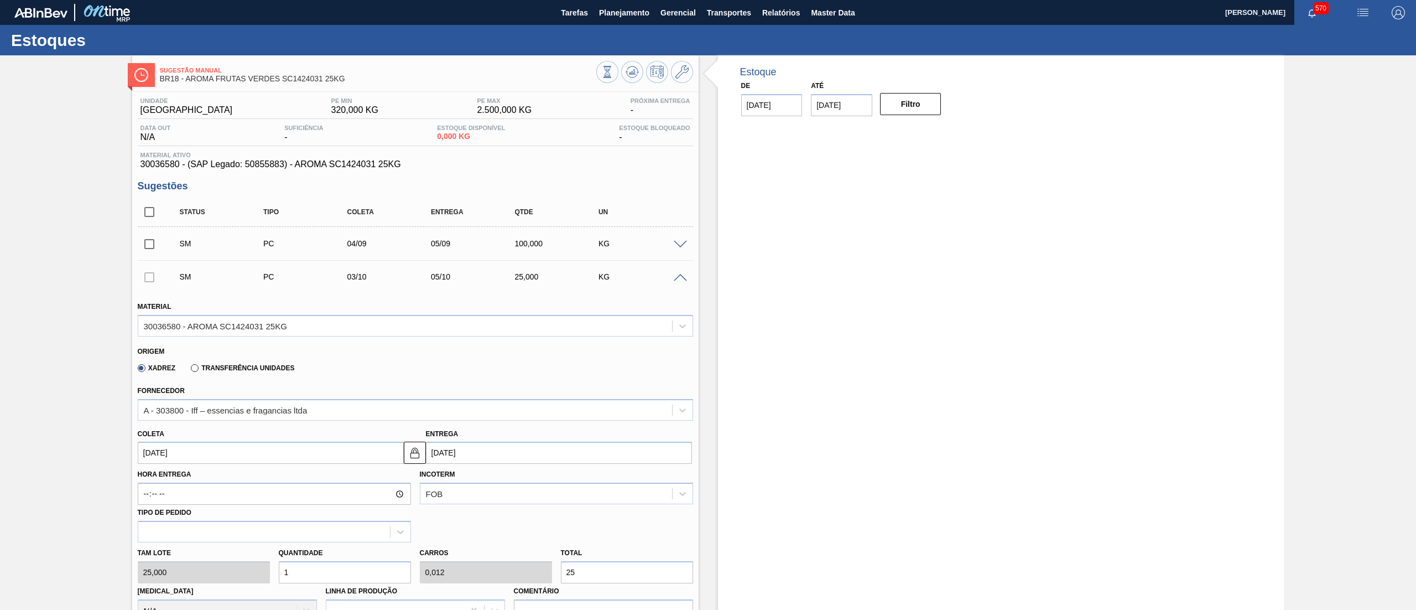
click at [261, 456] on input "[DATE]" at bounding box center [271, 452] width 266 height 22
click at [171, 531] on div "6" at bounding box center [168, 532] width 15 height 15
type input "[DATE]"
click at [334, 458] on input "[DATE]" at bounding box center [271, 452] width 266 height 22
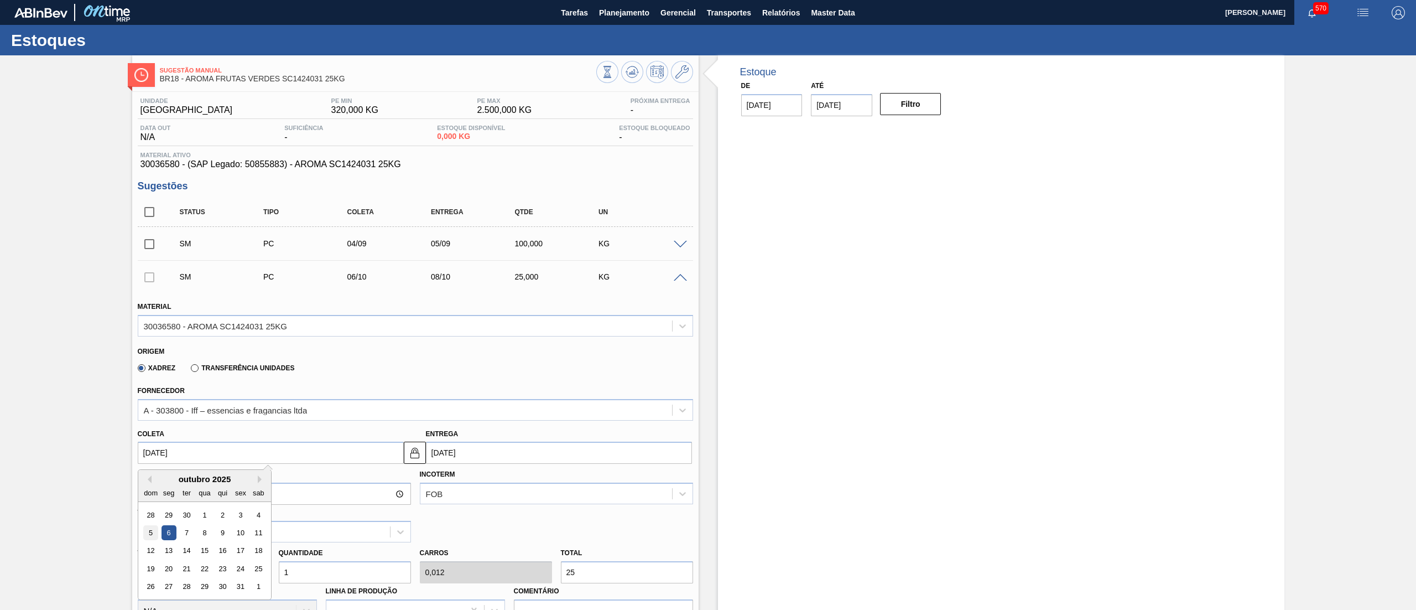
click at [144, 537] on div "5" at bounding box center [150, 532] width 15 height 15
type input "[DATE]"
click at [250, 575] on div "[PERSON_NAME] 25,000 Quantidade 1 Carros 0,012 Total 25 [MEDICAL_DATA] N/A Linh…" at bounding box center [415, 581] width 564 height 79
type input "8"
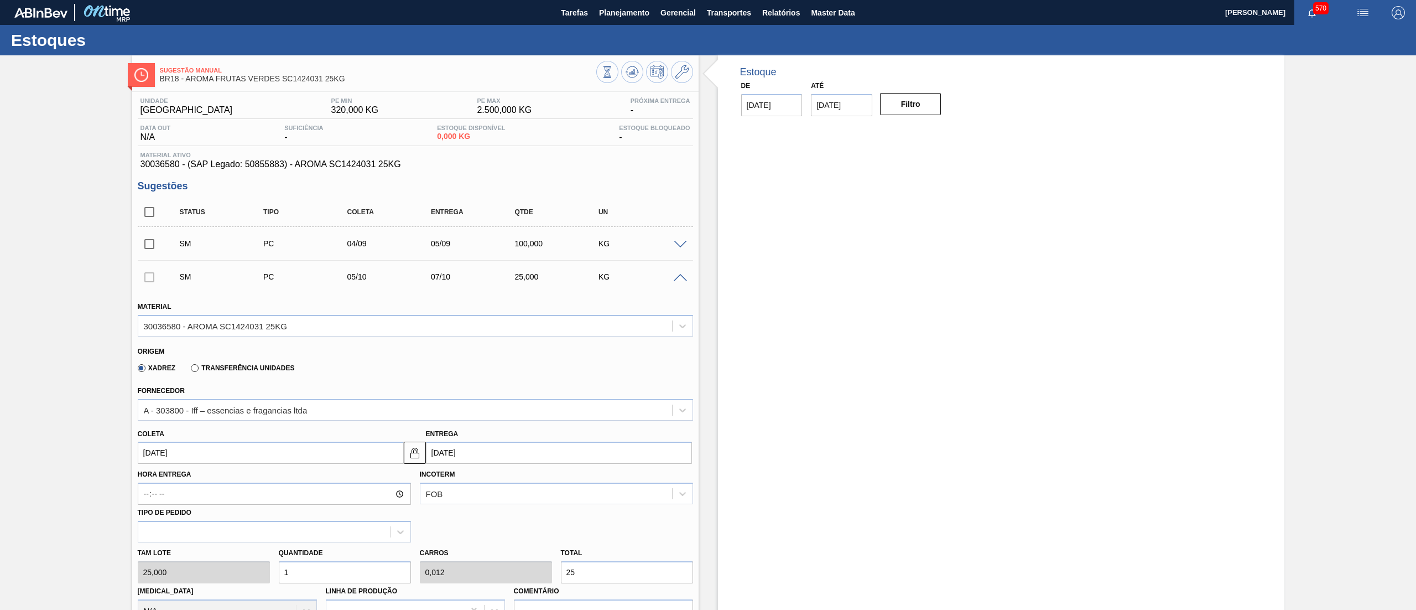
type input "0,1"
type input "200"
type input "0"
type input "1"
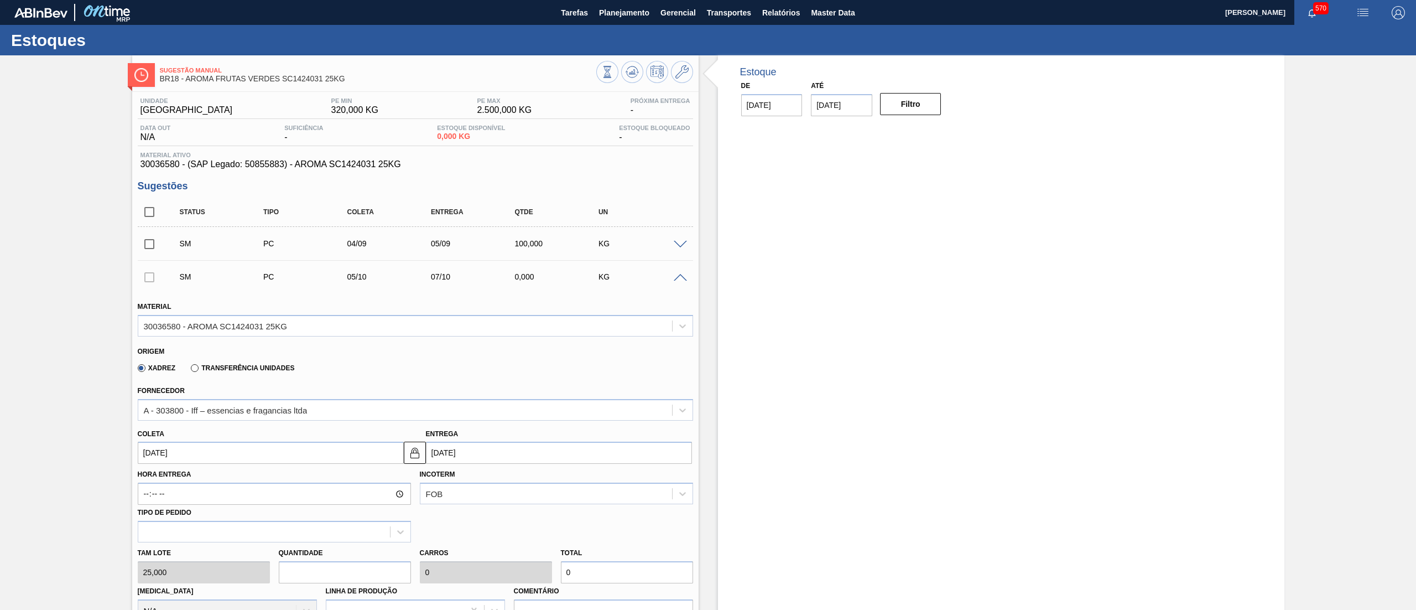
type input "0,013"
type input "25"
type input "15"
type input "0,188"
type input "375"
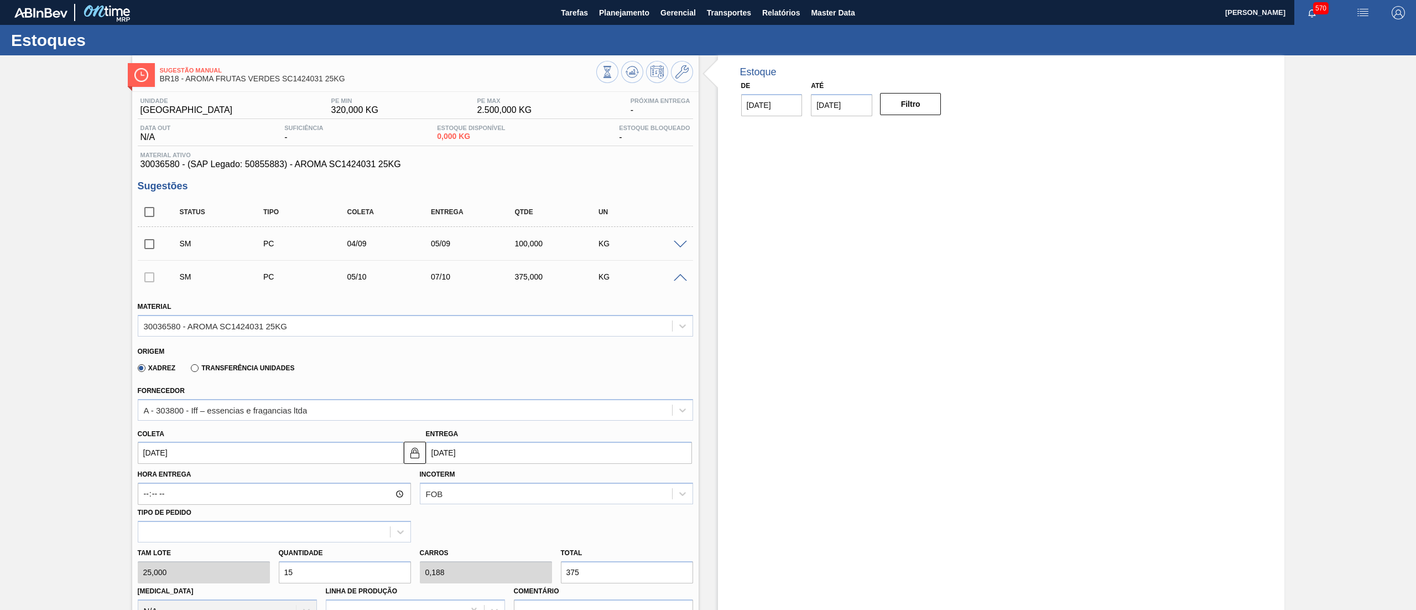
type input "1"
type input "0,013"
type input "25"
type input "17"
type input "0,212"
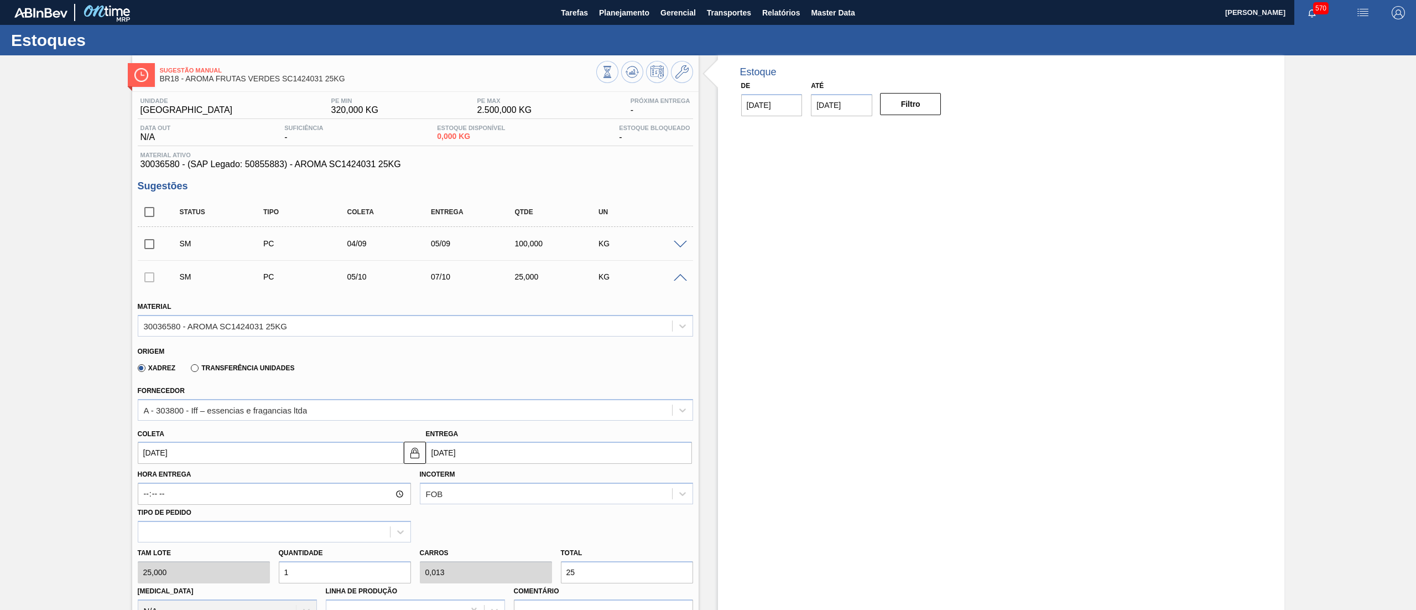
type input "425"
type input "1"
type input "0,013"
type input "25"
type input "18"
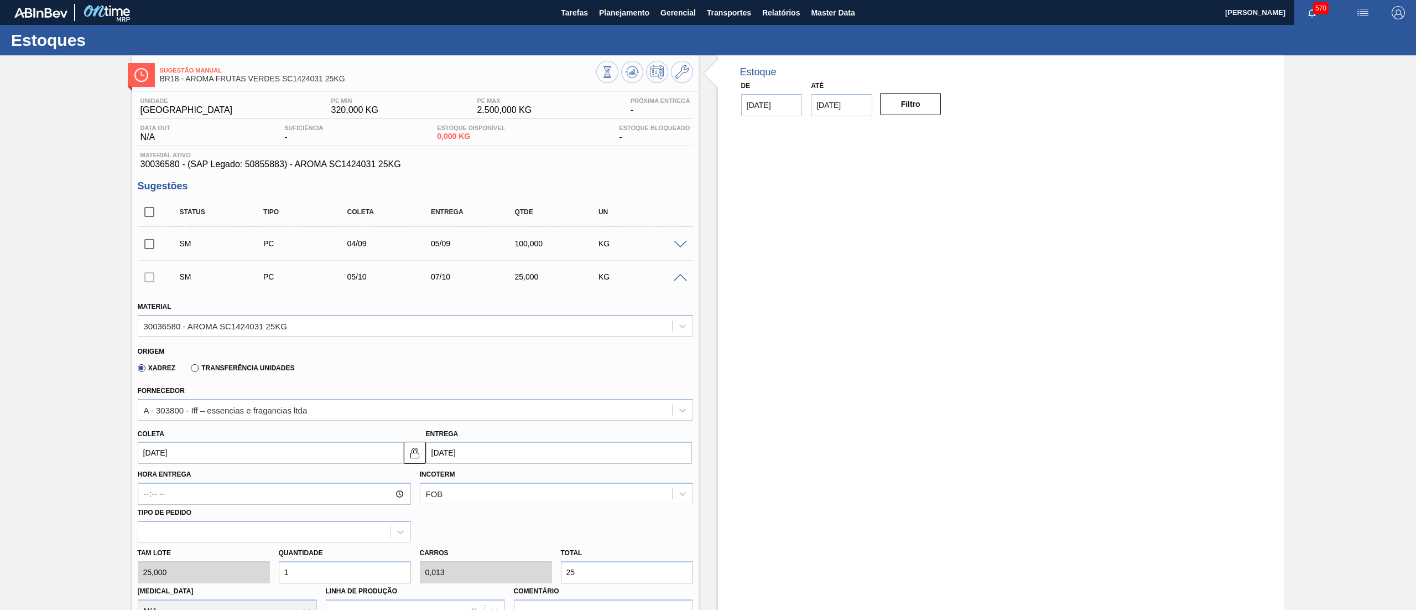
type input "0,225"
type input "450"
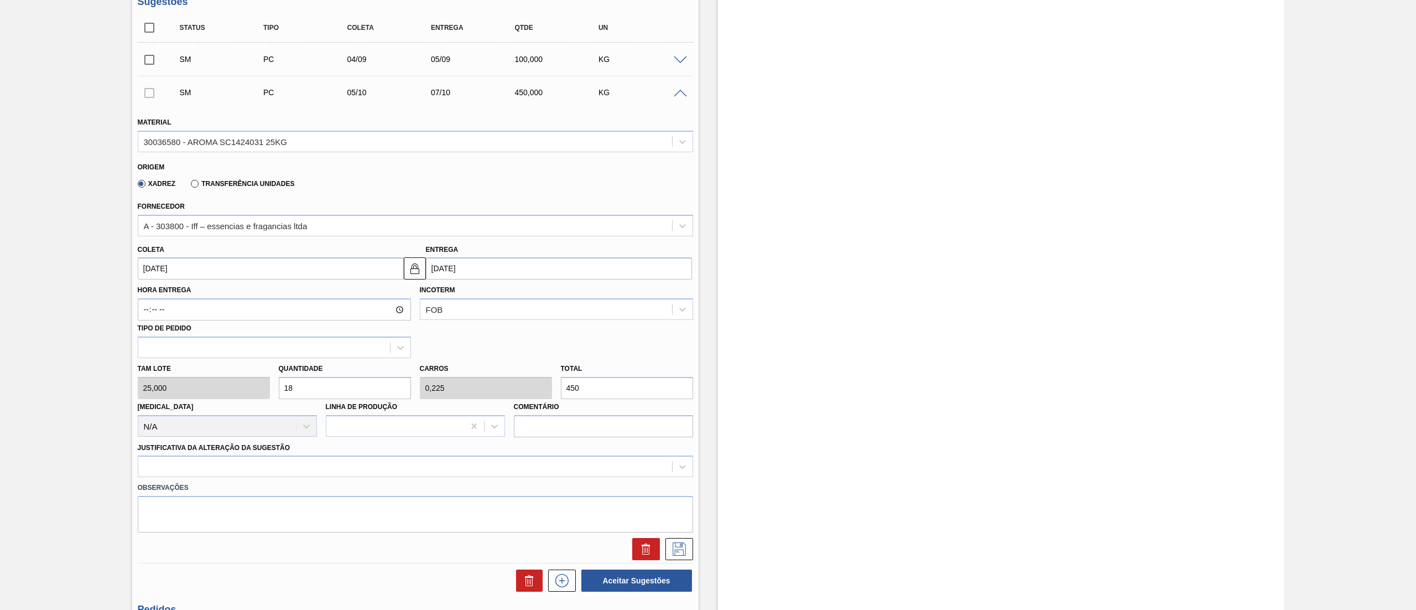
scroll to position [185, 0]
type input "18"
click at [178, 469] on div at bounding box center [415, 466] width 555 height 22
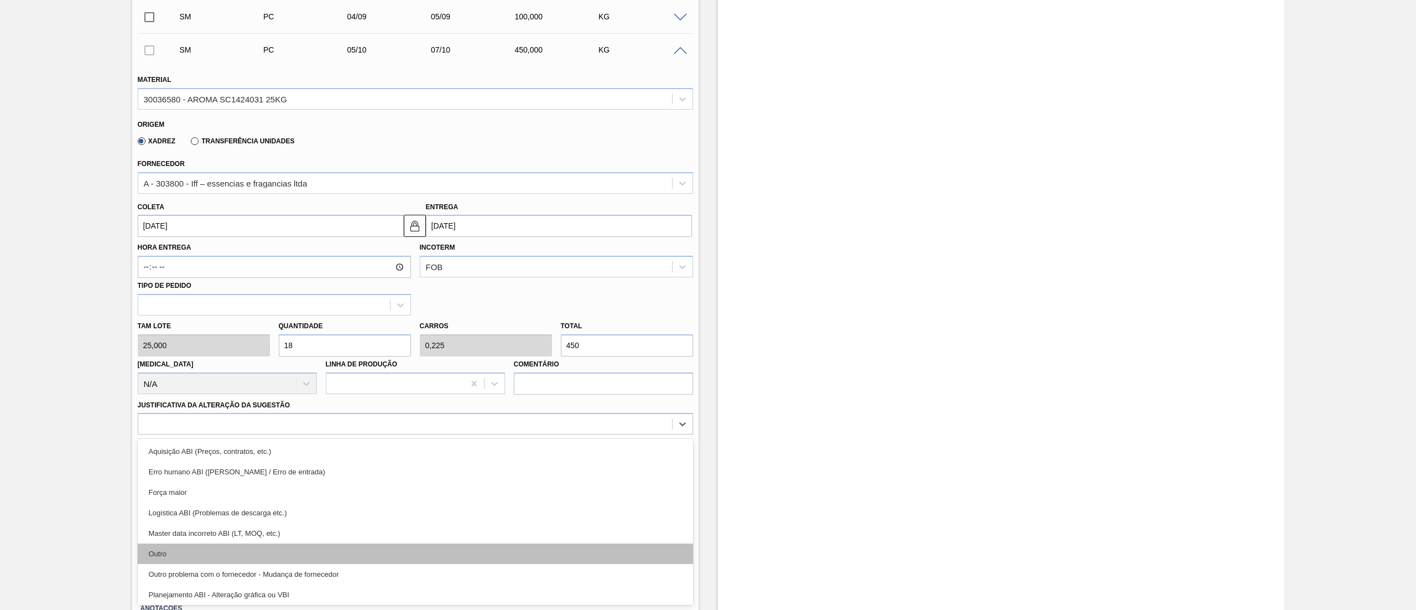
click at [188, 554] on div "Outro" at bounding box center [415, 553] width 555 height 20
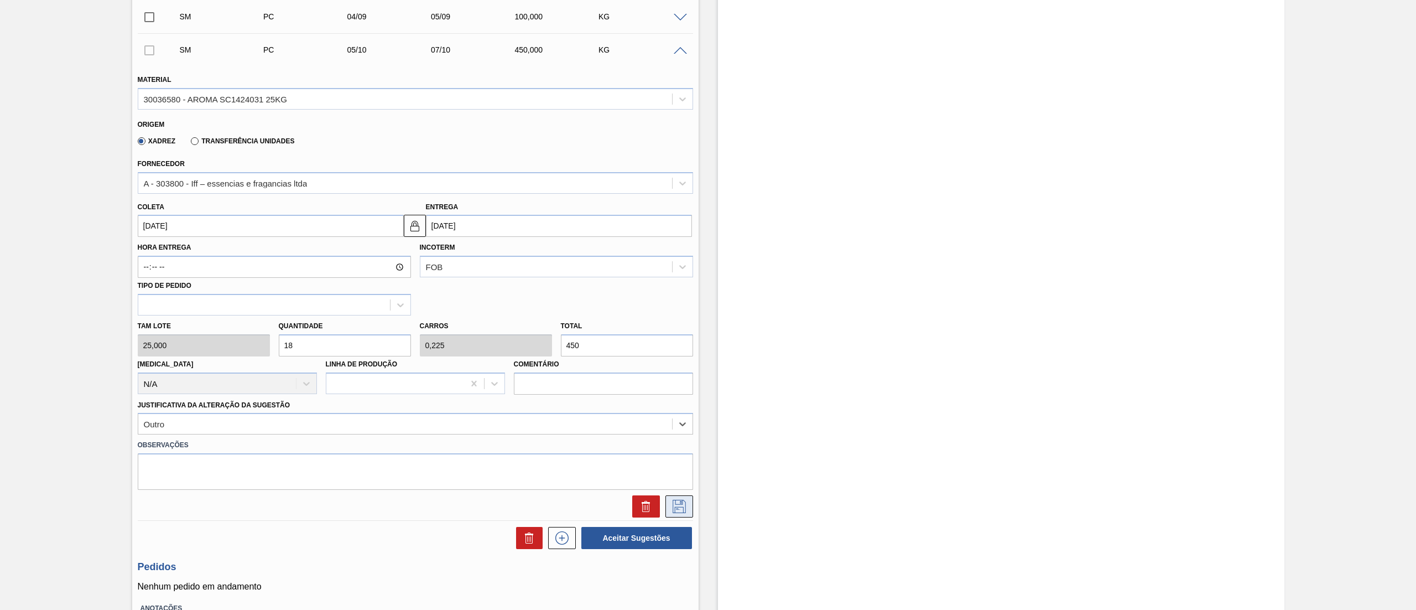
click at [685, 500] on icon at bounding box center [679, 506] width 18 height 13
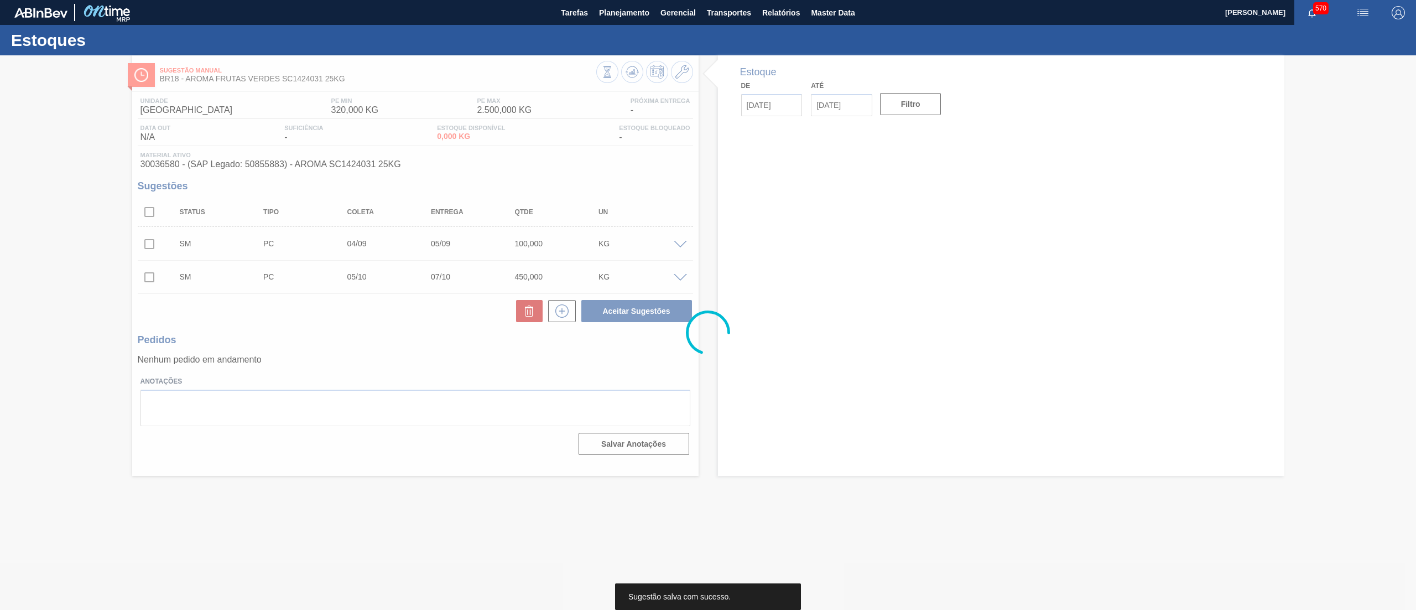
scroll to position [0, 0]
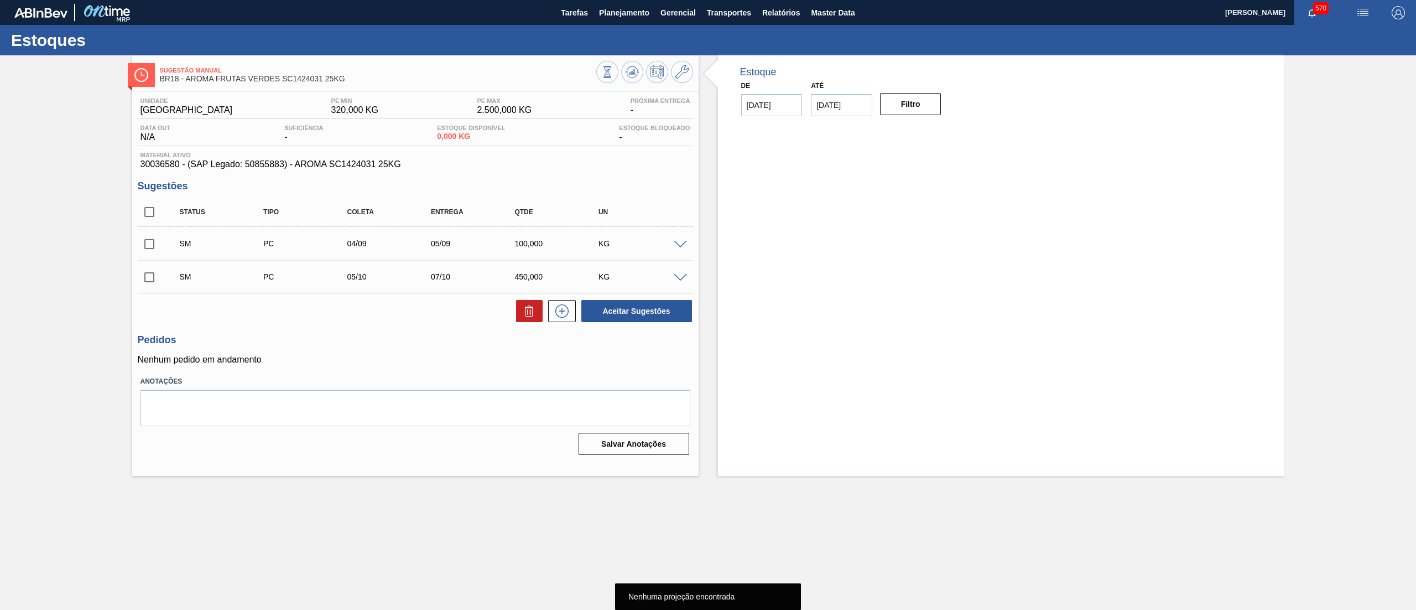
click at [147, 214] on input "checkbox" at bounding box center [149, 211] width 23 height 23
checkbox input "true"
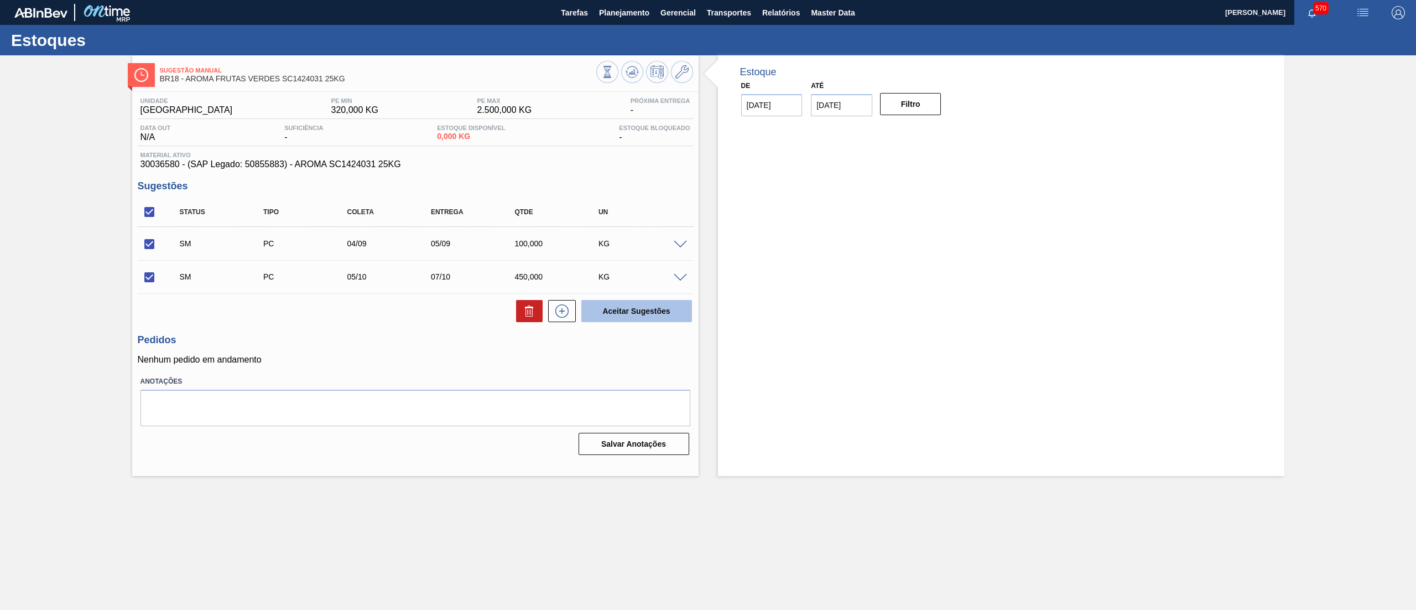
click at [625, 314] on button "Aceitar Sugestões" at bounding box center [636, 311] width 111 height 22
checkbox input "false"
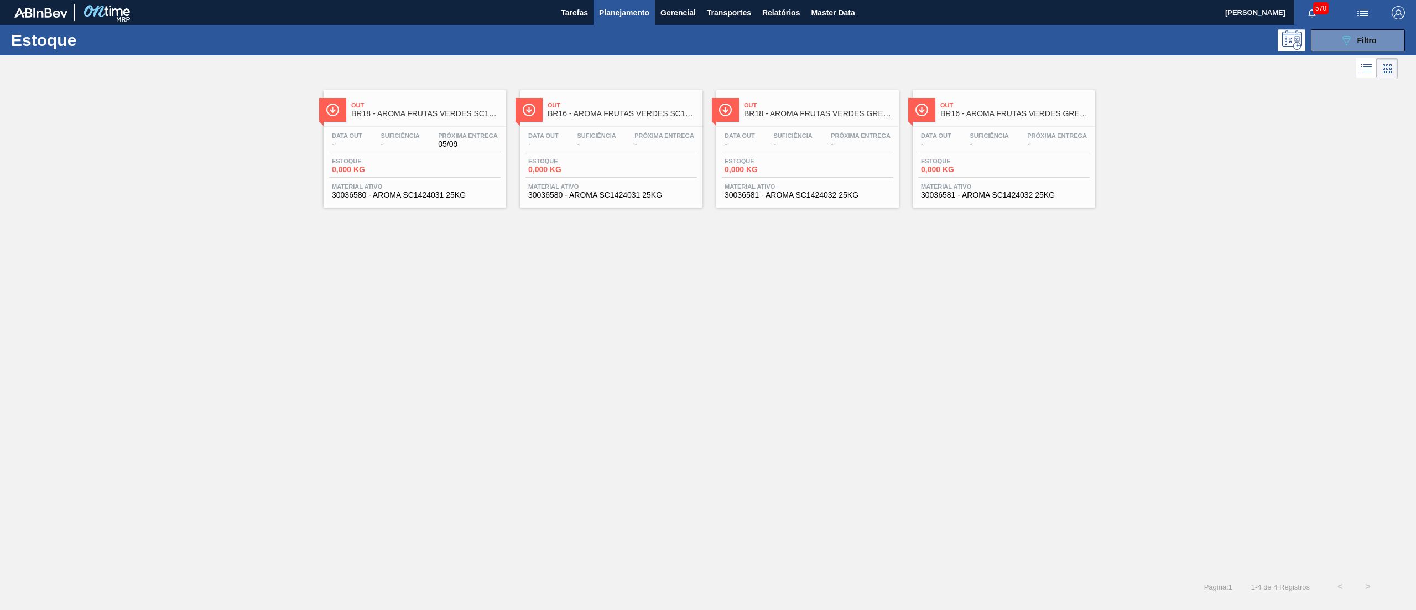
click at [874, 196] on span "30036581 - AROMA SC1424032 25KG" at bounding box center [808, 195] width 166 height 8
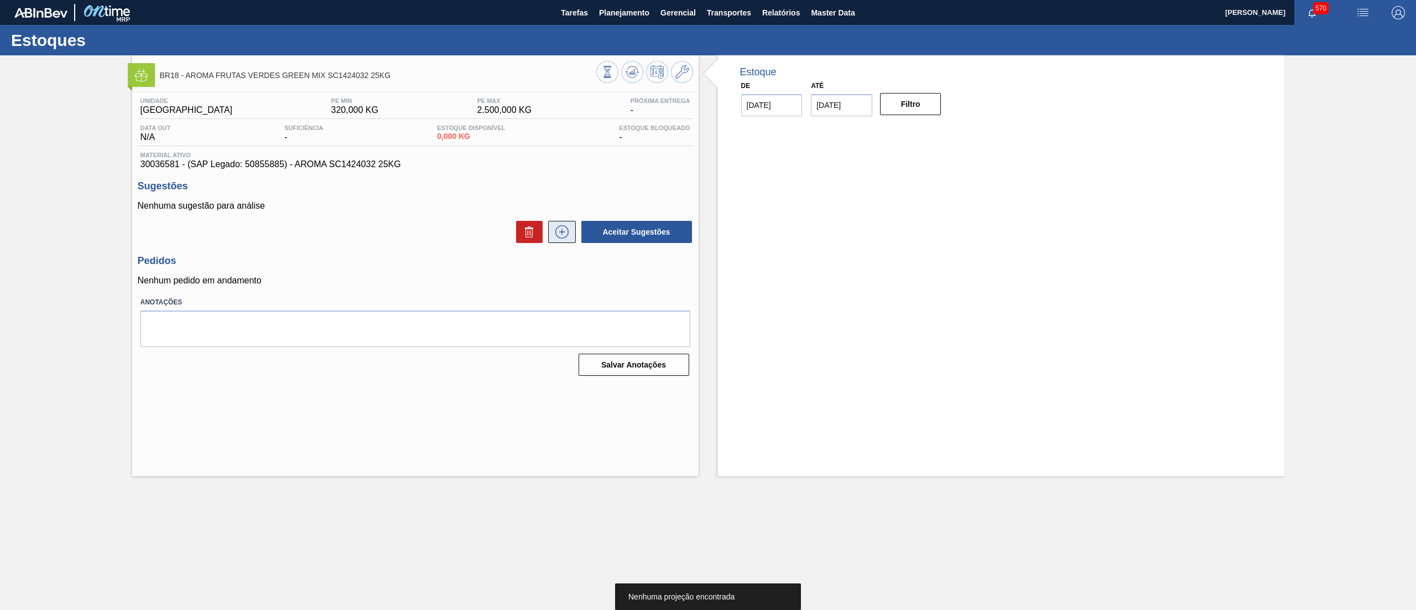
click at [563, 234] on icon at bounding box center [562, 231] width 18 height 13
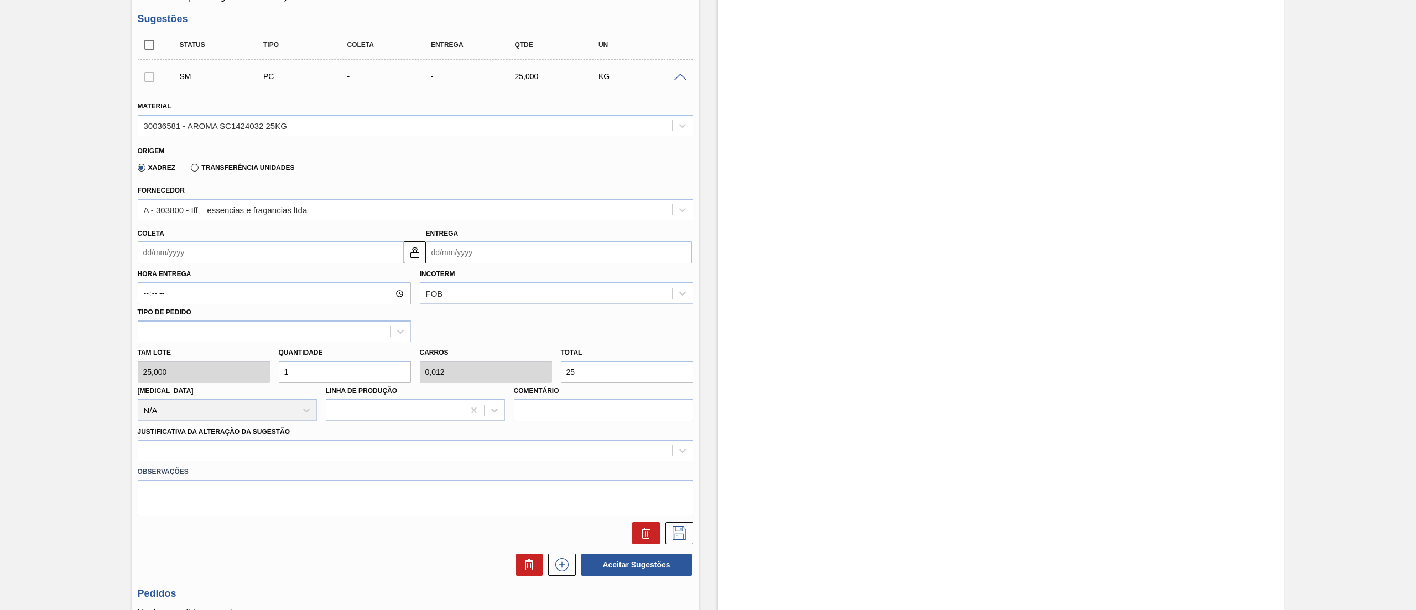
scroll to position [181, 0]
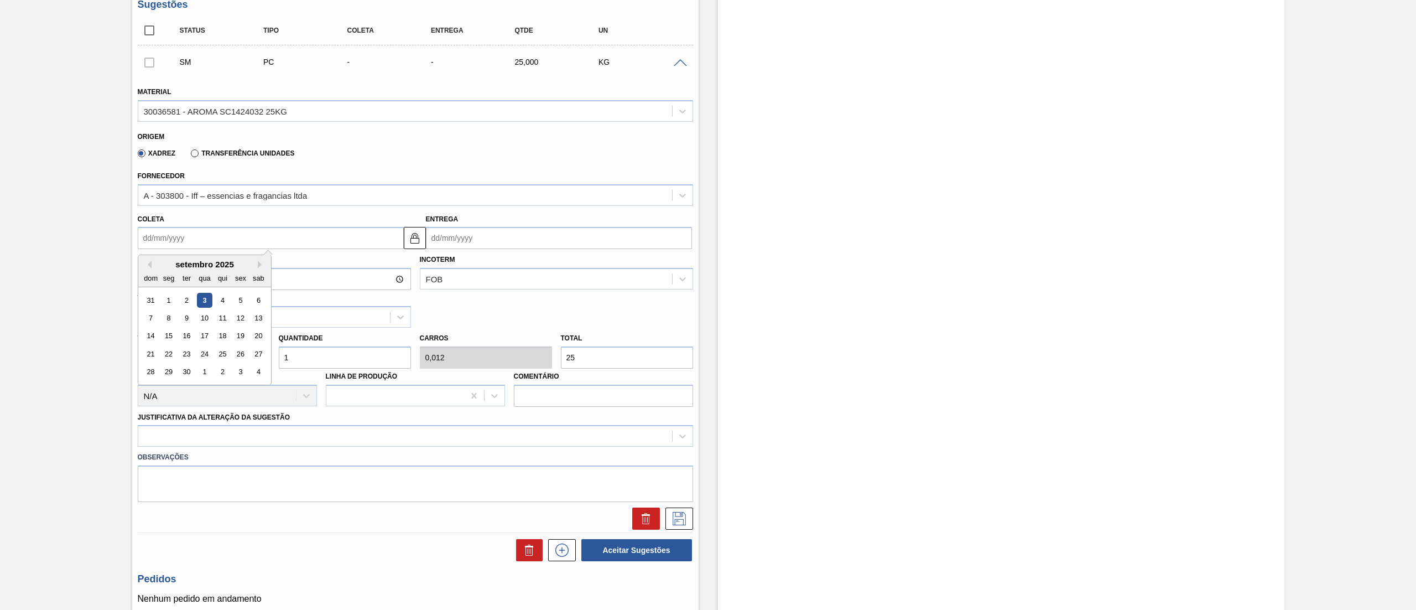
click at [282, 239] on input "Coleta" at bounding box center [271, 238] width 266 height 22
click at [219, 301] on div "4" at bounding box center [222, 300] width 15 height 15
type input "[DATE]"
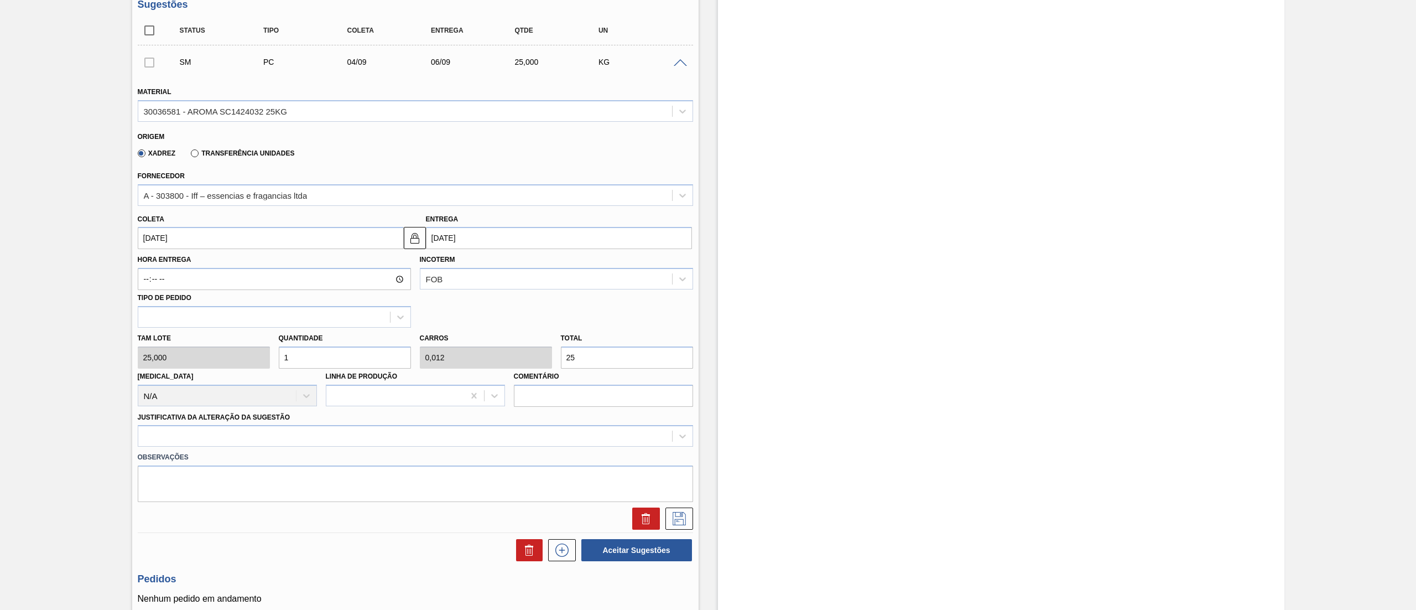
click at [223, 238] on input "[DATE]" at bounding box center [271, 238] width 266 height 22
click at [412, 243] on img at bounding box center [414, 237] width 13 height 13
click at [470, 242] on input "[DATE]" at bounding box center [559, 238] width 266 height 22
click at [527, 299] on div "5" at bounding box center [528, 300] width 15 height 15
type input "[DATE]"
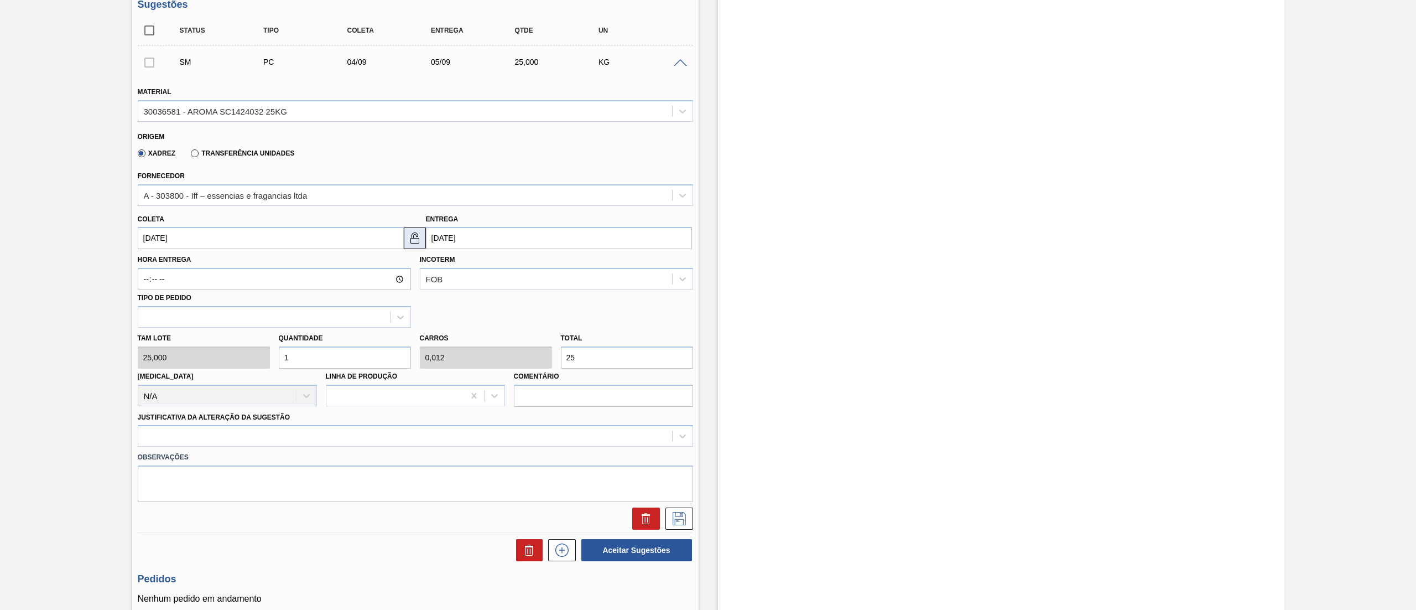
click at [417, 236] on img at bounding box center [414, 237] width 13 height 13
click at [303, 358] on input "1" at bounding box center [345, 357] width 132 height 22
click at [252, 358] on div "[PERSON_NAME] 25,000 Quantidade 1 Carros 0,012 Total 25 [MEDICAL_DATA] N/A Linh…" at bounding box center [415, 366] width 564 height 79
type input "4"
type input "0,05"
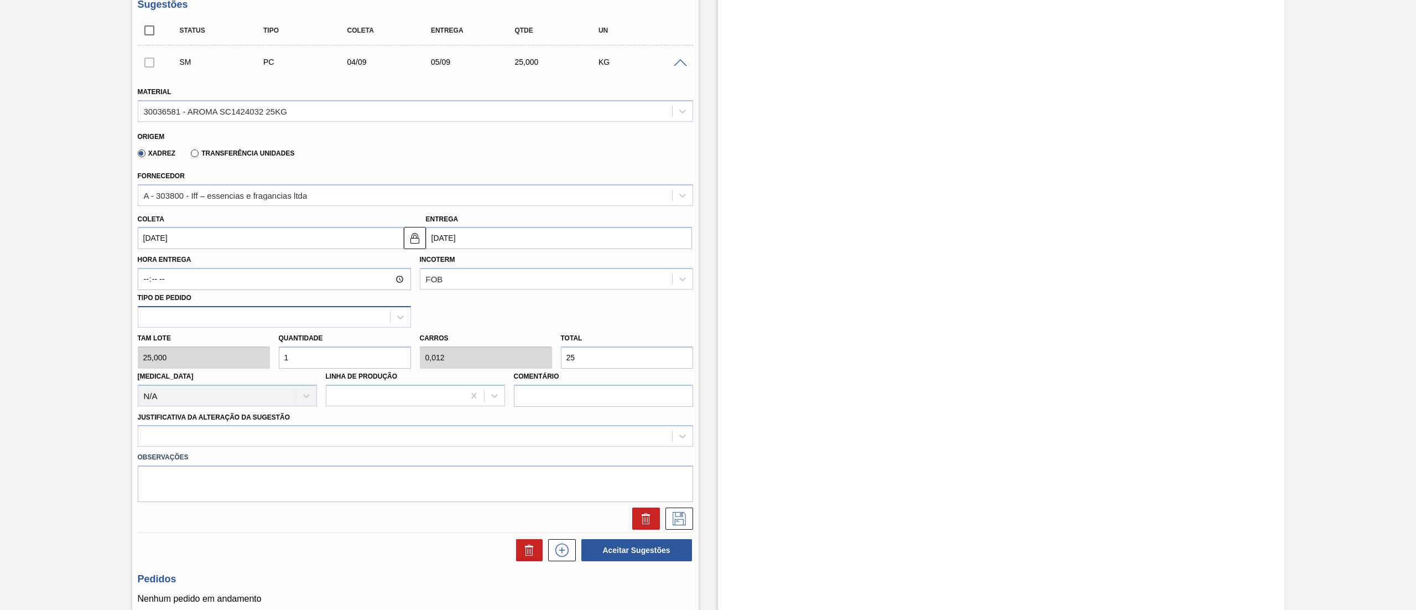
type input "100"
type input "4"
click at [270, 435] on div "Material 30036581 - AROMA SC1424032 25KG Origem Xadrez Transferência Unidades F…" at bounding box center [415, 303] width 555 height 454
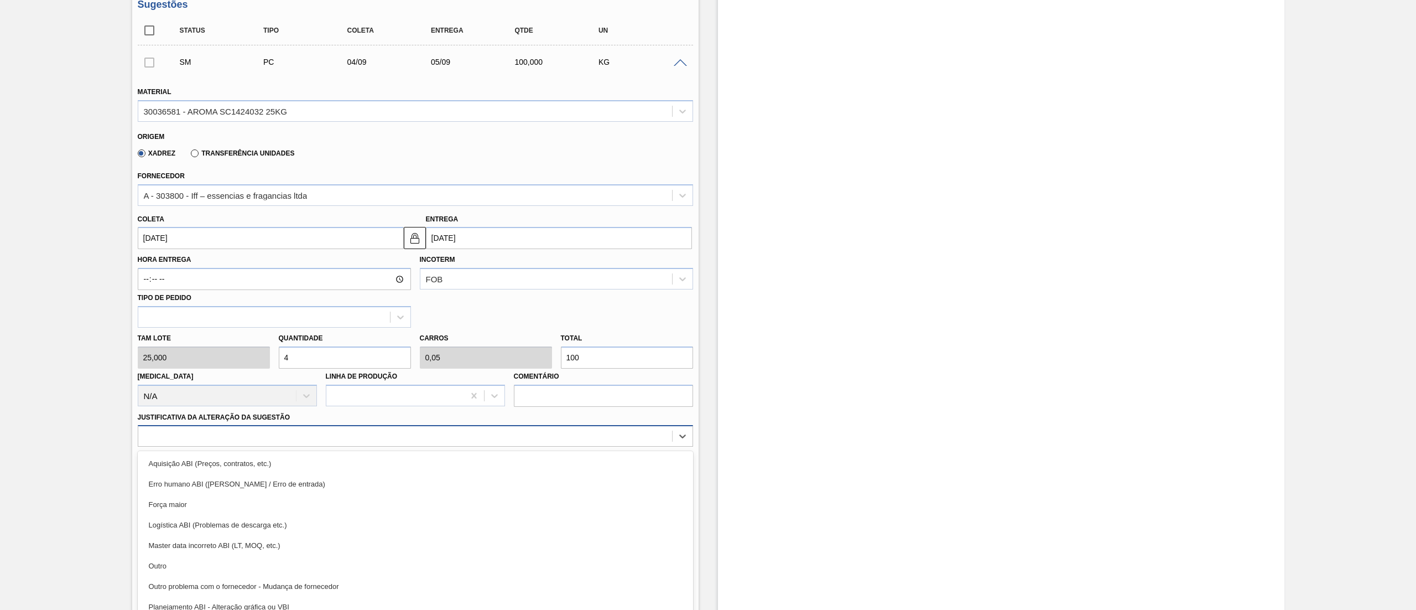
scroll to position [194, 0]
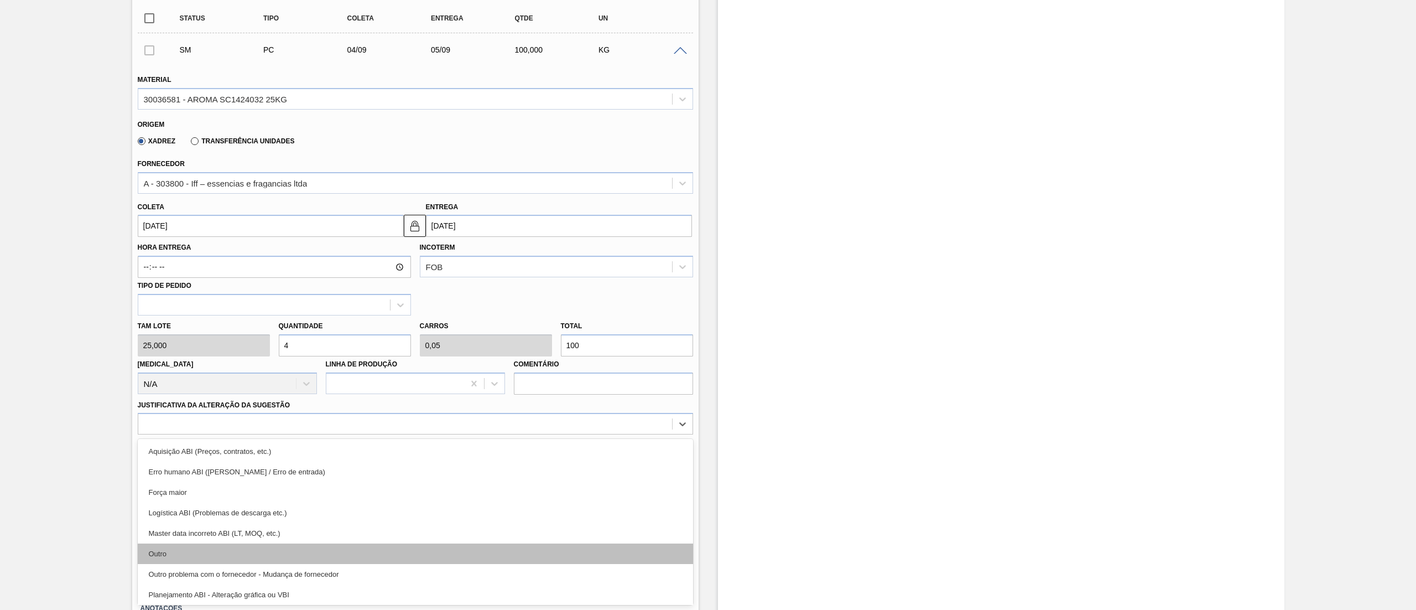
click at [228, 550] on div "Outro" at bounding box center [415, 553] width 555 height 20
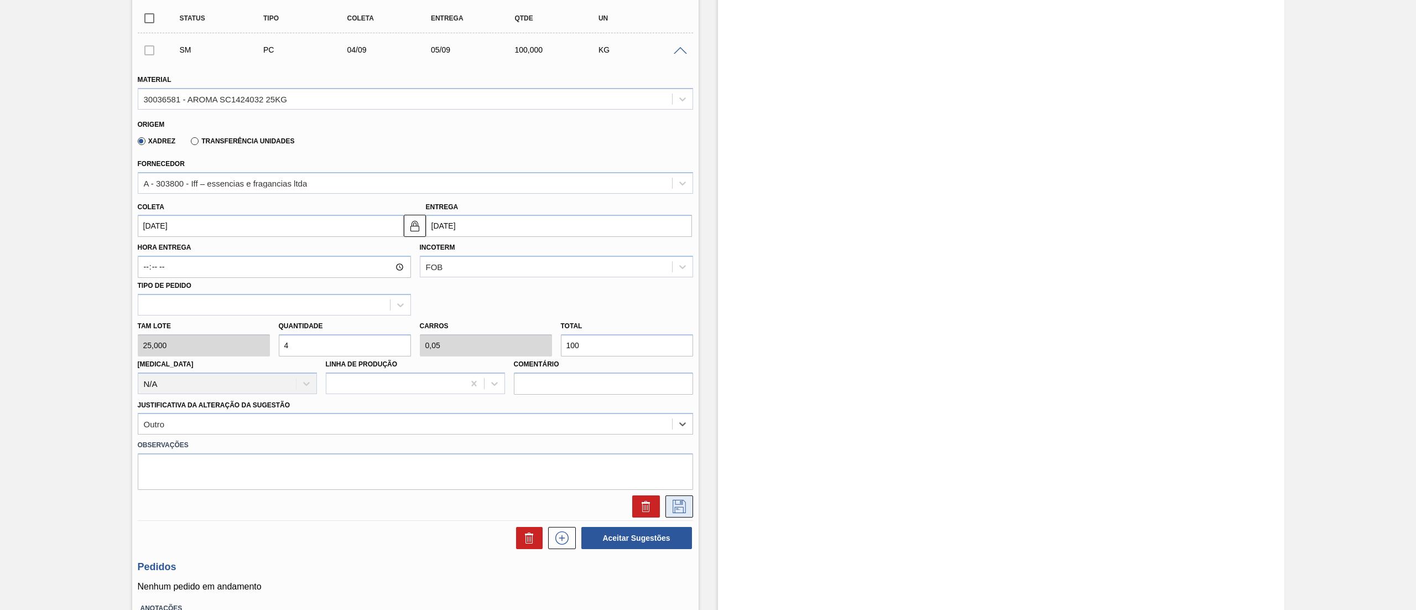
click at [683, 507] on icon at bounding box center [679, 506] width 18 height 13
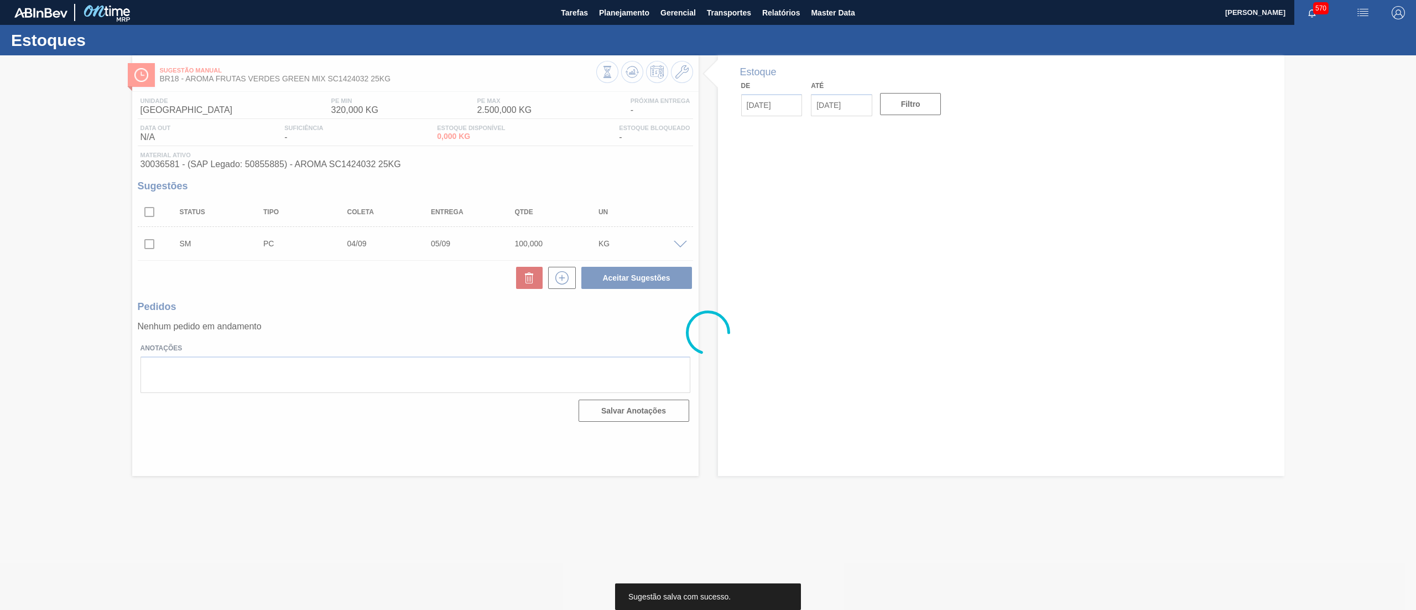
scroll to position [0, 0]
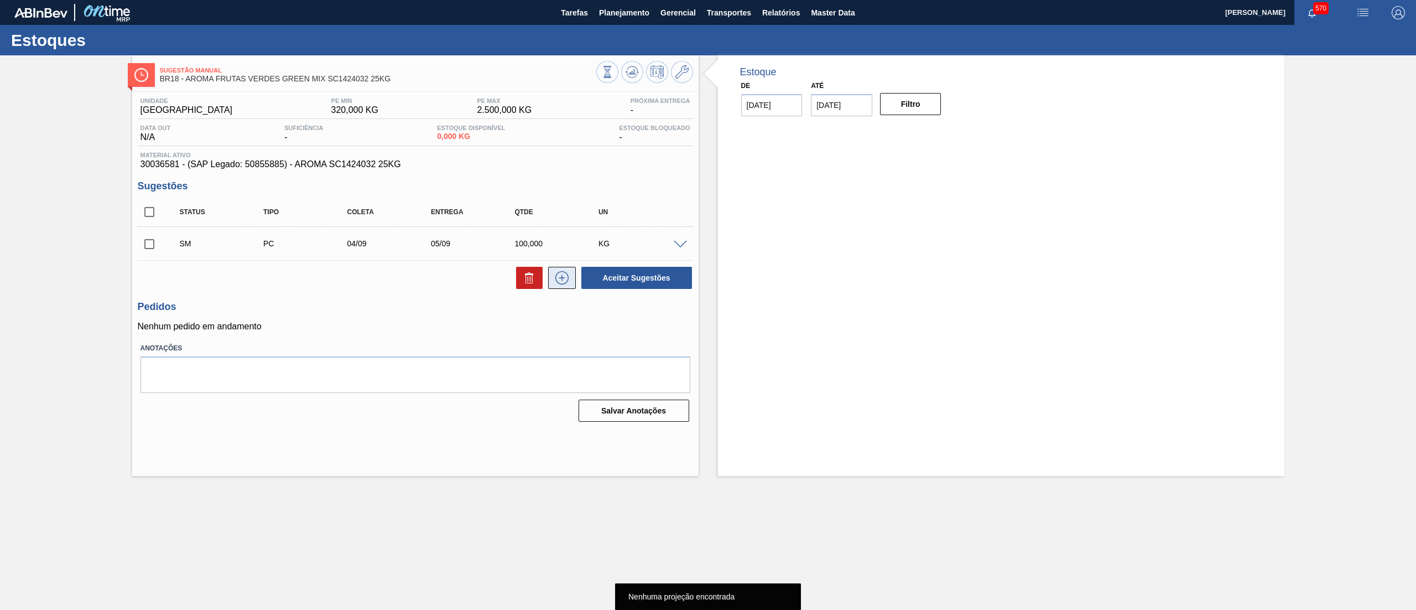
click at [559, 278] on icon at bounding box center [562, 277] width 18 height 13
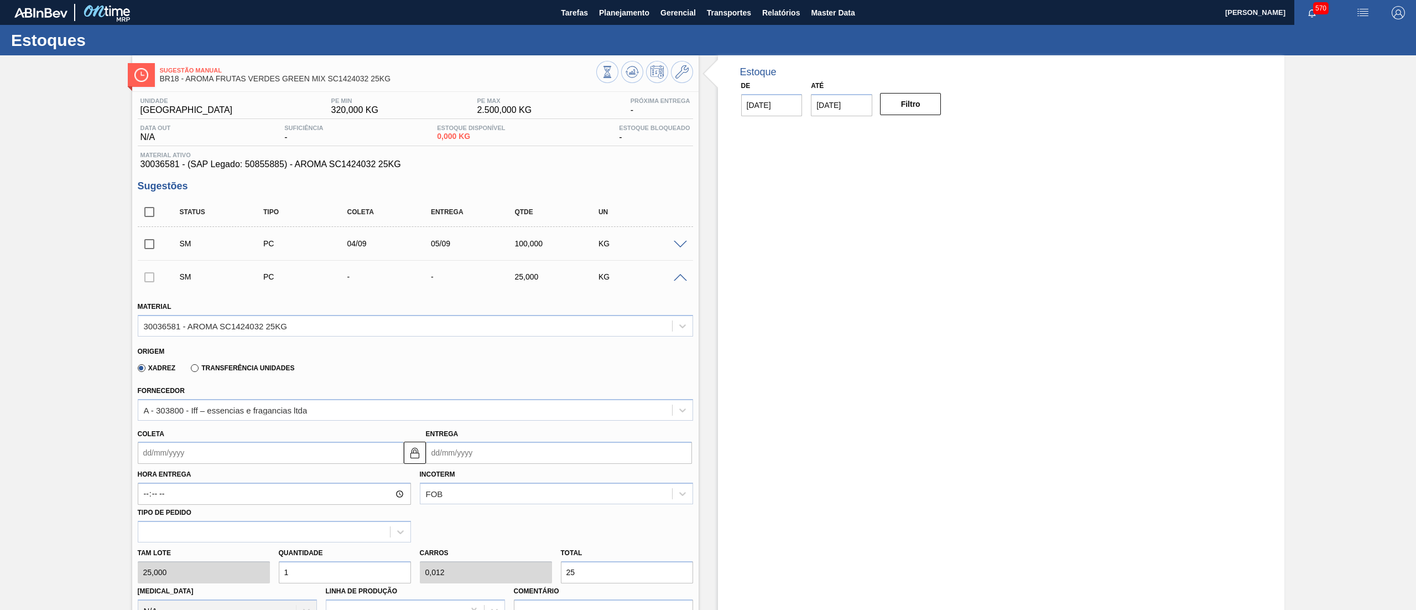
click at [236, 460] on input "Coleta" at bounding box center [271, 452] width 266 height 22
click at [260, 478] on button "Next Month" at bounding box center [262, 479] width 8 height 8
click at [152, 532] on div "5" at bounding box center [150, 532] width 15 height 15
type input "[DATE]"
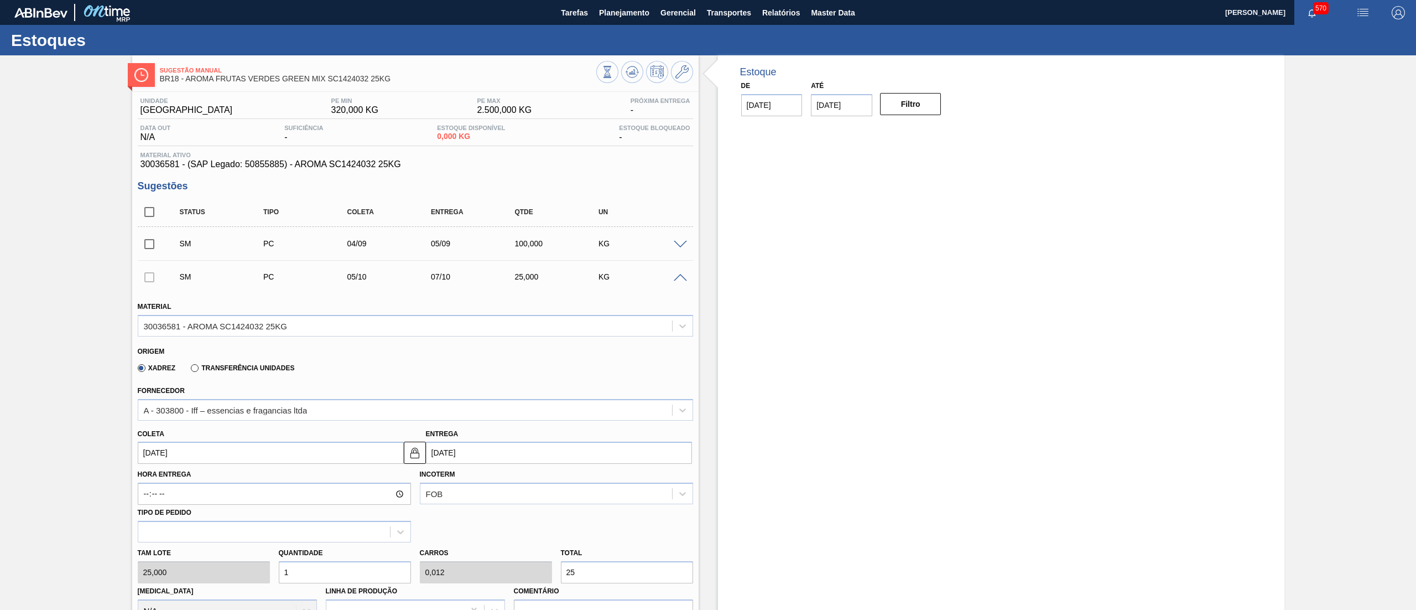
click at [244, 580] on div "[PERSON_NAME] 25,000 Quantidade 1 Carros 0,012 Total 25 [MEDICAL_DATA] N/A Linh…" at bounding box center [415, 581] width 564 height 79
type input "18"
type input "0,225"
type input "450"
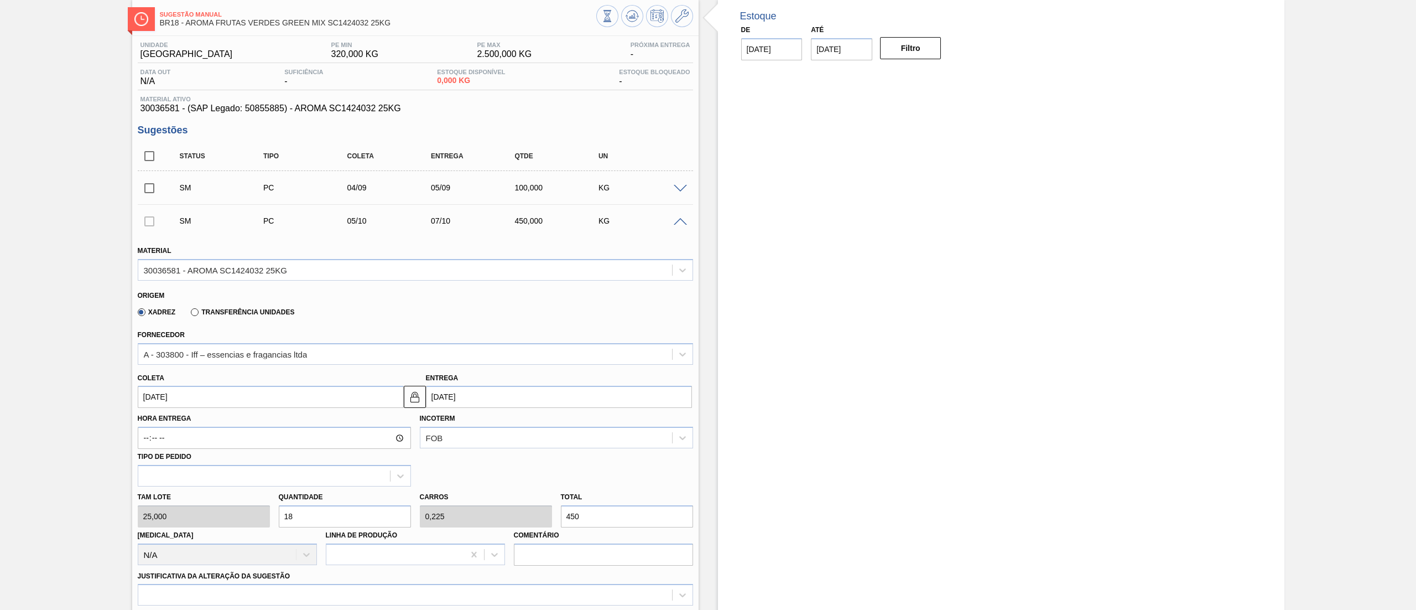
scroll to position [66, 0]
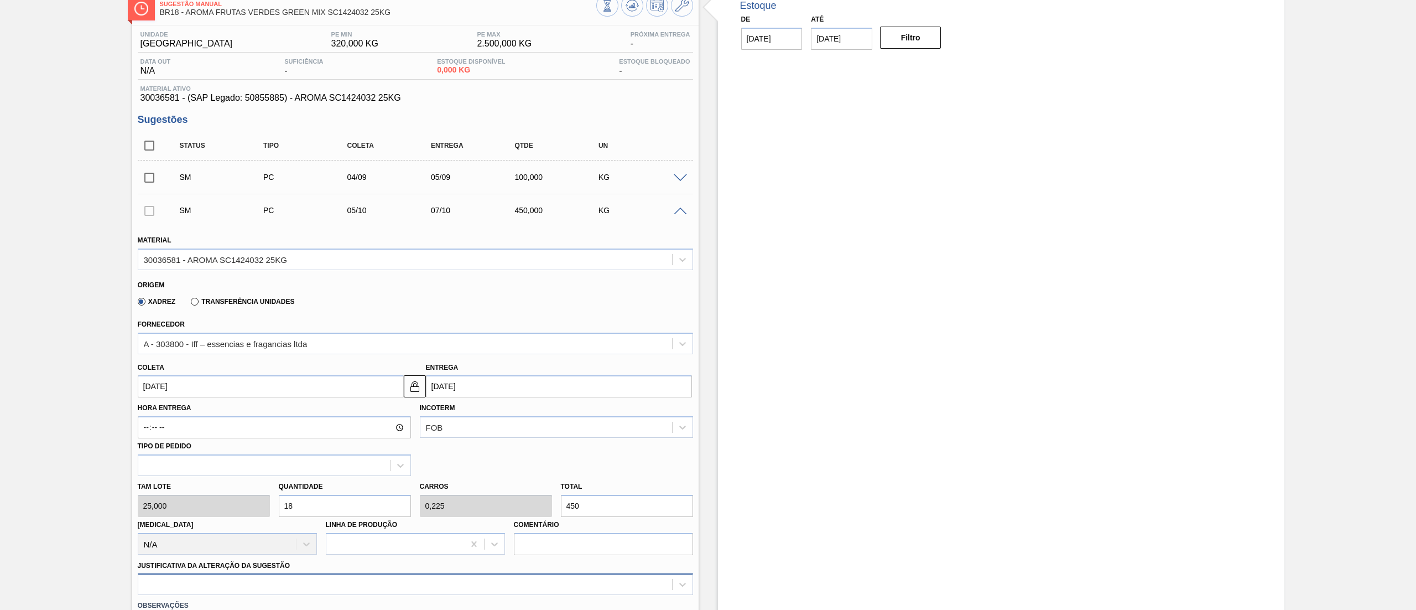
type input "18"
click at [162, 582] on div at bounding box center [415, 584] width 555 height 22
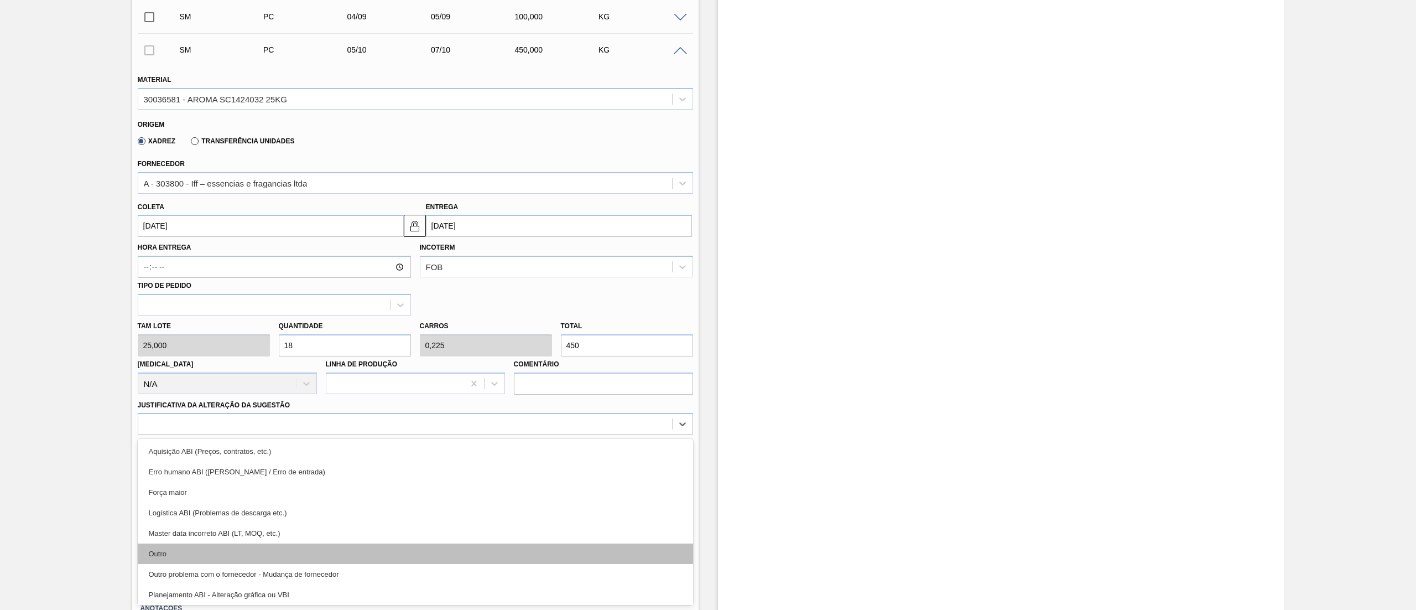
click at [195, 557] on div "Outro" at bounding box center [415, 553] width 555 height 20
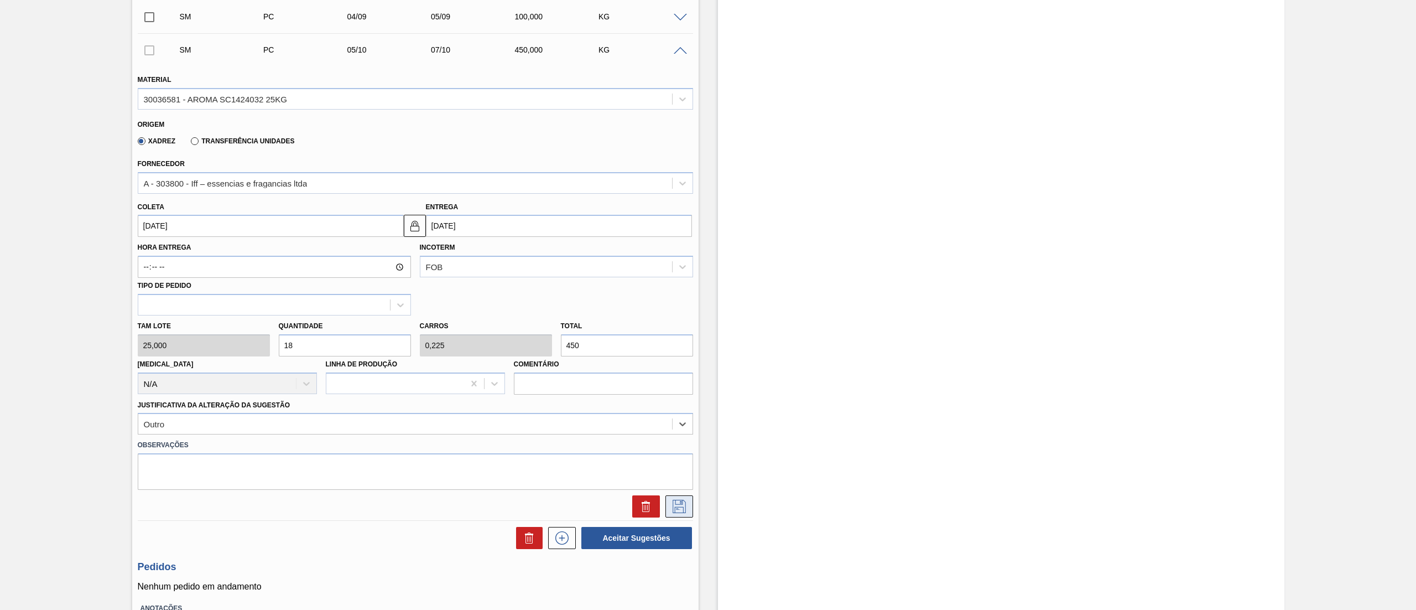
click at [688, 506] on button at bounding box center [680, 506] width 28 height 22
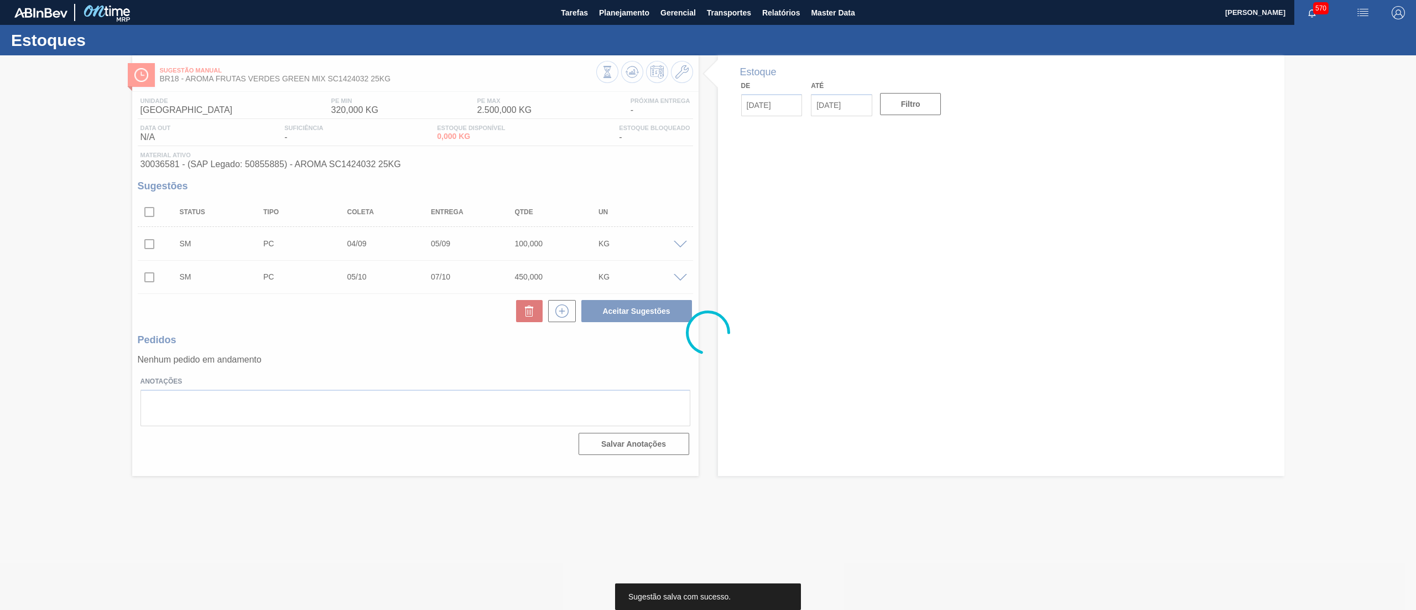
scroll to position [0, 0]
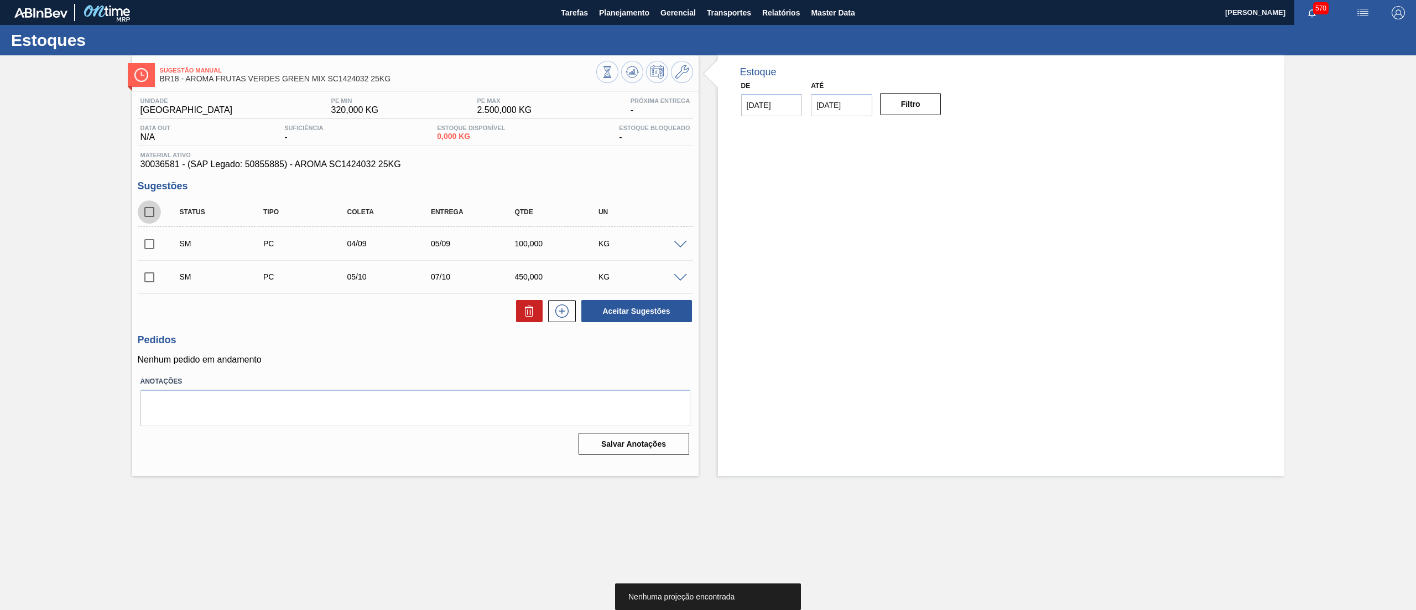
click at [155, 212] on input "checkbox" at bounding box center [149, 211] width 23 height 23
checkbox input "true"
click at [651, 316] on button "Aceitar Sugestões" at bounding box center [636, 311] width 111 height 22
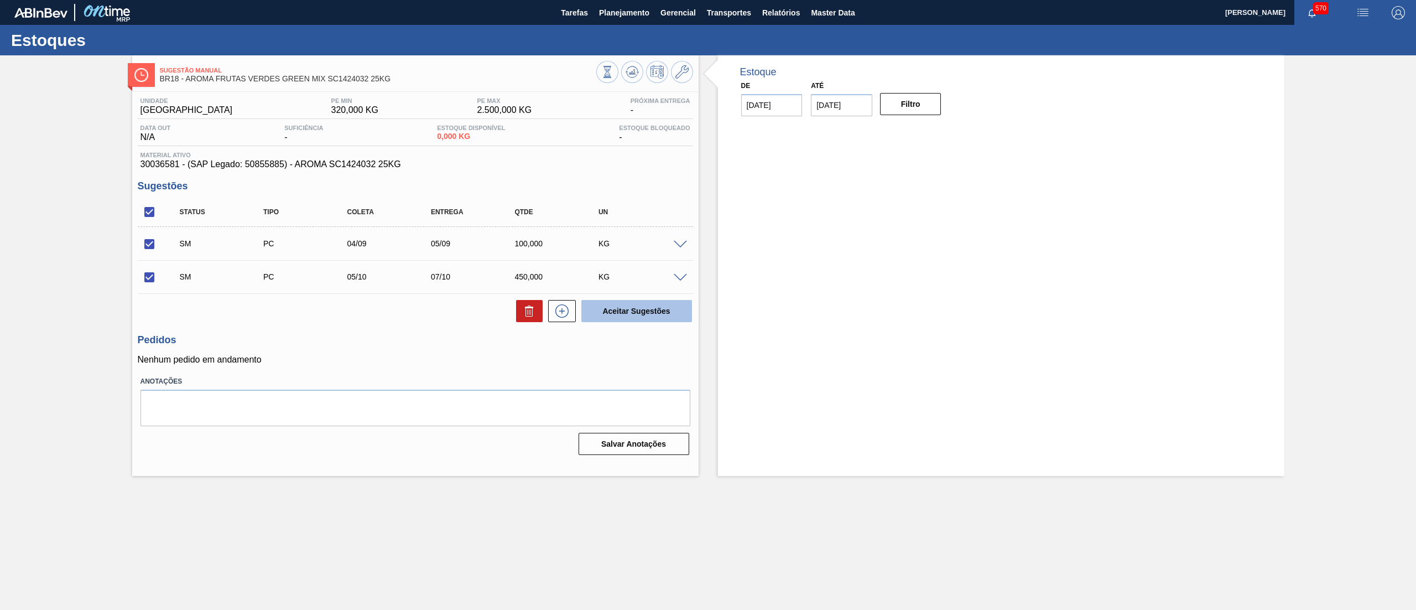
checkbox input "false"
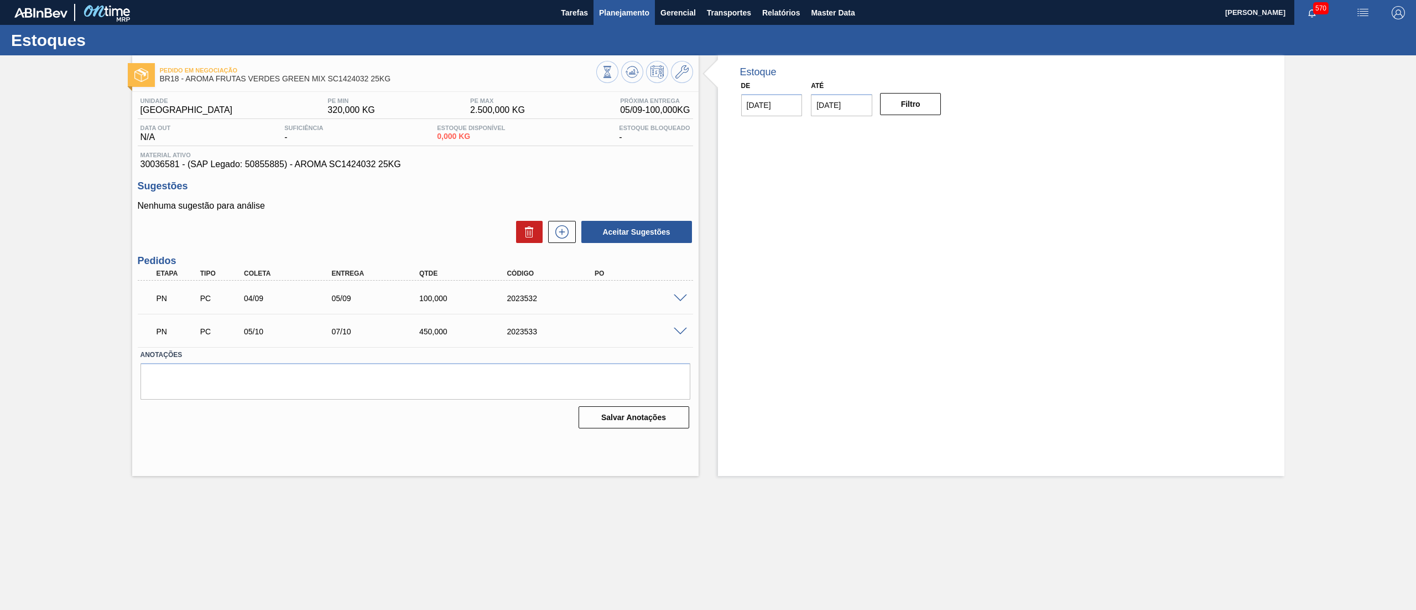
click at [622, 13] on span "Planejamento" at bounding box center [624, 12] width 50 height 13
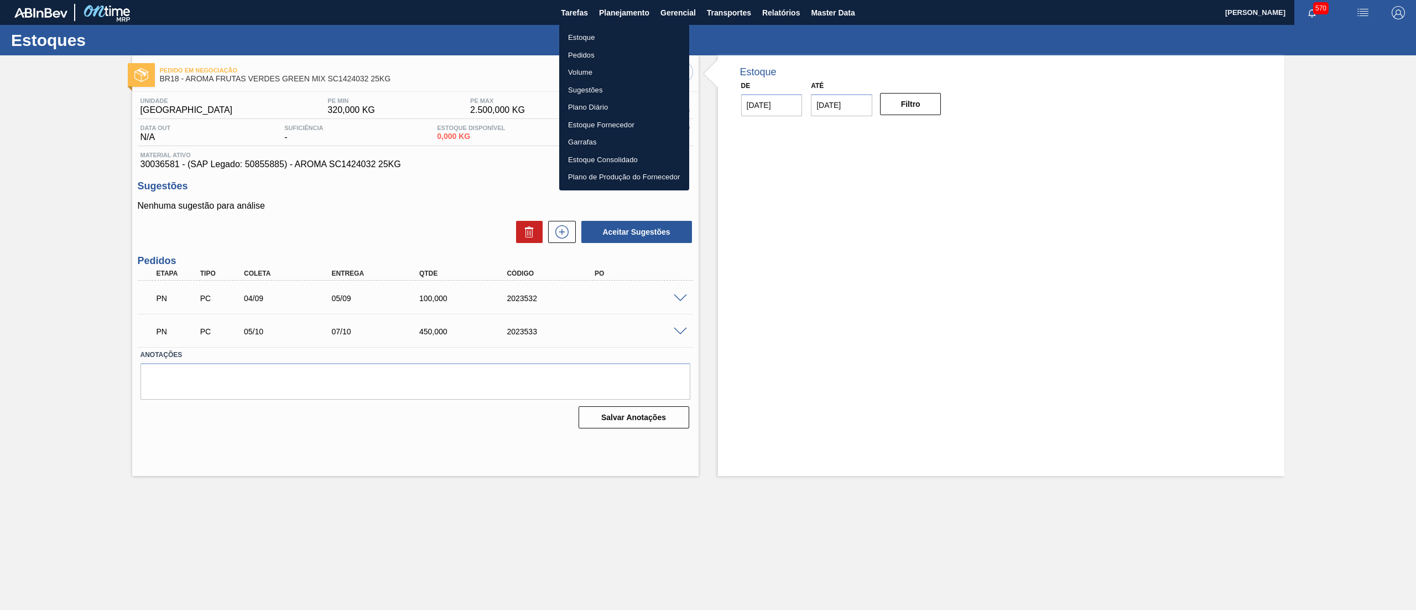
click at [606, 31] on li "Estoque" at bounding box center [624, 38] width 130 height 18
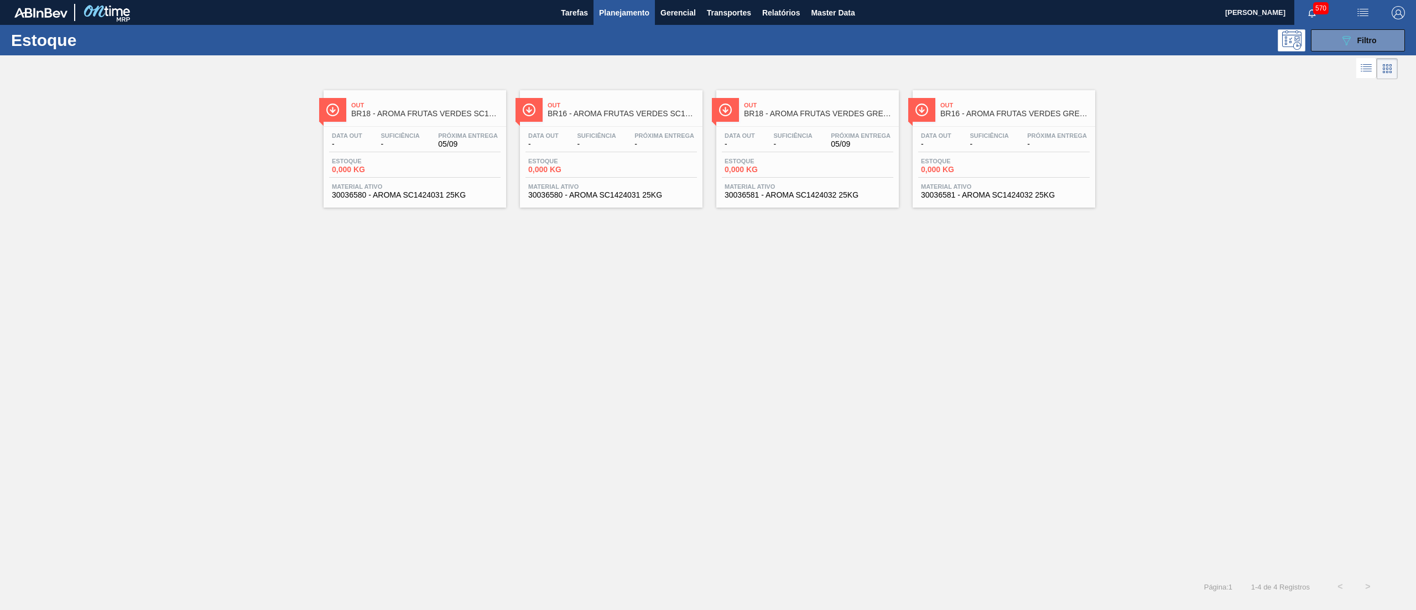
click at [621, 197] on span "30036580 - AROMA SC1424031 25KG" at bounding box center [611, 195] width 166 height 8
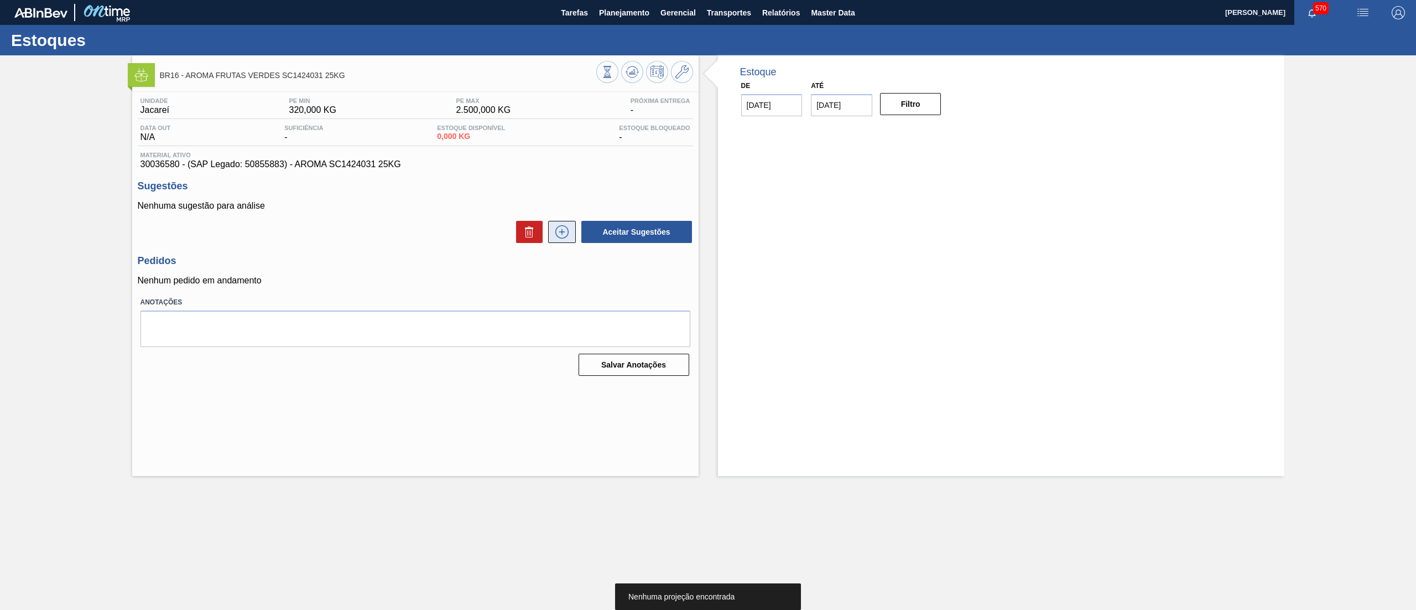
click at [559, 231] on icon at bounding box center [562, 231] width 18 height 13
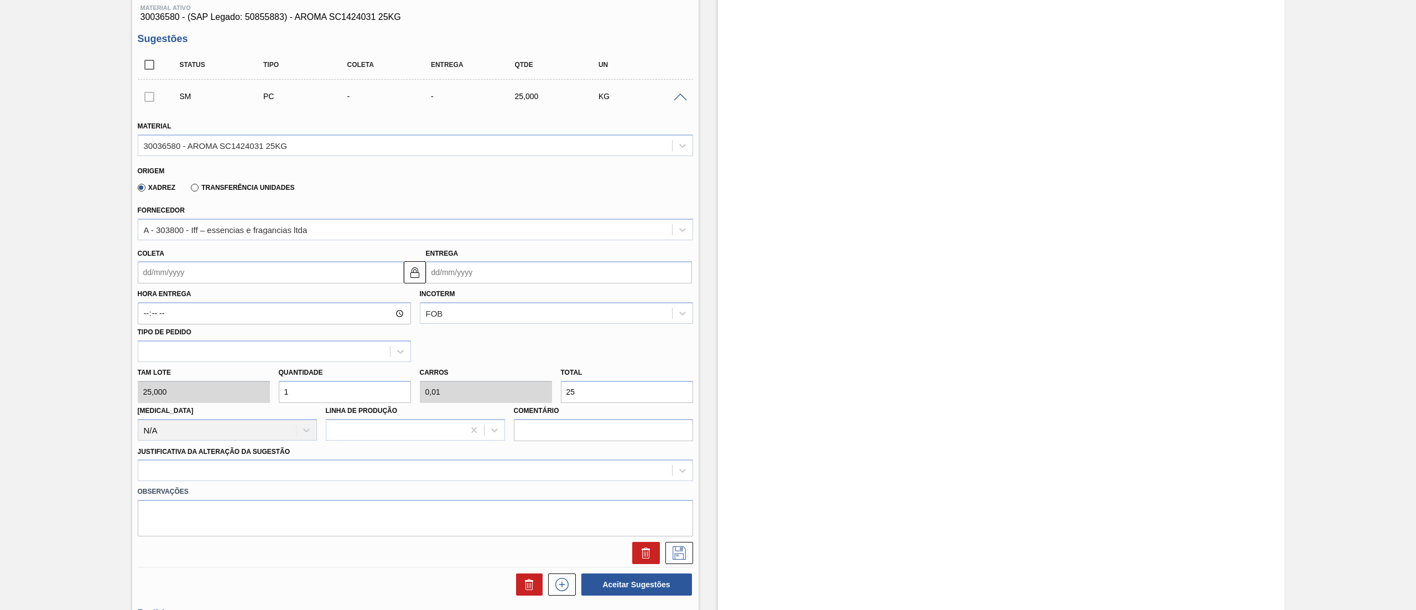
scroll to position [149, 0]
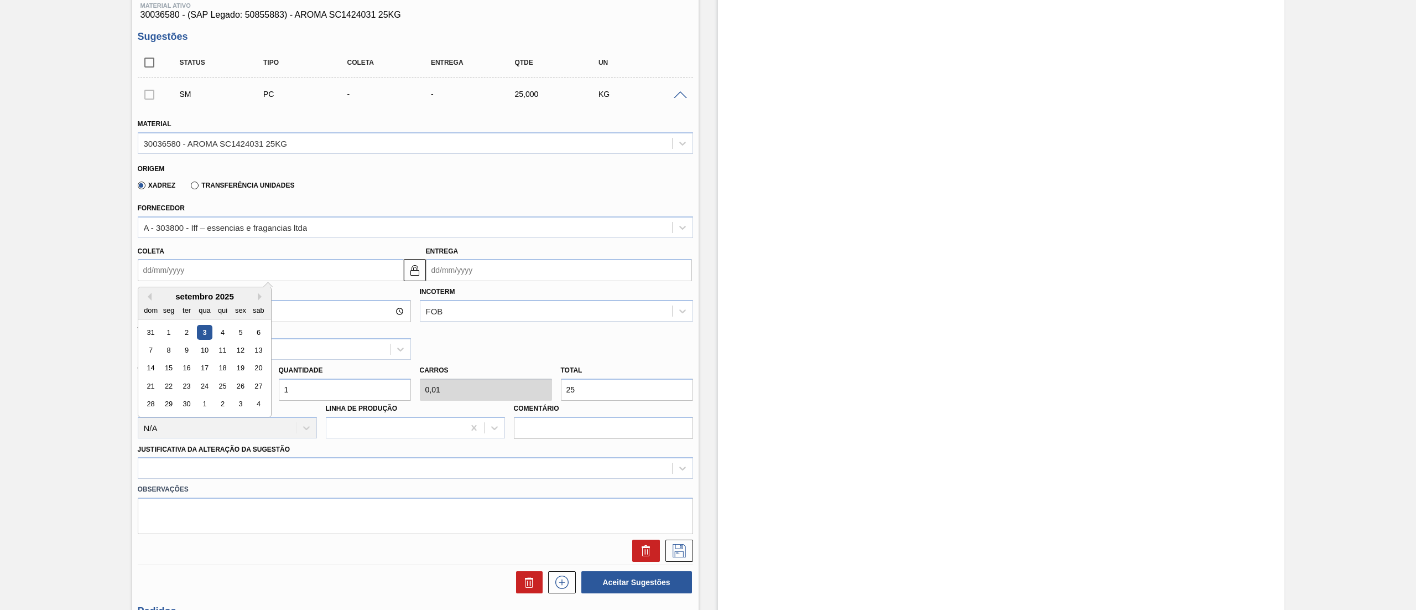
click at [191, 270] on input "Coleta" at bounding box center [271, 270] width 266 height 22
click at [217, 331] on div "4" at bounding box center [222, 332] width 15 height 15
type input "[DATE]"
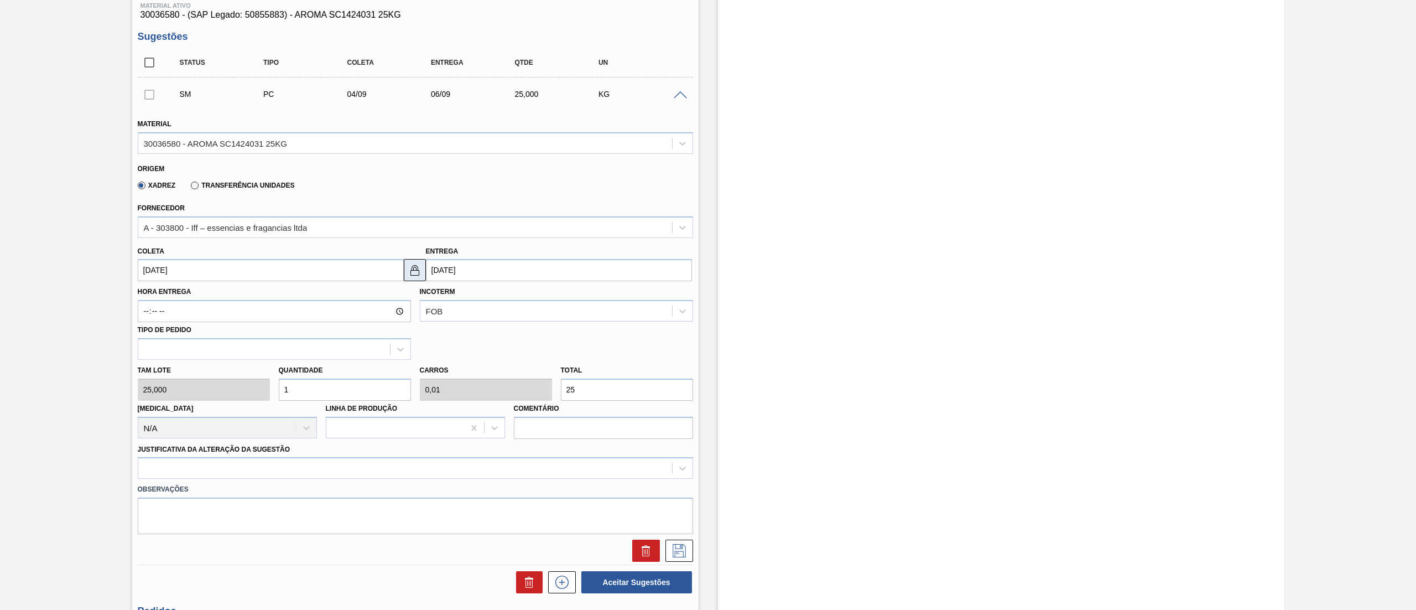
click at [416, 278] on button at bounding box center [415, 270] width 22 height 22
click at [506, 274] on input "[DATE]" at bounding box center [559, 270] width 266 height 22
click at [529, 331] on div "5" at bounding box center [528, 332] width 15 height 15
type input "[DATE]"
click at [414, 270] on img at bounding box center [414, 269] width 13 height 13
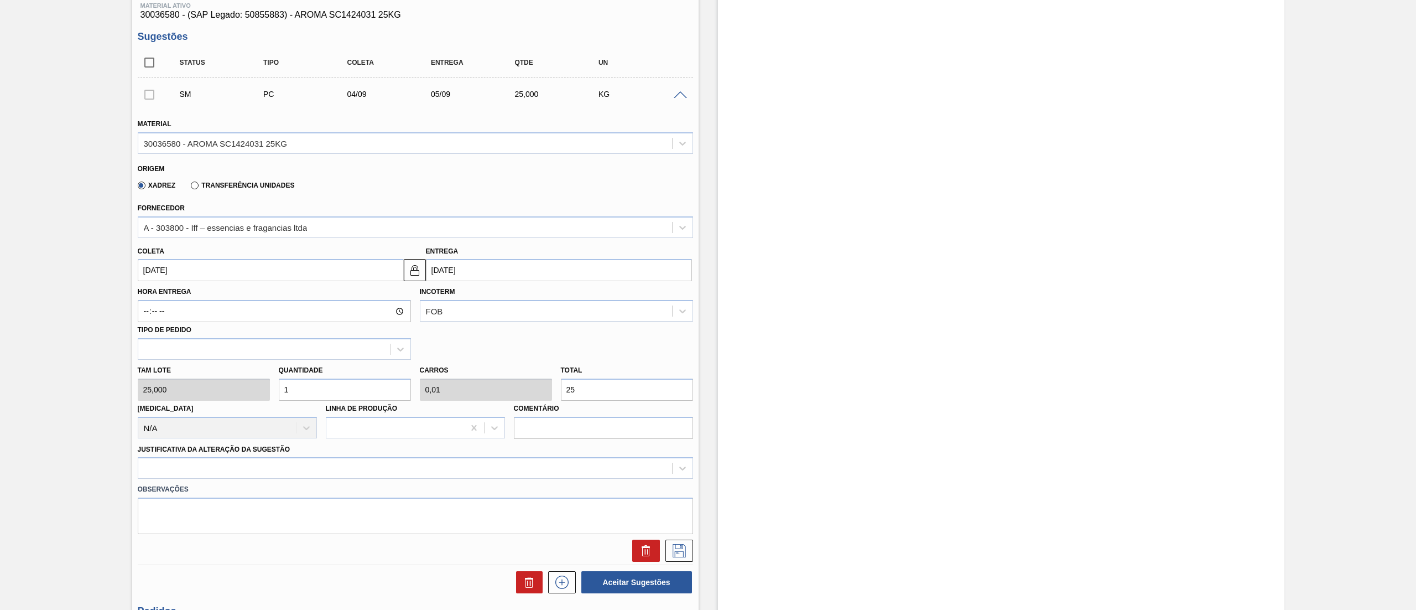
click at [215, 396] on div "[PERSON_NAME] 25,000 Quantidade 1 Carros 0,01 Total 25 [MEDICAL_DATA] N/A Linha…" at bounding box center [415, 399] width 564 height 79
type input "4"
type input "0,04"
type input "100"
type input "40"
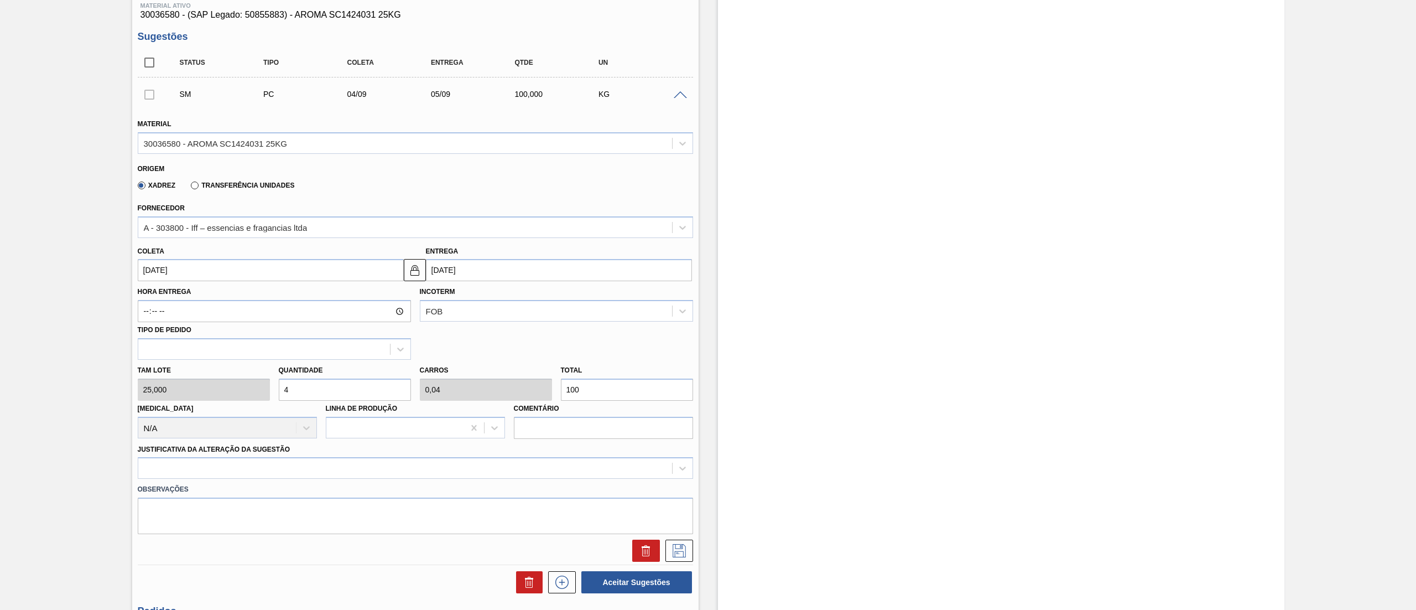
type input "0,4"
type input "1.000"
click at [251, 391] on div "[PERSON_NAME] 25,000 Quantidade 40 Carros 0,4 Total 1.000 [MEDICAL_DATA] N/A Li…" at bounding box center [415, 399] width 564 height 79
type input "3"
type input "0,03"
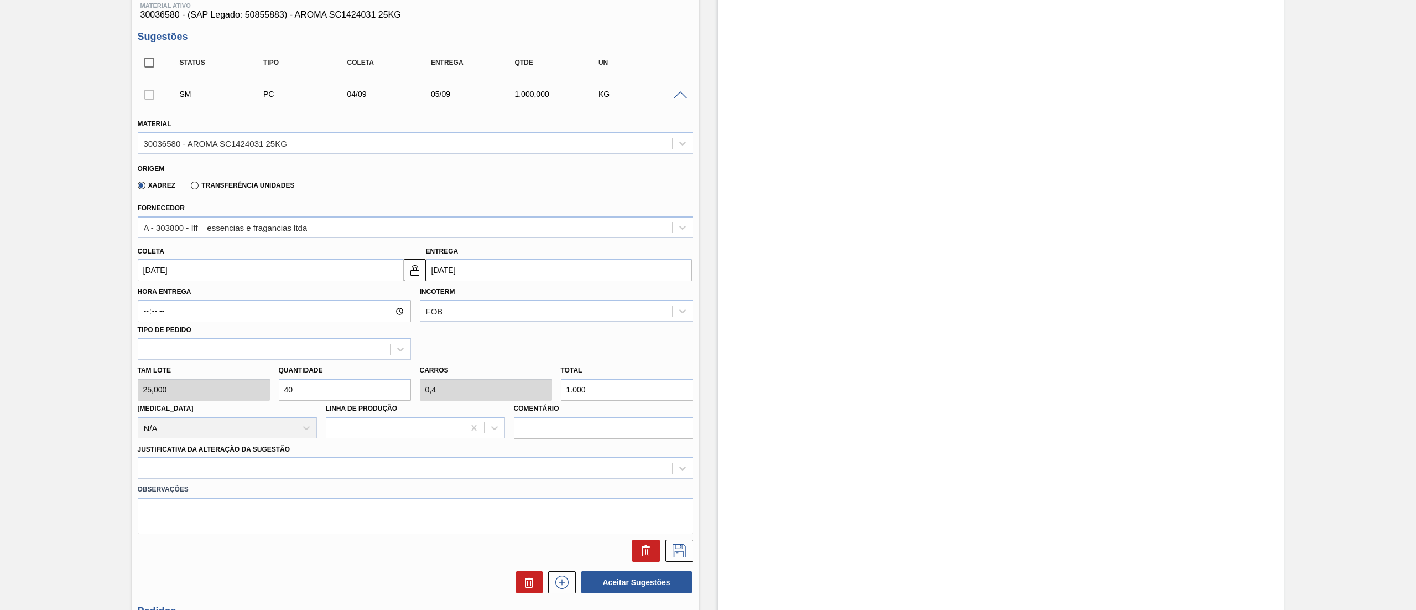
type input "75"
type input "30"
type input "0,3"
type input "750"
drag, startPoint x: 309, startPoint y: 391, endPoint x: 290, endPoint y: 391, distance: 18.8
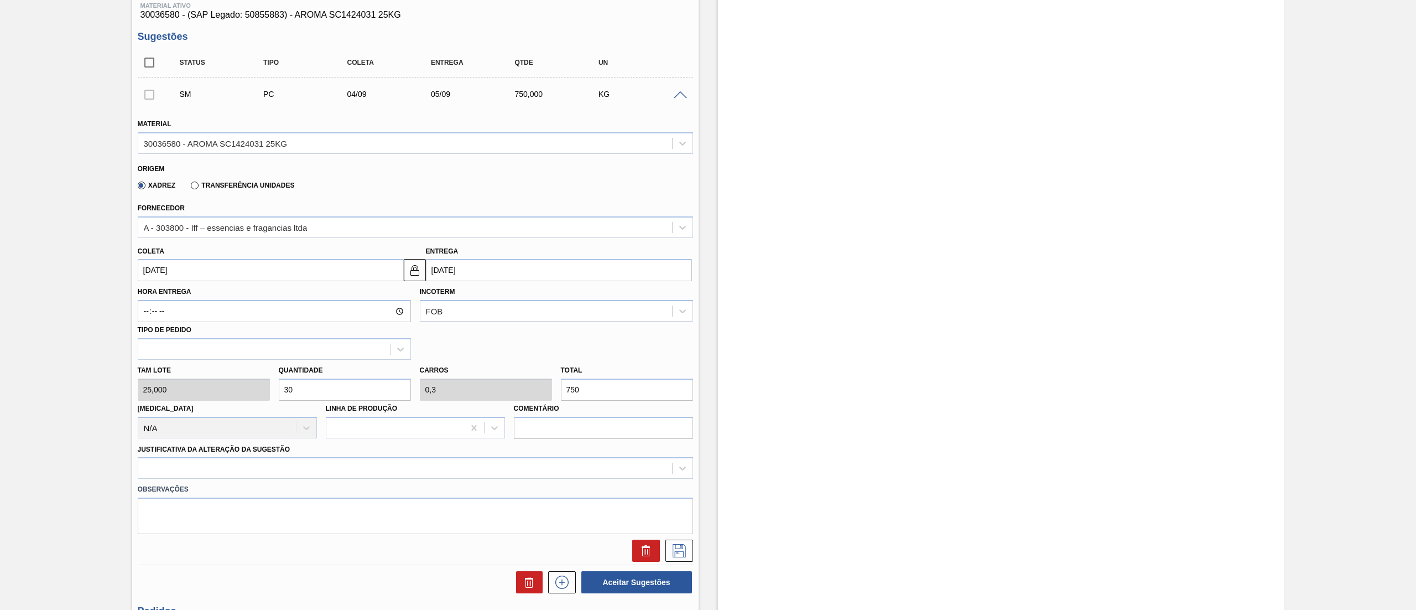
click at [290, 391] on input "30" at bounding box center [345, 389] width 132 height 22
type input "34"
type input "0,34"
type input "850"
type input "3"
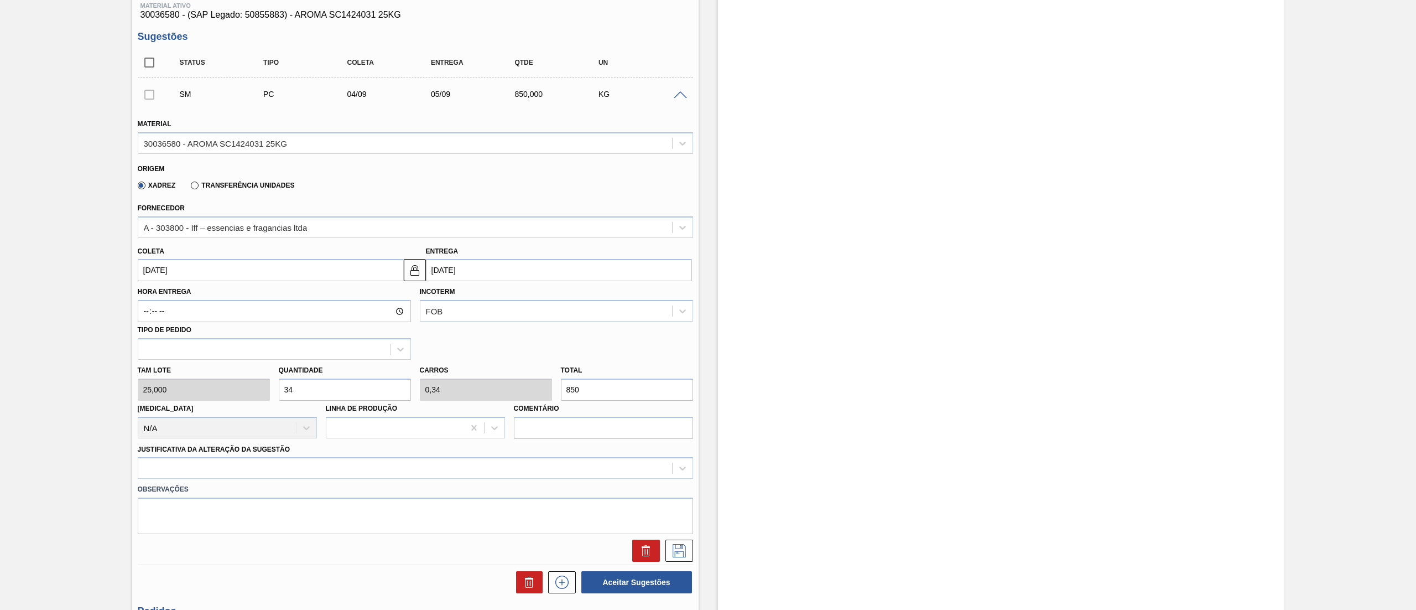
type input "0,03"
type input "75"
type input "32"
type input "0,32"
type input "800"
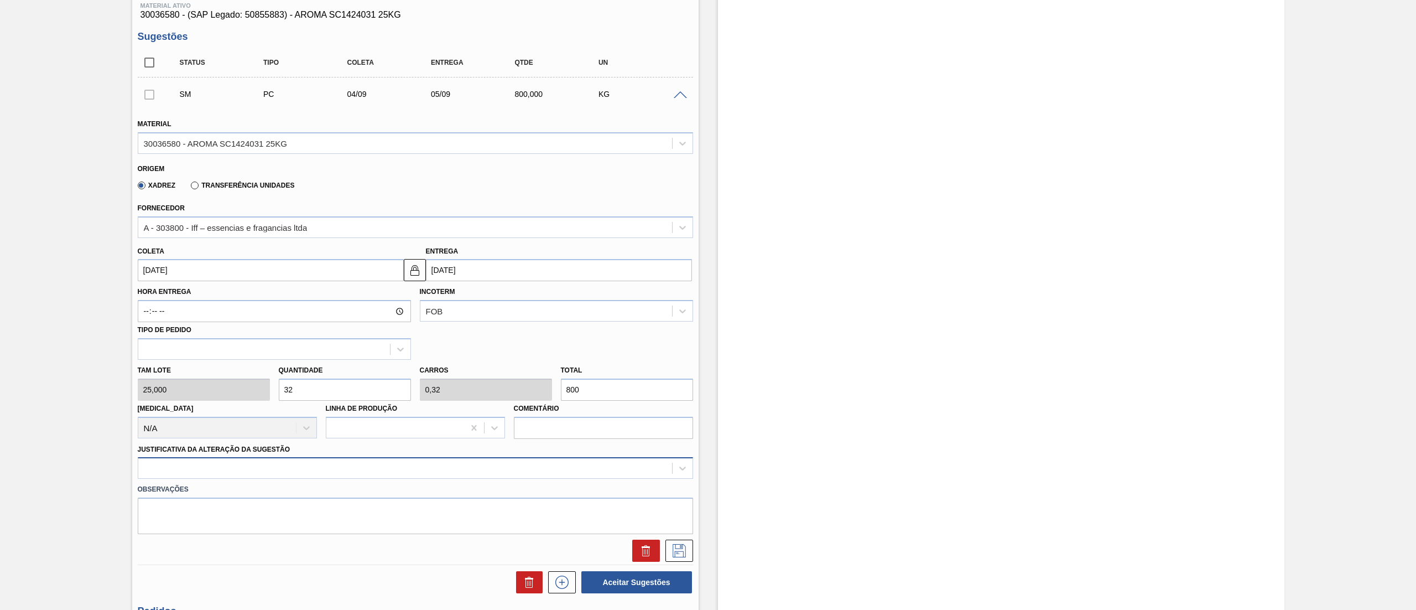
type input "32"
click at [262, 460] on div at bounding box center [415, 468] width 555 height 22
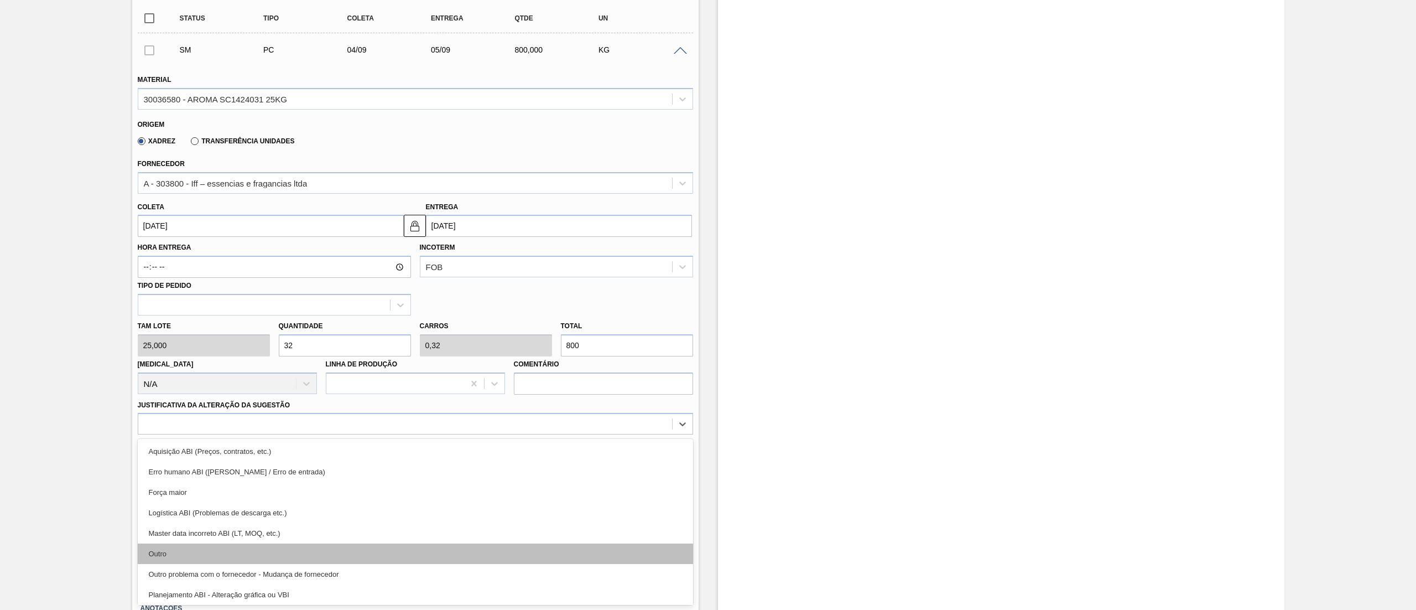
click at [219, 549] on div "Outro" at bounding box center [415, 553] width 555 height 20
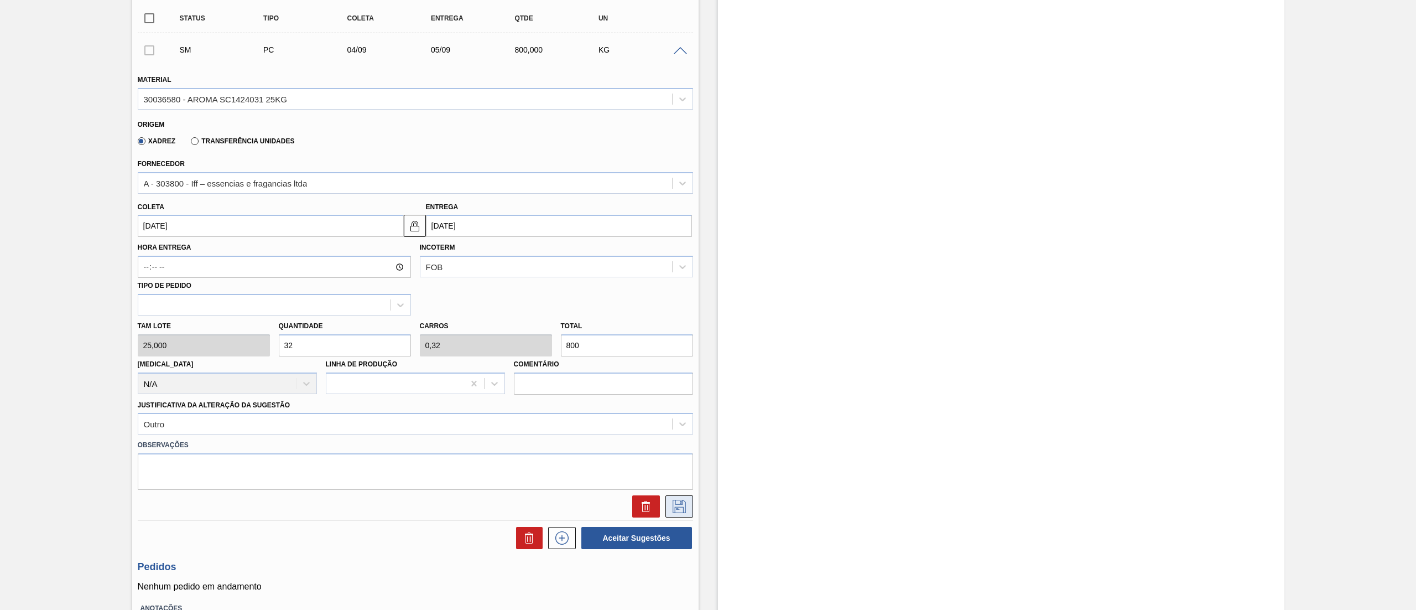
click at [674, 501] on icon at bounding box center [679, 506] width 18 height 13
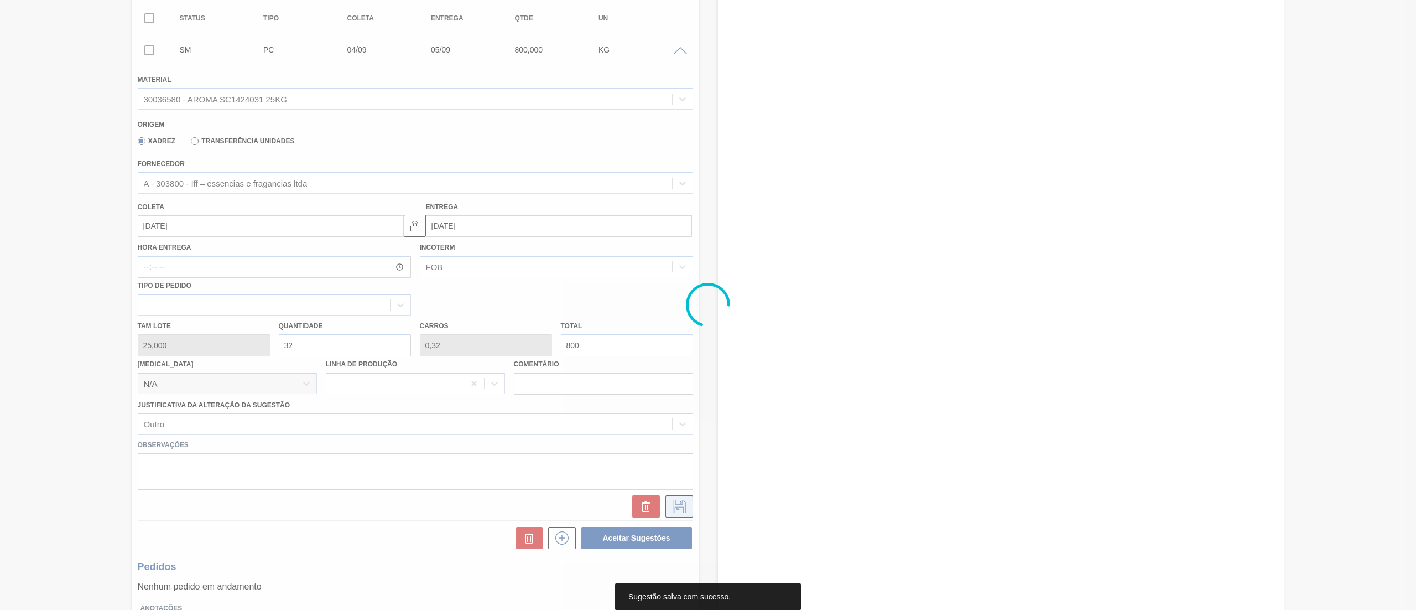
scroll to position [0, 0]
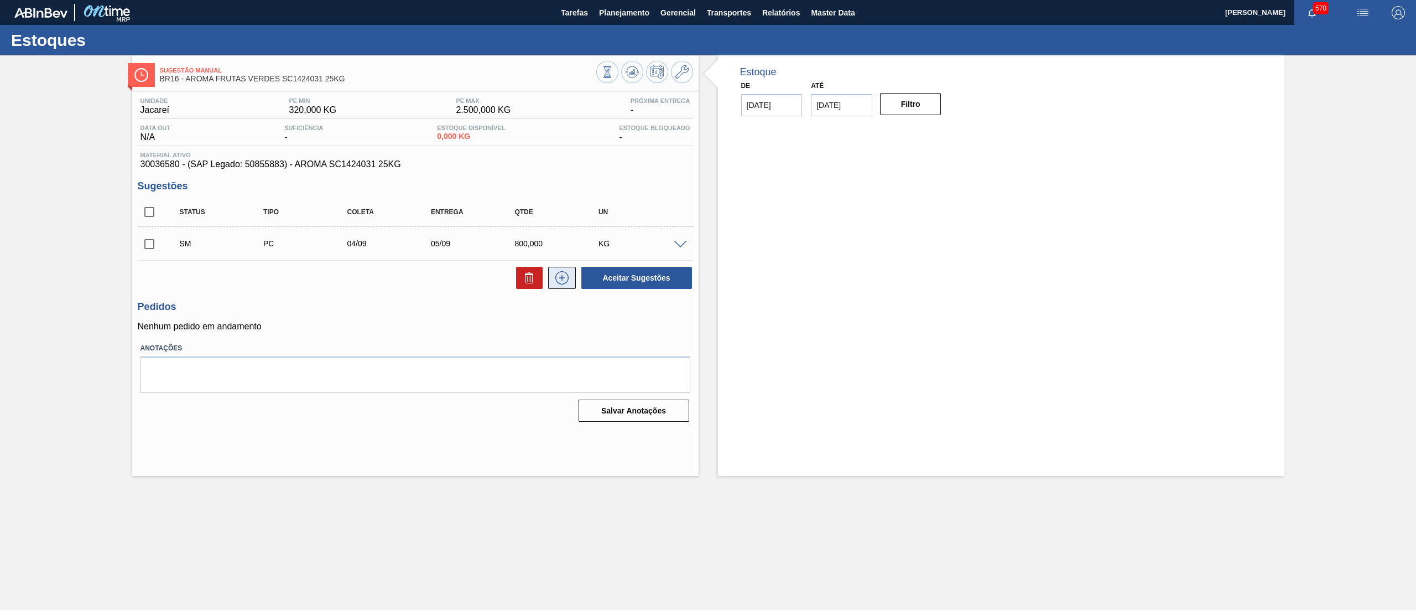
click at [565, 280] on icon at bounding box center [562, 277] width 18 height 13
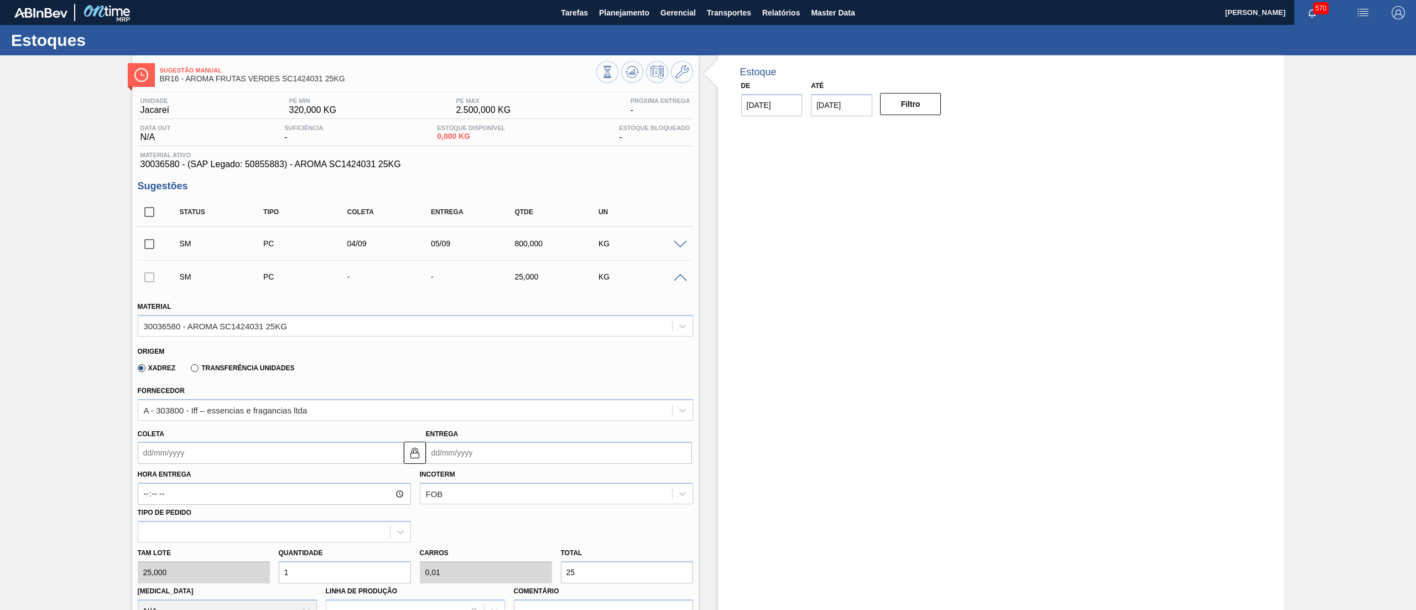
click at [351, 451] on input "Coleta" at bounding box center [271, 452] width 266 height 22
click at [261, 480] on button "Next Month" at bounding box center [262, 479] width 8 height 8
click at [148, 532] on div "5" at bounding box center [150, 532] width 15 height 15
type input "[DATE]"
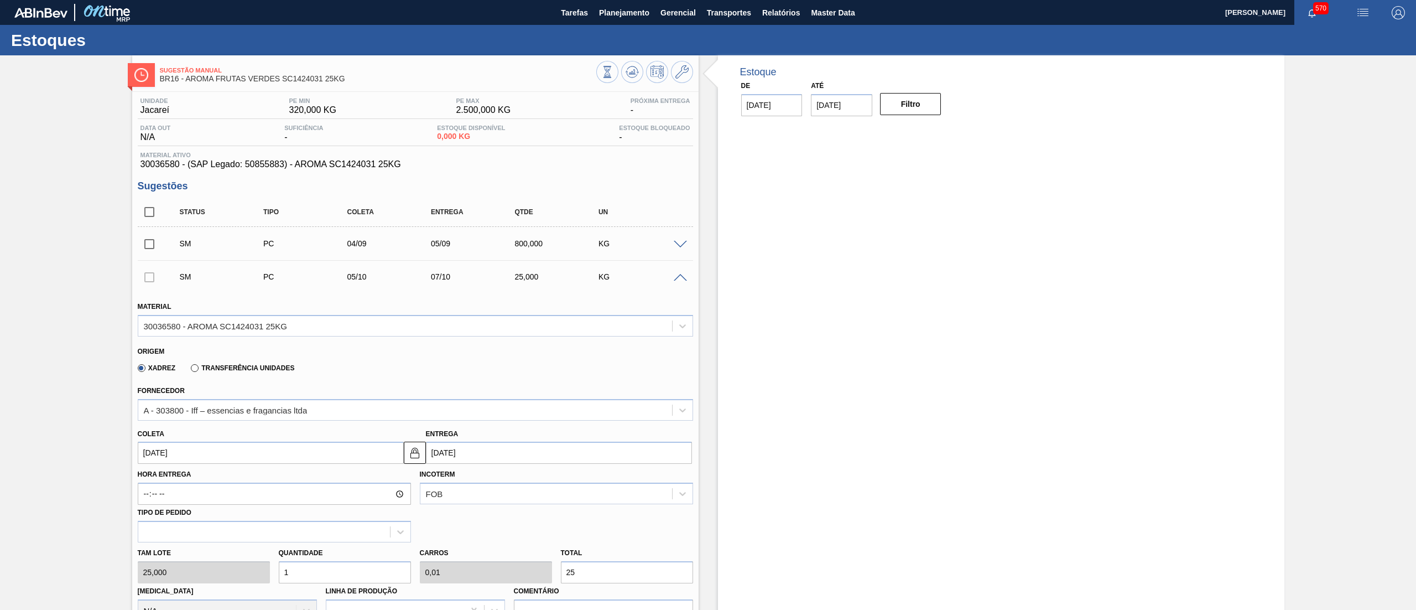
click at [201, 561] on div "[PERSON_NAME] 25,000 Quantidade 1 Carros 0,01 Total 25 [MEDICAL_DATA] N/A Linha…" at bounding box center [415, 581] width 564 height 79
type input "10"
type input "0,1"
type input "250"
type input "100"
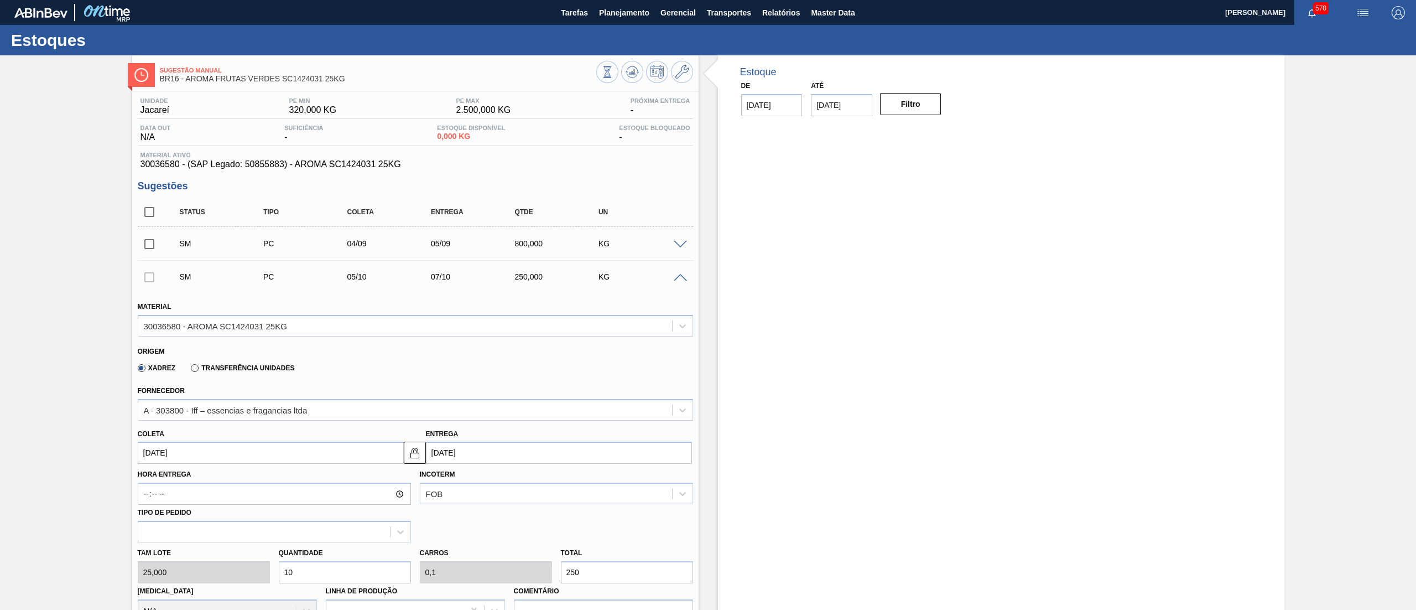
type input "1"
type input "2.500"
type input "10"
type input "0,1"
type input "250"
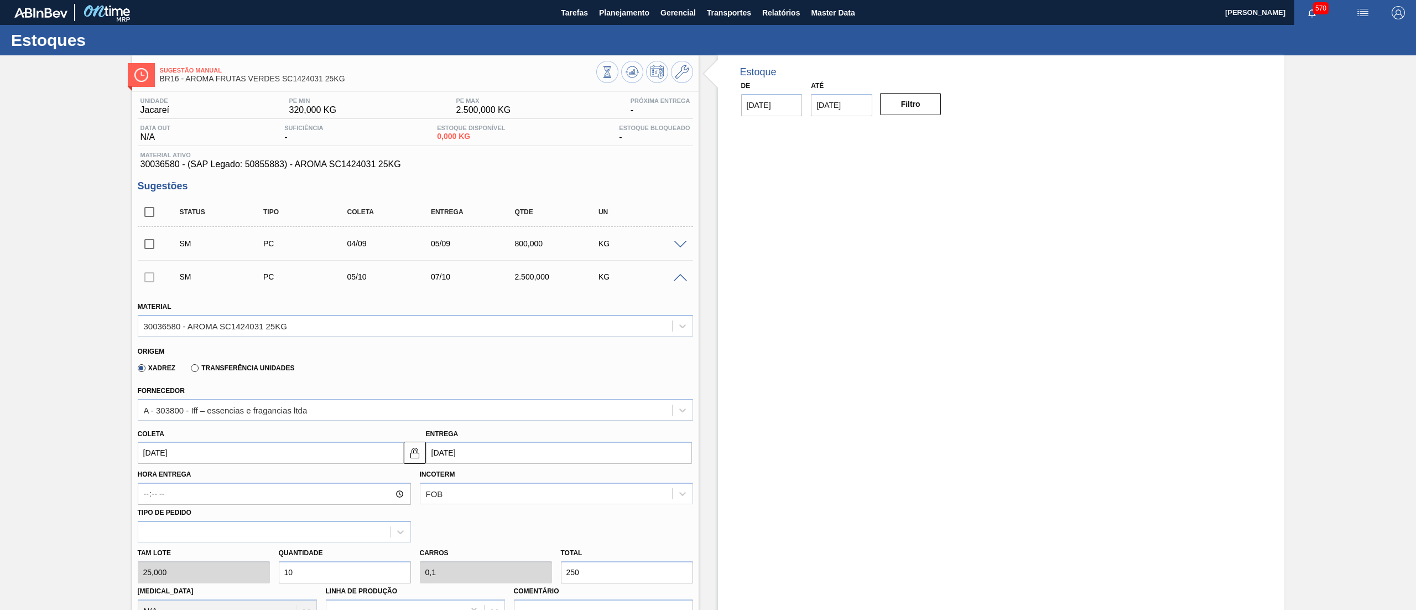
type input "1"
type input "0,01"
type input "25"
type input "0"
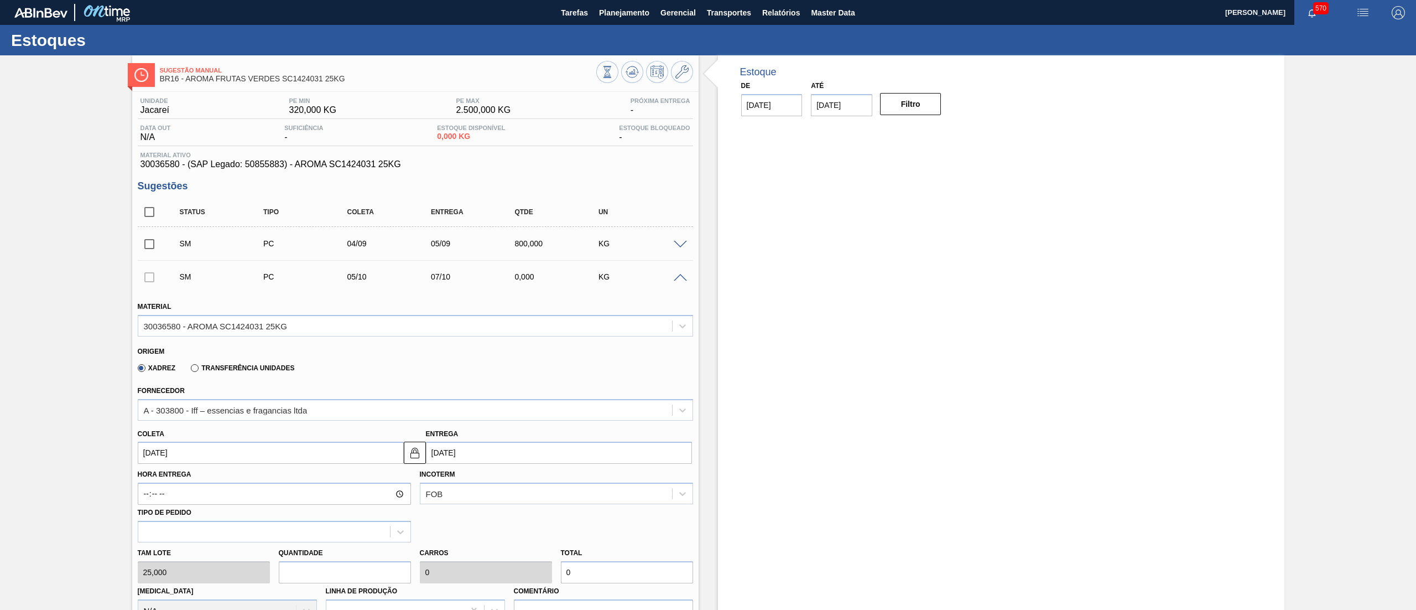
type input "2"
type input "0,02"
type input "50"
type input "27"
type input "0,27"
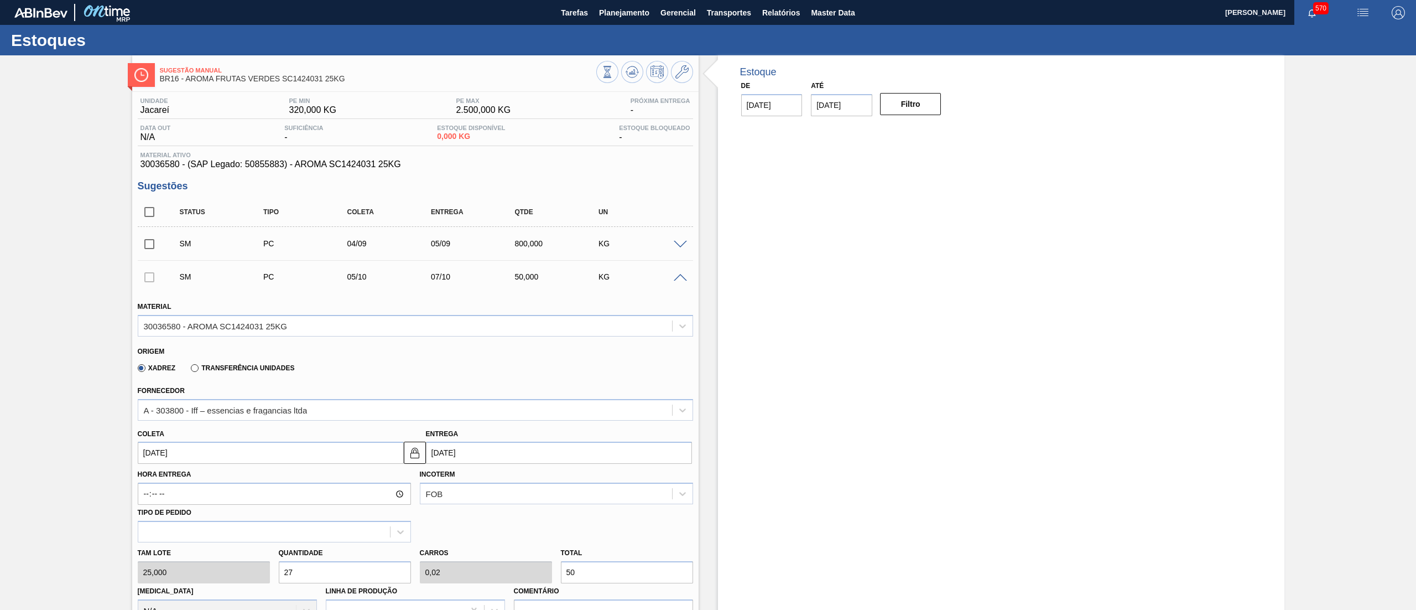
type input "675"
click at [252, 574] on div "[PERSON_NAME] 25,000 Quantidade 27 Carros 0,27 Total 675 [MEDICAL_DATA] N/A Lin…" at bounding box center [415, 581] width 564 height 79
type input "5"
type input "0,05"
type input "125"
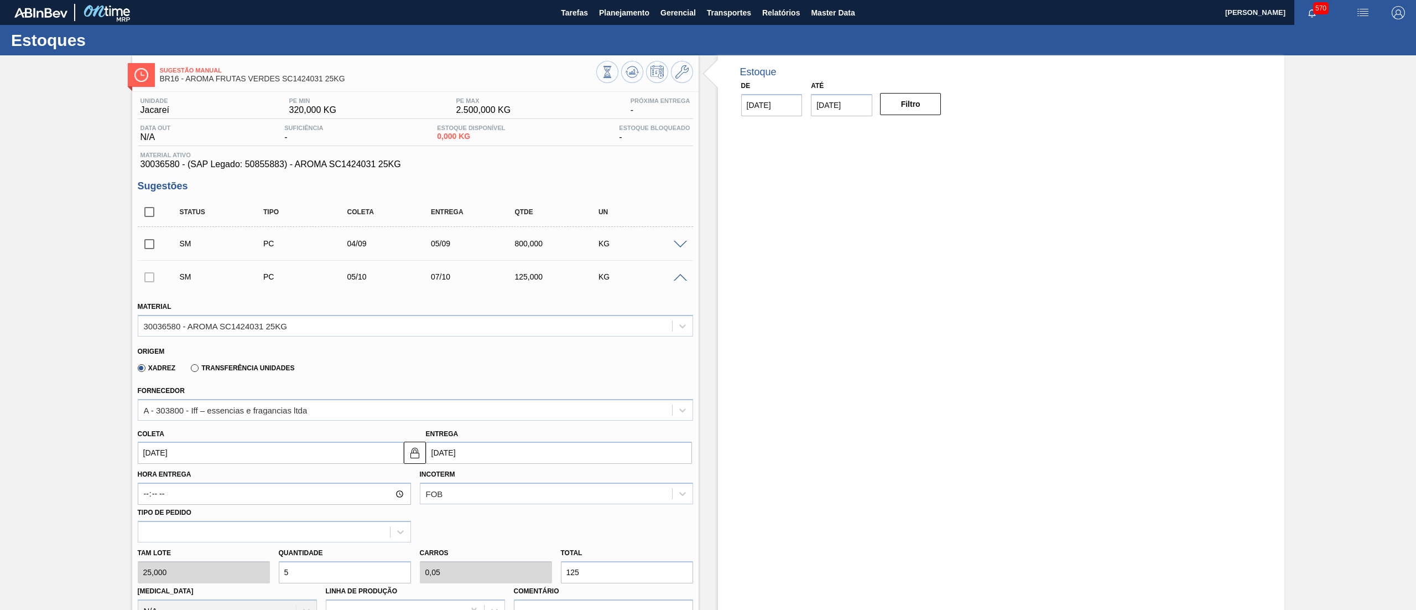
type input "56"
type input "0,56"
type input "1.400"
click at [242, 575] on div "[PERSON_NAME] 25,000 Quantidade 56 Carros 0,56 Total 1.400 [MEDICAL_DATA] N/A L…" at bounding box center [415, 581] width 564 height 79
type input "6"
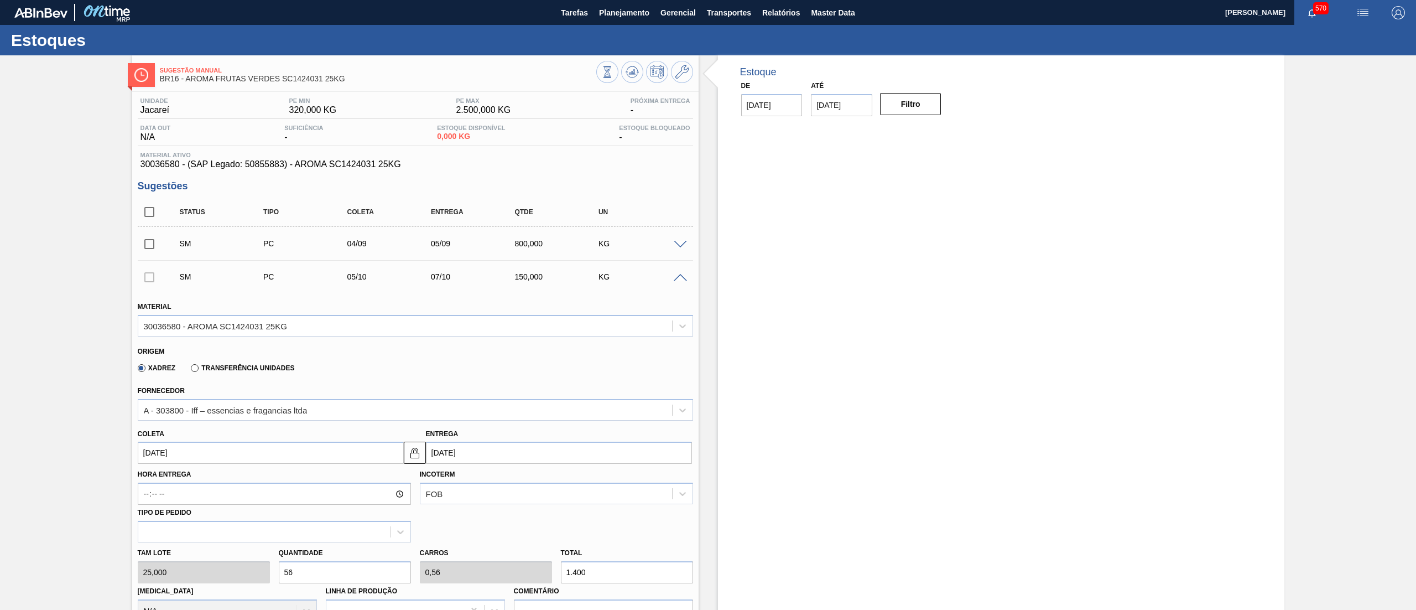
type input "0,06"
type input "150"
type input "68"
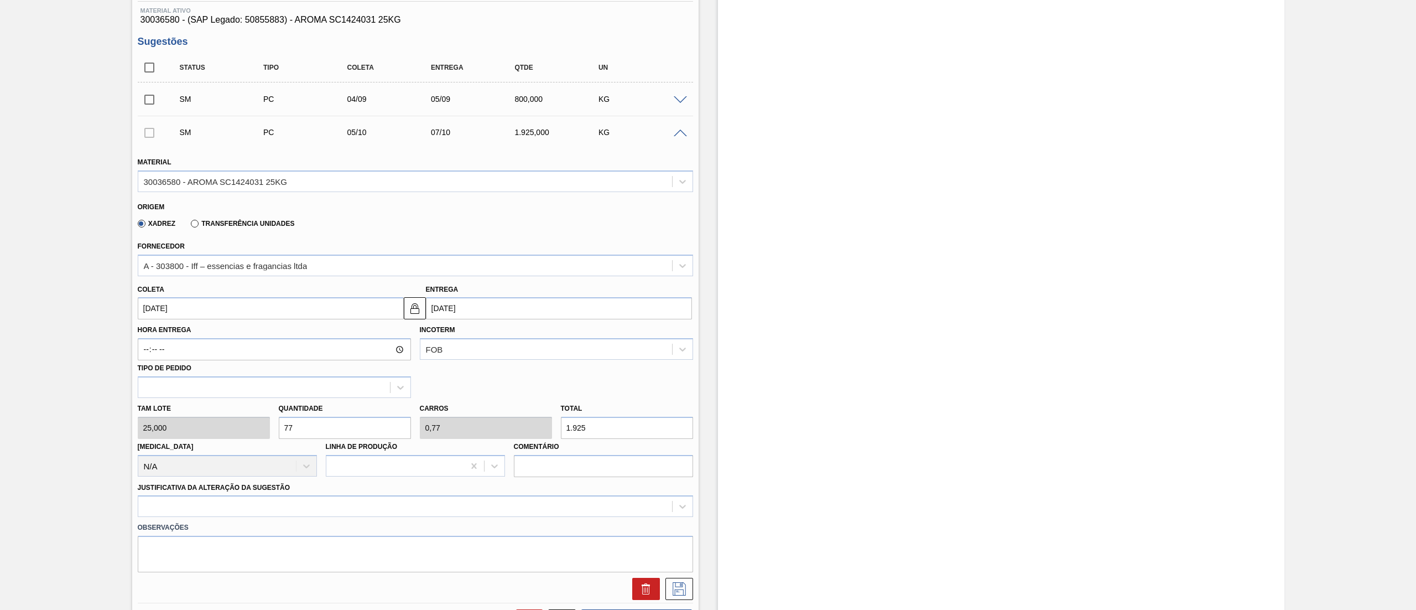
scroll to position [186, 0]
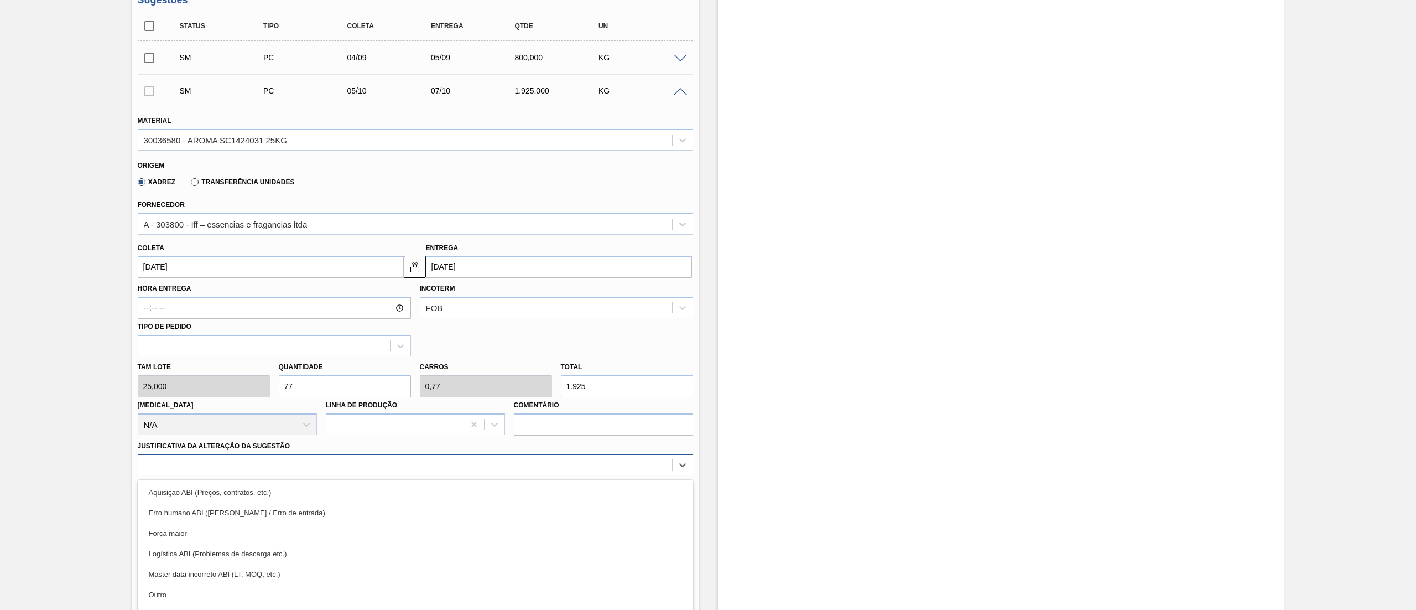
click at [193, 471] on div "option Erro humano ABI (Cálculo / Erro de entrada) focused, 2 of 18. 18 results…" at bounding box center [415, 465] width 555 height 22
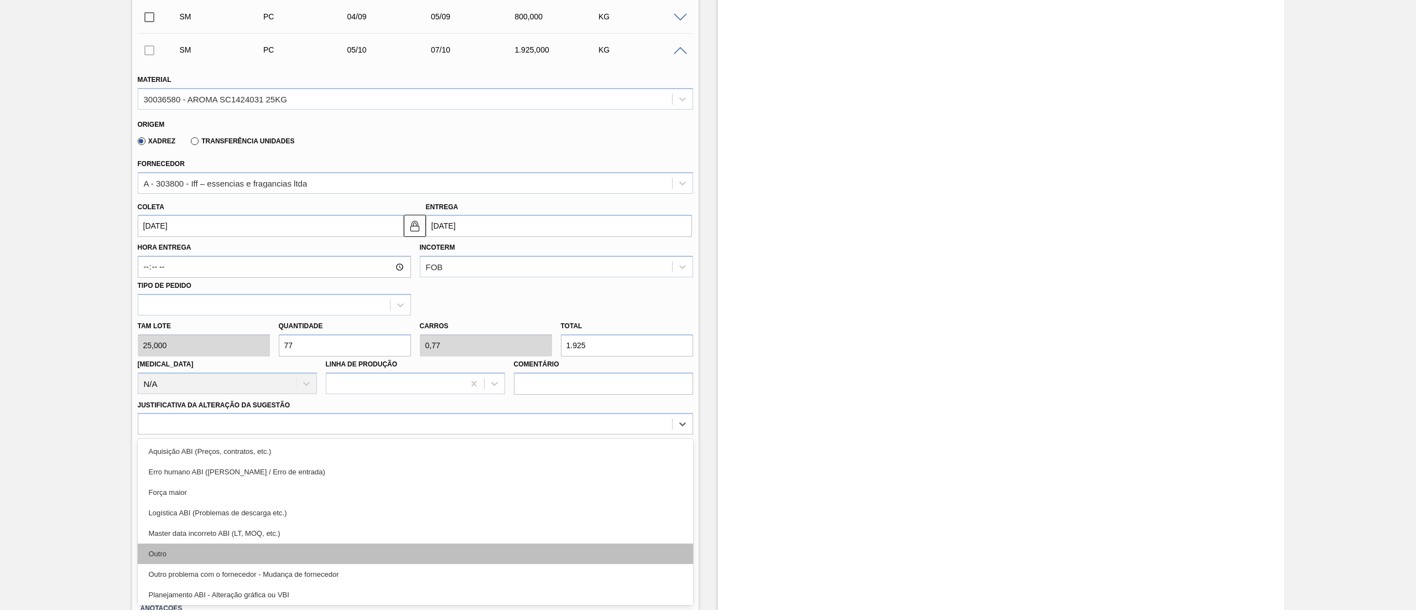
click at [207, 553] on div "Outro" at bounding box center [415, 553] width 555 height 20
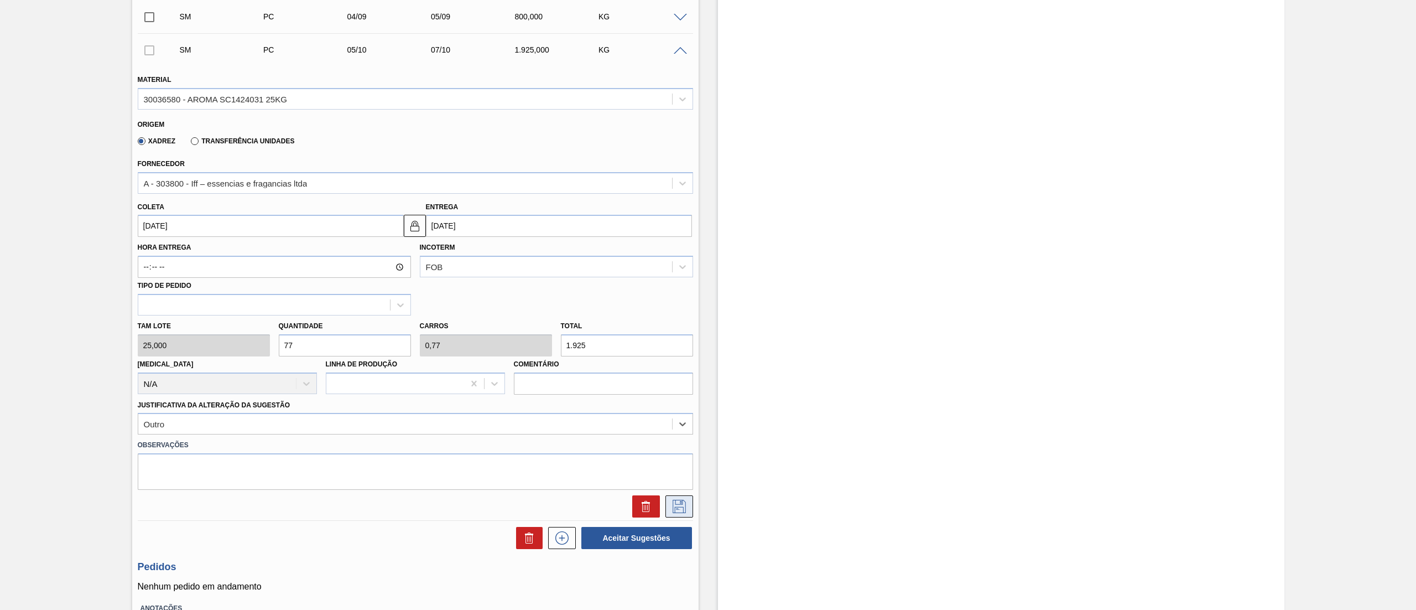
click at [667, 510] on button at bounding box center [680, 506] width 28 height 22
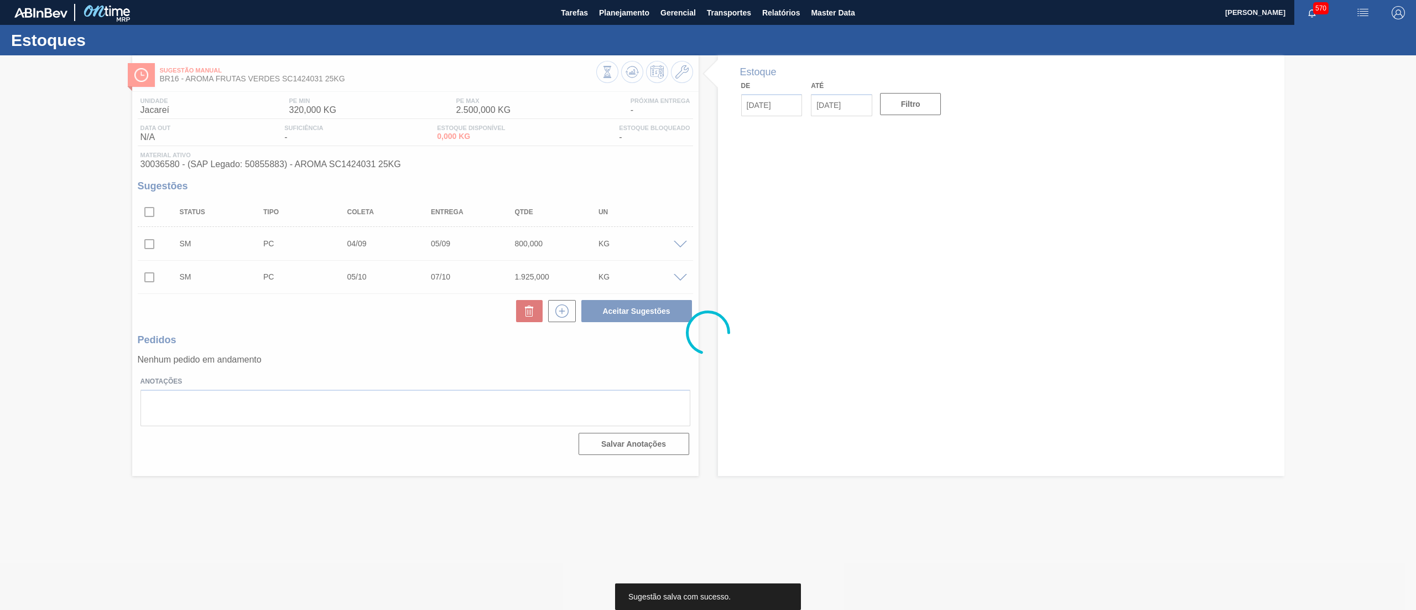
scroll to position [0, 0]
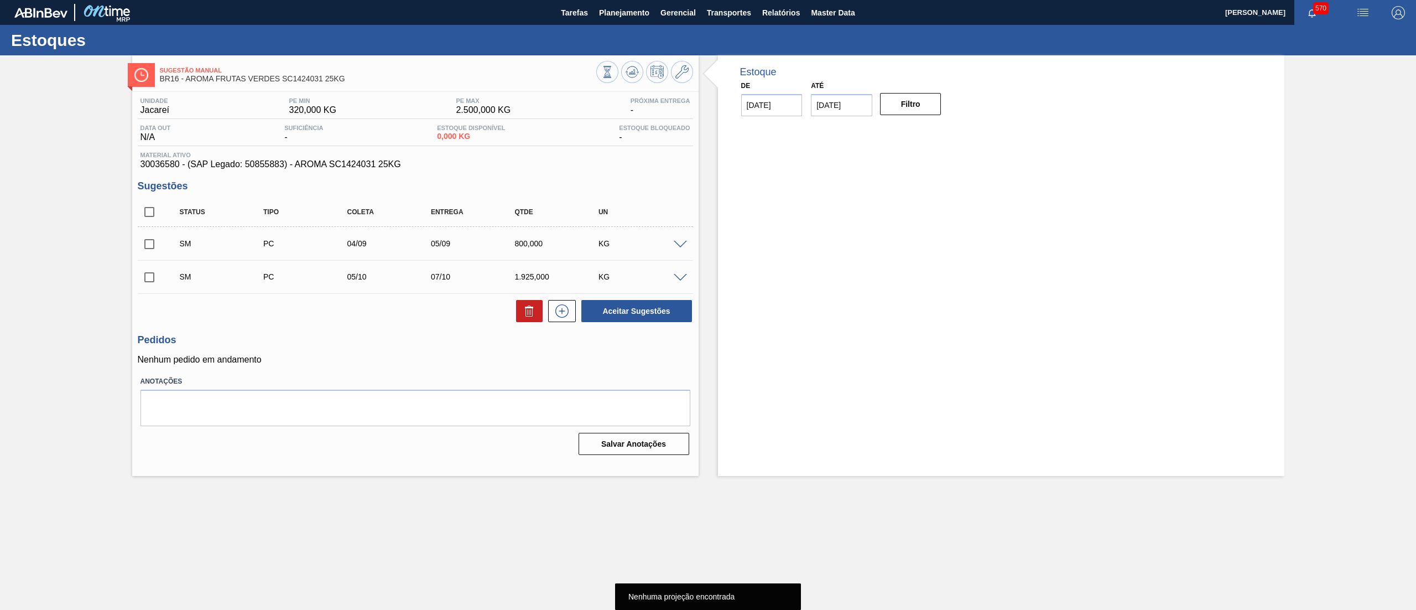
click at [144, 214] on input "checkbox" at bounding box center [149, 211] width 23 height 23
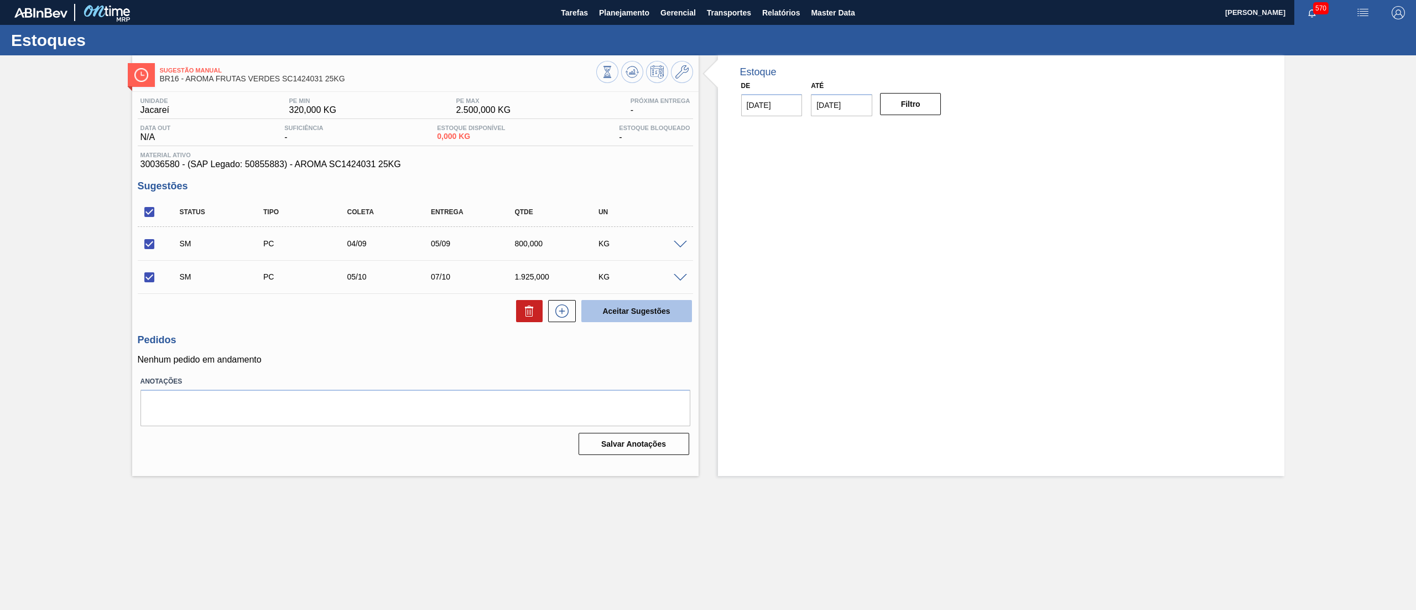
click at [667, 314] on button "Aceitar Sugestões" at bounding box center [636, 311] width 111 height 22
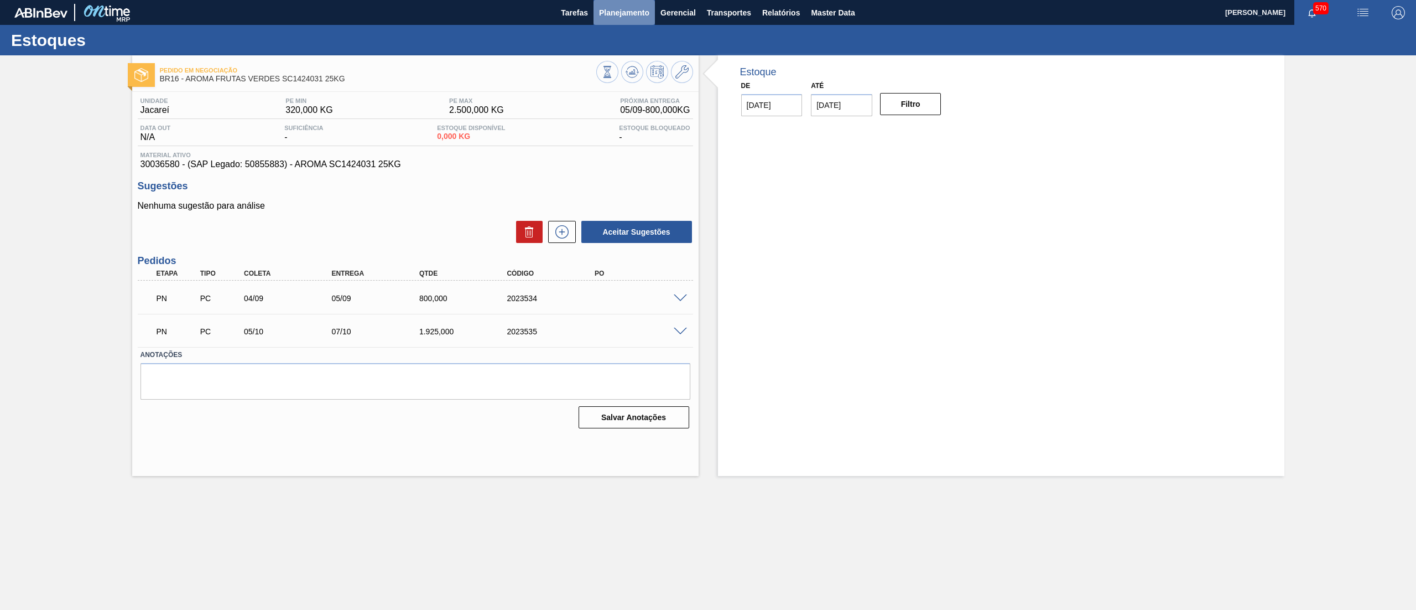
click at [605, 20] on button "Planejamento" at bounding box center [624, 12] width 61 height 25
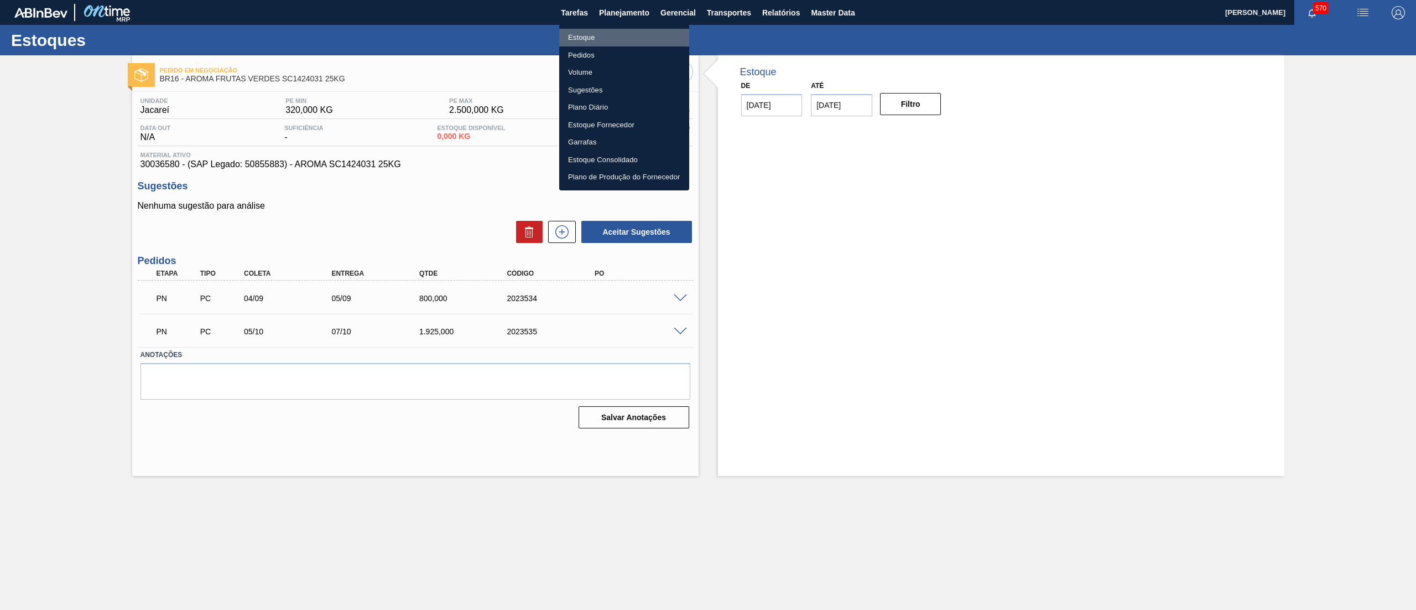
click at [596, 41] on li "Estoque" at bounding box center [624, 38] width 130 height 18
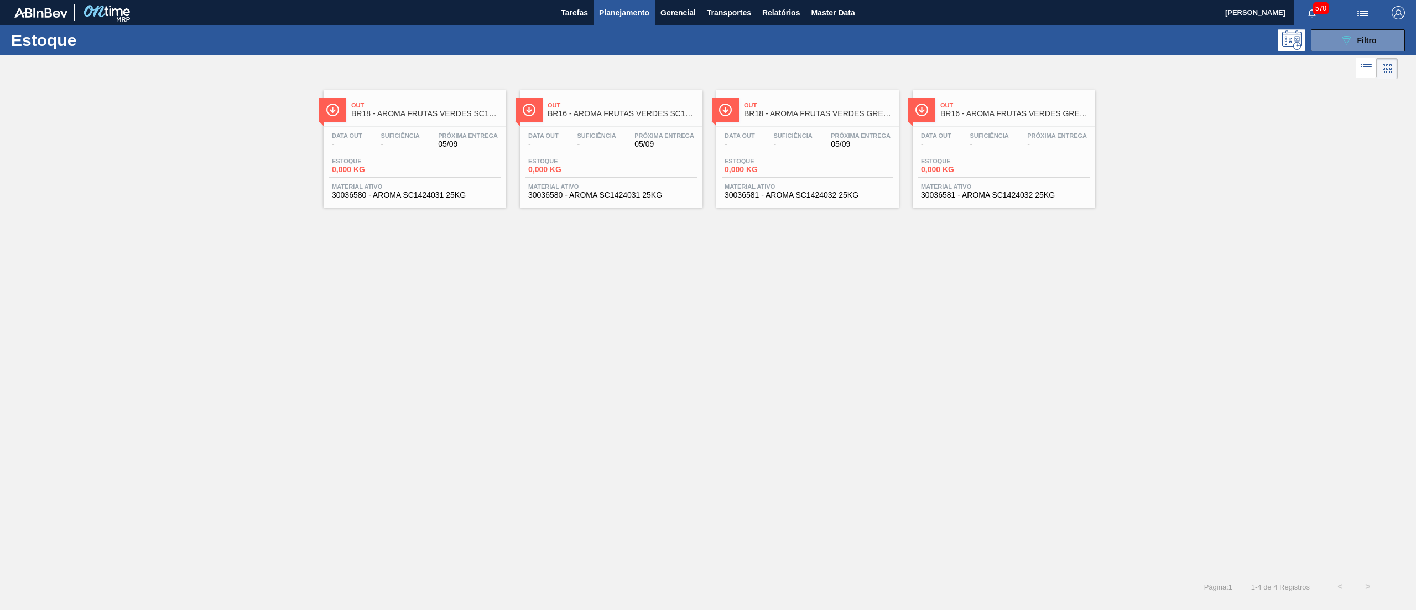
click at [1025, 196] on span "30036581 - AROMA SC1424032 25KG" at bounding box center [1004, 195] width 166 height 8
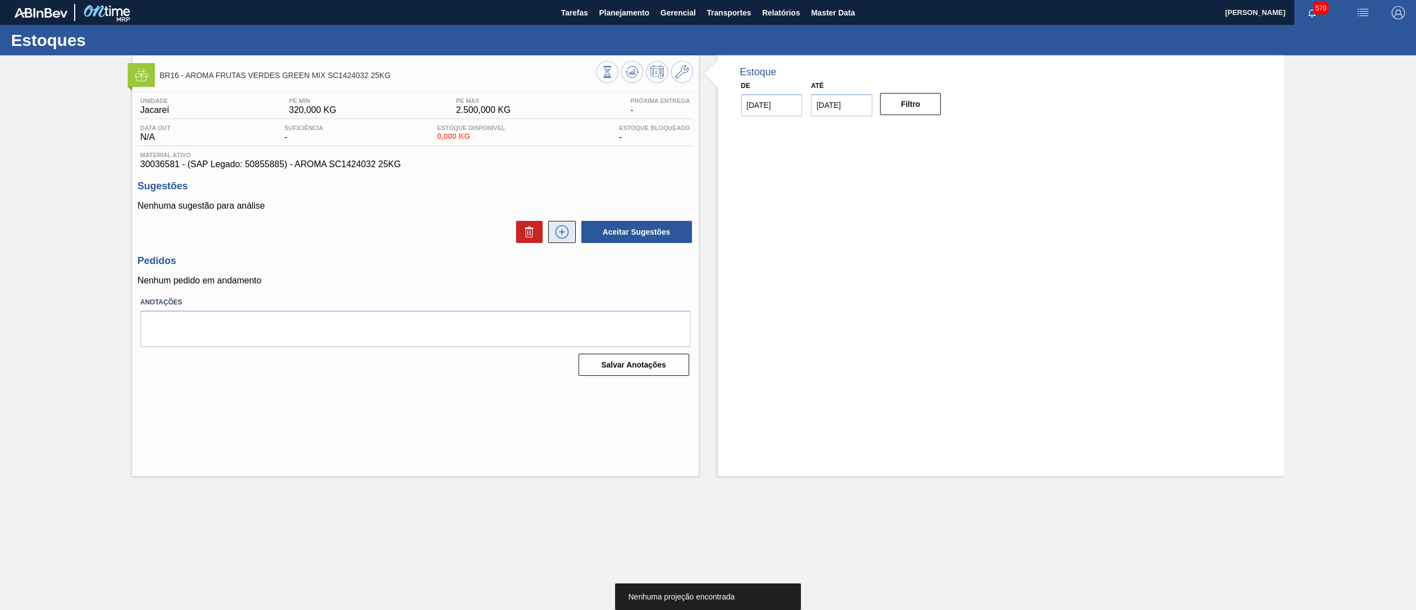
click at [568, 241] on button at bounding box center [562, 232] width 28 height 22
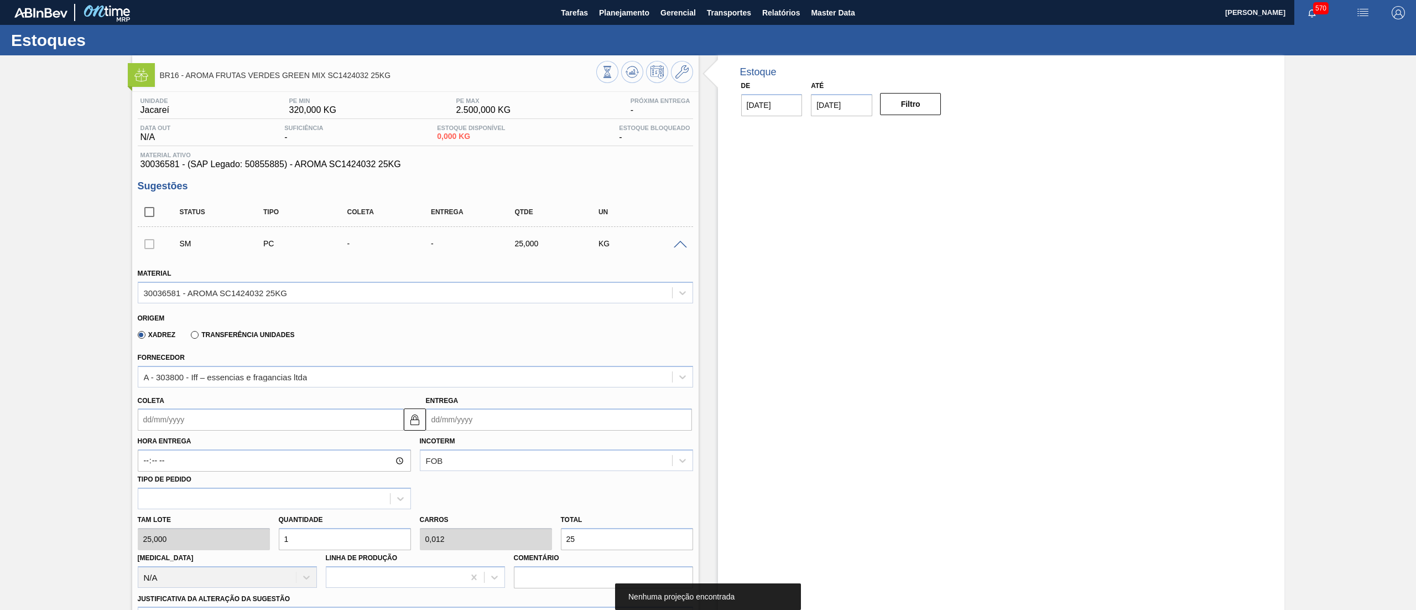
click at [316, 432] on div "Hora Entrega Incoterm FOB Tipo de pedido" at bounding box center [415, 469] width 564 height 79
click at [319, 416] on input "Coleta" at bounding box center [271, 419] width 266 height 22
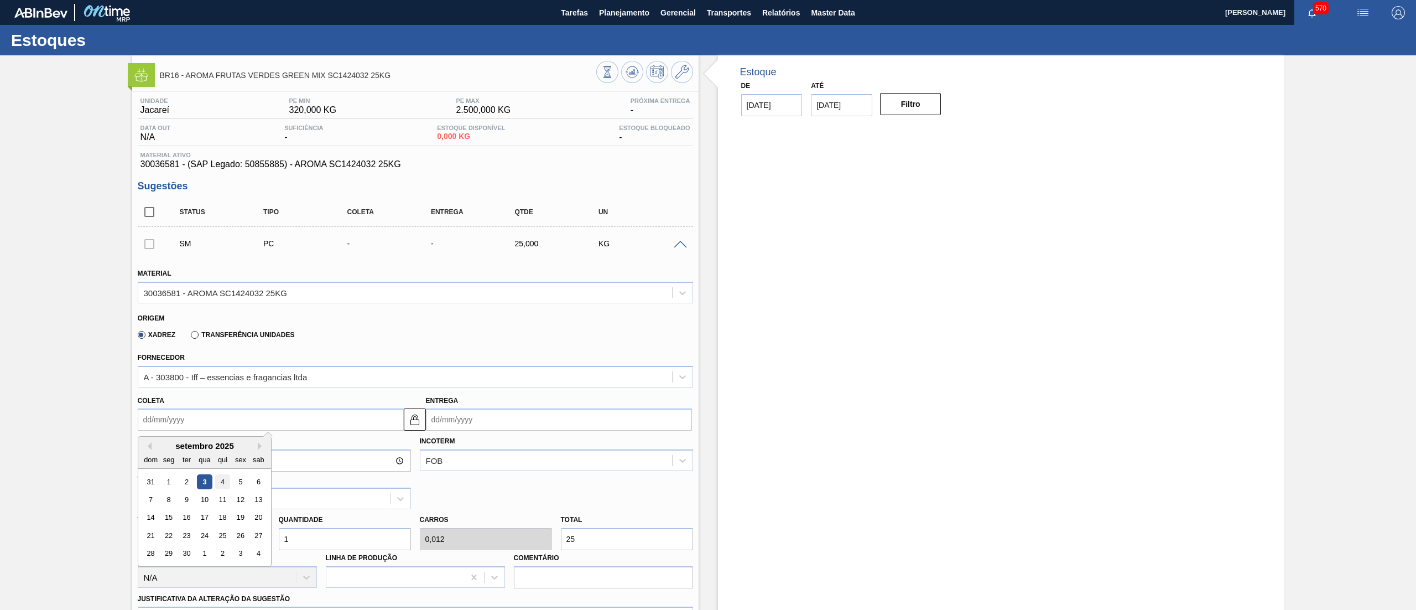
click at [220, 479] on div "4" at bounding box center [222, 481] width 15 height 15
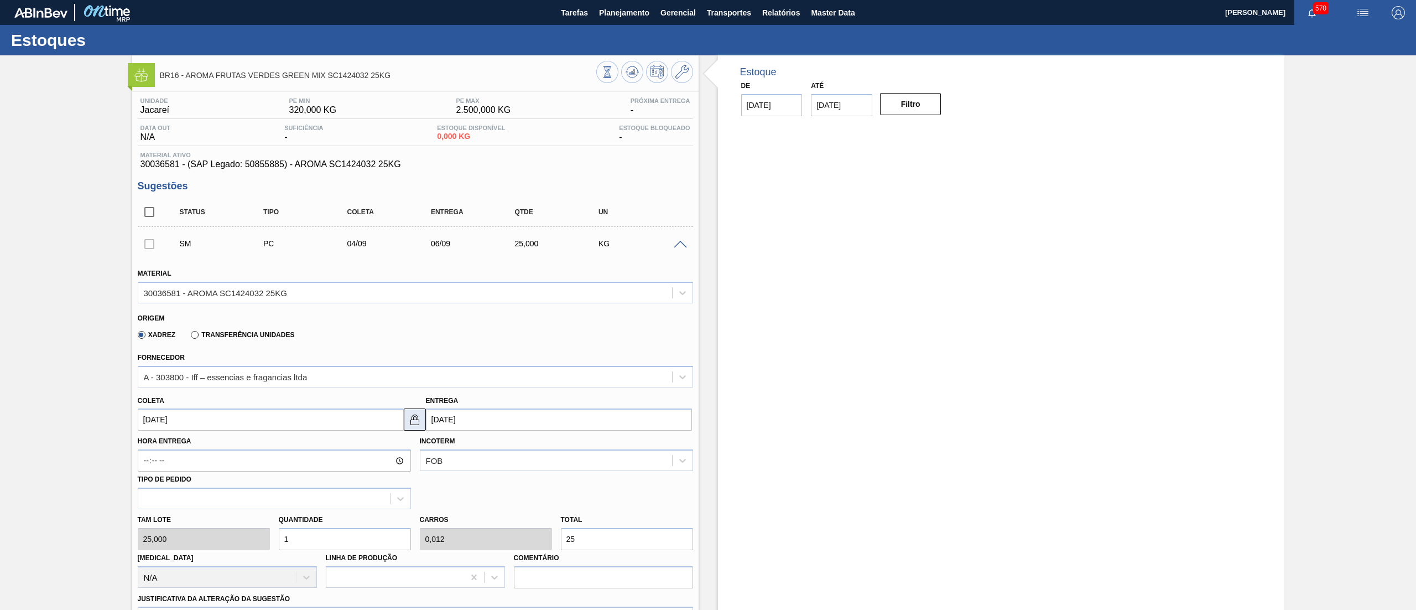
click at [419, 422] on img at bounding box center [414, 419] width 13 height 13
click at [477, 416] on input "[DATE]" at bounding box center [559, 419] width 266 height 22
click at [523, 482] on div "5" at bounding box center [528, 481] width 15 height 15
click at [405, 416] on button at bounding box center [415, 419] width 22 height 22
click at [220, 541] on div "[PERSON_NAME] 25,000 Quantidade 1 Carros 0,012 Total 25 [MEDICAL_DATA] N/A Linh…" at bounding box center [415, 548] width 564 height 79
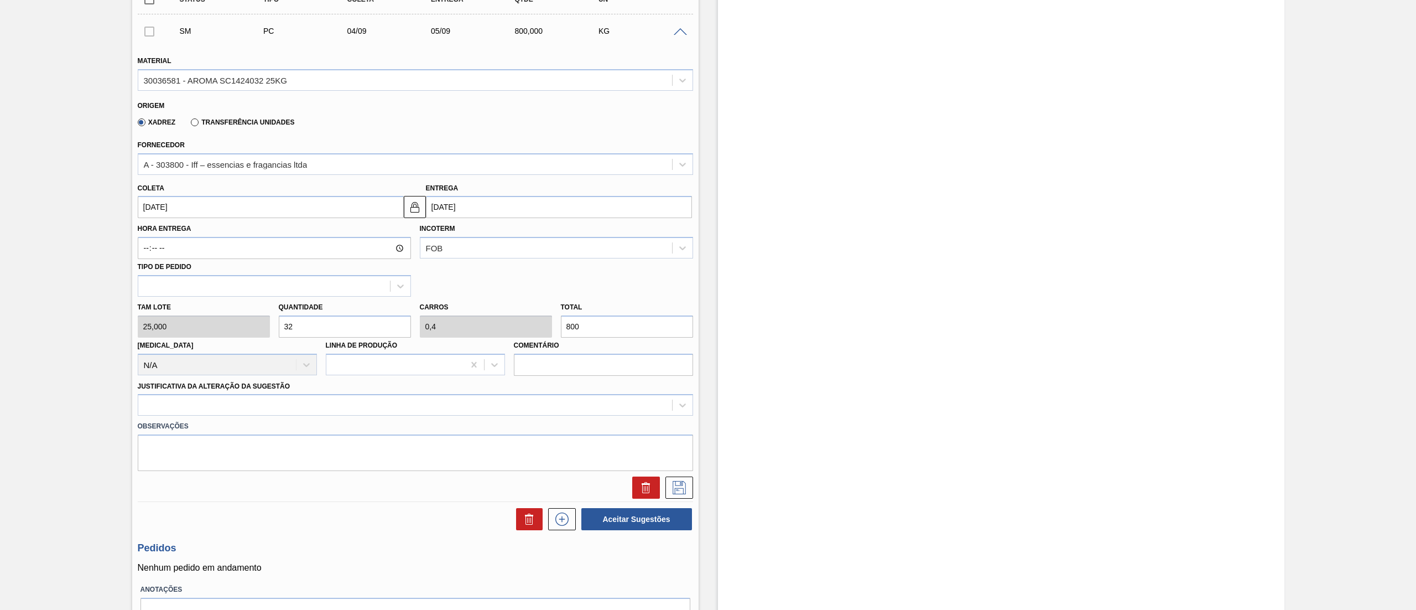
scroll to position [228, 0]
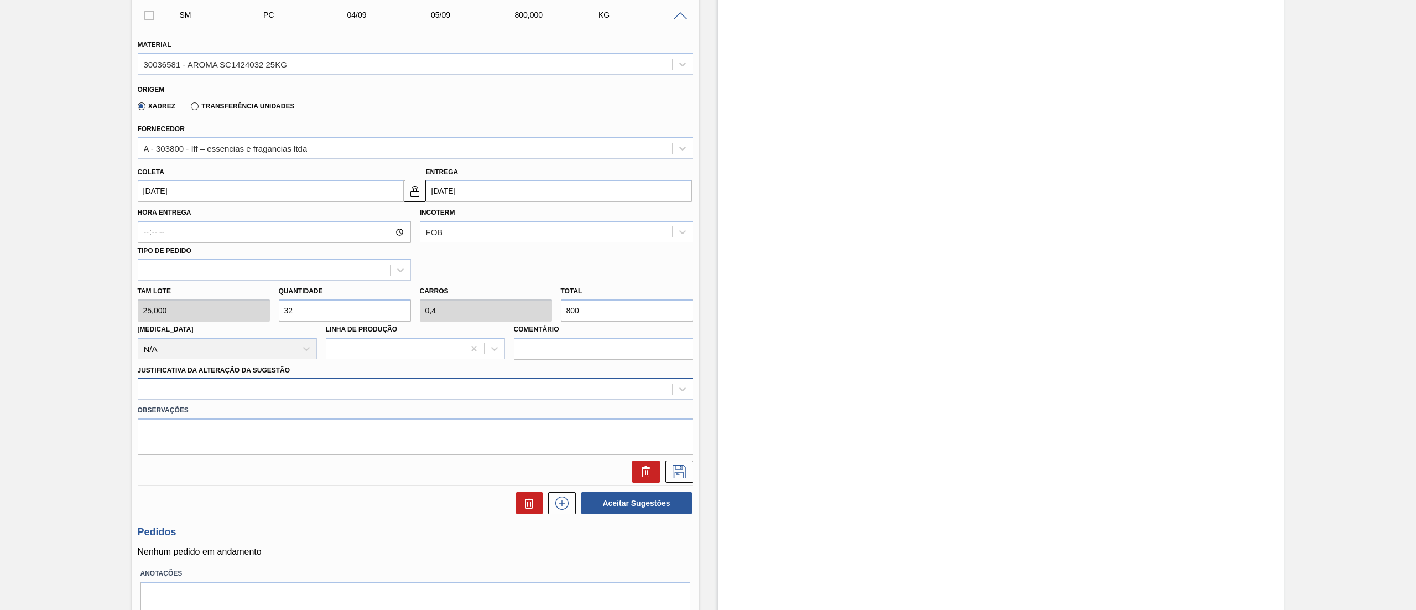
click at [178, 391] on div at bounding box center [405, 389] width 534 height 16
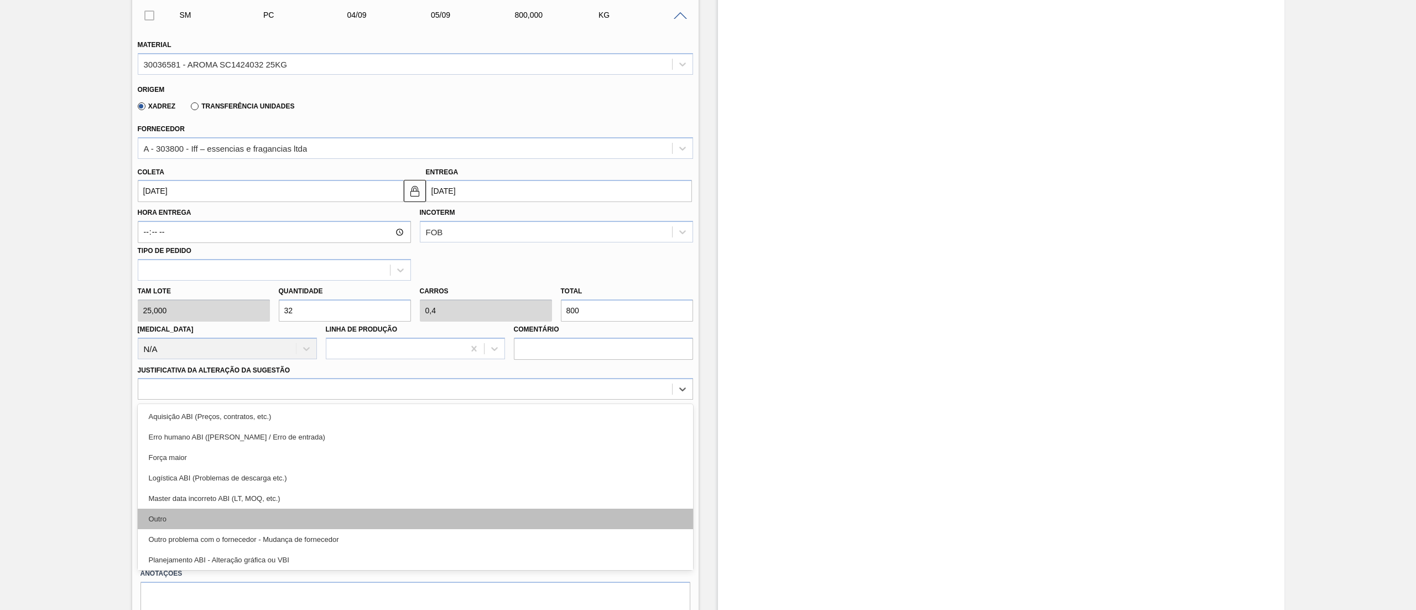
click at [170, 514] on div "Outro" at bounding box center [415, 518] width 555 height 20
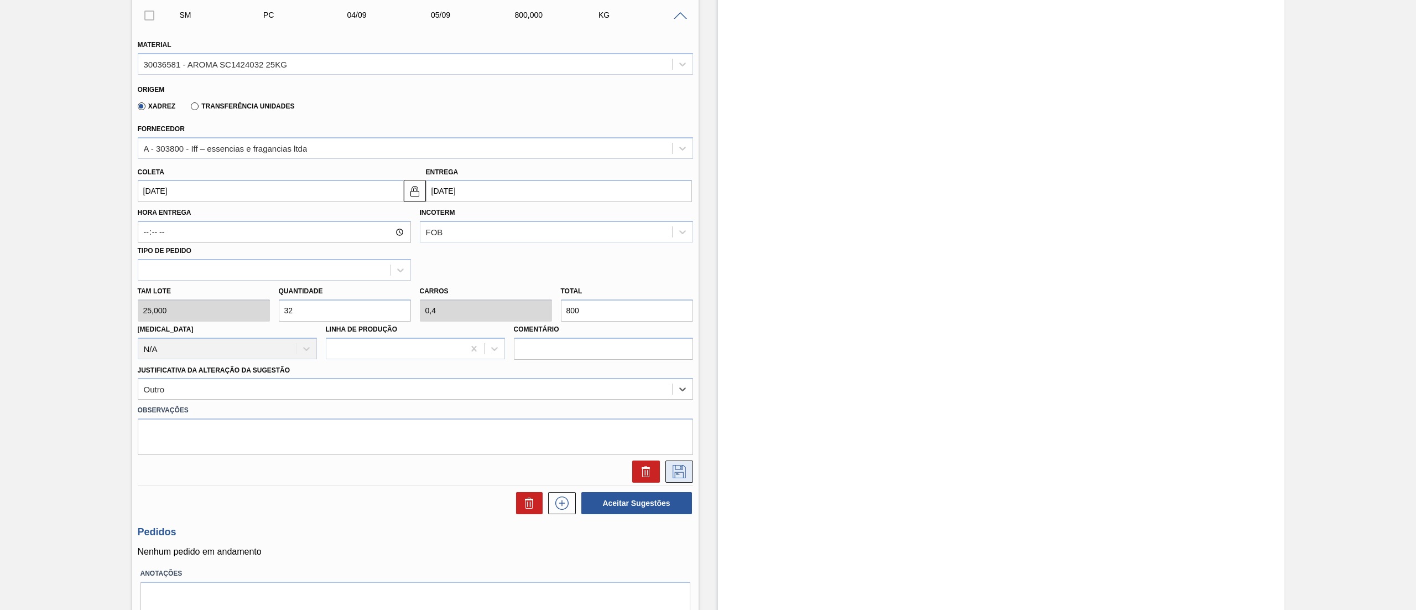
click at [682, 471] on icon at bounding box center [679, 471] width 18 height 13
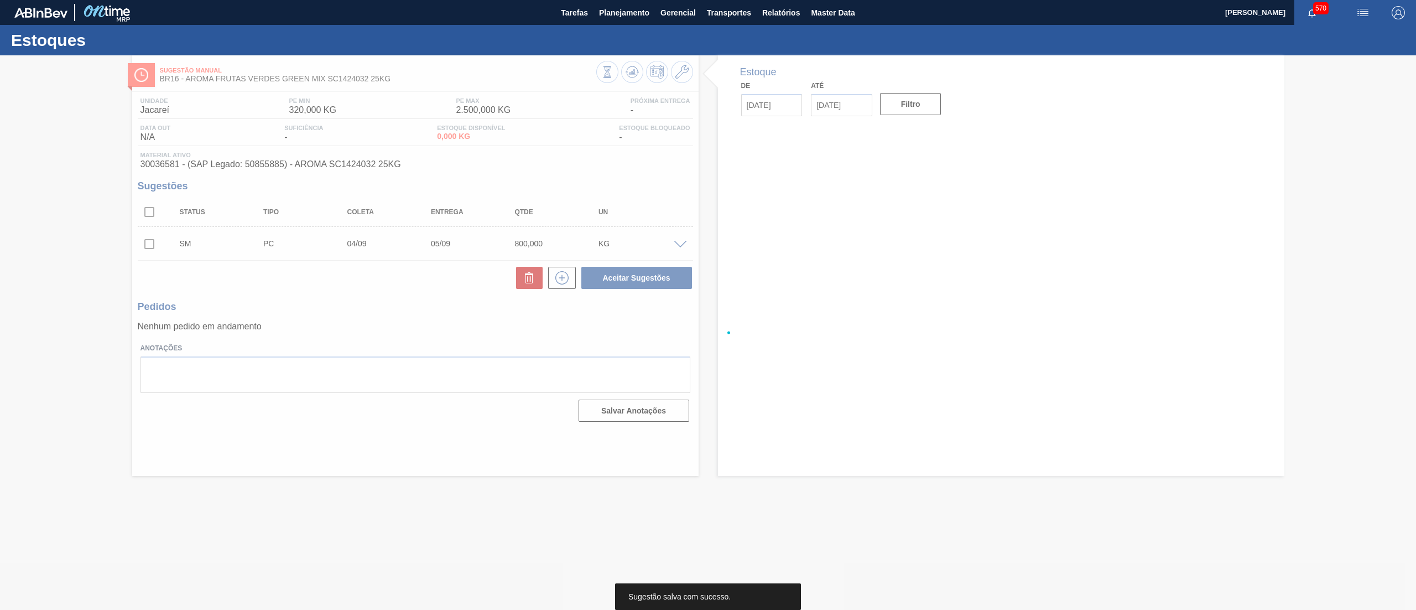
scroll to position [0, 0]
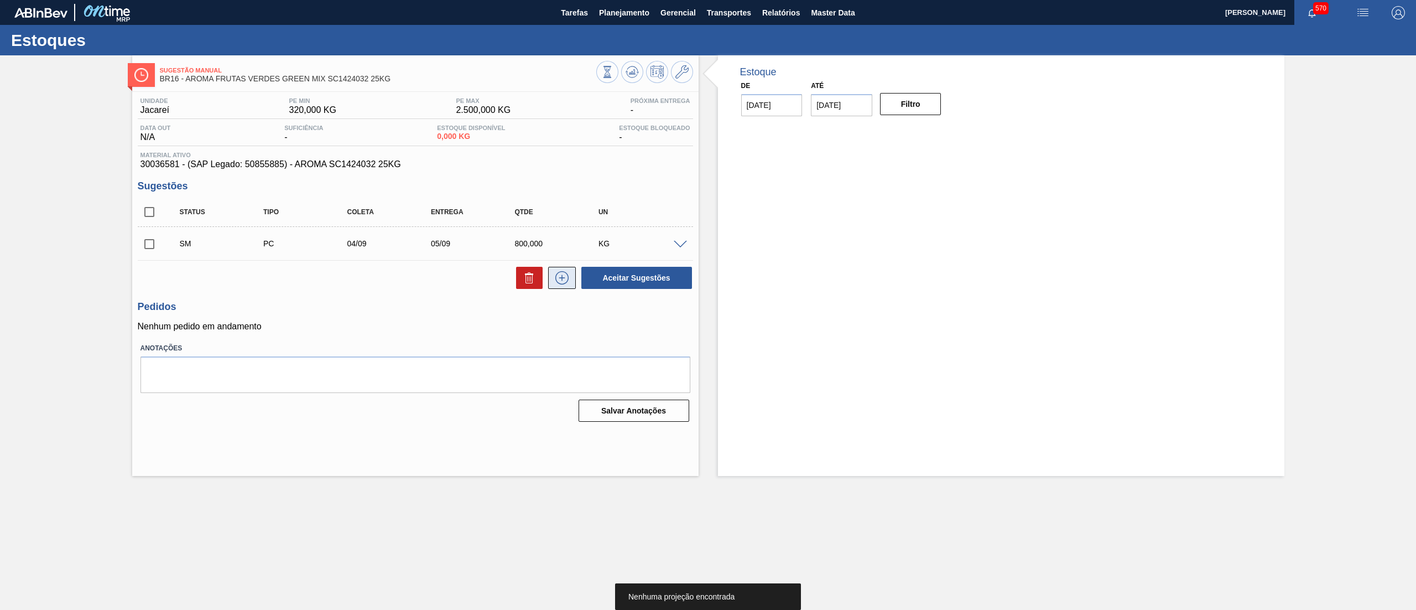
click at [562, 285] on button at bounding box center [562, 278] width 28 height 22
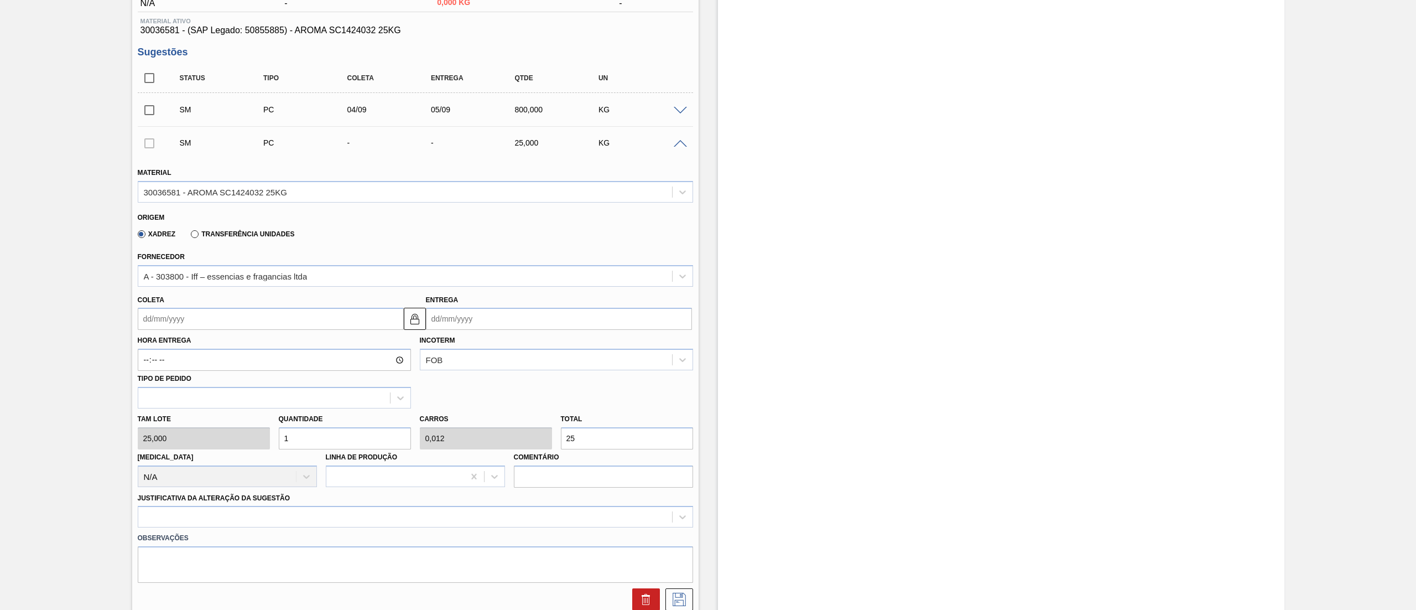
scroll to position [147, 0]
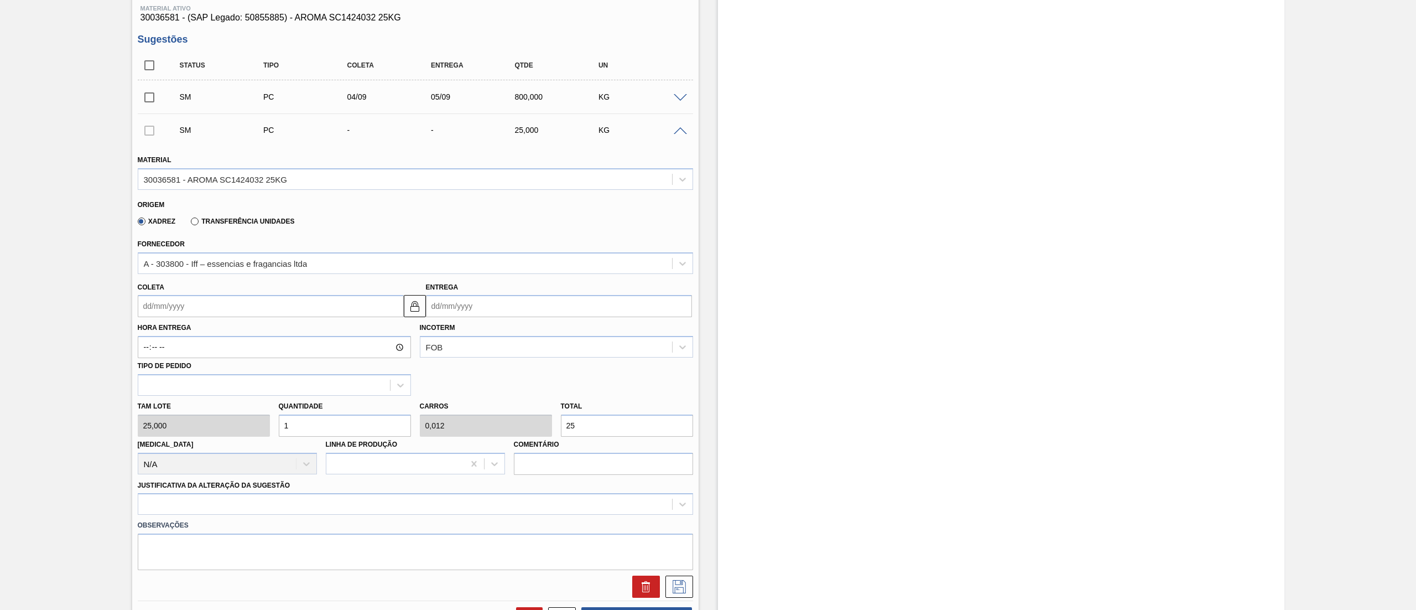
click at [164, 312] on input "Coleta" at bounding box center [271, 306] width 266 height 22
click at [262, 330] on button "Next Month" at bounding box center [262, 333] width 8 height 8
click at [150, 387] on div "5" at bounding box center [150, 385] width 15 height 15
click at [209, 427] on div "[PERSON_NAME] 25,000 Quantidade 1 Carros 0,012 Total 25 [MEDICAL_DATA] N/A Linh…" at bounding box center [415, 435] width 564 height 79
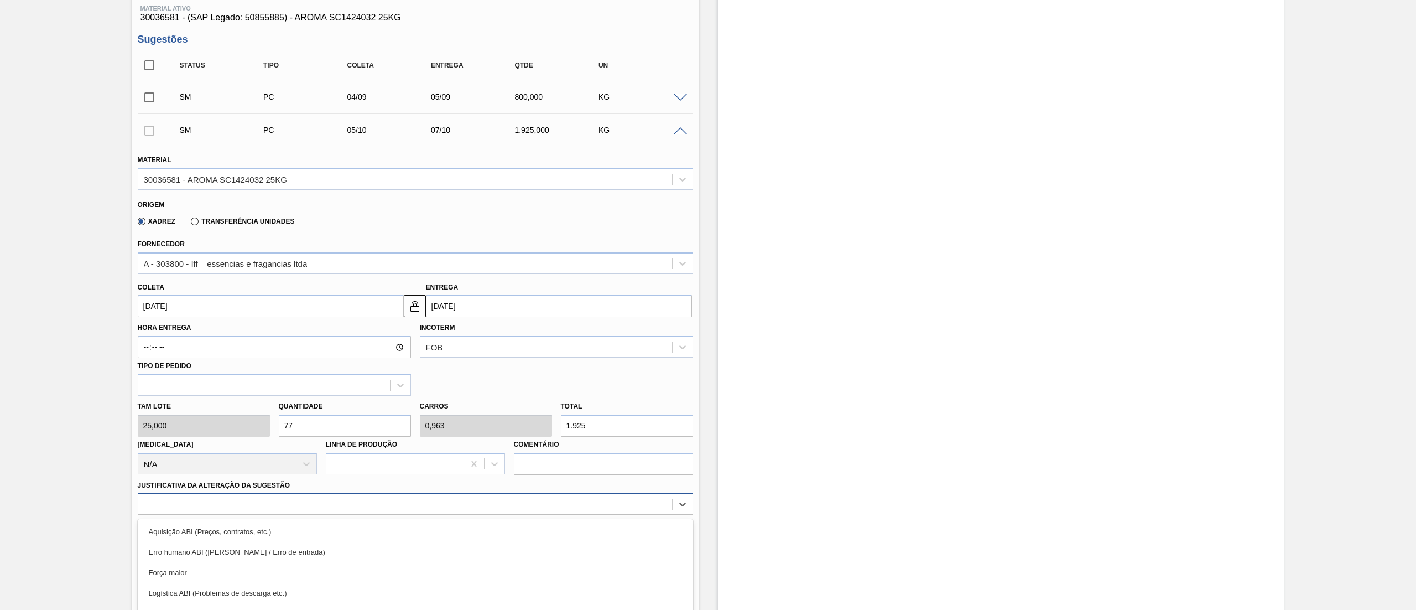
scroll to position [227, 0]
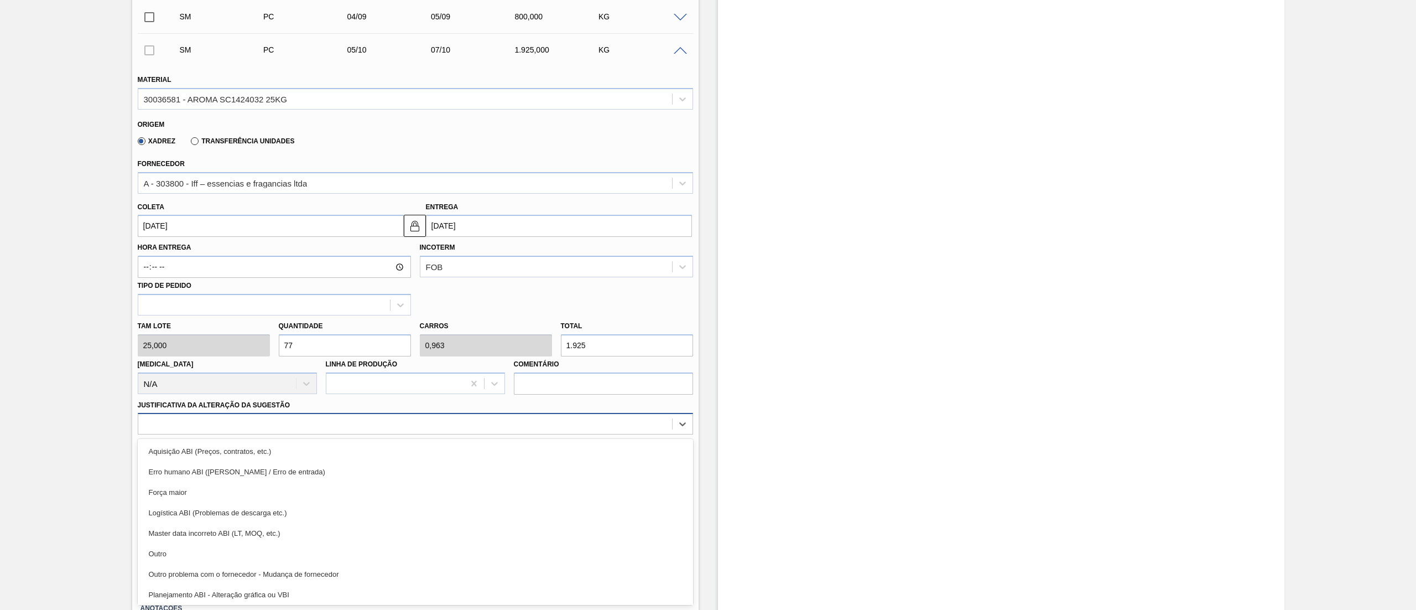
click at [207, 434] on div "option Logística ABI (Problemas de descarga etc.) focused, 4 of 18. 18 results …" at bounding box center [415, 424] width 555 height 22
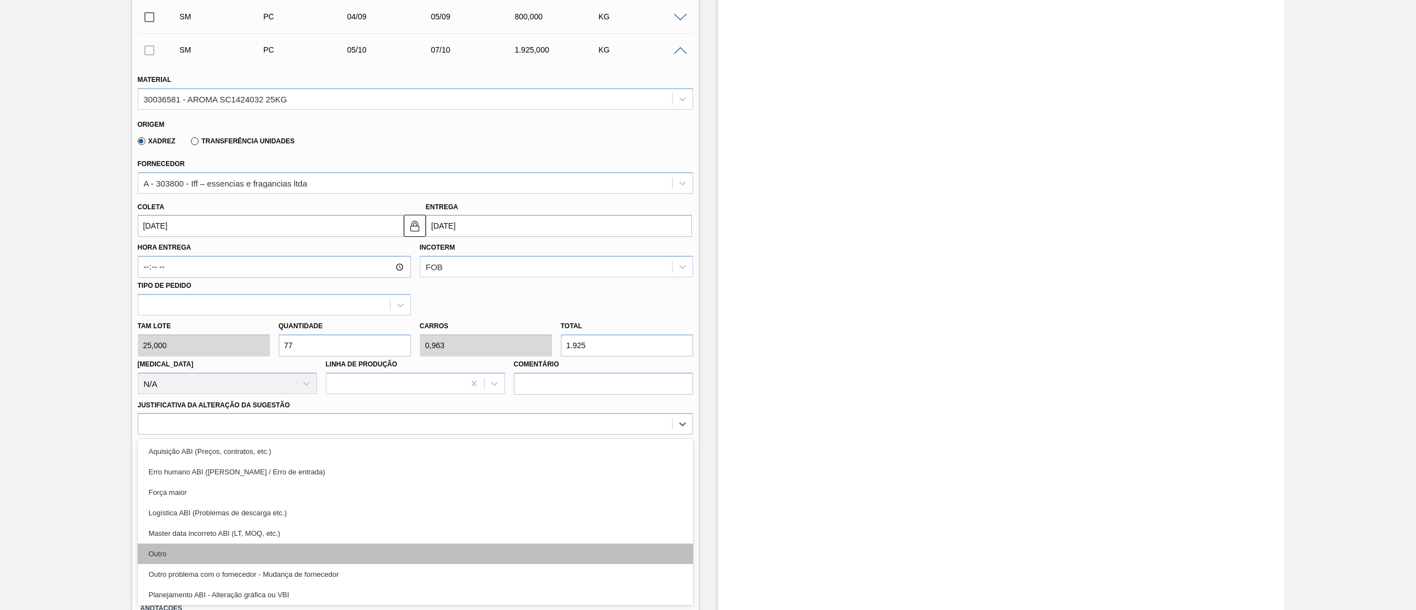
click at [198, 544] on div "Outro" at bounding box center [415, 553] width 555 height 20
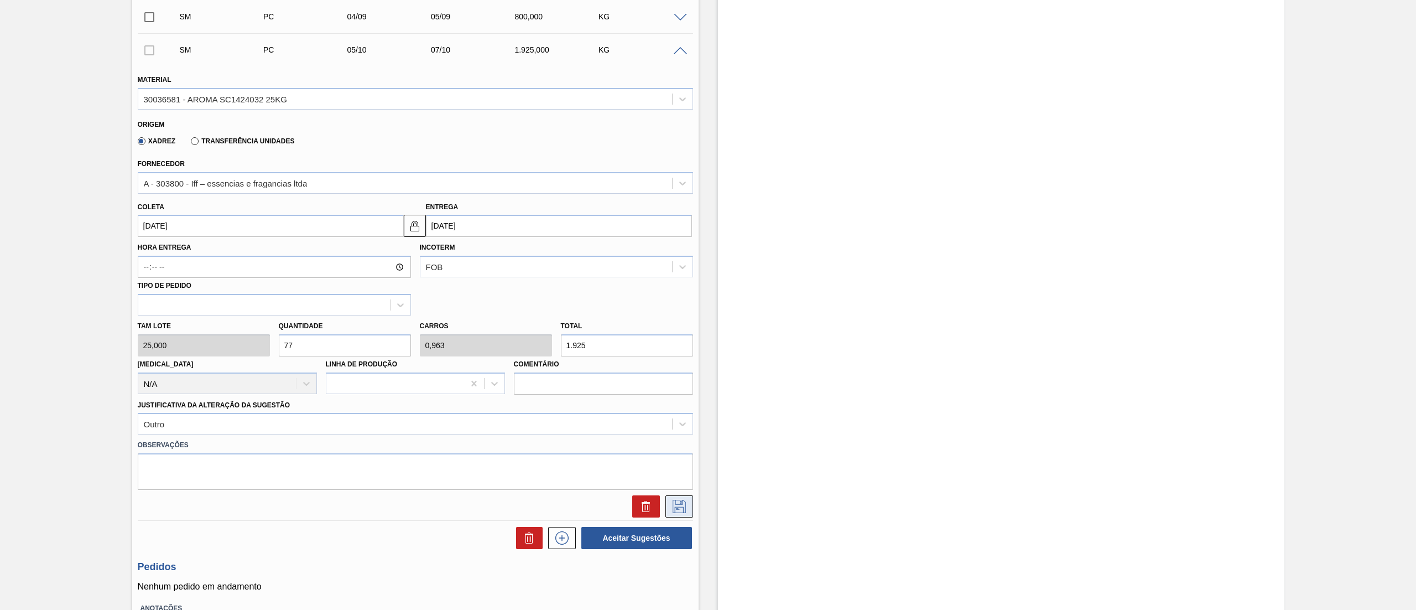
click at [670, 500] on icon at bounding box center [679, 506] width 18 height 13
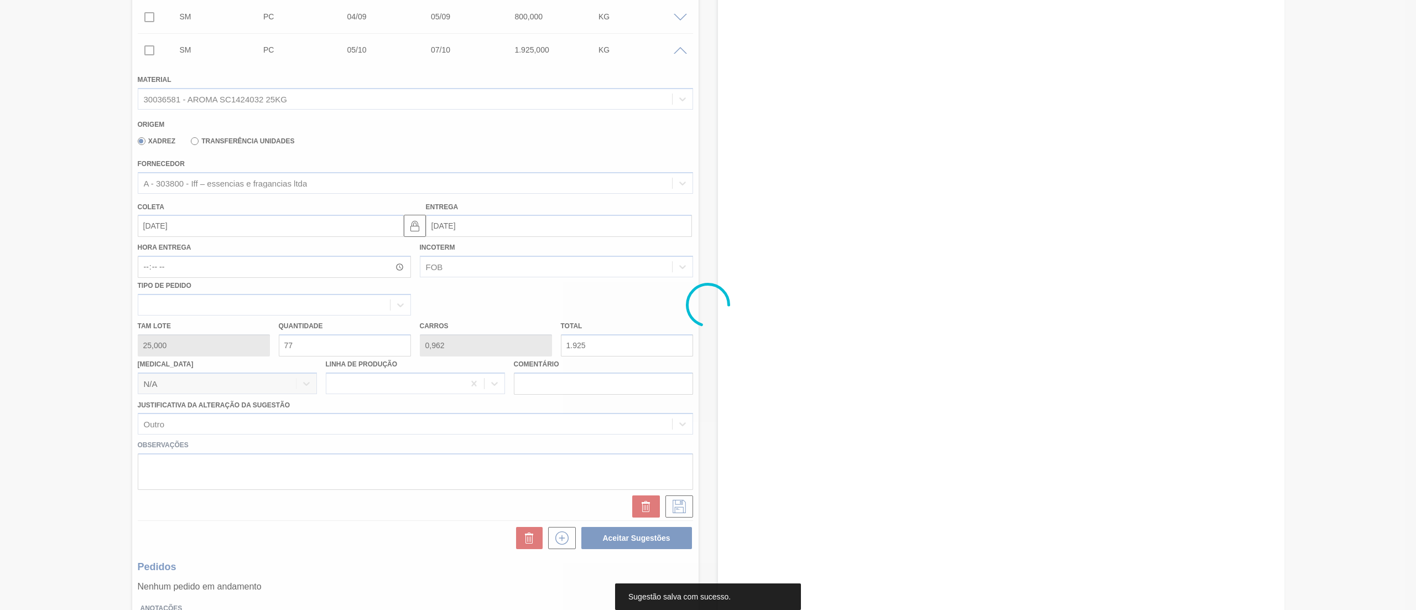
scroll to position [0, 0]
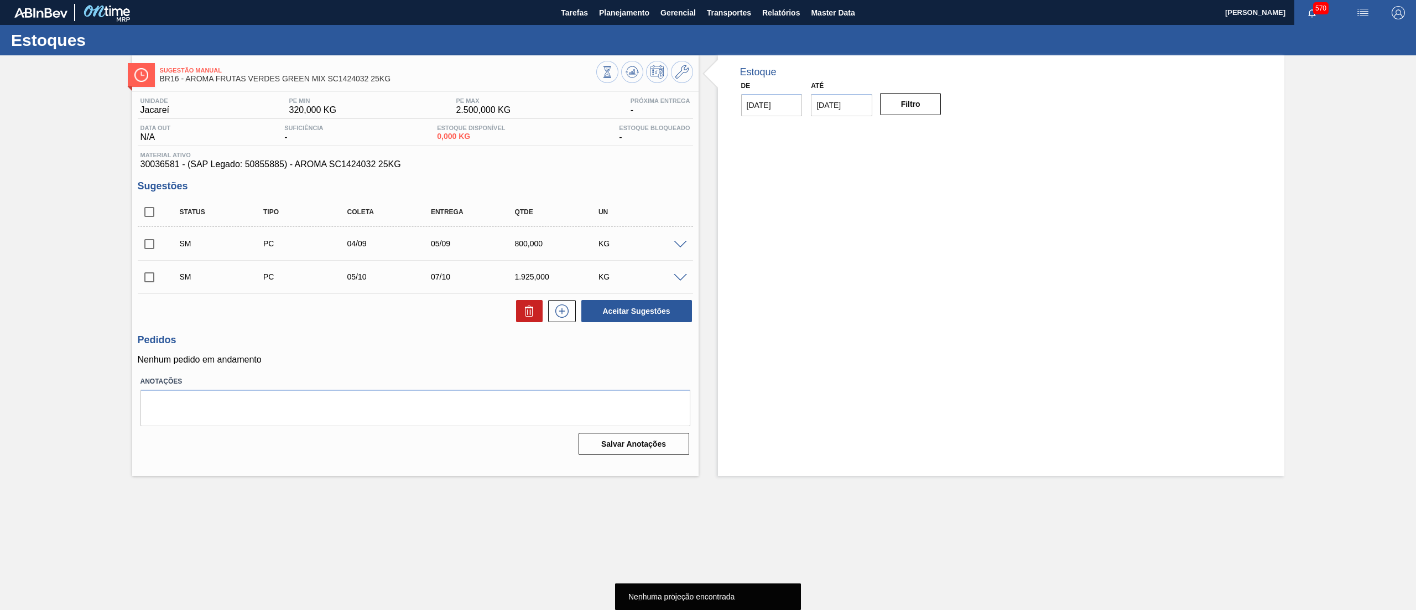
click at [154, 214] on input "checkbox" at bounding box center [149, 211] width 23 height 23
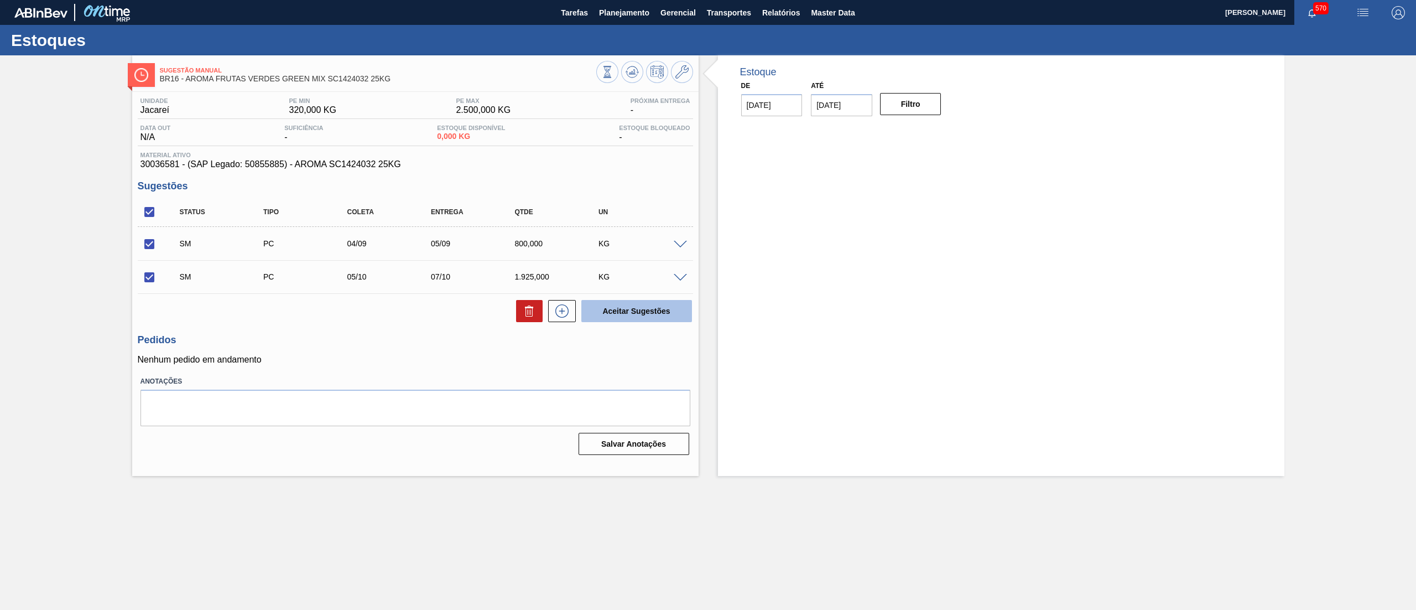
click at [648, 315] on button "Aceitar Sugestões" at bounding box center [636, 311] width 111 height 22
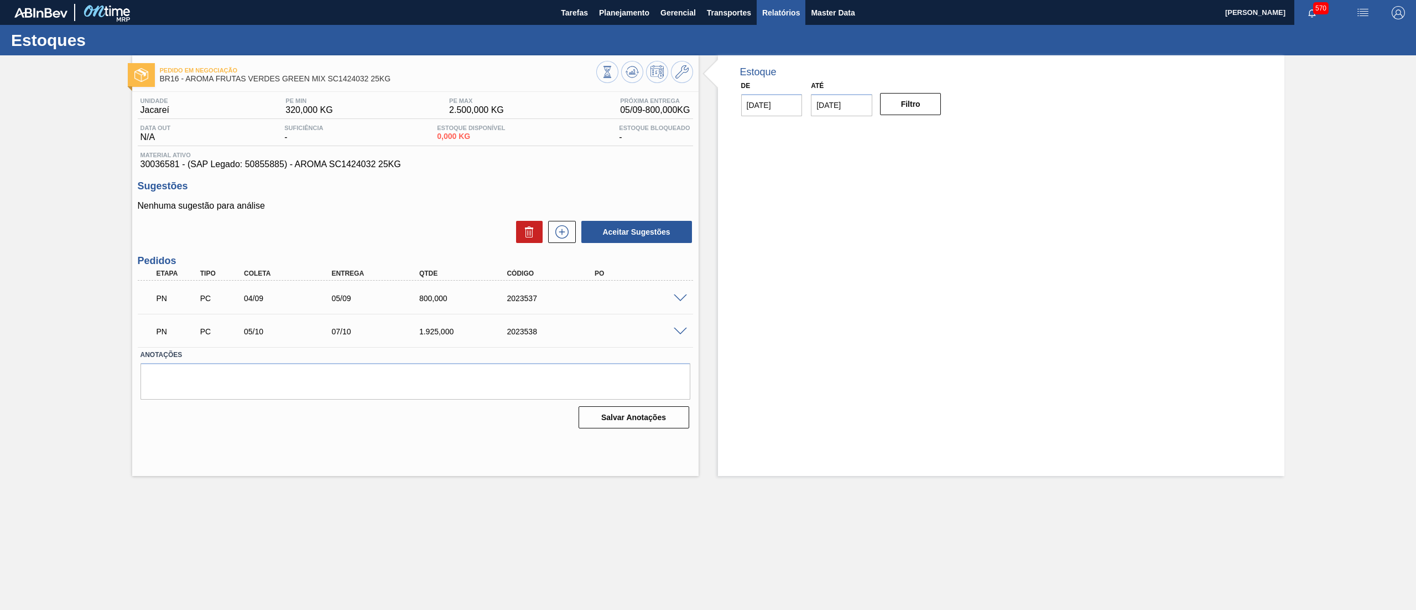
click at [789, 14] on span "Relatórios" at bounding box center [781, 12] width 38 height 13
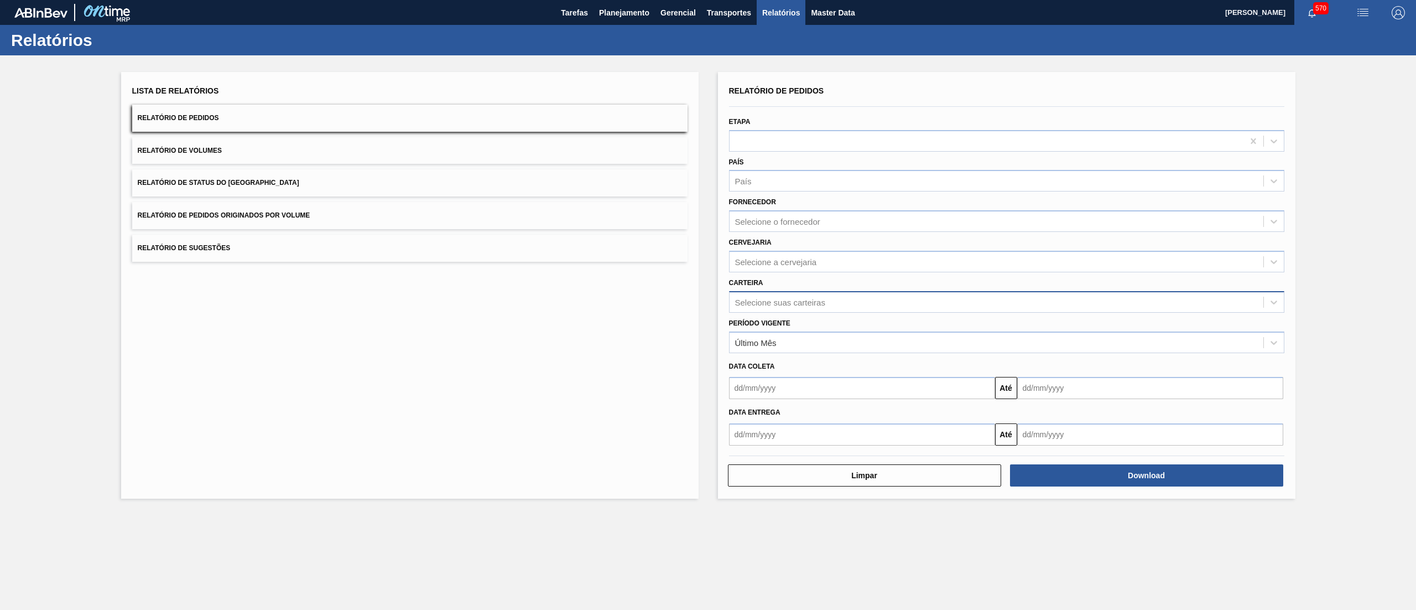
click at [777, 303] on div "Selecione suas carteiras" at bounding box center [780, 301] width 90 height 9
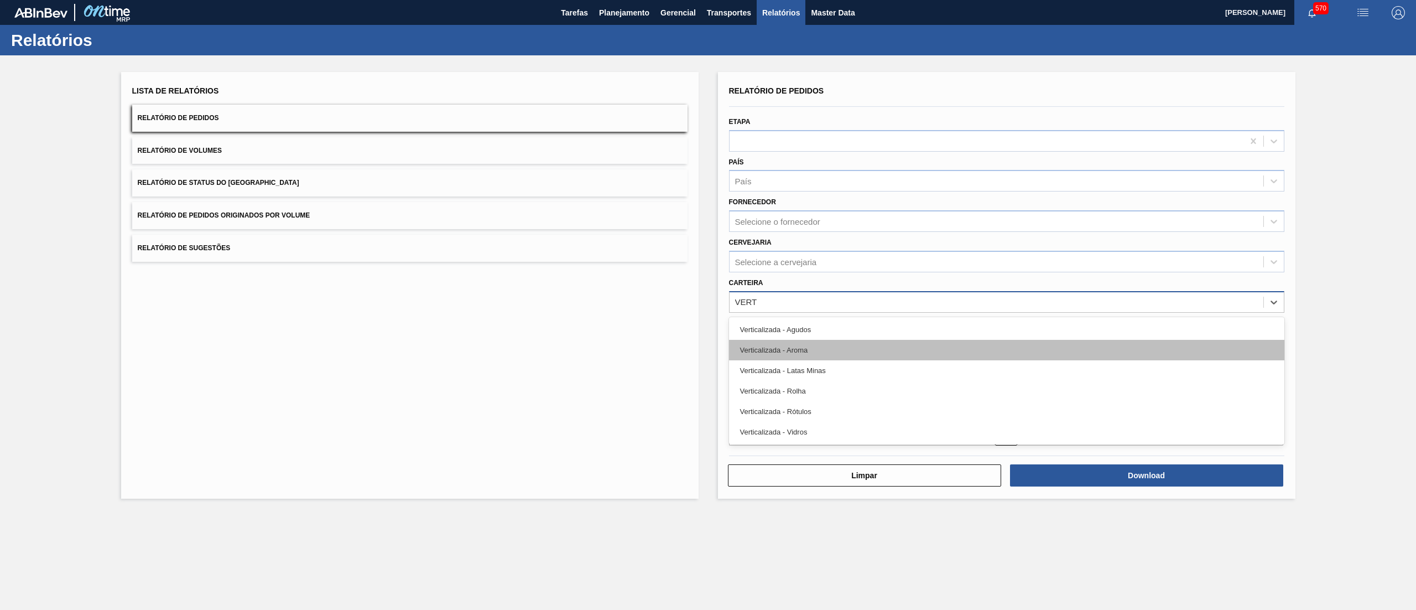
click at [798, 345] on div "Verticalizada - Aroma" at bounding box center [1006, 350] width 555 height 20
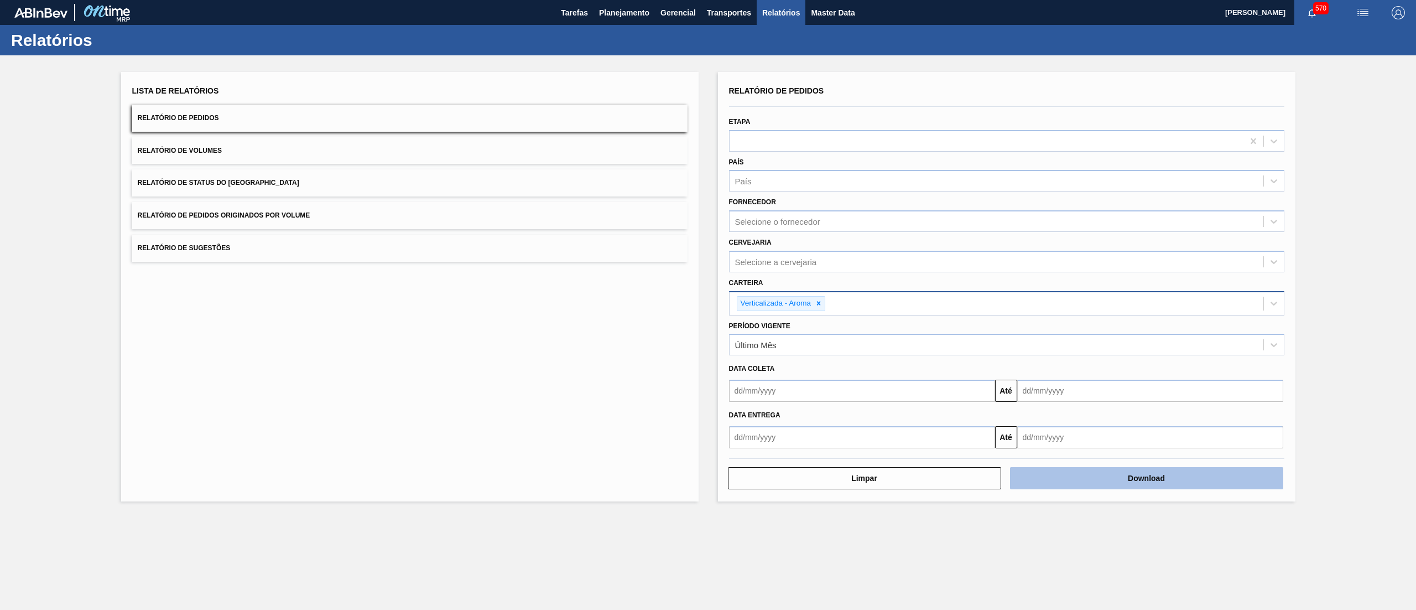
click at [1127, 474] on button "Download" at bounding box center [1146, 478] width 273 height 22
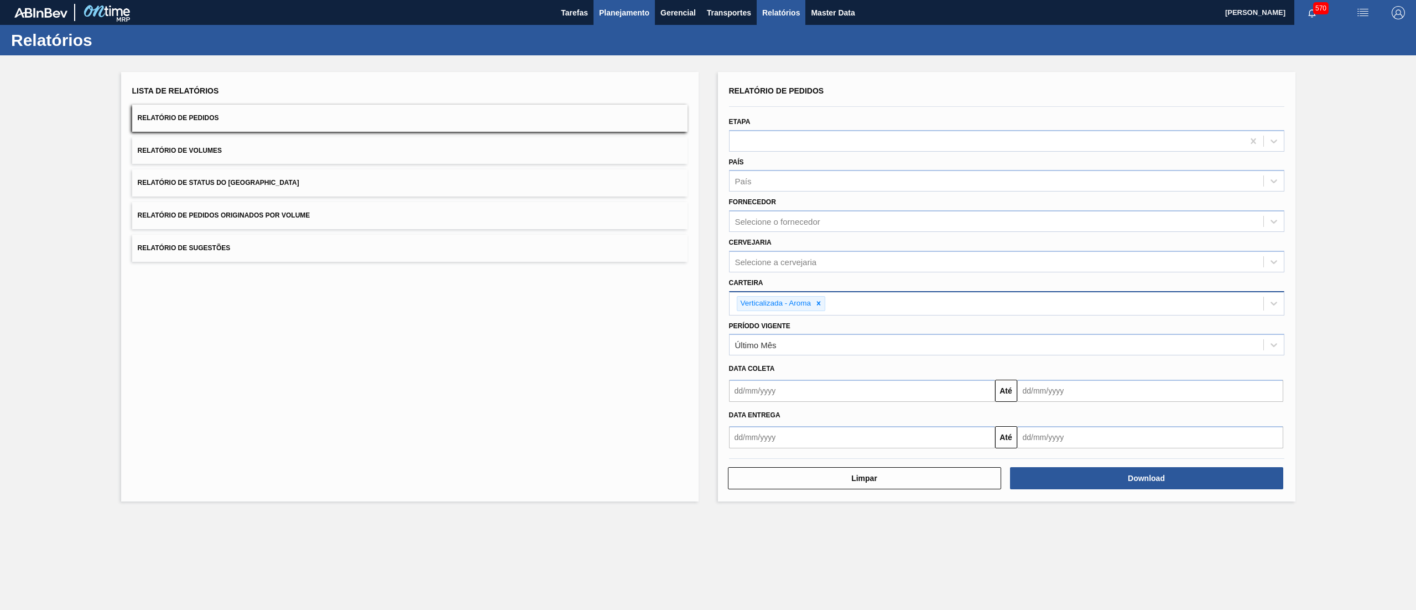
click at [629, 17] on span "Planejamento" at bounding box center [624, 12] width 50 height 13
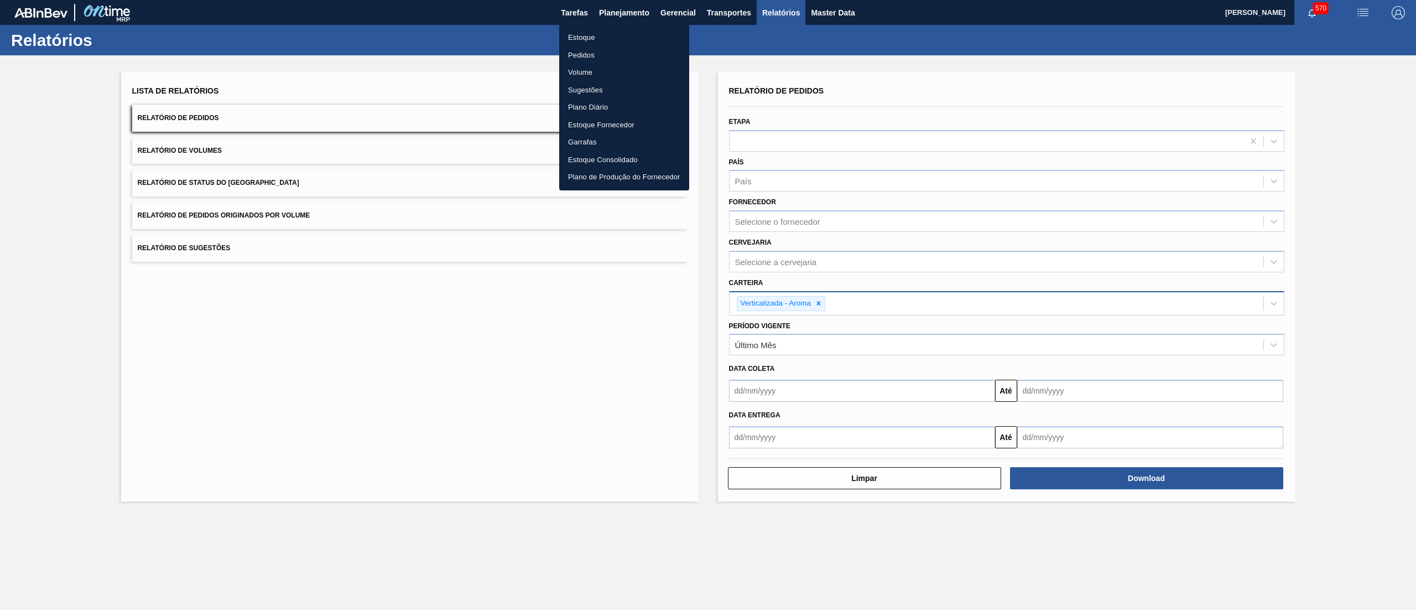
click at [556, 266] on div at bounding box center [708, 305] width 1416 height 610
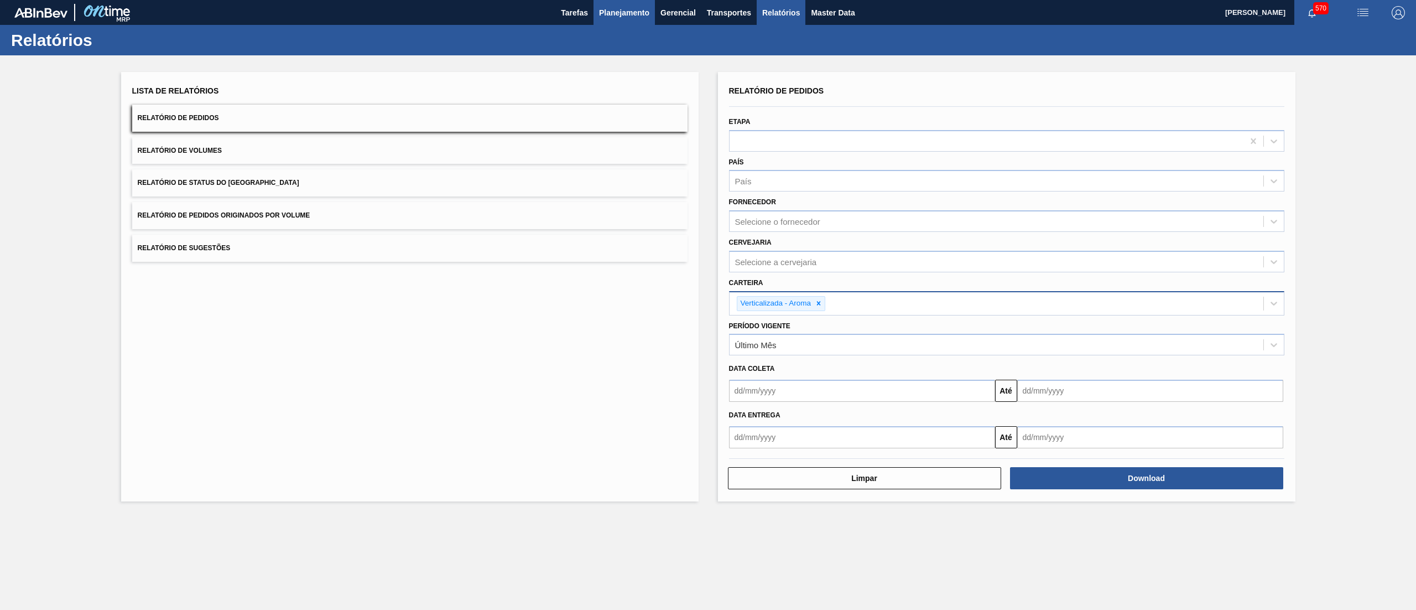
click at [647, 13] on span "Planejamento" at bounding box center [624, 12] width 50 height 13
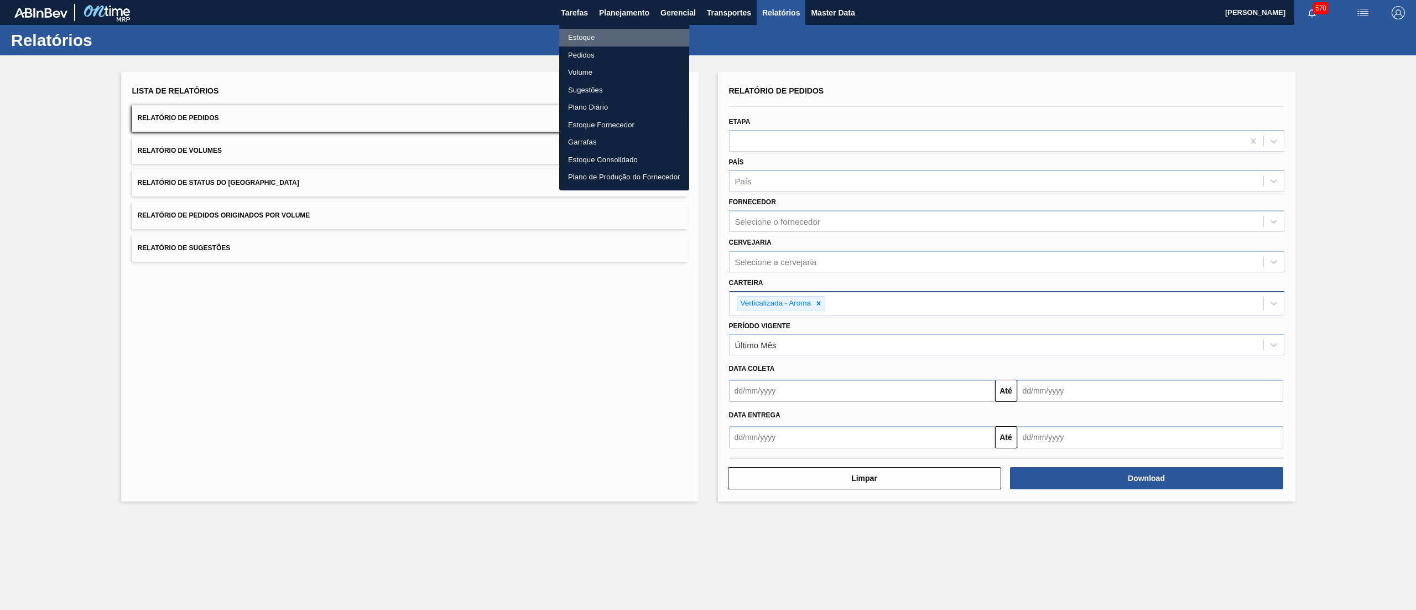
click at [618, 35] on li "Estoque" at bounding box center [624, 38] width 130 height 18
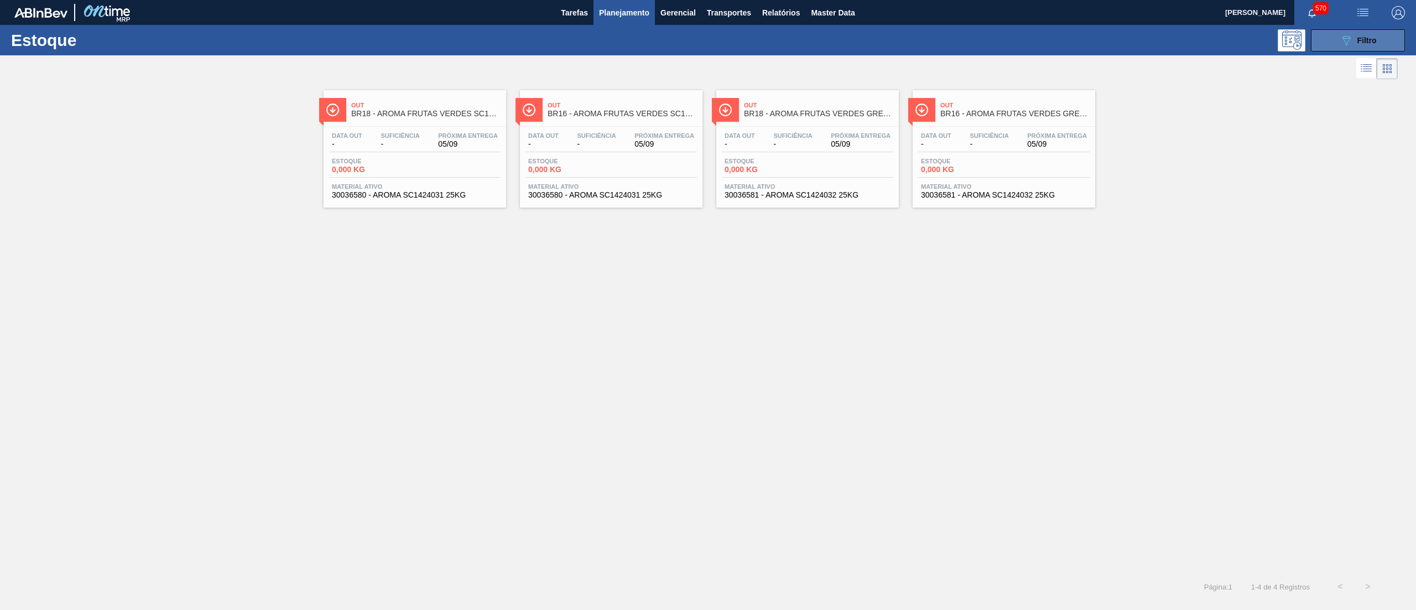
click at [1355, 34] on div "089F7B8B-B2A5-4AFE-B5C0-19BA573D28AC Filtro" at bounding box center [1358, 40] width 37 height 13
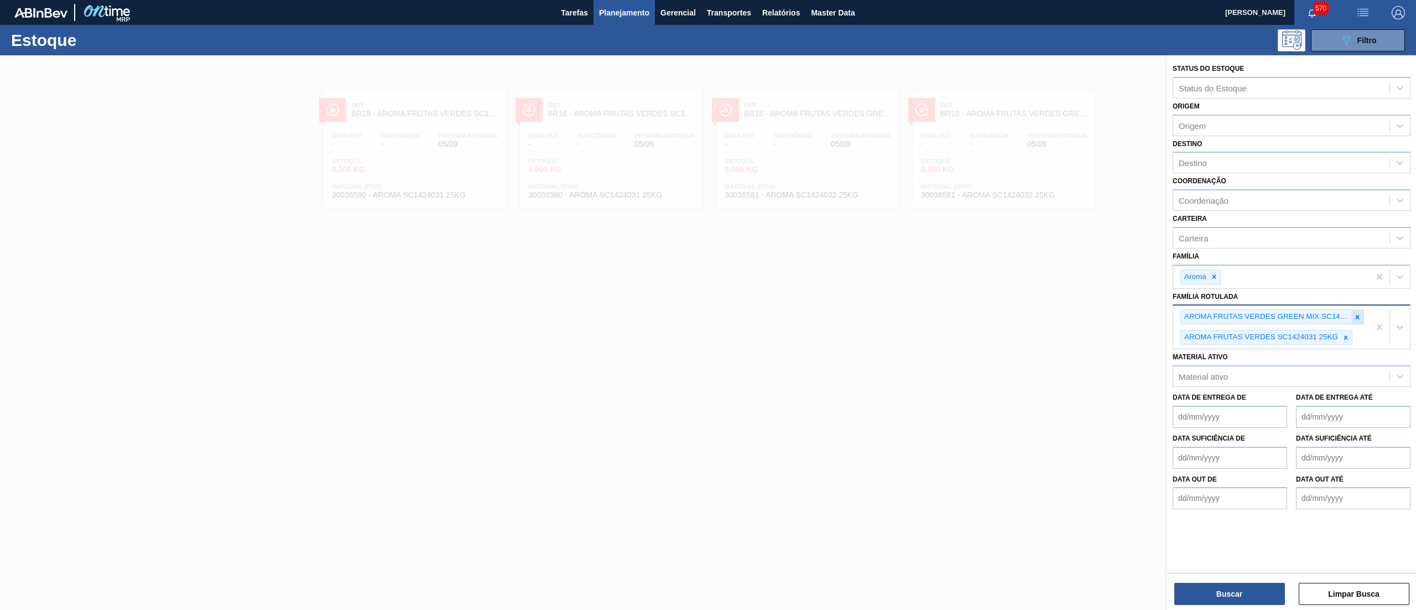
click at [1358, 313] on icon at bounding box center [1358, 317] width 8 height 8
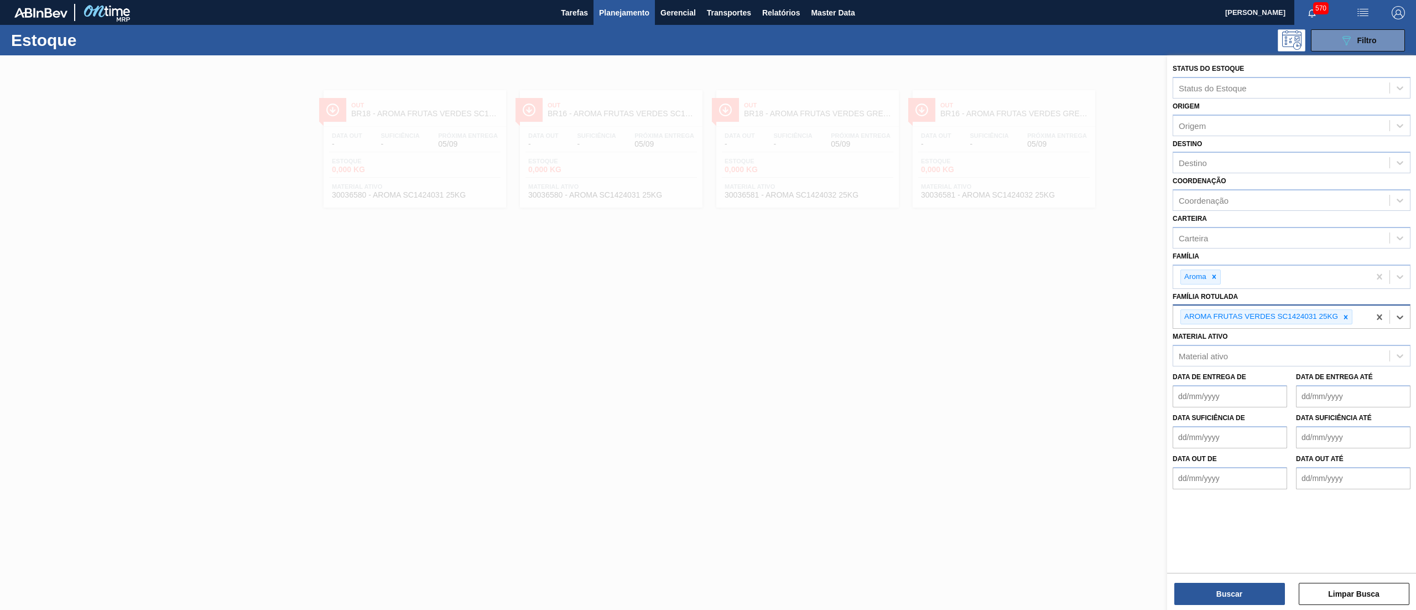
click at [1352, 313] on div at bounding box center [1346, 317] width 12 height 14
click at [1210, 280] on div at bounding box center [1214, 277] width 12 height 14
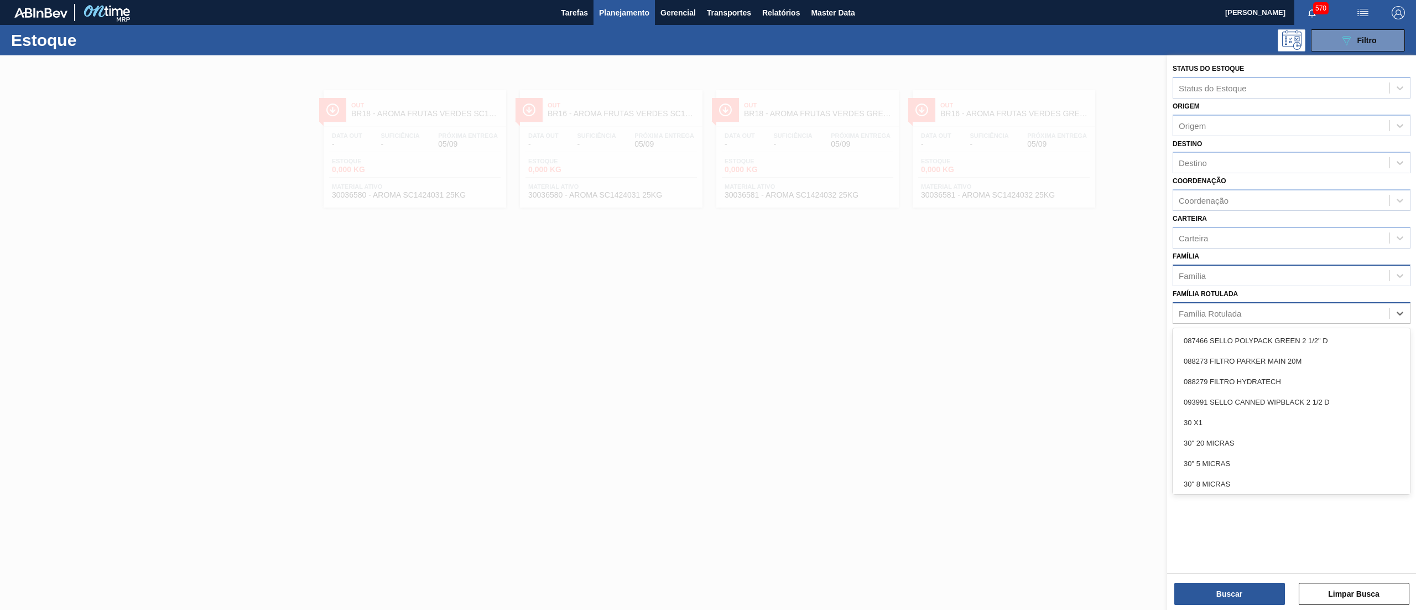
click at [1207, 314] on div "Família Rotulada" at bounding box center [1210, 312] width 63 height 9
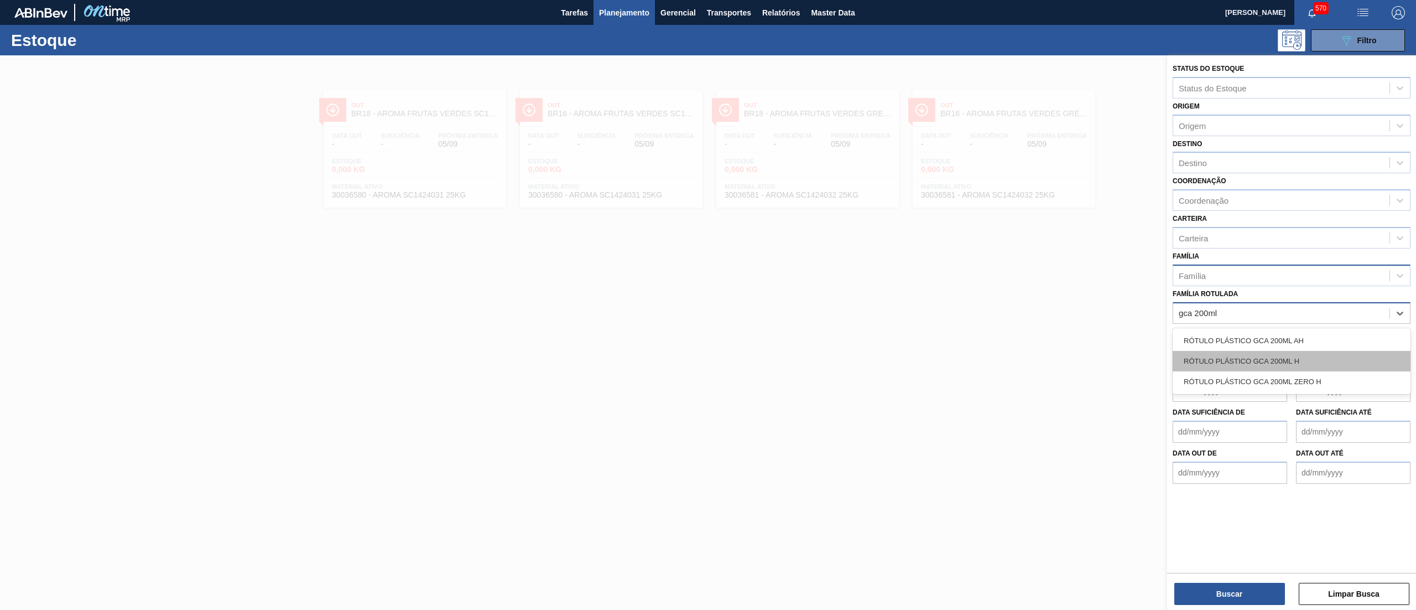
click at [1242, 356] on div "RÓTULO PLÁSTICO GCA 200ML H" at bounding box center [1292, 361] width 238 height 20
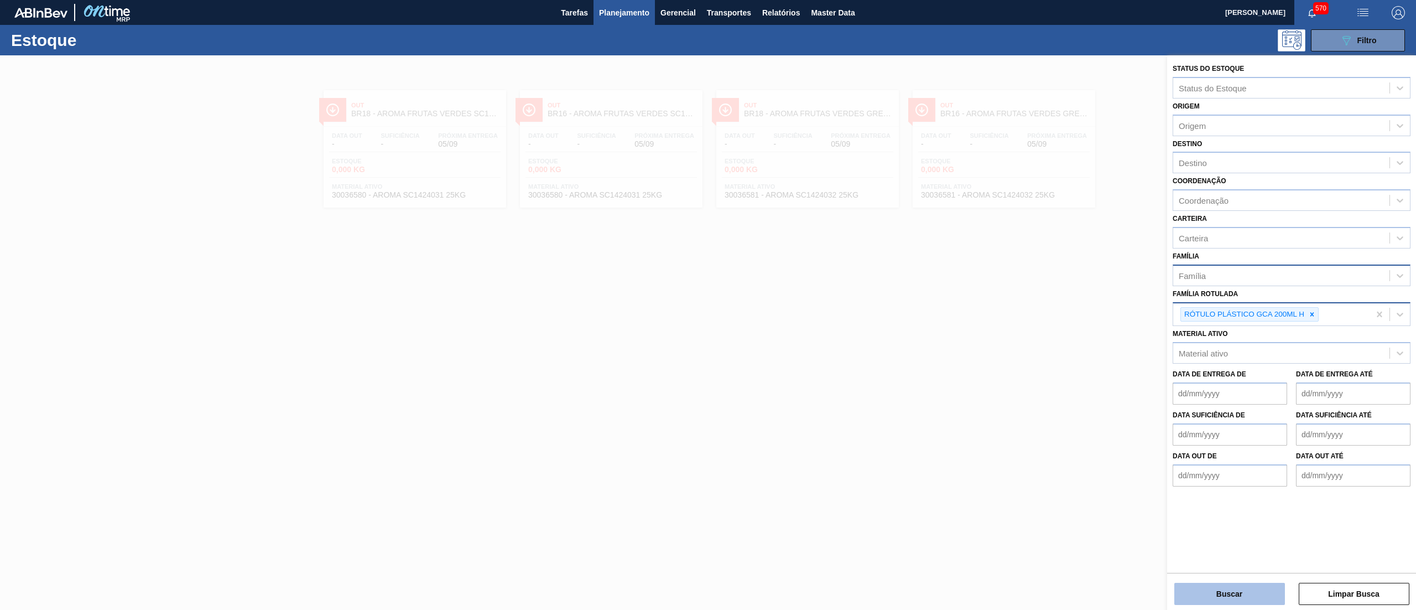
click at [1218, 601] on button "Buscar" at bounding box center [1229, 594] width 111 height 22
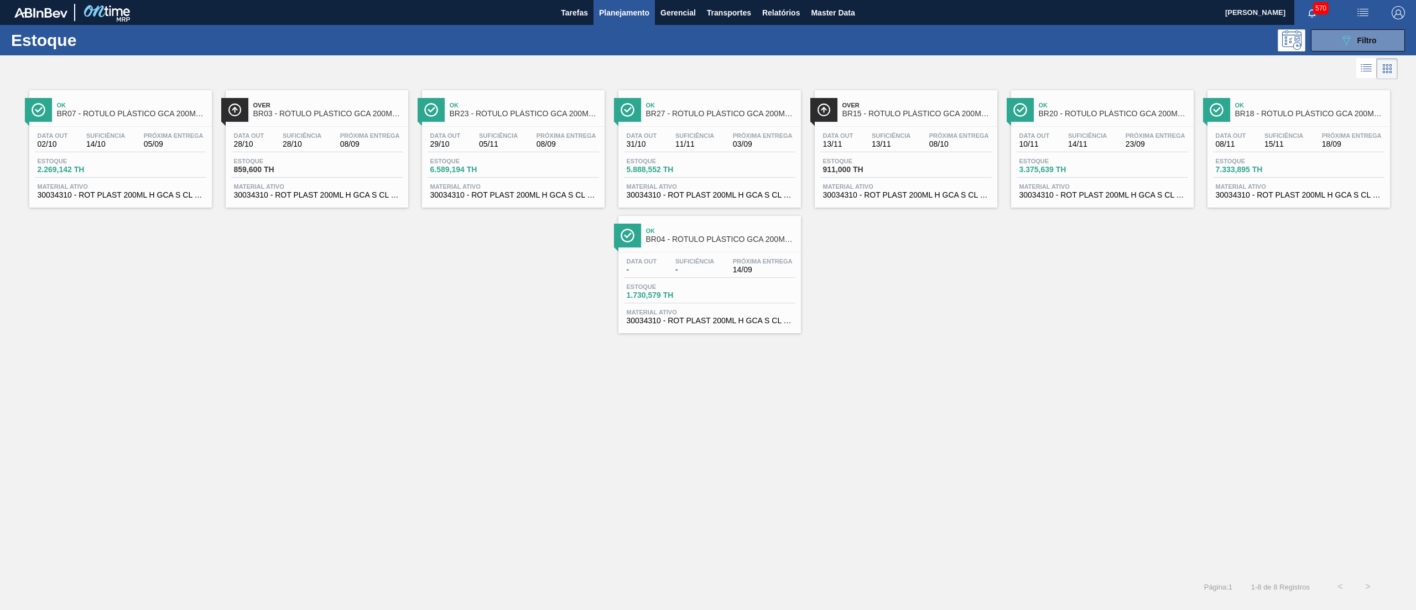
click at [155, 199] on span "30034310 - ROT PLAST 200ML H GCA S CL NIV25" at bounding box center [121, 195] width 166 height 8
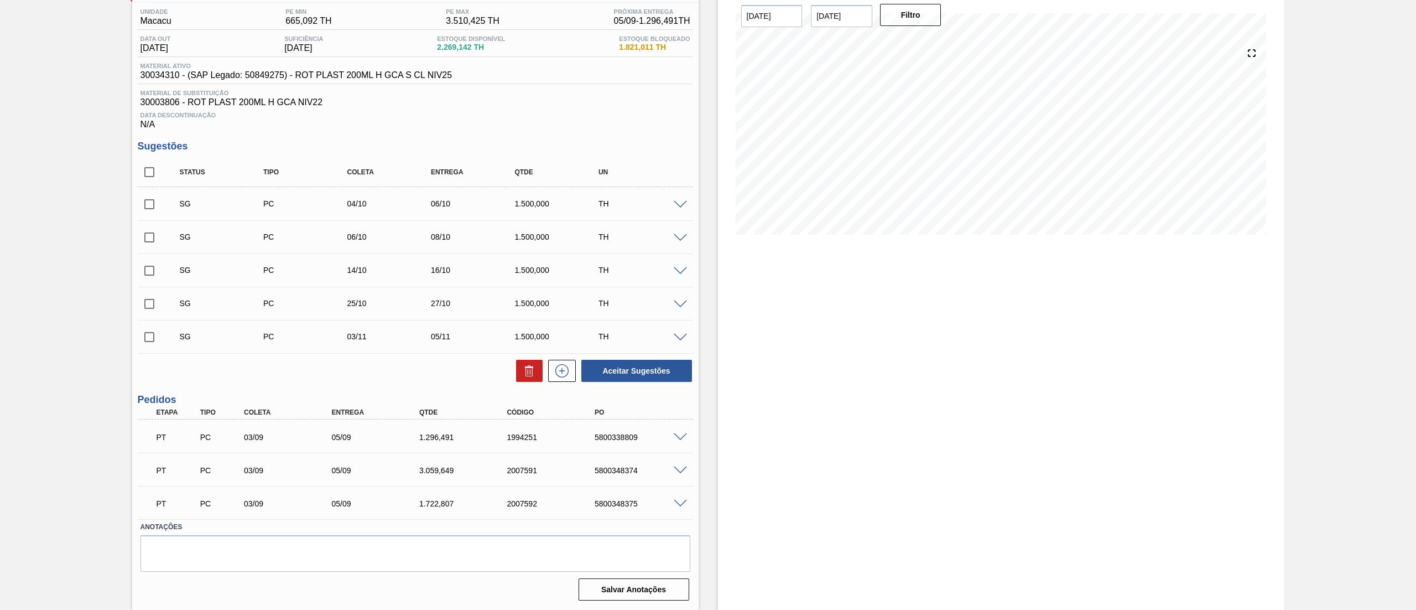
scroll to position [90, 0]
click at [675, 433] on span at bounding box center [680, 437] width 13 height 8
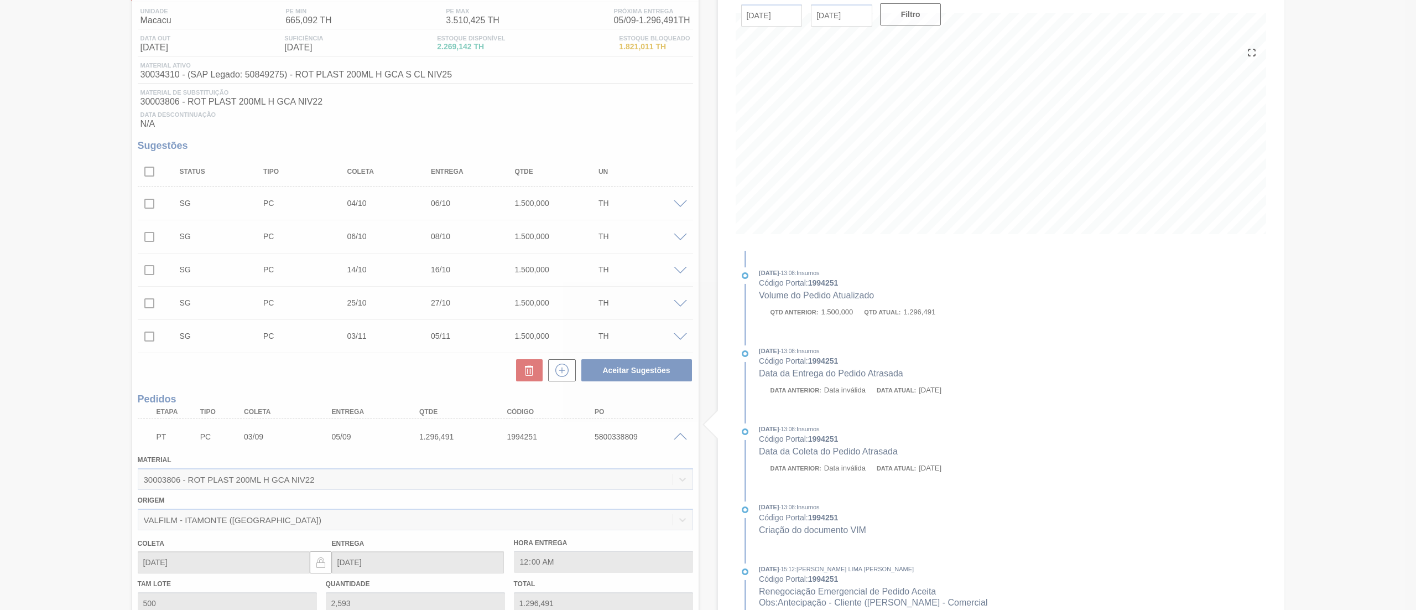
click at [675, 433] on div at bounding box center [708, 305] width 1416 height 610
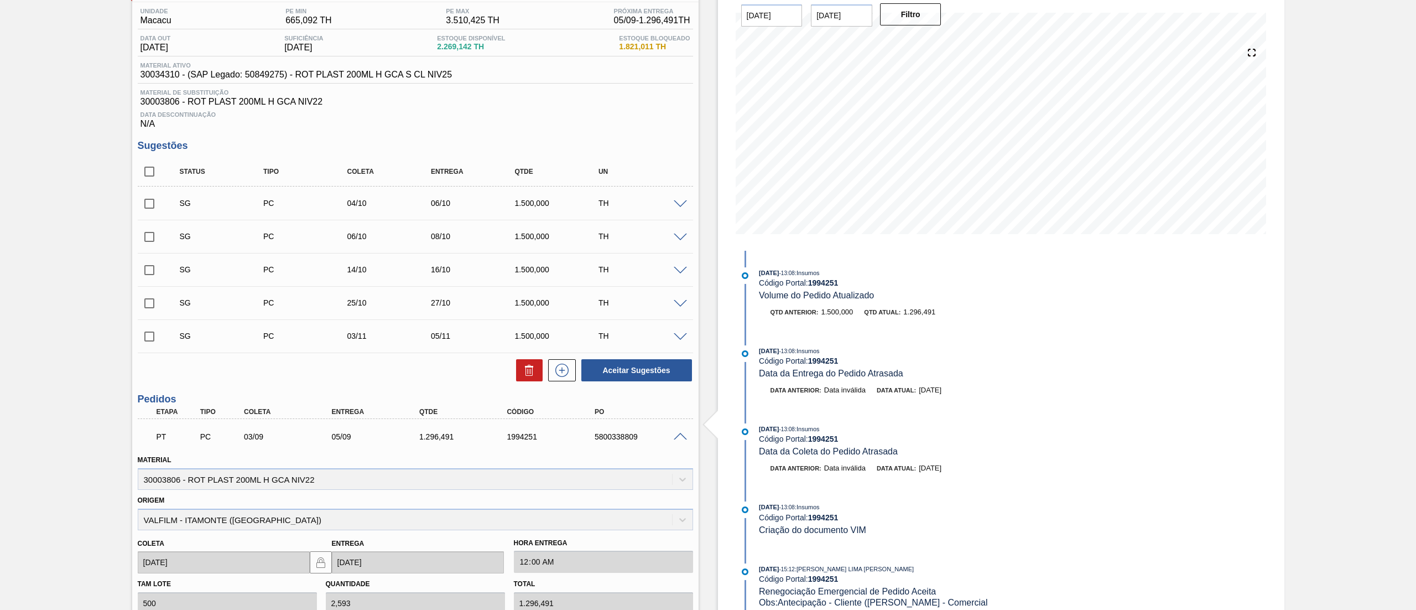
scroll to position [0, 0]
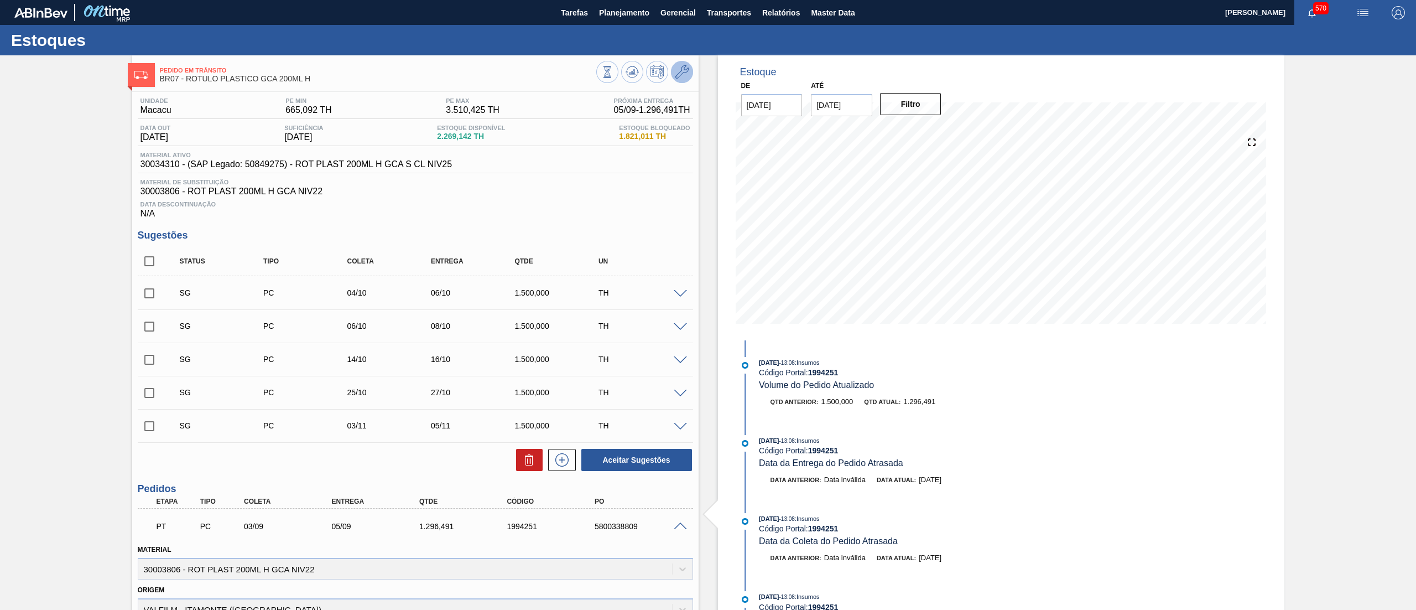
click at [683, 74] on icon at bounding box center [681, 71] width 13 height 13
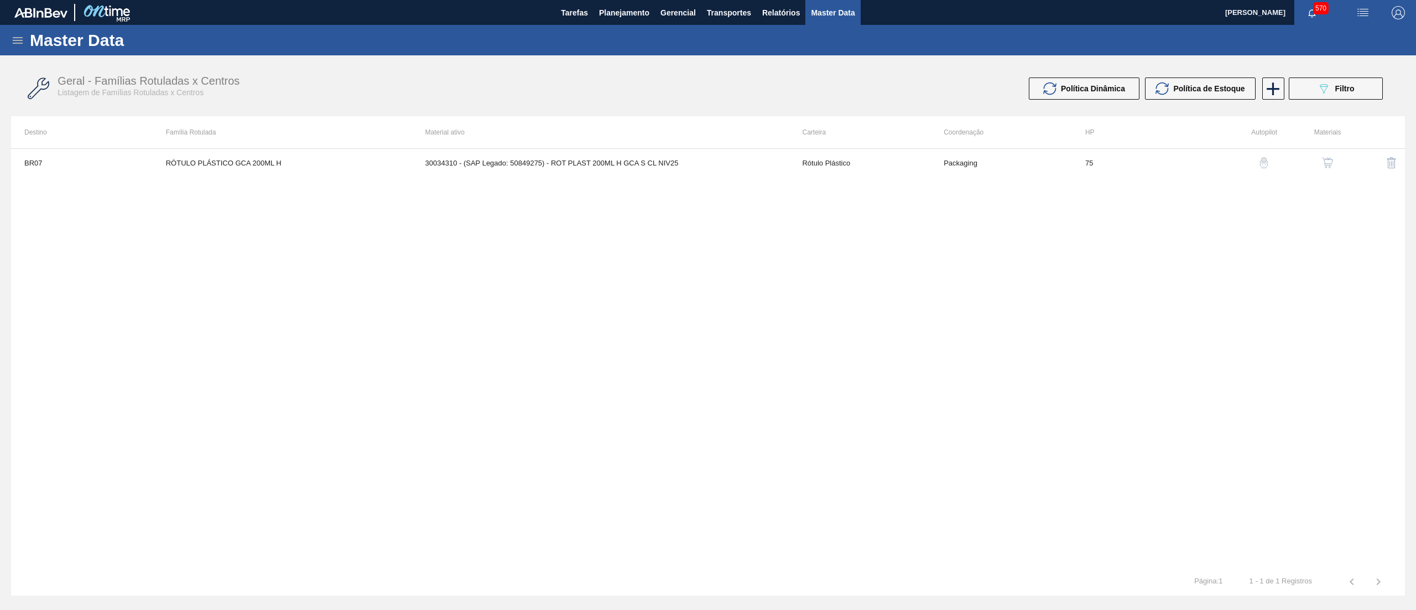
click at [1329, 161] on img "button" at bounding box center [1327, 162] width 11 height 11
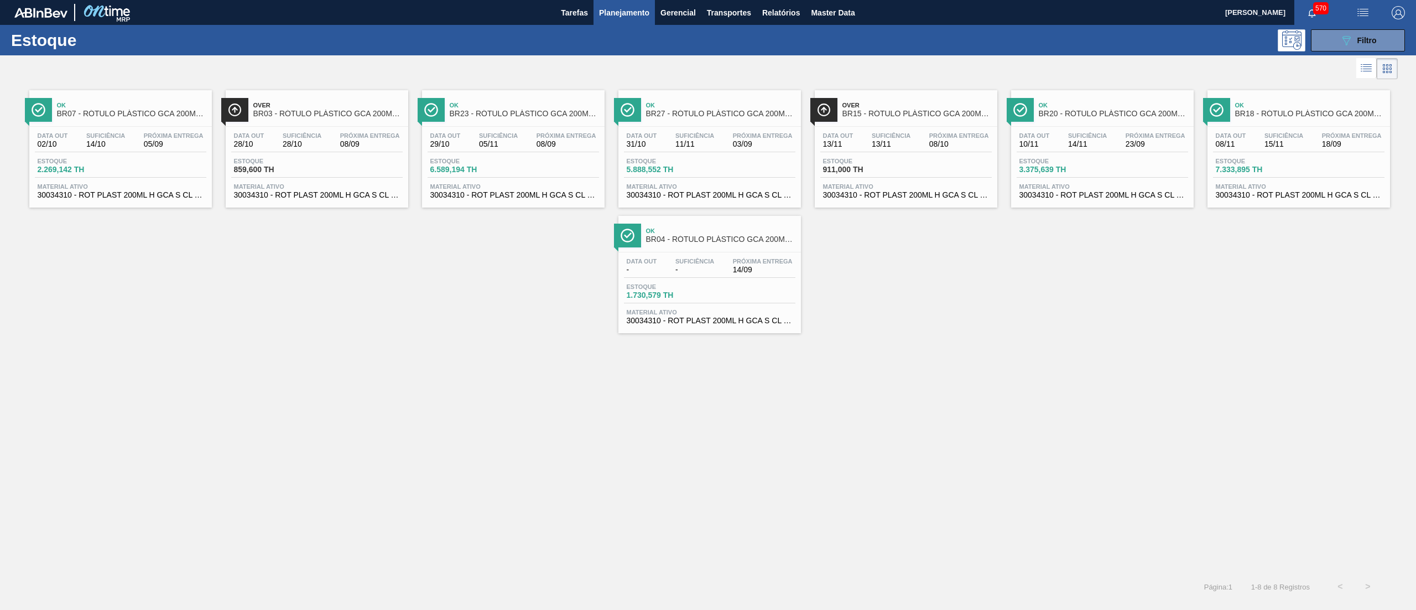
click at [345, 199] on span "30034310 - ROT PLAST 200ML H GCA S CL NIV25" at bounding box center [317, 195] width 166 height 8
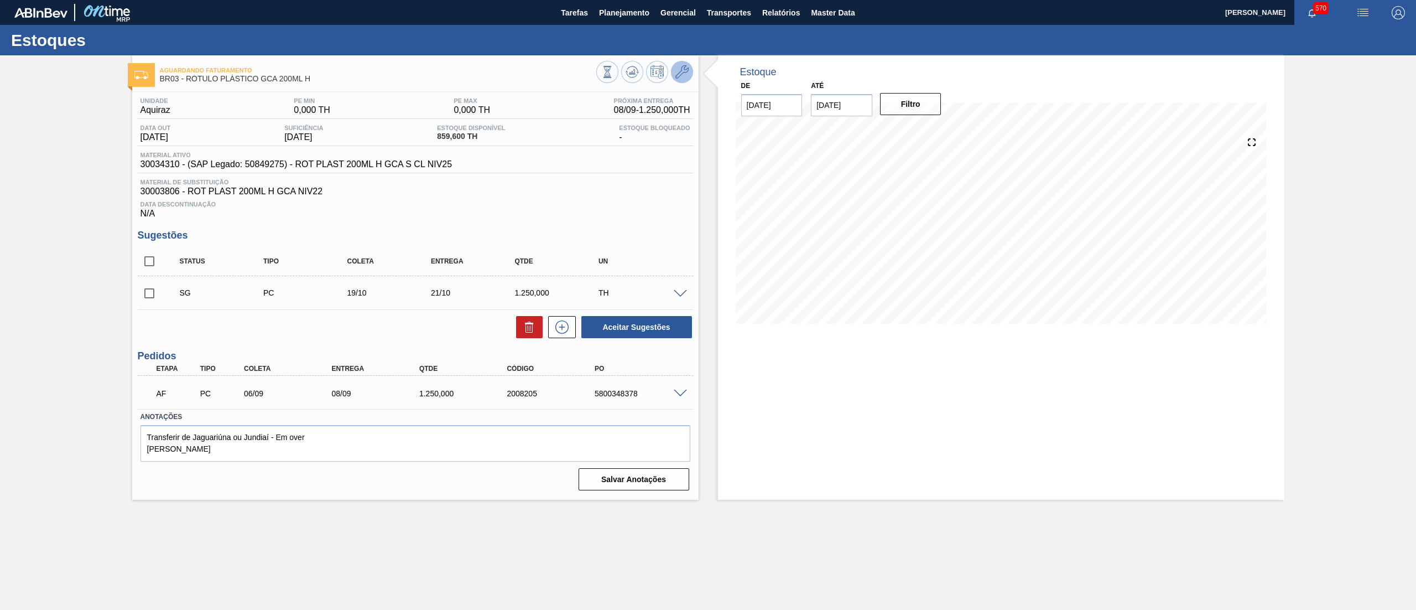
click at [684, 77] on icon at bounding box center [681, 71] width 13 height 13
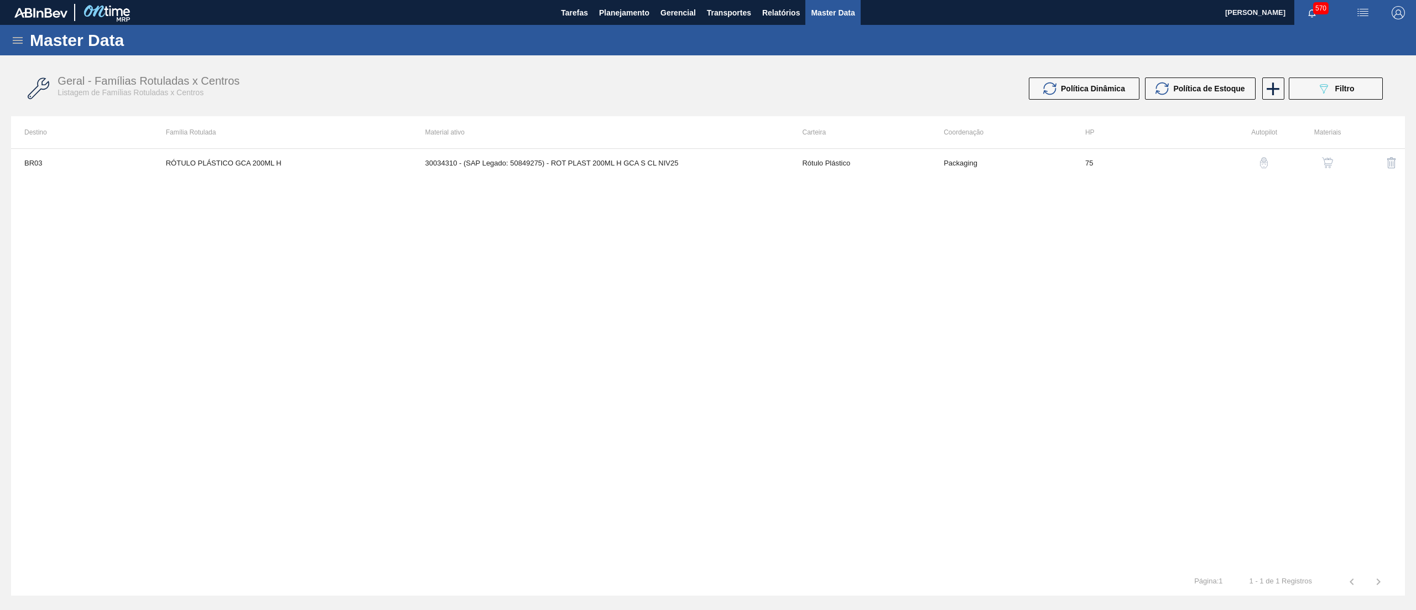
click at [1329, 161] on img "button" at bounding box center [1327, 162] width 11 height 11
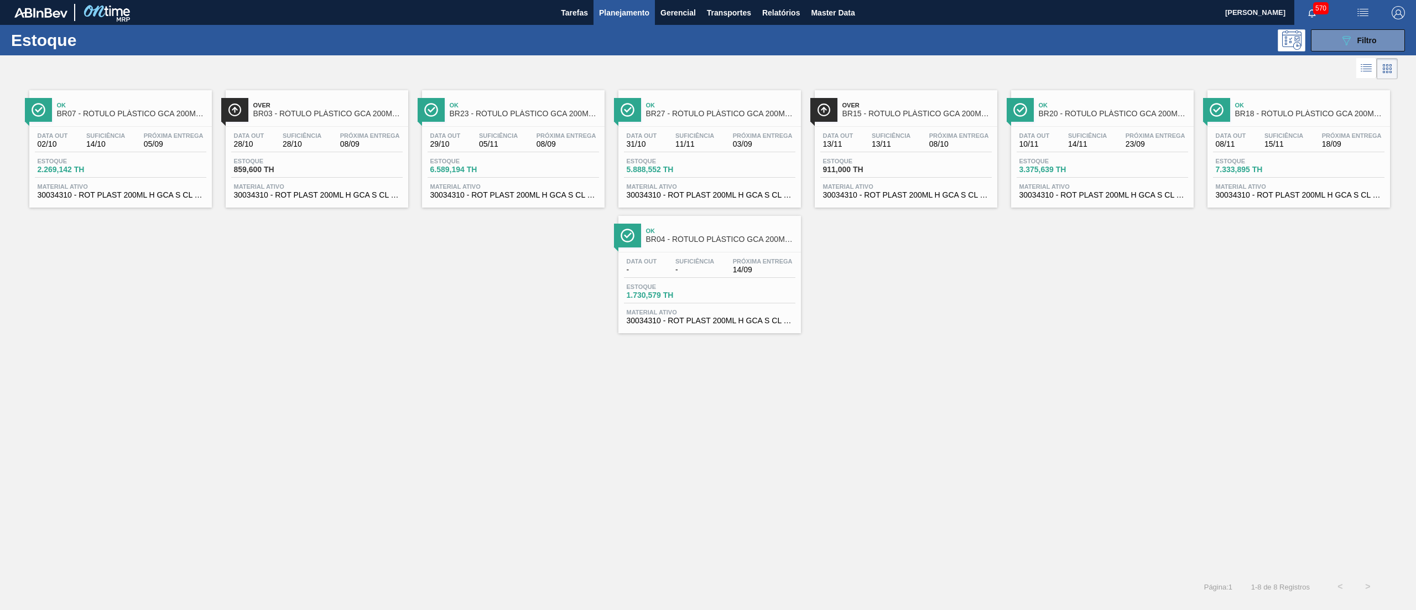
click at [574, 190] on span "Material ativo" at bounding box center [513, 186] width 166 height 7
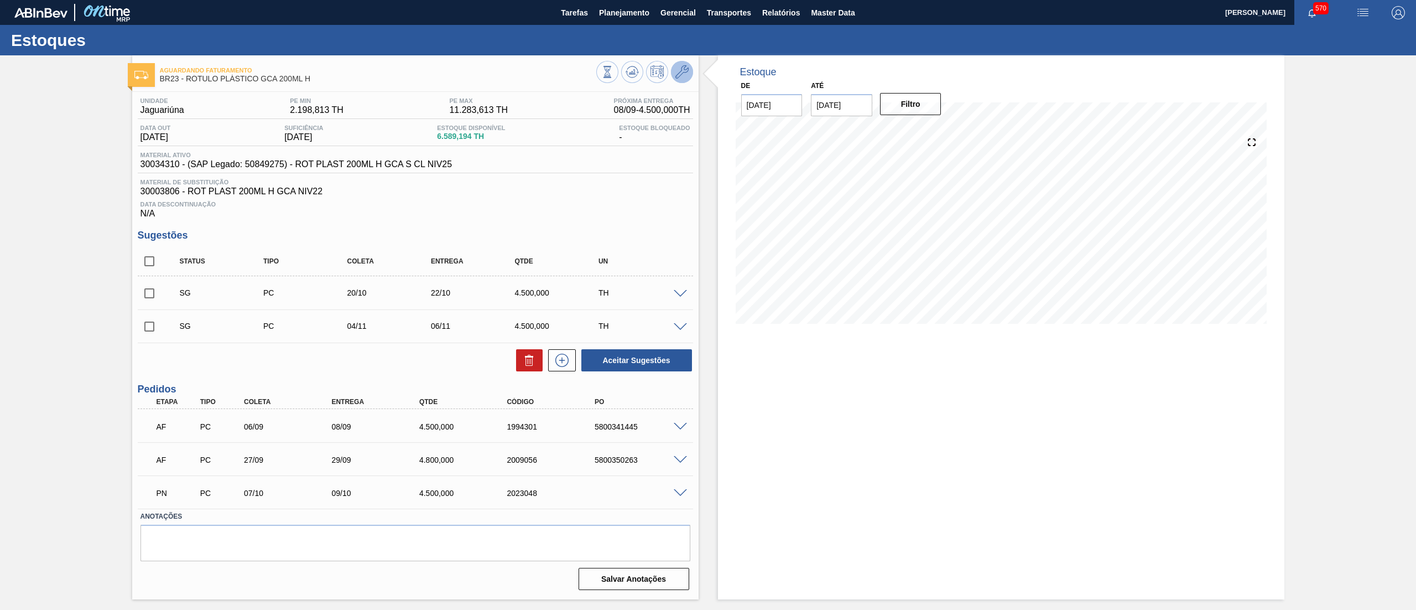
click at [685, 72] on icon at bounding box center [681, 71] width 13 height 13
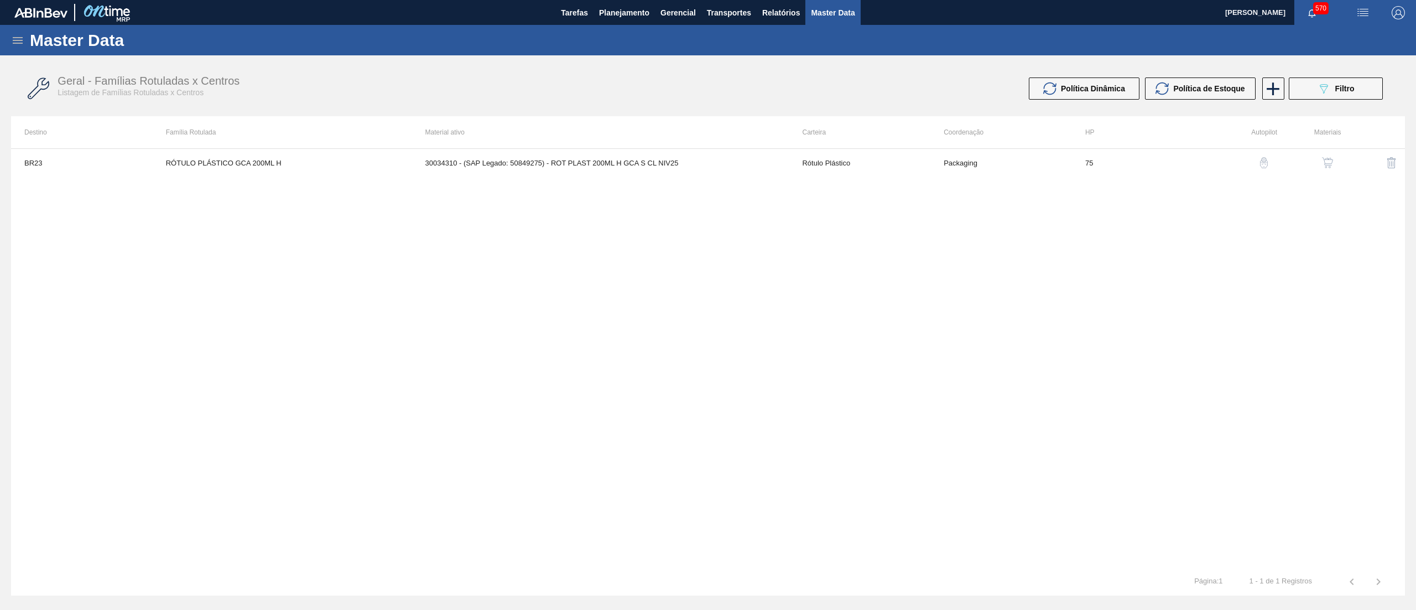
click at [1323, 163] on img "button" at bounding box center [1327, 162] width 11 height 11
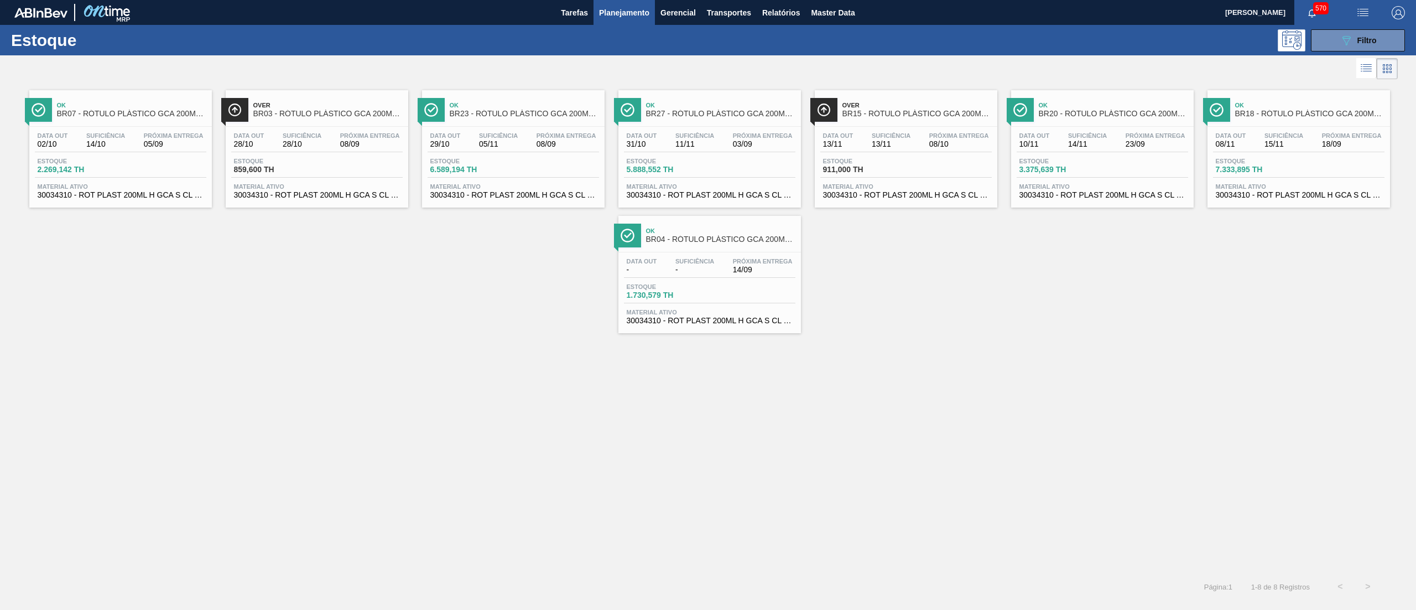
click at [888, 195] on span "30034310 - ROT PLAST 200ML H GCA S CL NIV25" at bounding box center [906, 195] width 166 height 8
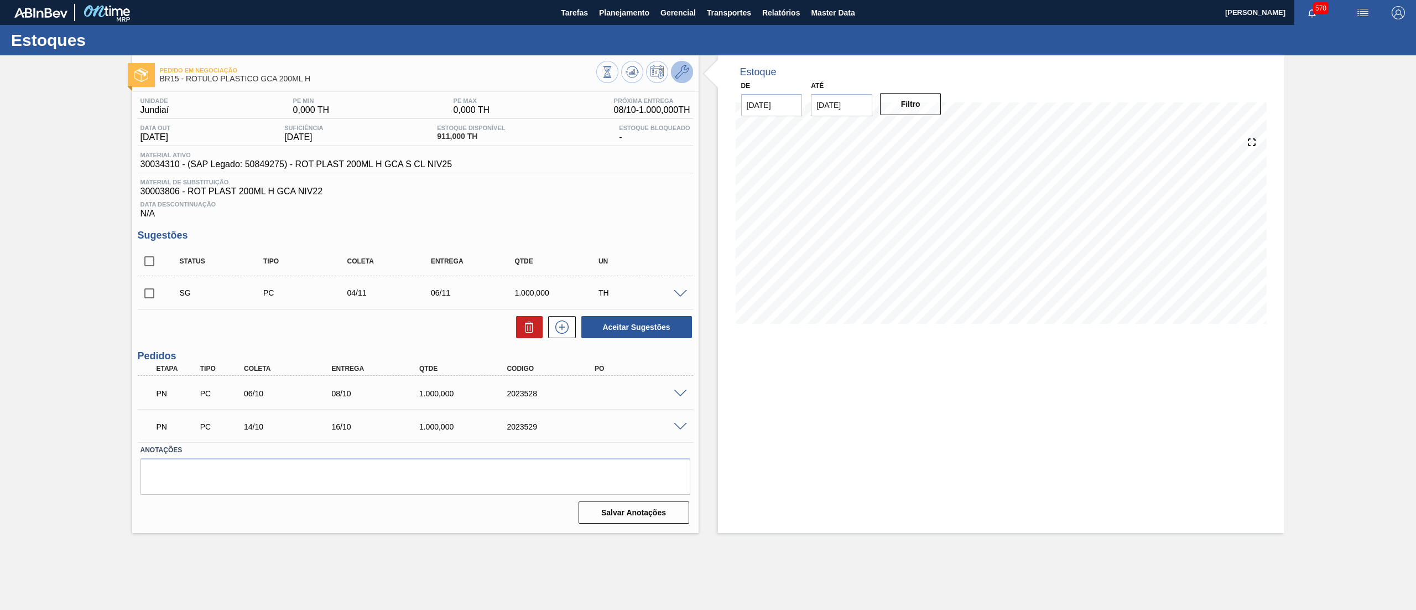
click at [685, 72] on icon at bounding box center [681, 71] width 13 height 13
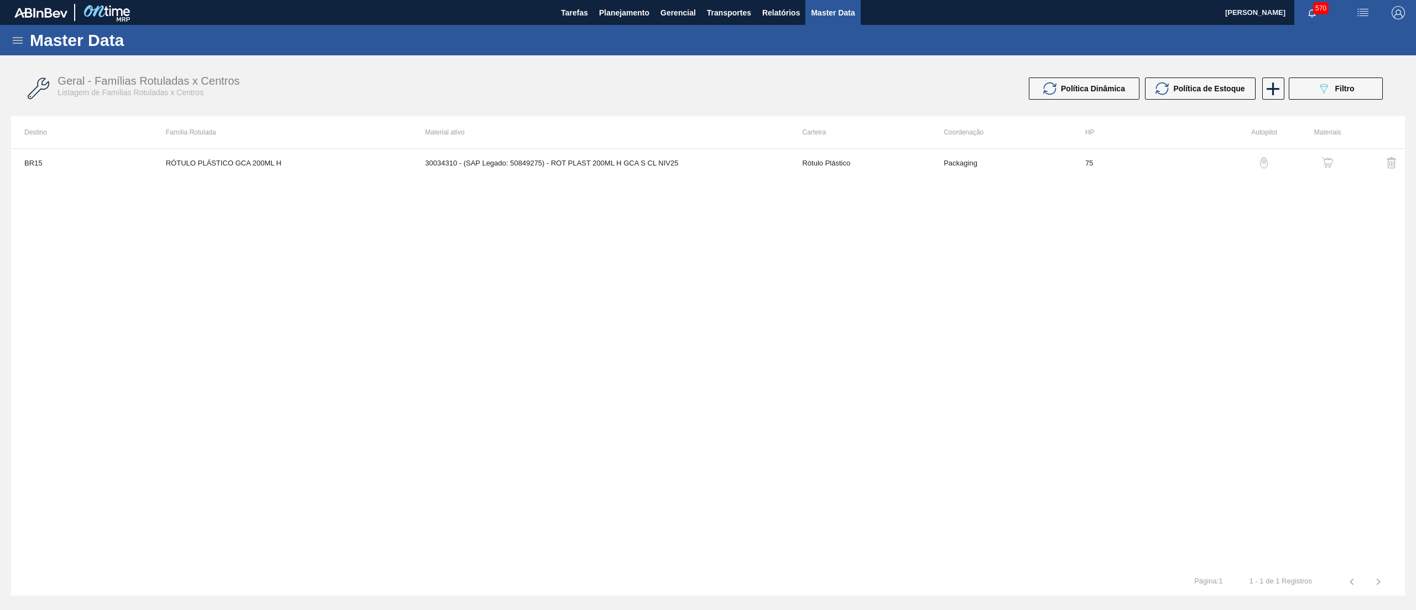
click at [1337, 159] on button "button" at bounding box center [1327, 162] width 27 height 27
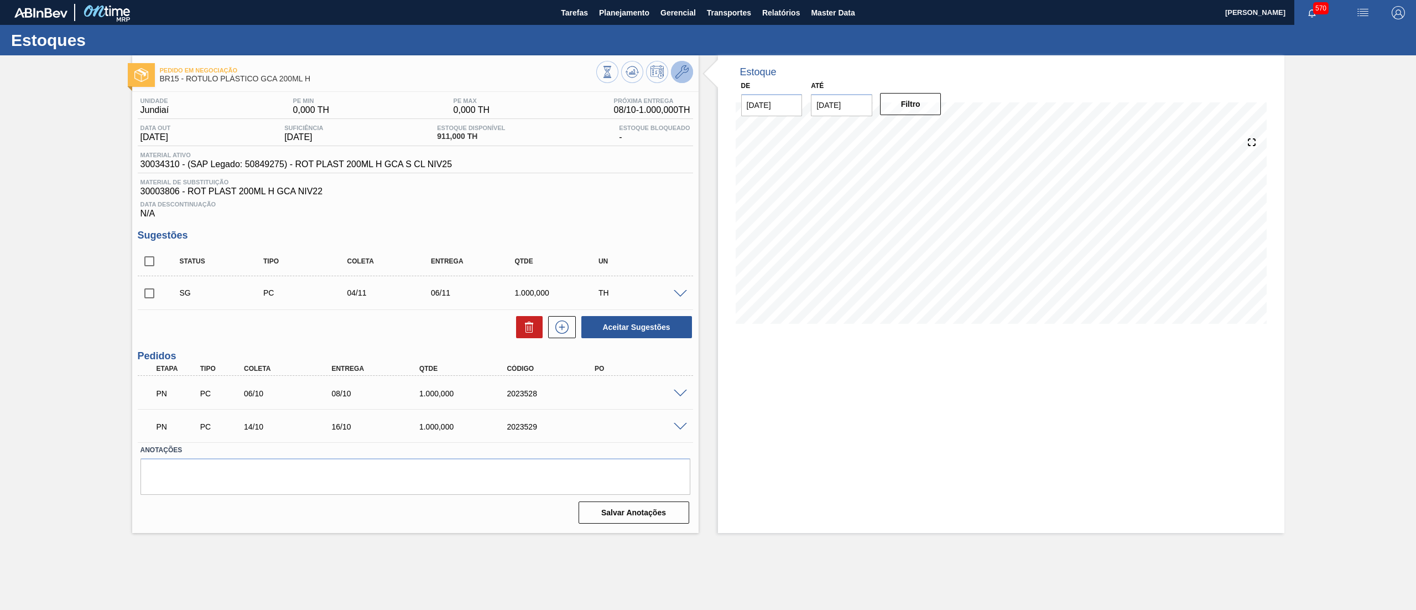
click at [678, 68] on icon at bounding box center [681, 71] width 13 height 13
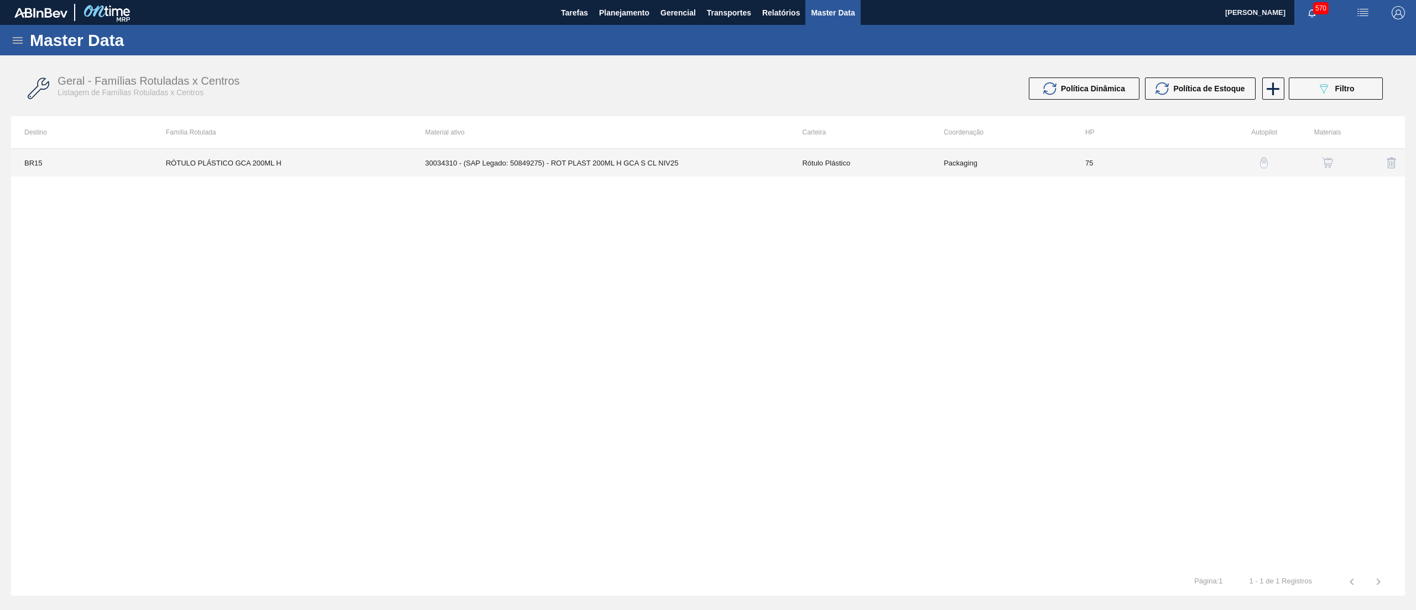
click at [753, 164] on td "30034310 - (SAP Legado: 50849275) - ROT PLAST 200ML H GCA S CL NIV25" at bounding box center [600, 163] width 377 height 28
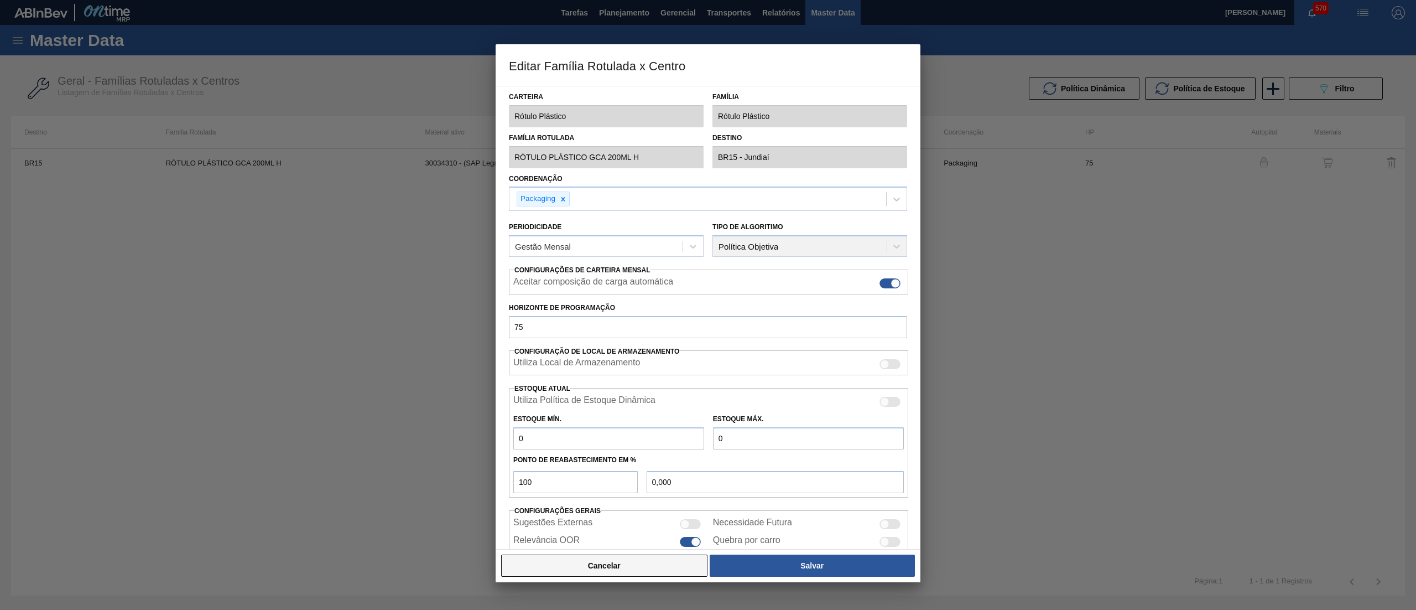
click at [620, 569] on button "Cancelar" at bounding box center [604, 565] width 206 height 22
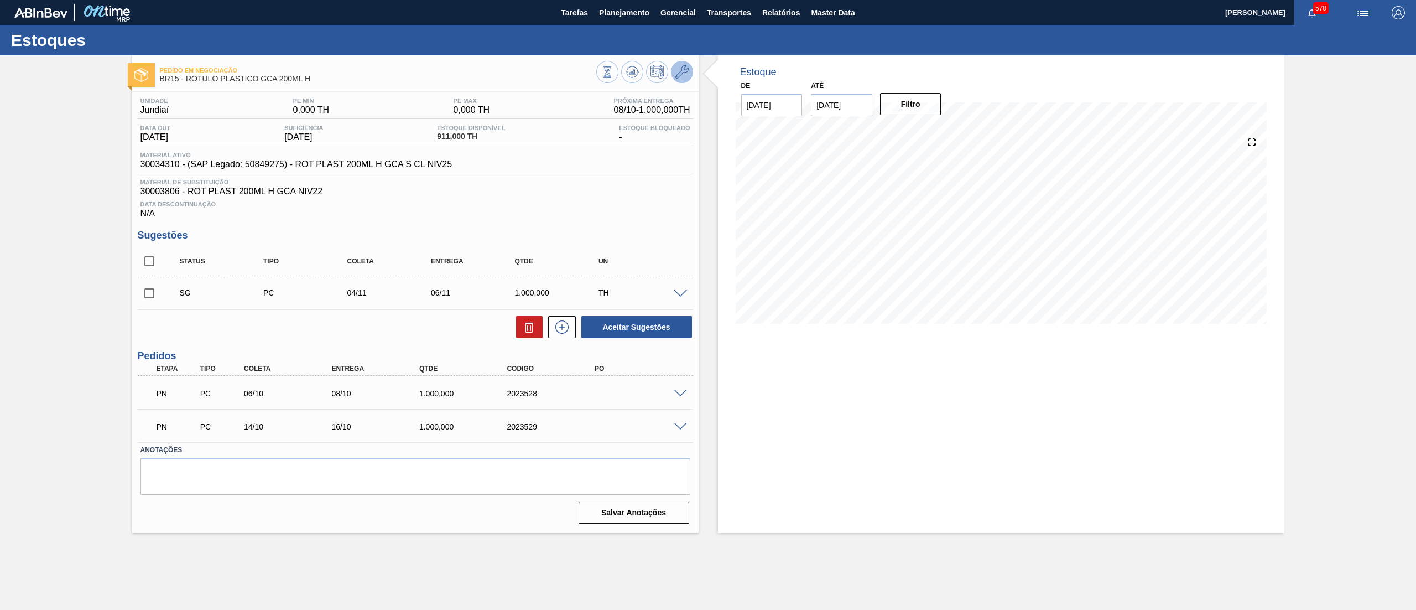
click at [682, 80] on button at bounding box center [682, 72] width 22 height 22
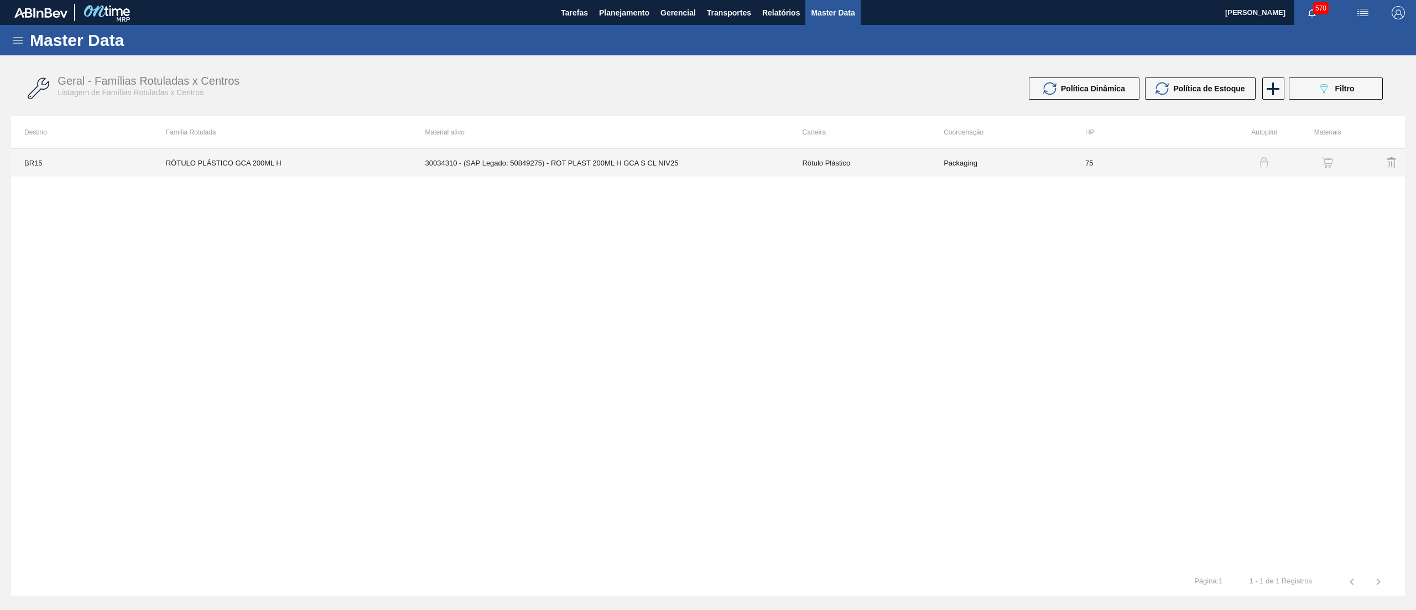
click at [739, 169] on td "30034310 - (SAP Legado: 50849275) - ROT PLAST 200ML H GCA S CL NIV25" at bounding box center [600, 163] width 377 height 28
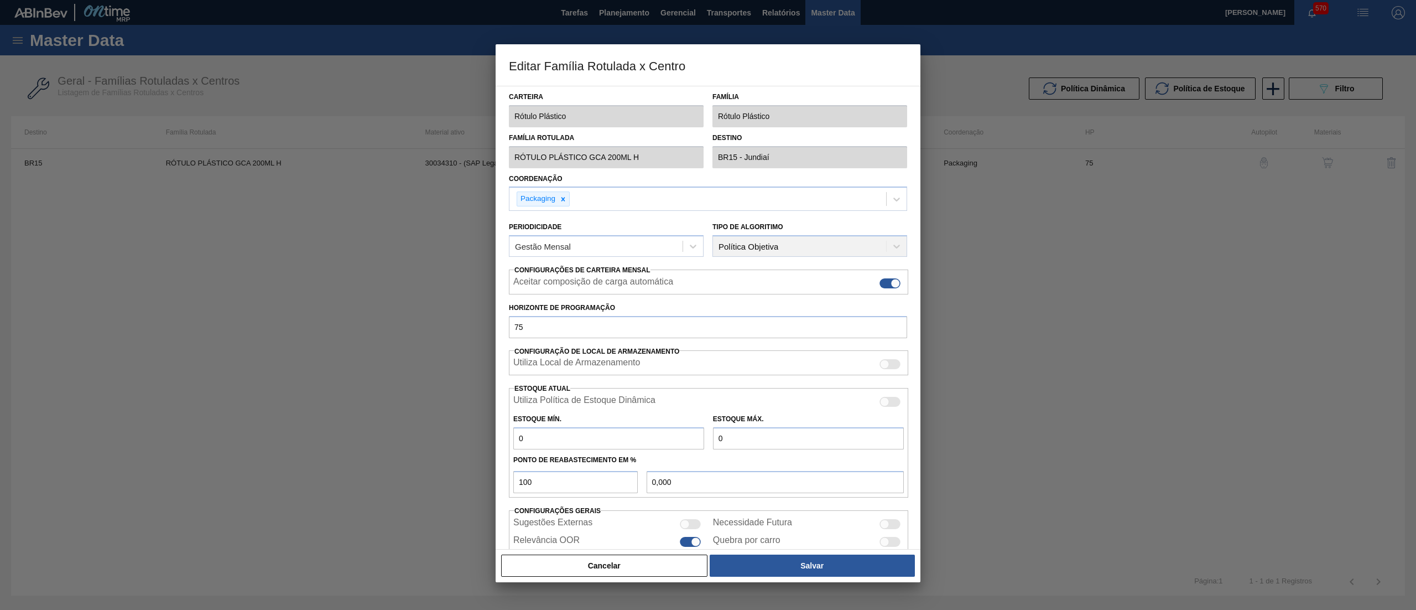
drag, startPoint x: 580, startPoint y: 435, endPoint x: 397, endPoint y: 422, distance: 184.2
click at [397, 422] on div "Editar Família Rotulada x Centro Carteira Rótulo Plástico Família Rótulo Plásti…" at bounding box center [708, 305] width 1416 height 610
drag, startPoint x: 736, startPoint y: 438, endPoint x: 677, endPoint y: 433, distance: 58.8
click at [677, 433] on div "Estoque Mín. 870 Estoque Máx. 0" at bounding box center [708, 428] width 399 height 41
click at [807, 554] on button "Salvar" at bounding box center [812, 565] width 205 height 22
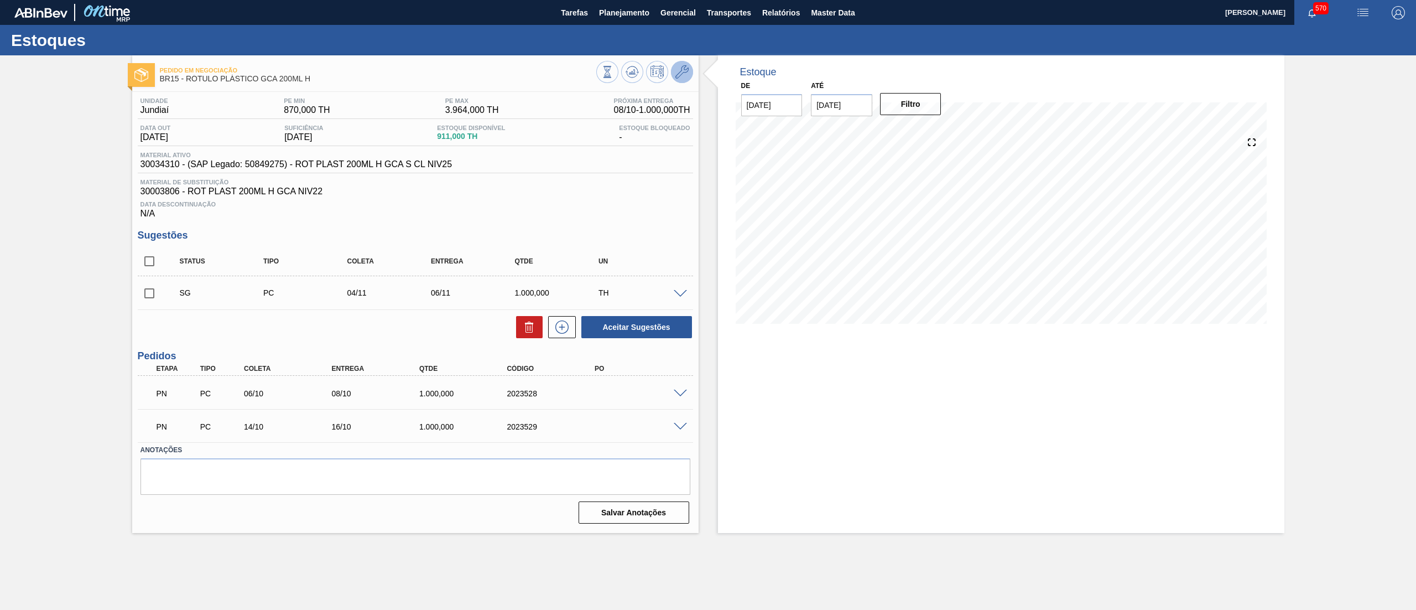
click at [680, 74] on icon at bounding box center [681, 71] width 13 height 13
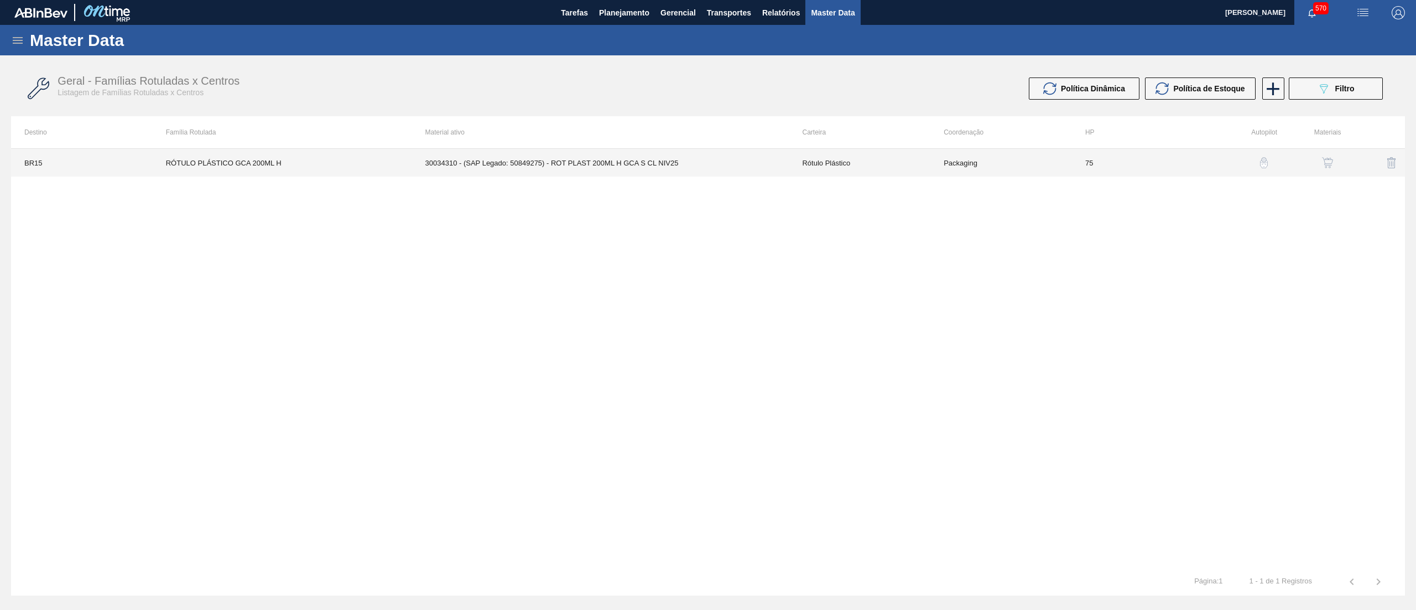
click at [766, 168] on td "30034310 - (SAP Legado: 50849275) - ROT PLAST 200ML H GCA S CL NIV25" at bounding box center [600, 163] width 377 height 28
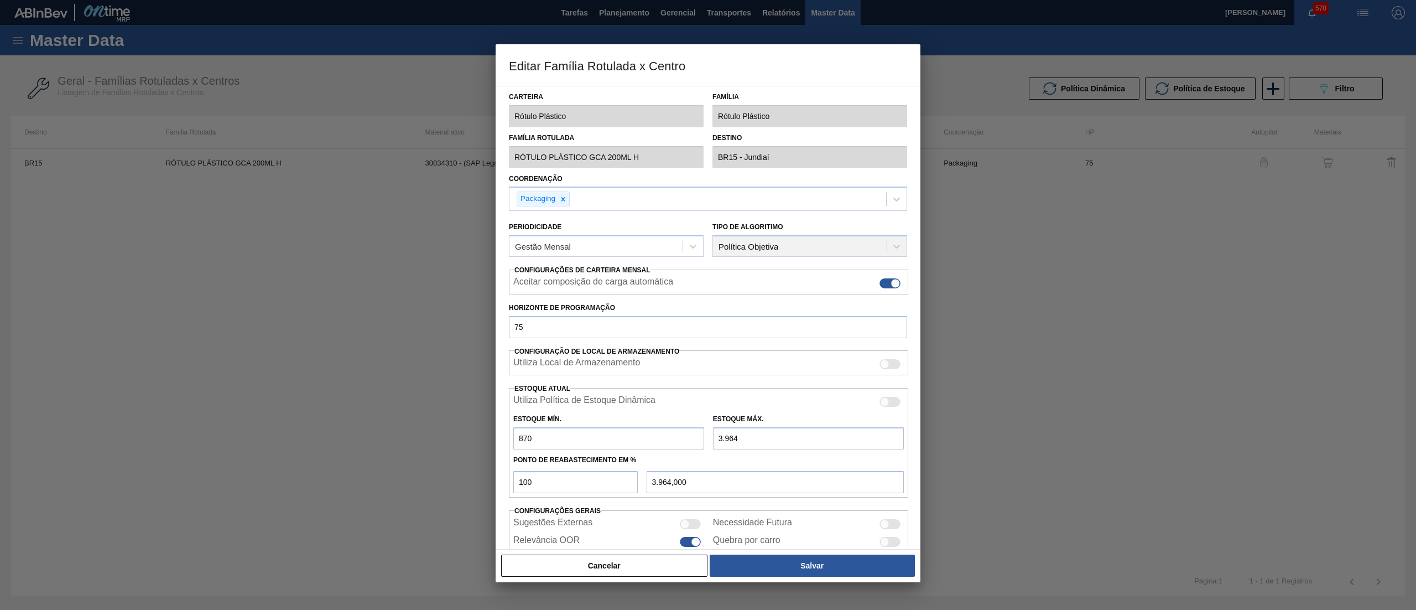
drag, startPoint x: 748, startPoint y: 439, endPoint x: 662, endPoint y: 429, distance: 87.4
click at [662, 429] on div "Estoque Mín. 870 Estoque Máx. 3.964" at bounding box center [708, 428] width 399 height 41
click at [786, 570] on button "Salvar" at bounding box center [812, 565] width 205 height 22
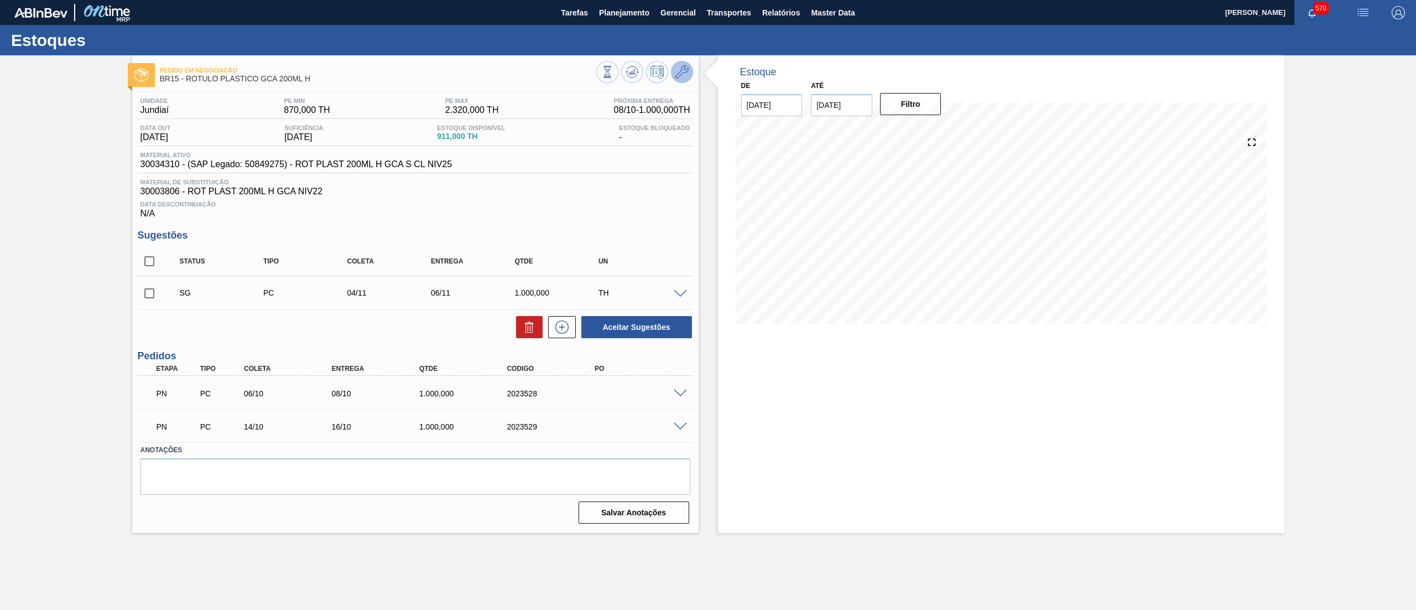
click at [680, 73] on icon at bounding box center [681, 71] width 13 height 13
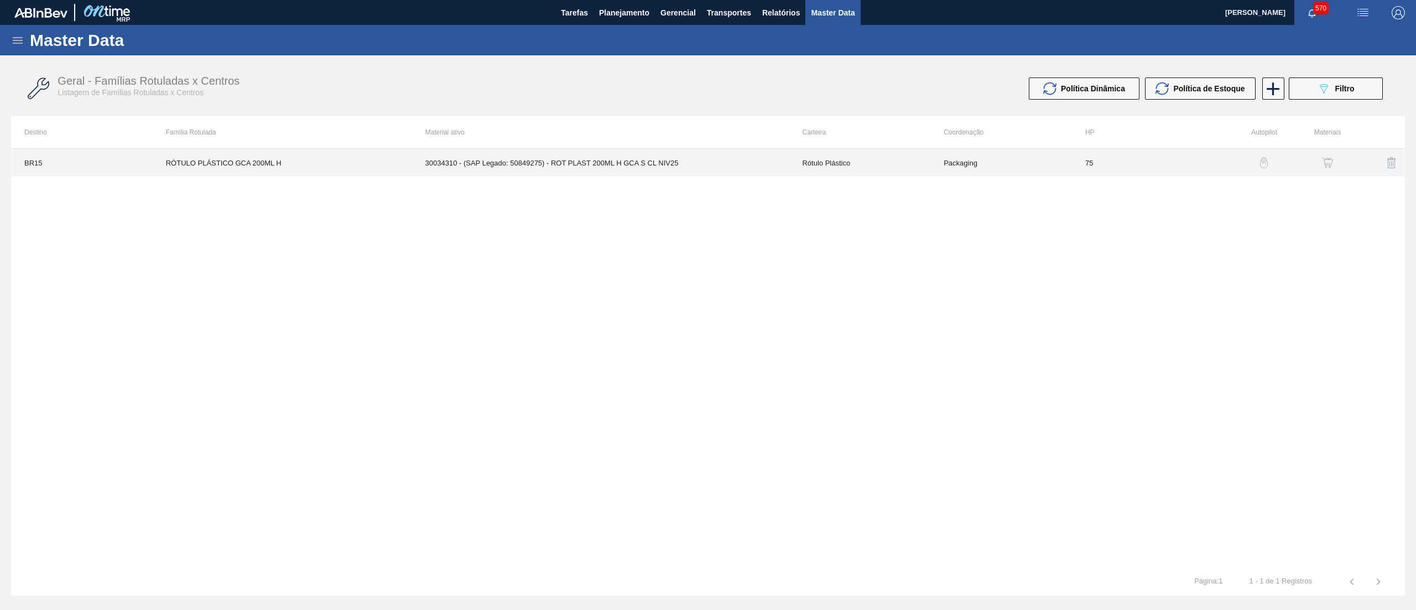
click at [763, 168] on td "30034310 - (SAP Legado: 50849275) - ROT PLAST 200ML H GCA S CL NIV25" at bounding box center [600, 163] width 377 height 28
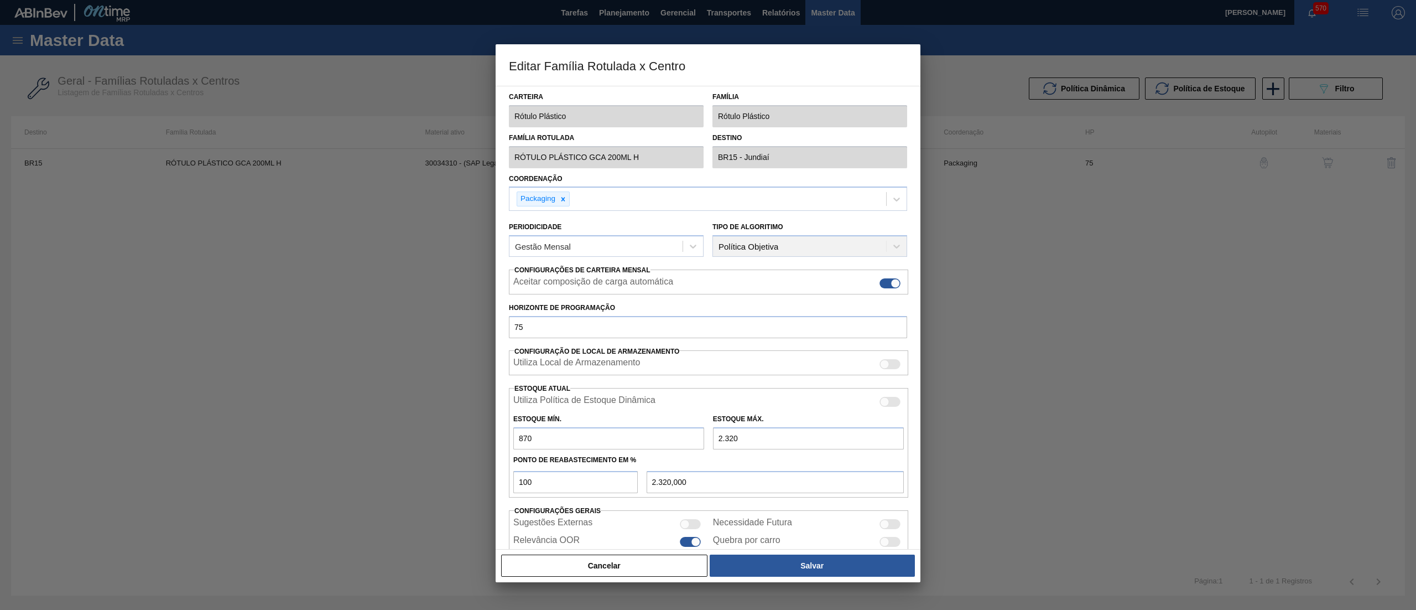
drag, startPoint x: 554, startPoint y: 440, endPoint x: 450, endPoint y: 427, distance: 104.3
click at [450, 427] on div "Editar Família Rotulada x Centro Carteira Rótulo Plástico Família Rótulo Plásti…" at bounding box center [708, 305] width 1416 height 610
click at [815, 562] on button "Salvar" at bounding box center [812, 565] width 205 height 22
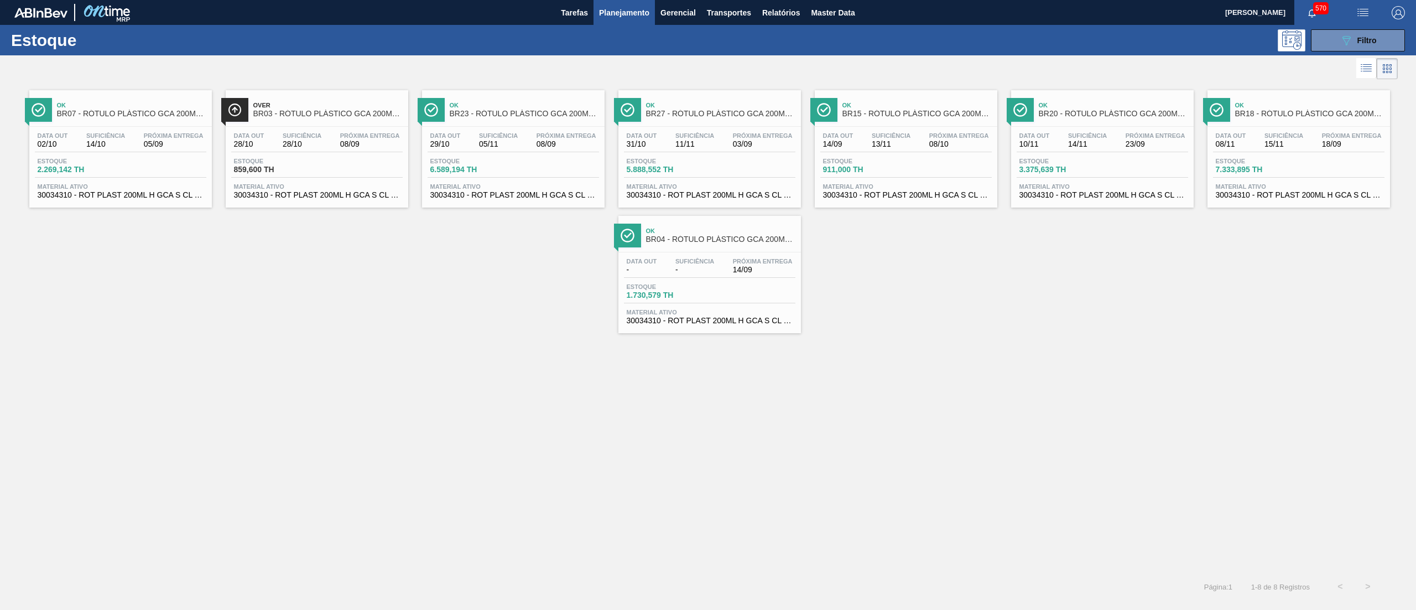
click at [1115, 193] on span "30034310 - ROT PLAST 200ML H GCA S CL NIV25" at bounding box center [1103, 195] width 166 height 8
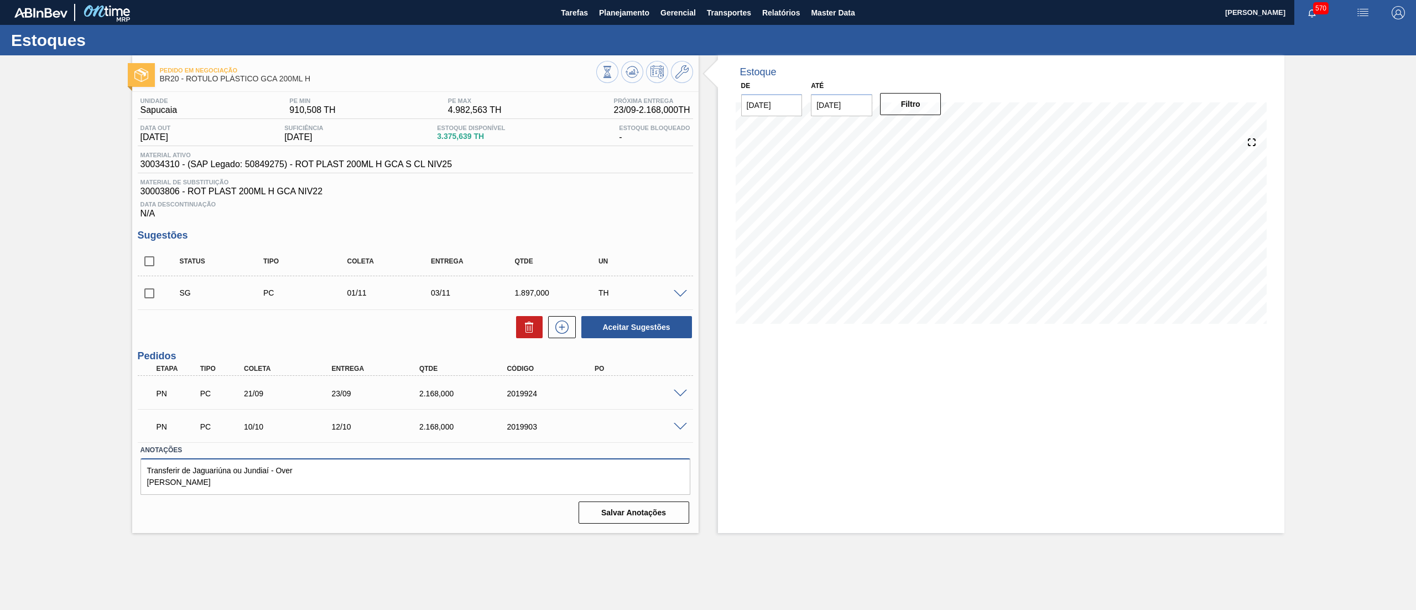
drag, startPoint x: 155, startPoint y: 465, endPoint x: 70, endPoint y: 445, distance: 88.0
click at [70, 445] on div "Pedido em Negociação BR20 - RÓTULO PLÁSTICO GCA 200ML H Unidade Sapucaia PE MIN…" at bounding box center [708, 293] width 1416 height 477
click at [596, 504] on button "Salvar Anotações" at bounding box center [634, 512] width 111 height 22
click at [262, 476] on textarea at bounding box center [416, 476] width 550 height 37
click at [592, 509] on button "Salvar Anotações" at bounding box center [634, 512] width 111 height 22
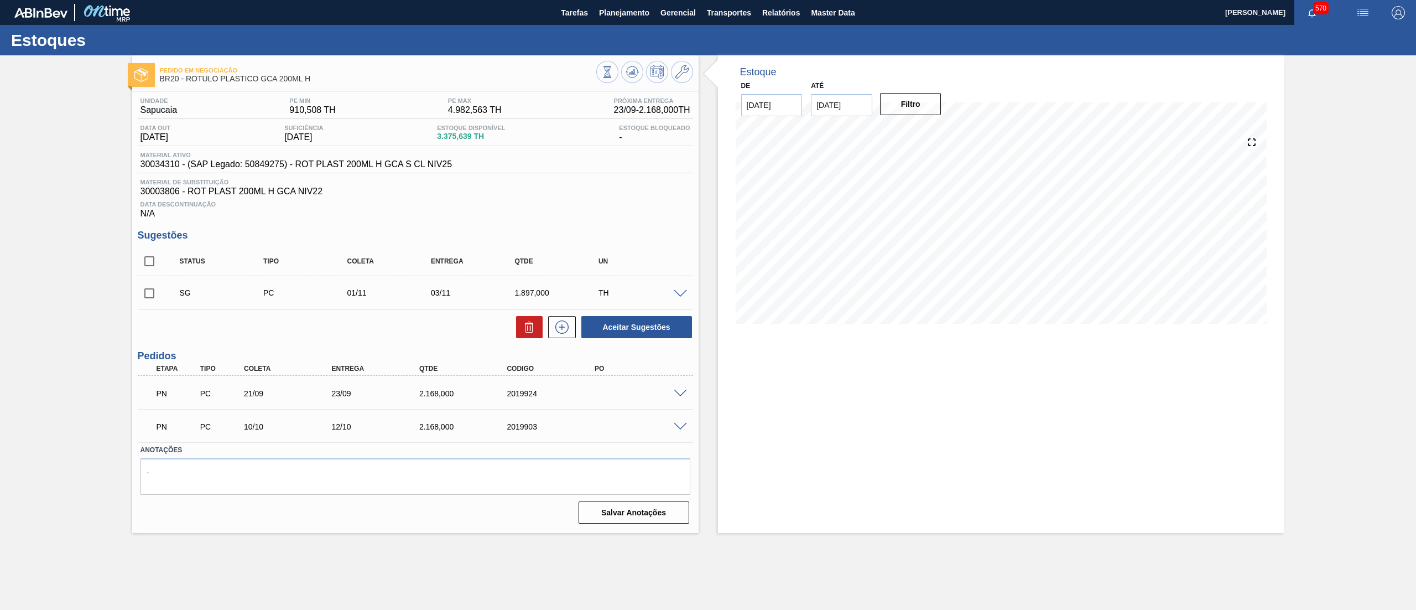
click at [680, 396] on span at bounding box center [680, 393] width 13 height 8
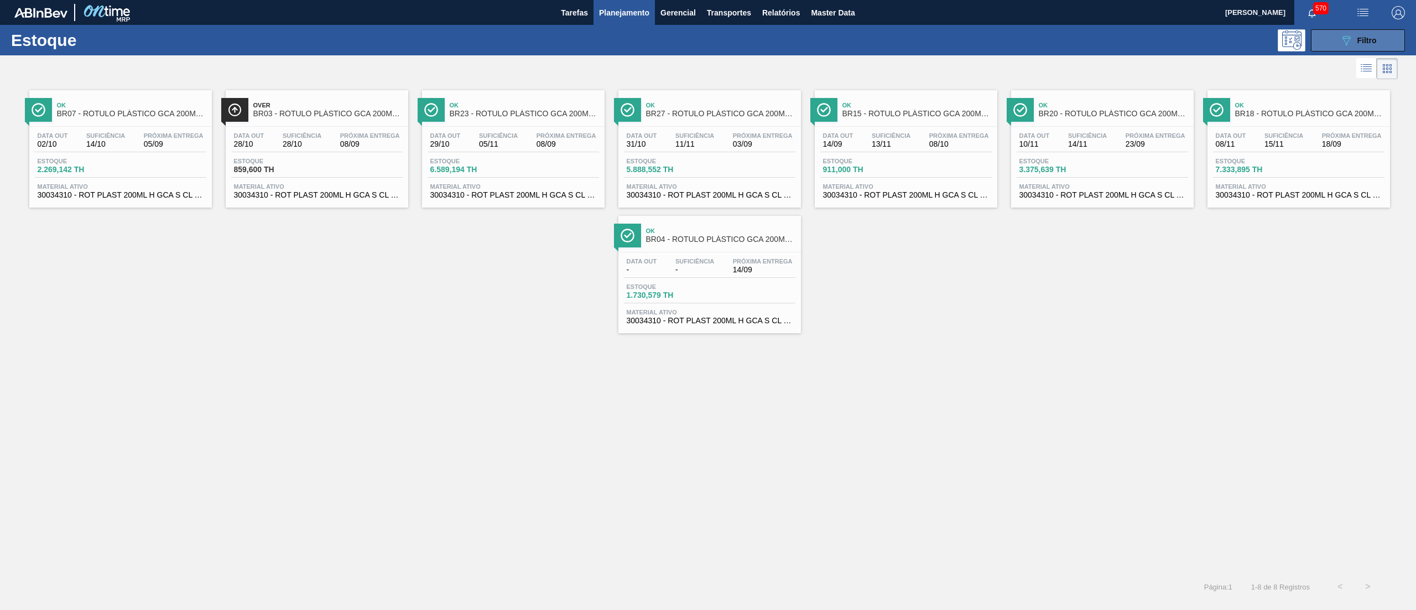
click at [1350, 43] on icon "089F7B8B-B2A5-4AFE-B5C0-19BA573D28AC" at bounding box center [1346, 40] width 13 height 13
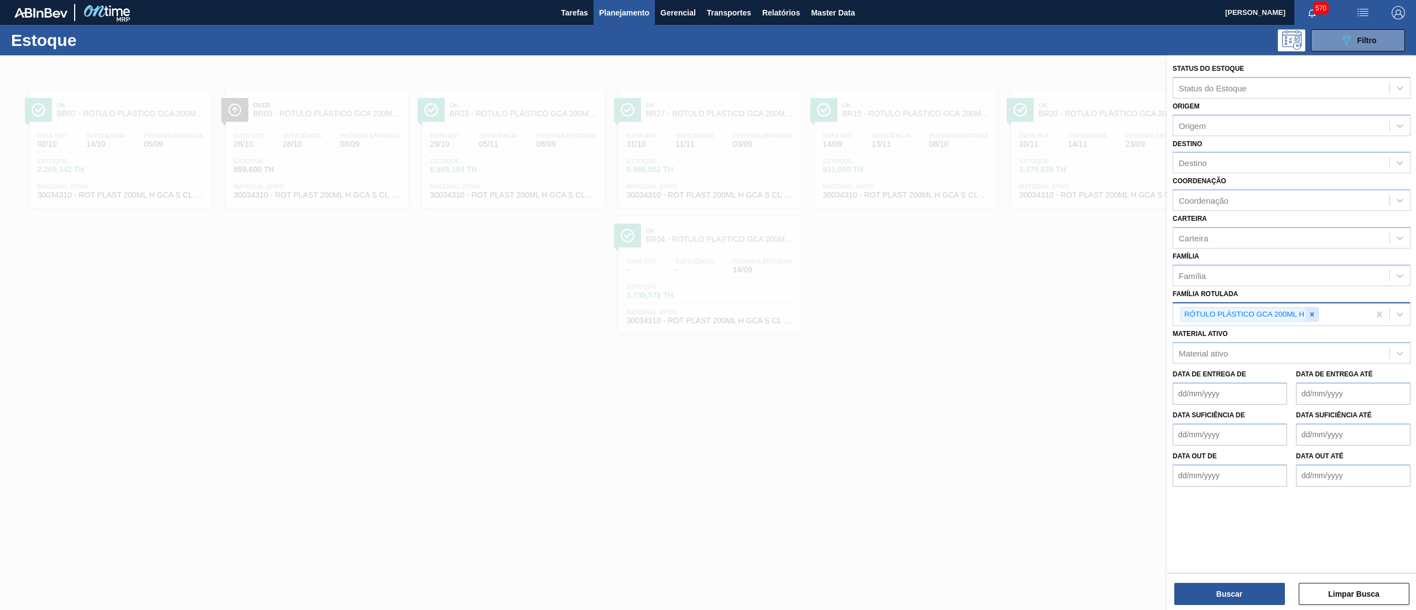
click at [1311, 315] on icon at bounding box center [1312, 314] width 8 height 8
click at [1198, 315] on Rotulada "gca [PERSON_NAME] 2" at bounding box center [1199, 312] width 40 height 9
click at [1202, 315] on Rotulada "gca [PERSON_NAME] 2" at bounding box center [1199, 312] width 40 height 9
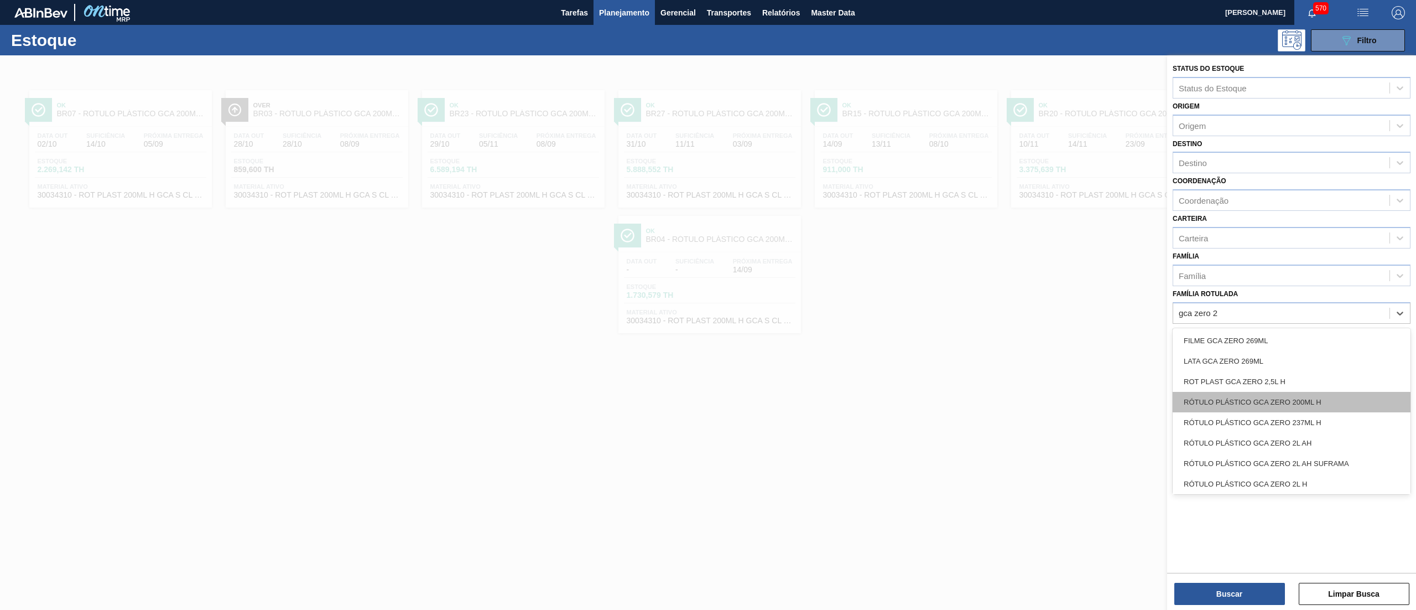
click at [1340, 395] on div "RÓTULO PLÁSTICO GCA ZERO 200ML H" at bounding box center [1292, 402] width 238 height 20
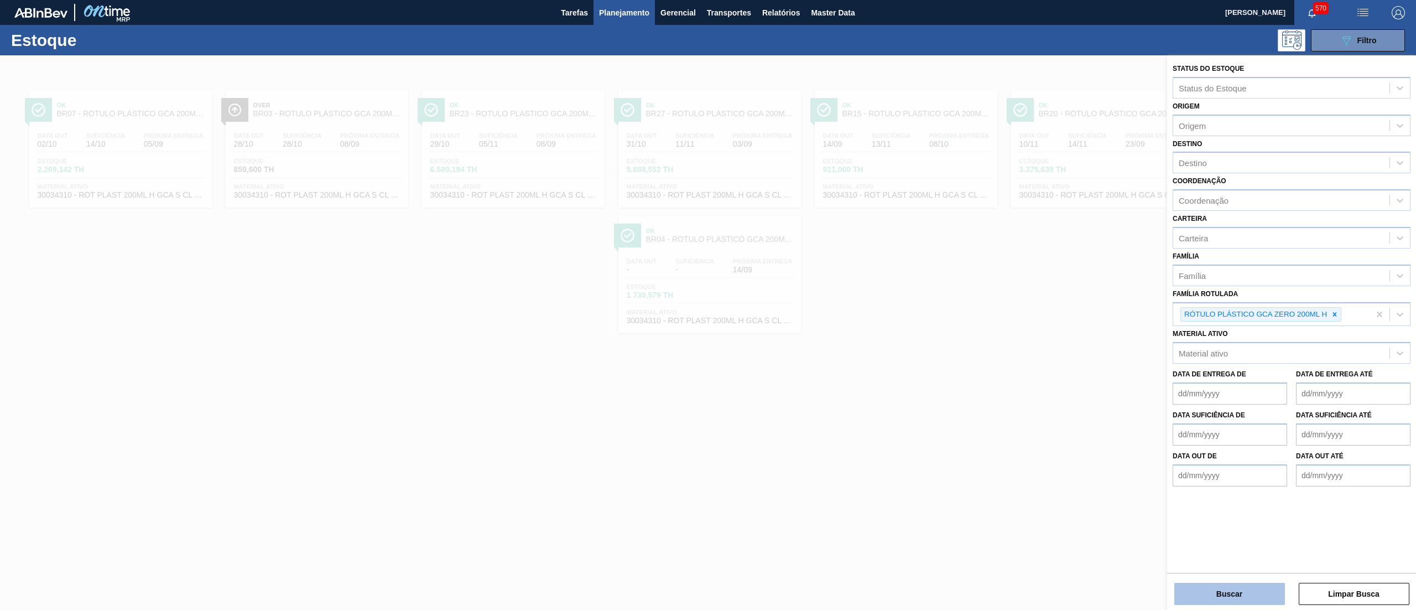
click at [1215, 601] on button "Buscar" at bounding box center [1229, 594] width 111 height 22
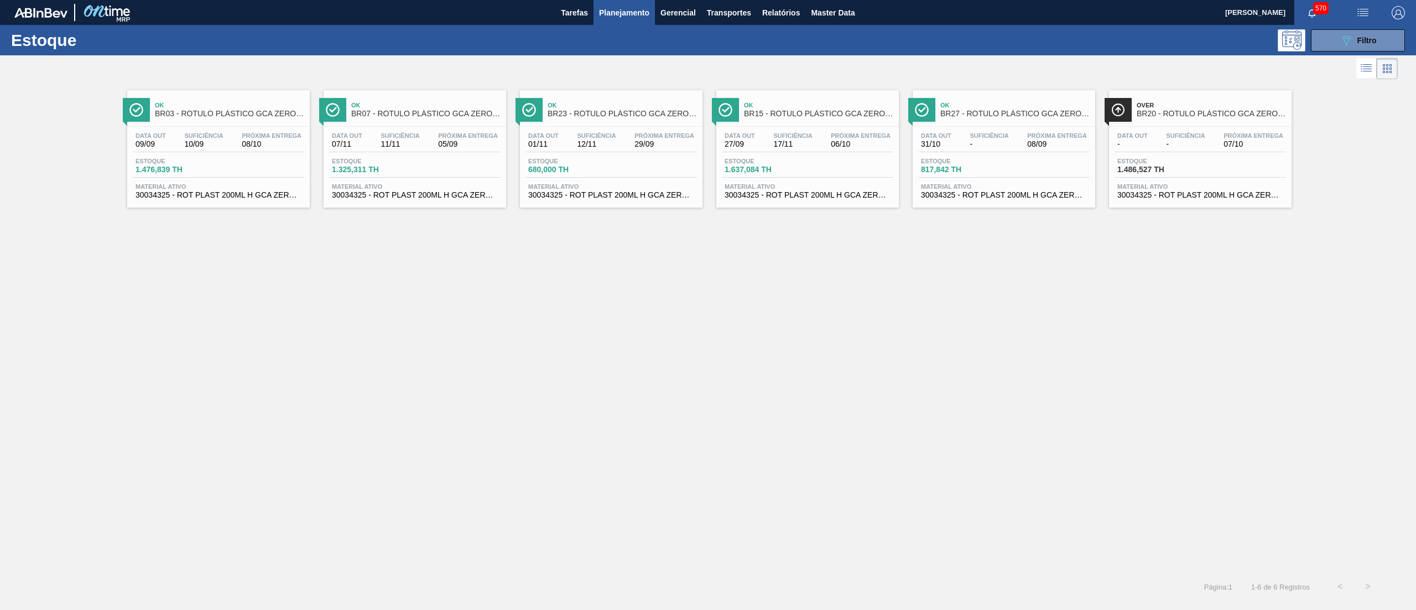
click at [277, 201] on div "Data out 09/09 Suficiência 10/09 Próxima Entrega 08/10 Estoque 1.476,839 TH Mat…" at bounding box center [218, 164] width 183 height 75
click at [1022, 292] on div "Ok BR03 - RÓTULO PLÁSTICO GCA ZERO 200ML H Data out 09/09 Suficiência 10/09 Pró…" at bounding box center [708, 327] width 1416 height 491
click at [1328, 40] on button "089F7B8B-B2A5-4AFE-B5C0-19BA573D28AC Filtro" at bounding box center [1358, 40] width 94 height 22
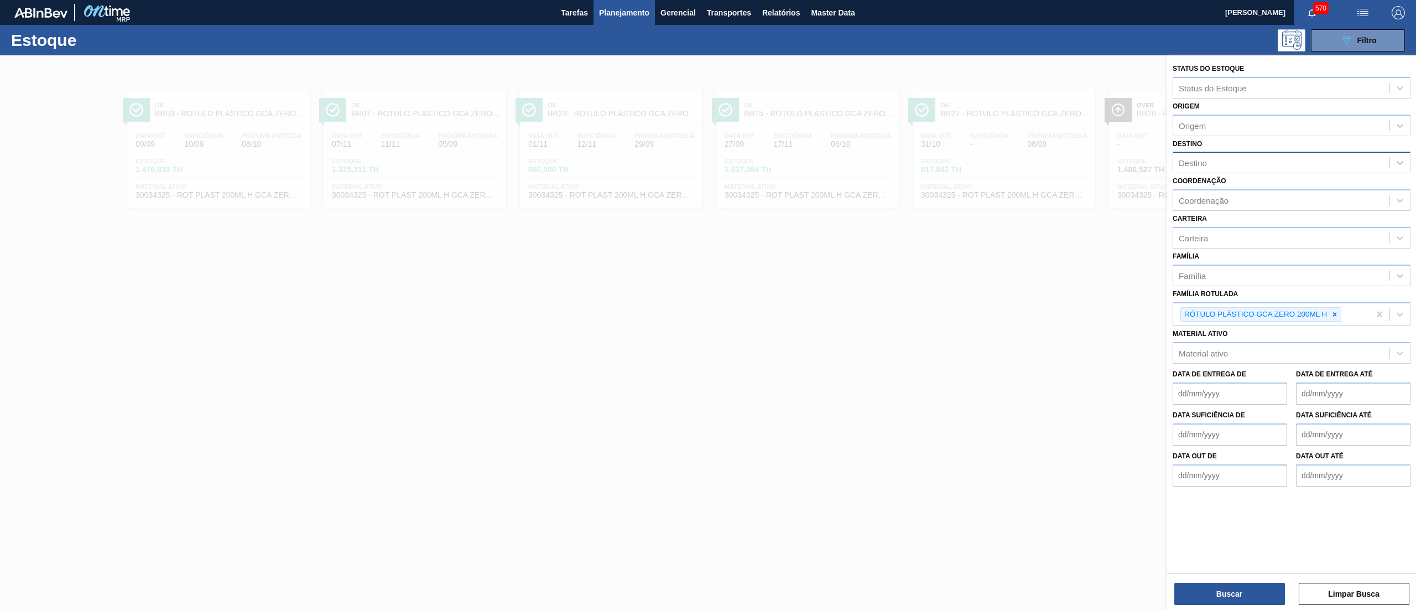
click at [1215, 165] on div "Destino" at bounding box center [1281, 163] width 216 height 16
click at [1229, 188] on div "BR16 - Jacareí" at bounding box center [1292, 190] width 238 height 20
click at [1330, 311] on div at bounding box center [1335, 317] width 12 height 14
click at [1298, 279] on div "Família" at bounding box center [1281, 278] width 216 height 16
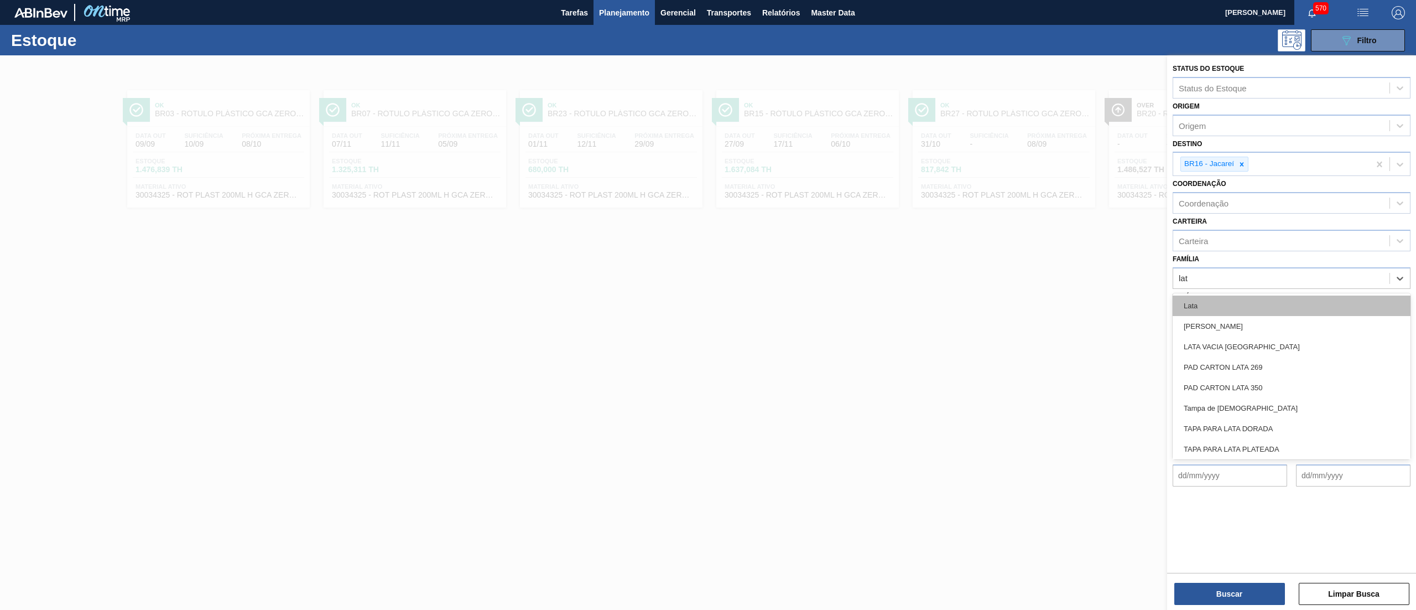
click at [1271, 299] on div "Lata" at bounding box center [1292, 305] width 238 height 20
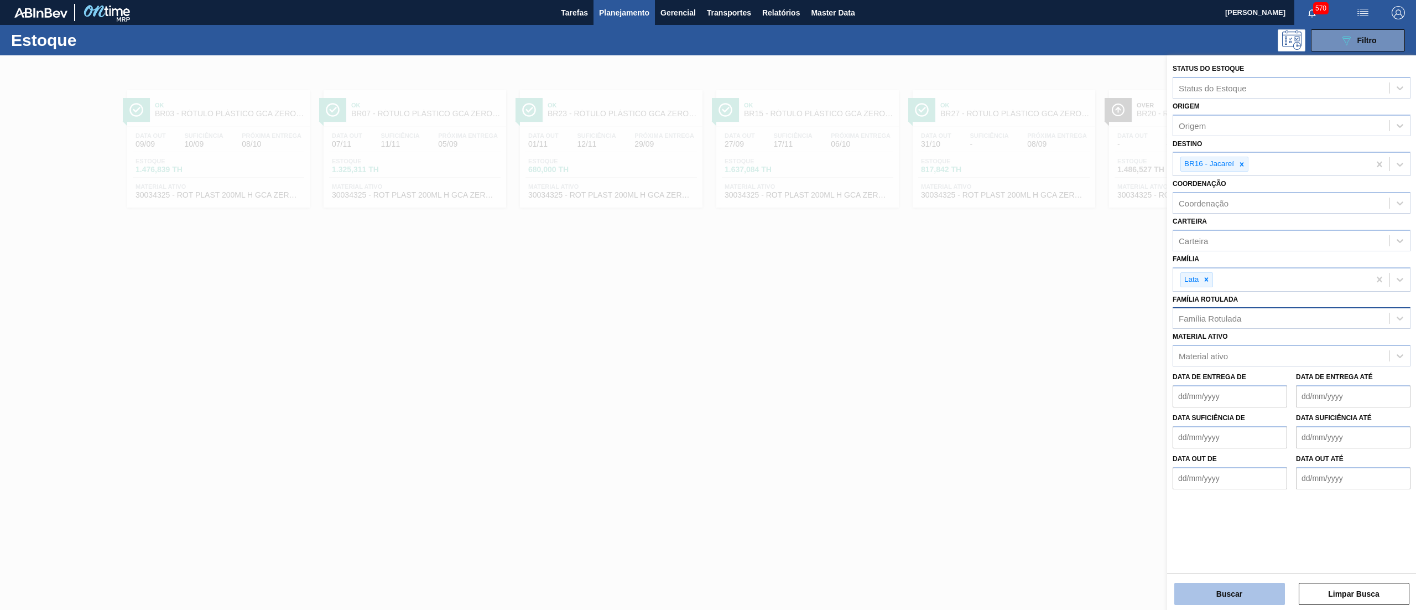
click at [1235, 588] on button "Buscar" at bounding box center [1229, 594] width 111 height 22
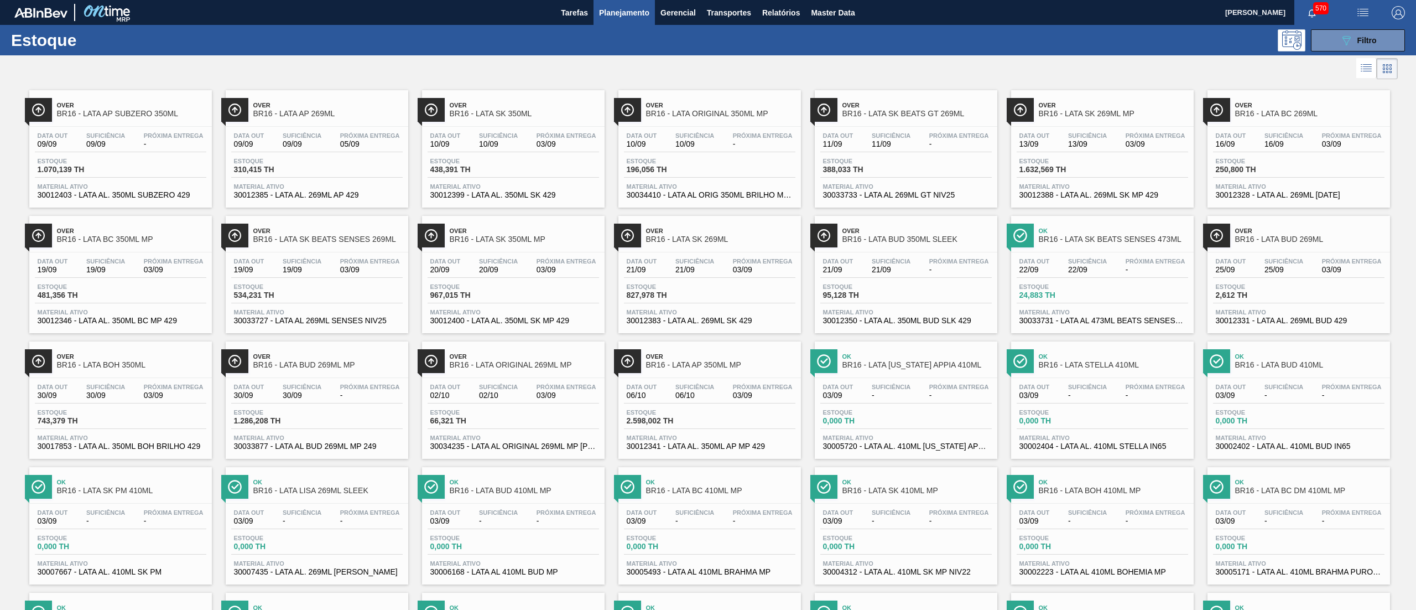
click at [284, 325] on span "30033727 - LATA AL 269ML SENSES NIV25" at bounding box center [317, 320] width 166 height 8
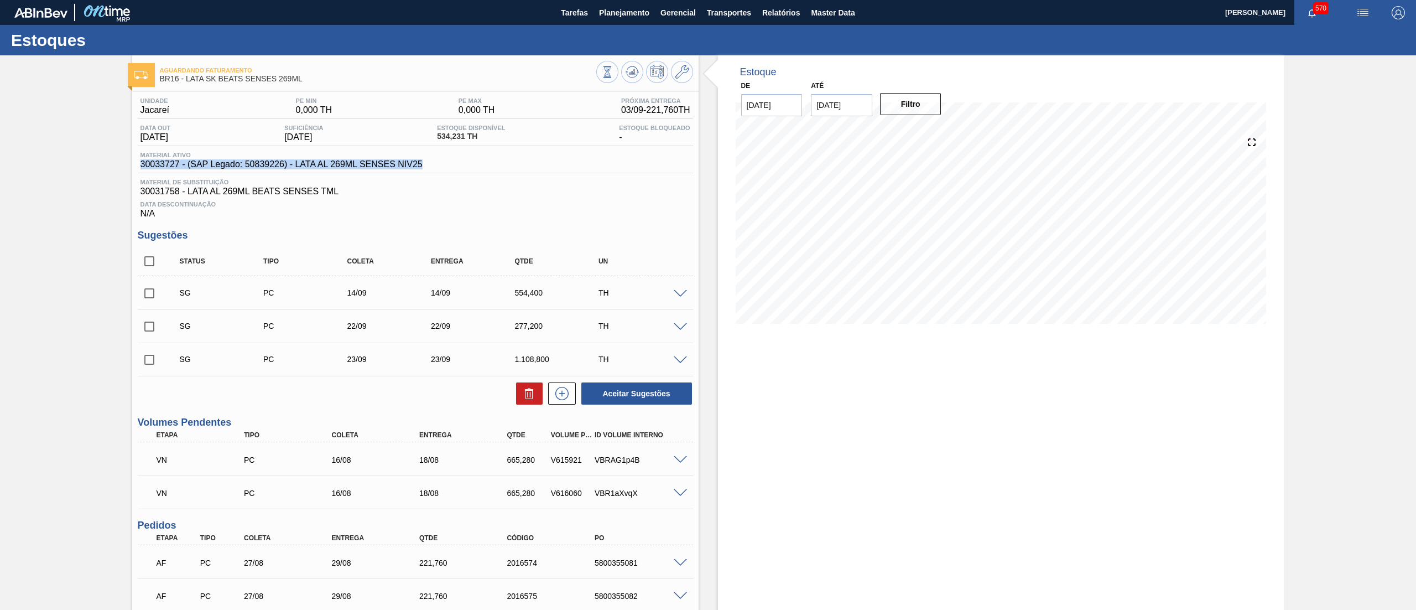
drag, startPoint x: 441, startPoint y: 163, endPoint x: 133, endPoint y: 171, distance: 308.3
click at [133, 171] on div "Unidade Jacareí PE MIN 0,000 TH PE MAX 0,000 TH Próxima Entrega 03/09 - 221,760…" at bounding box center [415, 394] width 566 height 605
copy span "30033727 - (SAP Legado: 50839226) - LATA AL 269ML SENSES NIV25"
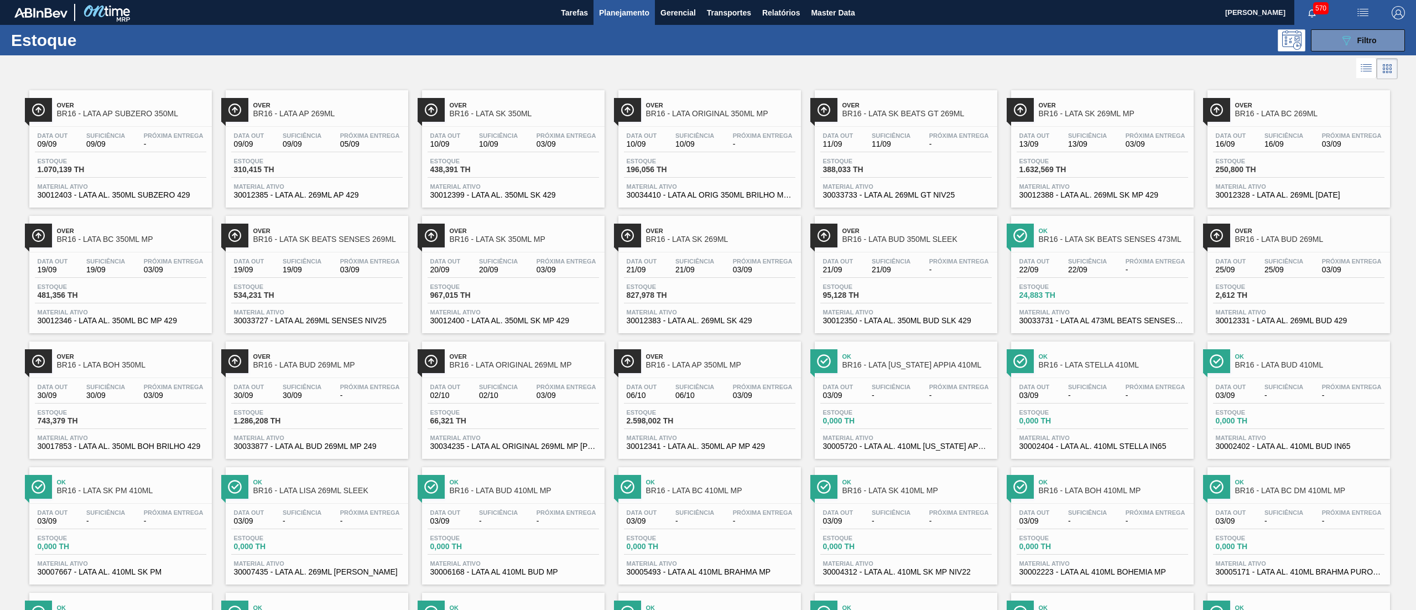
click at [926, 183] on span "Material ativo" at bounding box center [906, 186] width 166 height 7
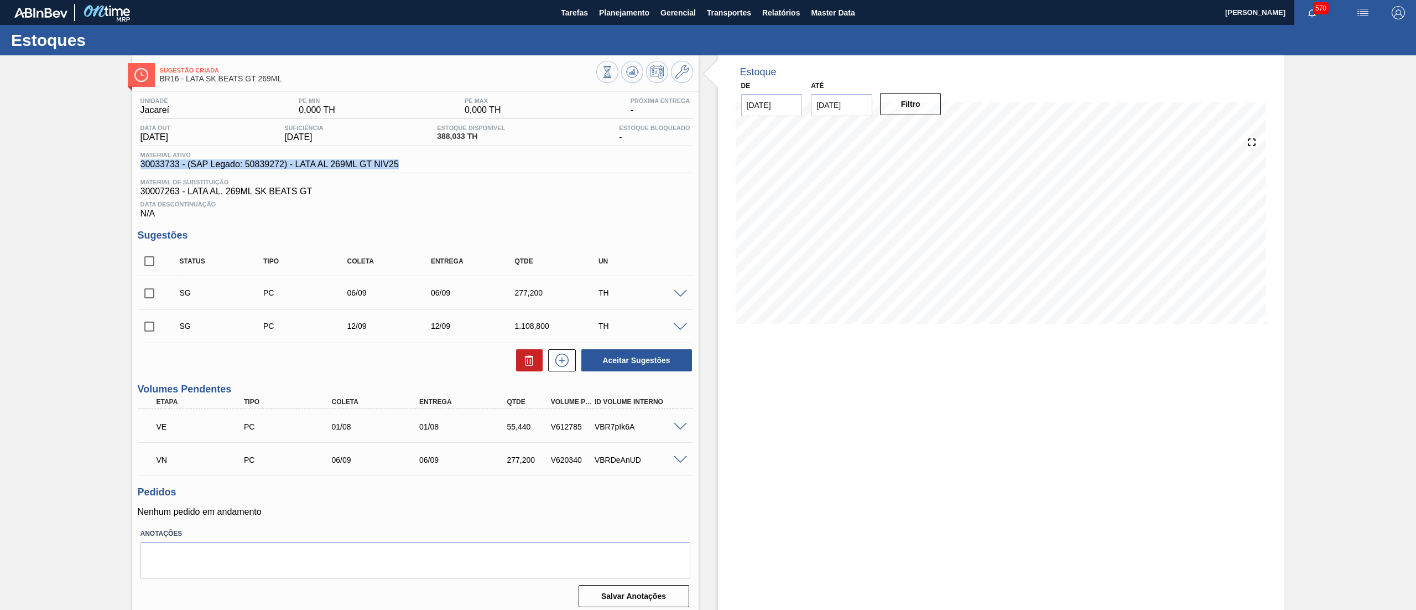
drag, startPoint x: 417, startPoint y: 170, endPoint x: 112, endPoint y: 174, distance: 305.4
click at [112, 174] on div "Sugestão Criada BR16 - LATA SK BEATS GT 269ML Unidade Jacareí PE MIN 0,000 TH P…" at bounding box center [708, 335] width 1416 height 561
copy span "30033733 - (SAP Legado: 50839272) - LATA AL 269ML GT NIV25"
click at [678, 68] on icon at bounding box center [681, 71] width 13 height 13
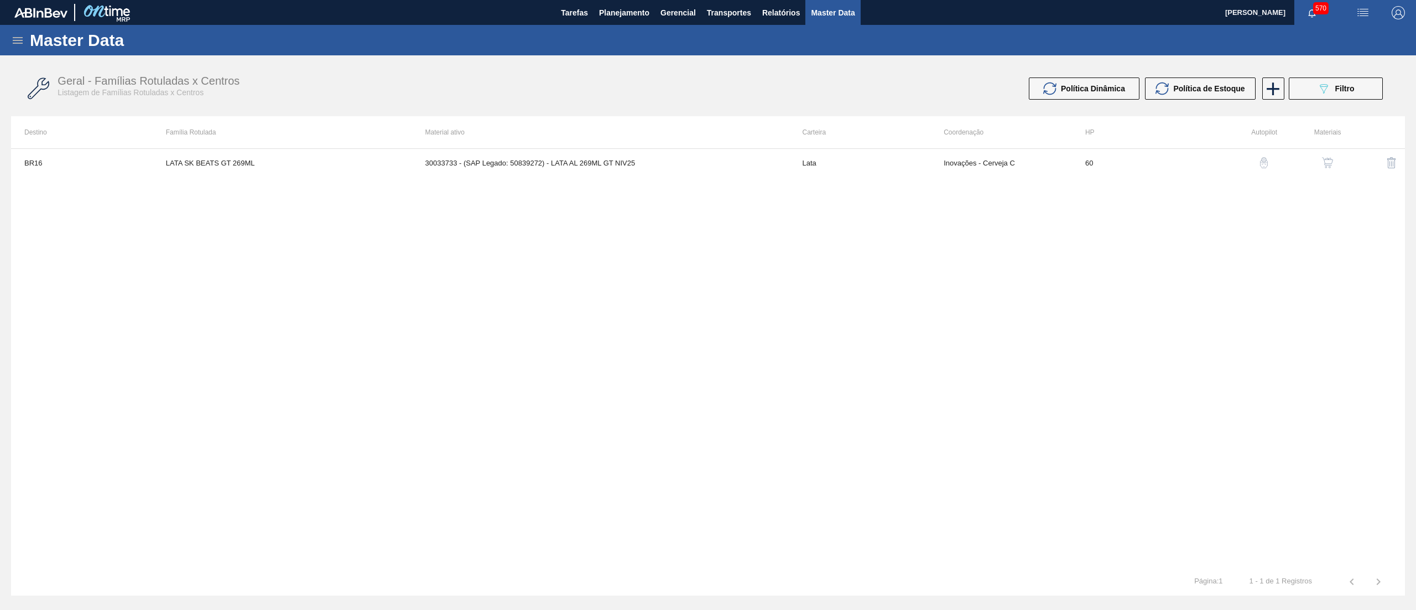
click at [1326, 158] on img "button" at bounding box center [1327, 162] width 11 height 11
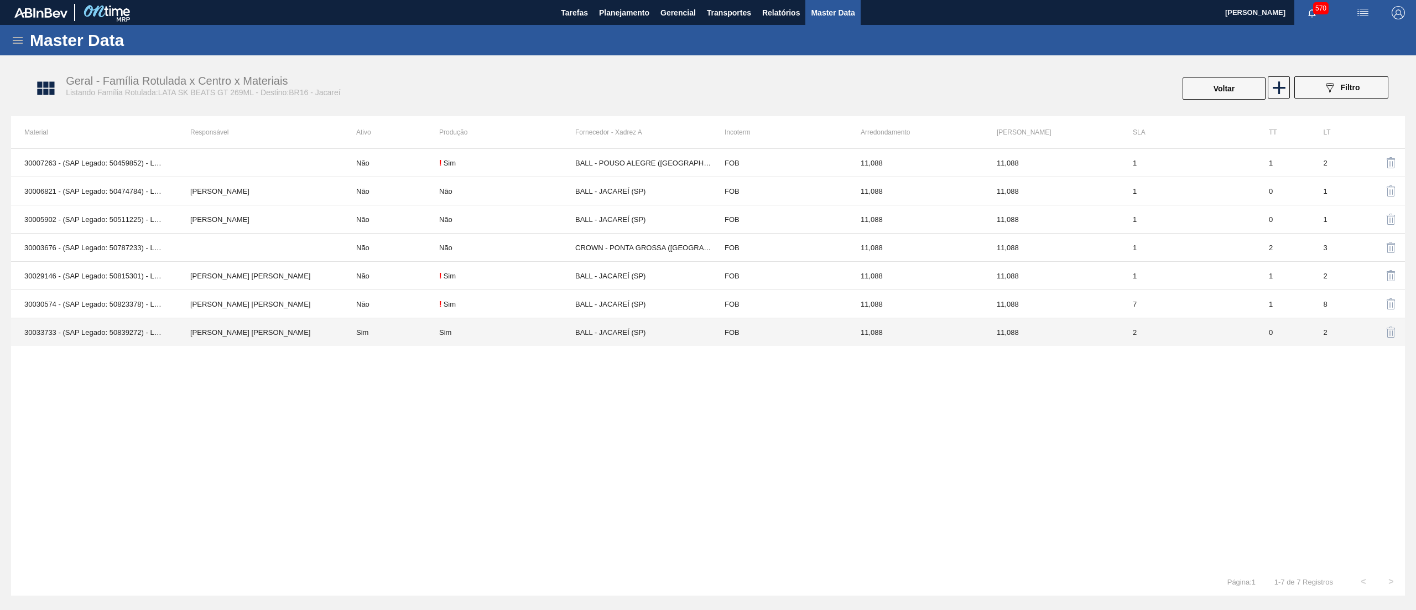
click at [562, 345] on td "Sim" at bounding box center [507, 332] width 136 height 28
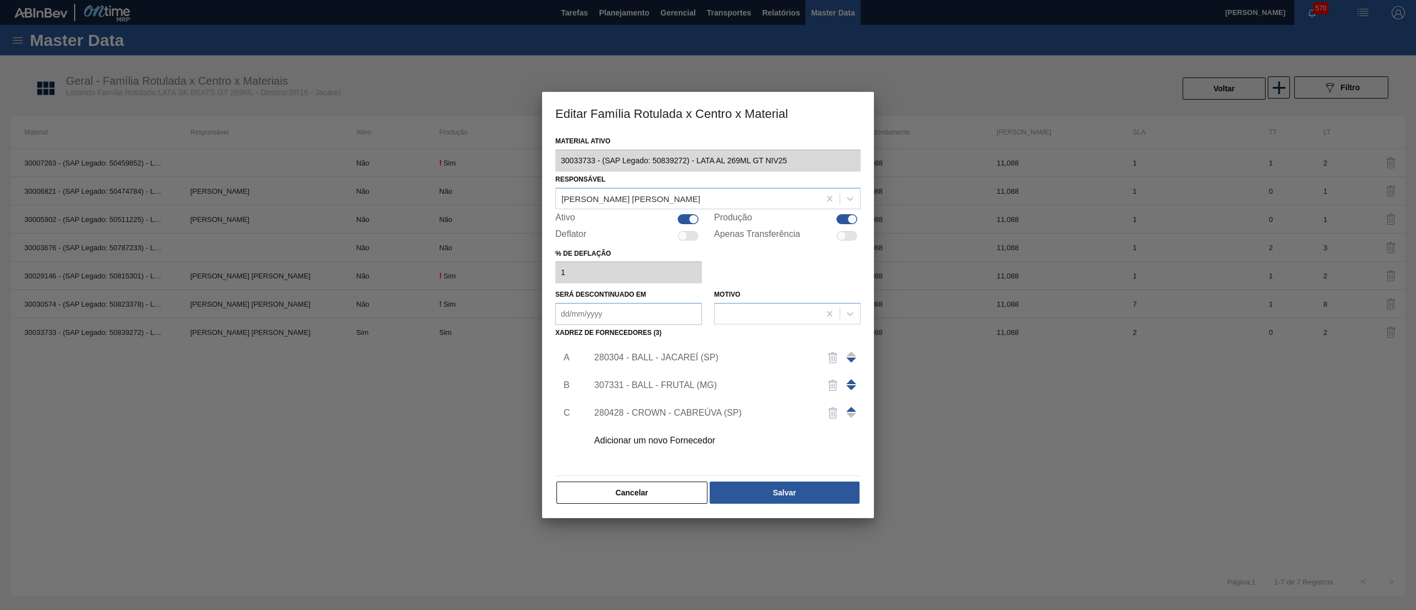
click at [673, 361] on div "280304 - BALL - JACAREÍ (SP)" at bounding box center [702, 357] width 217 height 10
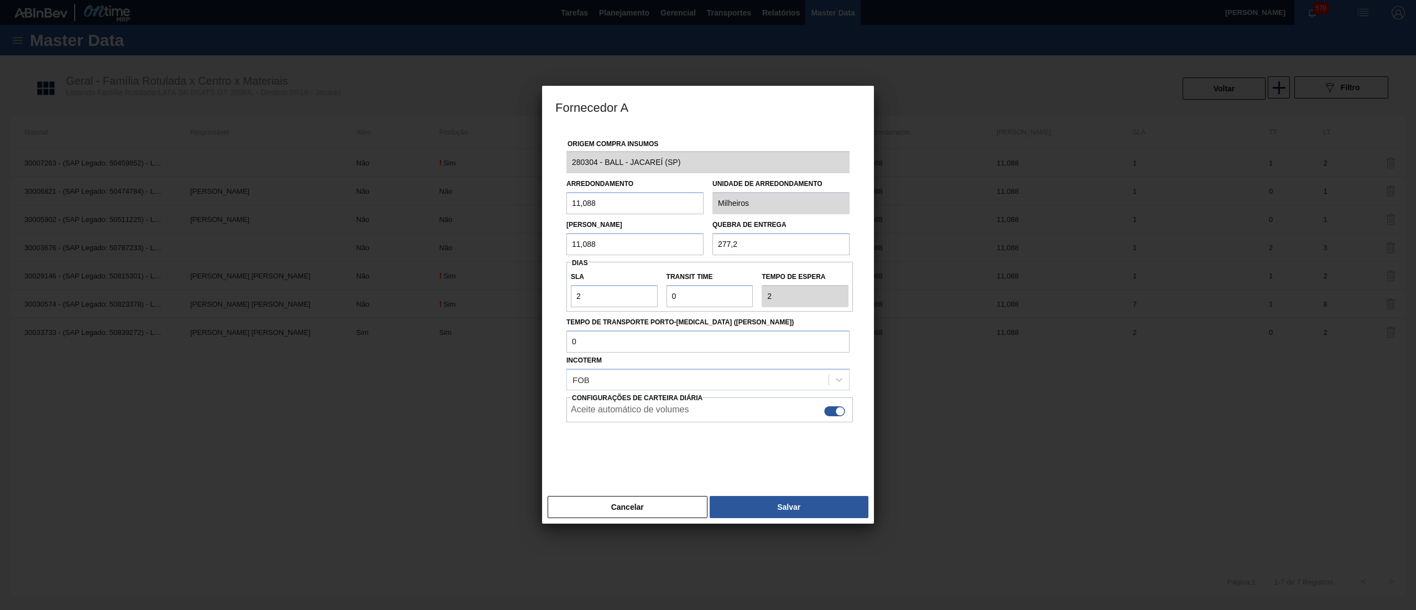
drag, startPoint x: 771, startPoint y: 248, endPoint x: 660, endPoint y: 243, distance: 111.3
click at [660, 243] on div "Lote Mínimo 11,088 Quebra de entrega 277,2" at bounding box center [708, 234] width 292 height 41
click at [610, 507] on button "Cancelar" at bounding box center [628, 507] width 160 height 22
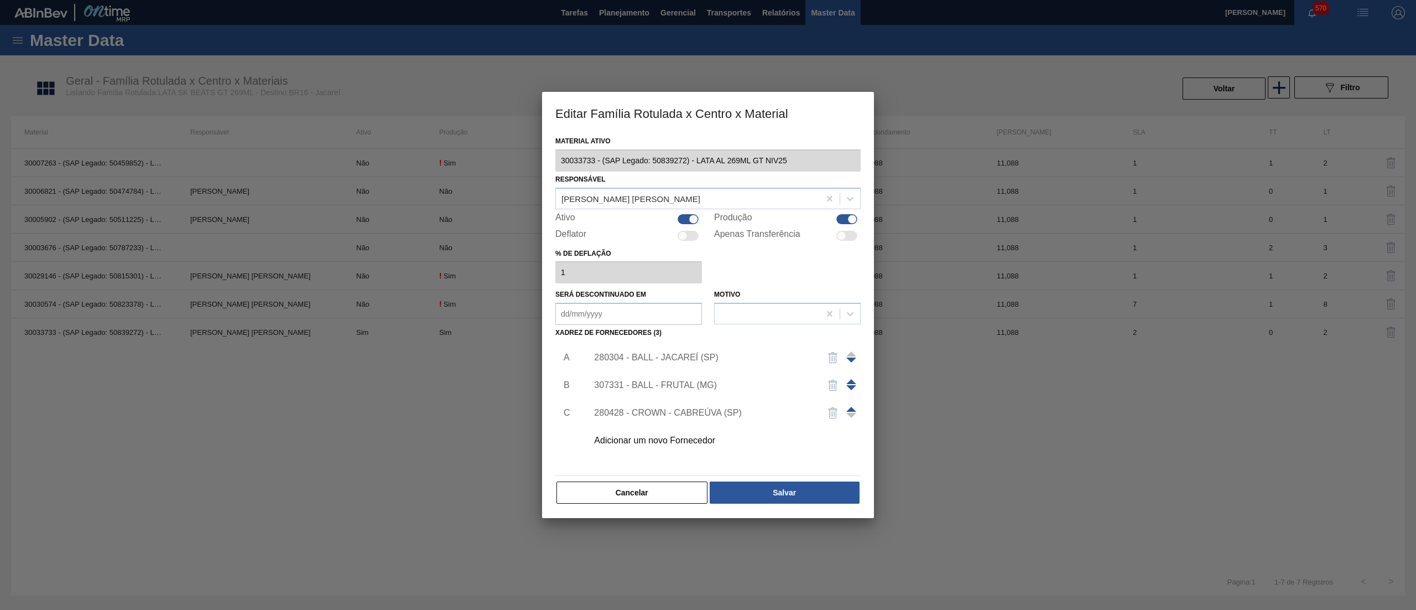
click at [527, 162] on div "Editar Família Rotulada x Centro x Material Material ativo 30033733 - (SAP Lega…" at bounding box center [708, 305] width 1416 height 610
click at [678, 488] on button "Cancelar" at bounding box center [632, 492] width 151 height 22
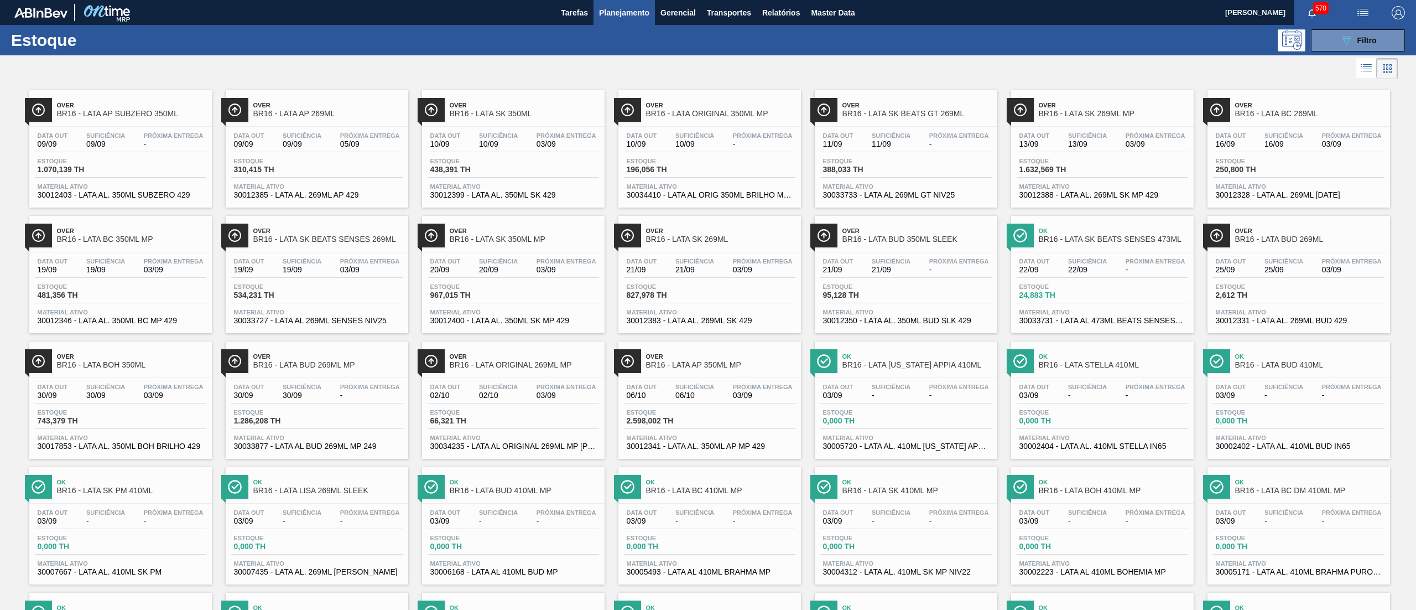
click at [336, 318] on span "30033727 - LATA AL 269ML SENSES NIV25" at bounding box center [317, 320] width 166 height 8
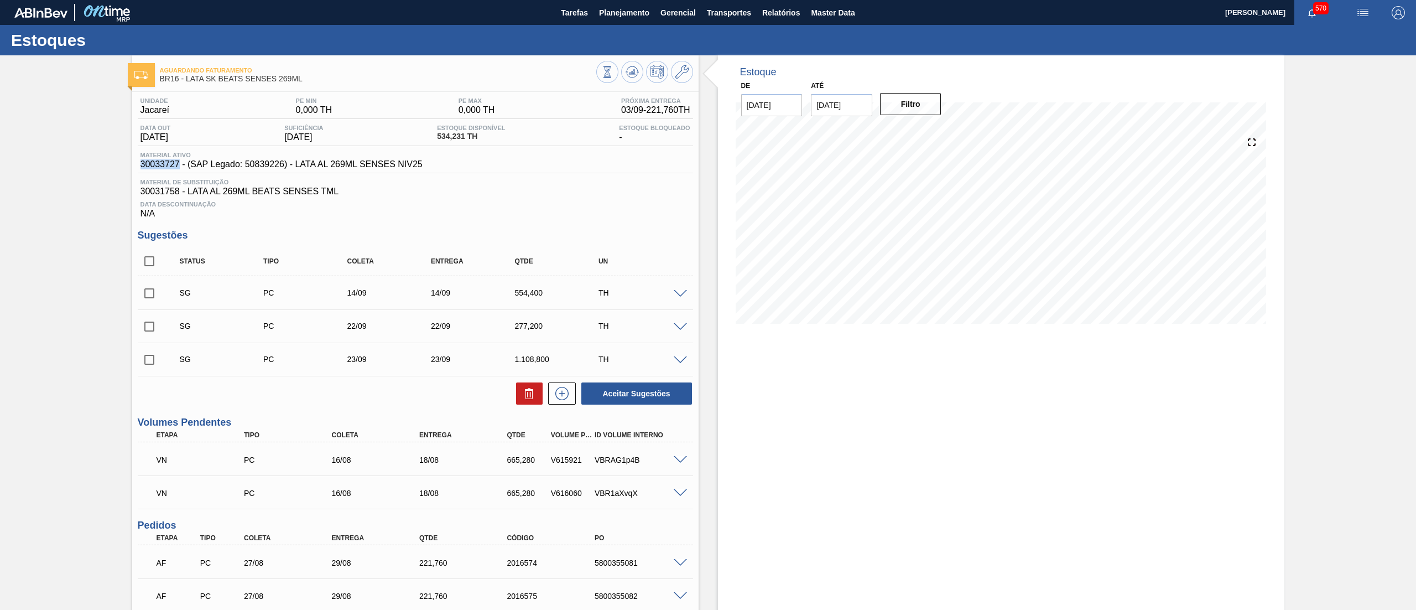
drag, startPoint x: 139, startPoint y: 164, endPoint x: 178, endPoint y: 170, distance: 38.7
click at [178, 170] on div "Material ativo 30033727 - (SAP Legado: 50839226) - LATA AL 269ML SENSES NIV25" at bounding box center [415, 163] width 555 height 22
copy span "30033727"
click at [642, 8] on span "Planejamento" at bounding box center [624, 12] width 50 height 13
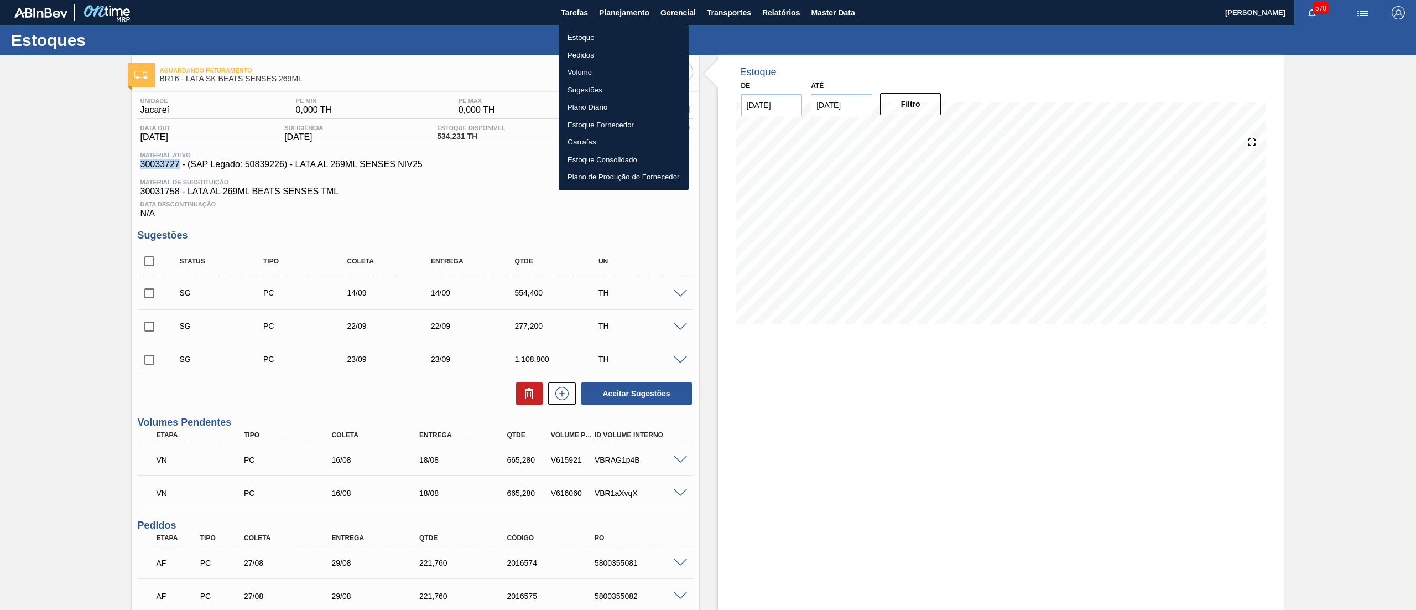
click at [590, 39] on li "Estoque" at bounding box center [624, 38] width 130 height 18
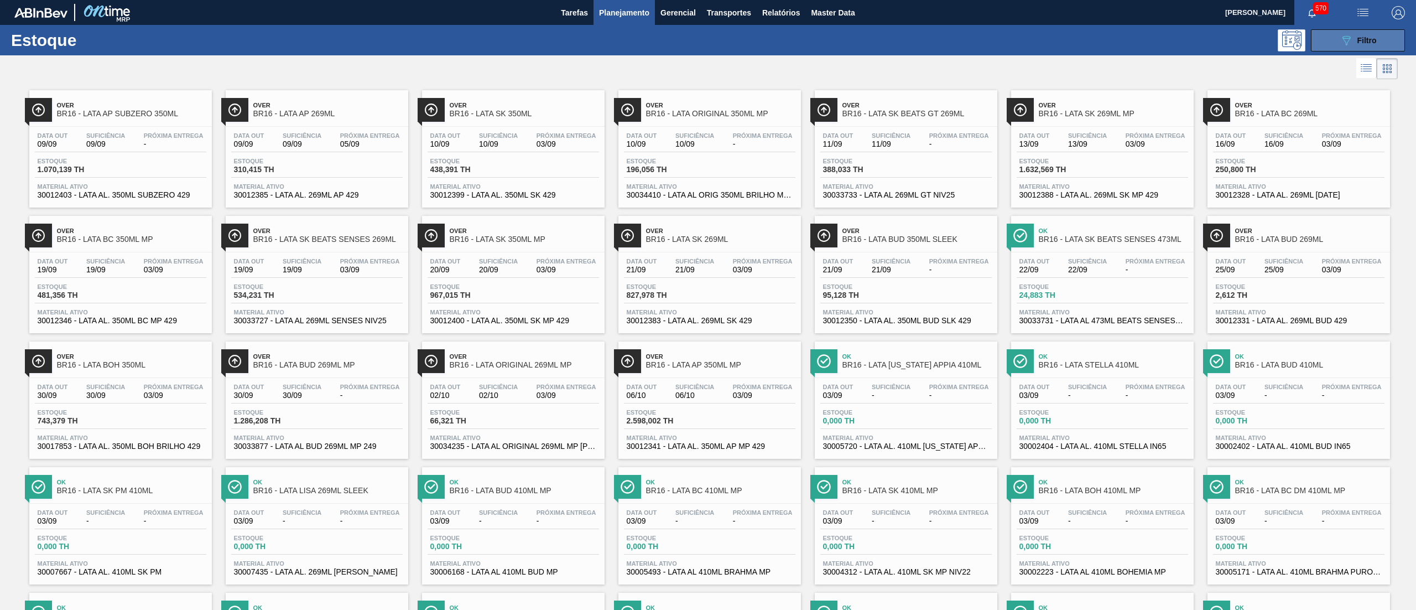
click at [1329, 46] on button "089F7B8B-B2A5-4AFE-B5C0-19BA573D28AC Filtro" at bounding box center [1358, 40] width 94 height 22
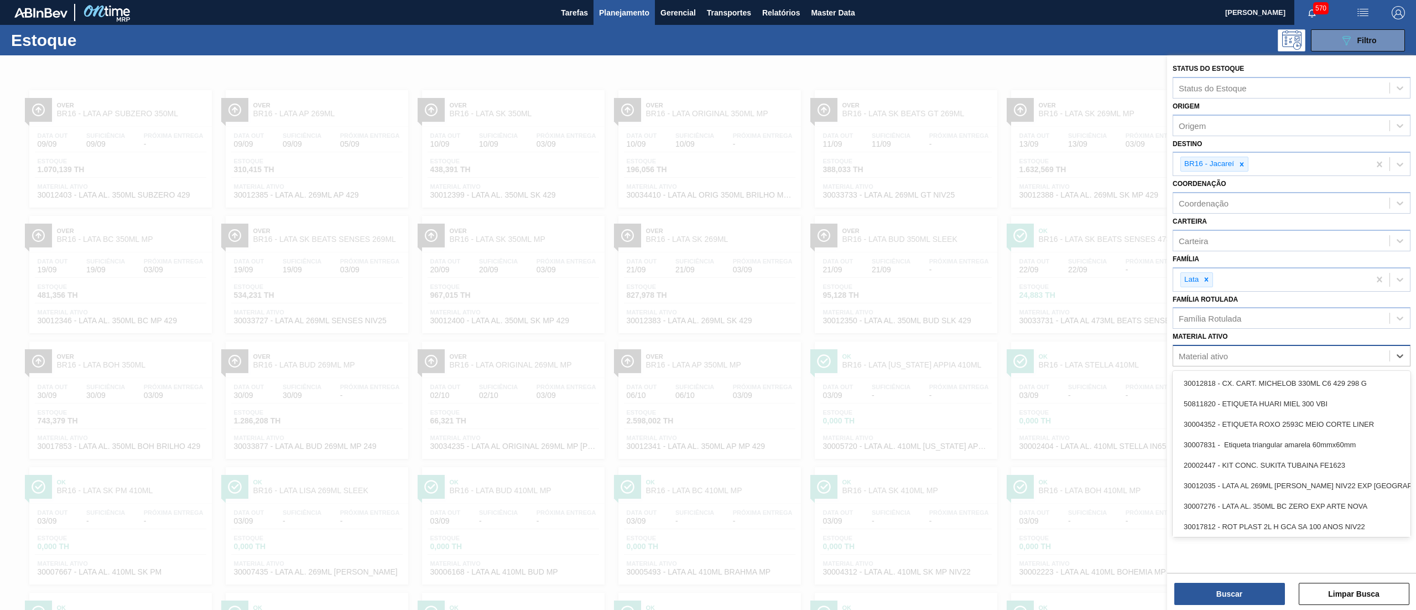
click at [1207, 362] on div "Material ativo" at bounding box center [1281, 356] width 216 height 16
paste ativo "FILME CONTR. LISO 350X60 350ML SLEEK"
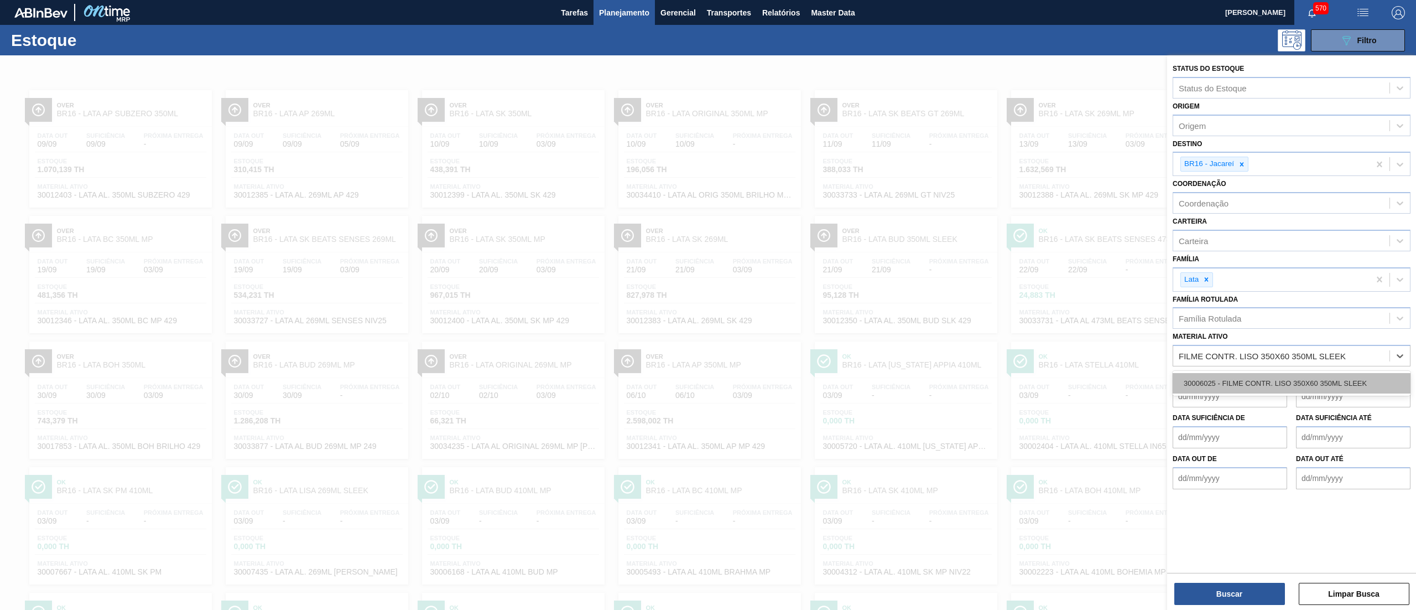
click at [1236, 378] on div "30006025 - FILME CONTR. LISO 350X60 350ML SLEEK" at bounding box center [1292, 383] width 238 height 20
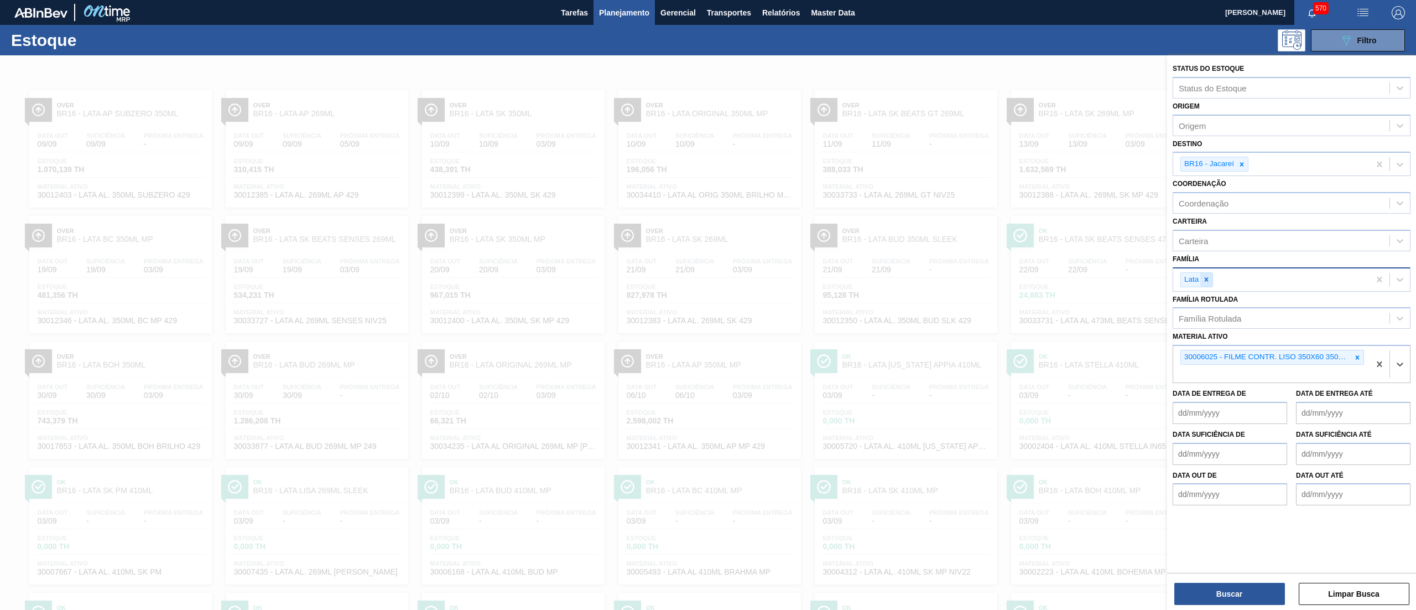
click at [1210, 278] on icon at bounding box center [1207, 279] width 8 height 8
click at [1240, 157] on div at bounding box center [1242, 164] width 12 height 14
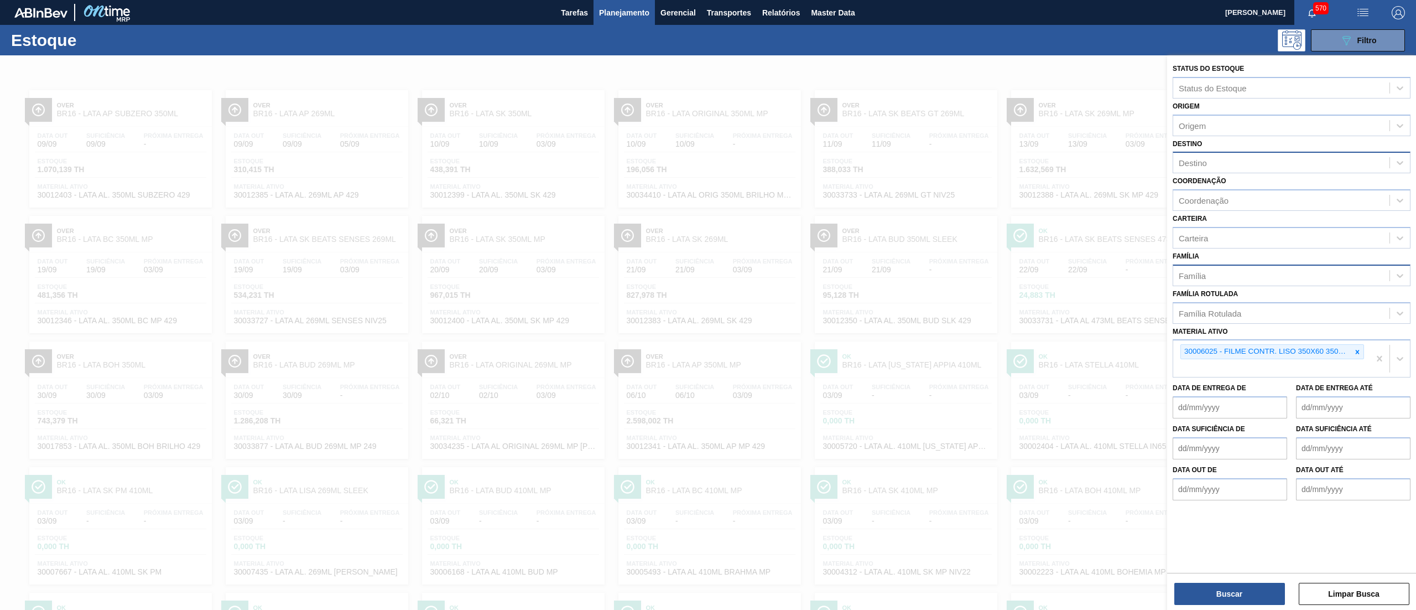
click at [1211, 576] on div "Buscar Limpar Busca" at bounding box center [1291, 588] width 249 height 31
click at [1213, 590] on button "Buscar" at bounding box center [1229, 594] width 111 height 22
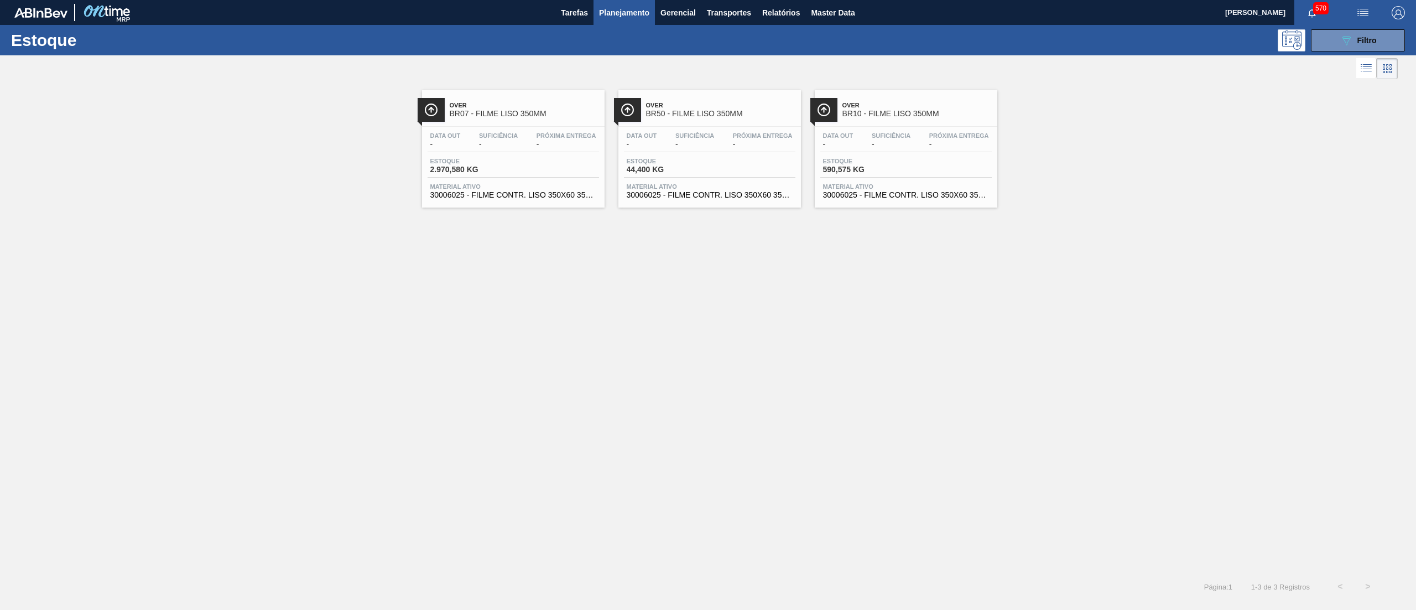
click at [903, 199] on span "30006025 - FILME CONTR. LISO 350X60 350ML SLEEK" at bounding box center [906, 195] width 166 height 8
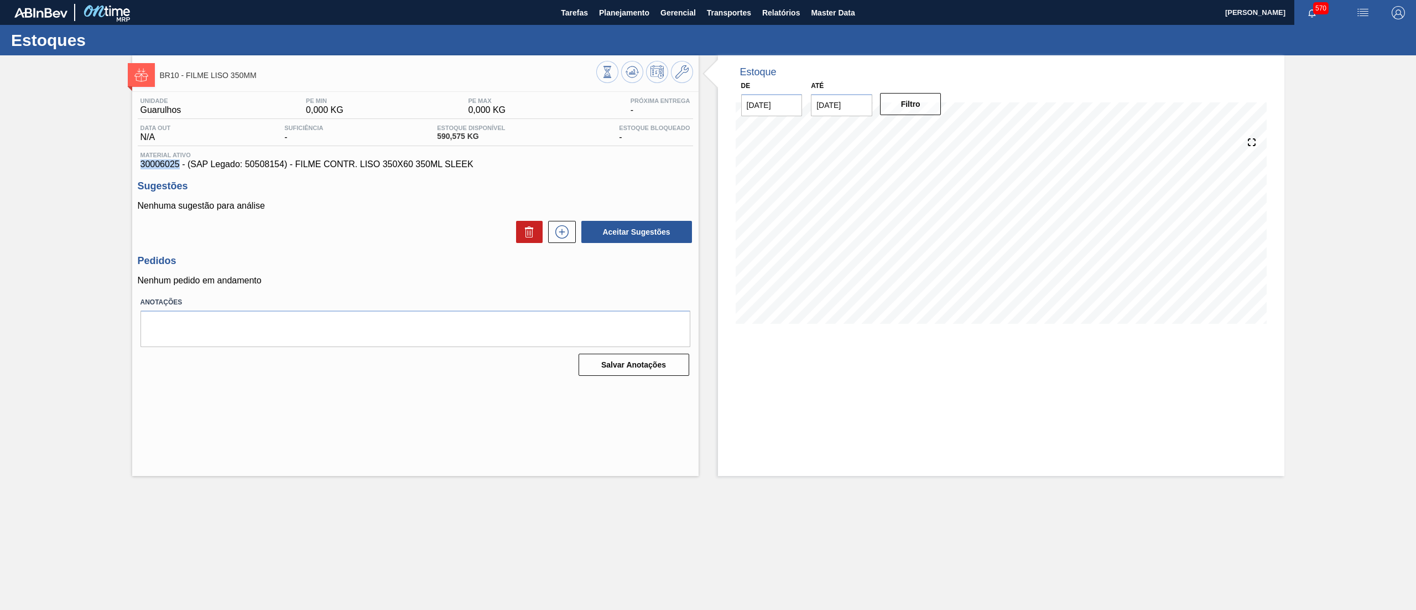
drag, startPoint x: 133, startPoint y: 168, endPoint x: 178, endPoint y: 169, distance: 44.8
click at [178, 169] on div "Unidade Guarulhos PE MIN 0,000 KG PE MAX 0,000 KG Próxima Entrega - Data out N/…" at bounding box center [415, 236] width 566 height 288
copy span "30006025"
click at [630, 8] on span "Planejamento" at bounding box center [624, 12] width 50 height 13
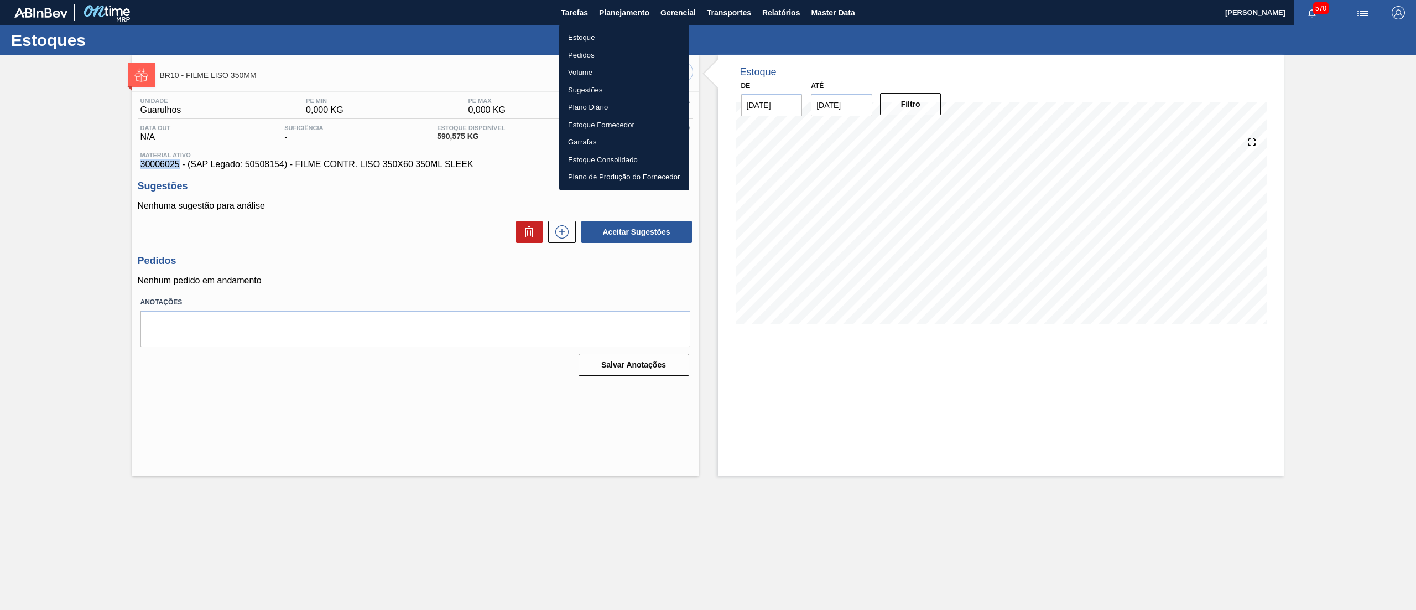
click at [600, 39] on li "Estoque" at bounding box center [624, 38] width 130 height 18
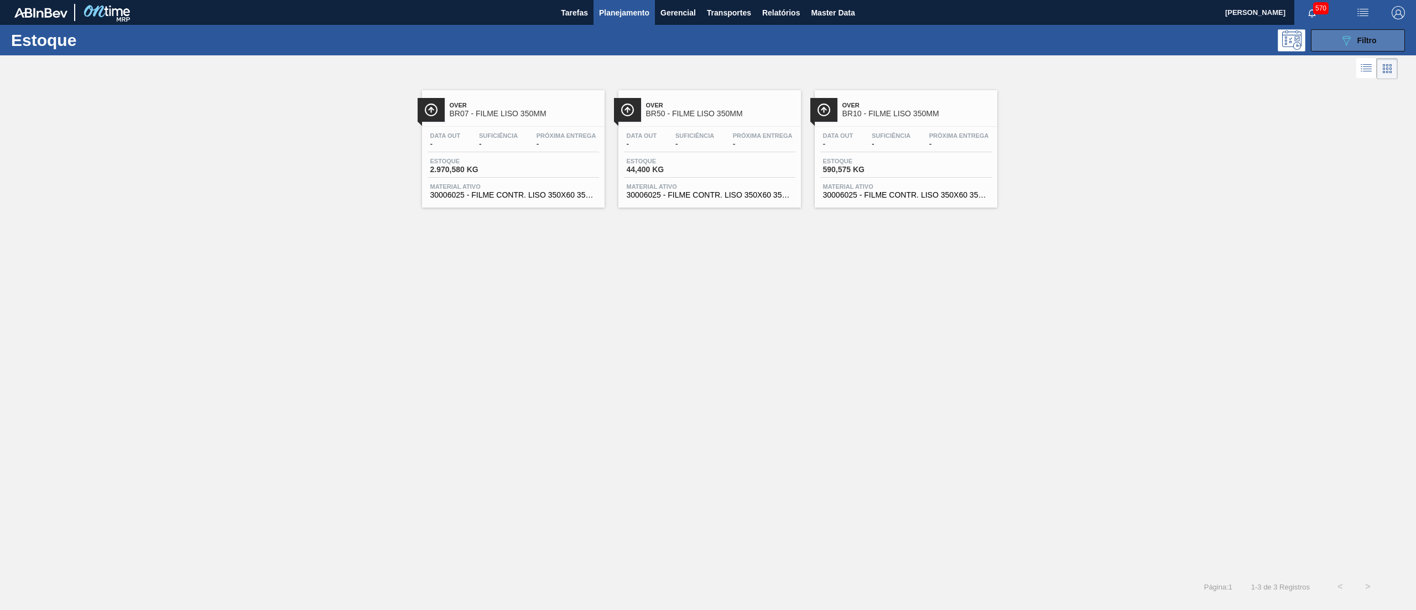
click at [1371, 48] on button "089F7B8B-B2A5-4AFE-B5C0-19BA573D28AC Filtro" at bounding box center [1358, 40] width 94 height 22
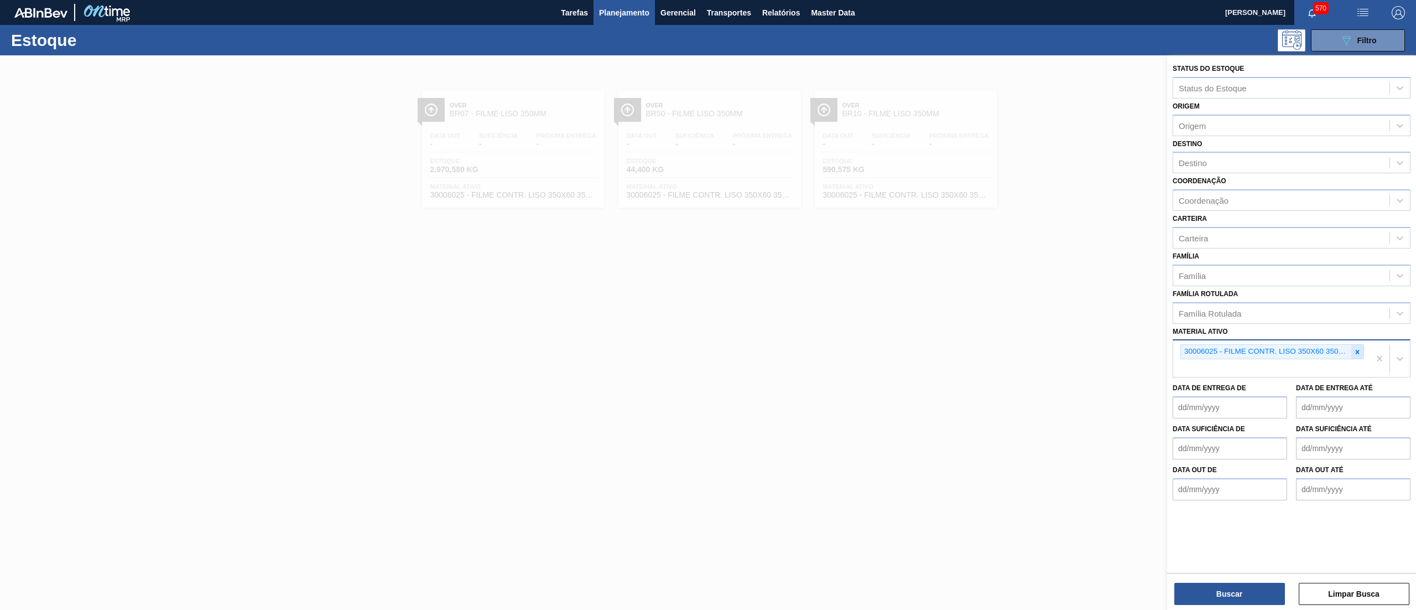
click at [1357, 350] on icon at bounding box center [1358, 352] width 4 height 4
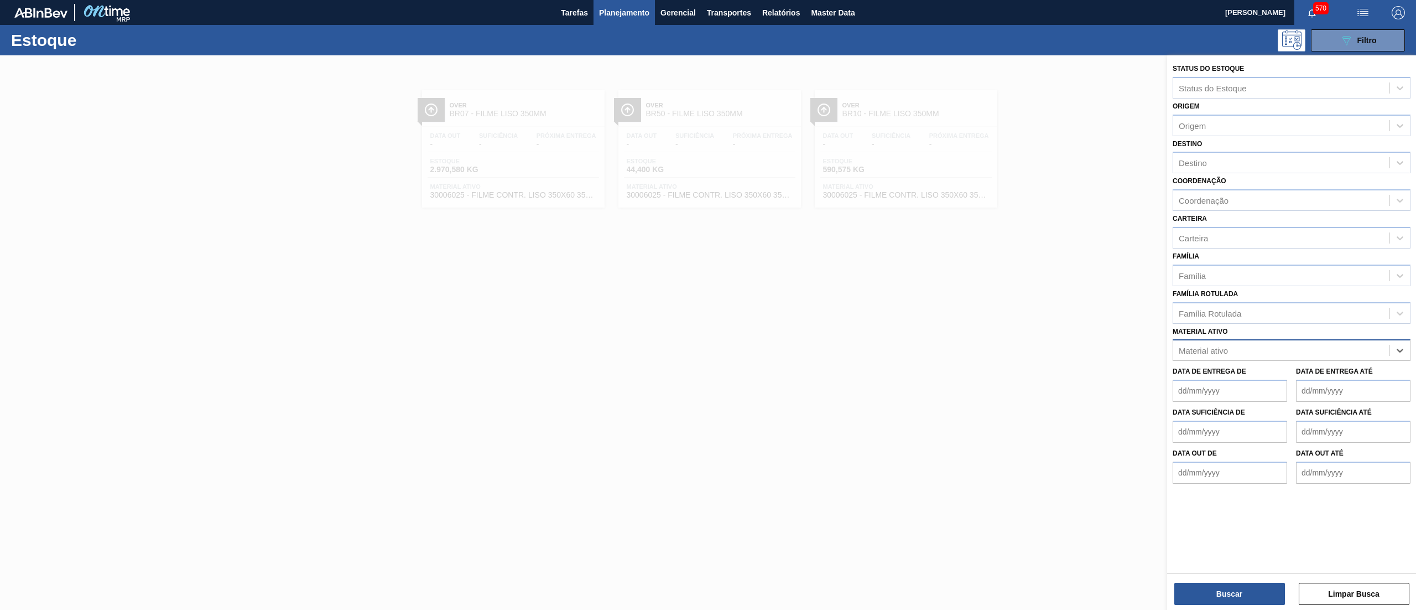
paste ativo "TAMPA AL.CDL;PRATEADA;LATA-AUTOMATICA"
click at [1315, 371] on div "30003188 - TAMPA AL.CDL;PRATEADA;LATA-AUTOMATICA;" at bounding box center [1292, 377] width 238 height 20
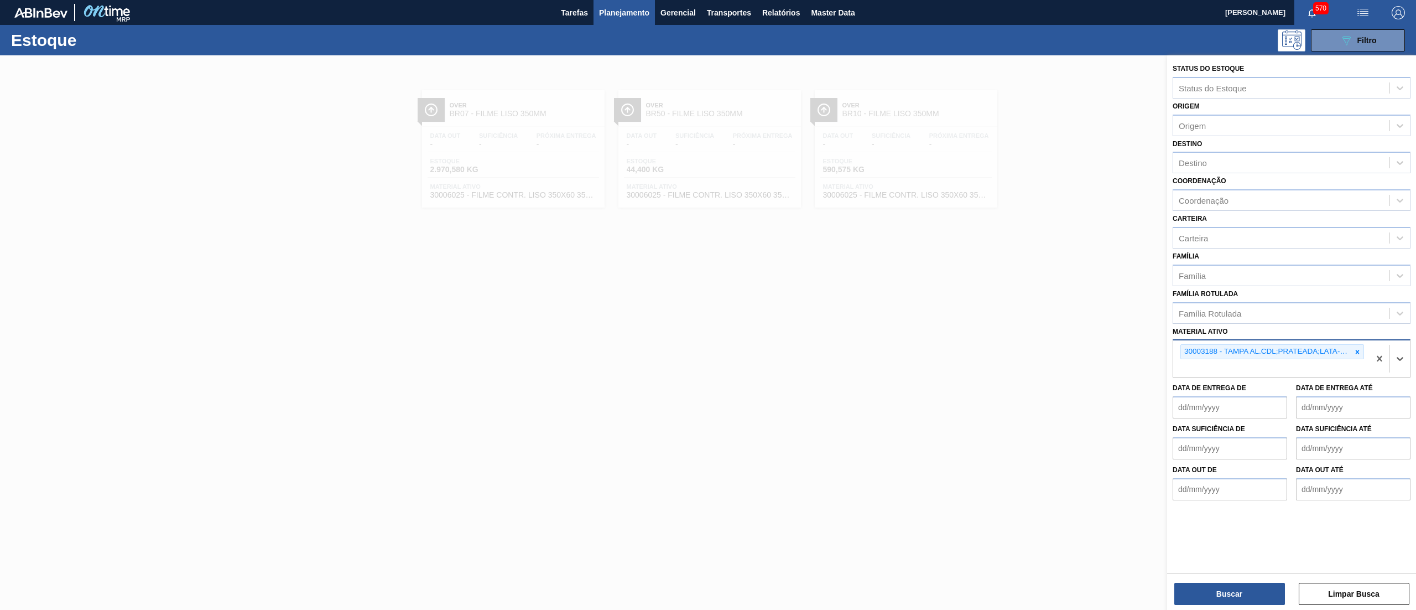
click at [1206, 581] on div "Buscar Limpar Busca" at bounding box center [1291, 588] width 249 height 31
click at [1204, 584] on button "Buscar" at bounding box center [1229, 594] width 111 height 22
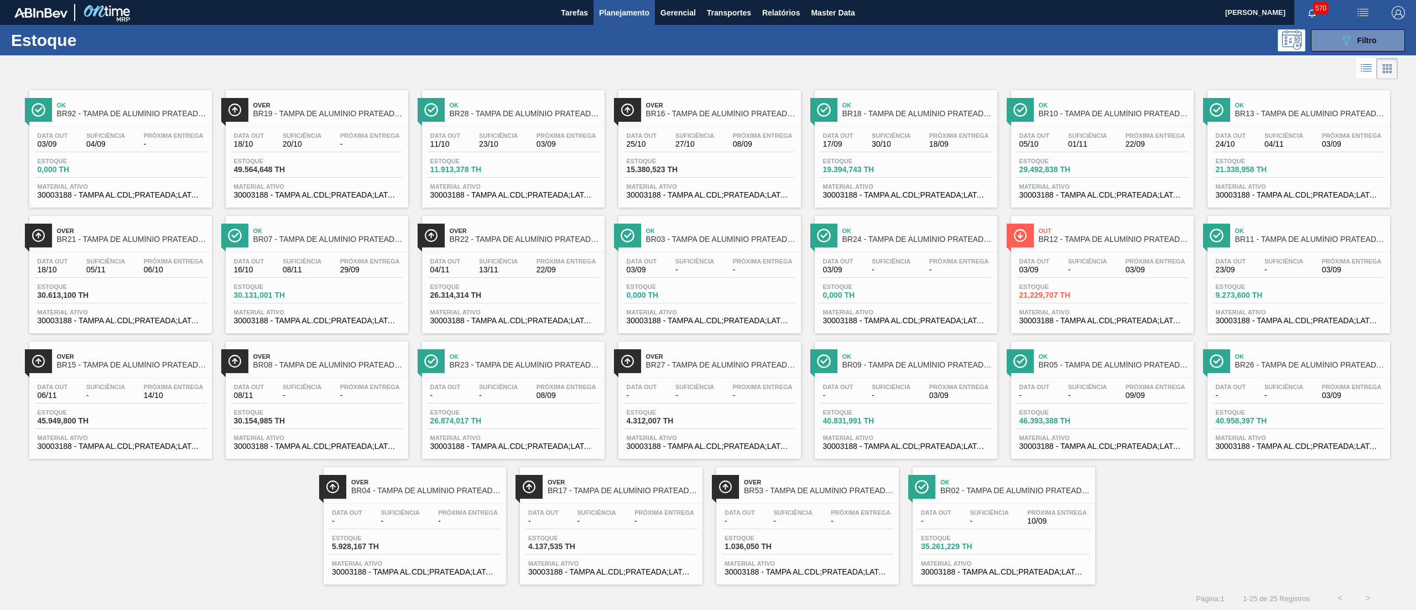
click at [1098, 202] on div "Data out 05/10 Suficiência 01/11 Próxima Entrega 22/09 Estoque 29.492,838 TH Ma…" at bounding box center [1102, 164] width 183 height 75
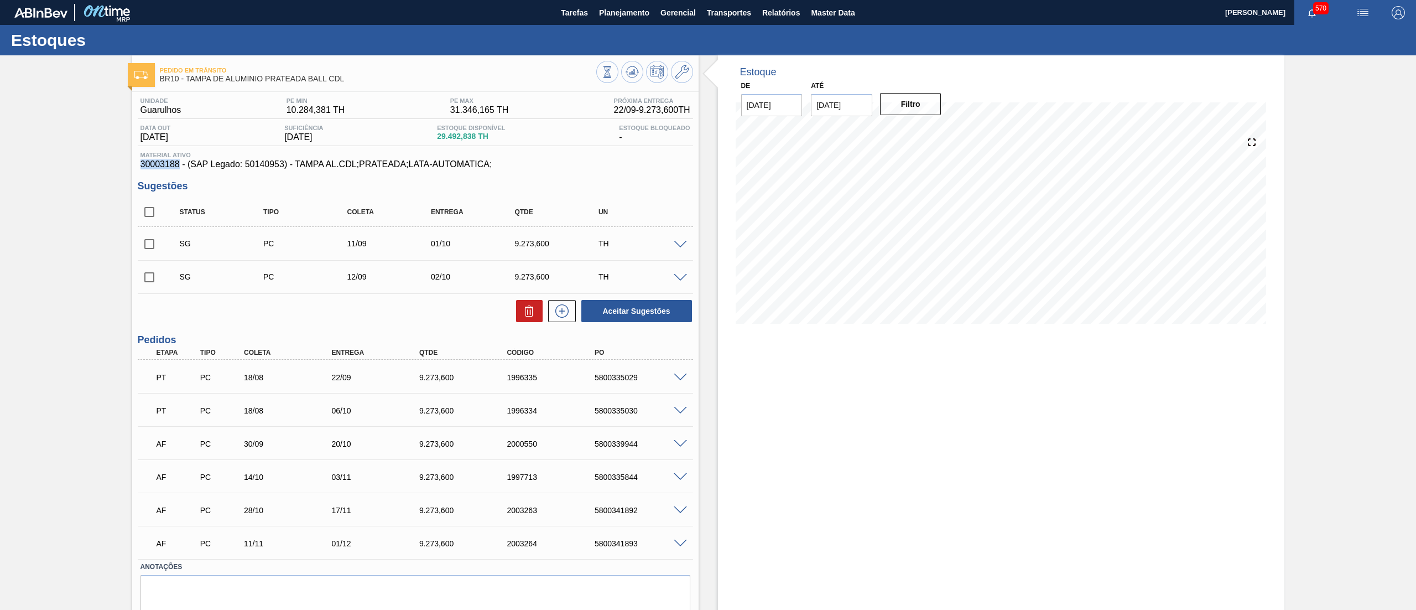
drag, startPoint x: 136, startPoint y: 165, endPoint x: 179, endPoint y: 163, distance: 43.2
click at [179, 163] on div "Unidade Guarulhos PE MIN 10.284,381 TH PE MAX 31.346,165 TH Próxima Entrega 22/…" at bounding box center [415, 368] width 566 height 552
copy span "30003188"
click at [625, 15] on span "Planejamento" at bounding box center [624, 12] width 50 height 13
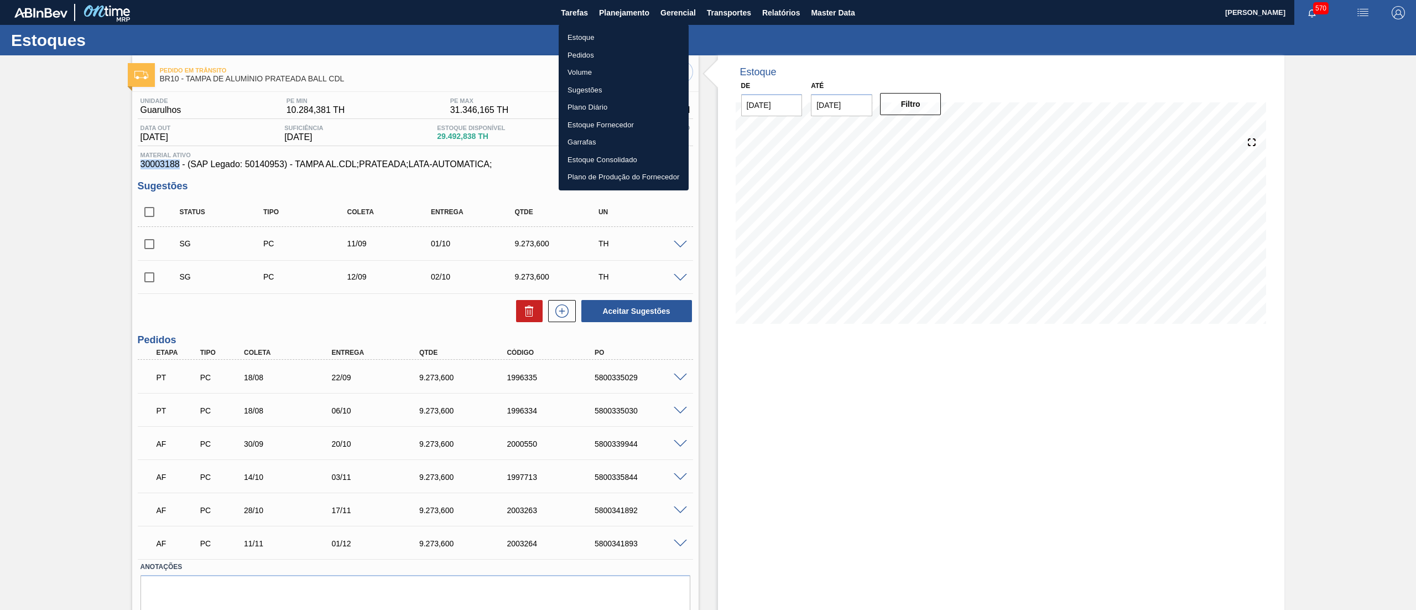
click at [613, 38] on li "Estoque" at bounding box center [624, 38] width 130 height 18
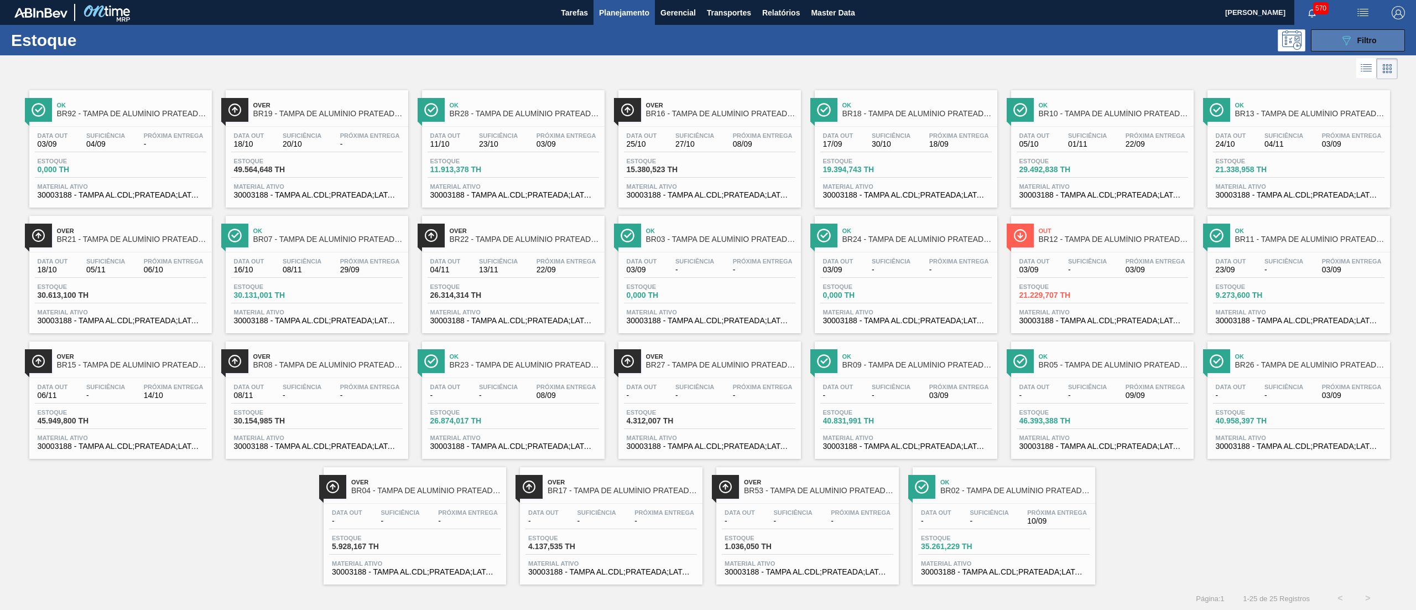
click at [1358, 39] on span "Filtro" at bounding box center [1367, 40] width 19 height 9
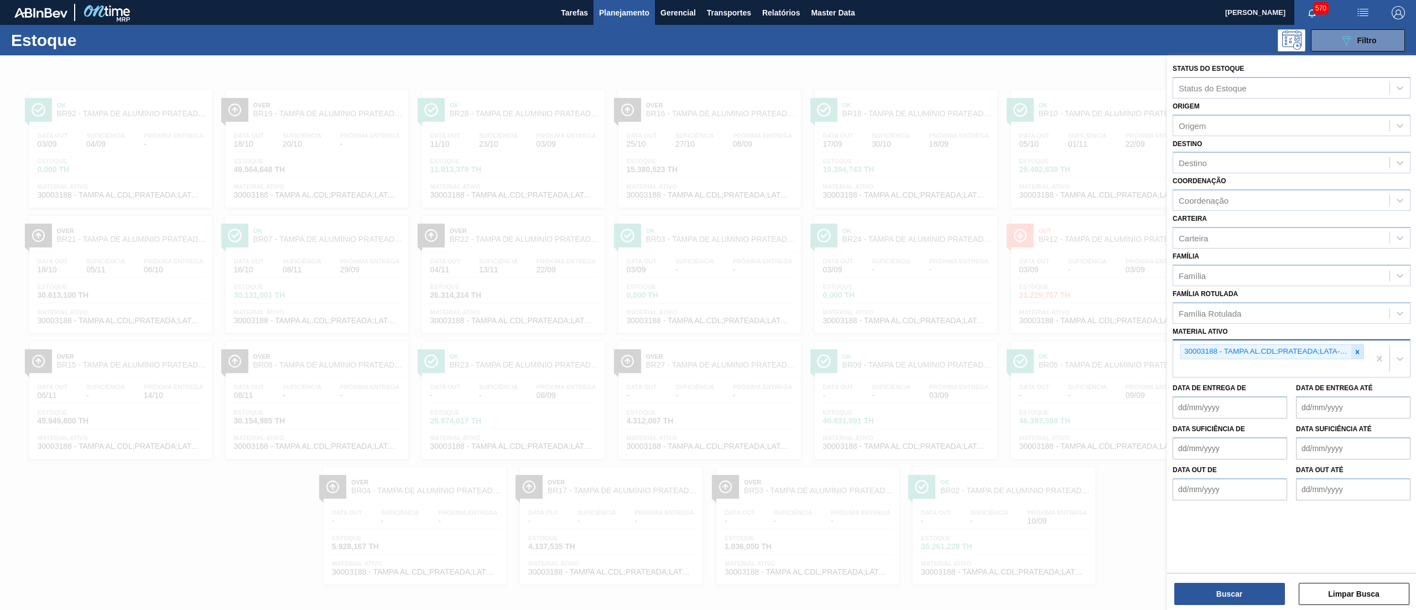
click at [1355, 349] on icon at bounding box center [1358, 352] width 8 height 8
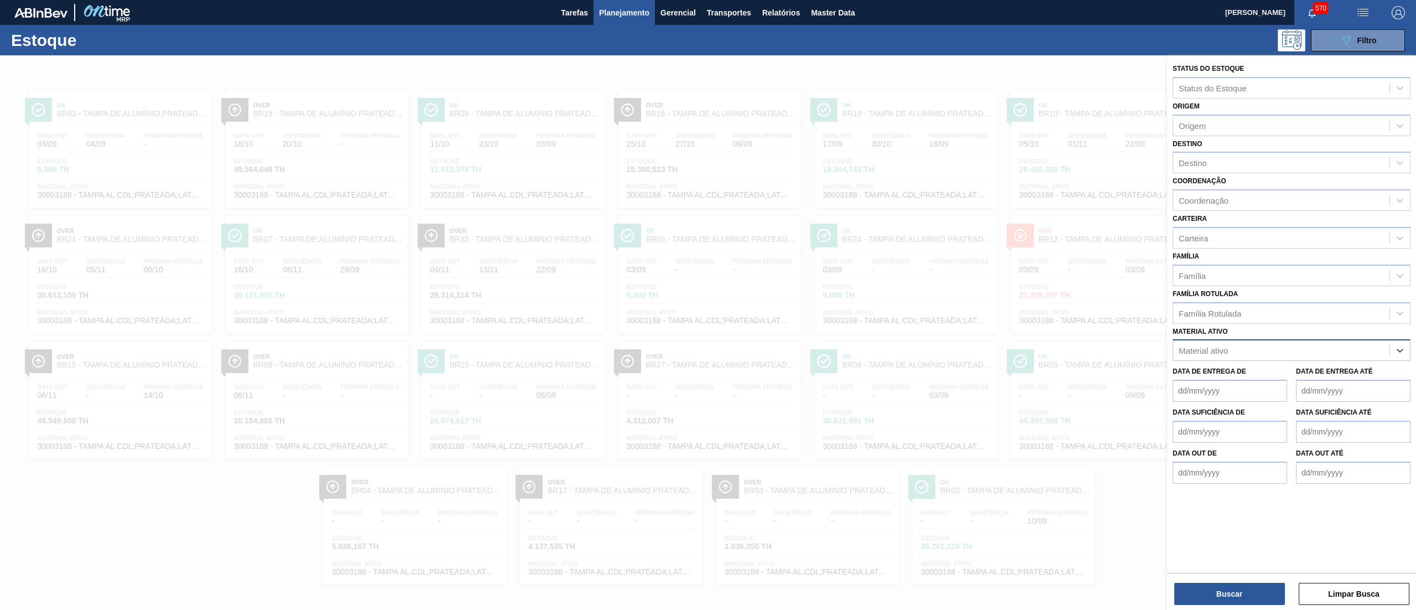
paste ativo "30002948"
click at [1323, 374] on div "30002948 - [GEOGRAPHIC_DATA]. CROWN PRATA ISE" at bounding box center [1292, 377] width 238 height 20
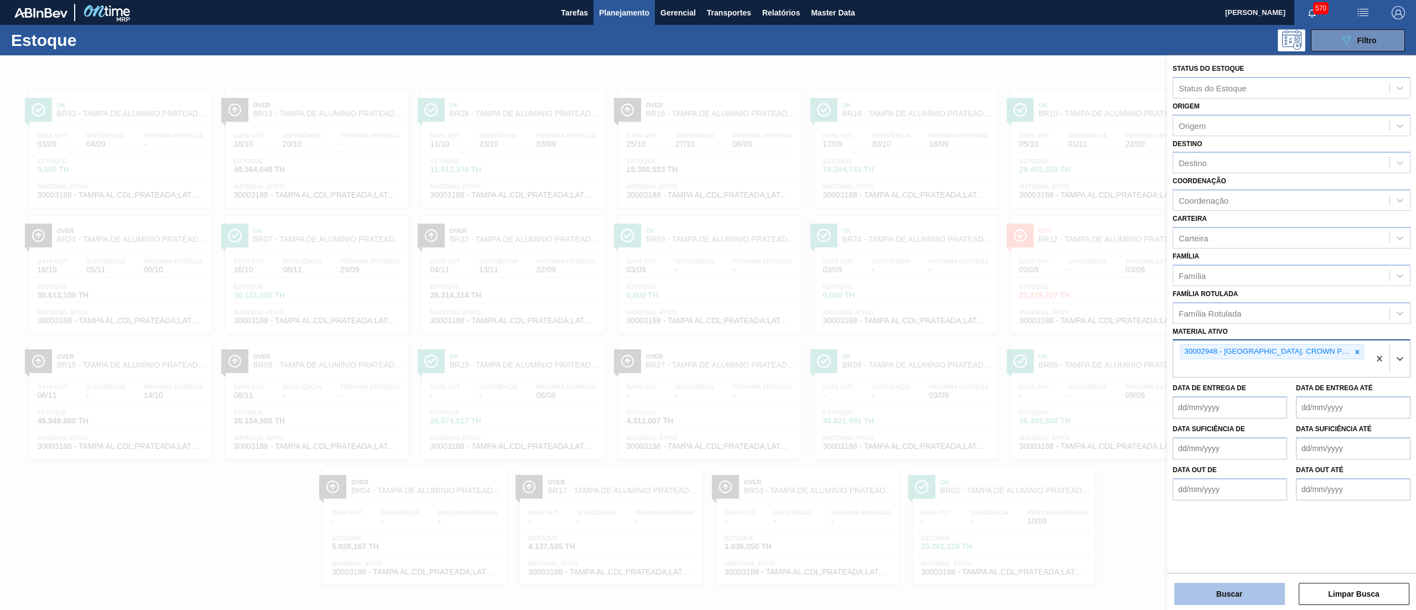
click at [1226, 588] on button "Buscar" at bounding box center [1229, 594] width 111 height 22
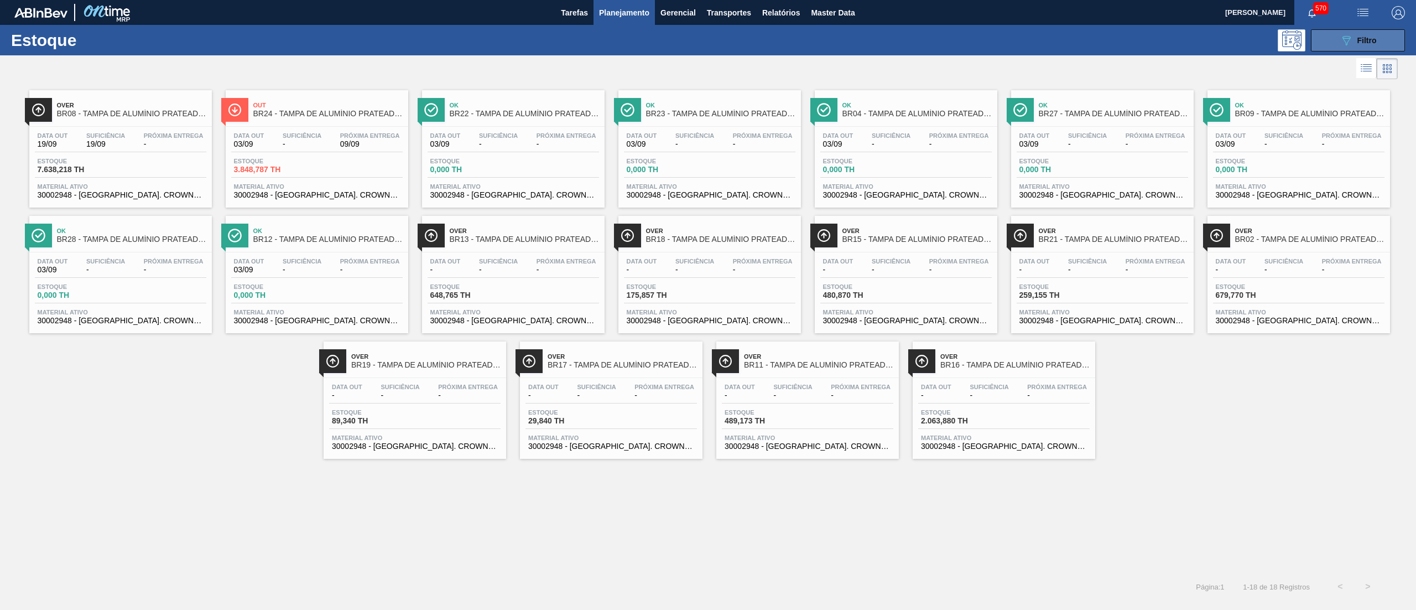
click at [1335, 42] on button "089F7B8B-B2A5-4AFE-B5C0-19BA573D28AC Filtro" at bounding box center [1358, 40] width 94 height 22
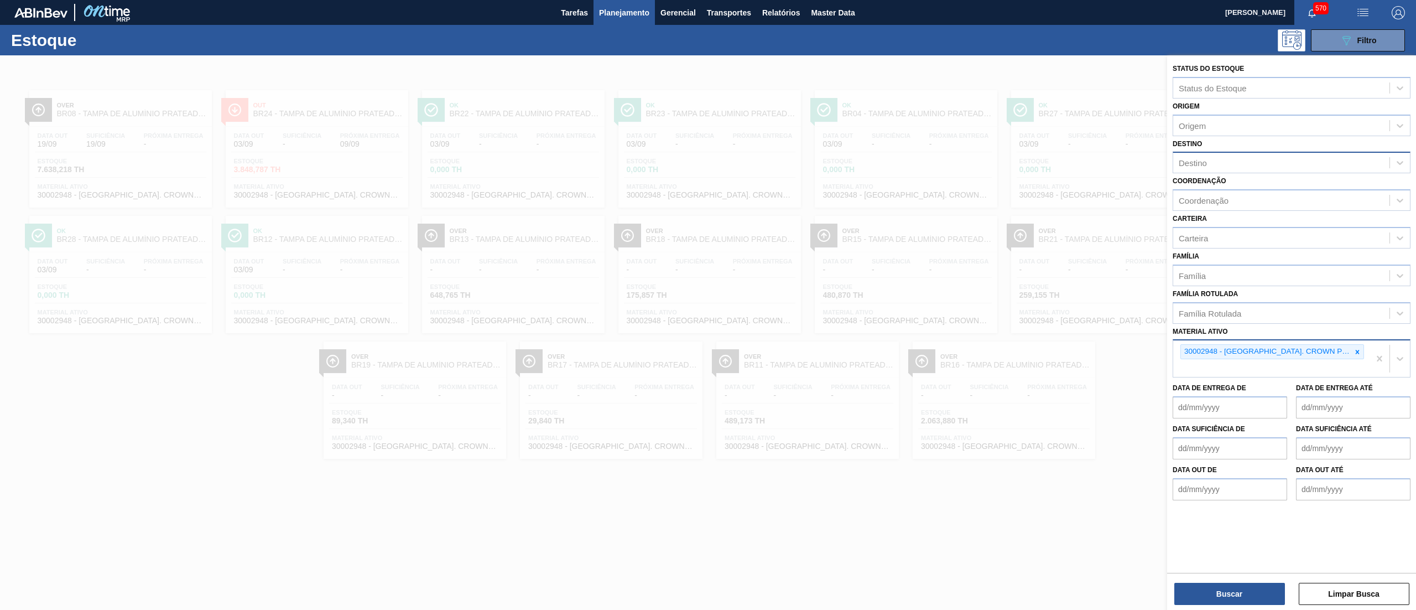
click at [1221, 163] on div "Destino" at bounding box center [1281, 163] width 216 height 16
click at [1225, 185] on div "BR16 - Jacareí" at bounding box center [1292, 190] width 238 height 20
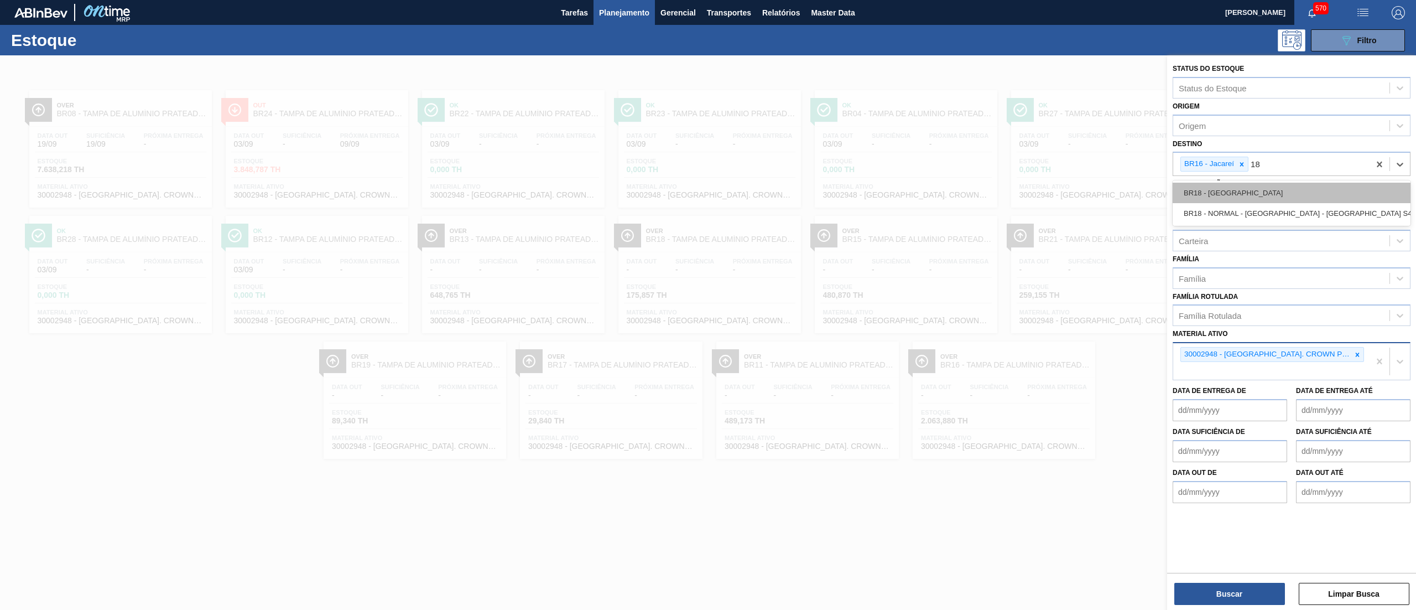
click at [1275, 186] on div "BR18 - [GEOGRAPHIC_DATA]" at bounding box center [1292, 193] width 238 height 20
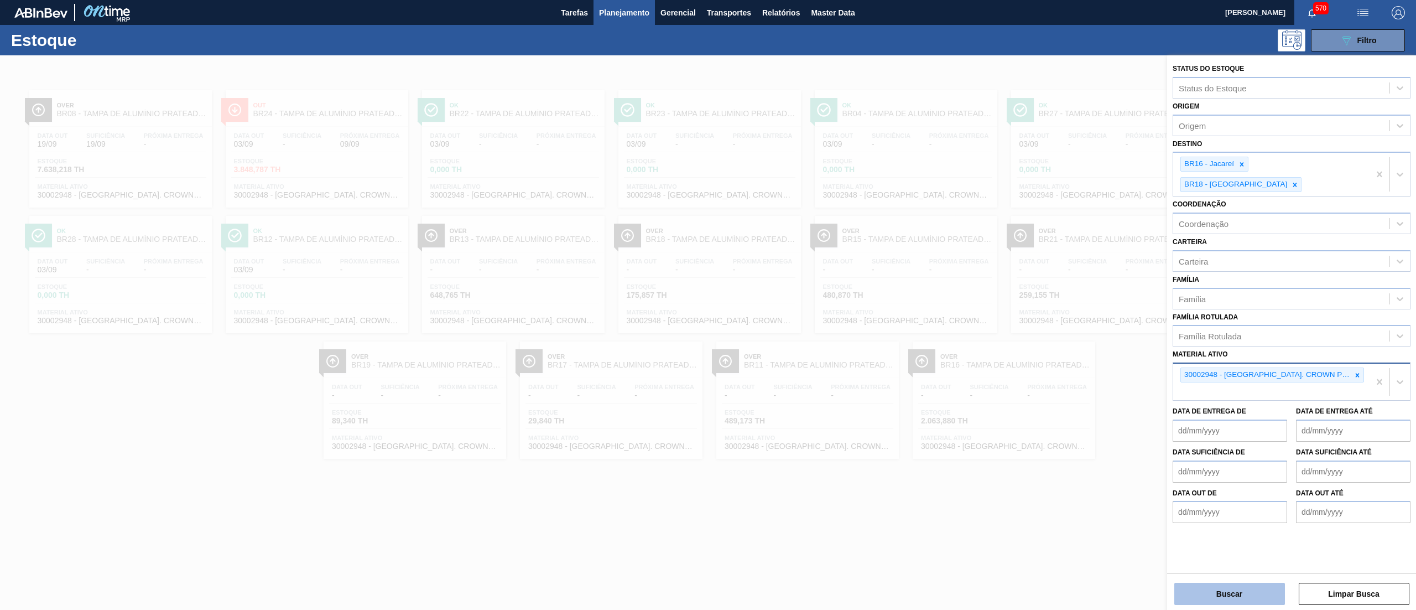
click at [1241, 595] on button "Buscar" at bounding box center [1229, 594] width 111 height 22
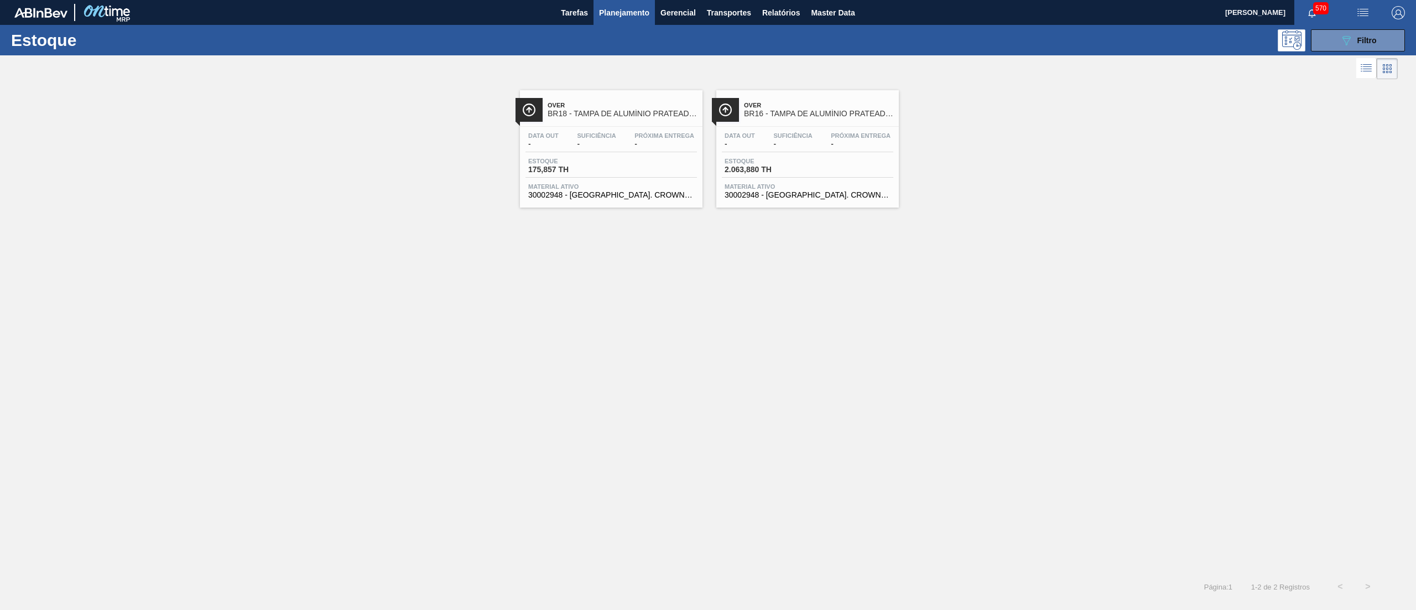
click at [641, 199] on span "30002948 - [GEOGRAPHIC_DATA]. CROWN; PRATA; ISE" at bounding box center [611, 195] width 166 height 8
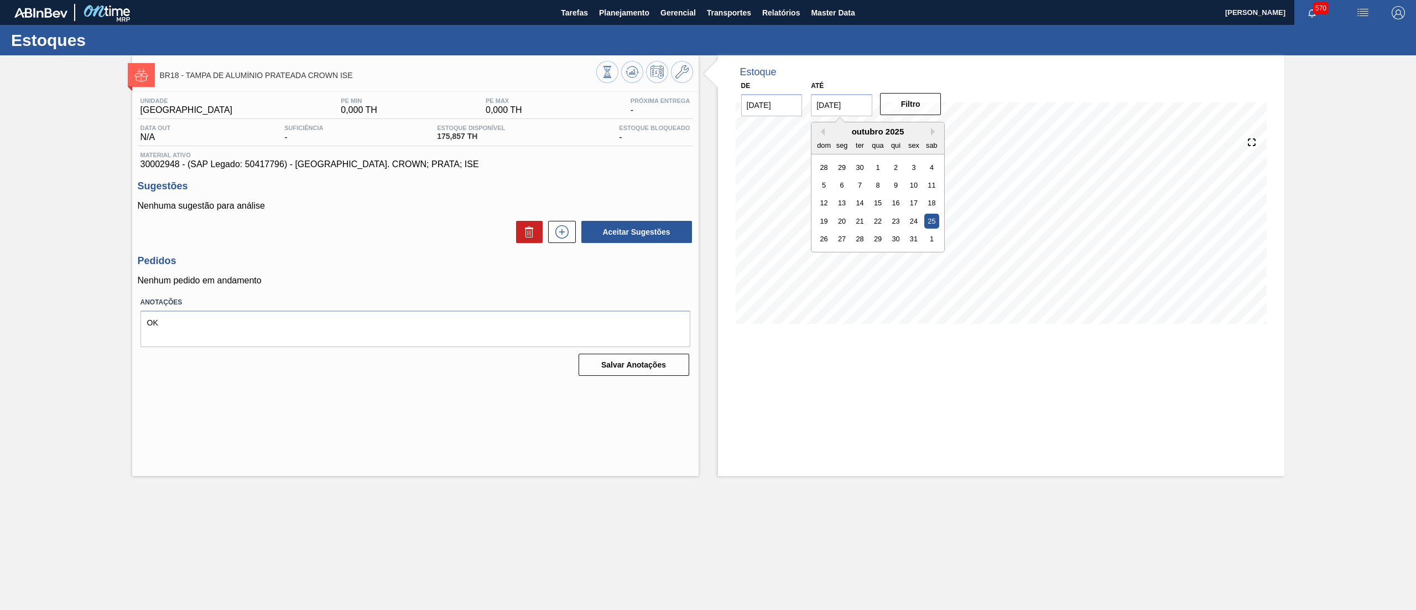
click at [855, 107] on input "[DATE]" at bounding box center [841, 105] width 61 height 22
click at [935, 132] on button "Next Month" at bounding box center [935, 132] width 8 height 8
click at [934, 216] on div "22" at bounding box center [931, 221] width 15 height 15
click at [904, 99] on button "Filtro" at bounding box center [910, 104] width 61 height 22
click at [635, 21] on button "Planejamento" at bounding box center [624, 12] width 61 height 25
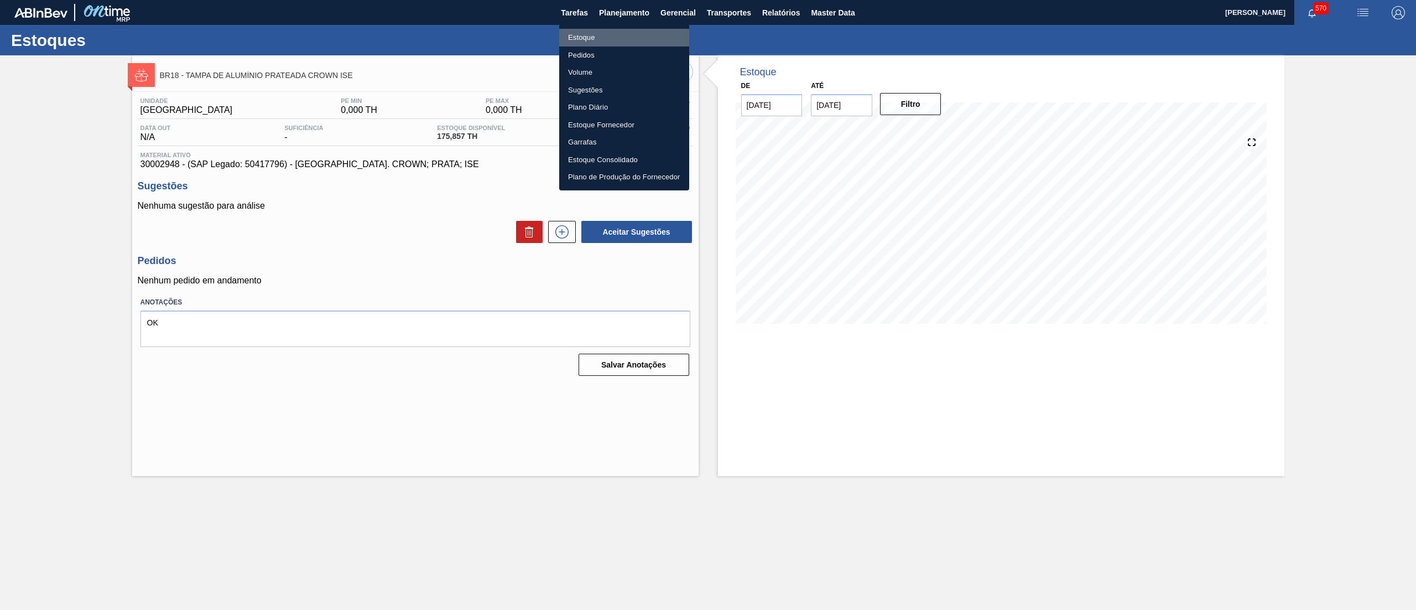
click at [620, 33] on li "Estoque" at bounding box center [624, 38] width 130 height 18
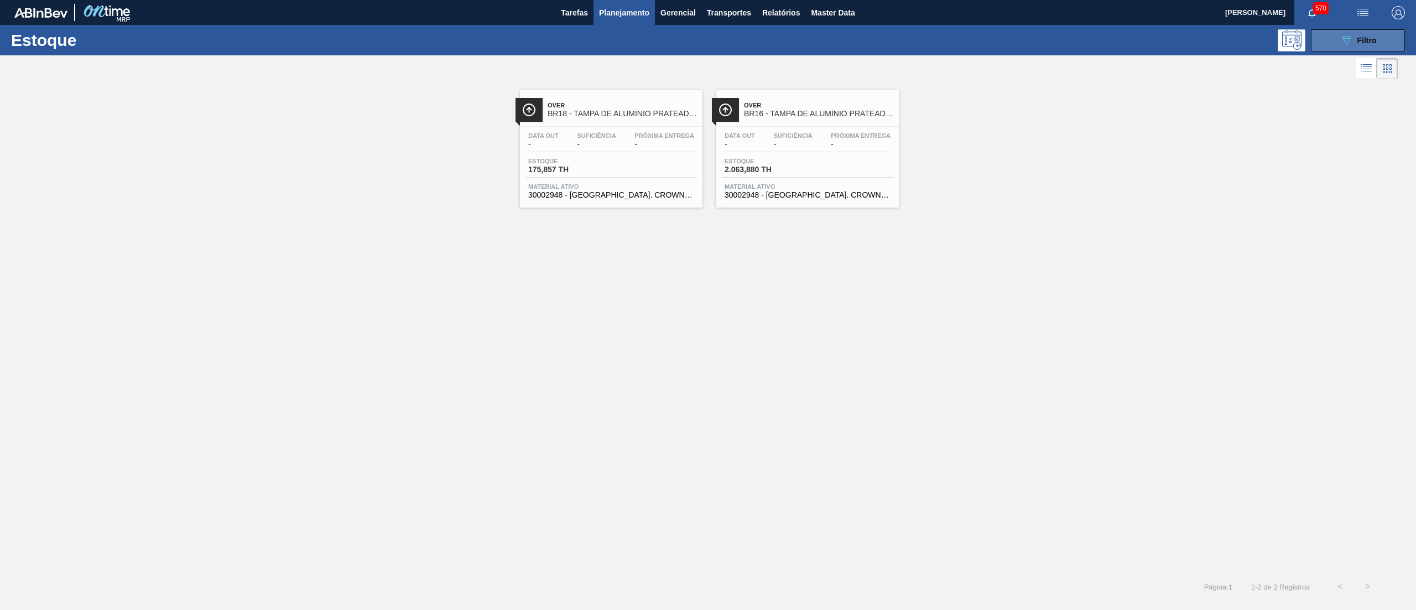
click at [1316, 37] on button "089F7B8B-B2A5-4AFE-B5C0-19BA573D28AC Filtro" at bounding box center [1358, 40] width 94 height 22
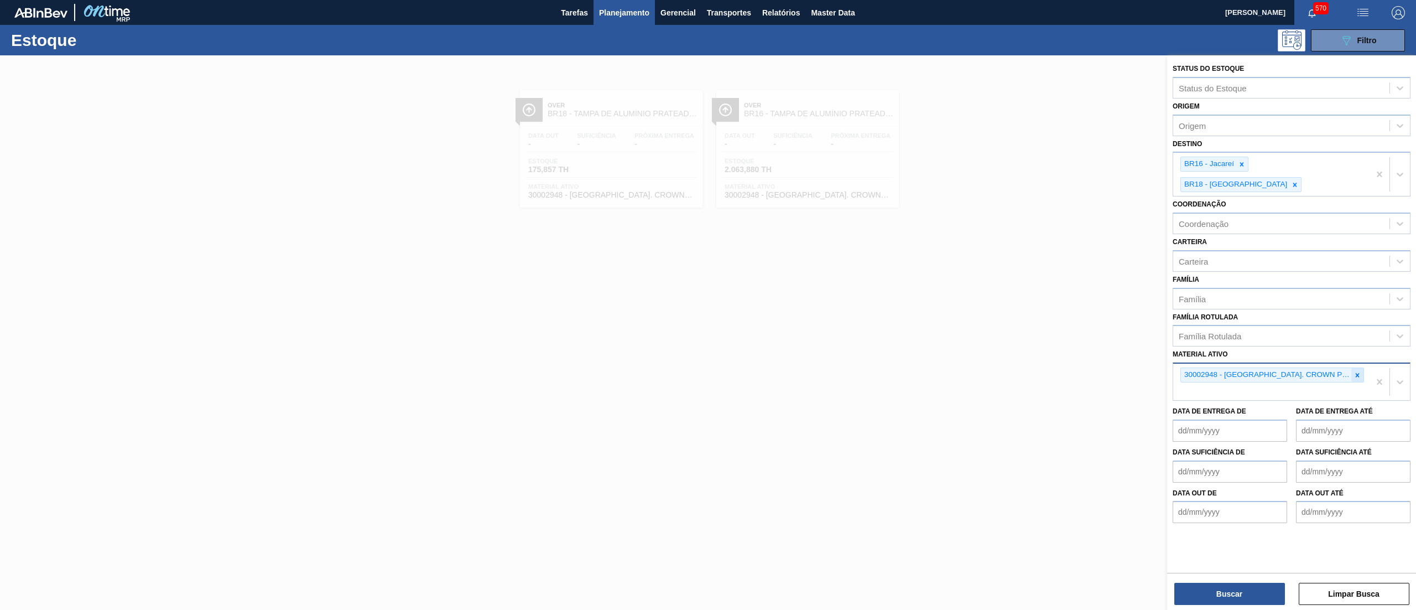
click at [1354, 371] on icon at bounding box center [1358, 375] width 8 height 8
paste ativo "FILME CONTR 620X80 GREENMIX 269ML HO"
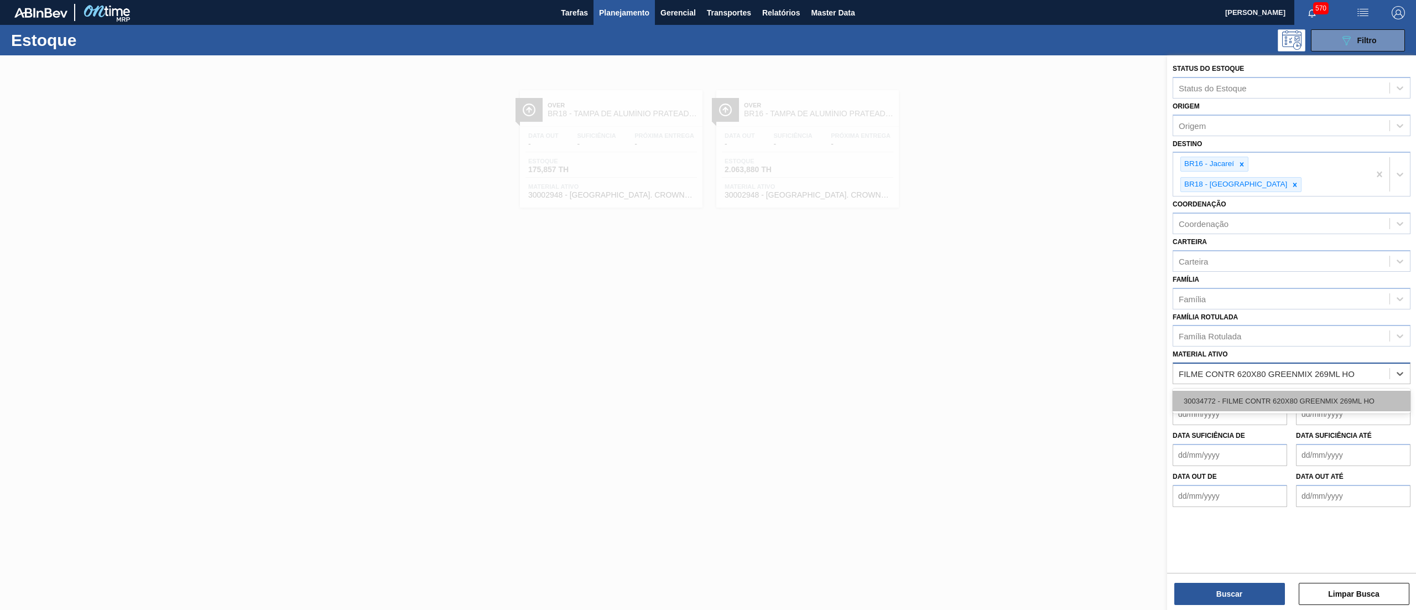
click at [1312, 391] on div "30034772 - FILME CONTR 620X80 GREENMIX 269ML HO" at bounding box center [1292, 401] width 238 height 20
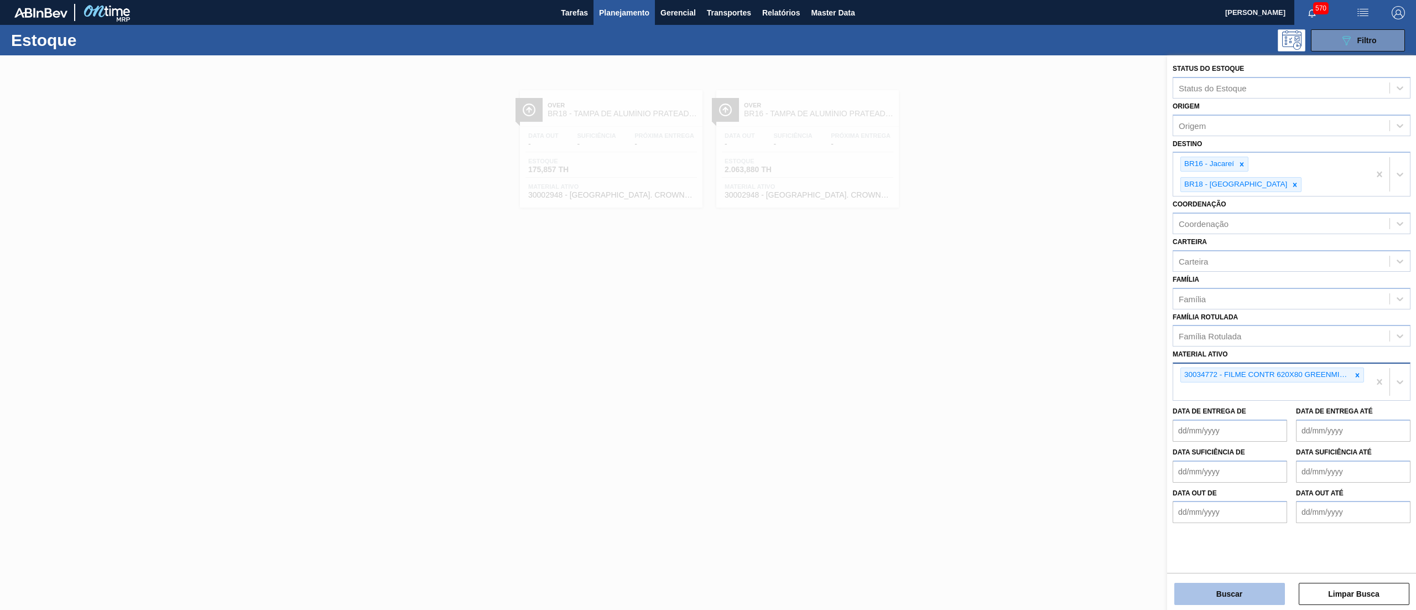
click at [1250, 585] on button "Buscar" at bounding box center [1229, 594] width 111 height 22
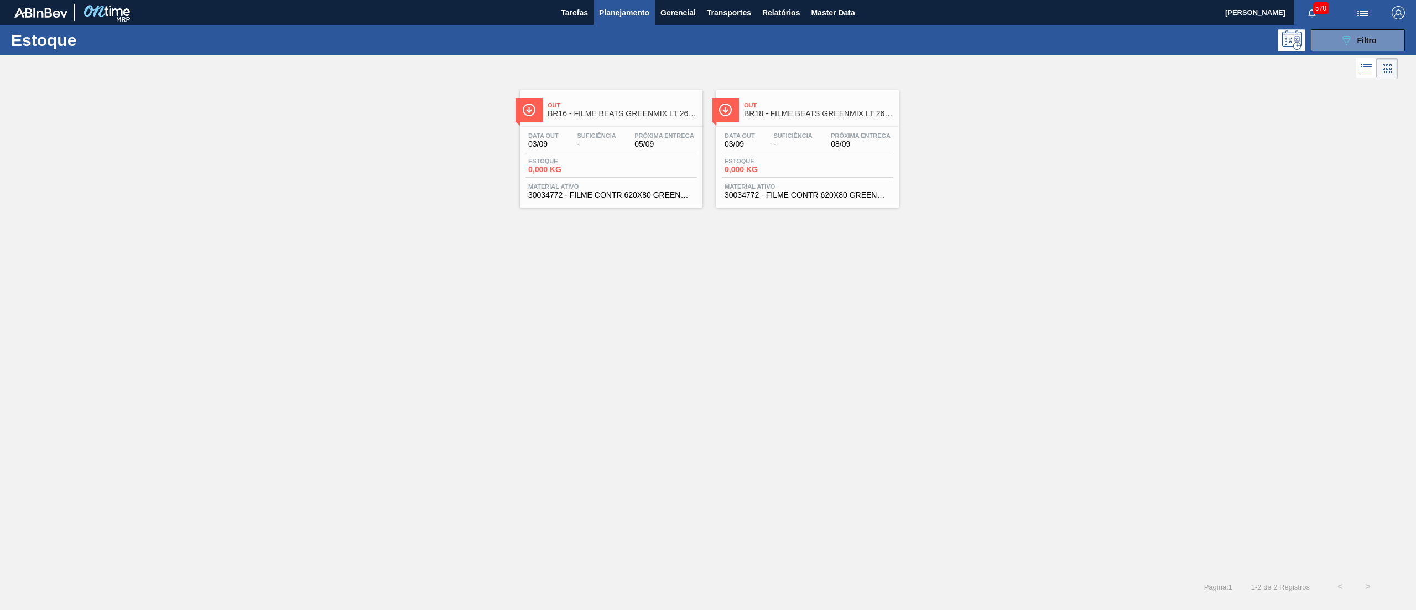
click at [664, 199] on span "30034772 - FILME CONTR 620X80 GREENMIX 269ML HO" at bounding box center [611, 195] width 166 height 8
click at [784, 199] on span "30034772 - FILME CONTR 620X80 GREENMIX 269ML HO" at bounding box center [808, 195] width 166 height 8
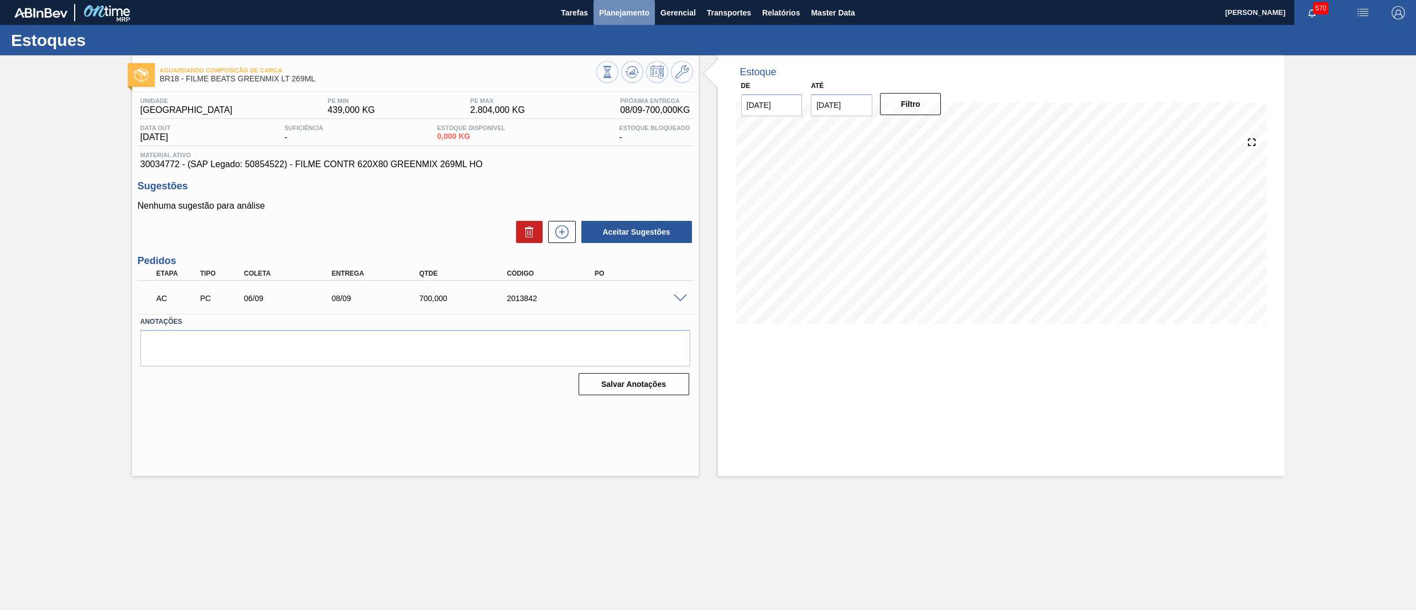
click at [632, 15] on span "Planejamento" at bounding box center [624, 12] width 50 height 13
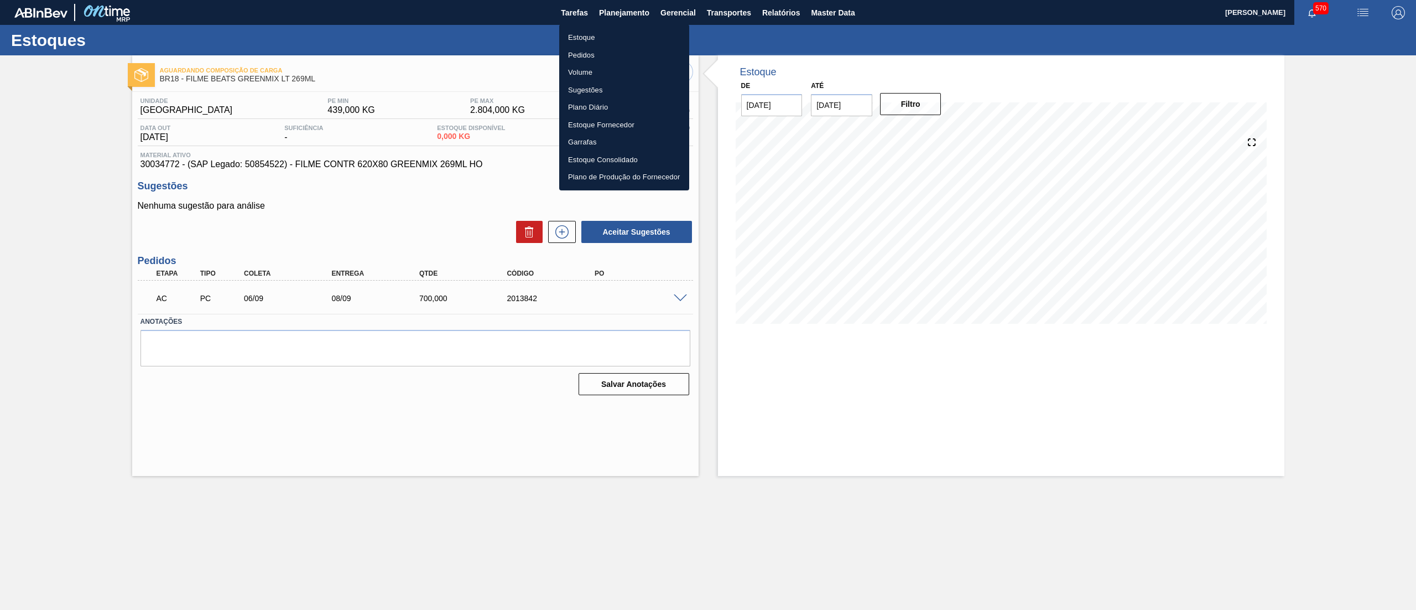
click at [601, 41] on li "Estoque" at bounding box center [624, 38] width 130 height 18
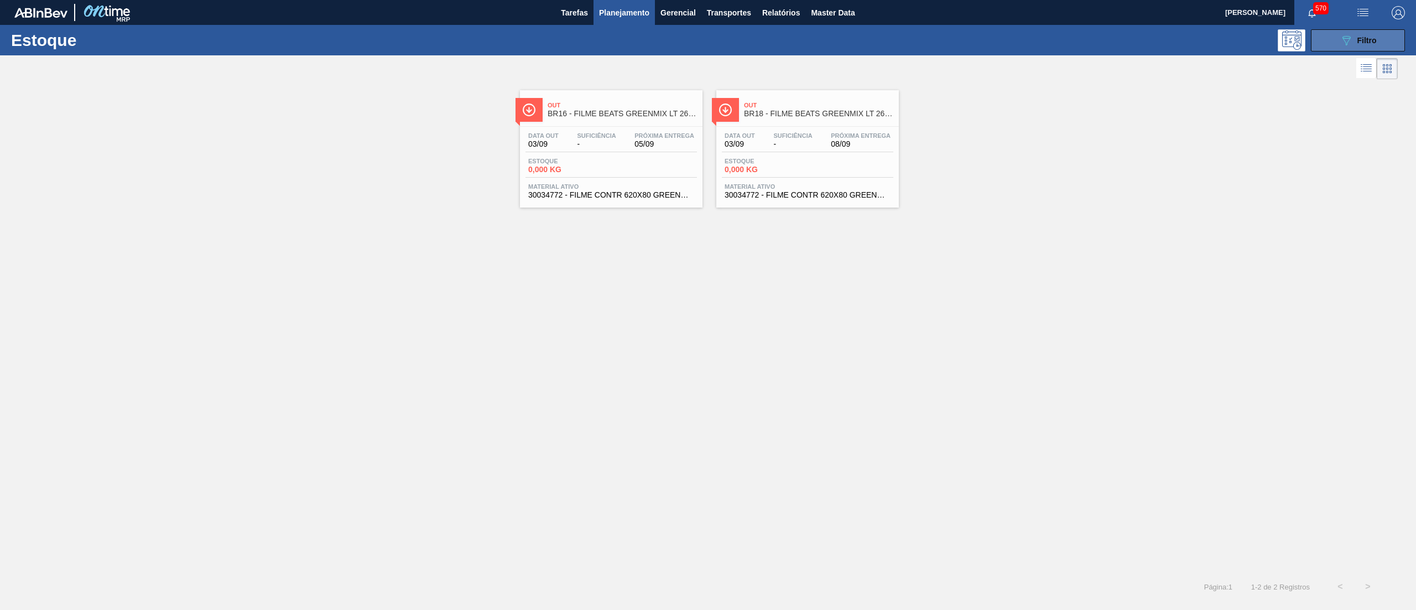
click at [1339, 48] on button "089F7B8B-B2A5-4AFE-B5C0-19BA573D28AC Filtro" at bounding box center [1358, 40] width 94 height 22
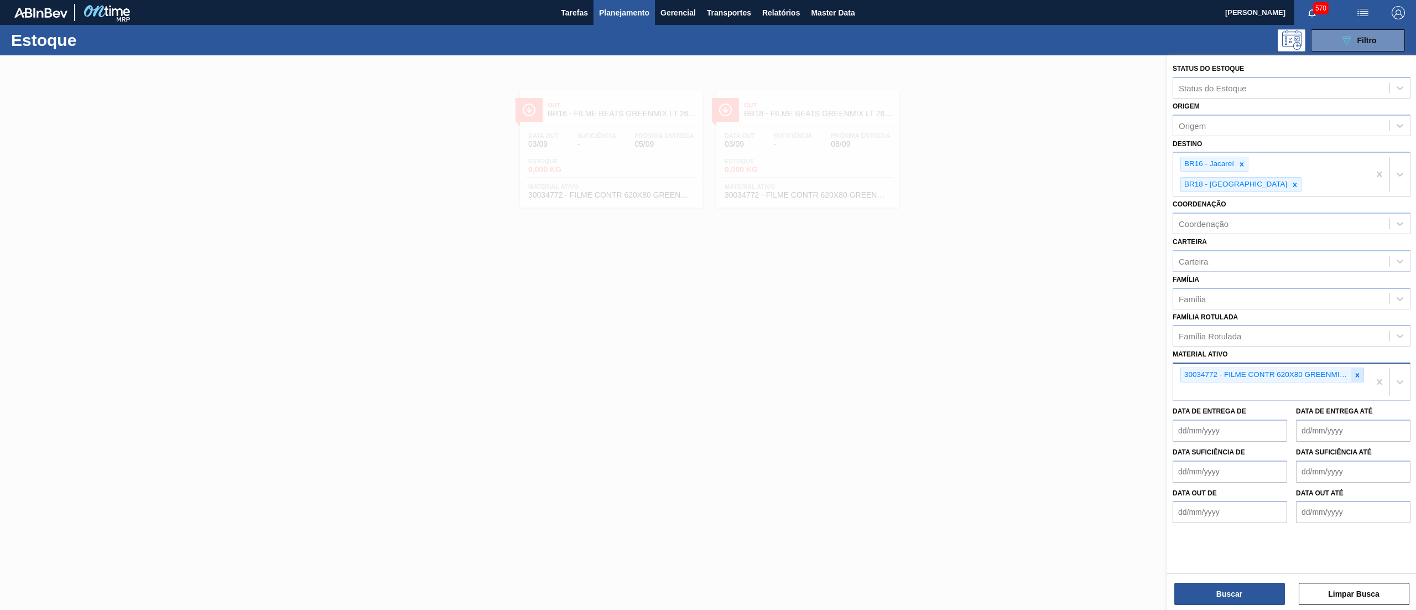
click at [1355, 371] on icon at bounding box center [1358, 375] width 8 height 8
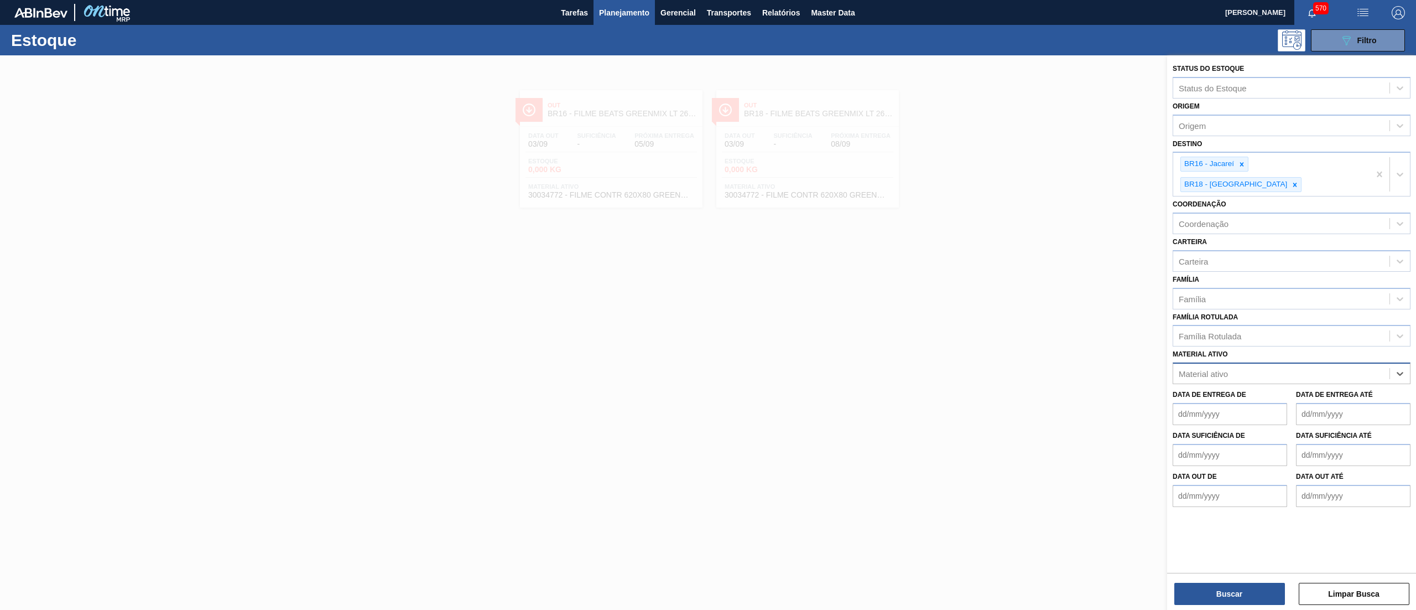
paste ativo "30034746​"
click at [1243, 366] on div "Material ativo" at bounding box center [1281, 374] width 216 height 16
paste ativo "30007850"
click at [1247, 391] on div "30007850 - FILME CONTRATIL LISO 480x50" at bounding box center [1292, 401] width 238 height 20
click at [1226, 580] on div "Buscar Limpar Busca" at bounding box center [1291, 588] width 249 height 31
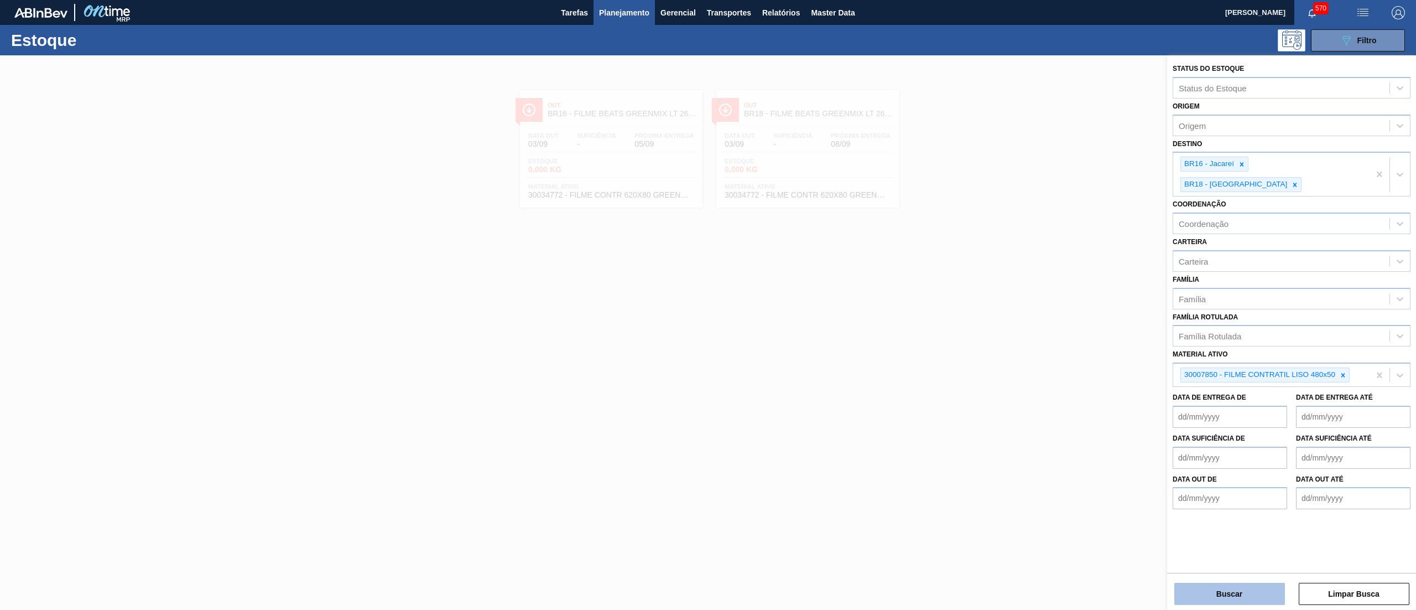
click at [1225, 584] on button "Buscar" at bounding box center [1229, 594] width 111 height 22
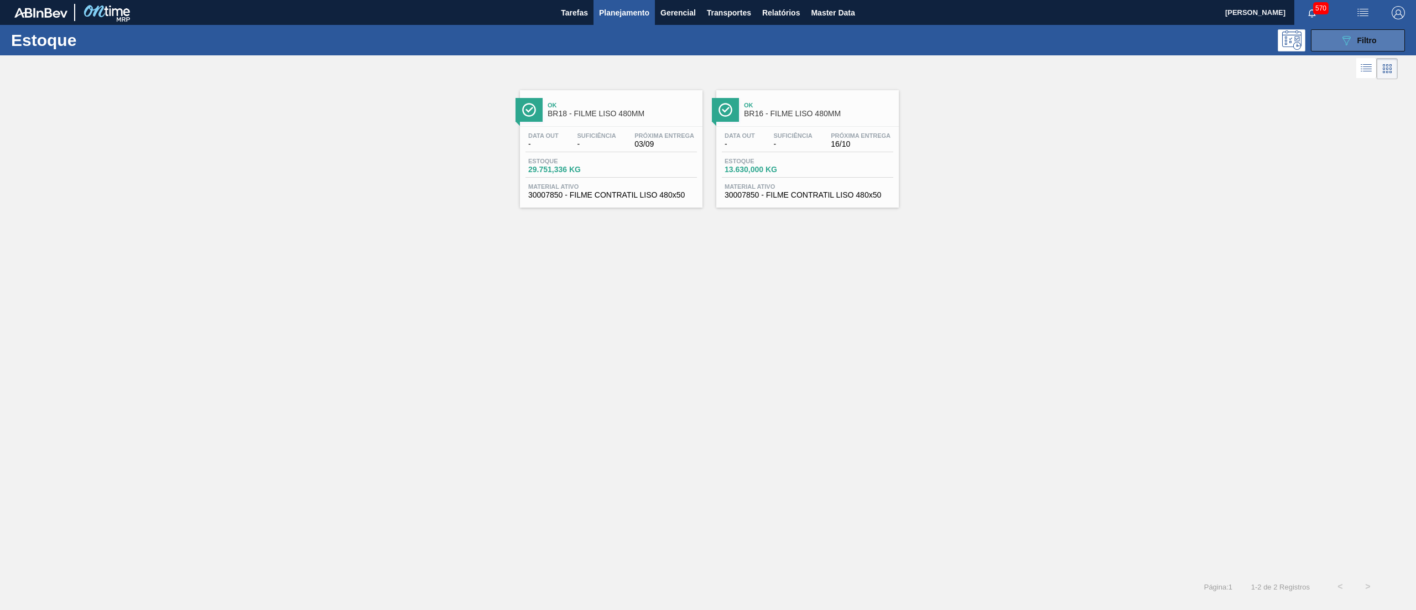
click at [1373, 38] on span "Filtro" at bounding box center [1367, 40] width 19 height 9
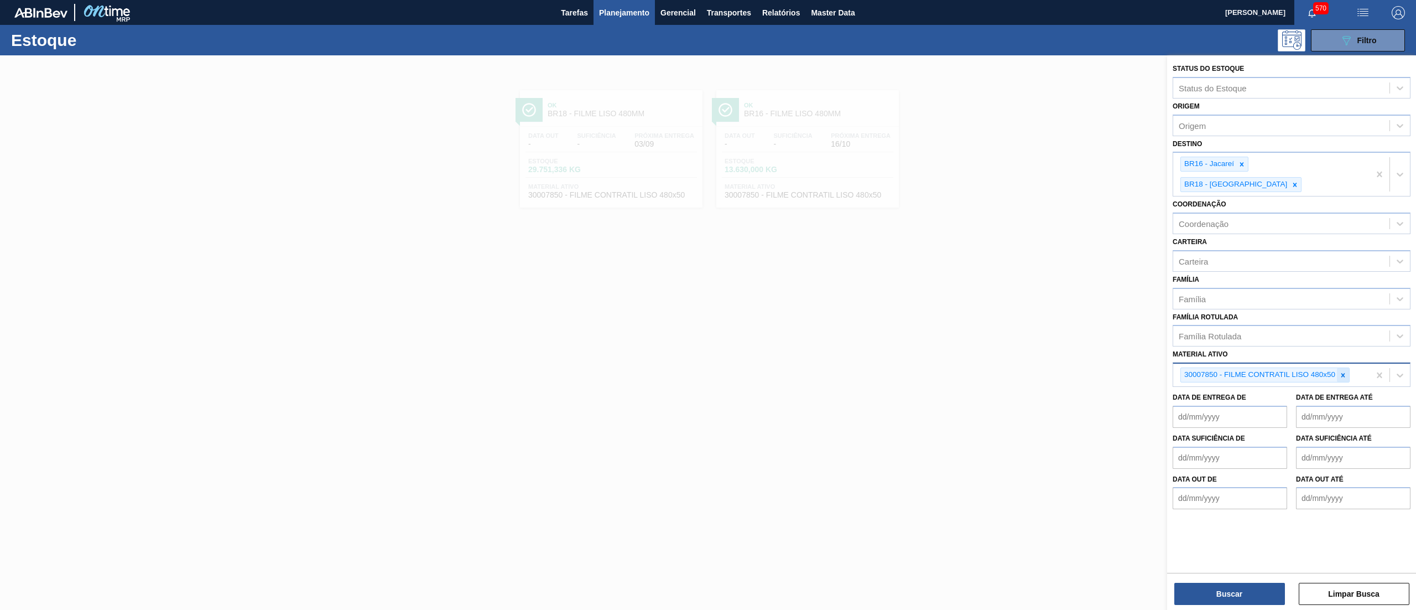
click at [1337, 368] on div at bounding box center [1343, 375] width 12 height 14
paste ativo "30034749​"
click at [1268, 366] on div "30034749​" at bounding box center [1281, 374] width 216 height 16
paste ativo "30034749​"
click at [988, 389] on div at bounding box center [708, 360] width 1416 height 610
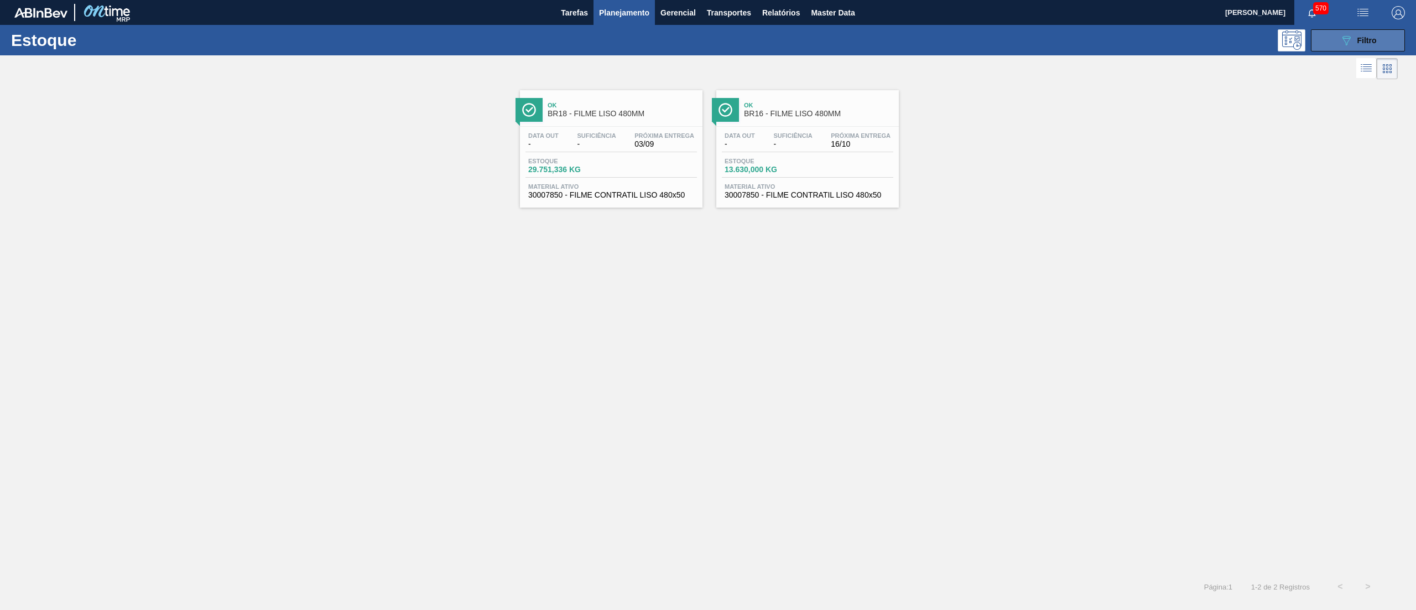
click at [1371, 43] on span "Filtro" at bounding box center [1367, 40] width 19 height 9
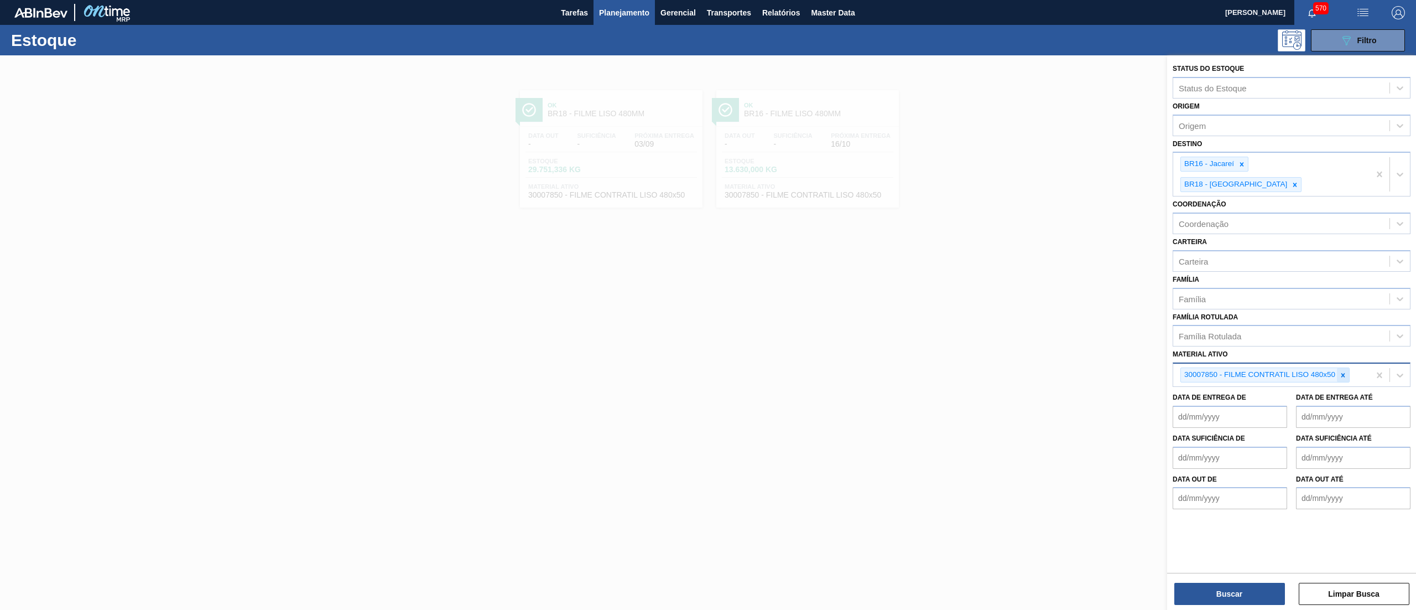
click at [1348, 368] on div at bounding box center [1343, 375] width 12 height 14
paste ativo "CX CARTAO GREEN MIX 269ML LN C6​"
click at [1339, 346] on div "Material ativo Material ativo" at bounding box center [1292, 365] width 238 height 38
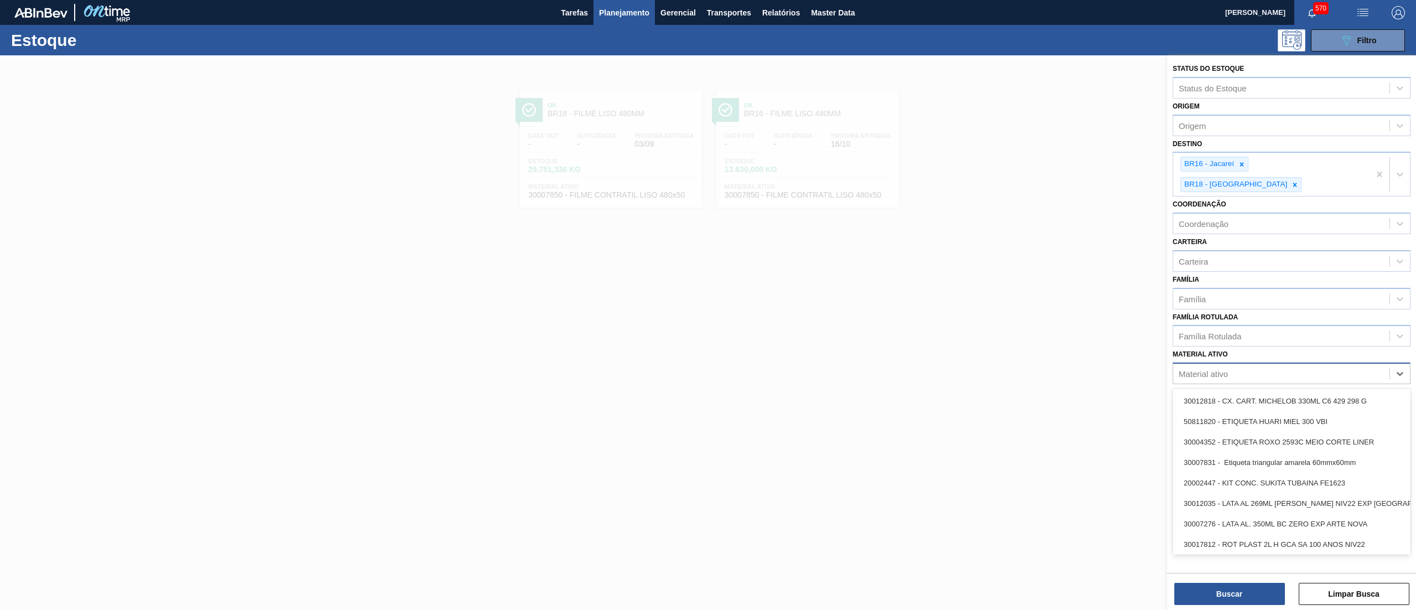
click at [1319, 362] on div "Material ativo" at bounding box center [1292, 373] width 238 height 22
click at [1362, 411] on div "30034749 - CX CARTAO GREEN MIX 269ML LN C6" at bounding box center [1292, 421] width 238 height 20
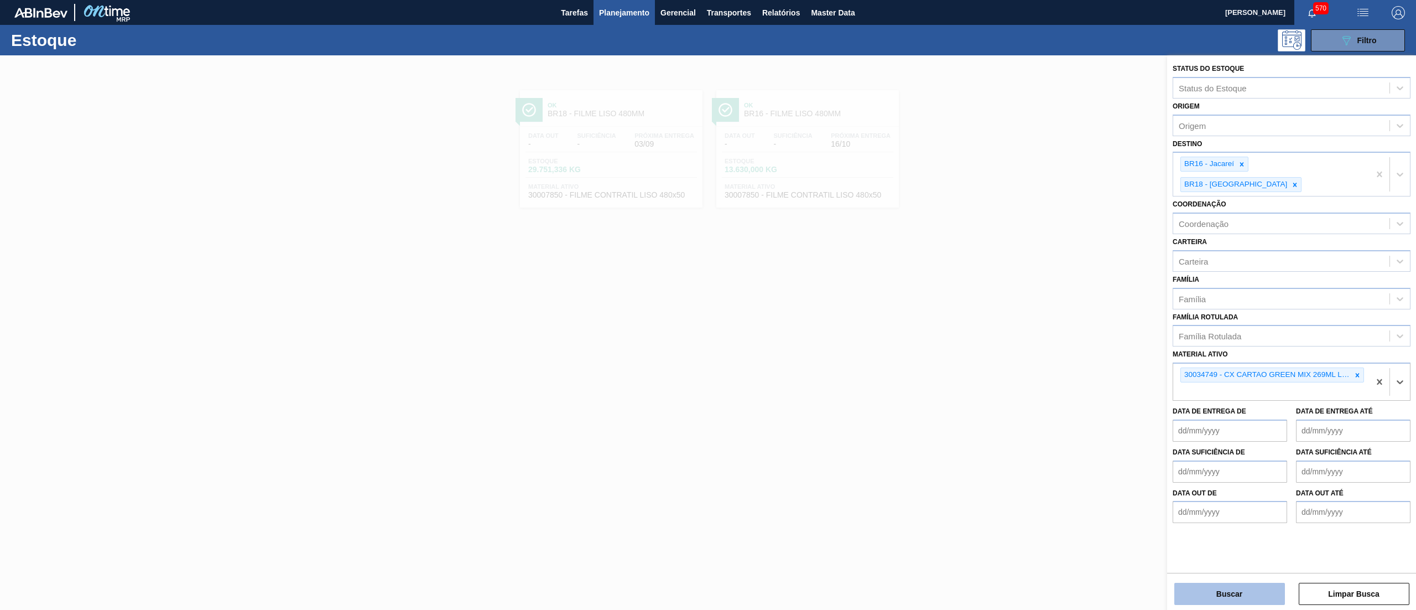
click at [1236, 601] on button "Buscar" at bounding box center [1229, 594] width 111 height 22
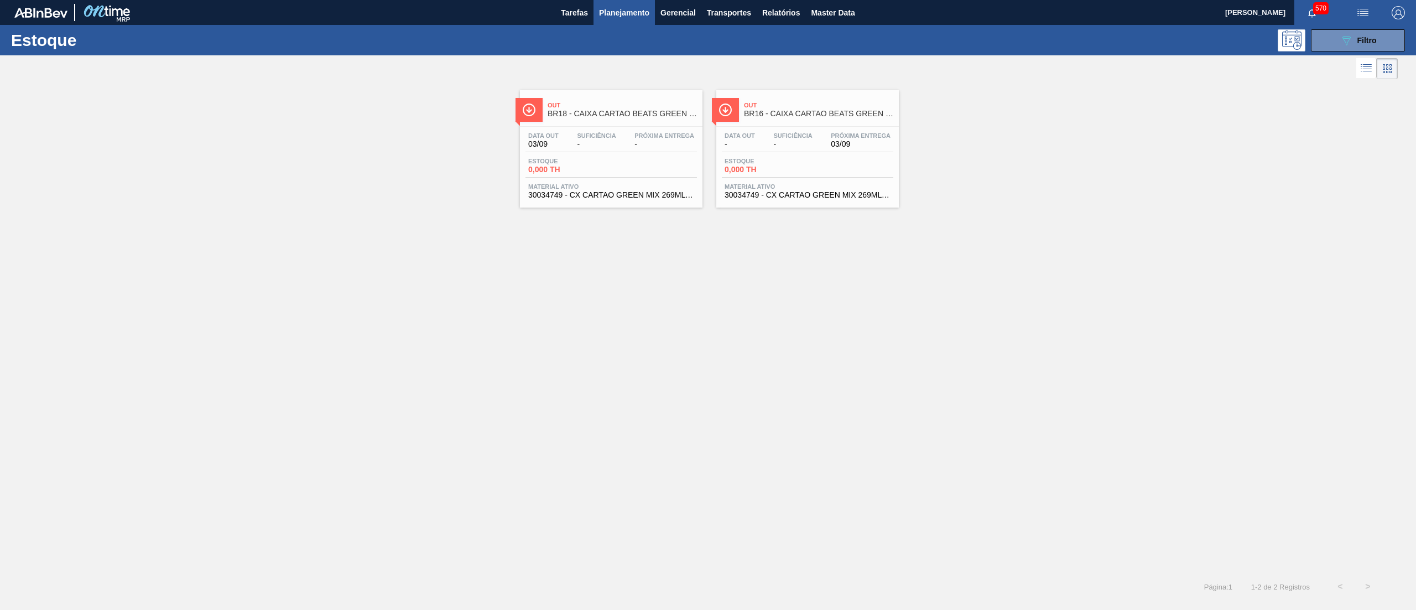
click at [782, 196] on span "30034749 - CX CARTAO GREEN MIX 269ML LN C6" at bounding box center [808, 195] width 166 height 8
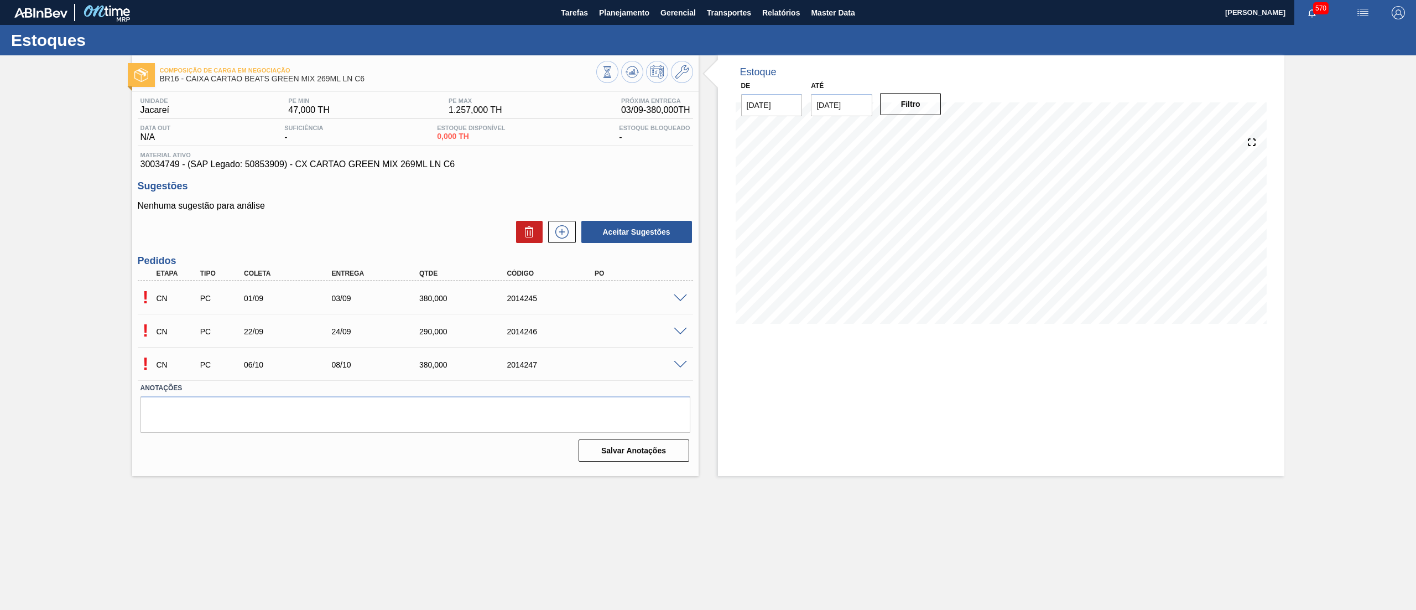
click at [680, 300] on span at bounding box center [680, 298] width 13 height 8
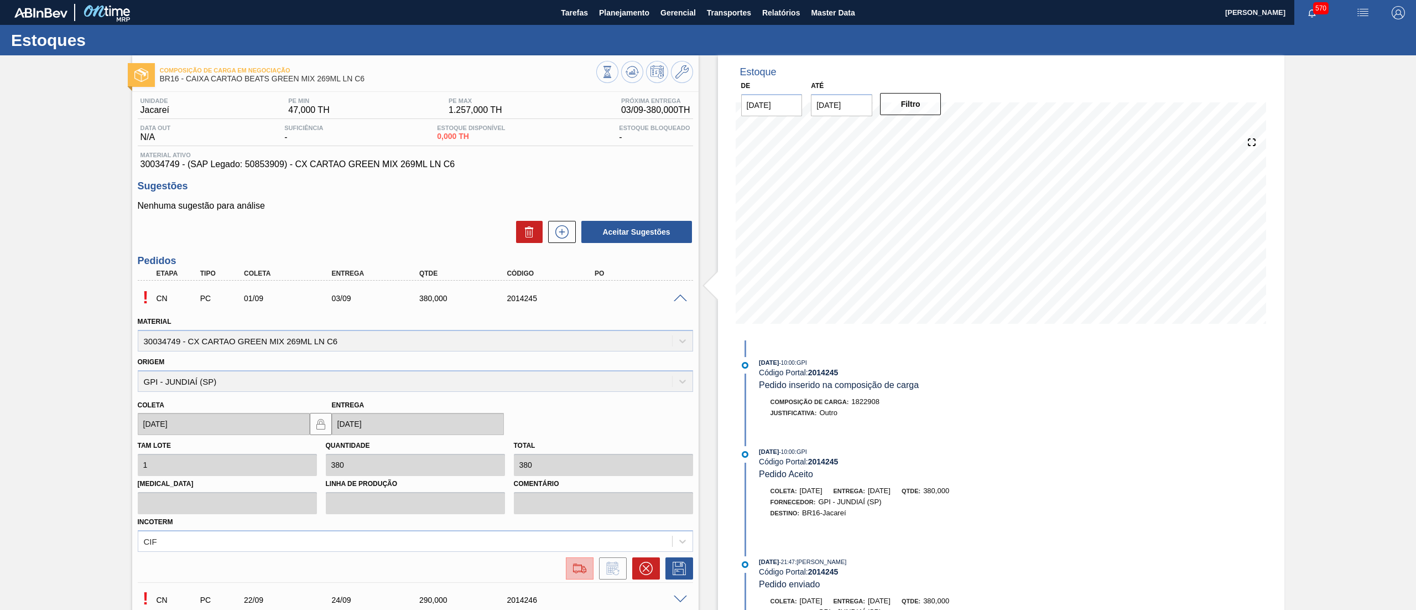
click at [576, 573] on img at bounding box center [580, 568] width 18 height 13
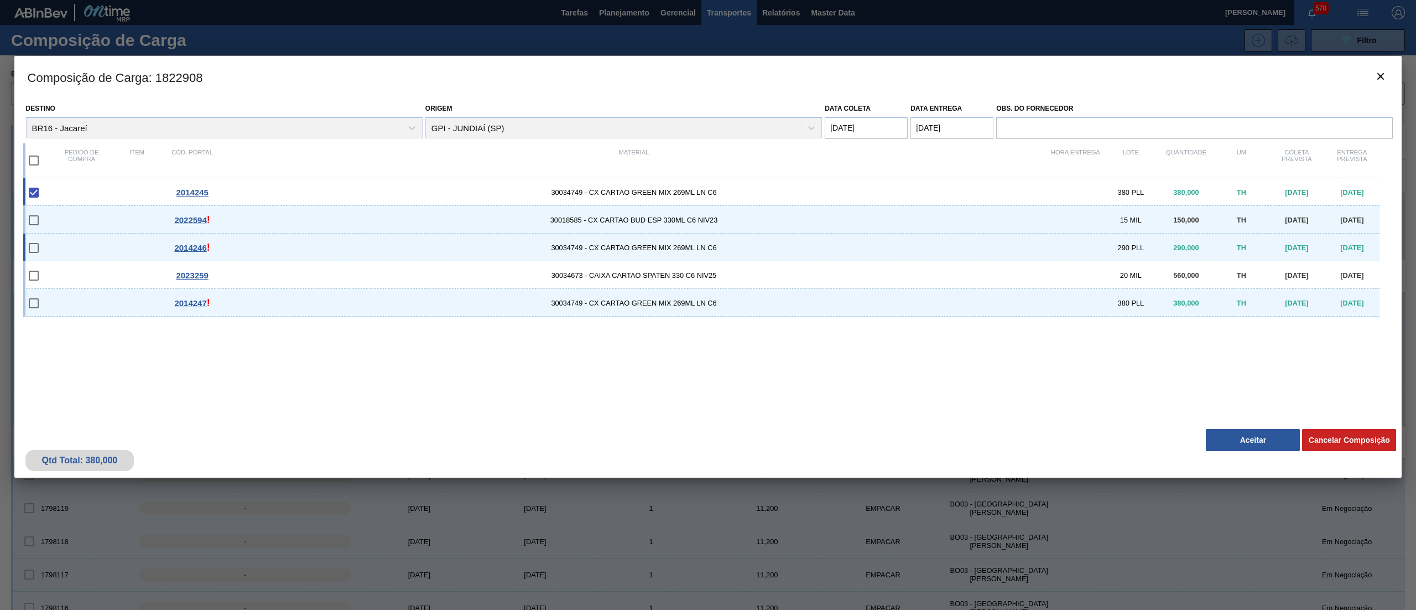
click at [31, 248] on input "checkbox" at bounding box center [33, 247] width 23 height 23
click at [29, 302] on input "checkbox" at bounding box center [33, 303] width 23 height 23
click at [1269, 439] on button "Aceitar" at bounding box center [1253, 440] width 94 height 22
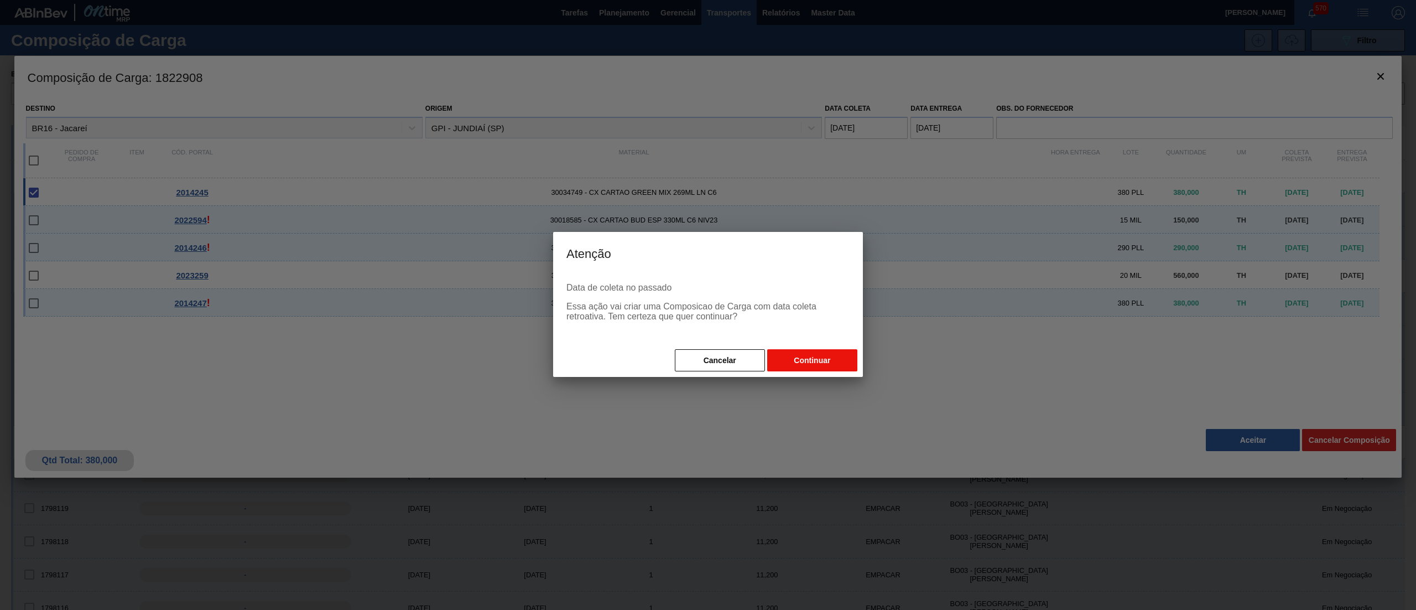
click at [793, 360] on button "Continuar" at bounding box center [812, 360] width 90 height 22
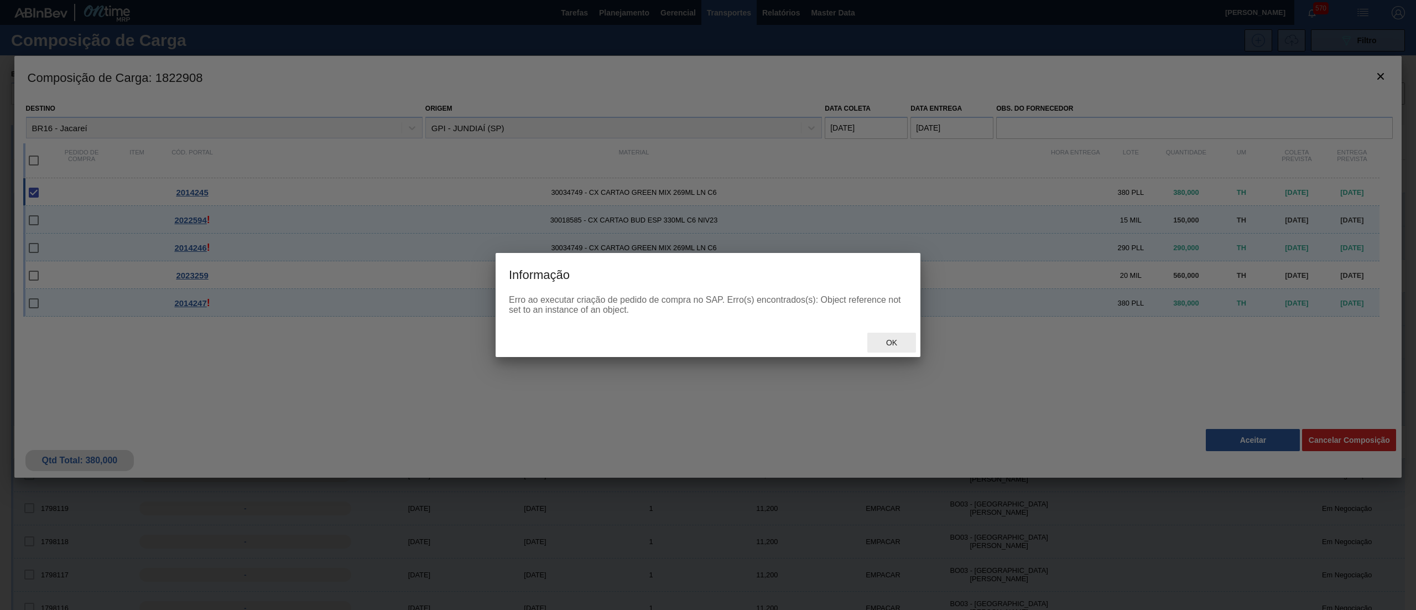
click at [886, 344] on span "Ok" at bounding box center [891, 342] width 29 height 9
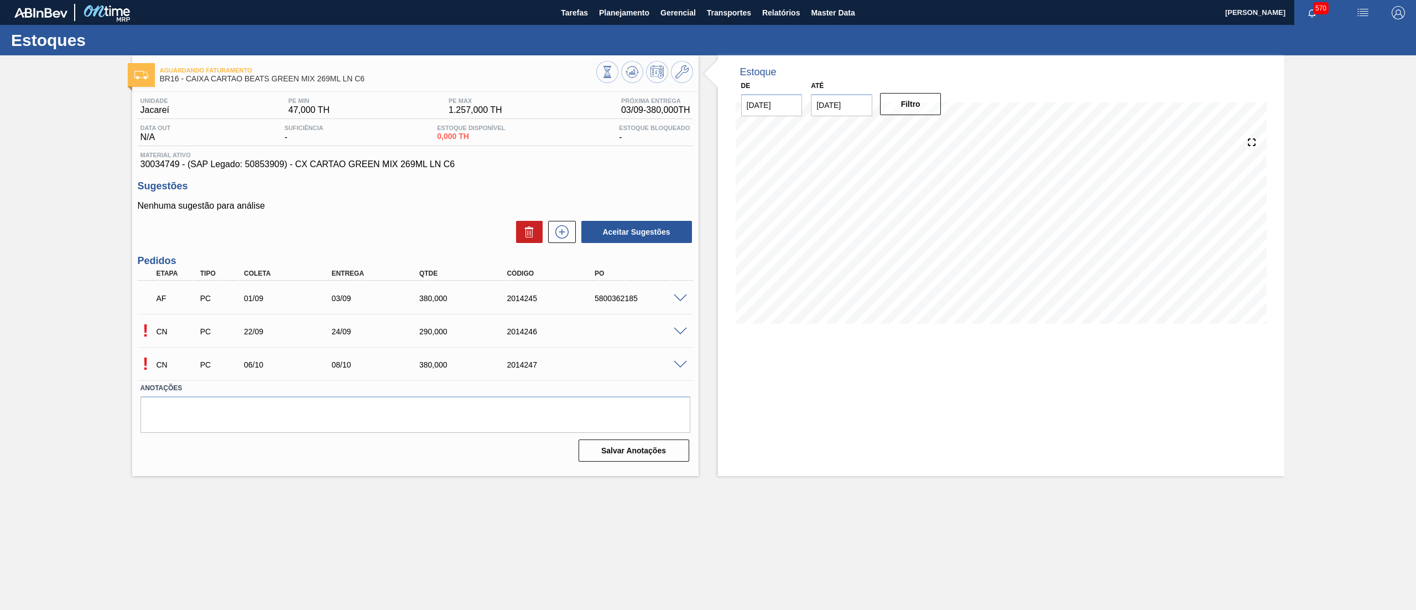
click at [674, 331] on span at bounding box center [680, 331] width 13 height 8
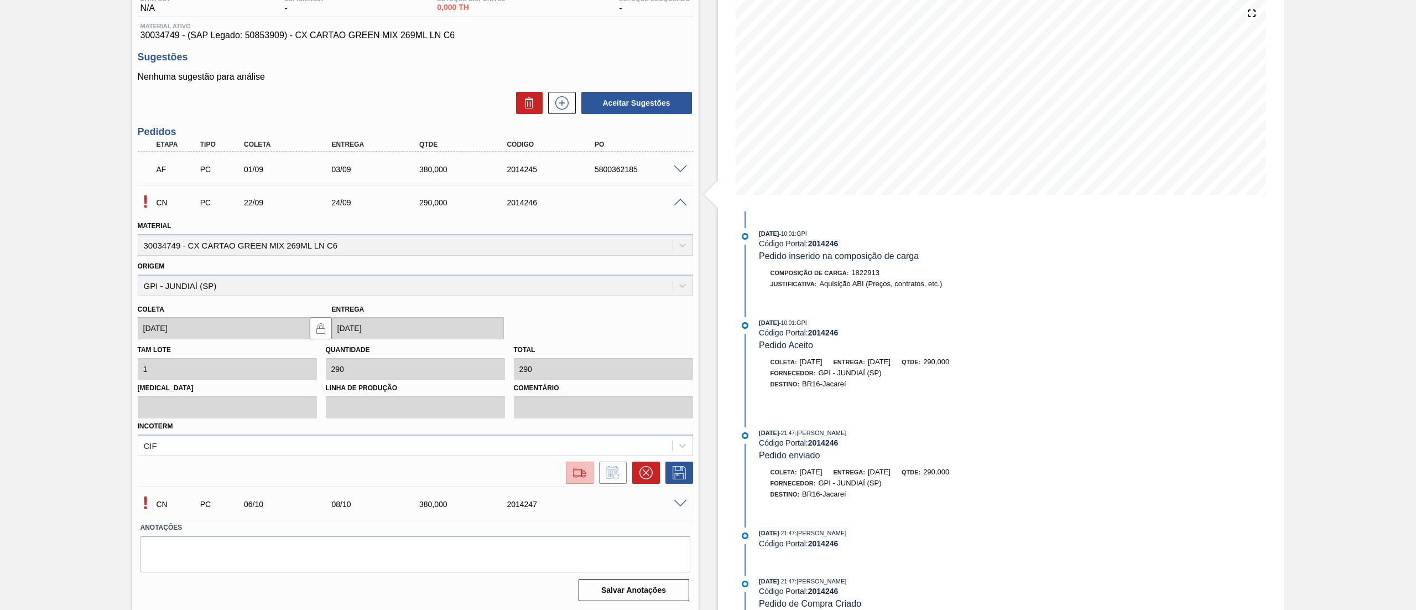
click at [580, 472] on img at bounding box center [580, 472] width 18 height 13
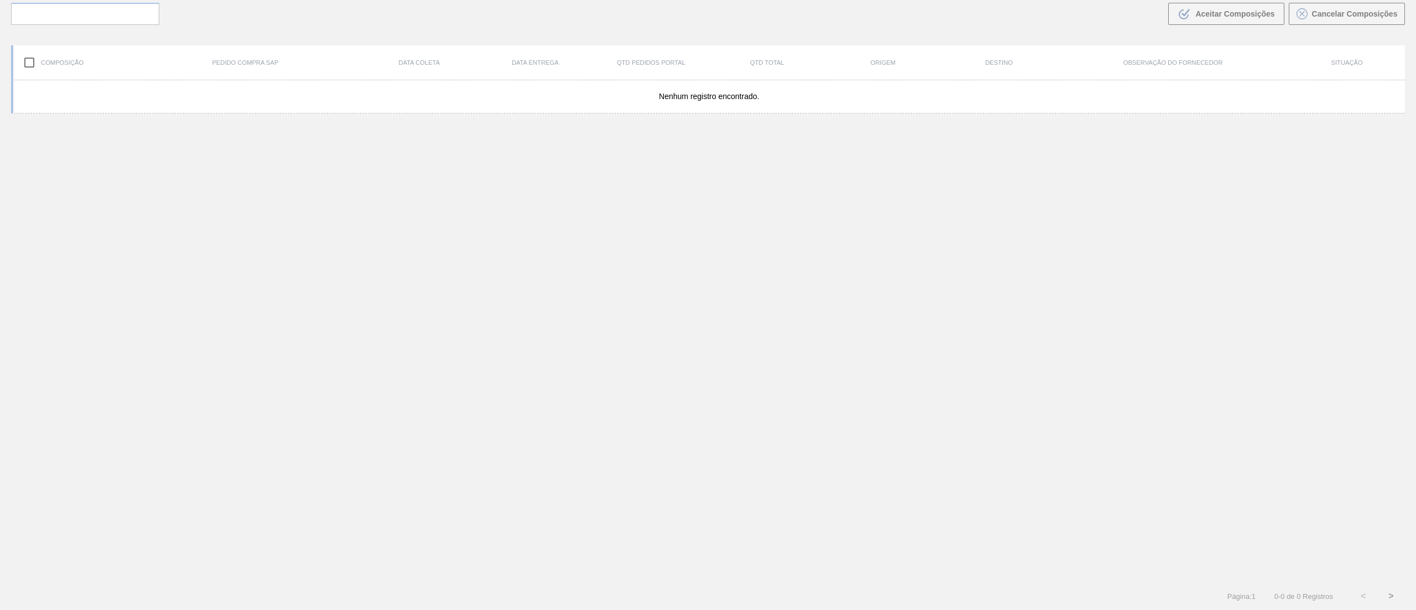
scroll to position [80, 0]
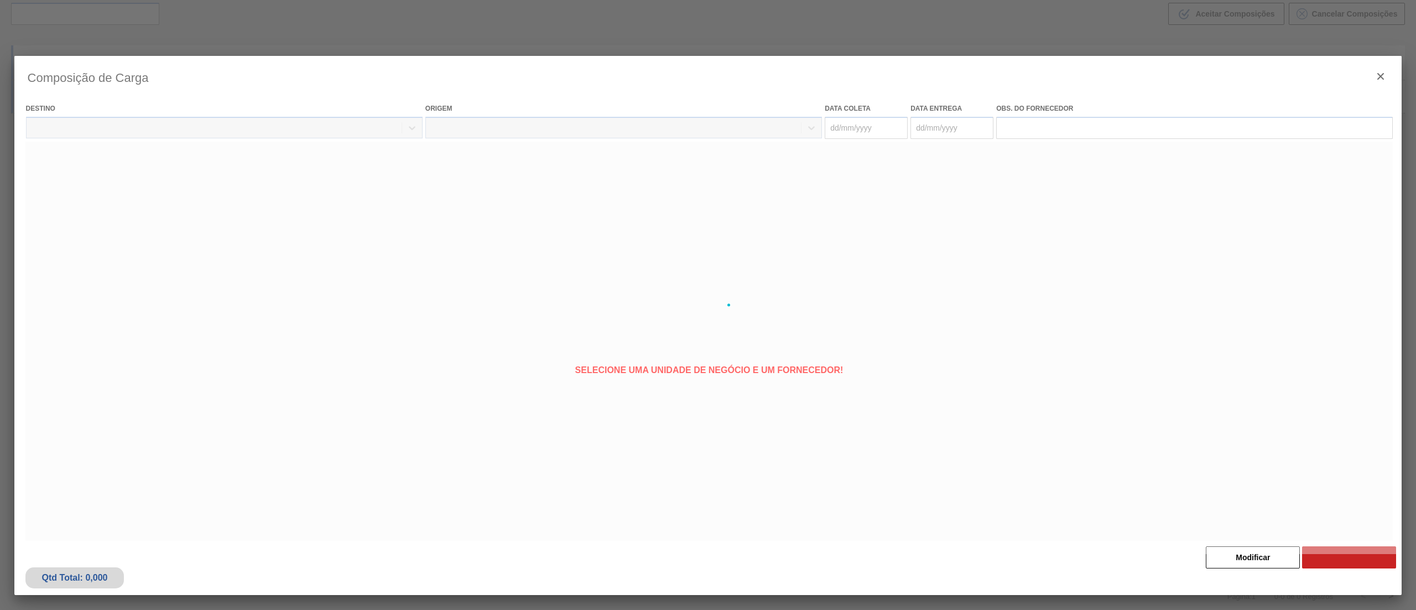
type coleta "[DATE]"
type entrega "[DATE]"
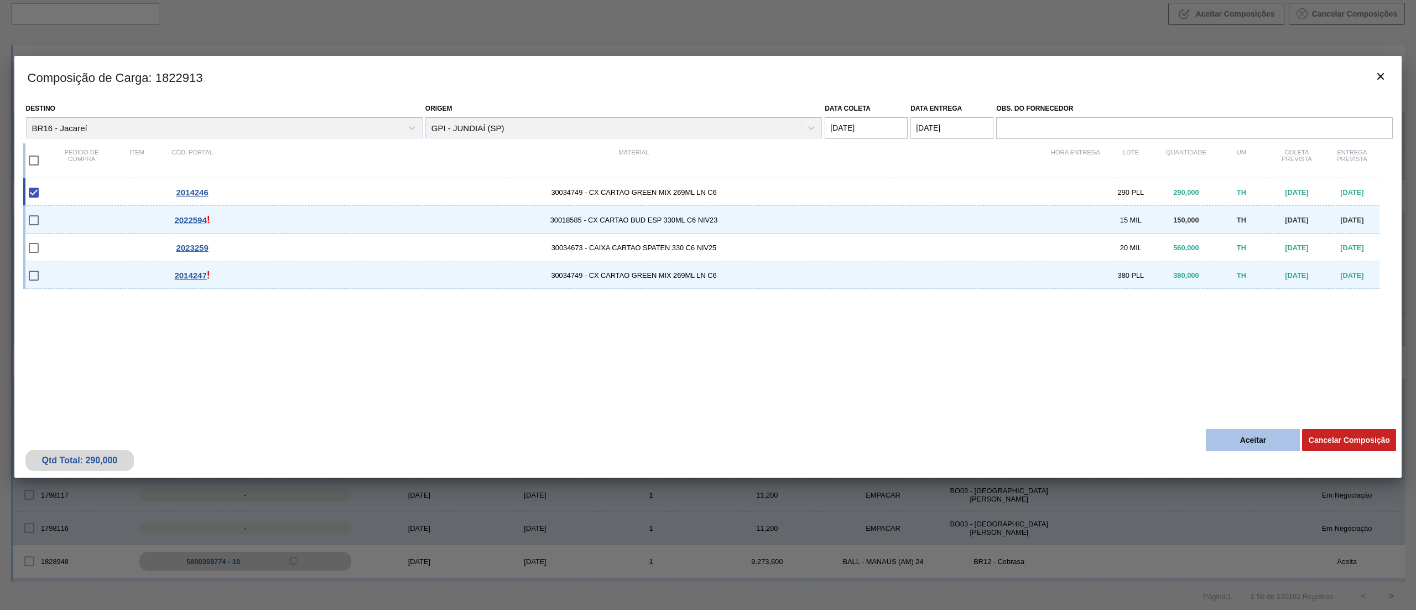
click at [1260, 439] on button "Aceitar" at bounding box center [1253, 440] width 94 height 22
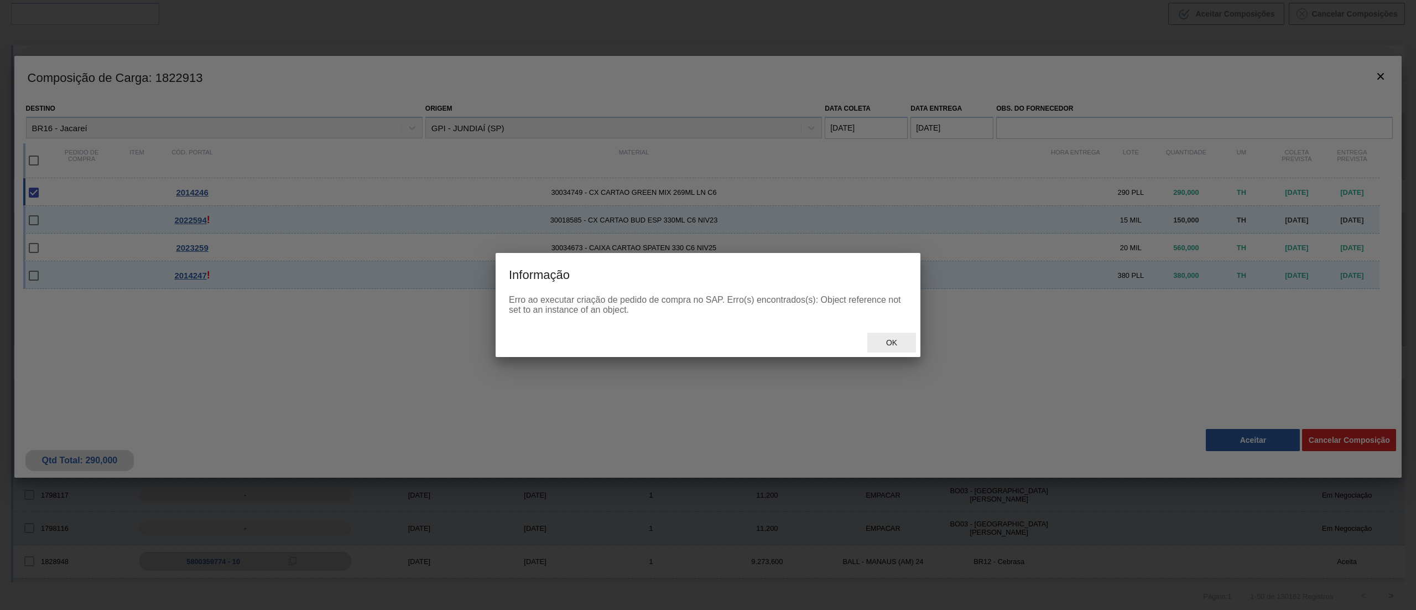
click at [888, 351] on div "Ok" at bounding box center [891, 342] width 49 height 20
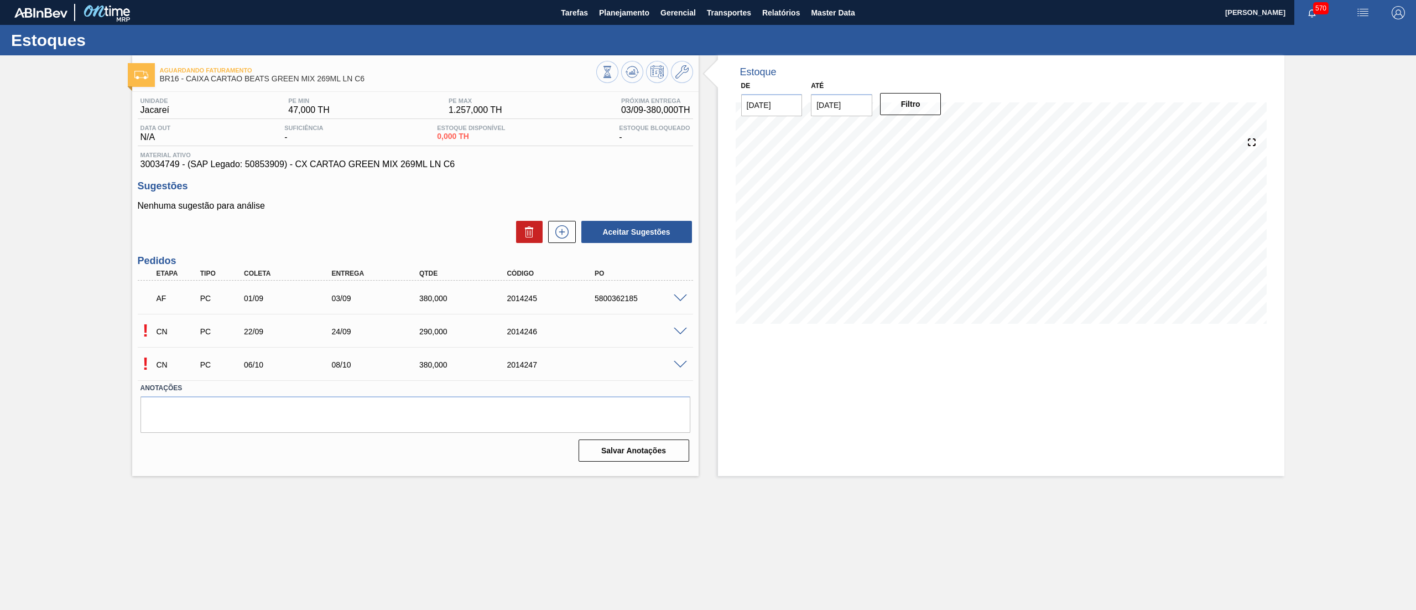
click at [680, 368] on div "! CN PC 06/10 08/10 380,000 2014247" at bounding box center [415, 364] width 555 height 28
click at [684, 365] on span at bounding box center [680, 365] width 13 height 8
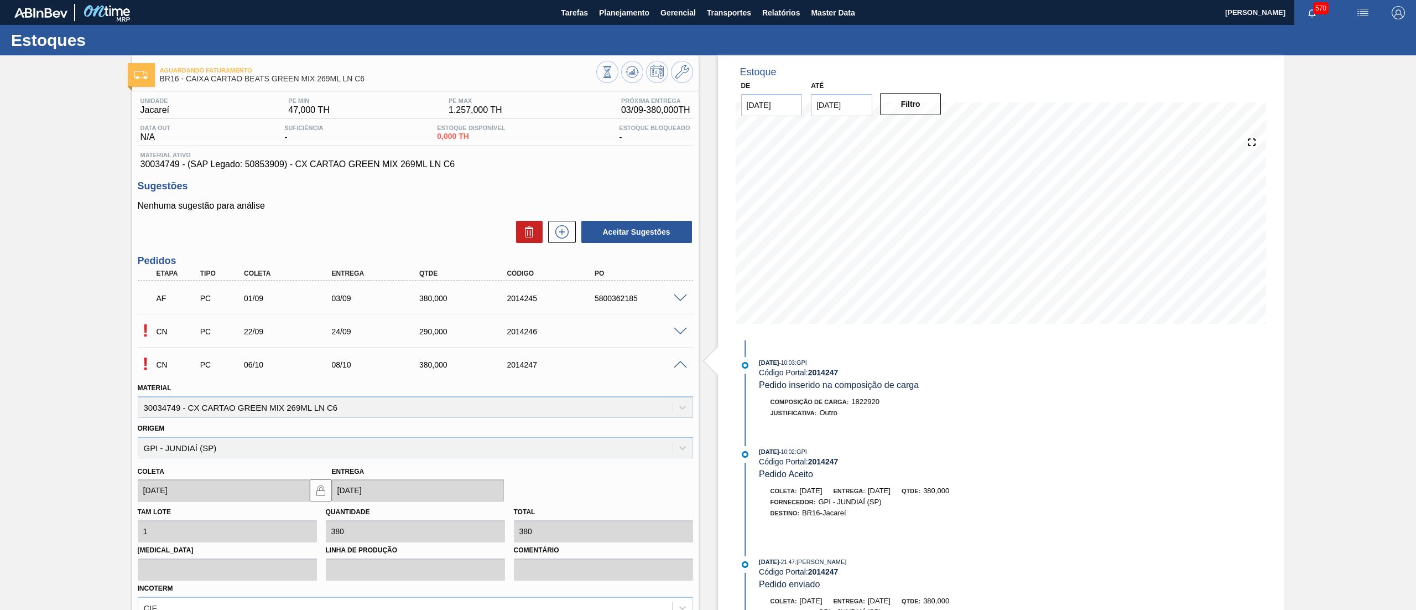
scroll to position [129, 0]
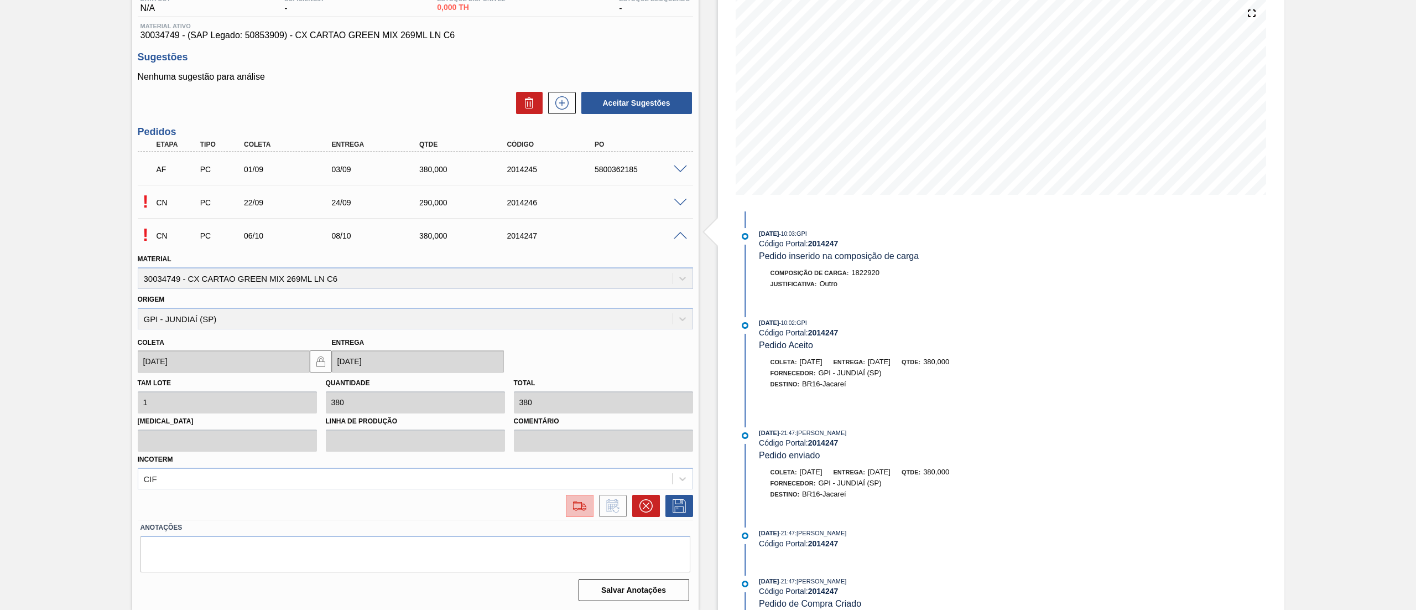
click at [580, 500] on img at bounding box center [580, 505] width 18 height 13
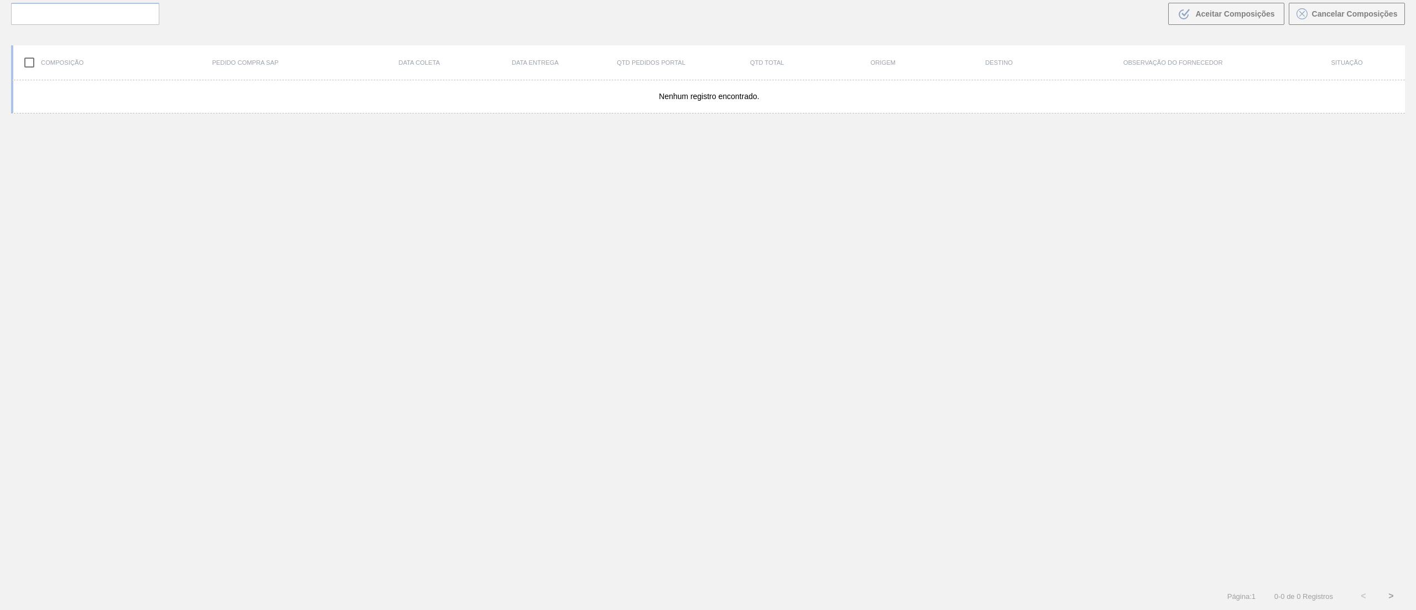
scroll to position [80, 0]
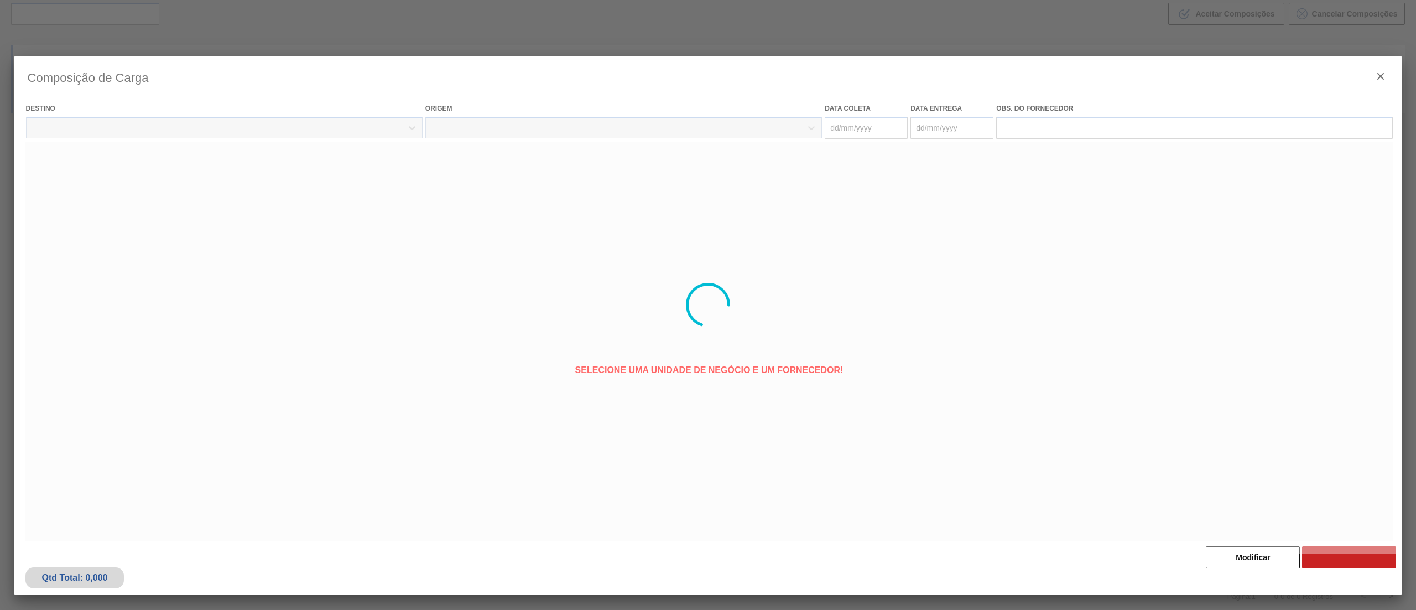
type coleta "[DATE]"
type entrega "[DATE]"
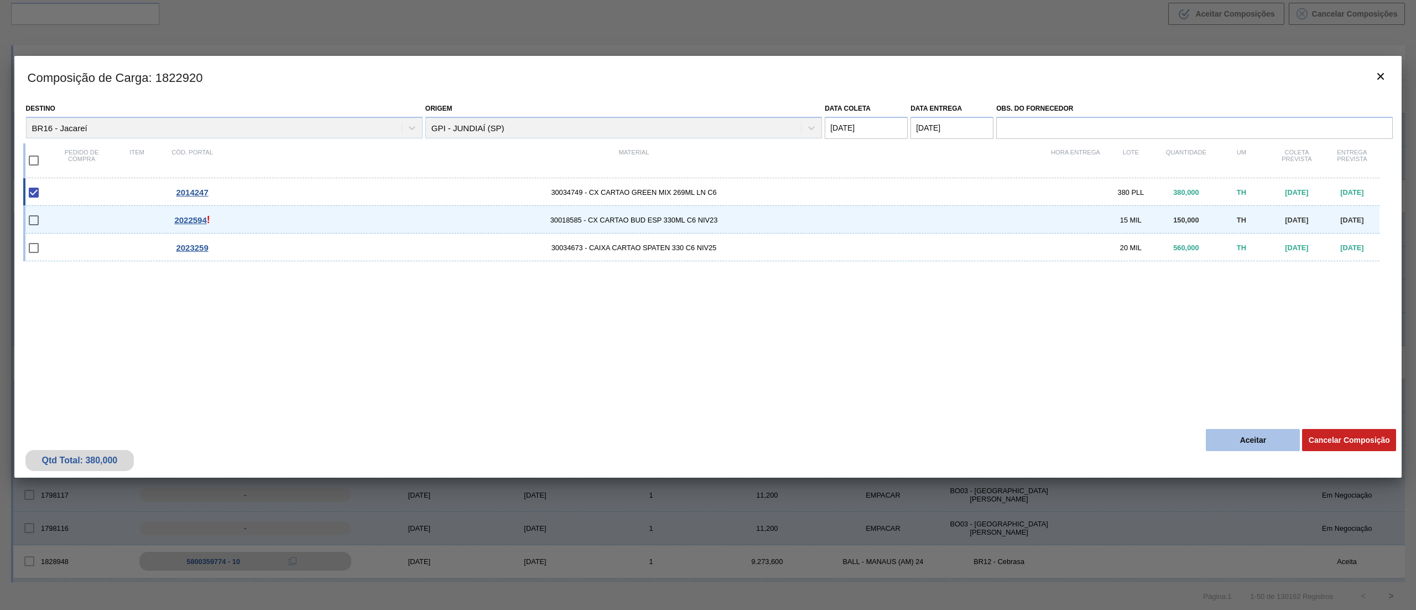
click at [1249, 435] on button "Aceitar" at bounding box center [1253, 440] width 94 height 22
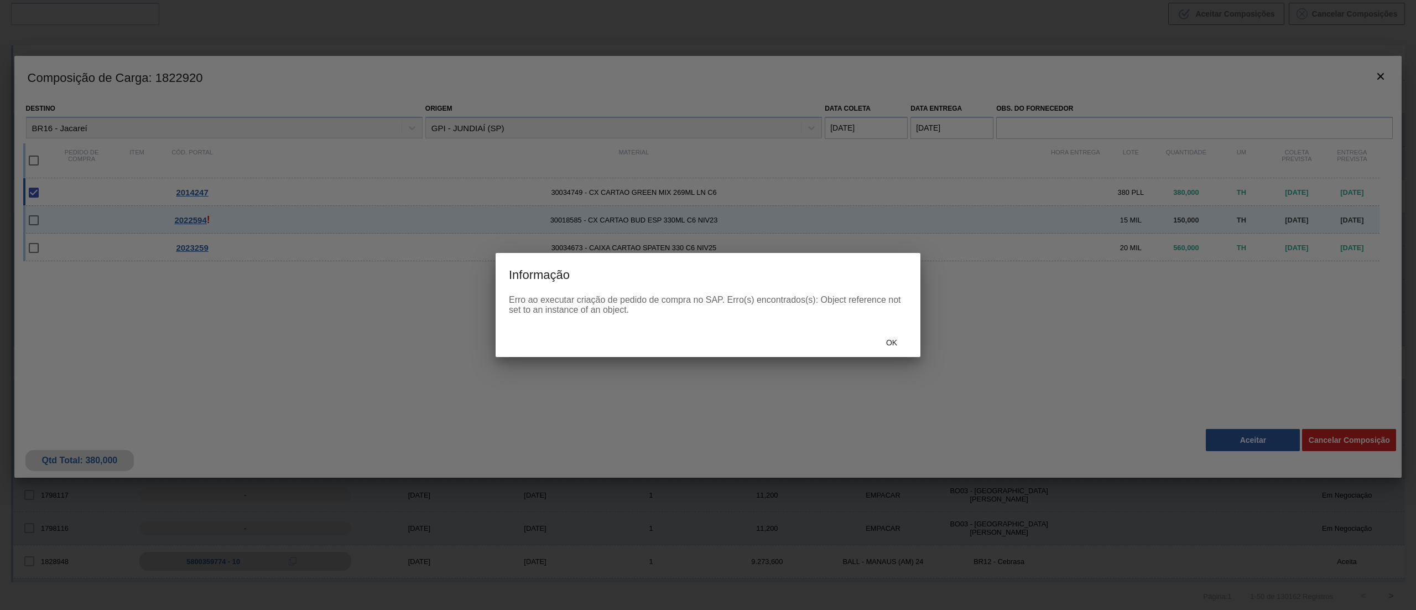
click at [878, 331] on div "Ok" at bounding box center [708, 342] width 425 height 29
click at [888, 332] on div "Ok" at bounding box center [891, 342] width 49 height 20
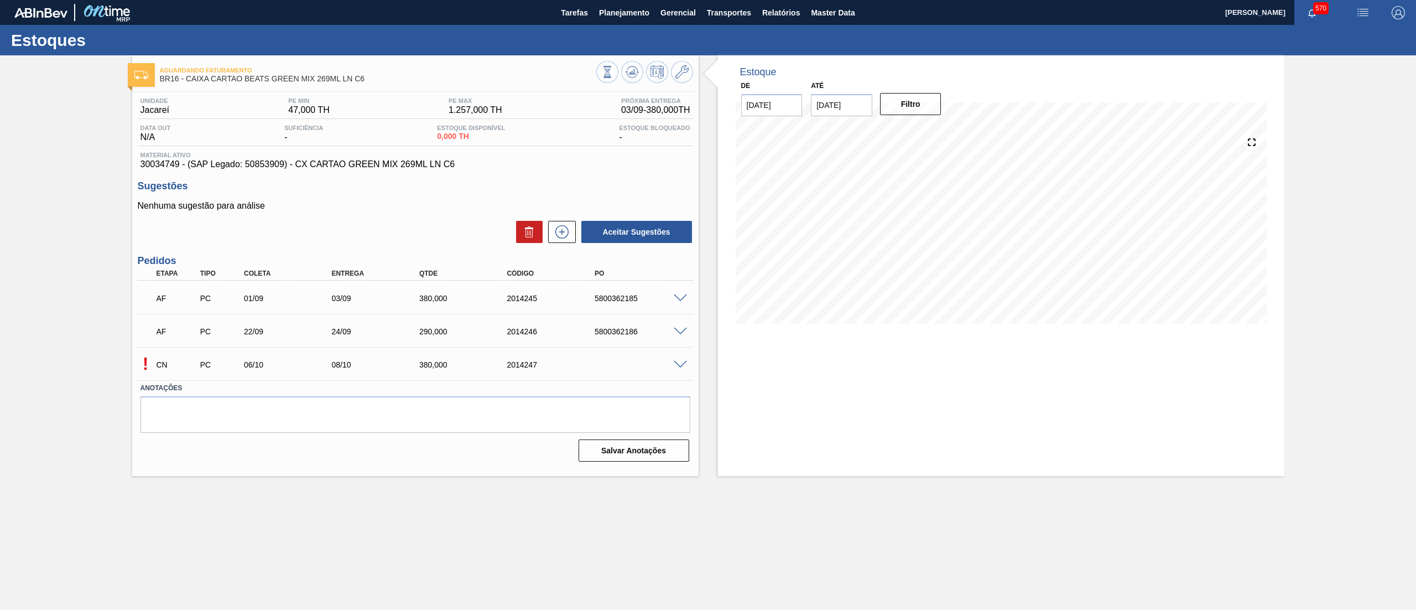
click at [683, 362] on span at bounding box center [680, 365] width 13 height 8
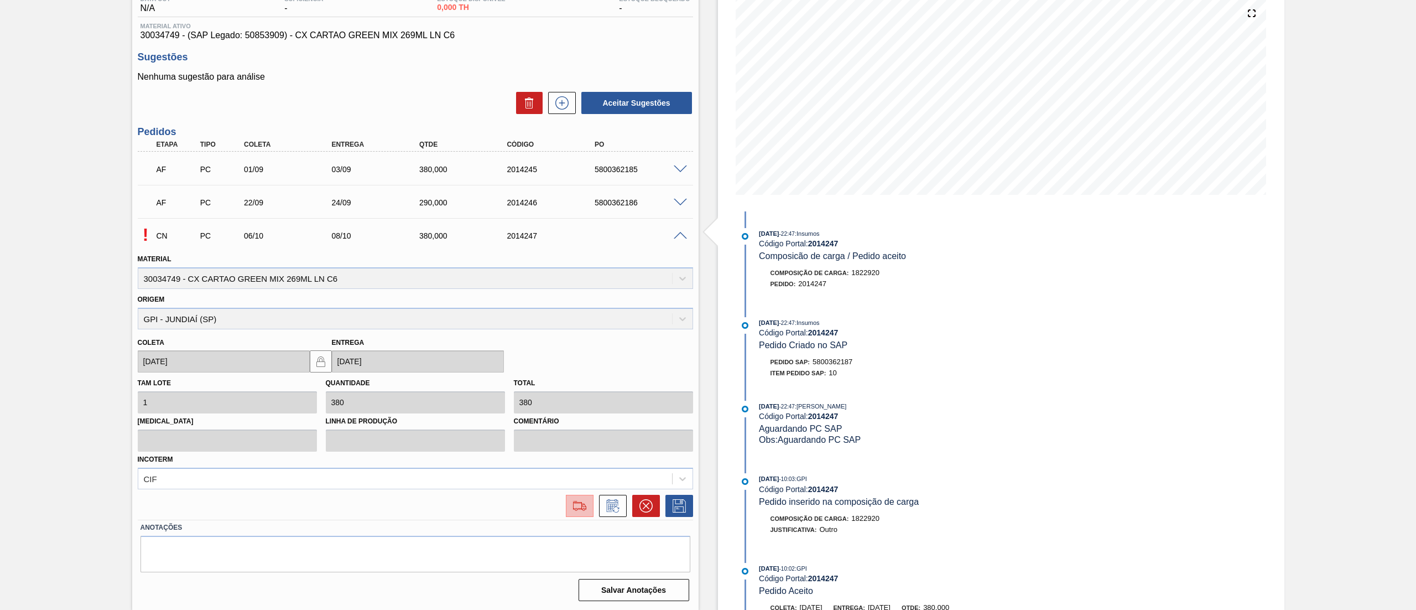
click at [575, 506] on img at bounding box center [580, 505] width 18 height 13
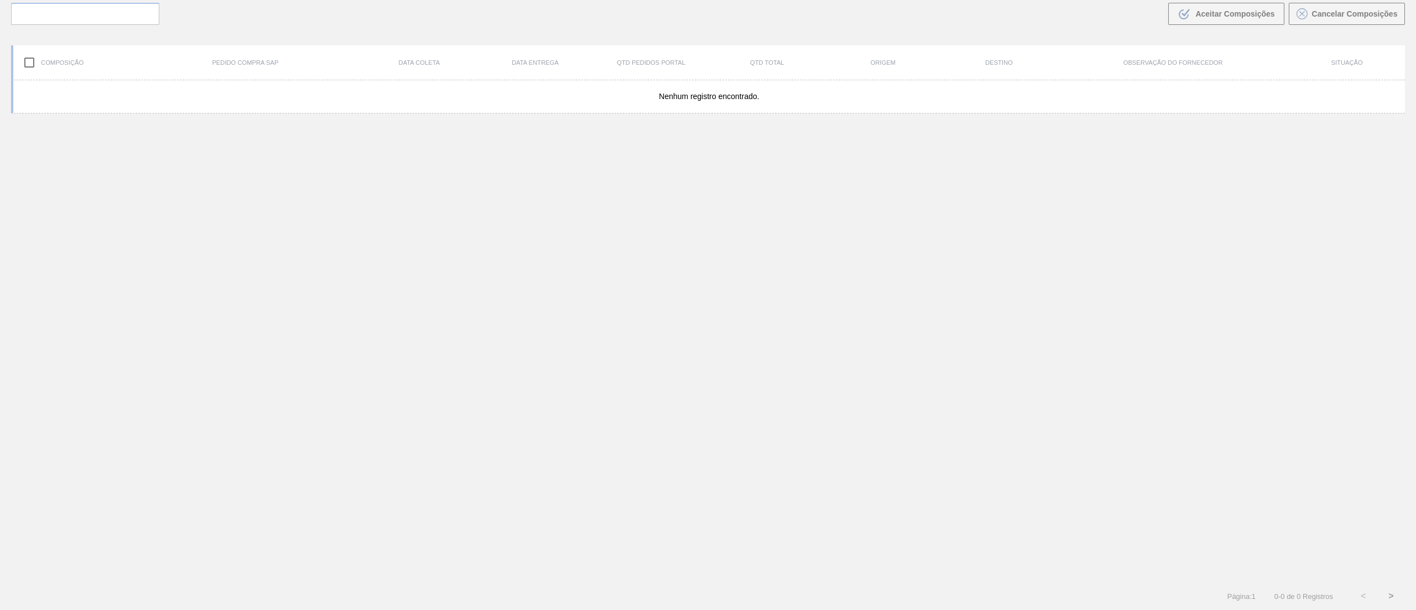
scroll to position [80, 0]
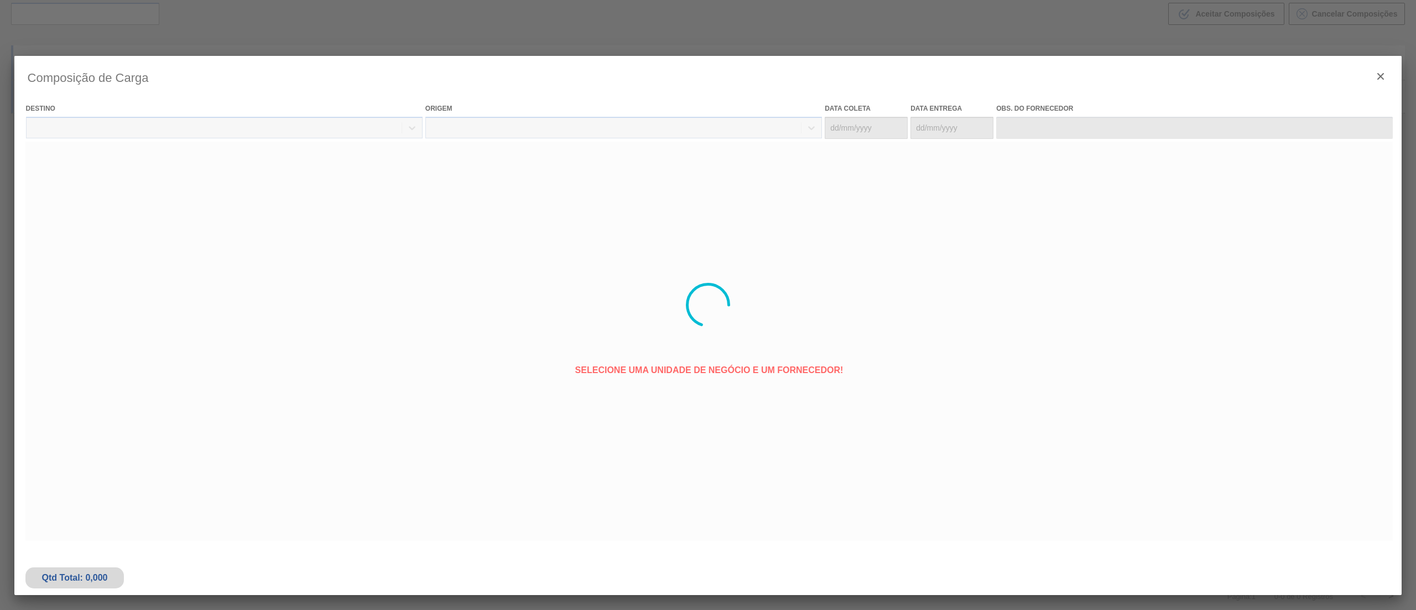
type coleta "[DATE]"
type entrega "[DATE]"
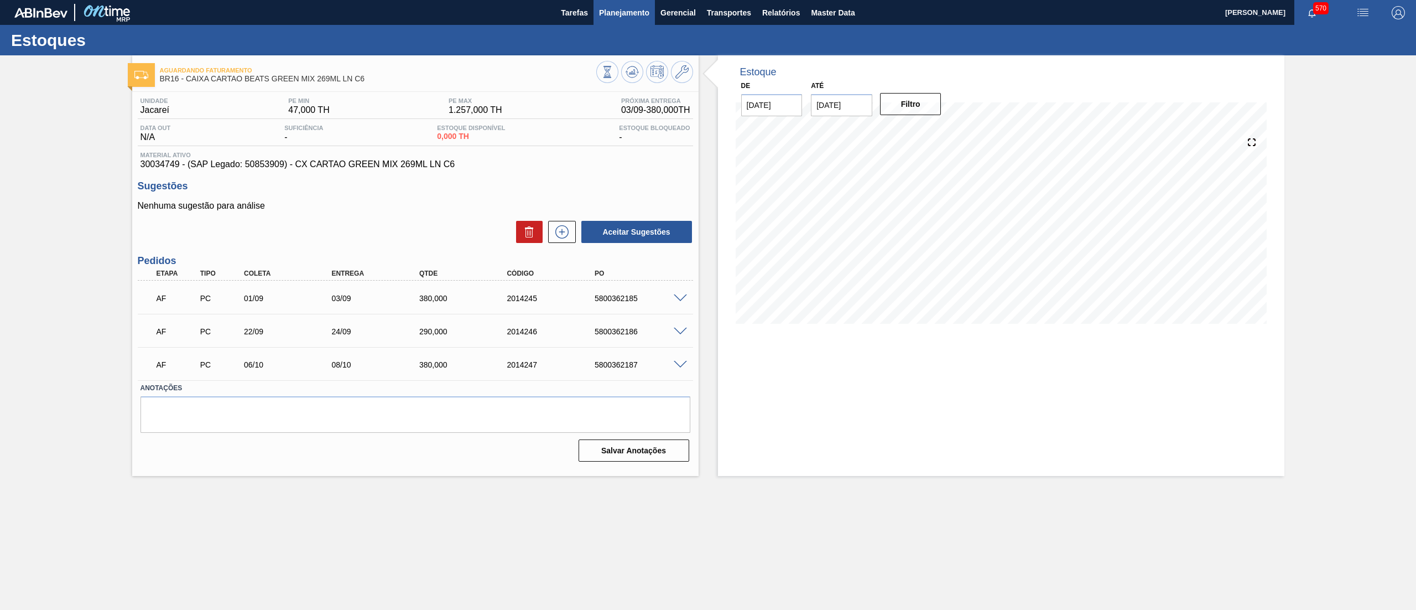
click at [617, 8] on span "Planejamento" at bounding box center [624, 12] width 50 height 13
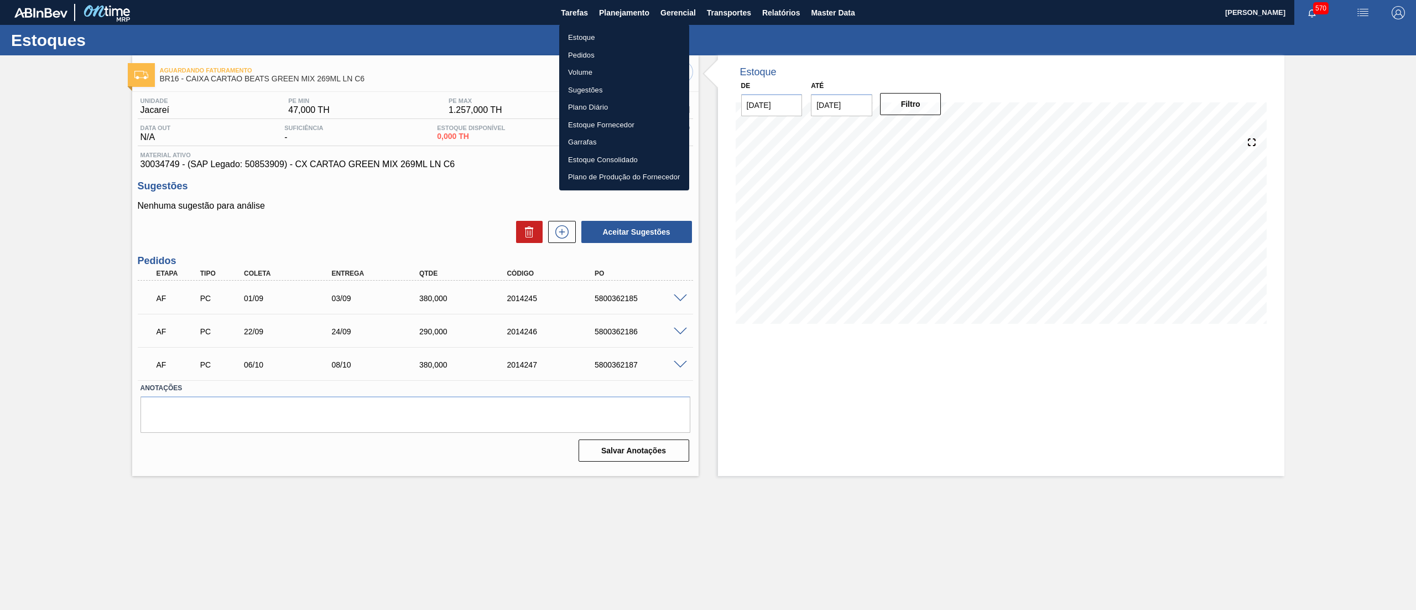
click at [618, 39] on li "Estoque" at bounding box center [624, 38] width 130 height 18
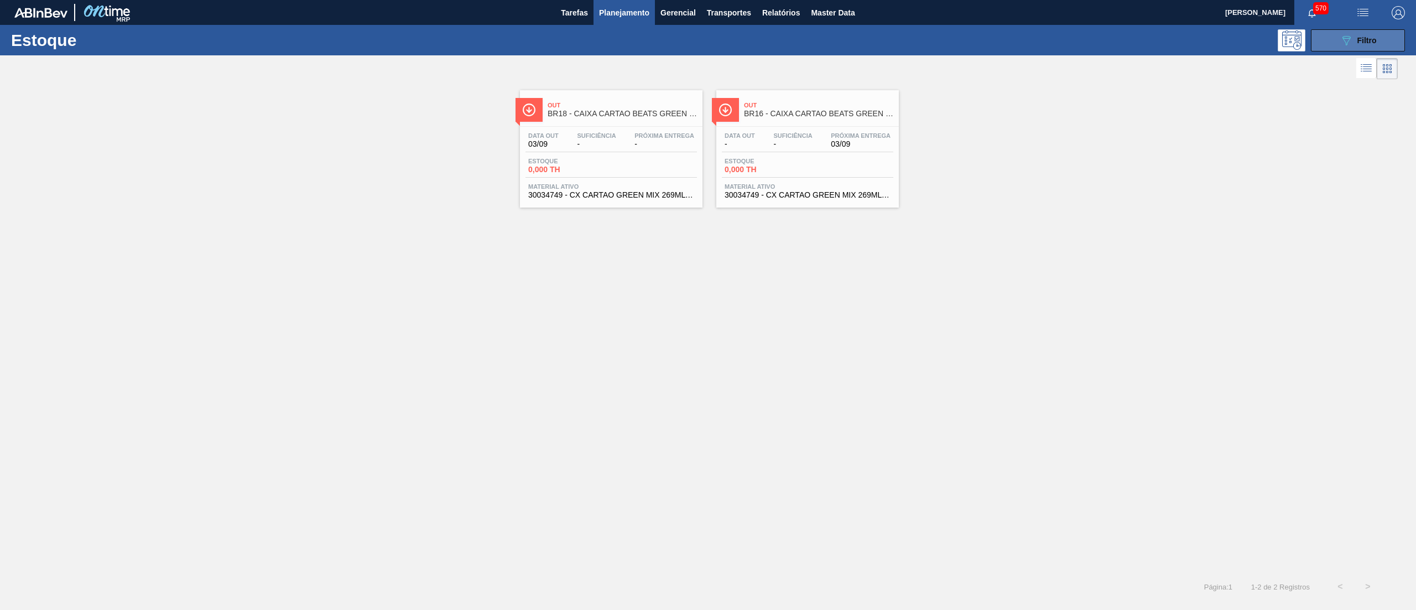
click at [1386, 35] on button "089F7B8B-B2A5-4AFE-B5C0-19BA573D28AC Filtro" at bounding box center [1358, 40] width 94 height 22
